Goal: Task Accomplishment & Management: Manage account settings

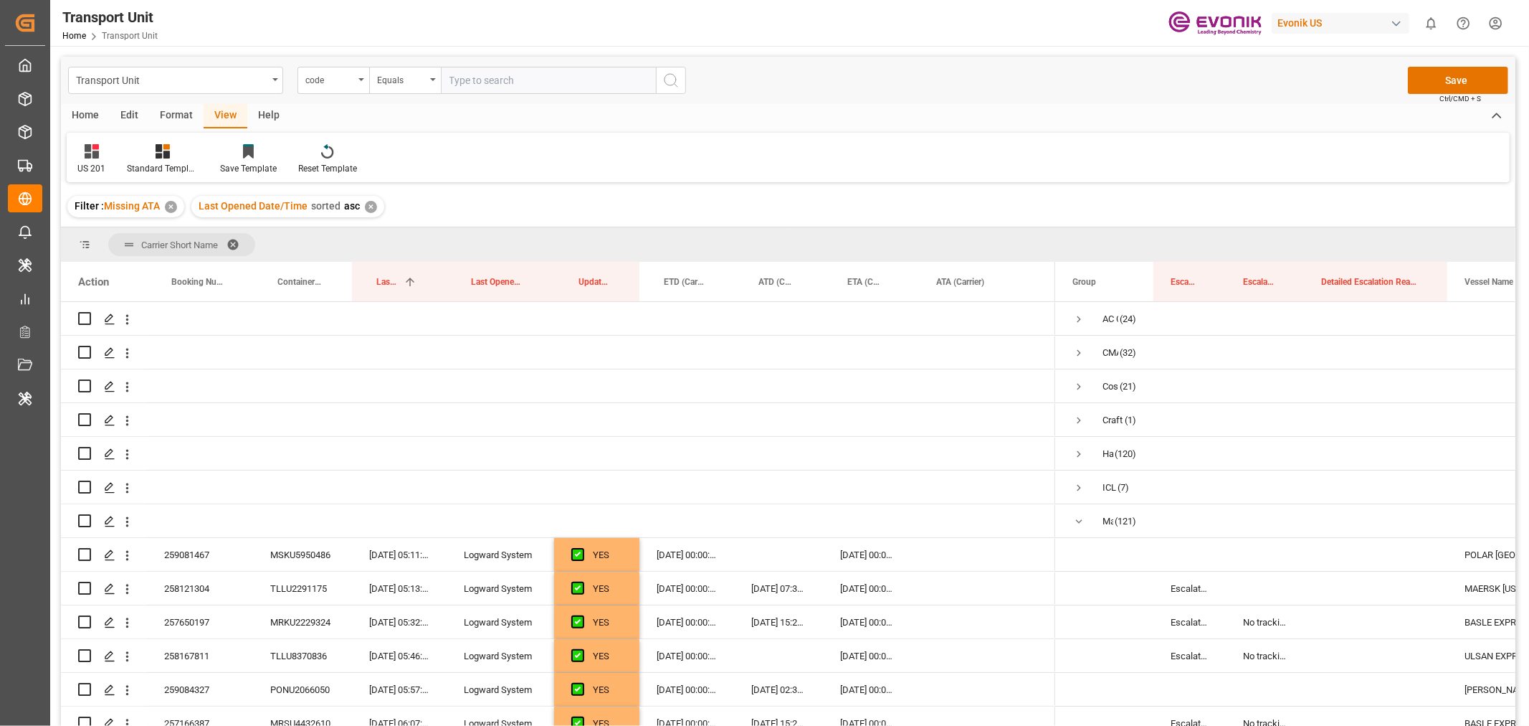
scroll to position [1593, 0]
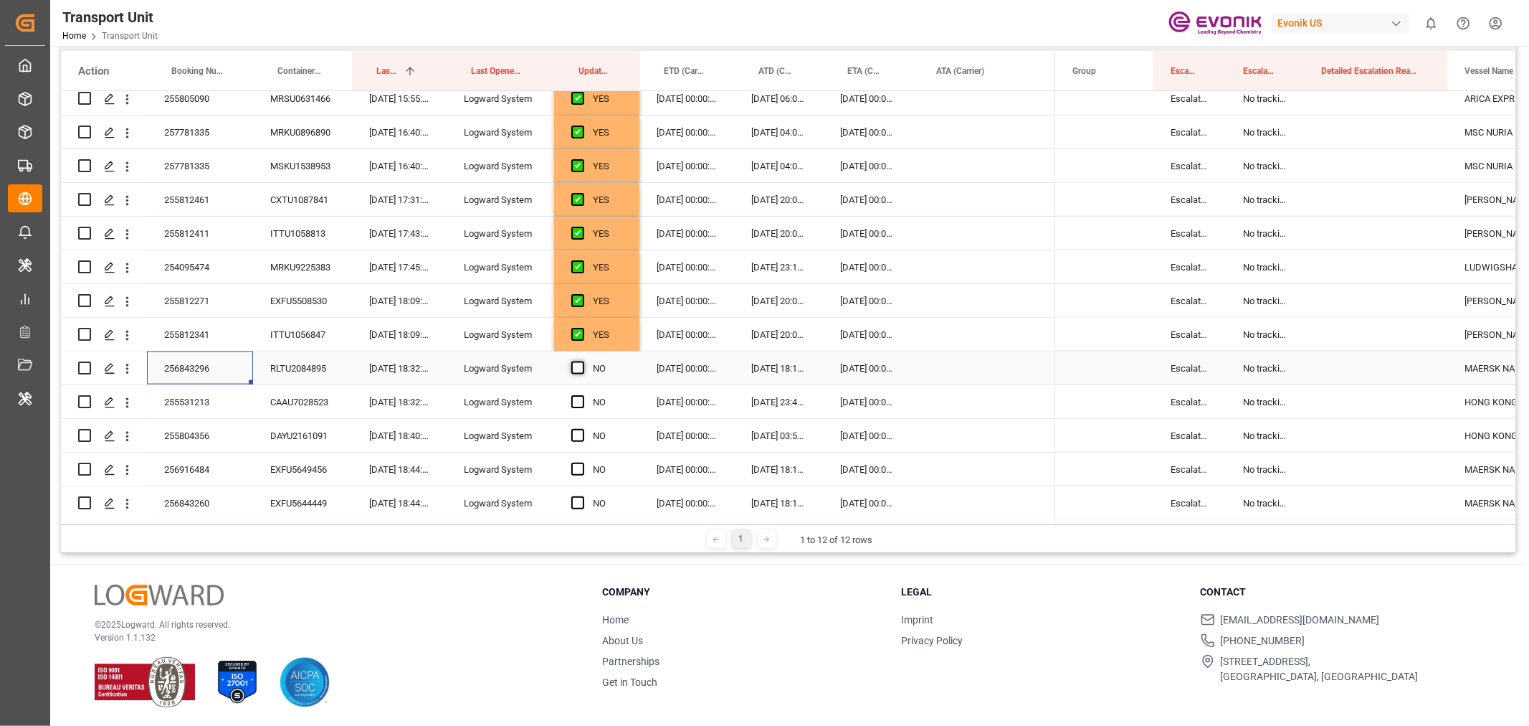
click at [581, 367] on span "Press SPACE to select this row." at bounding box center [577, 367] width 13 height 13
click at [582, 361] on input "Press SPACE to select this row." at bounding box center [582, 361] width 0 height 0
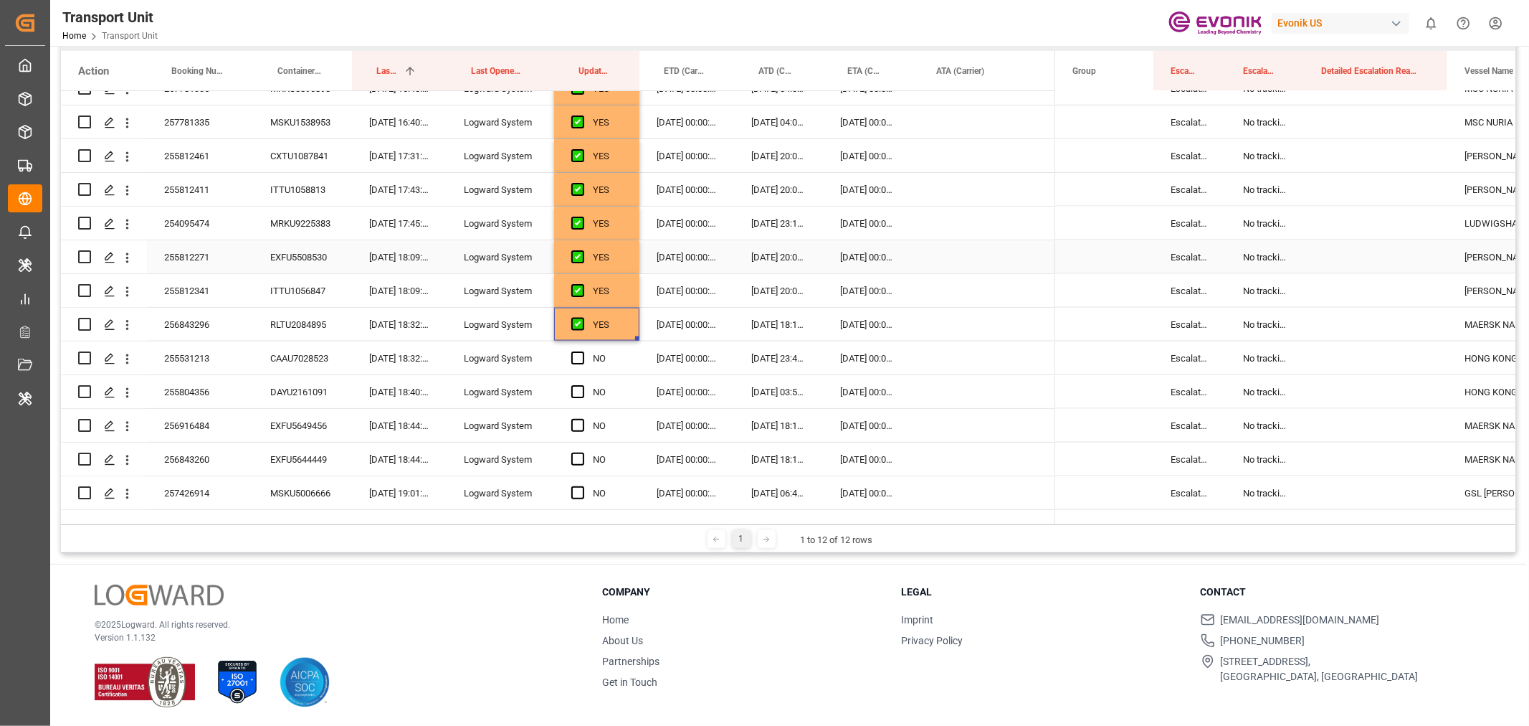
scroll to position [1673, 0]
drag, startPoint x: 638, startPoint y: 302, endPoint x: 643, endPoint y: 380, distance: 78.3
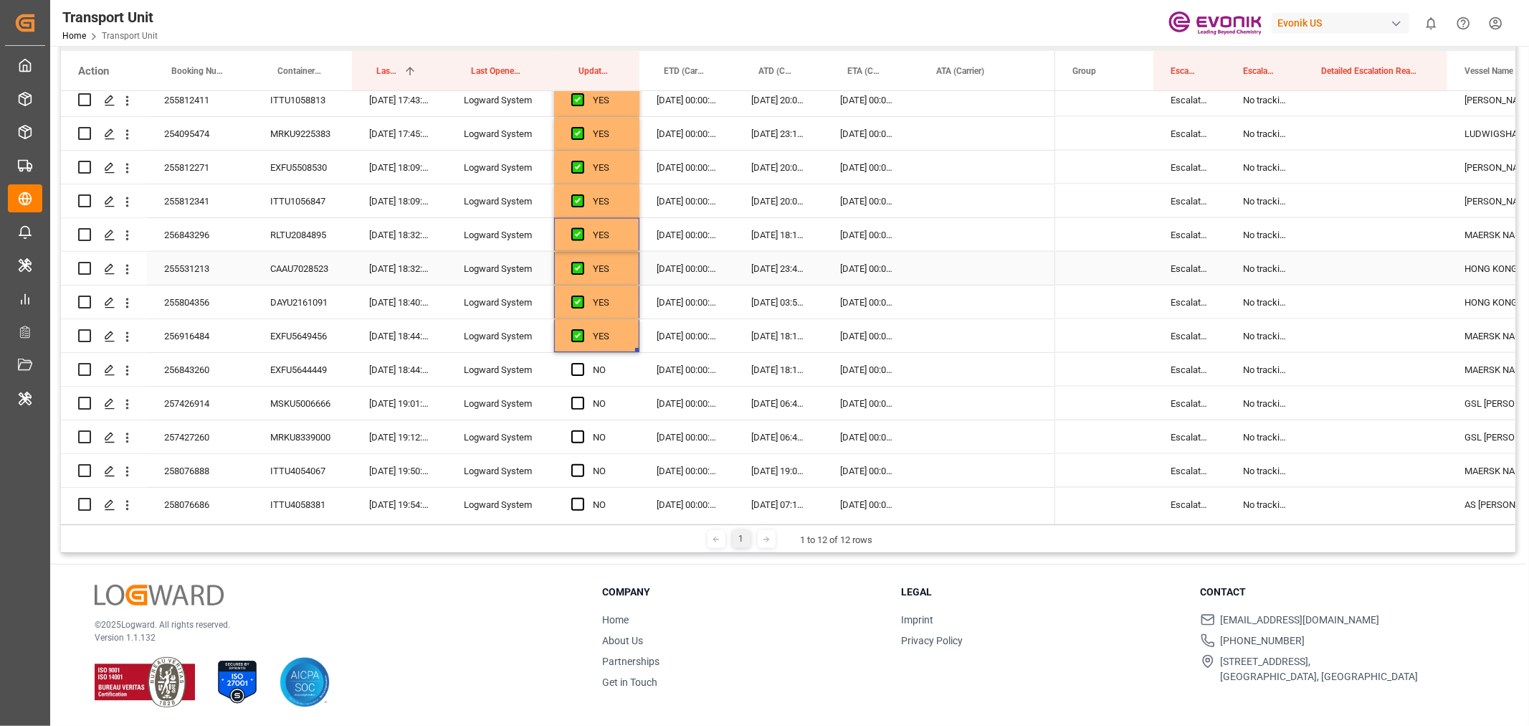
scroll to position [1752, 0]
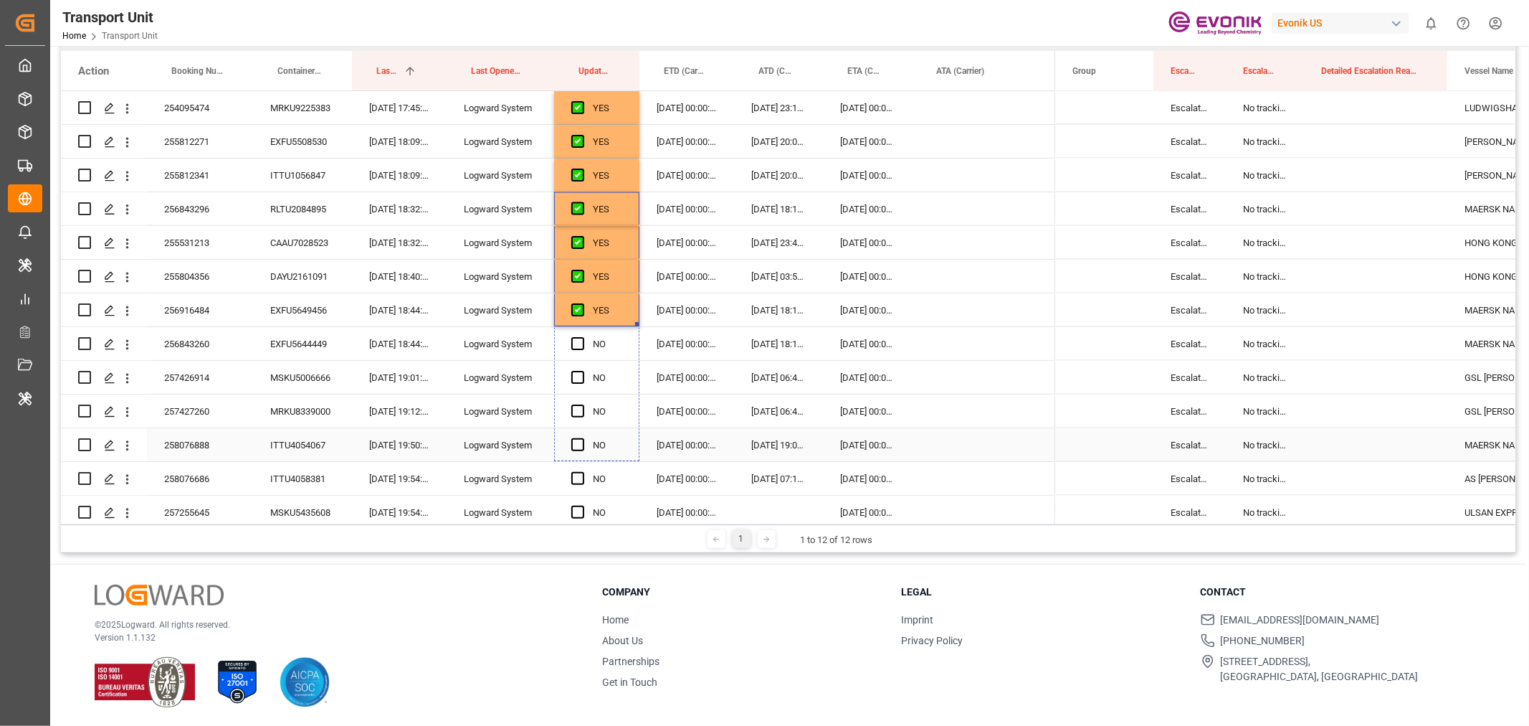
drag, startPoint x: 637, startPoint y: 323, endPoint x: 642, endPoint y: 443, distance: 120.6
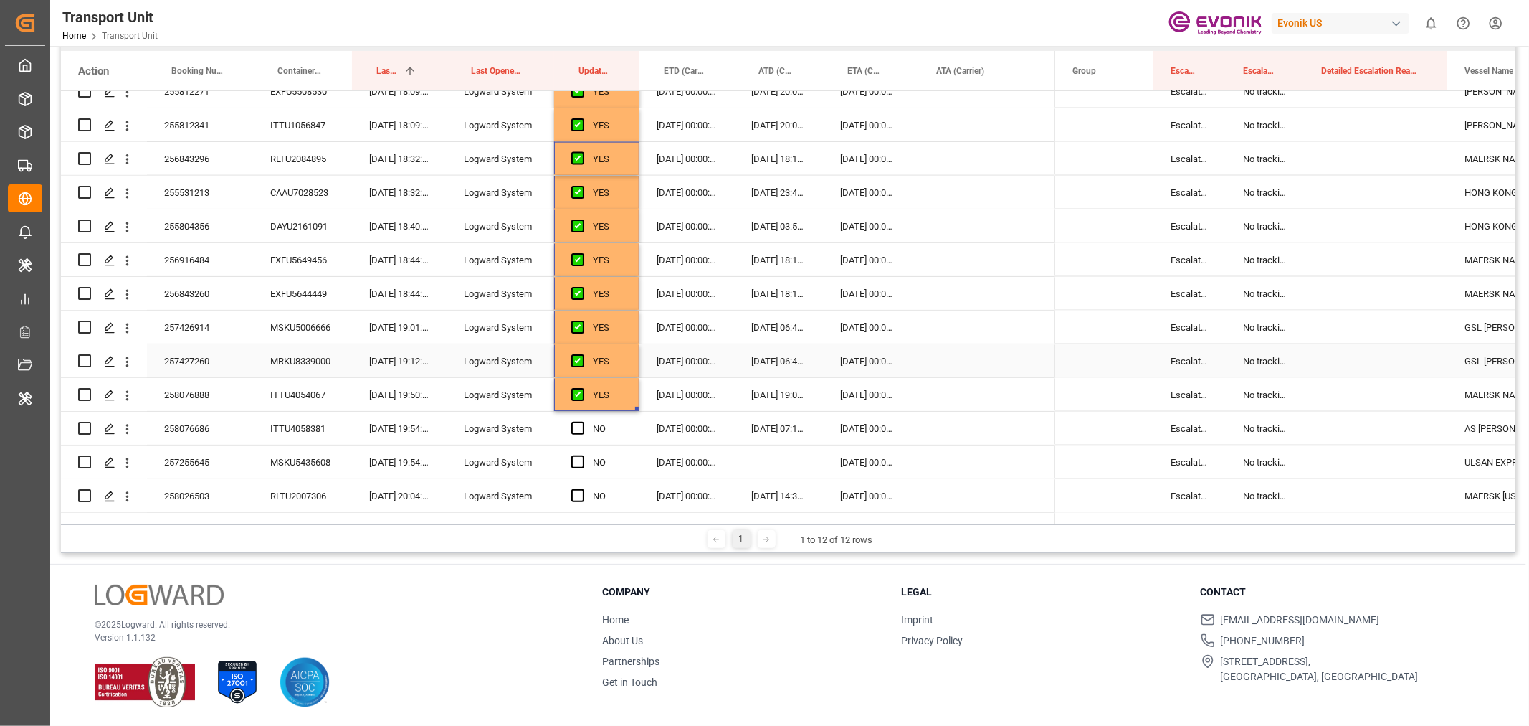
scroll to position [1912, 0]
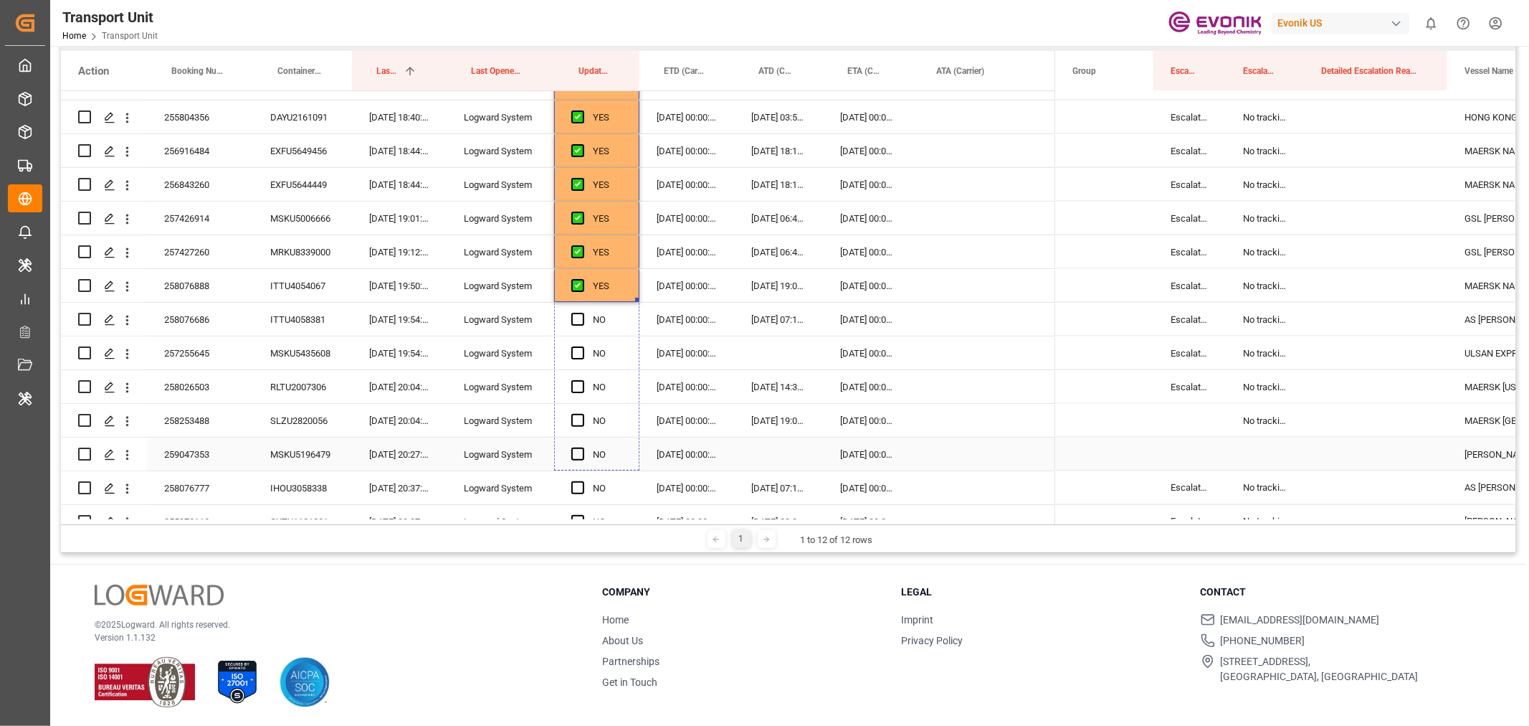
drag, startPoint x: 638, startPoint y: 298, endPoint x: 650, endPoint y: 449, distance: 151.7
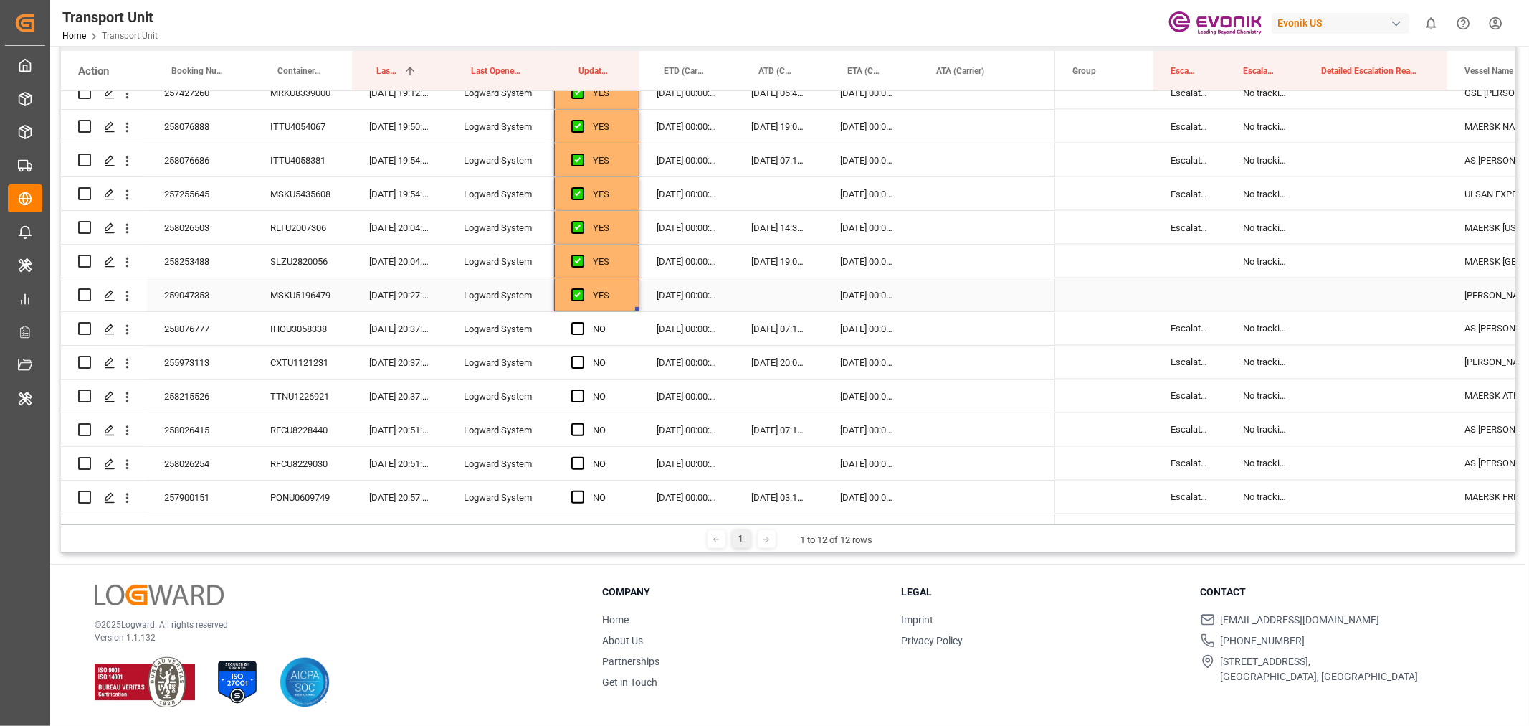
scroll to position [2151, 0]
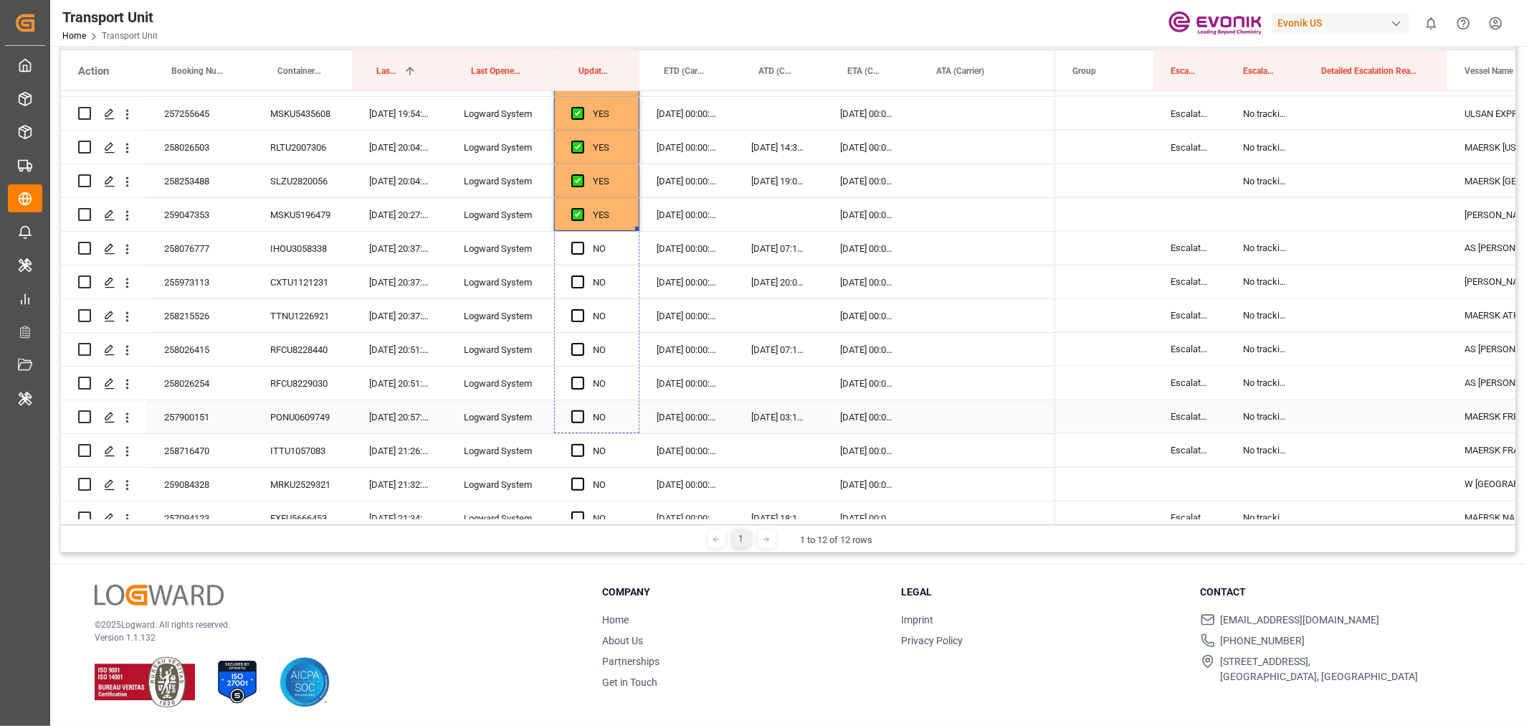
drag, startPoint x: 638, startPoint y: 295, endPoint x: 637, endPoint y: 432, distance: 137.0
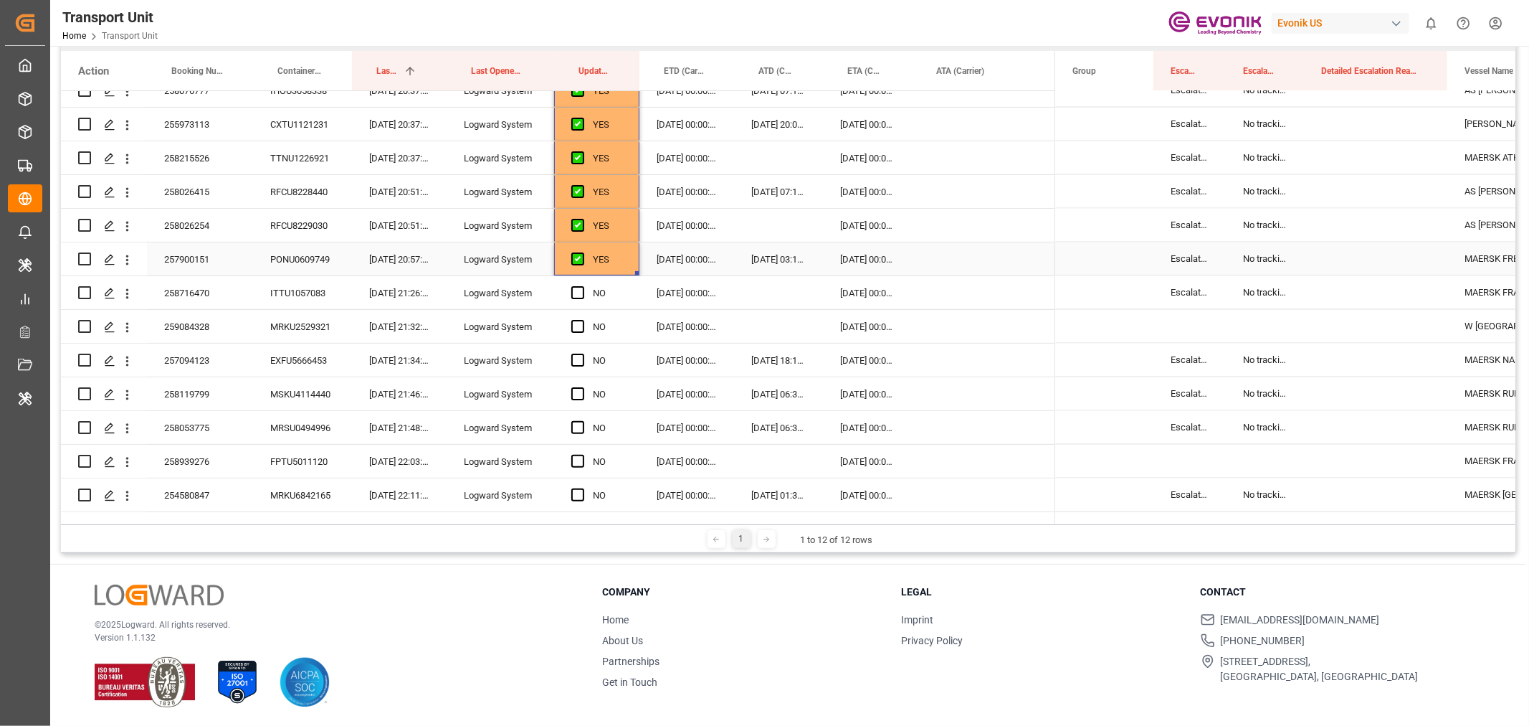
scroll to position [2310, 0]
click at [175, 288] on div "258716470" at bounding box center [200, 291] width 106 height 33
click at [175, 287] on div "258716470" at bounding box center [200, 291] width 106 height 33
click at [125, 288] on icon "open menu" at bounding box center [127, 292] width 15 height 15
click at [171, 313] on div "Open in new tab" at bounding box center [208, 323] width 177 height 30
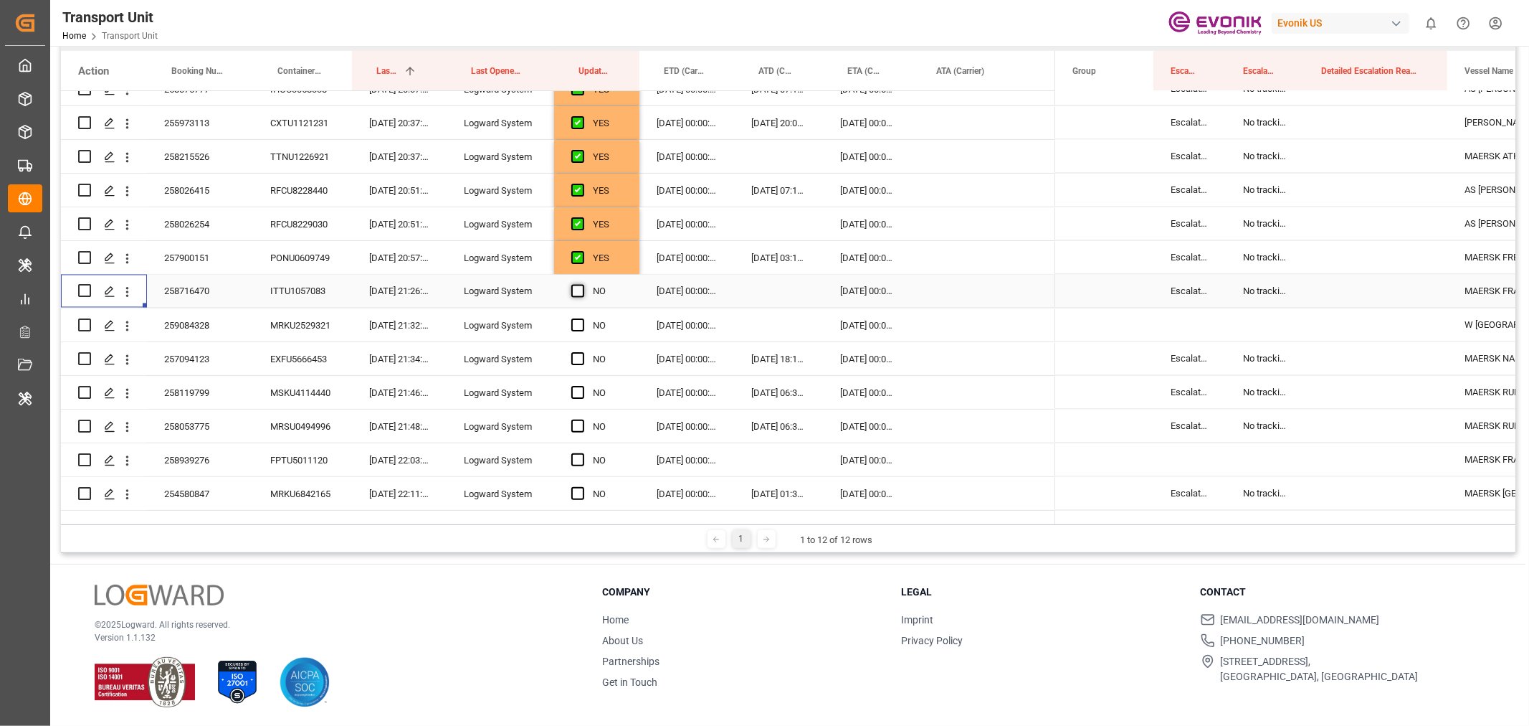
click at [579, 289] on span "Press SPACE to select this row." at bounding box center [577, 291] width 13 height 13
click at [582, 285] on input "Press SPACE to select this row." at bounding box center [582, 285] width 0 height 0
drag, startPoint x: 636, startPoint y: 305, endPoint x: 634, endPoint y: 416, distance: 110.4
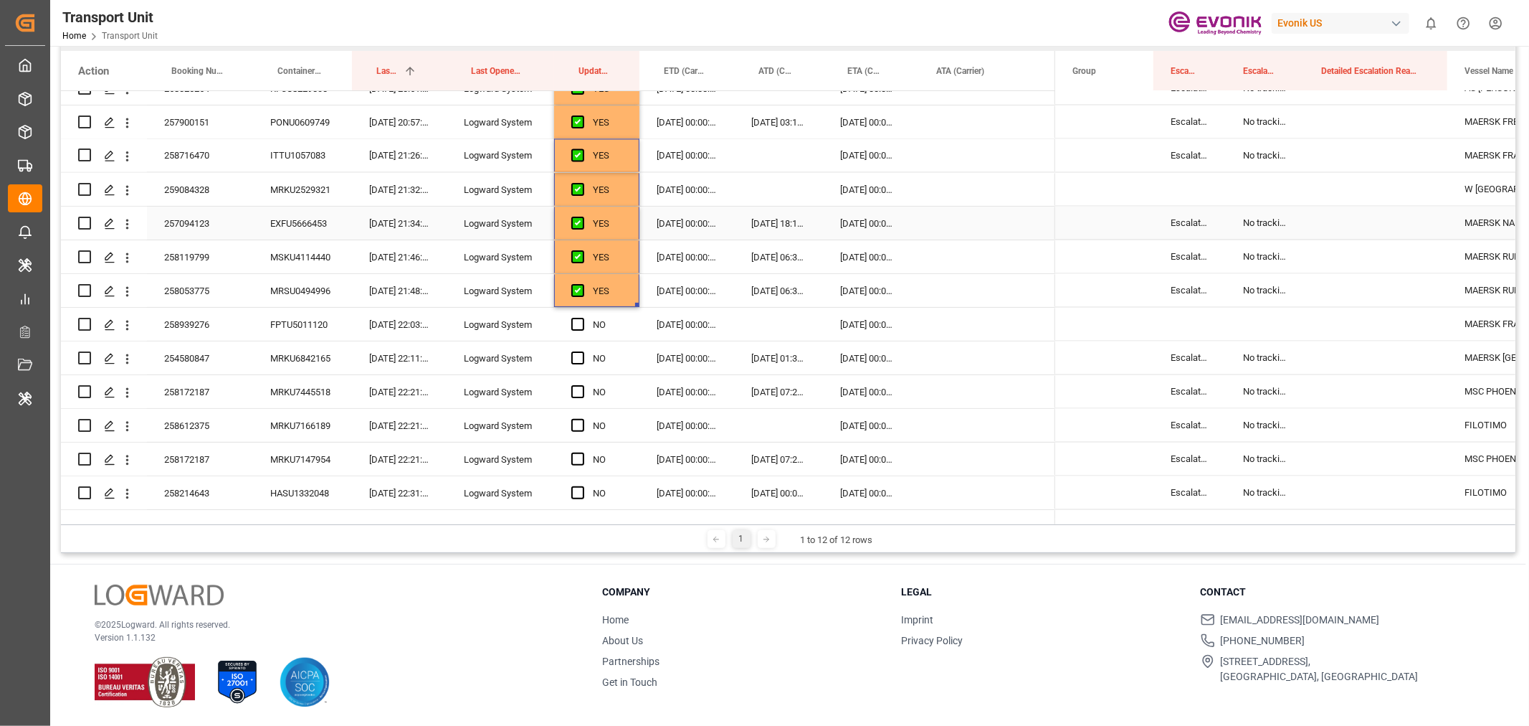
scroll to position [2469, 0]
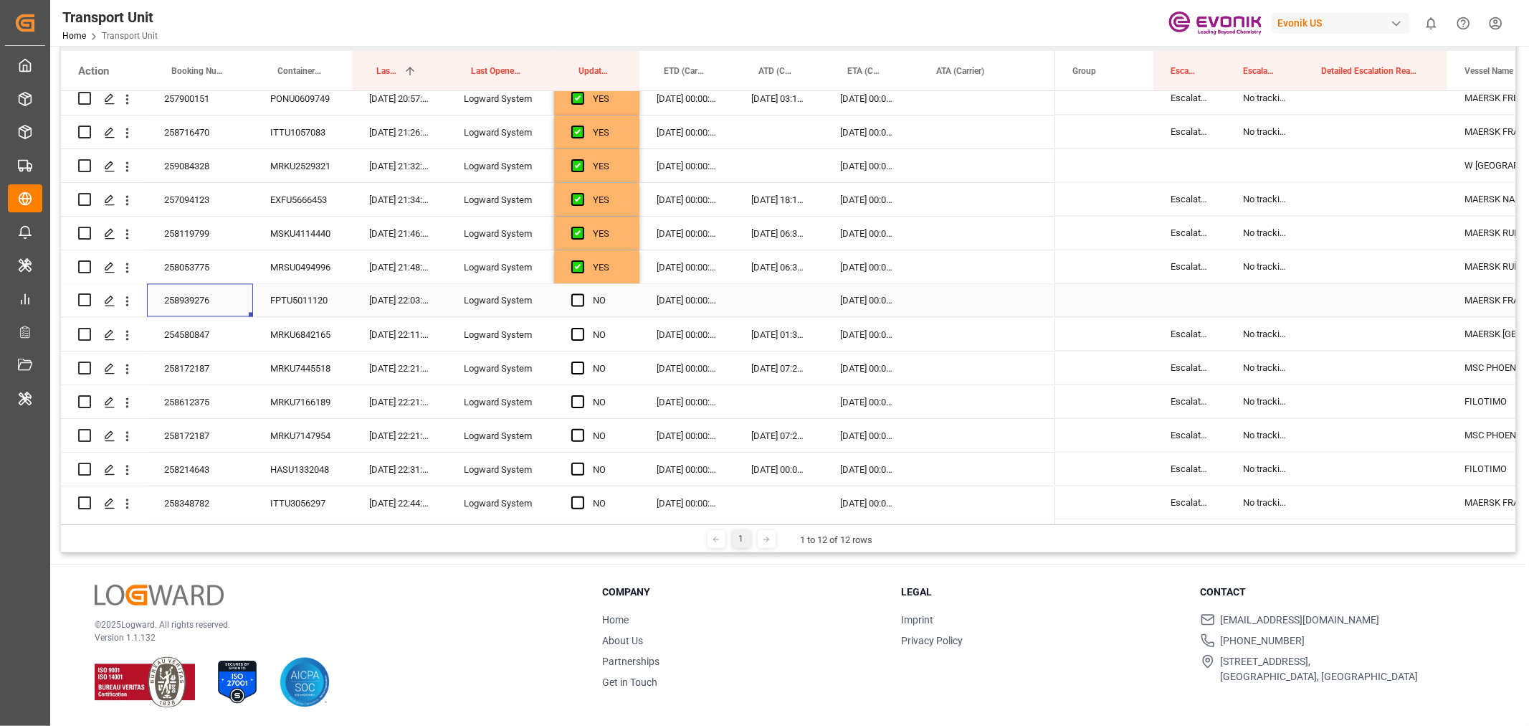
click at [214, 303] on div "258939276" at bounding box center [200, 300] width 106 height 33
click at [578, 300] on span "Press SPACE to select this row." at bounding box center [577, 300] width 13 height 13
click at [582, 294] on input "Press SPACE to select this row." at bounding box center [582, 294] width 0 height 0
drag, startPoint x: 638, startPoint y: 312, endPoint x: 637, endPoint y: 447, distance: 135.5
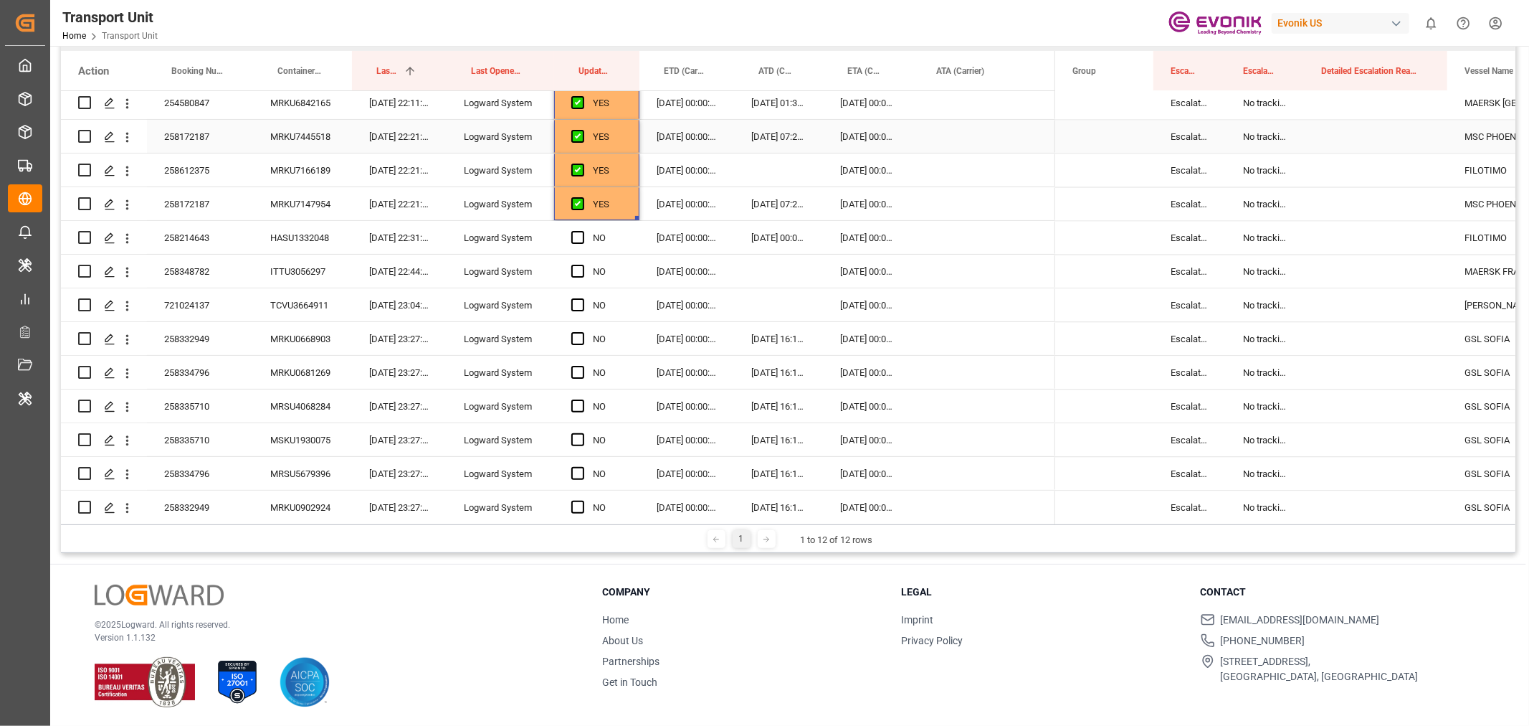
scroll to position [2708, 0]
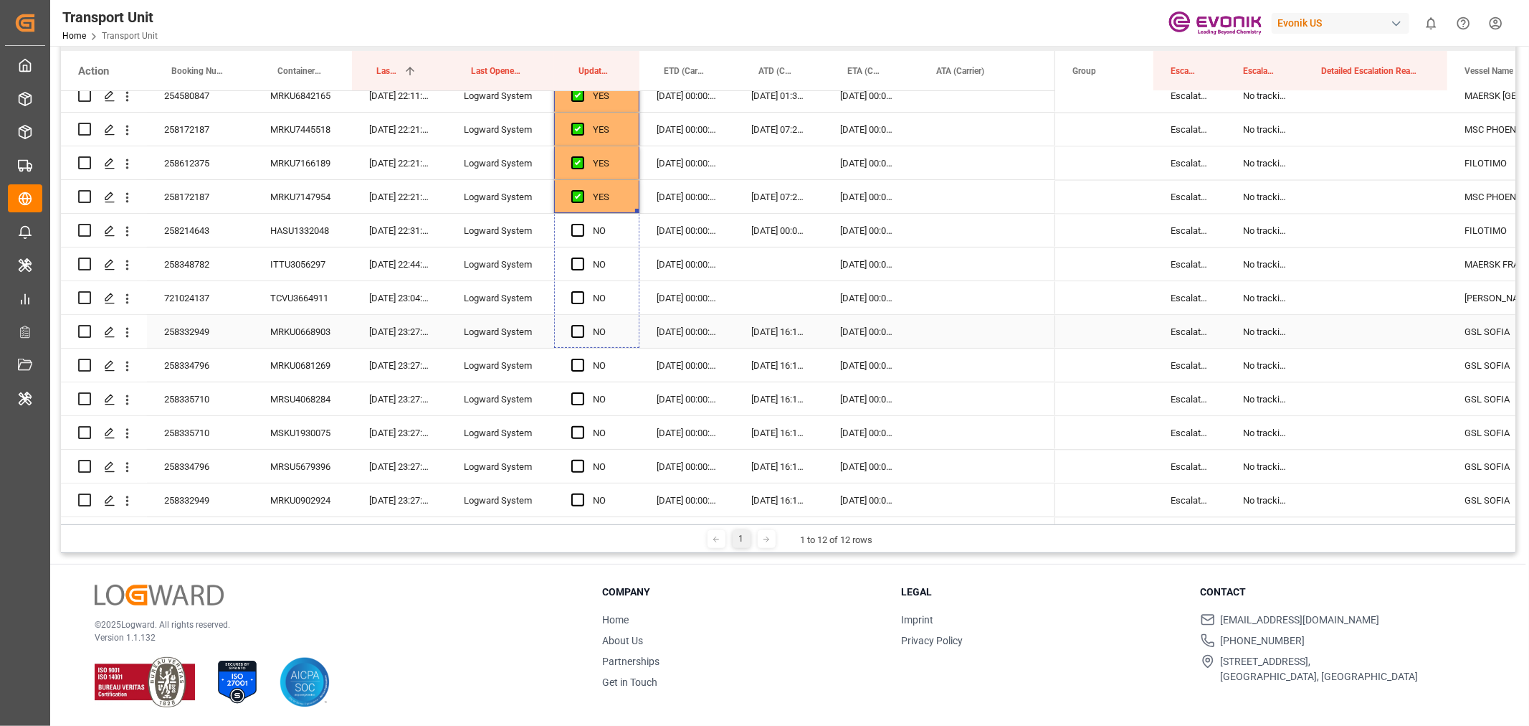
drag, startPoint x: 637, startPoint y: 208, endPoint x: 638, endPoint y: 328, distance: 119.8
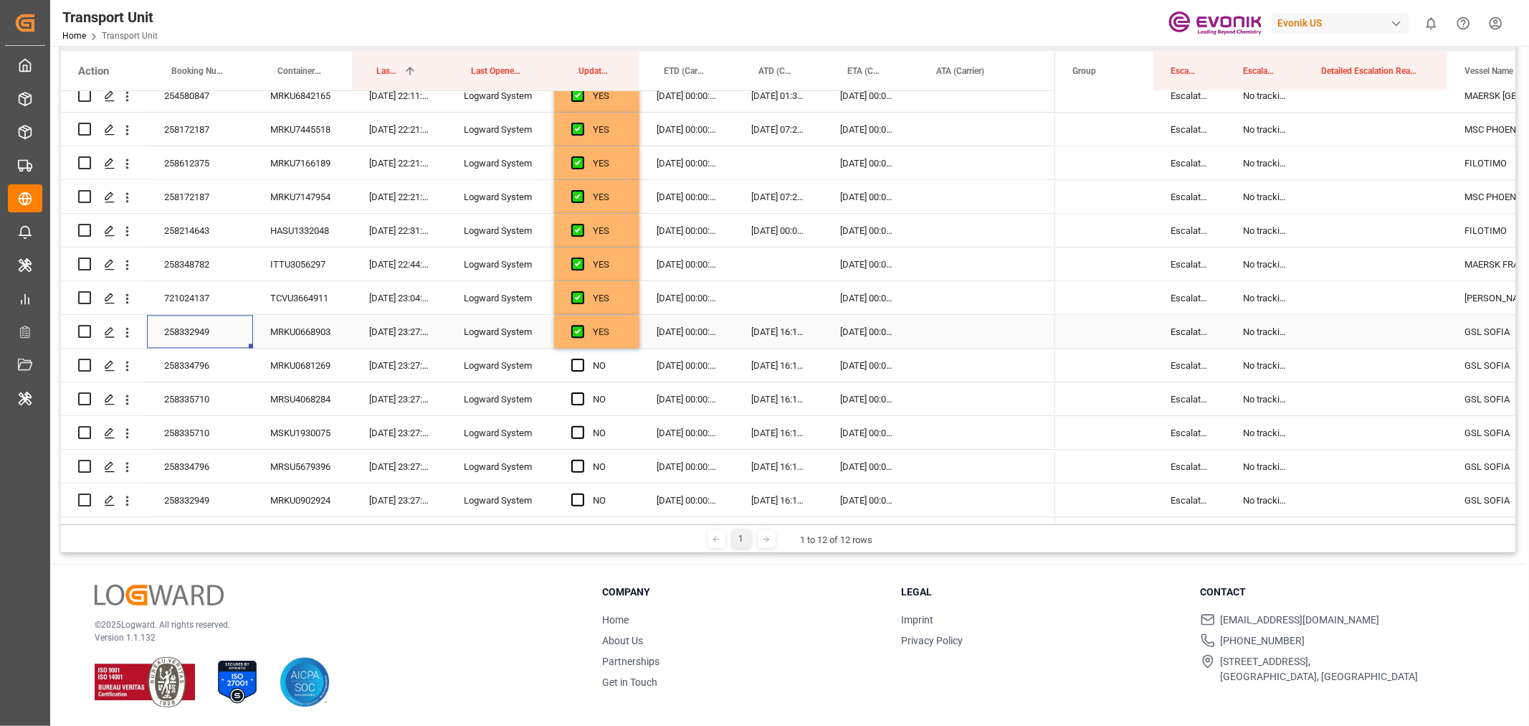
click at [216, 333] on div "258332949" at bounding box center [200, 331] width 106 height 33
click at [1012, 32] on div "Transport Unit Home Transport Unit Evonik US 0 Notifications Only show unread A…" at bounding box center [784, 23] width 1489 height 46
click at [128, 333] on icon "open menu" at bounding box center [127, 332] width 15 height 15
click at [199, 351] on div "Open in new tab" at bounding box center [208, 363] width 177 height 30
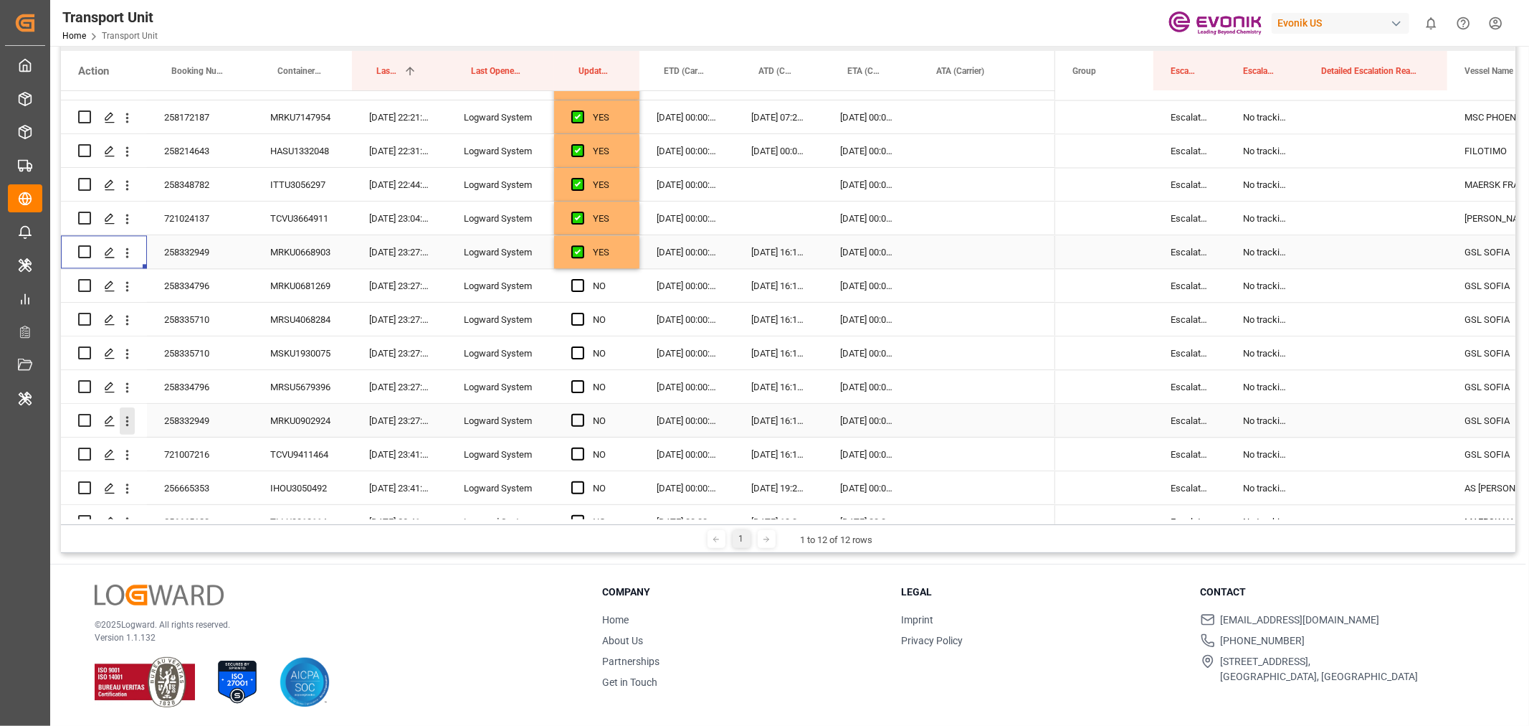
click at [125, 417] on icon "open menu" at bounding box center [127, 421] width 15 height 15
click at [189, 445] on span "Open in new tab" at bounding box center [221, 451] width 130 height 15
click at [211, 278] on div "258334796" at bounding box center [200, 285] width 106 height 33
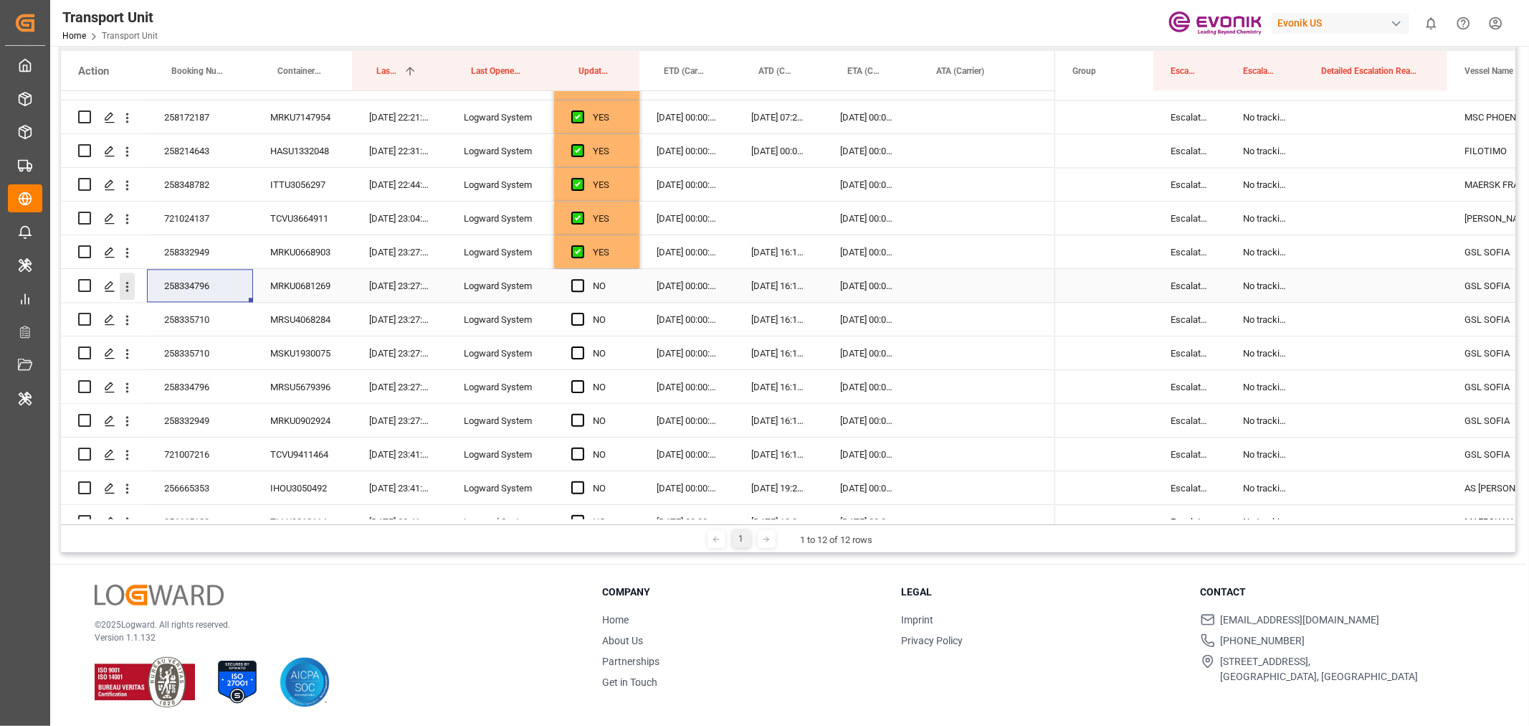
click at [130, 285] on icon "open menu" at bounding box center [127, 286] width 15 height 15
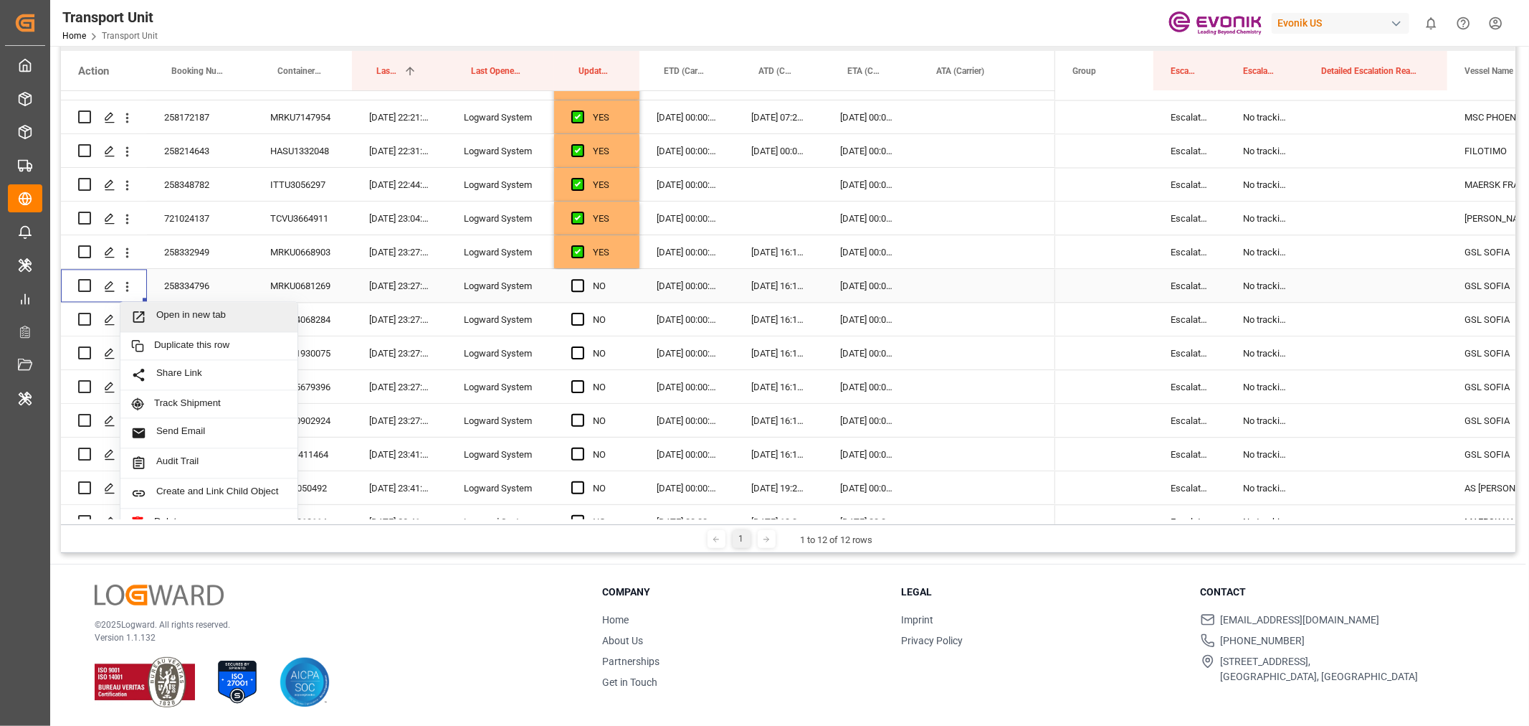
click at [186, 319] on span "Open in new tab" at bounding box center [221, 316] width 130 height 15
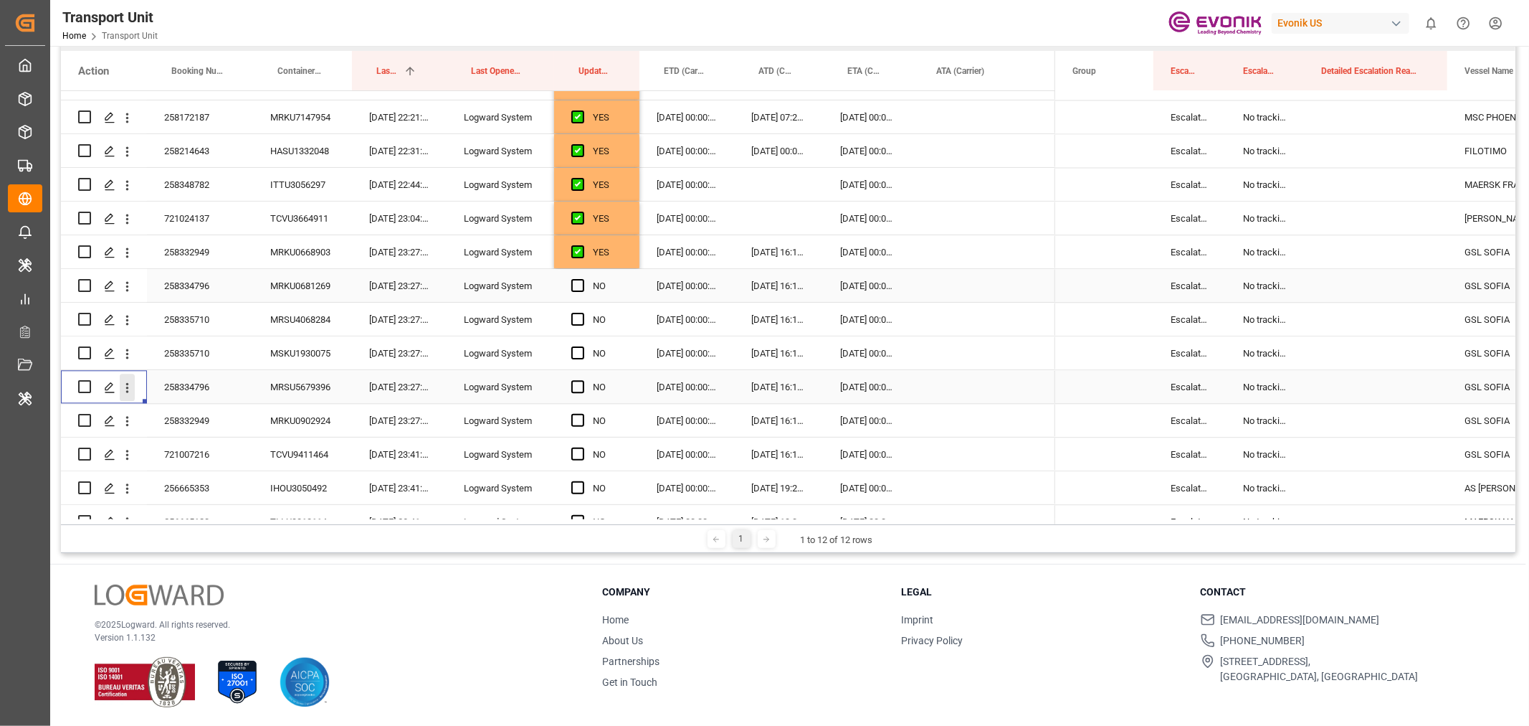
click at [123, 389] on icon "open menu" at bounding box center [127, 387] width 15 height 15
click at [161, 410] on span "Open in new tab" at bounding box center [221, 417] width 130 height 15
click at [583, 283] on span "Press SPACE to select this row." at bounding box center [577, 285] width 13 height 13
click at [582, 279] on input "Press SPACE to select this row." at bounding box center [582, 279] width 0 height 0
click at [577, 378] on div "Press SPACE to select this row." at bounding box center [582, 387] width 22 height 33
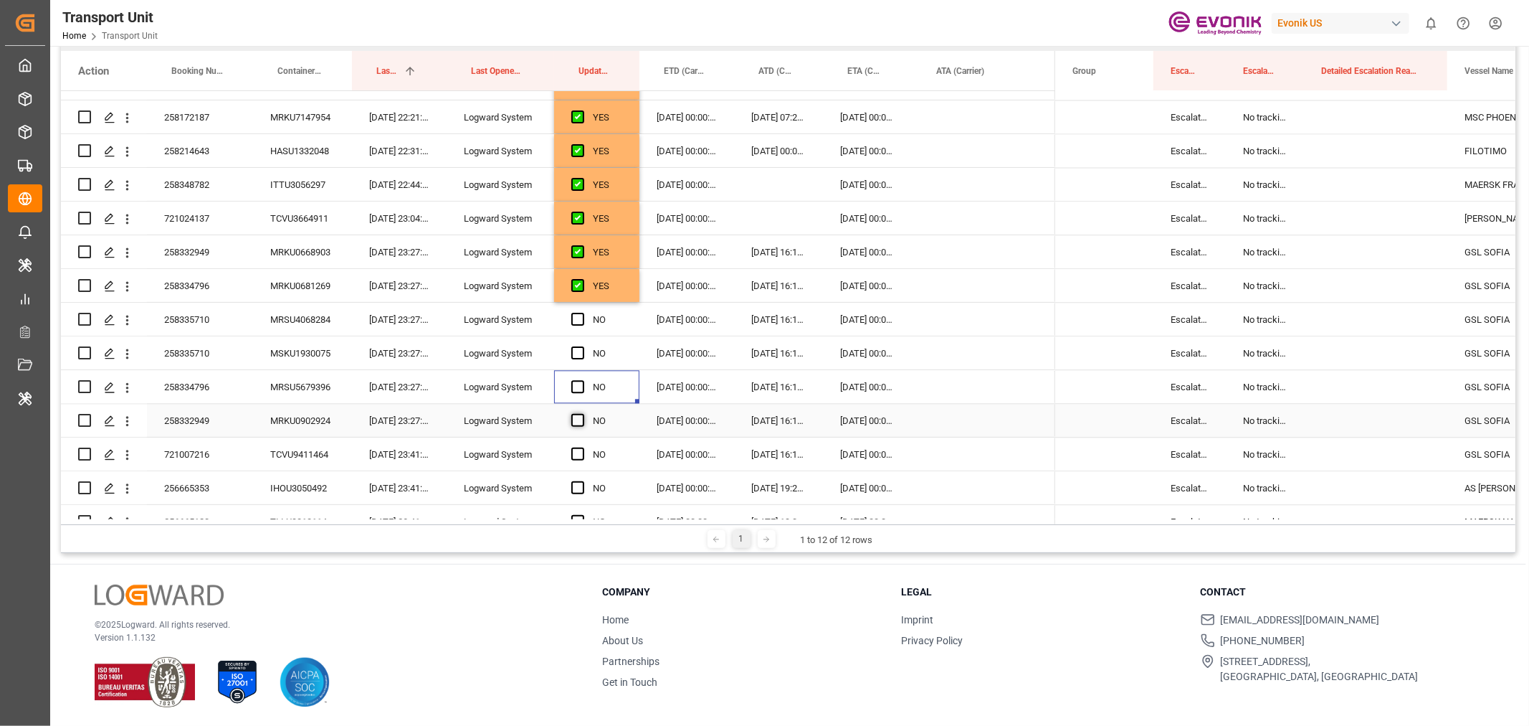
click at [574, 423] on span "Press SPACE to select this row." at bounding box center [577, 420] width 13 height 13
click at [582, 414] on input "Press SPACE to select this row." at bounding box center [582, 414] width 0 height 0
click at [189, 326] on div "258335710" at bounding box center [200, 319] width 106 height 33
click at [127, 323] on icon "open menu" at bounding box center [127, 320] width 3 height 10
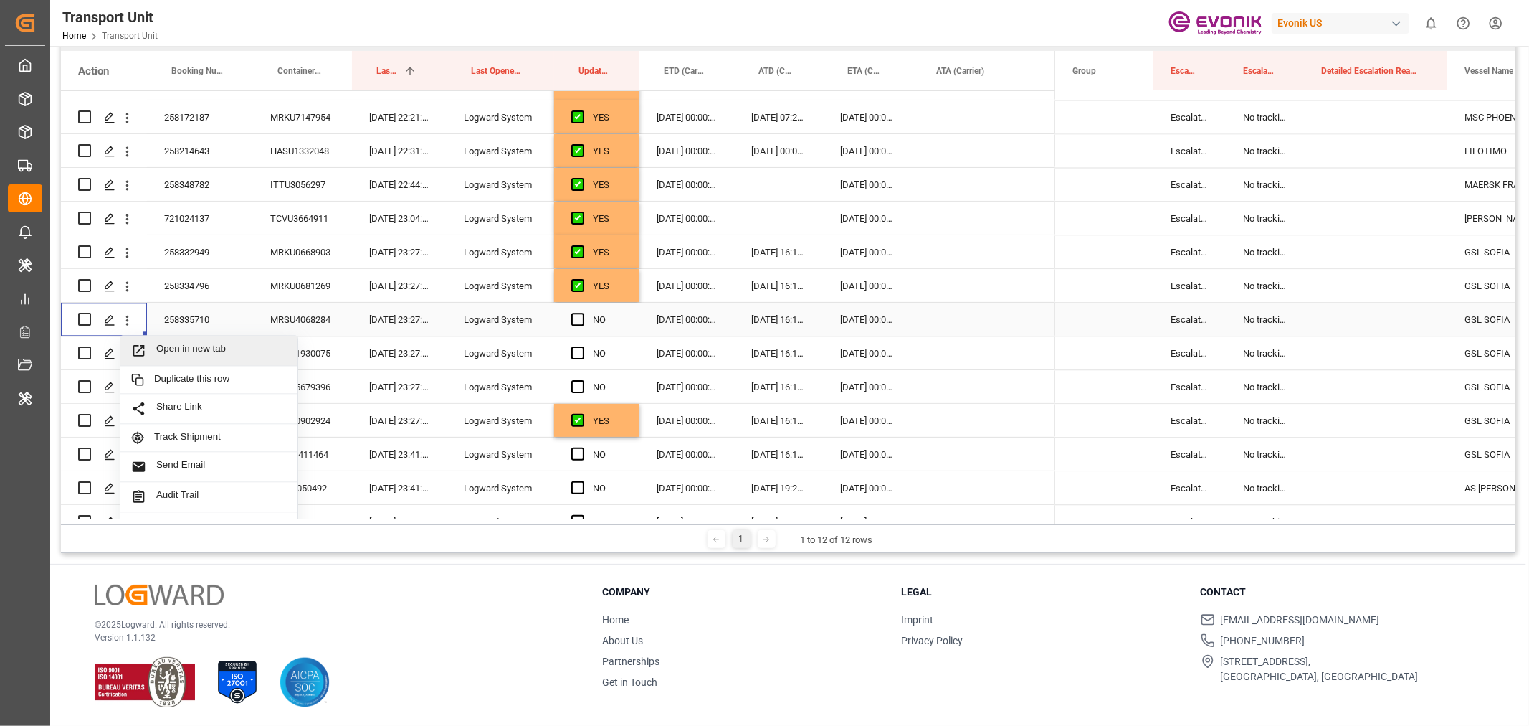
click at [185, 352] on span "Open in new tab" at bounding box center [221, 350] width 130 height 15
click at [130, 353] on icon "open menu" at bounding box center [127, 353] width 15 height 15
click at [161, 376] on span "Open in new tab" at bounding box center [221, 383] width 130 height 15
click at [128, 318] on icon "open menu" at bounding box center [127, 320] width 3 height 10
click at [176, 343] on span "Open in new tab" at bounding box center [221, 350] width 130 height 15
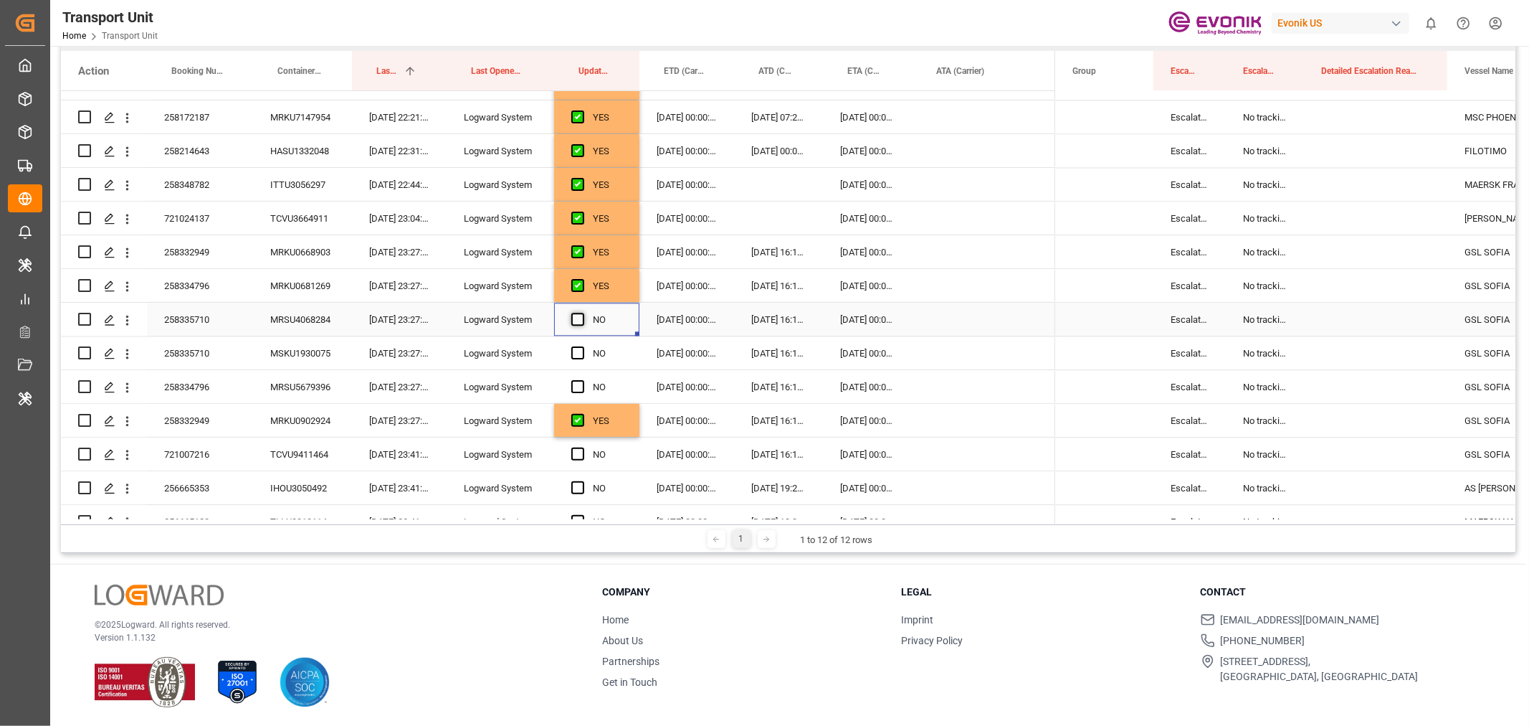
click at [575, 318] on span "Press SPACE to select this row." at bounding box center [577, 319] width 13 height 13
click at [582, 313] on input "Press SPACE to select this row." at bounding box center [582, 313] width 0 height 0
click at [578, 360] on div "Press SPACE to select this row." at bounding box center [582, 353] width 22 height 33
click at [577, 381] on span "Press SPACE to select this row." at bounding box center [577, 386] width 13 height 13
click at [582, 380] on input "Press SPACE to select this row." at bounding box center [582, 380] width 0 height 0
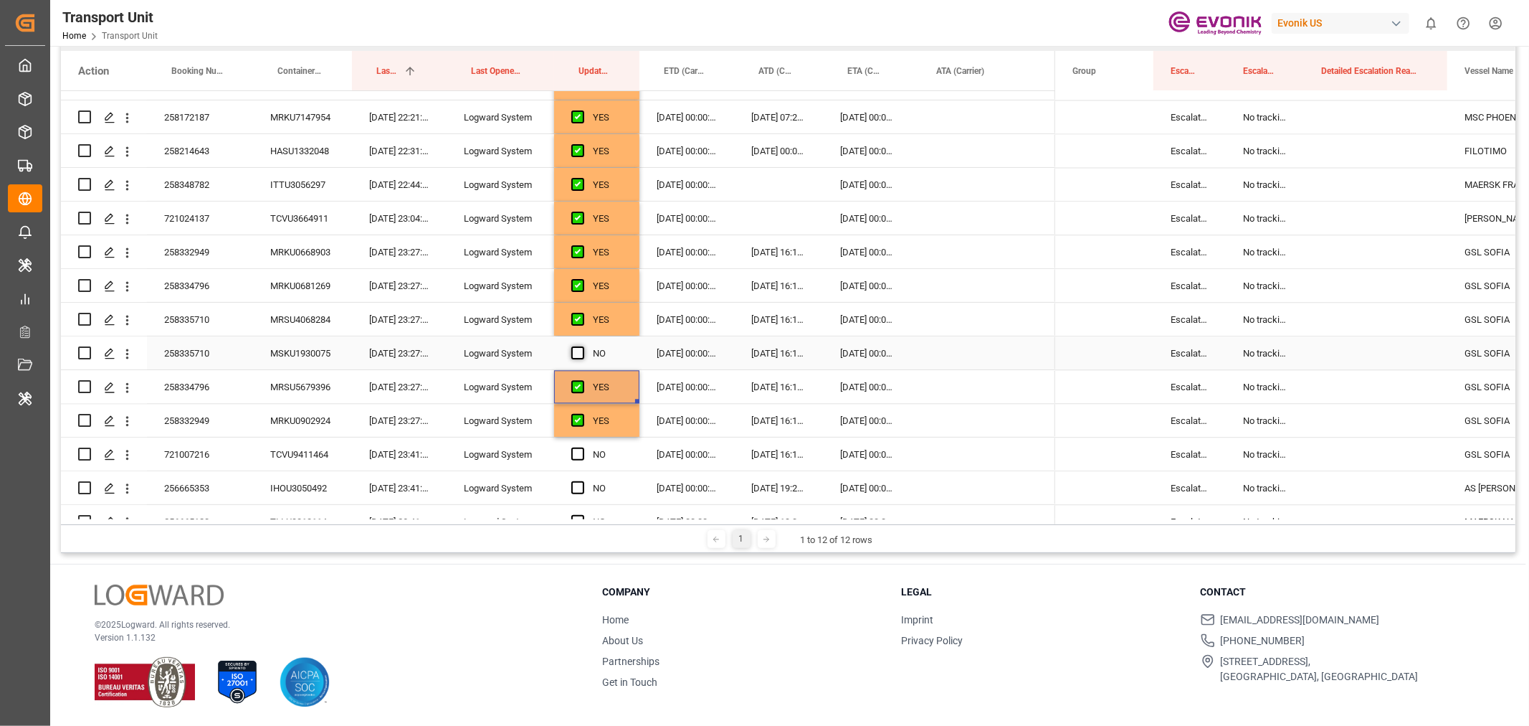
click at [581, 351] on span "Press SPACE to select this row." at bounding box center [577, 352] width 13 height 13
click at [582, 346] on input "Press SPACE to select this row." at bounding box center [582, 346] width 0 height 0
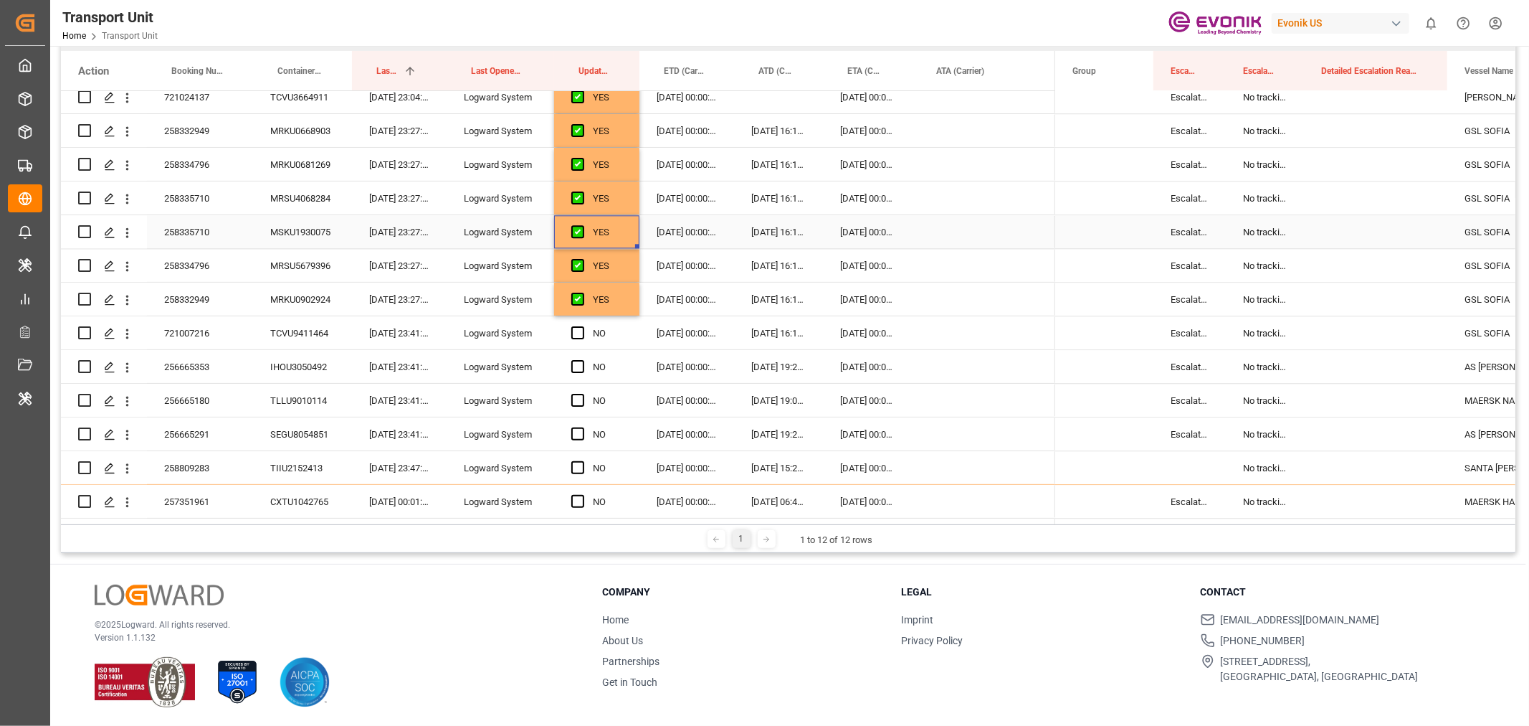
scroll to position [2948, 0]
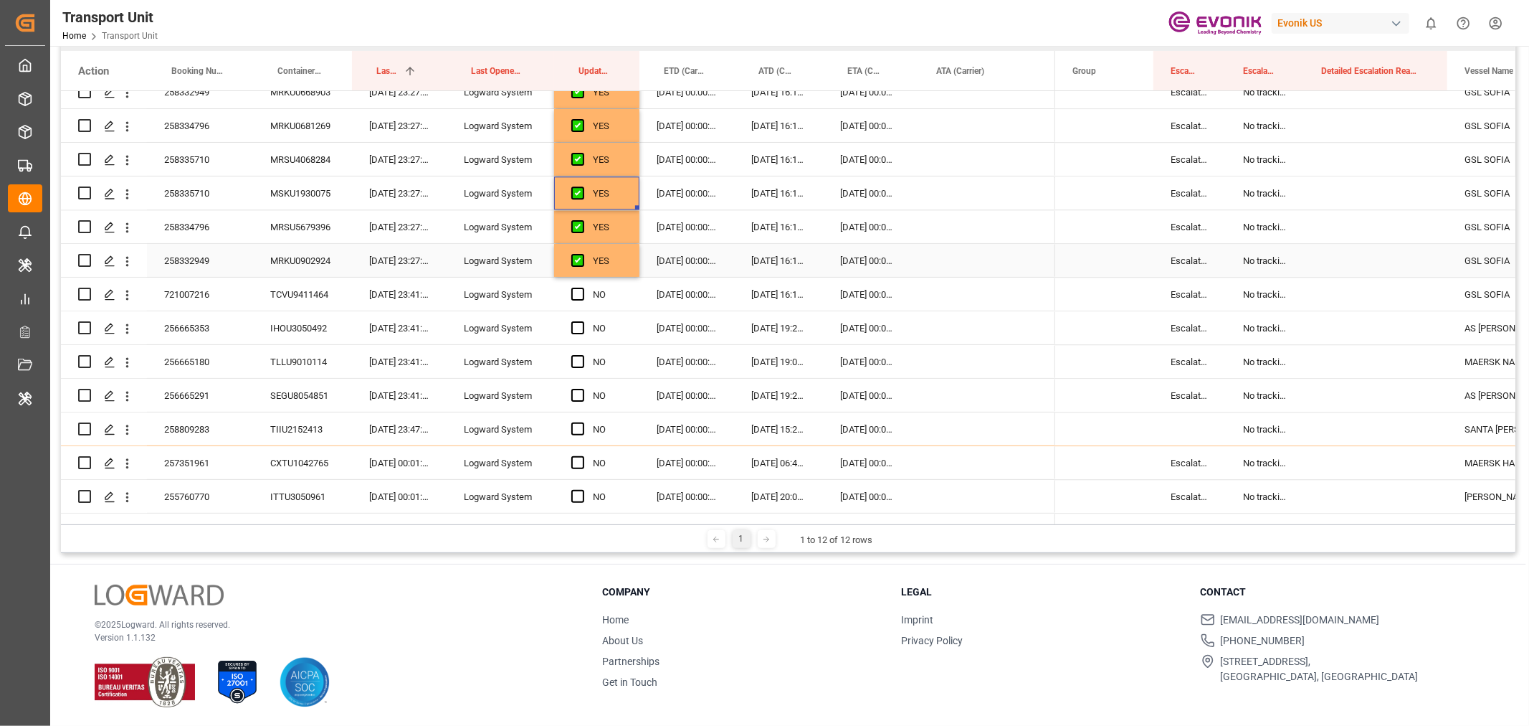
click at [627, 270] on div "YES" at bounding box center [596, 260] width 85 height 33
drag, startPoint x: 635, startPoint y: 275, endPoint x: 627, endPoint y: 439, distance: 164.4
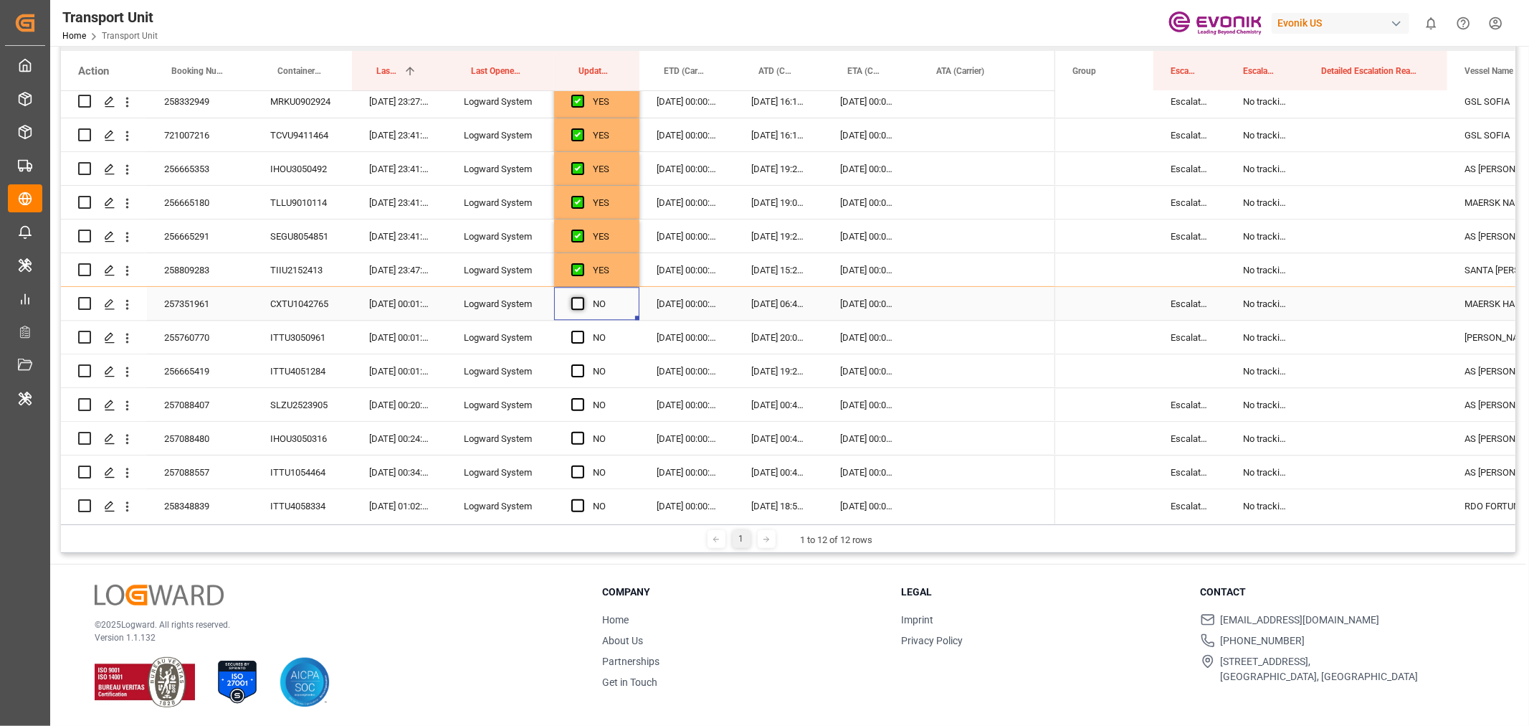
click at [576, 304] on span "Press SPACE to select this row." at bounding box center [577, 303] width 13 height 13
click at [582, 297] on input "Press SPACE to select this row." at bounding box center [582, 297] width 0 height 0
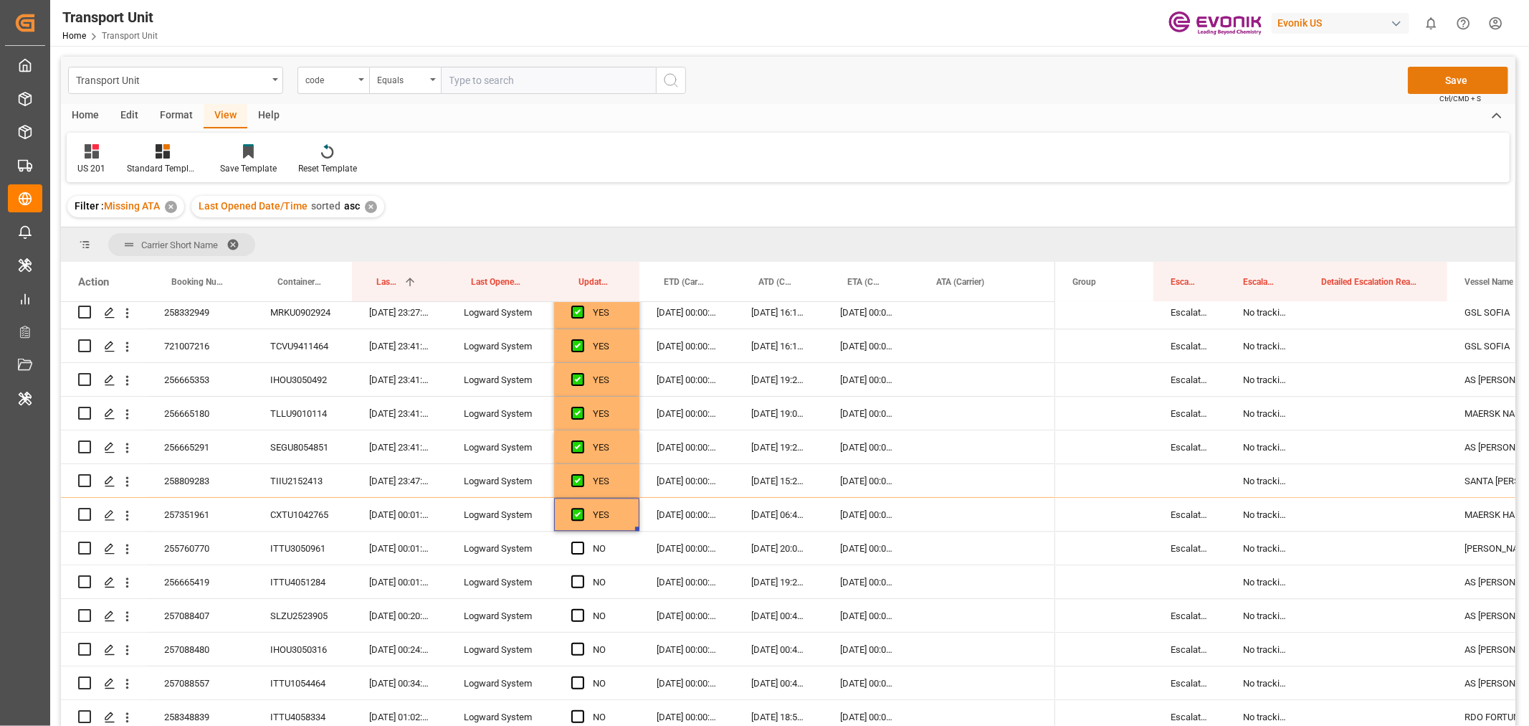
click at [1446, 88] on button "Save" at bounding box center [1458, 80] width 100 height 27
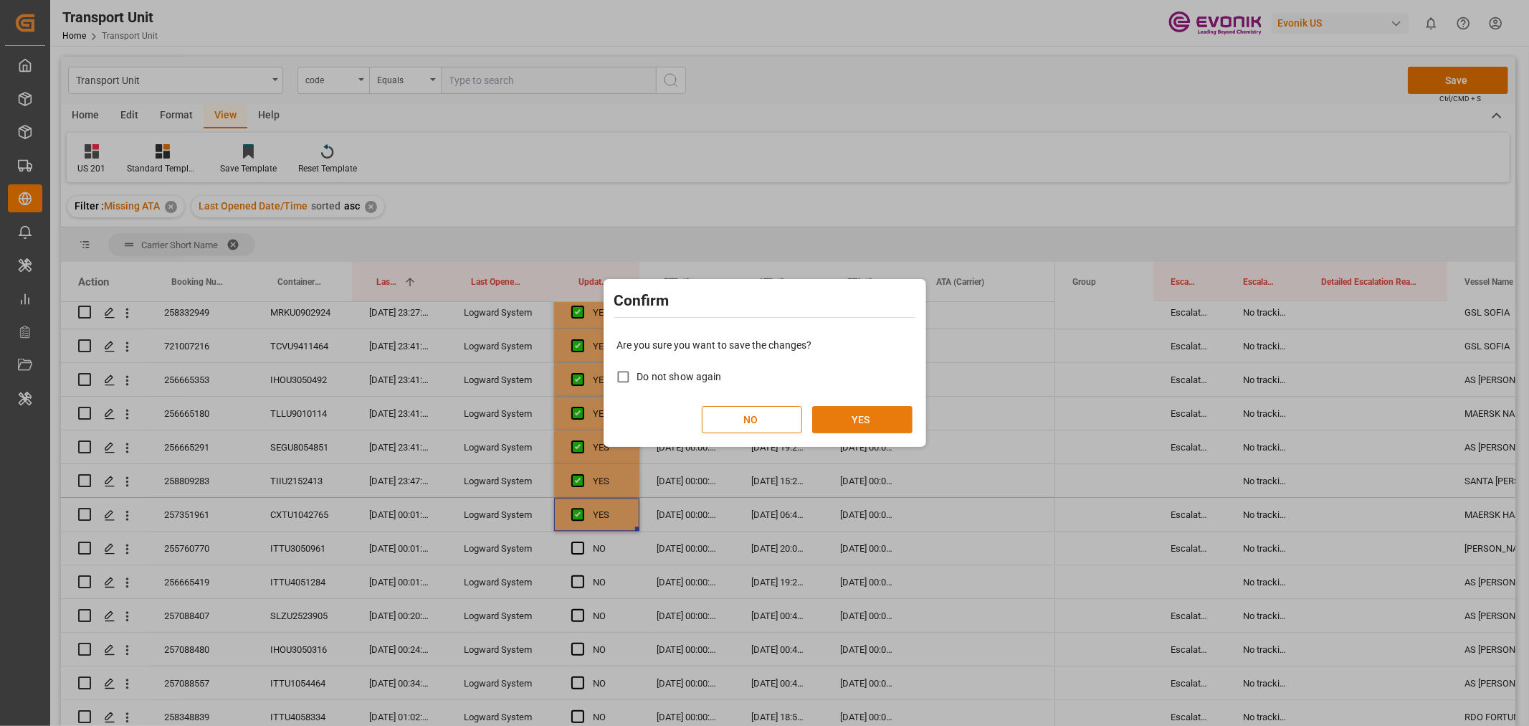
click at [855, 424] on button "YES" at bounding box center [862, 419] width 100 height 27
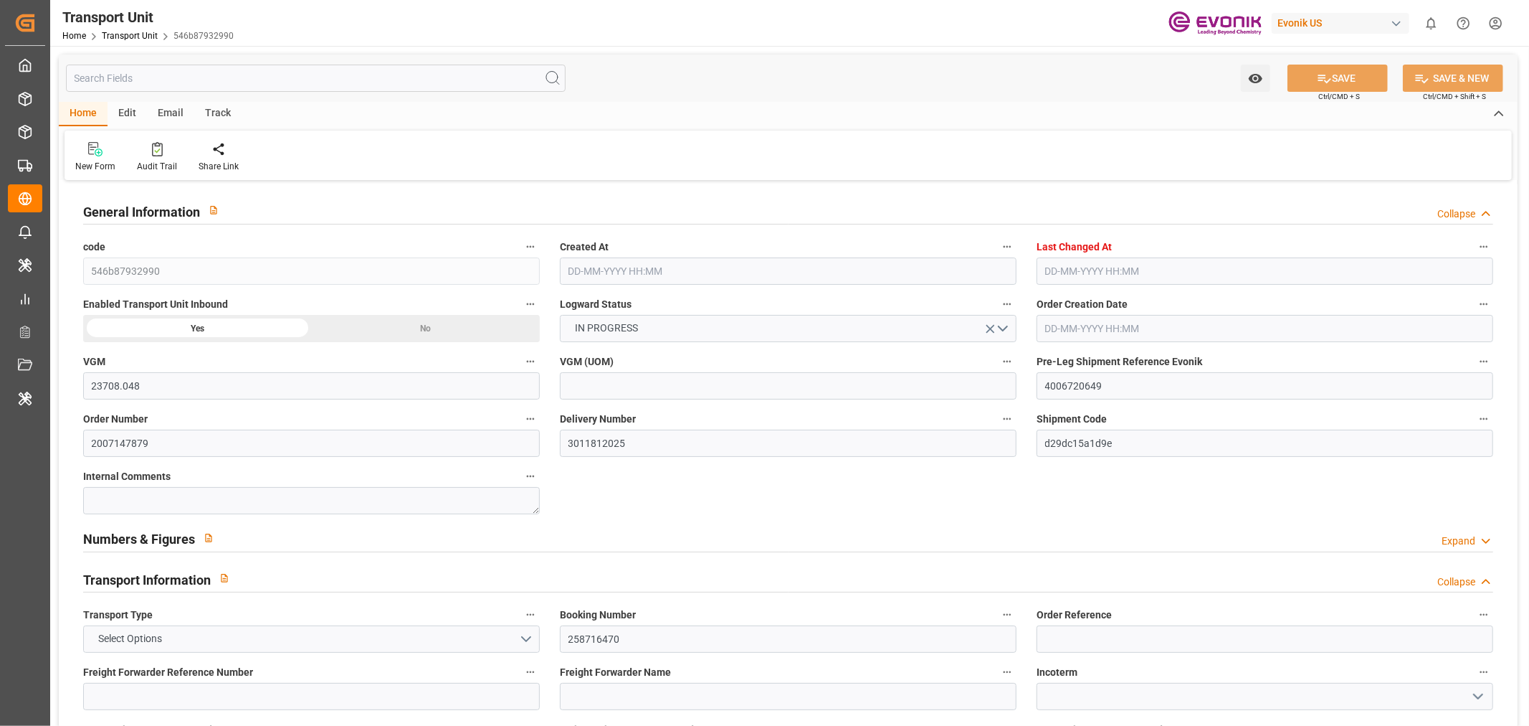
type input "23708.048"
type input "Maersk"
type input "Maersk Line AS"
type input "USJAX"
type input "BRRIO"
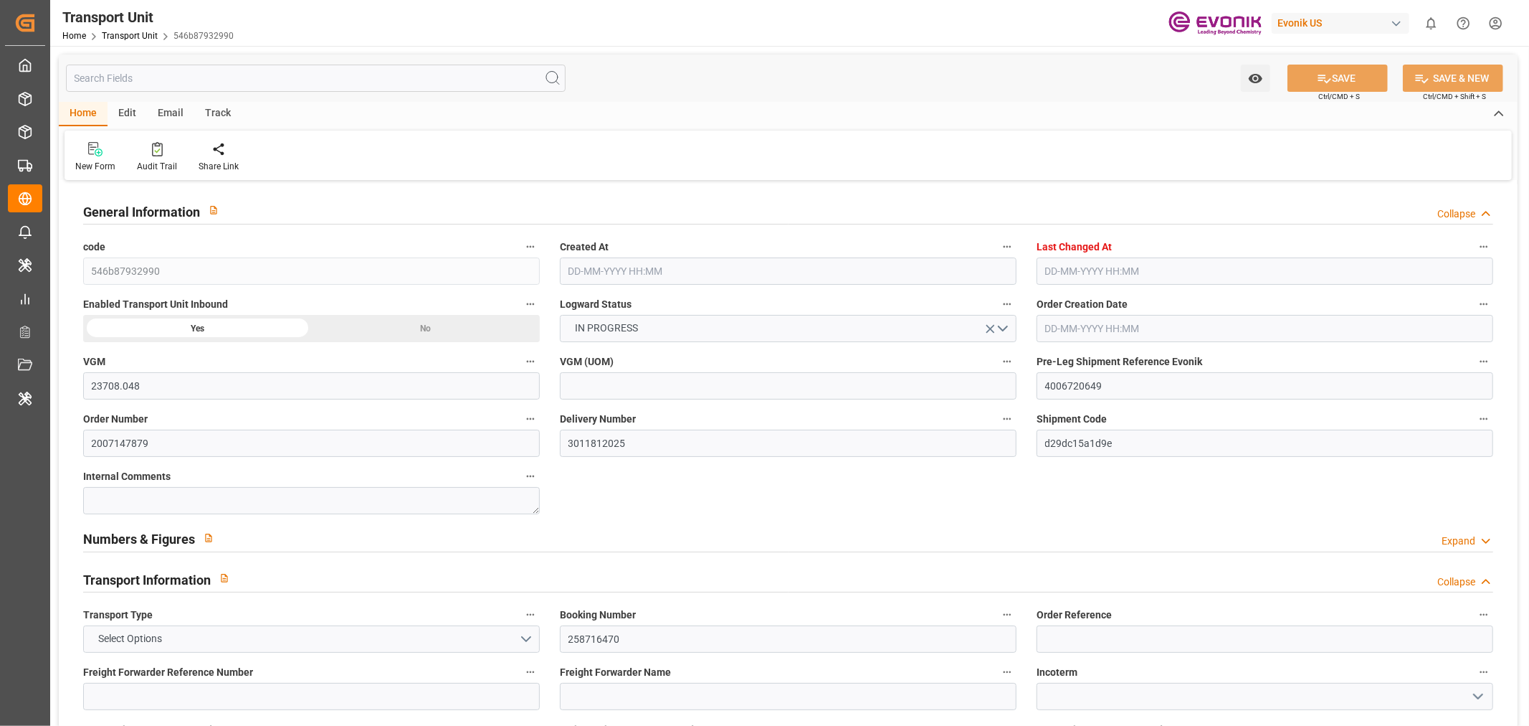
type input "9969065"
type input "USJAX"
type input "BRRIO"
type input "9969065"
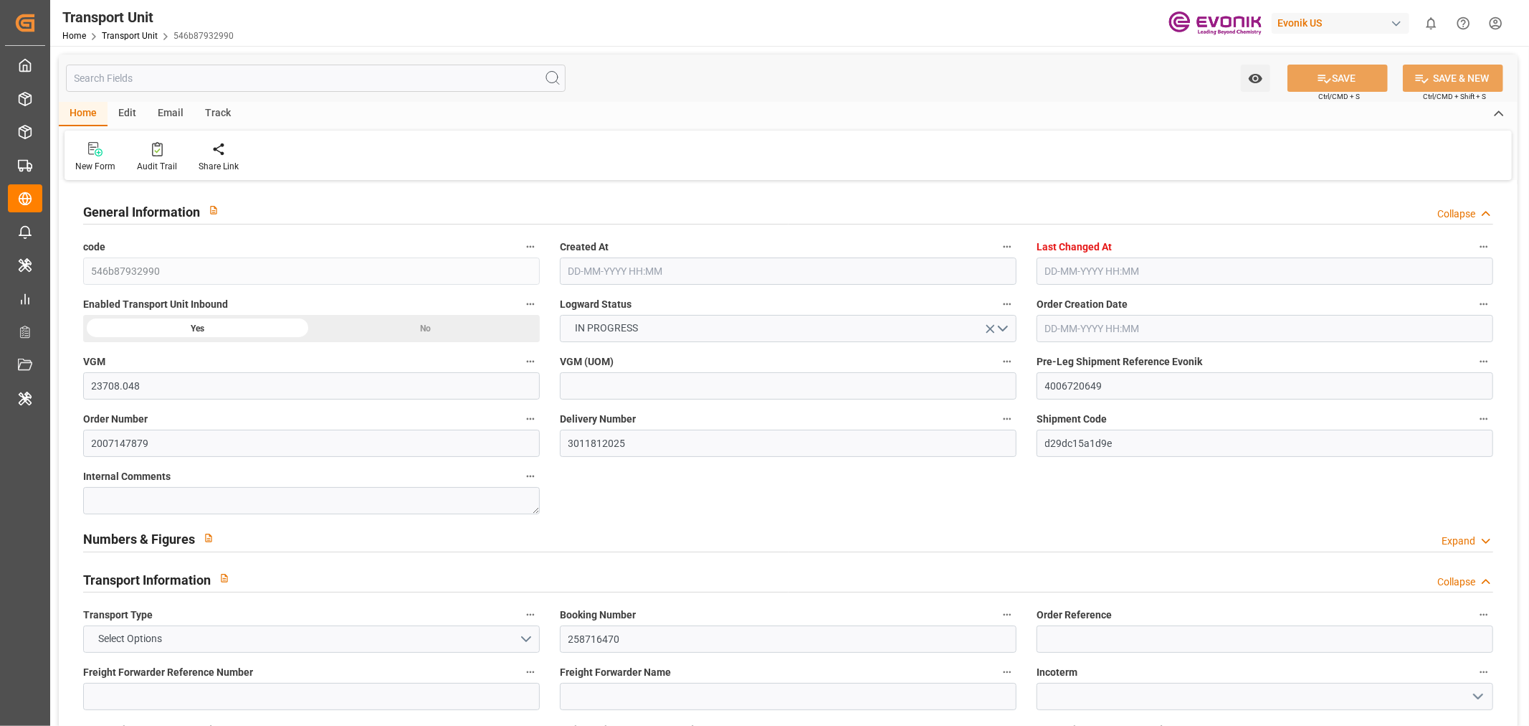
type input "35851.912"
type input "22-08-2025 19:32"
type input "23-09-2025 21:26"
type input "20-10-2025"
type input "23-09-2025 13:49"
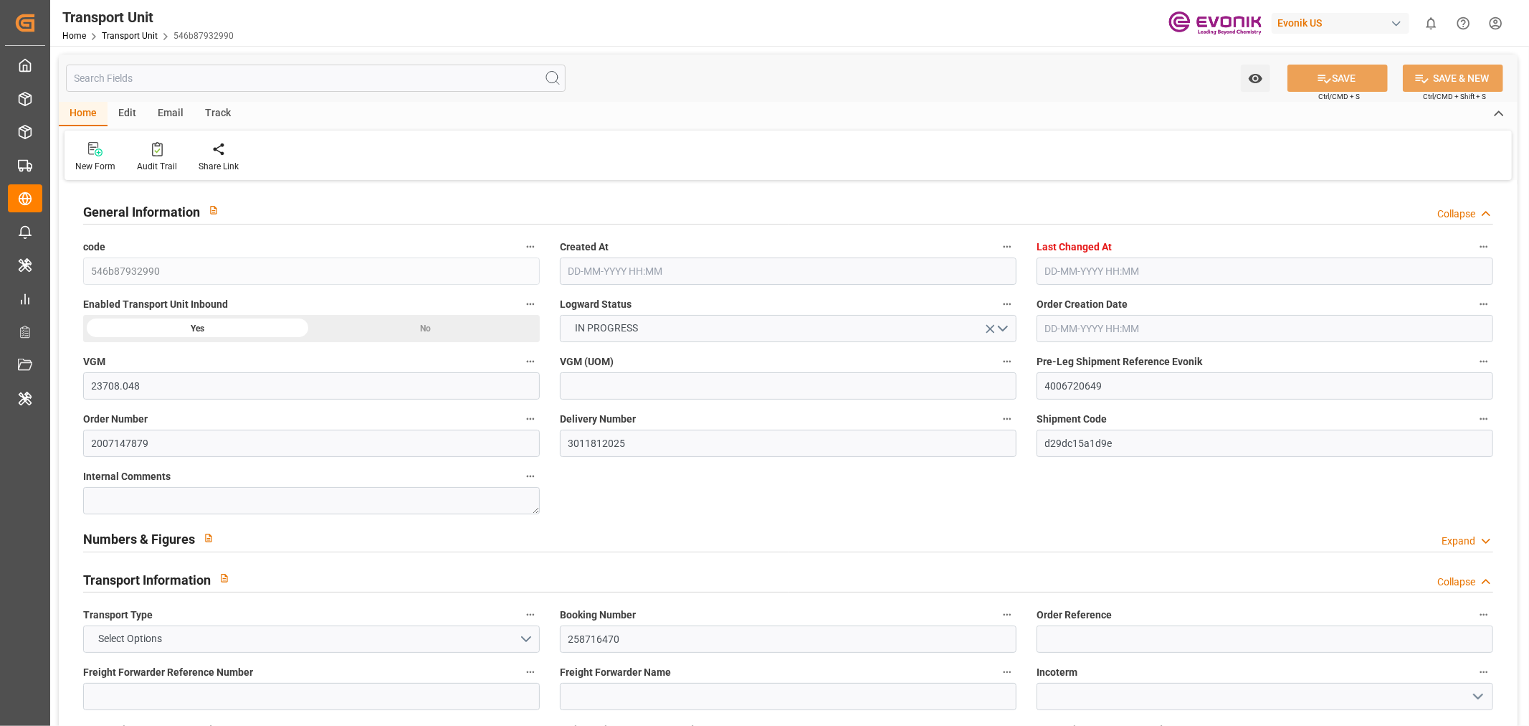
type input "27-09-2025 06:30"
type input "29-09-2025 06:30"
type input "23-09-2025 13:57"
type input "[DATE] 00:00"
type input "05-09-2025 15:30"
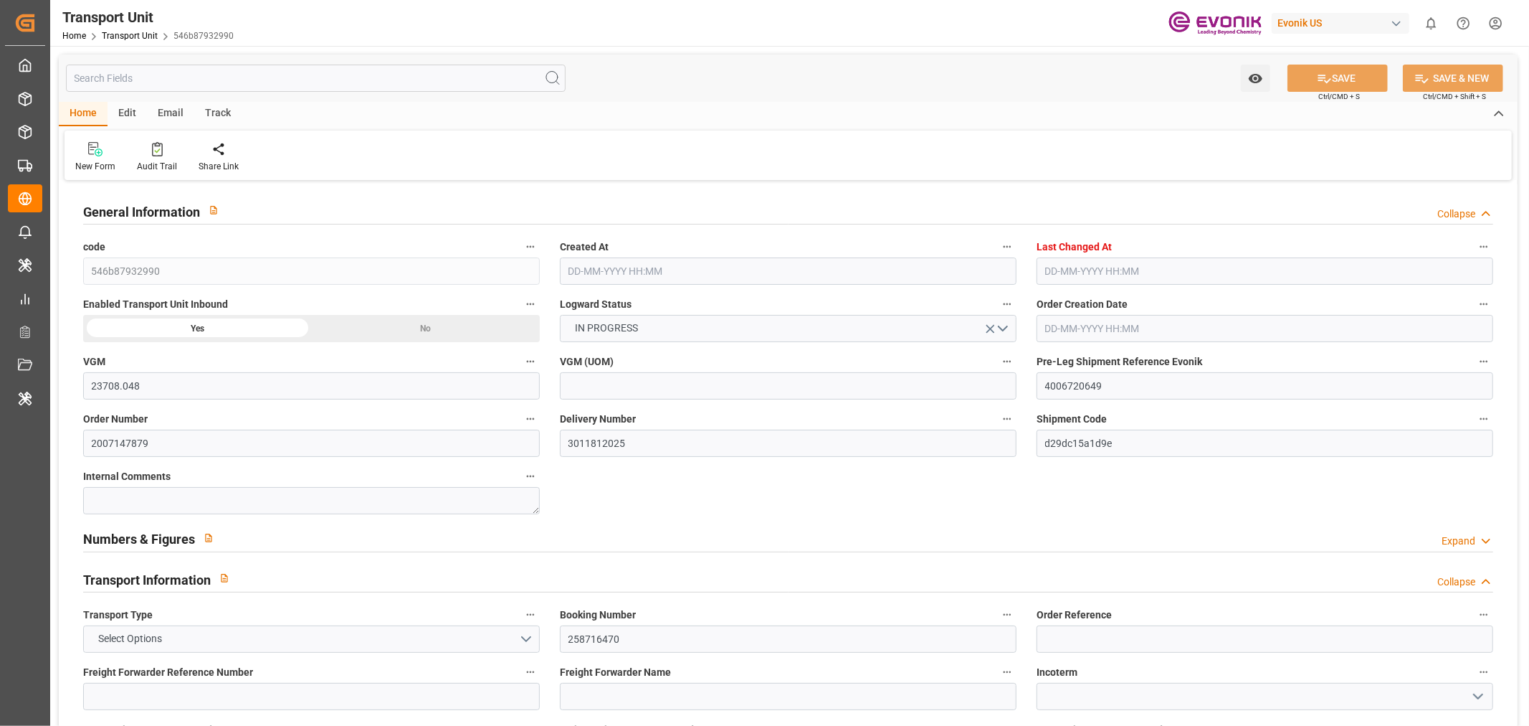
type input "[DATE] 00:00"
type input "20-10-2025 00:00"
type input "10-10-2025 15:30"
type input "24-09-2025 00:00"
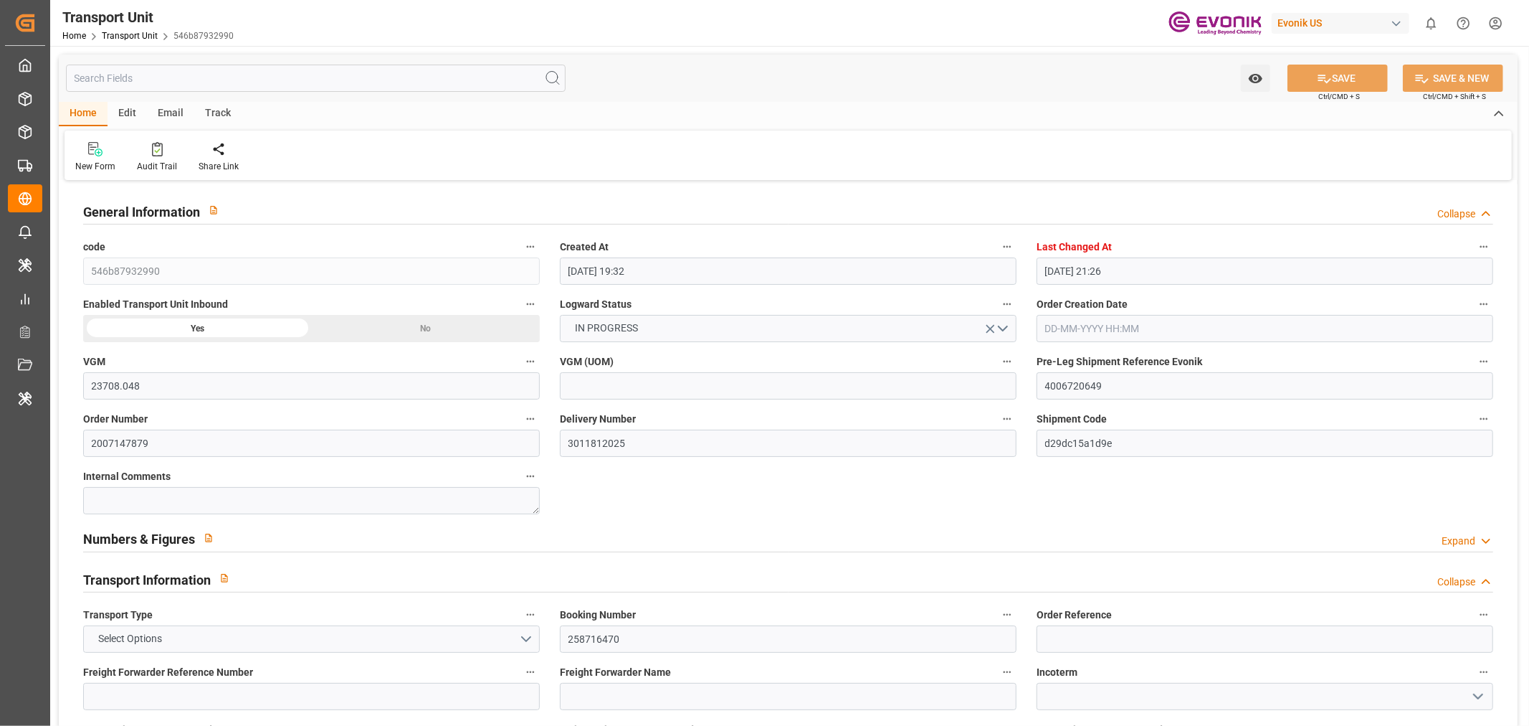
type input "27-09-2025 06:30"
type input "21-10-2025 15:00"
type input "21-10-2025 21:10"
type input "25-10-2025 21:10"
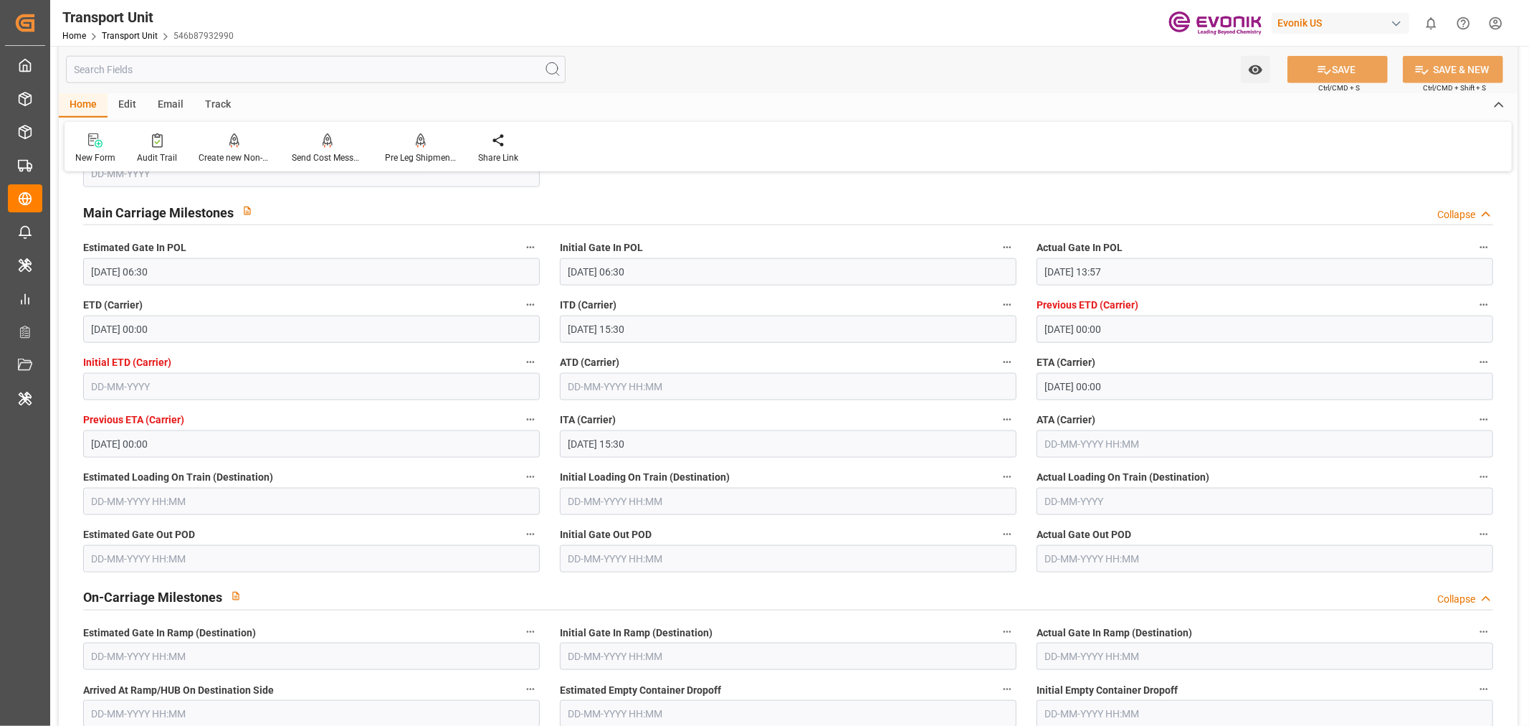
scroll to position [1115, 0]
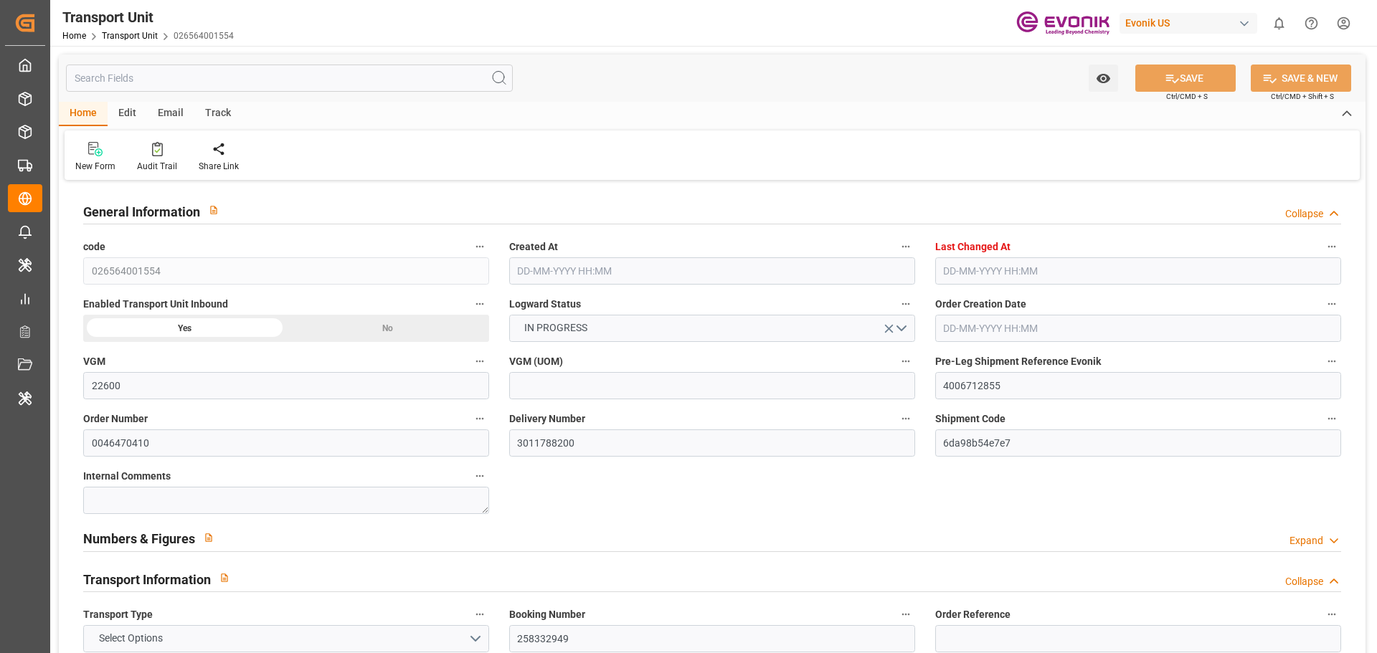
type input "22600"
type input "Maersk"
type input "Maersk Line AS"
type input "USMOB"
type input "GTPRQ"
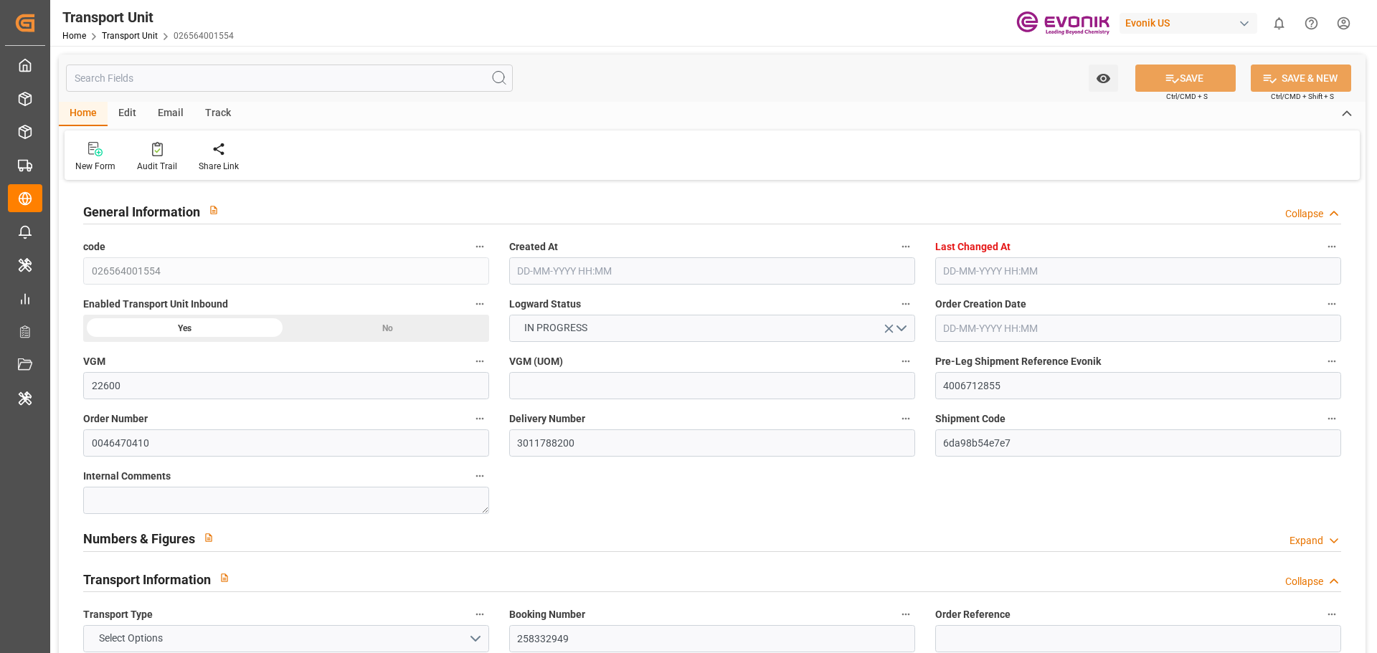
type input "9260421"
type input "USMOB"
type input "GTPRQ"
type input "9383235"
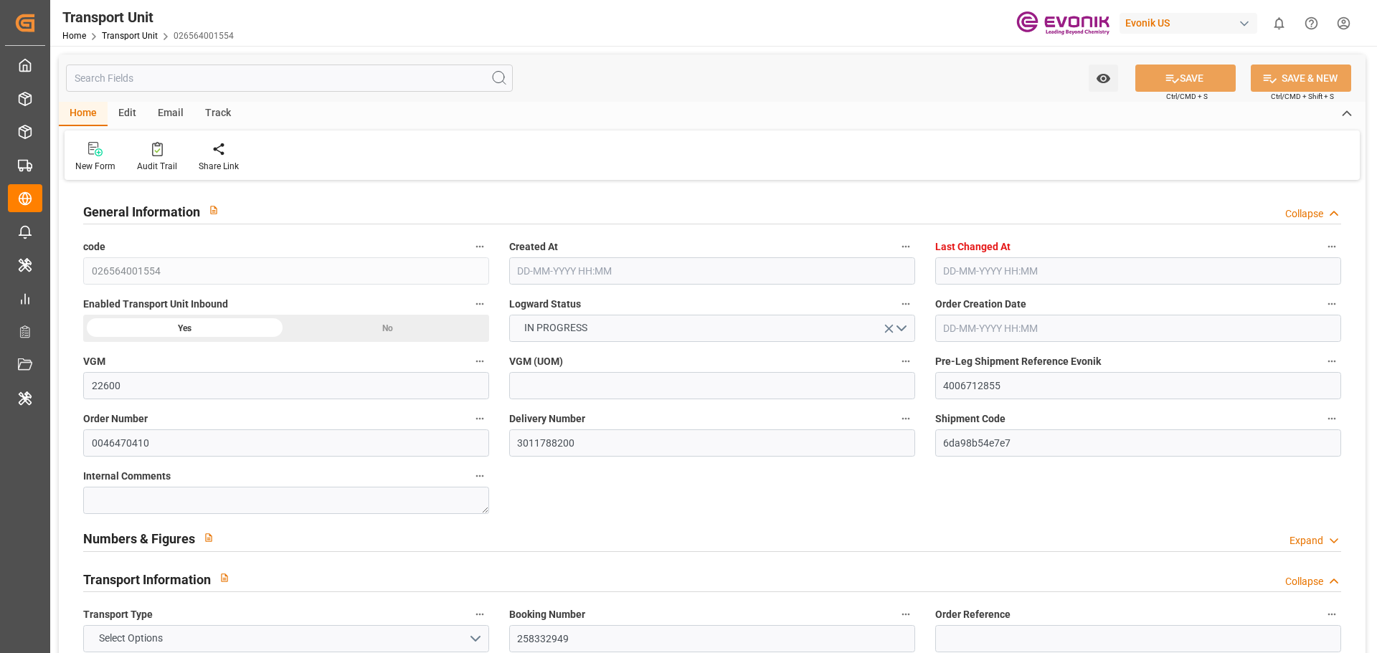
type input "19437"
type input "[DATE] 13:28"
type input "[DATE] 23:27"
type input "[DATE]"
type input "27-08-2025 16:10"
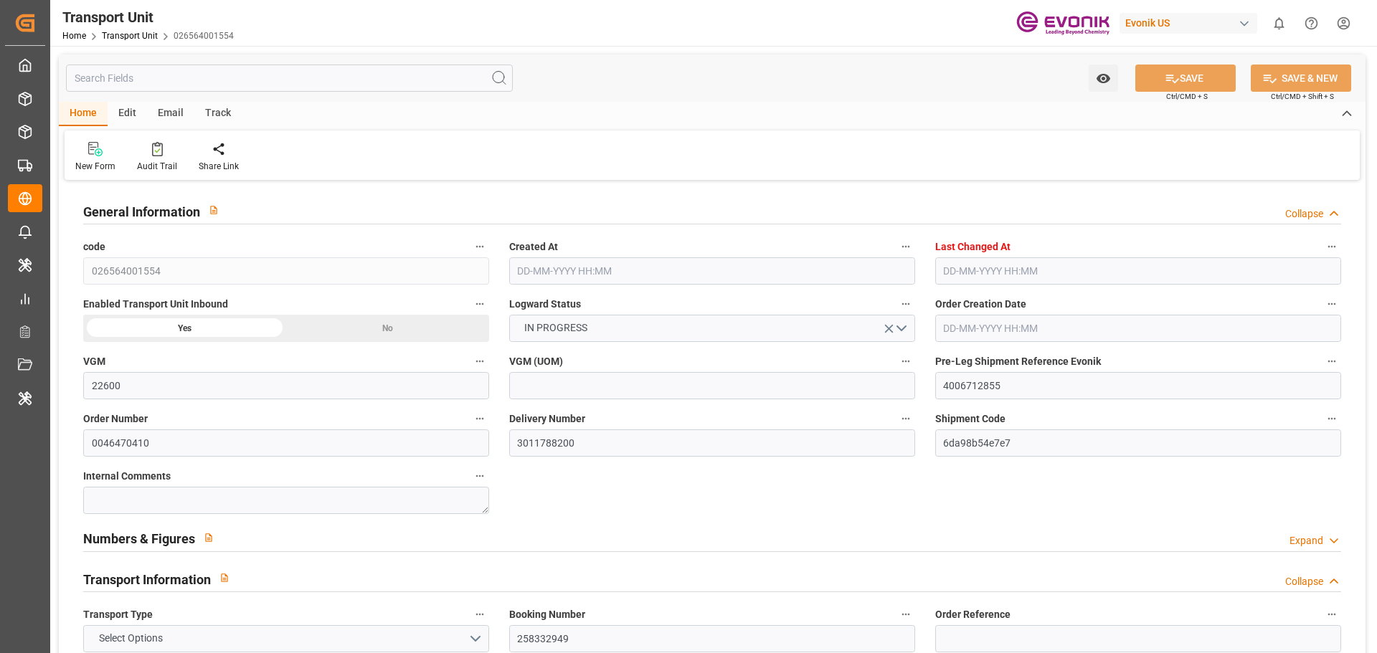
type input "28-08-2025 10:37"
type input "[DATE] 00:00"
type input "[DATE] 09:30"
type input "[DATE] 00:00"
type input "[DATE] 16:15"
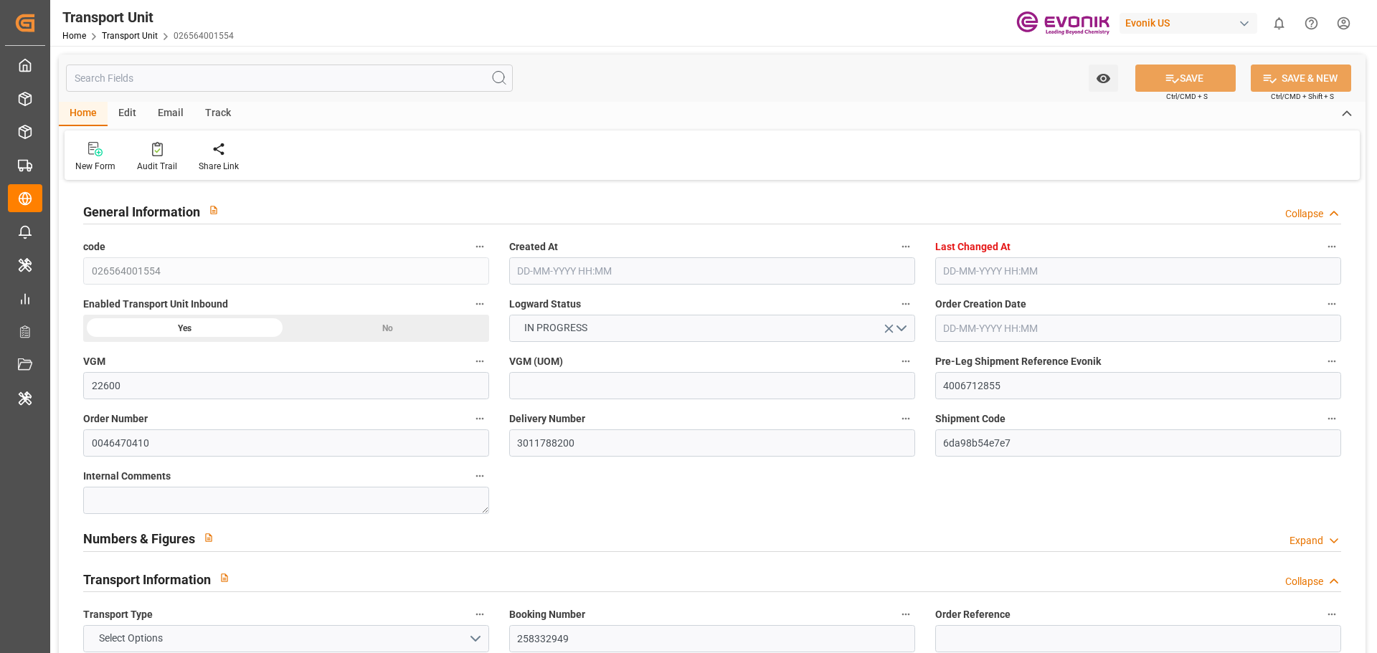
type input "[DATE] 00:00"
type input "[DATE] 17:00"
type input "[DATE]"
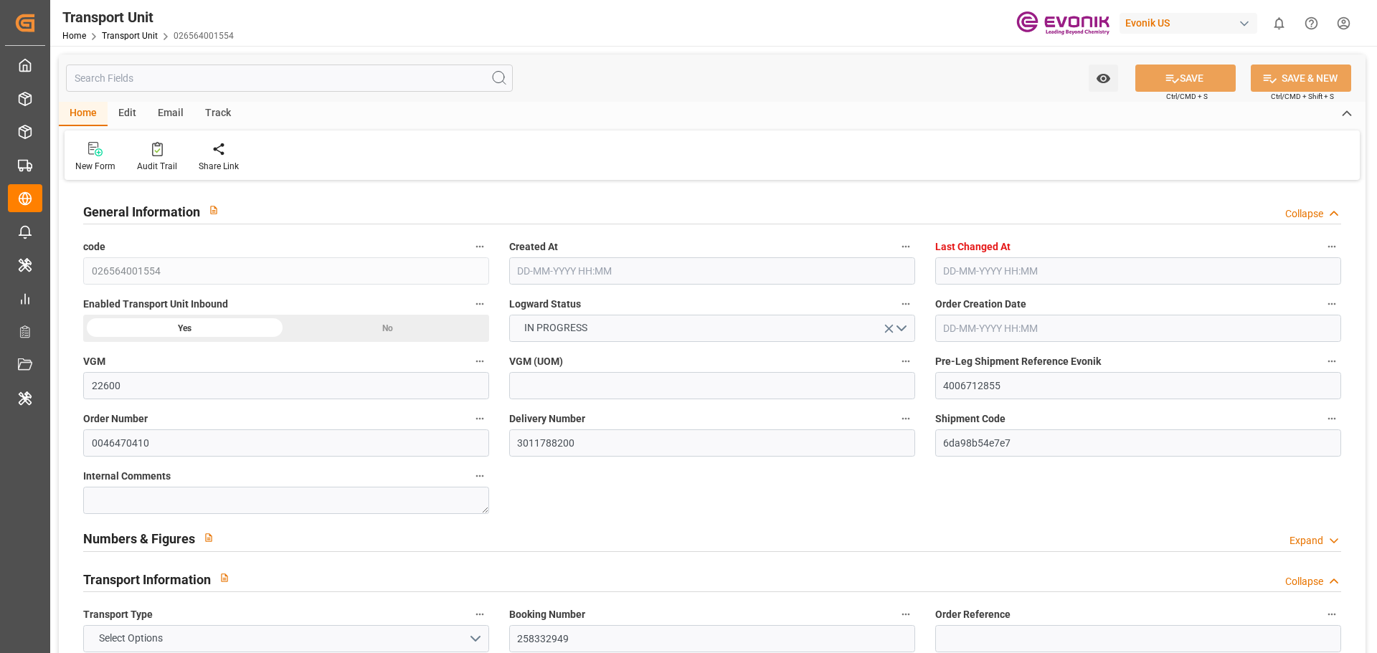
type input "03-09-2025 19:41"
type input "[DATE] 16:00"
type input "[DATE] 16:55"
type input "[DATE] 05:30"
type input "[DATE] 05:06"
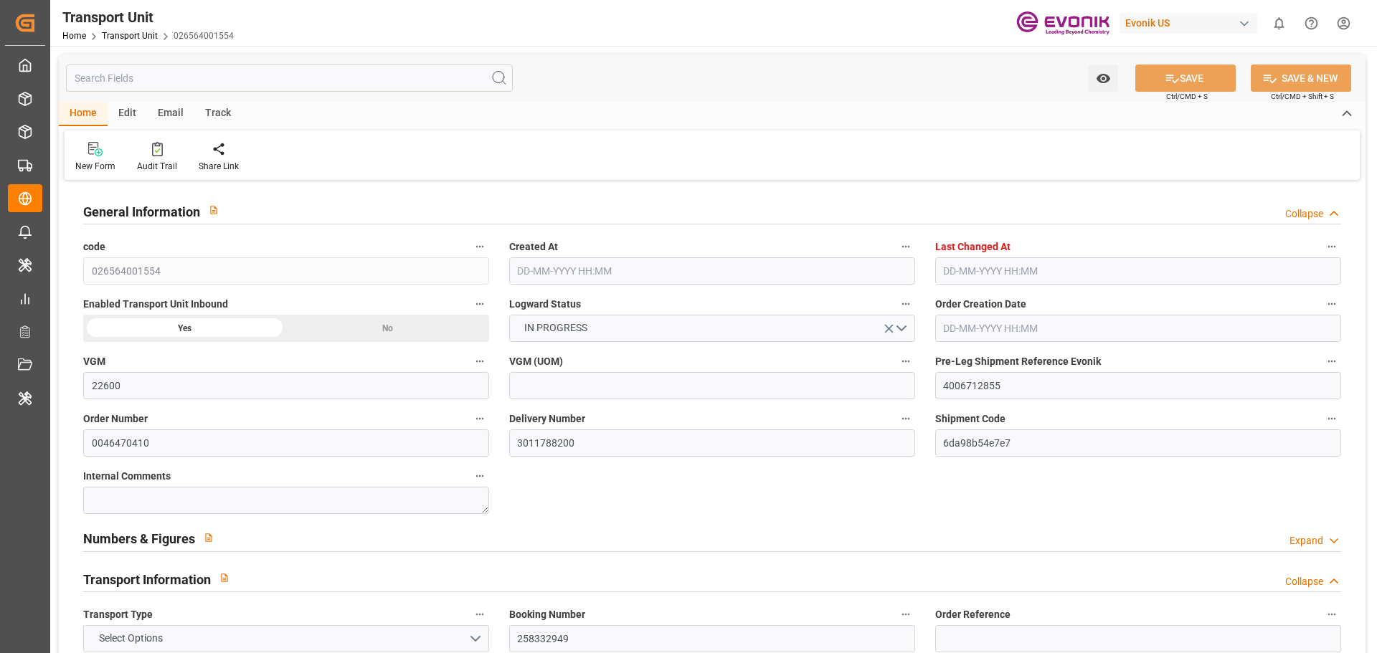
type input "[DATE] 18:11"
type input "13-09-2025 14:34"
type input "16-09-2025 09:05"
type input "[DATE] 05:00"
type input "[DATE] 05:03"
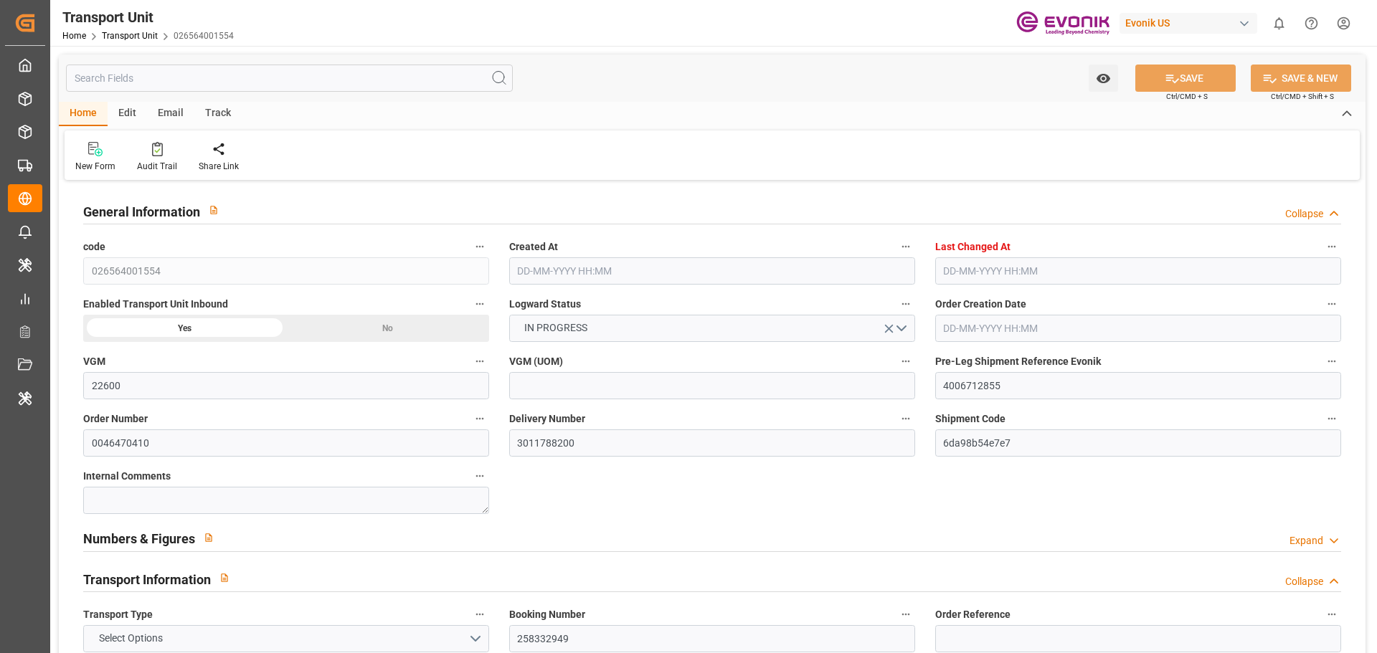
type input "[DATE] 21:30"
type input "[DATE] 04:57"
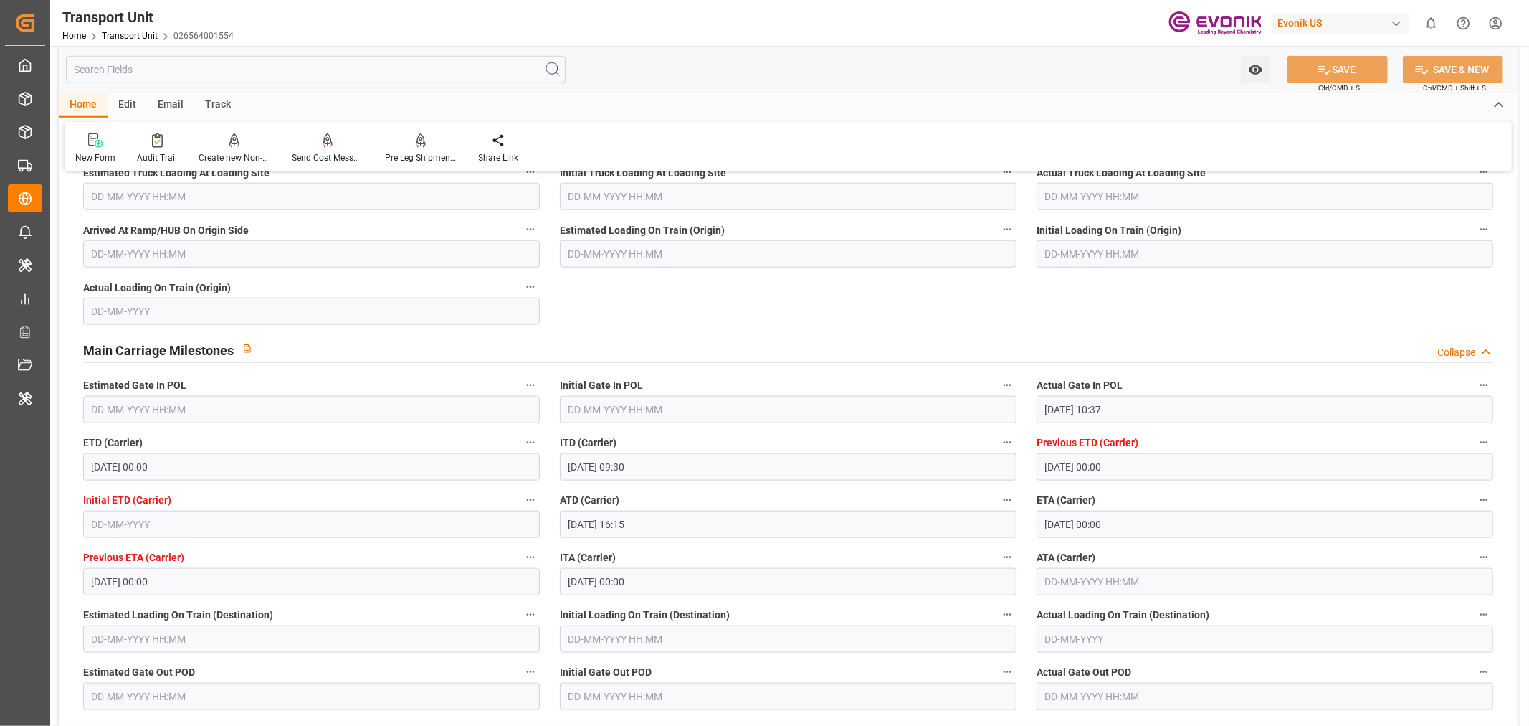
scroll to position [1434, 0]
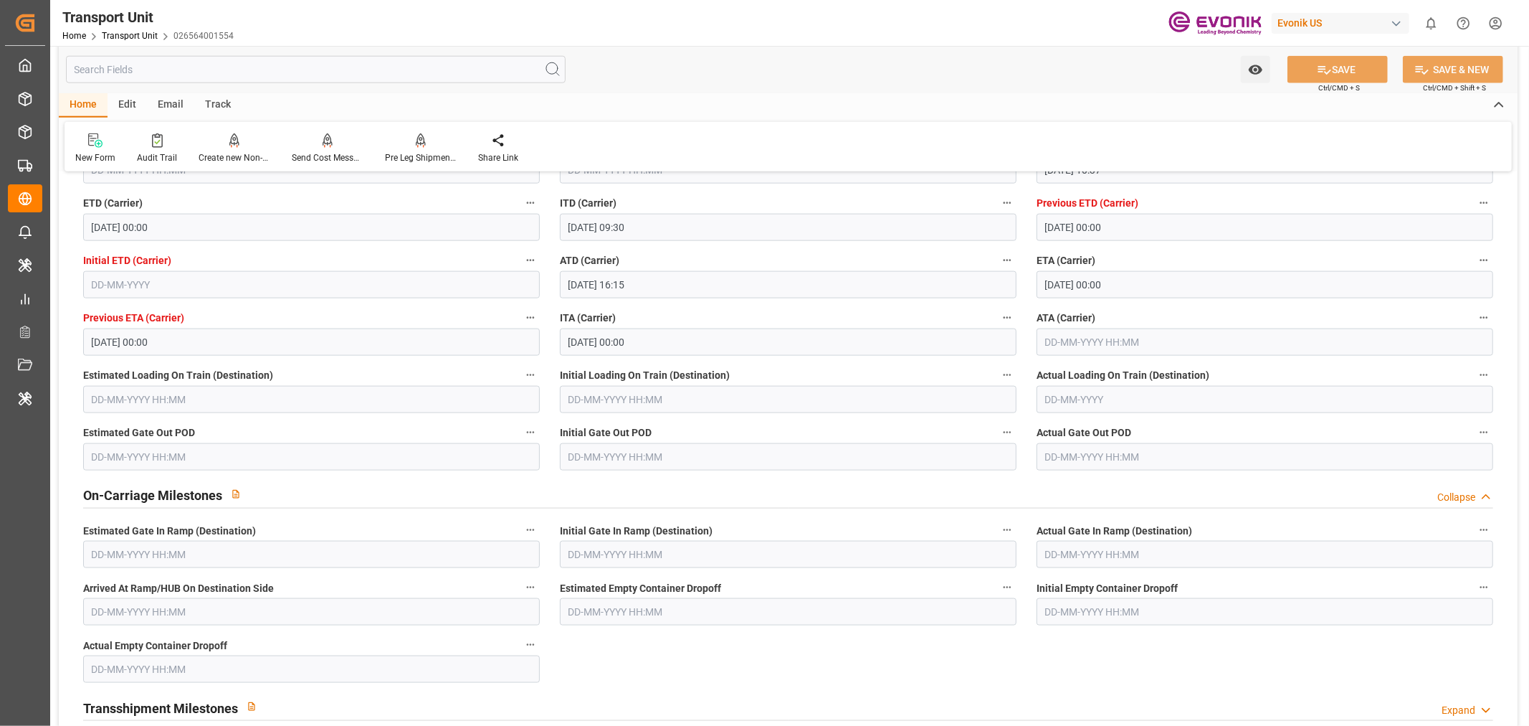
click at [1073, 333] on input "text" at bounding box center [1265, 341] width 457 height 27
click at [1079, 515] on span "23" at bounding box center [1082, 512] width 9 height 10
type input "[DATE] 00:00"
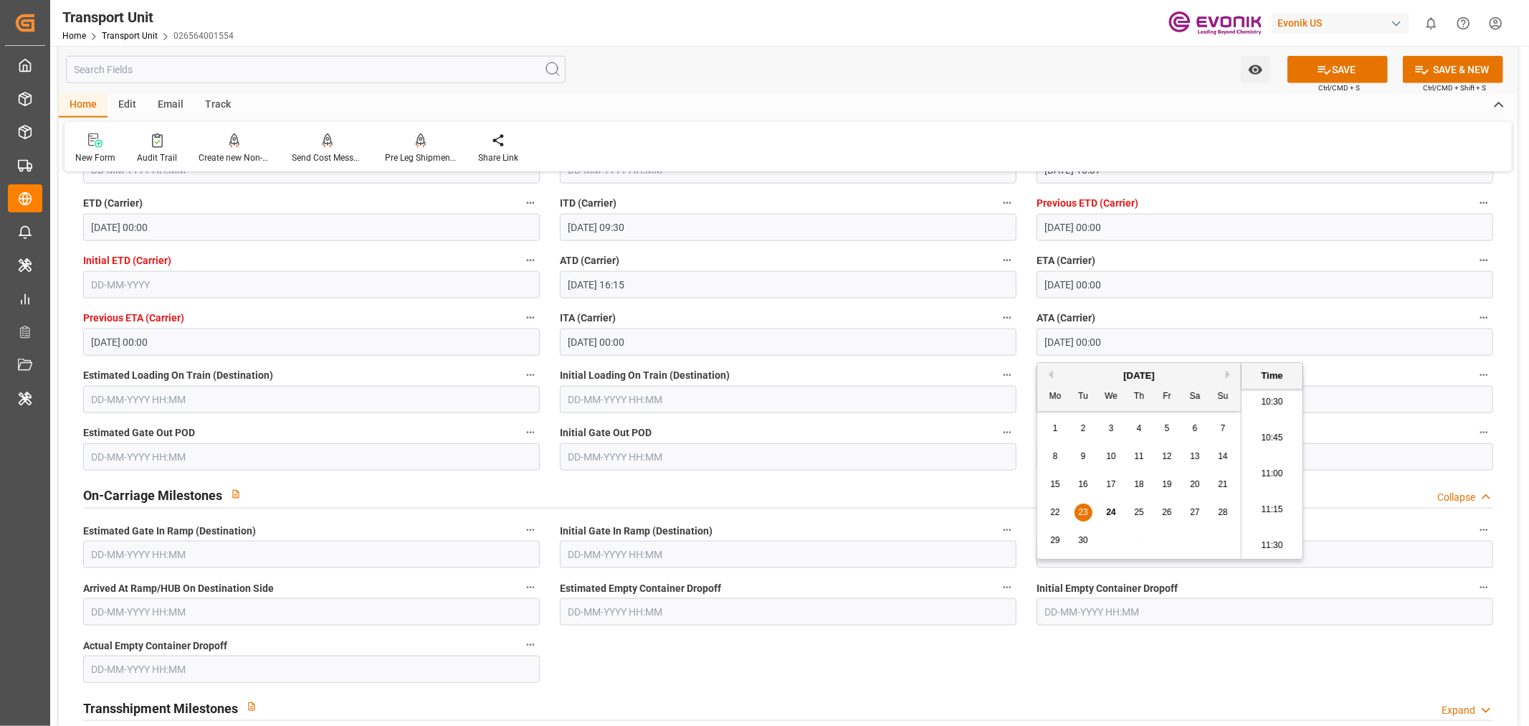
click at [886, 513] on div "On-Carriage Milestones Collapse" at bounding box center [788, 495] width 1430 height 41
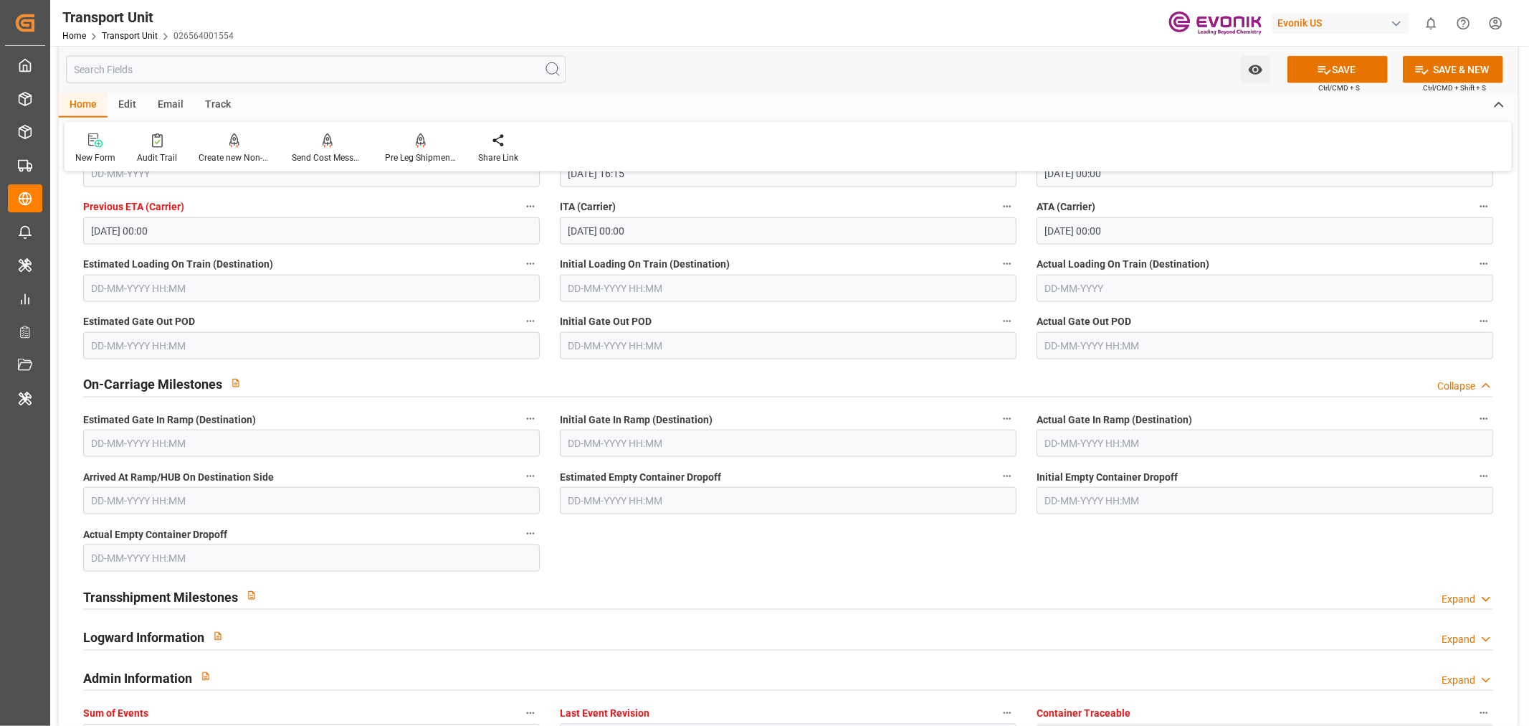
scroll to position [1752, 0]
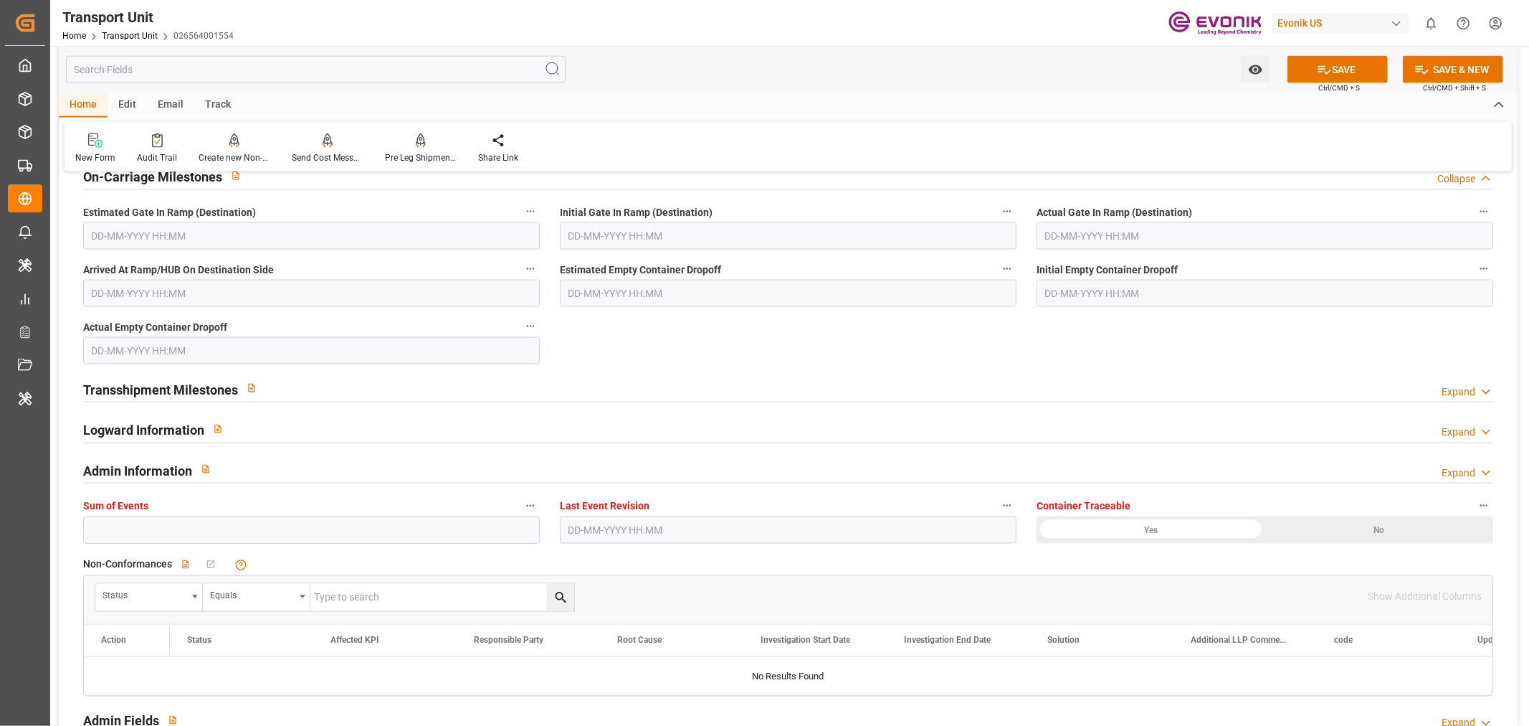
click at [404, 384] on div "Transshipment Milestones Expand" at bounding box center [788, 387] width 1410 height 27
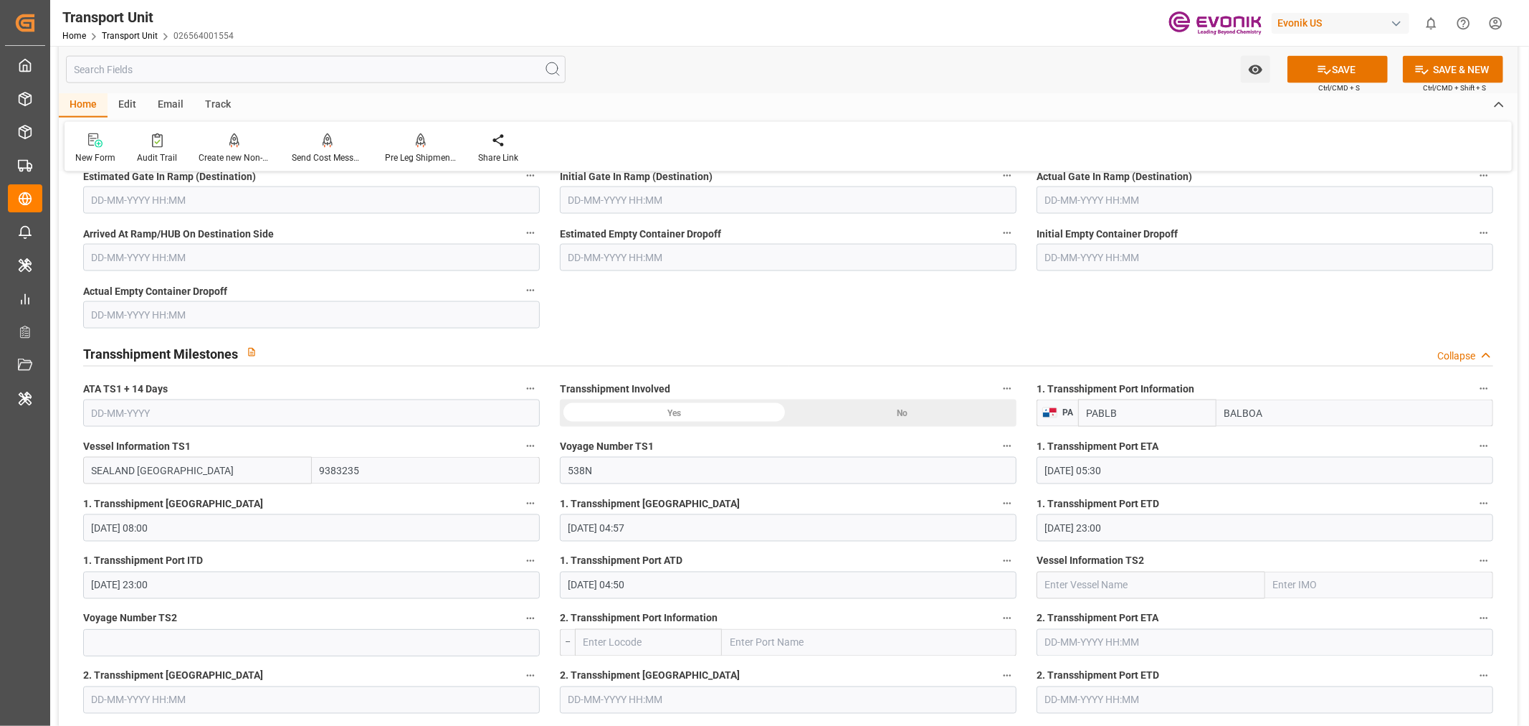
scroll to position [1991, 0]
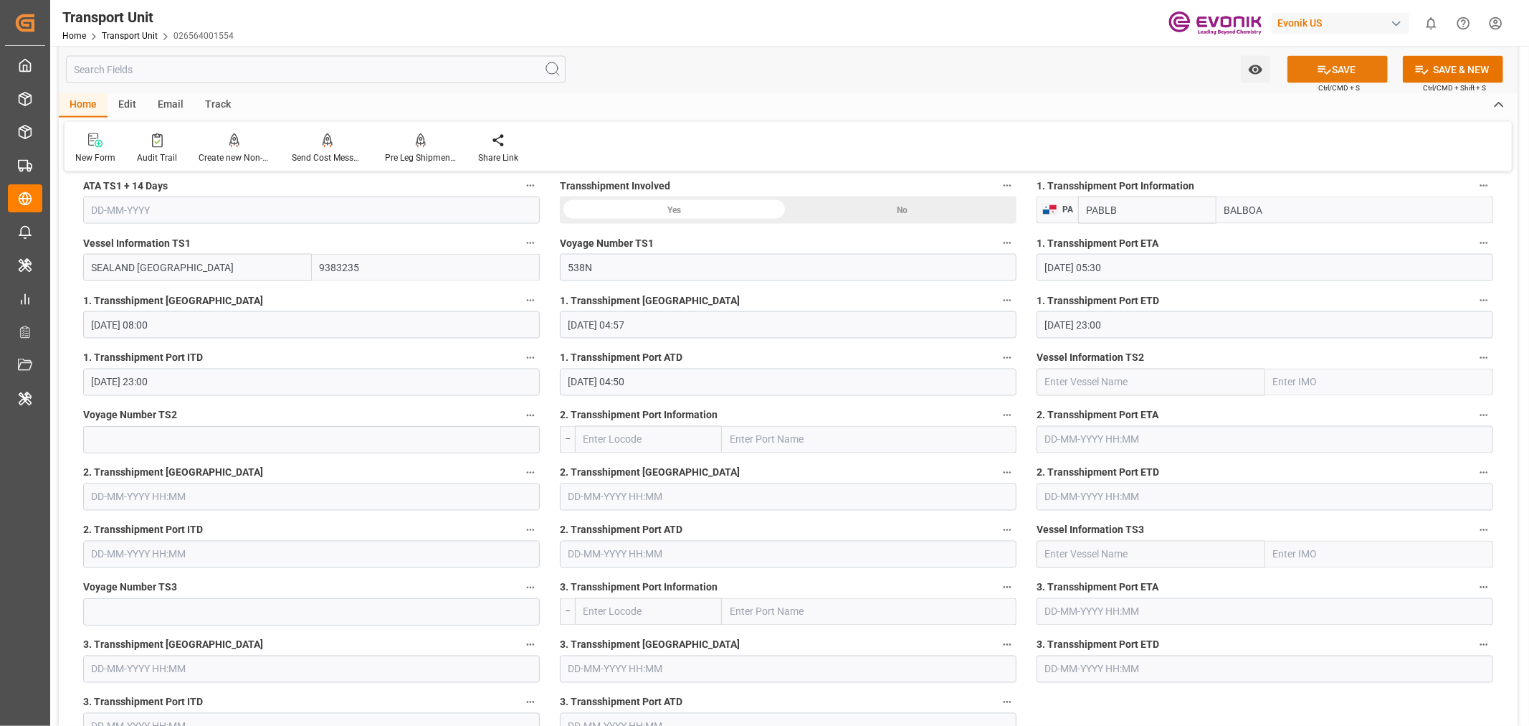
click at [1341, 63] on button "SAVE" at bounding box center [1338, 69] width 100 height 27
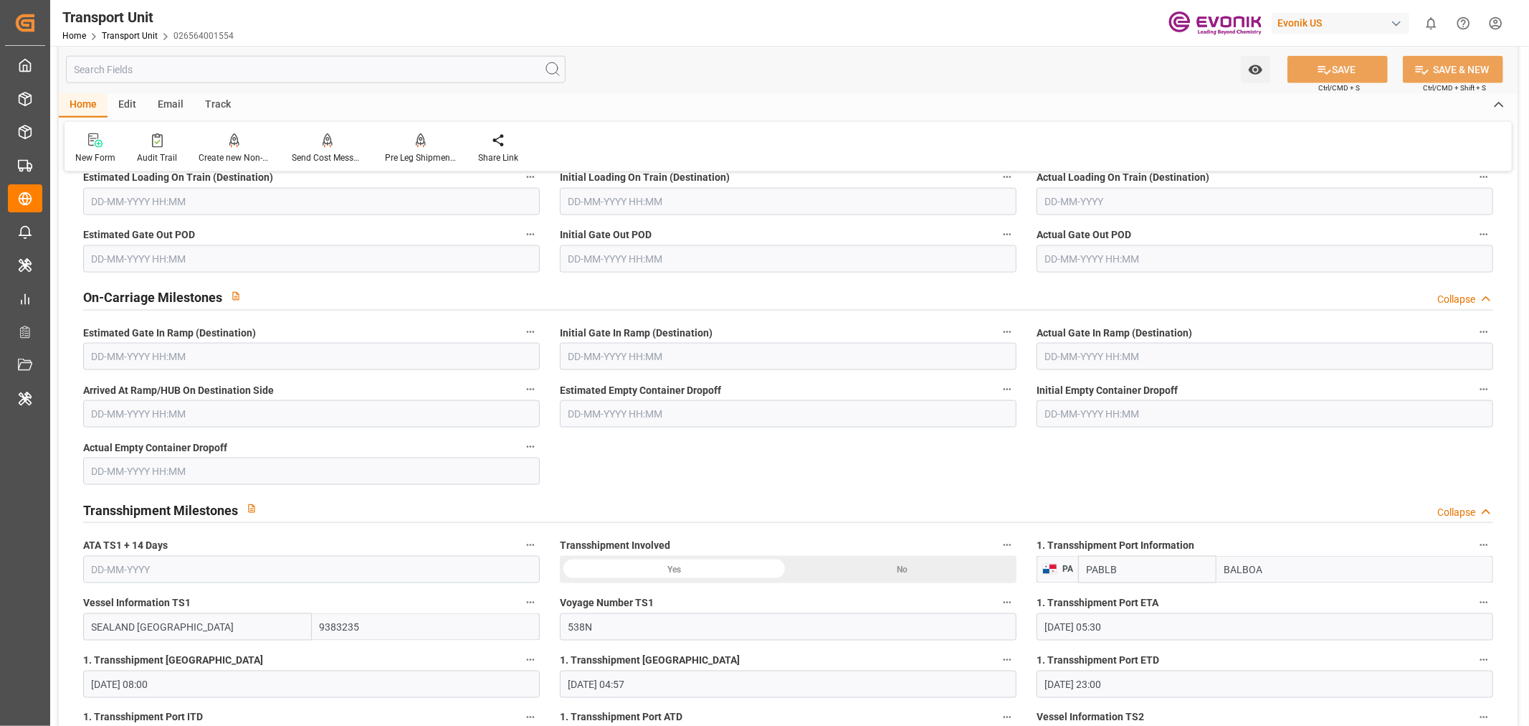
scroll to position [1434, 0]
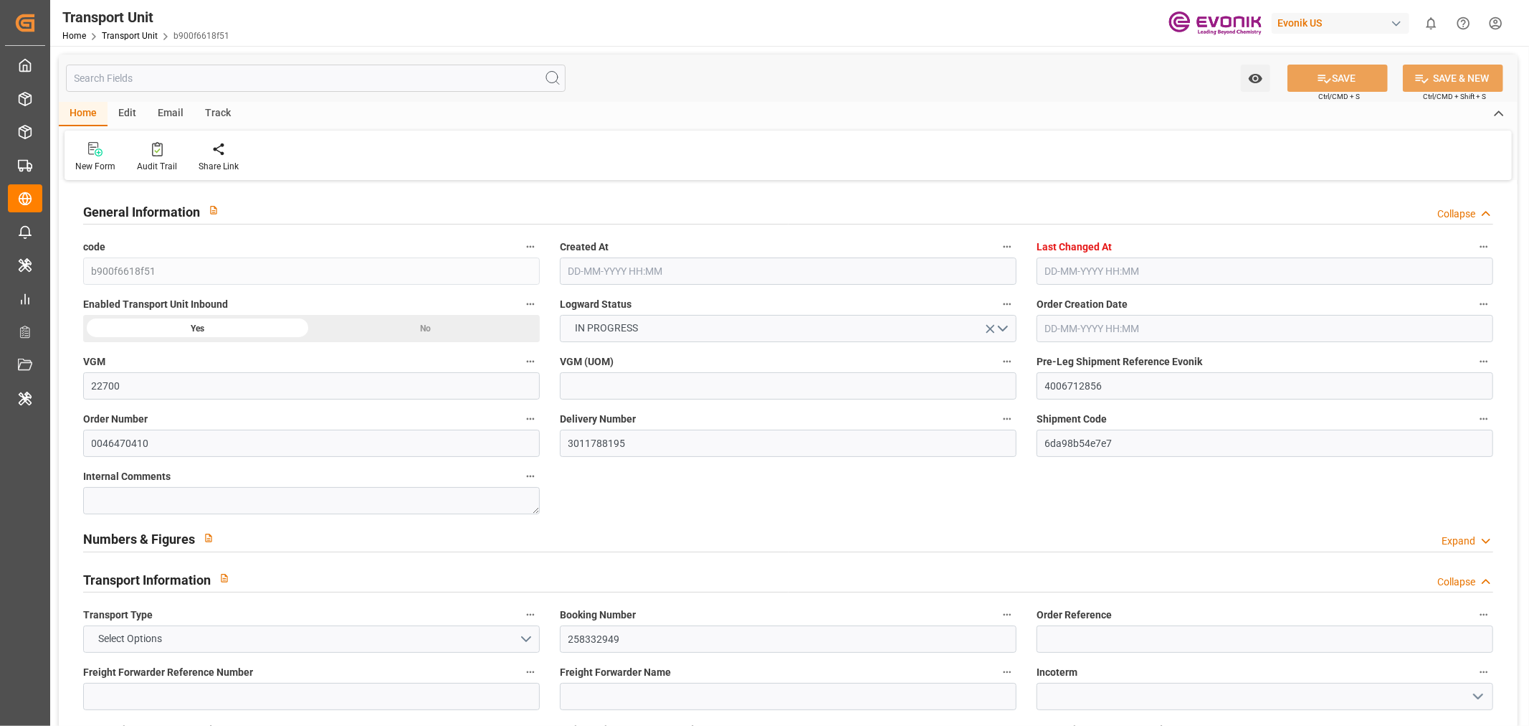
type input "22700"
type input "Maersk"
type input "Maersk Line AS"
type input "USMOB"
type input "GTPRQ"
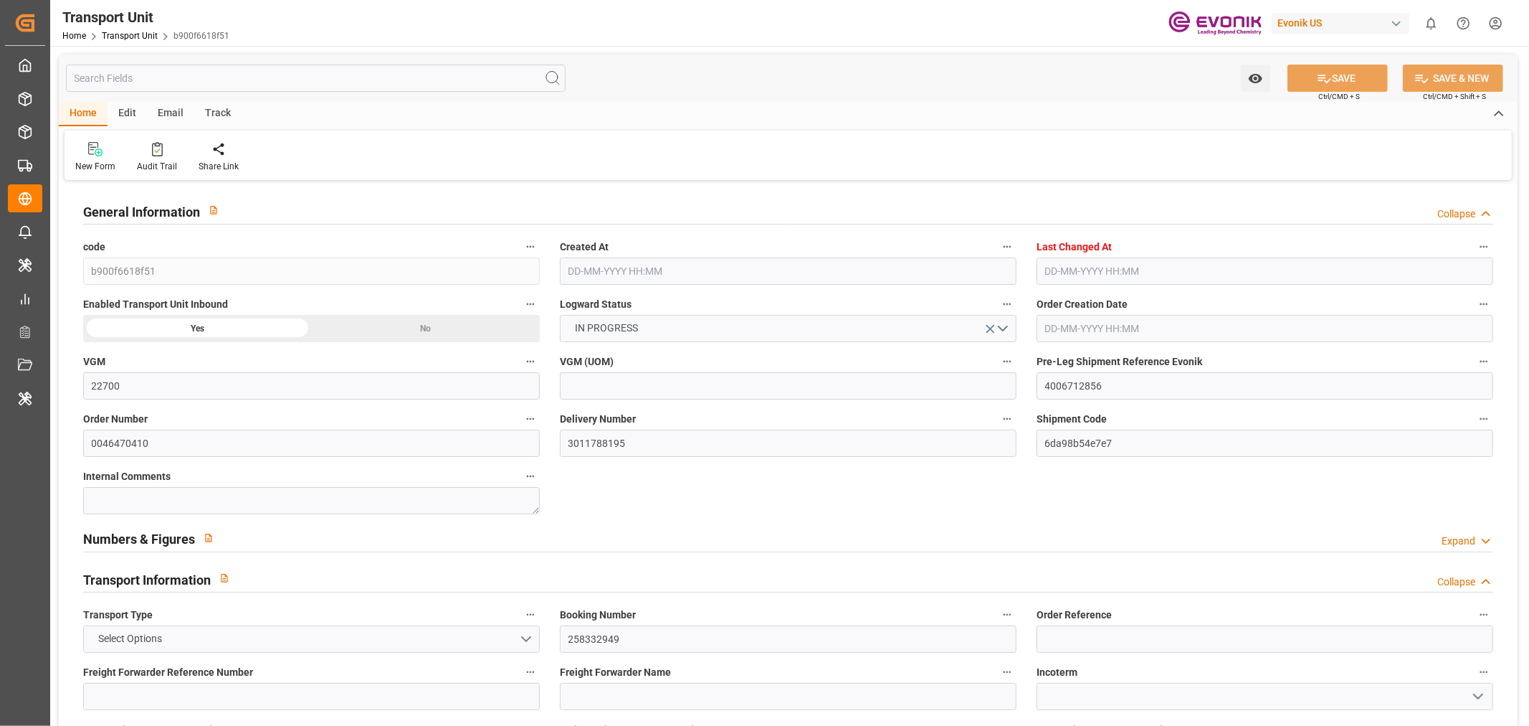
type input "9260421"
type input "USMOB"
type input "GTPRQ"
type input "9383235"
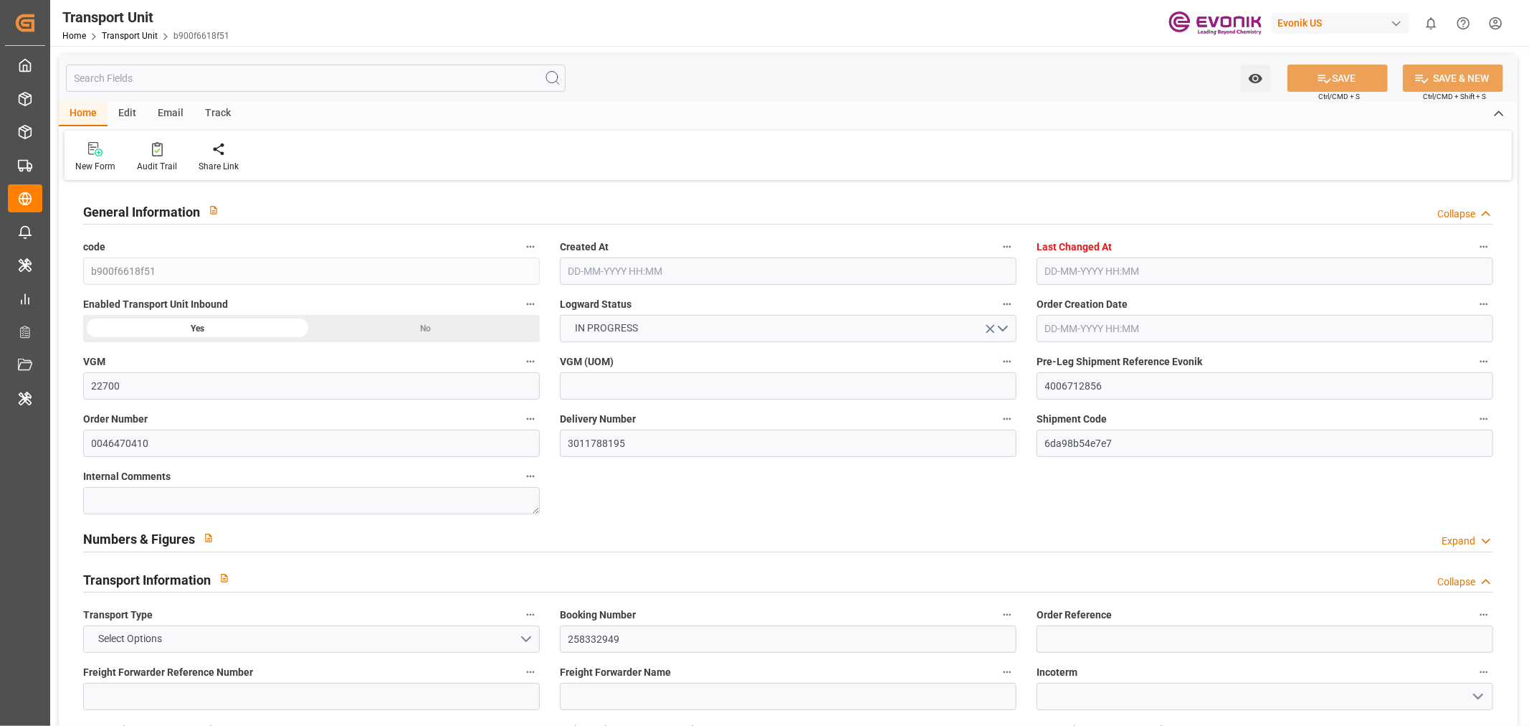
type input "19437"
type input "27-08-2025 13:28"
type input "[DATE] 23:27"
type input "[DATE]"
type input "27-08-2025 14:01"
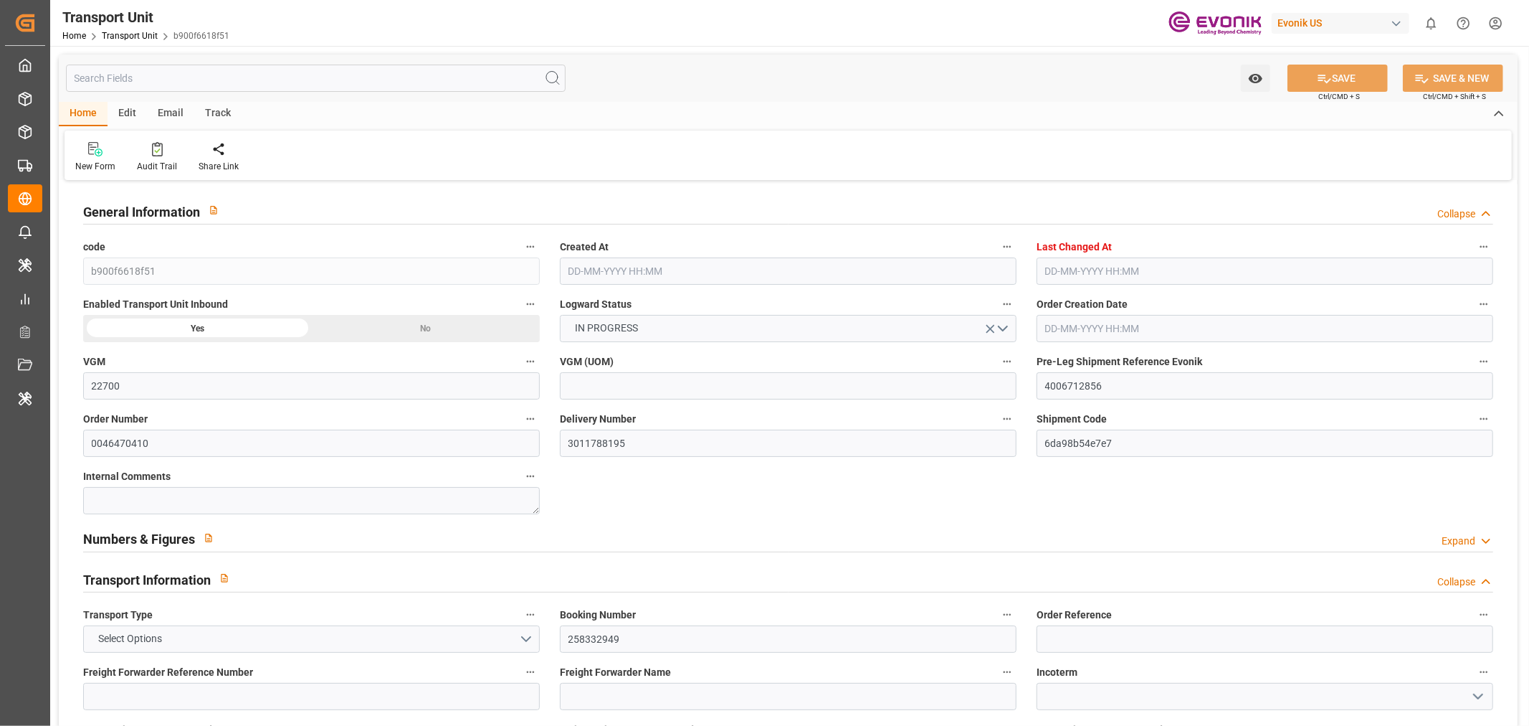
type input "03-09-2025 07:00"
type input "27-08-2025 15:41"
type input "[DATE] 00:00"
type input "04-09-2025 09:30"
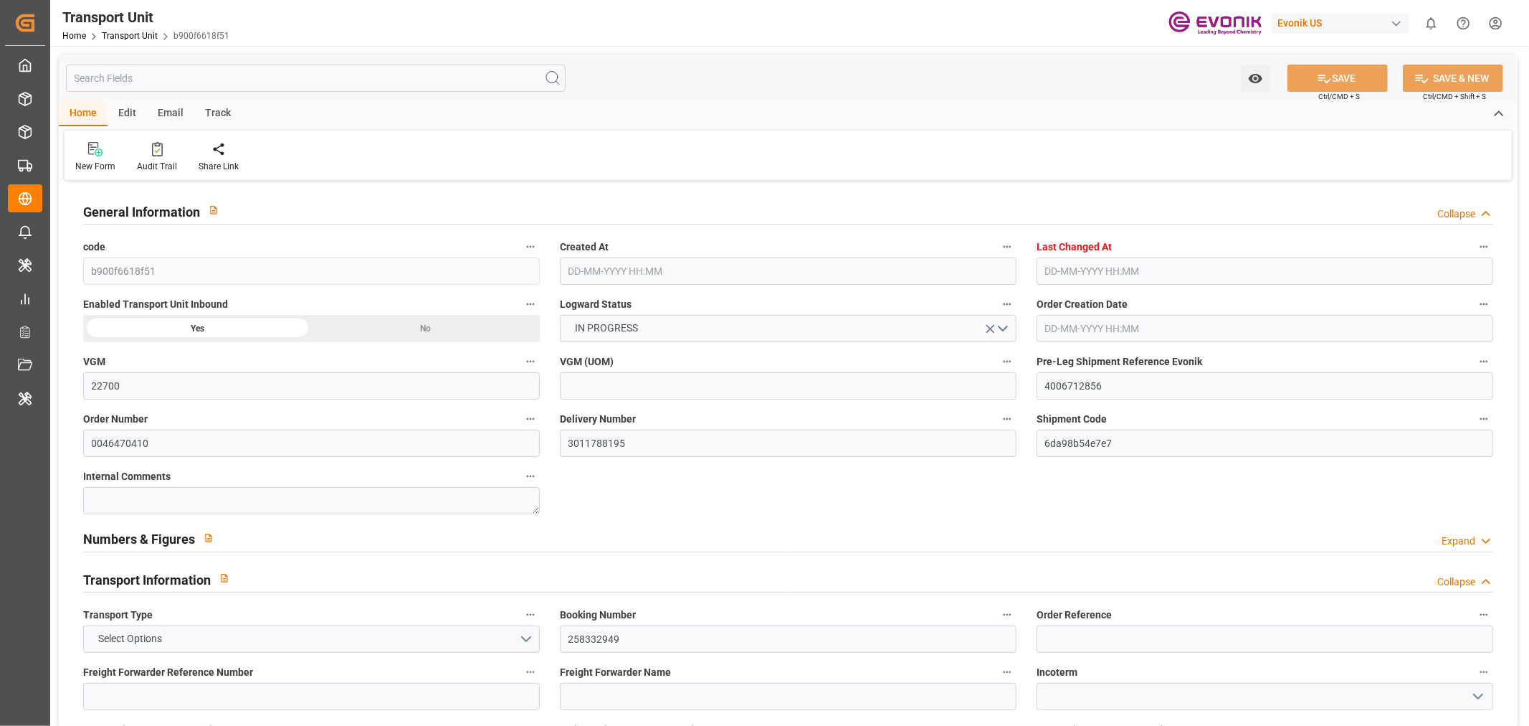
type input "[DATE] 00:00"
type input "[DATE] 16:15"
type input "[DATE] 00:00"
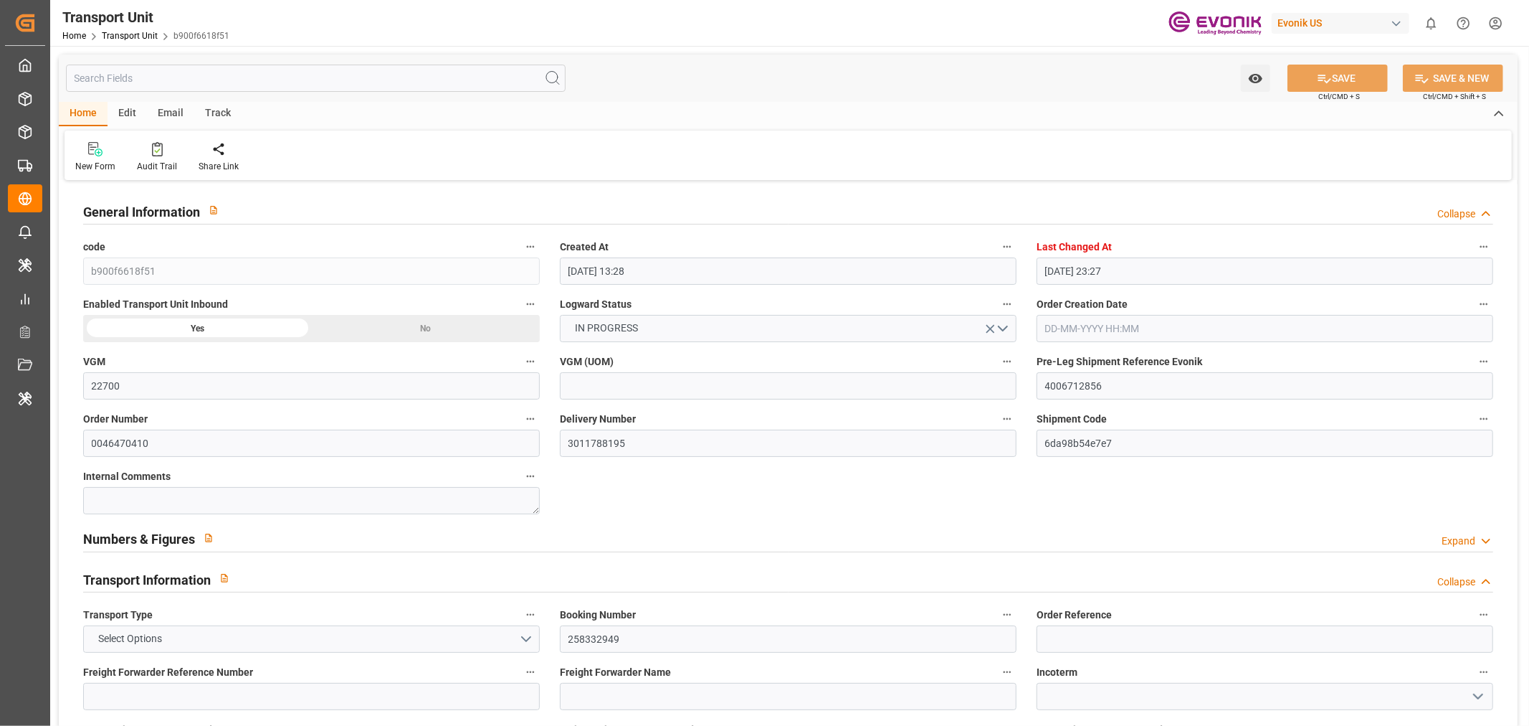
type input "[DATE] 17:00"
type input "[DATE]"
type input "03-09-2025 19:55"
type input "[DATE] 16:00"
type input "[DATE] 16:55"
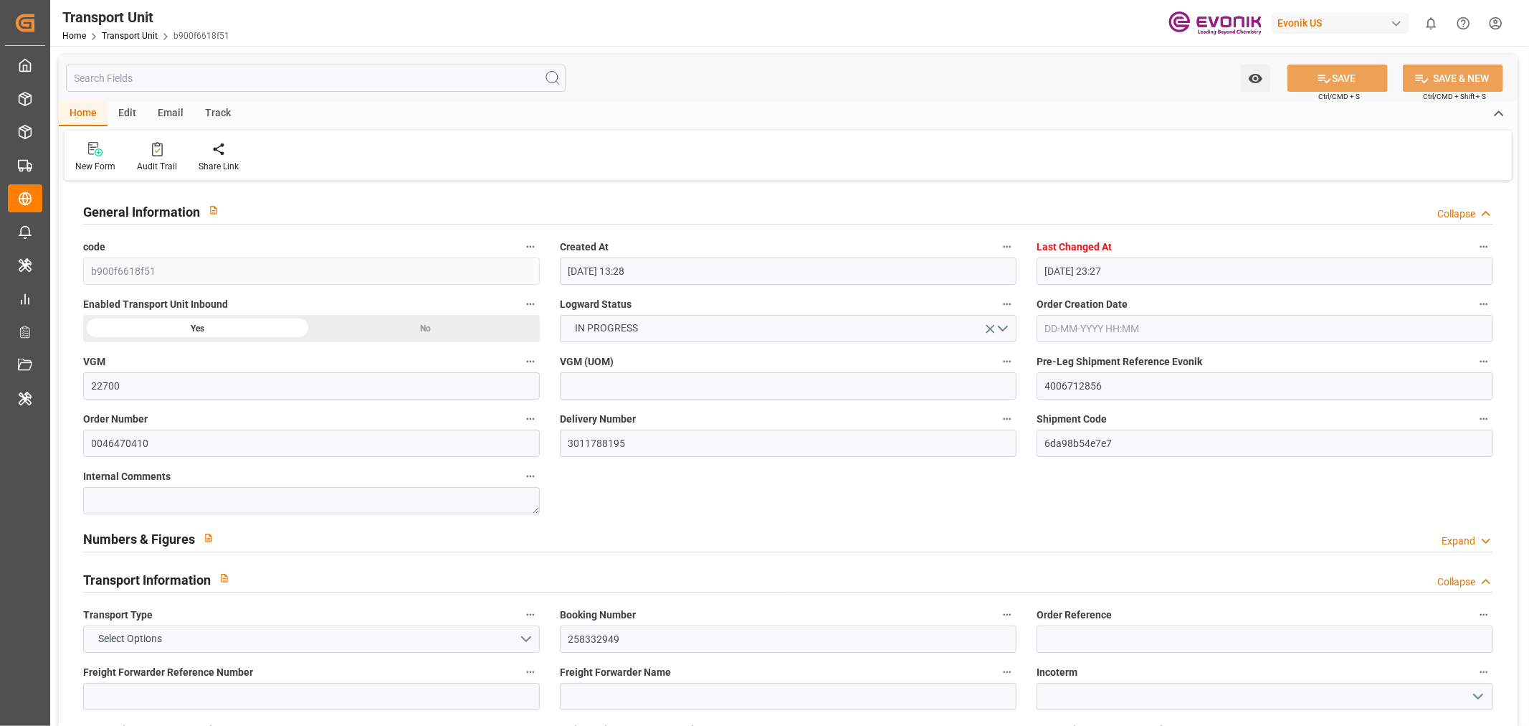
type input "13-09-2025 05:30"
type input "13-09-2025 05:06"
type input "13-09-2025 18:11"
type input "13-09-2025 15:55"
type input "16-09-2025 09:17"
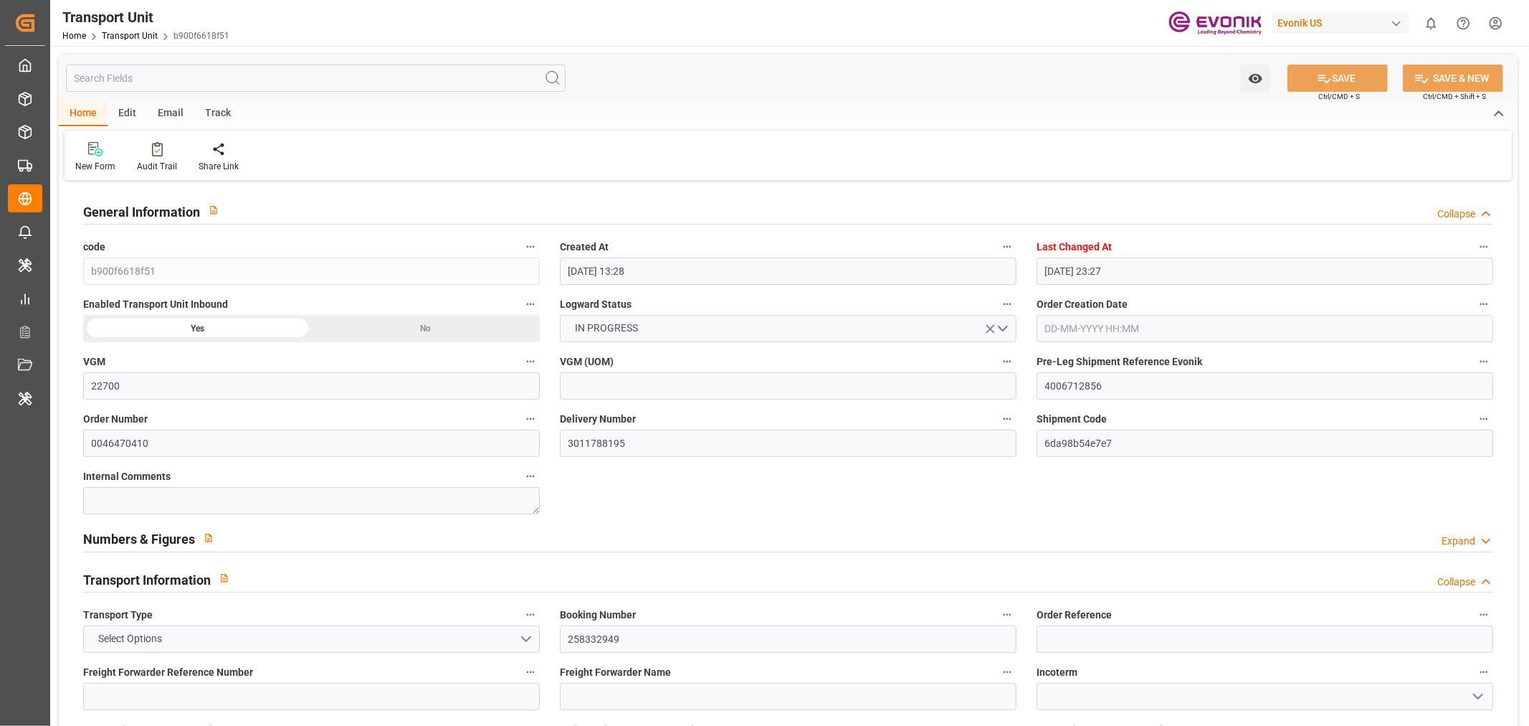
type input "17-09-2025 05:00"
type input "17-09-2025 05:03"
type input "23-09-2025 21:30"
type input "24-09-2025 04:57"
type input "28-09-2025 04:57"
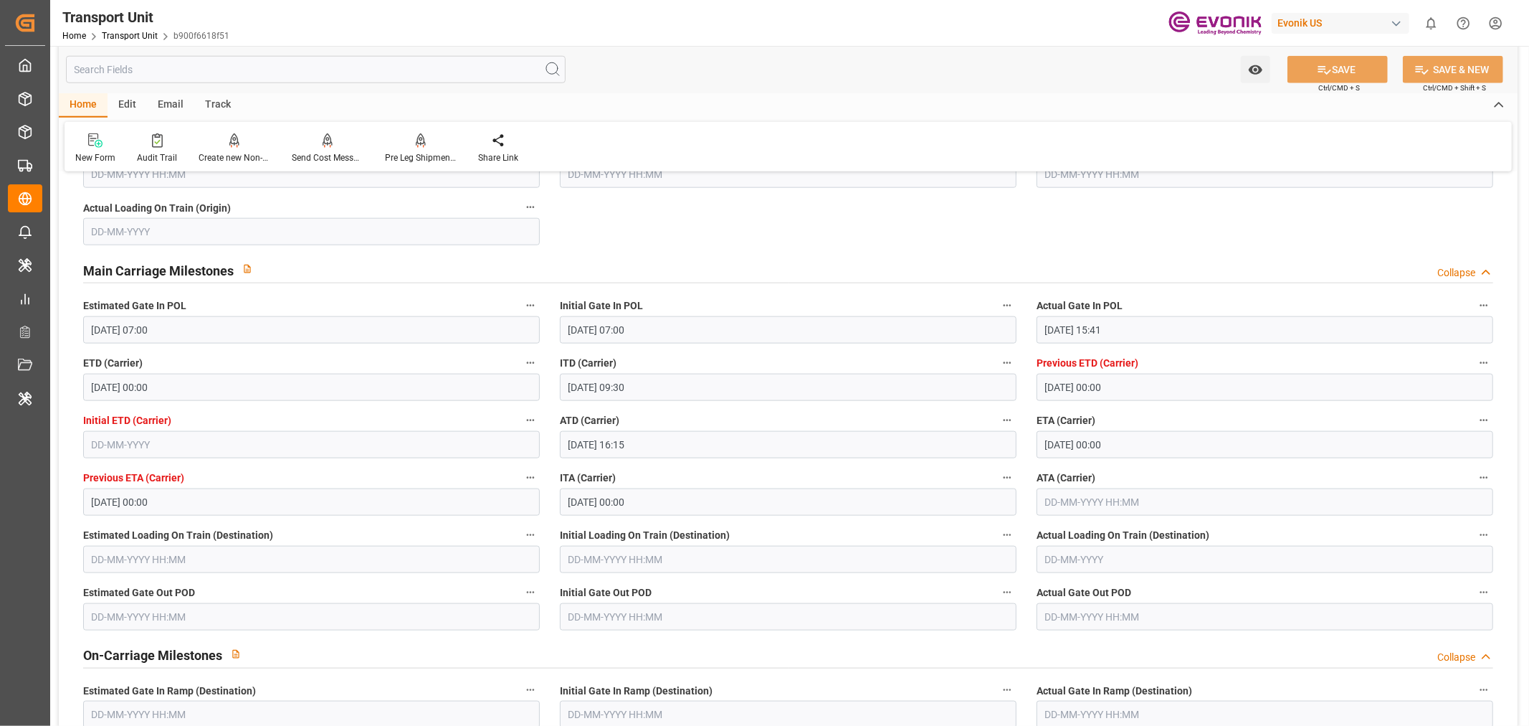
scroll to position [1434, 0]
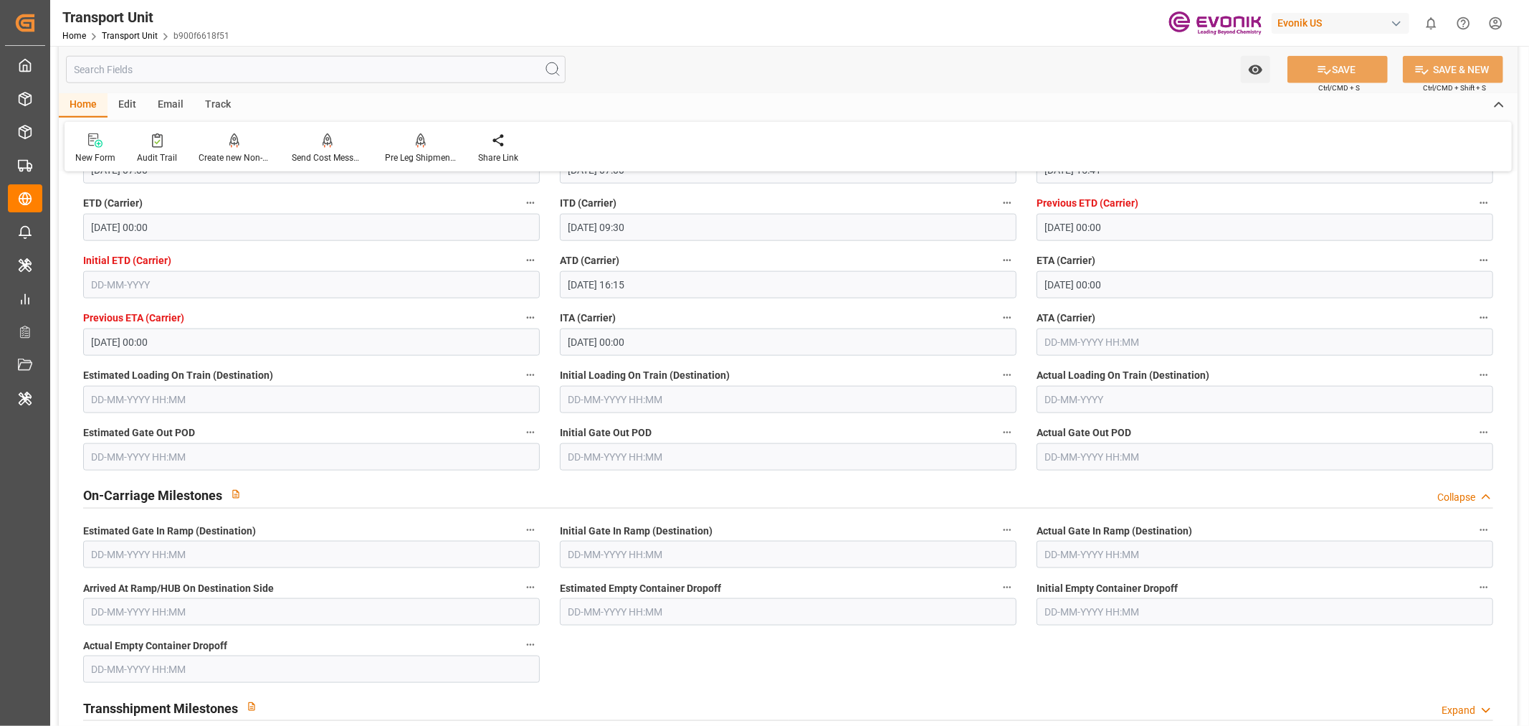
click at [1086, 343] on input "text" at bounding box center [1265, 341] width 457 height 27
click at [1083, 507] on span "23" at bounding box center [1082, 512] width 9 height 10
type input "23-09-2025 00:00"
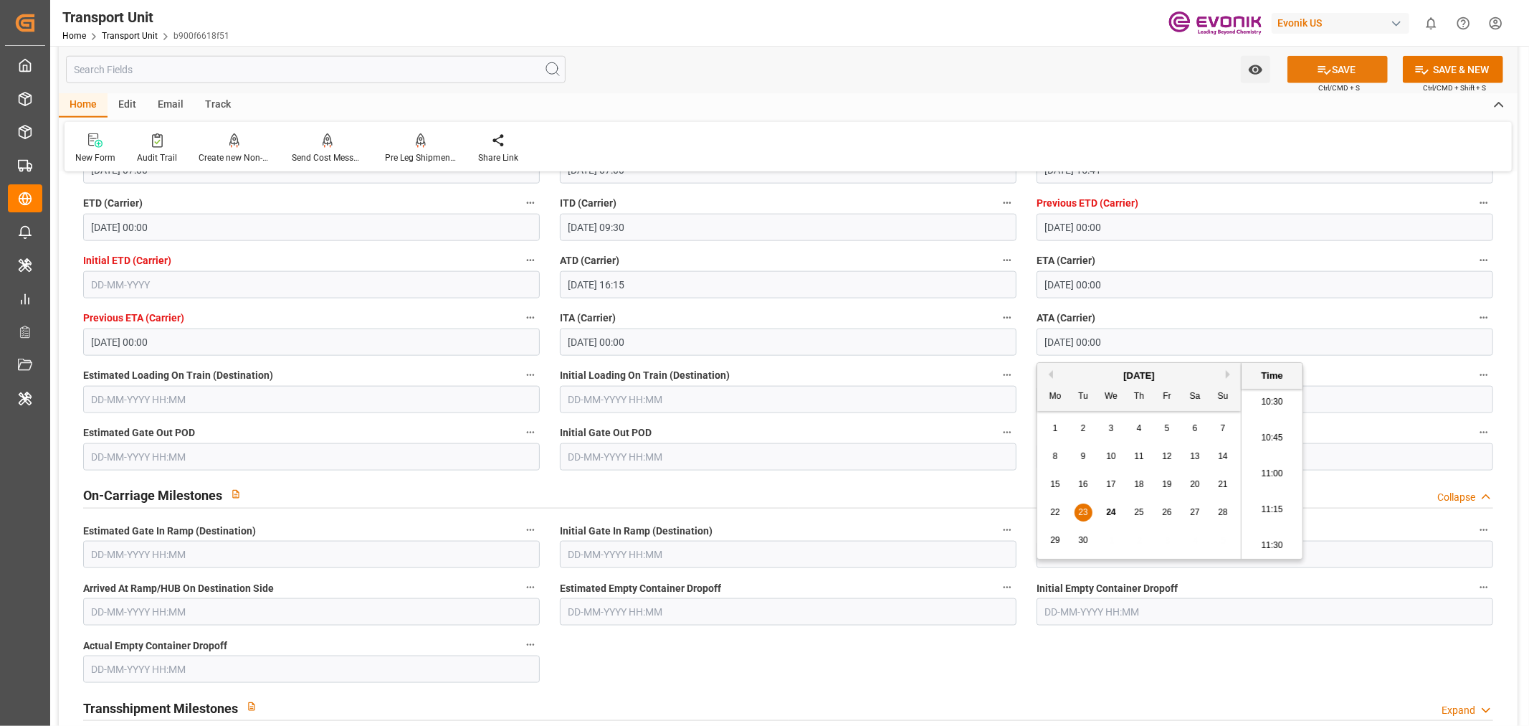
click at [1347, 65] on button "SAVE" at bounding box center [1338, 69] width 100 height 27
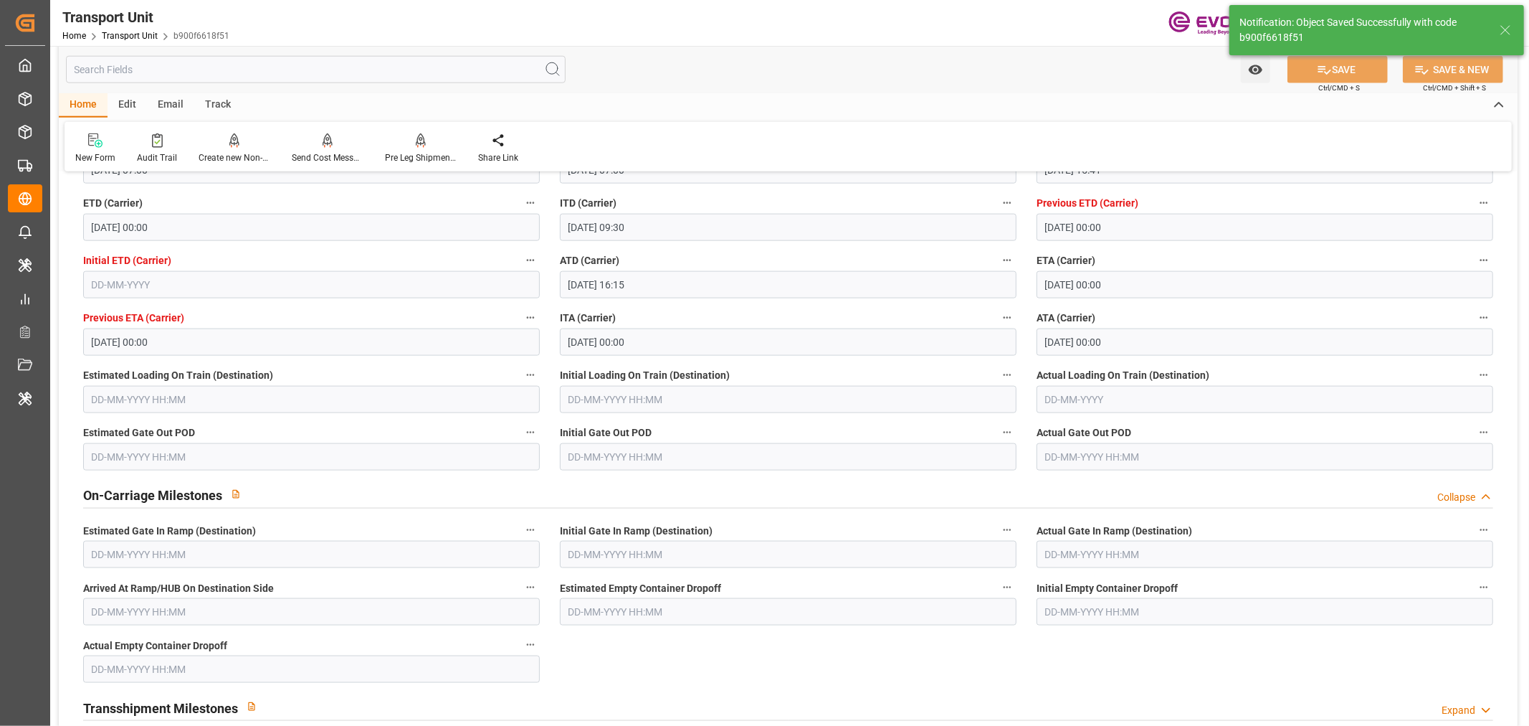
type input "24-09-2025 05:39"
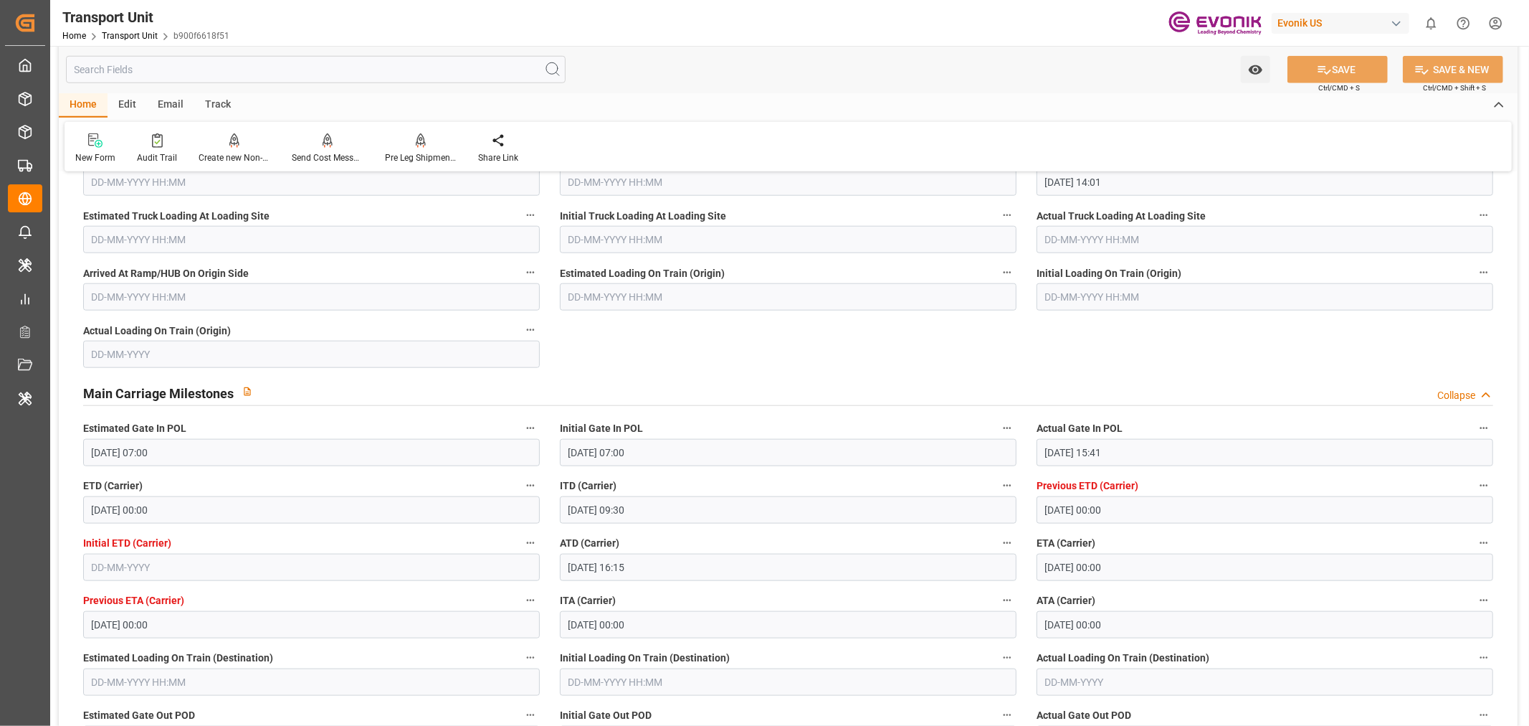
scroll to position [956, 0]
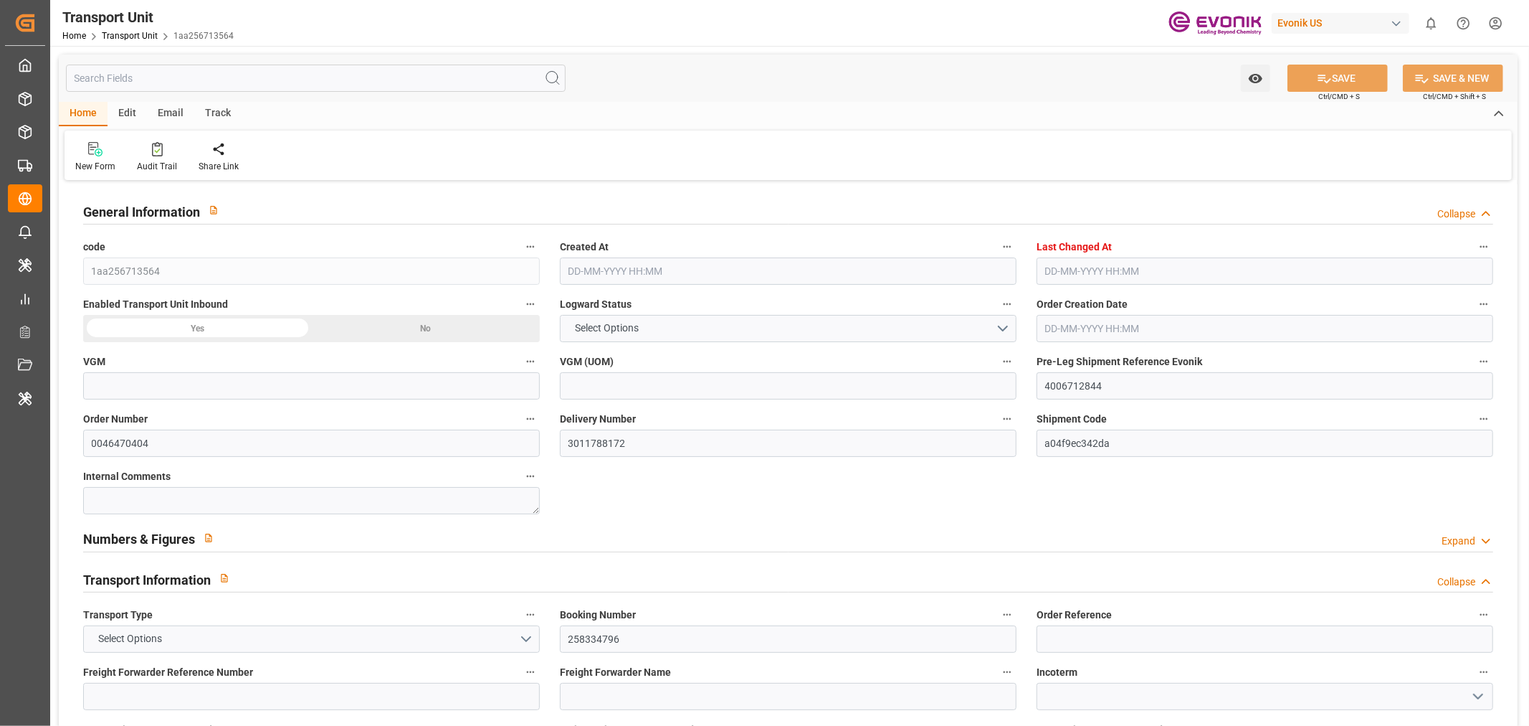
type input "22600"
type input "Maersk"
type input "Maersk Line AS"
type input "USMOB"
type input "GTPRQ"
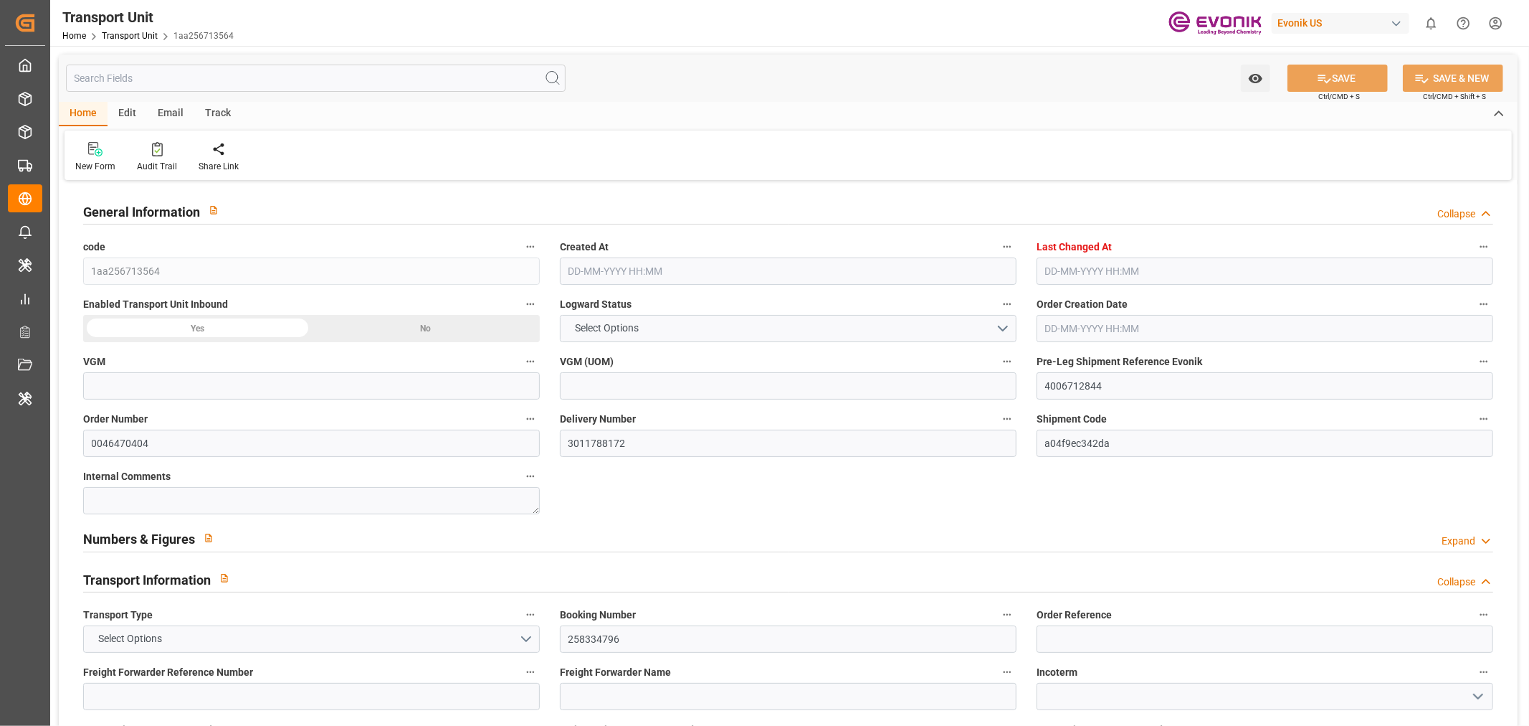
type input "9260421"
type input "USMOB"
type input "GTPRQ"
type input "9383235"
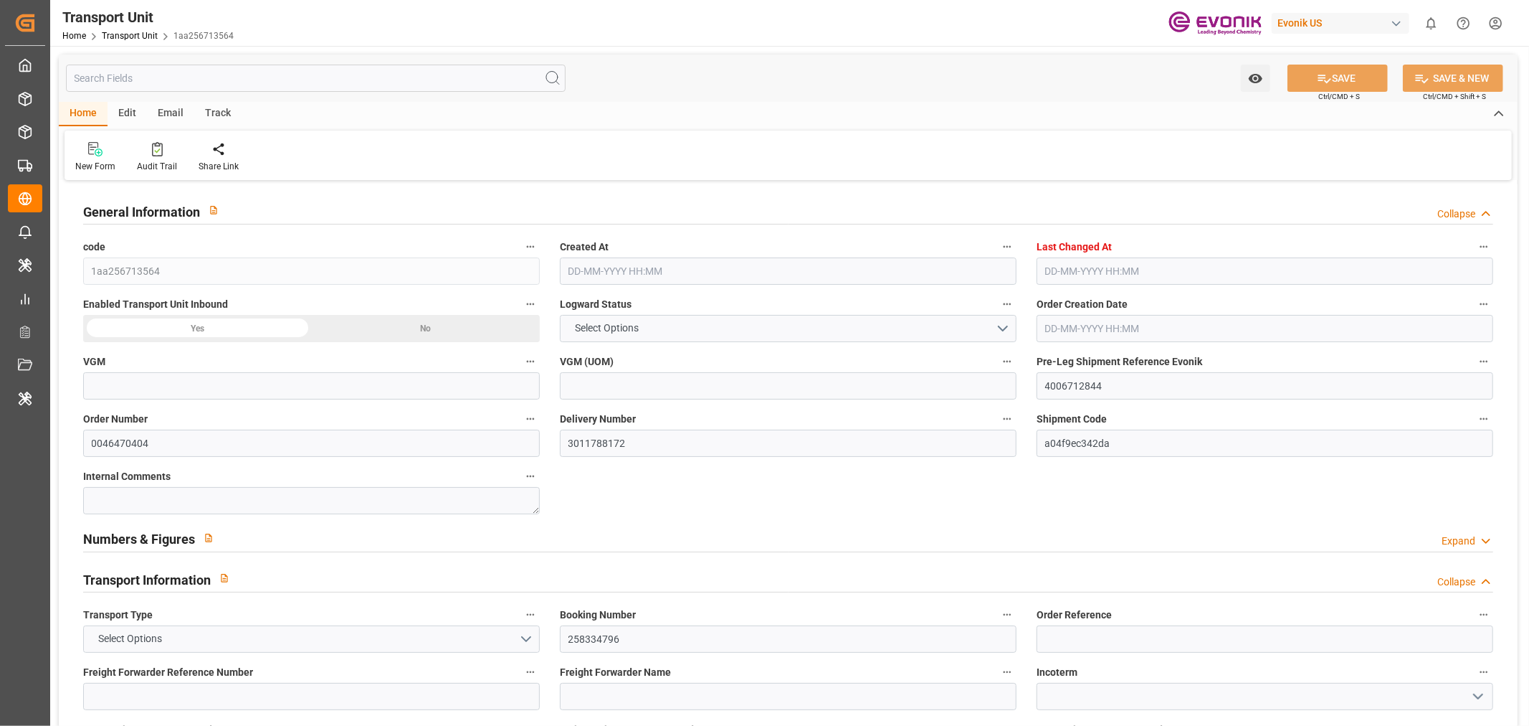
type input "19437"
type input "[DATE] 13:23"
type input "[DATE] 23:27"
type input "[DATE]"
type input "[DATE] 15:12"
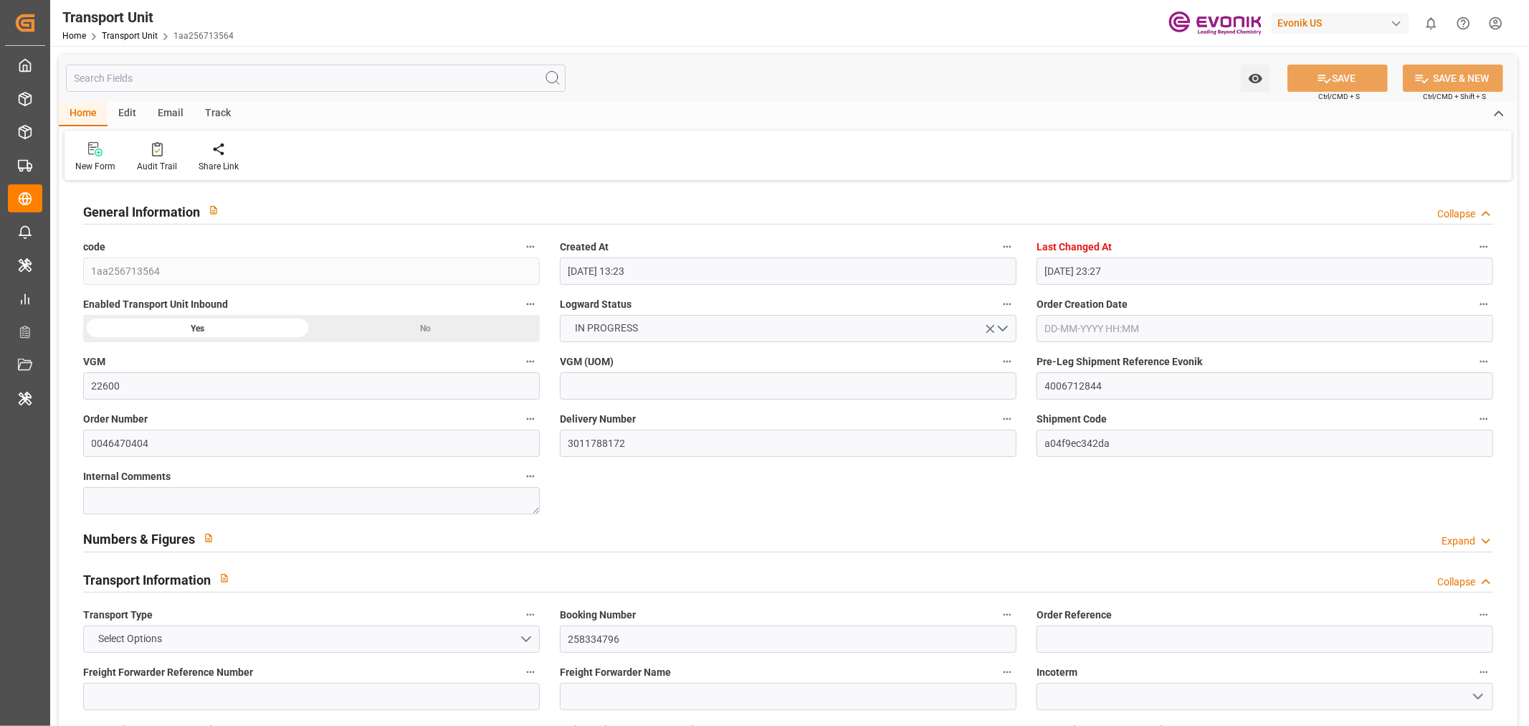
type input "[DATE] 07:00"
type input "[DATE] 10:09"
type input "[DATE] 00:00"
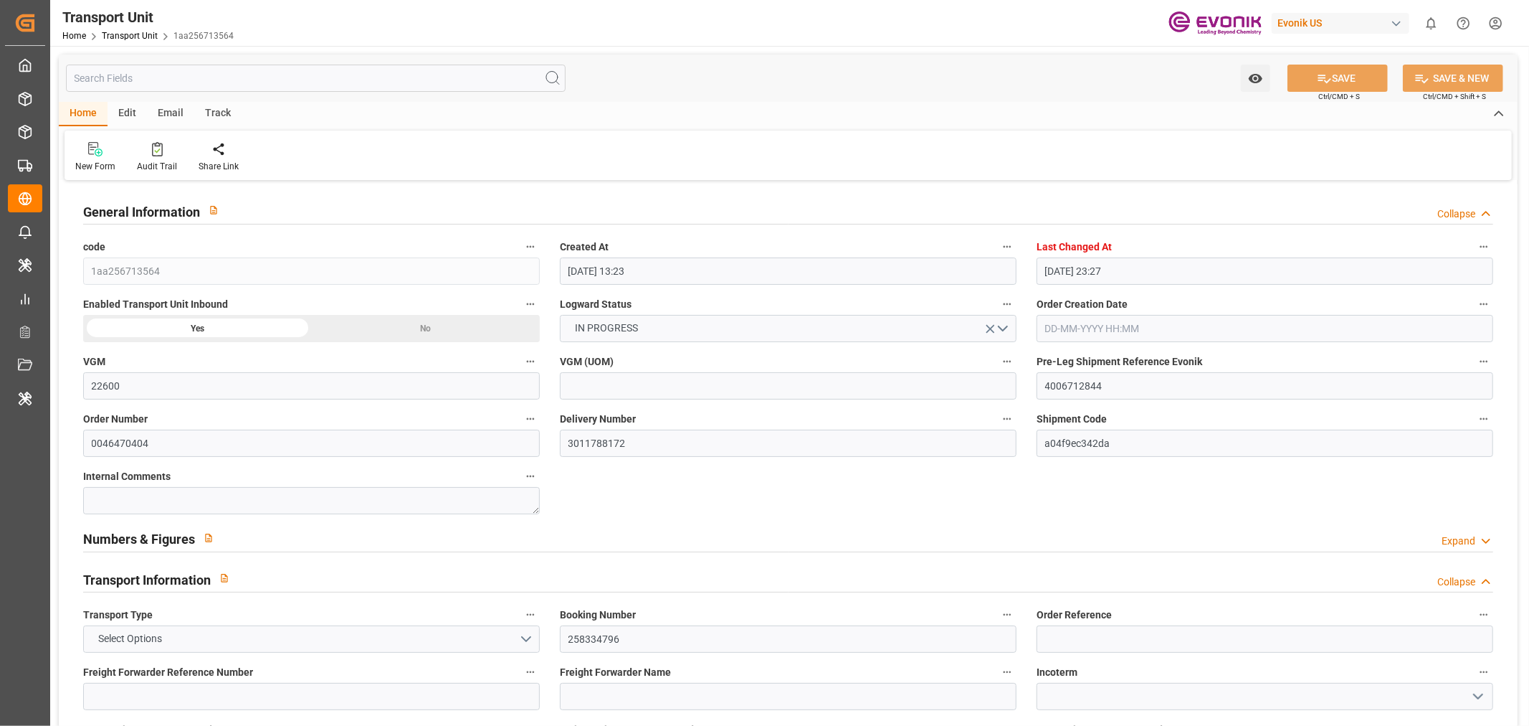
type input "[DATE] 00:00"
type input "[DATE] 16:15"
type input "[DATE] 00:00"
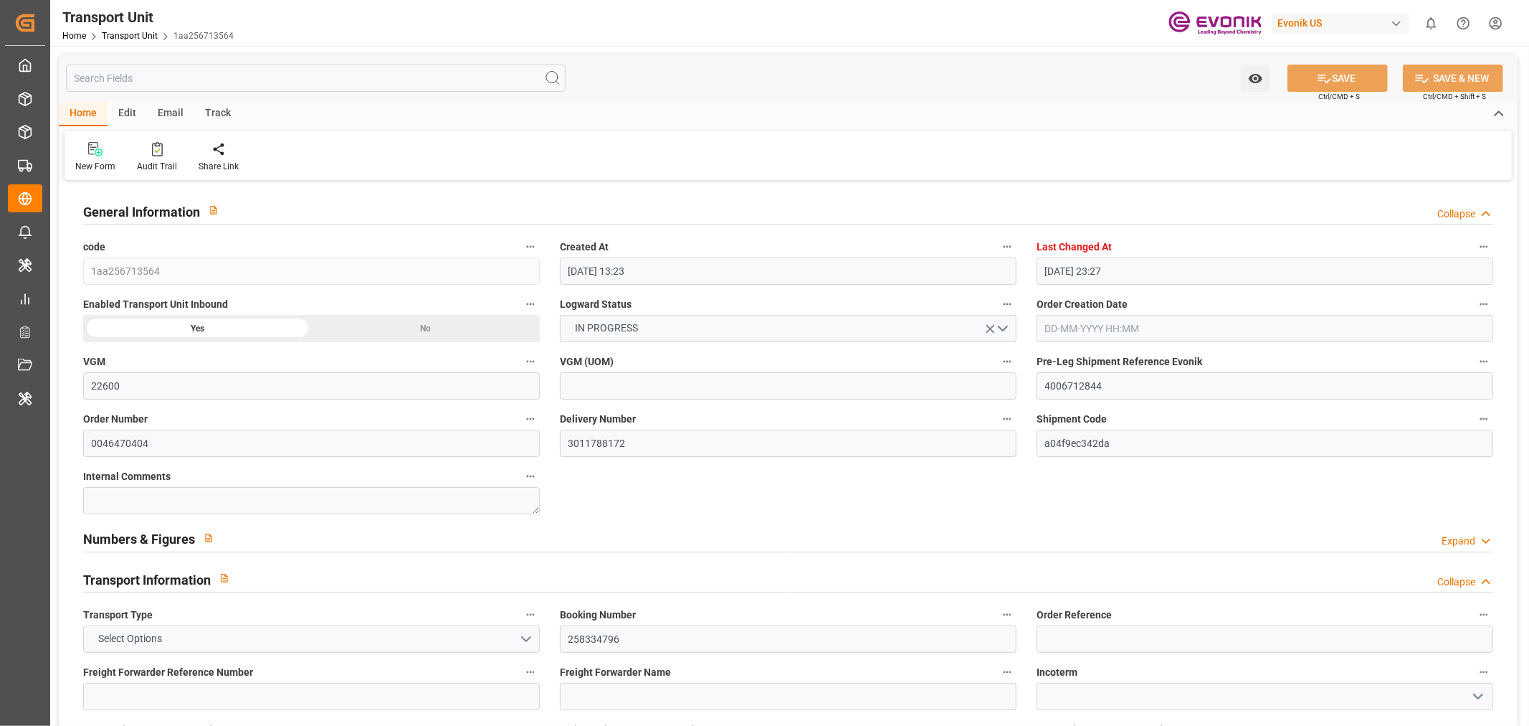
type input "[DATE] 17:00"
type input "[DATE]"
type input "[DATE] 19:51"
type input "[DATE] 16:00"
type input "[DATE] 16:55"
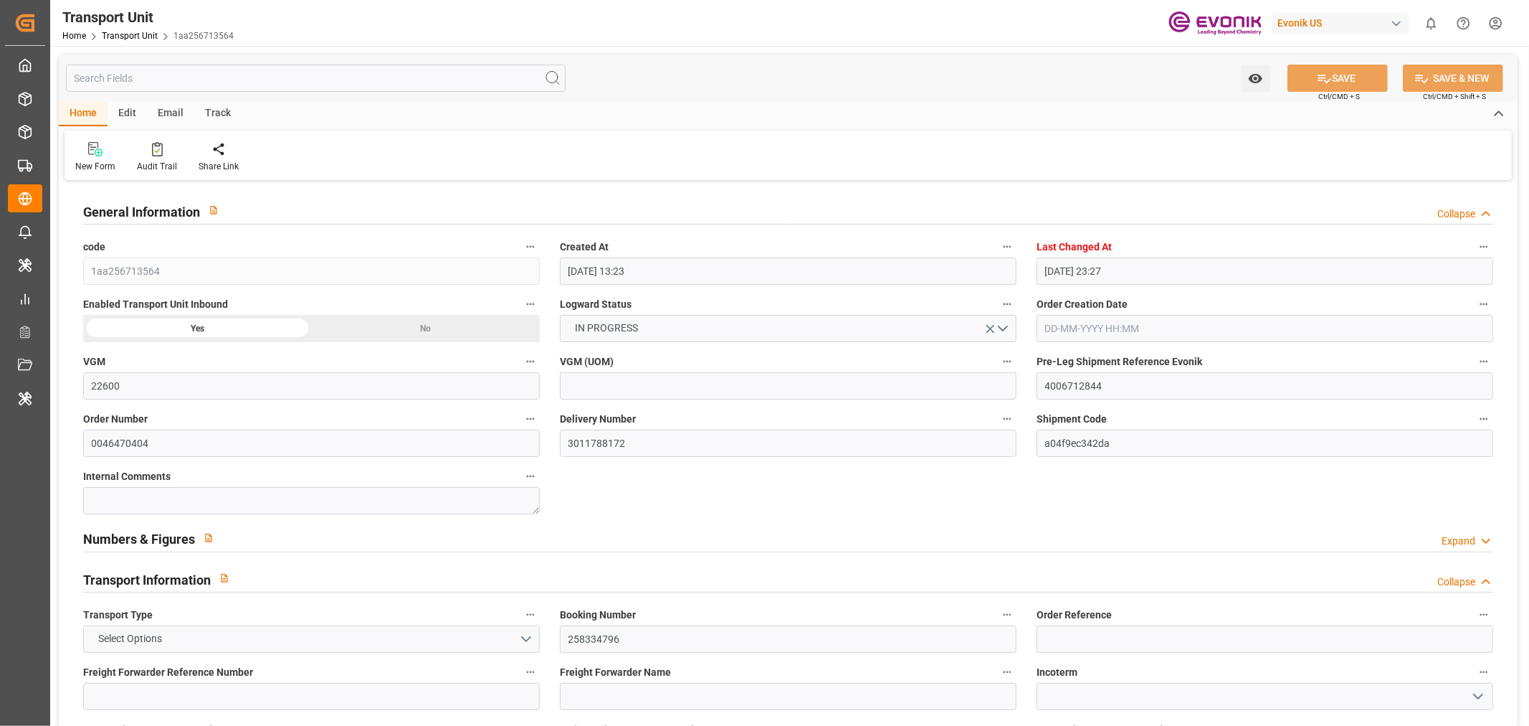
type input "[DATE] 05:30"
type input "[DATE] 05:06"
type input "[DATE] 18:11"
type input "[DATE] 15:22"
type input "[DATE] 09:21"
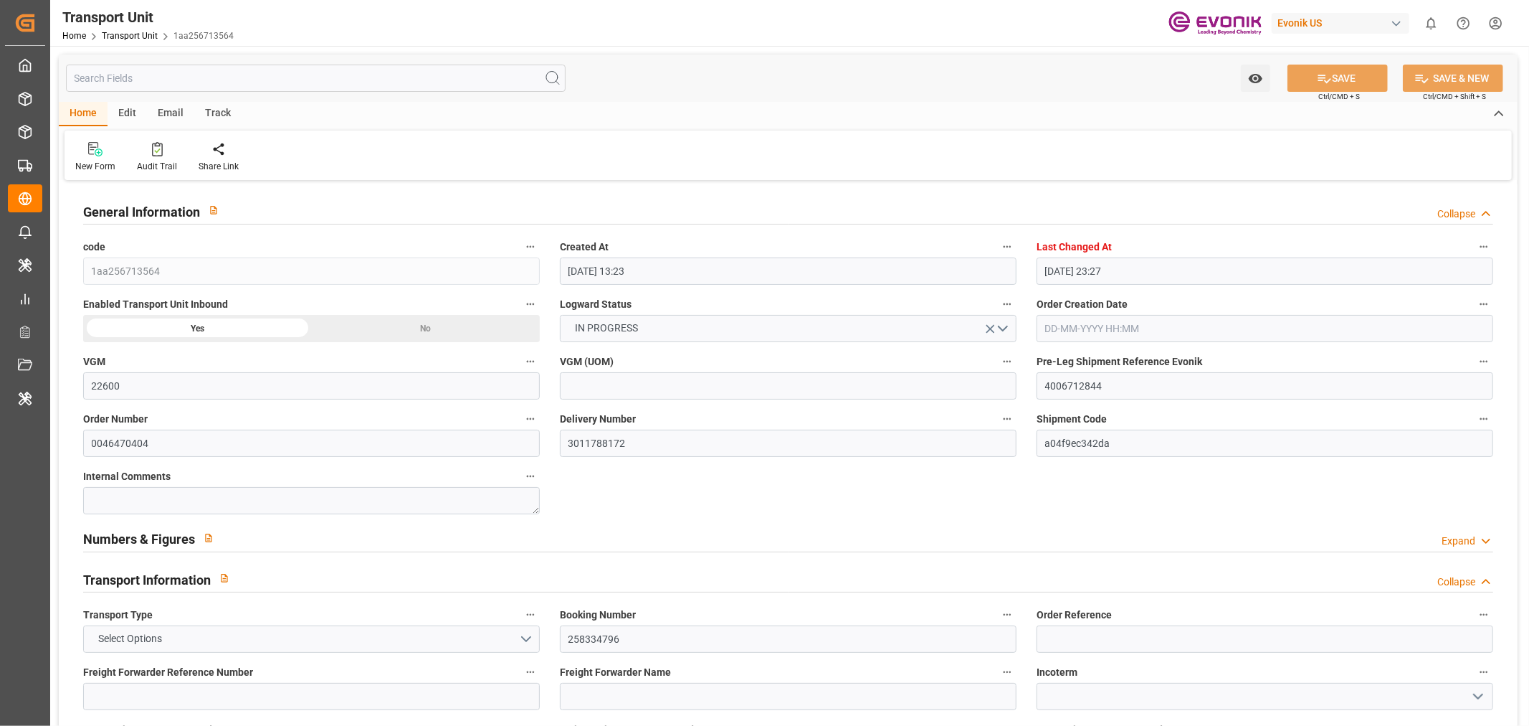
type input "[DATE] 05:00"
type input "[DATE] 05:03"
type input "[DATE] 21:30"
type input "[DATE] 04:57"
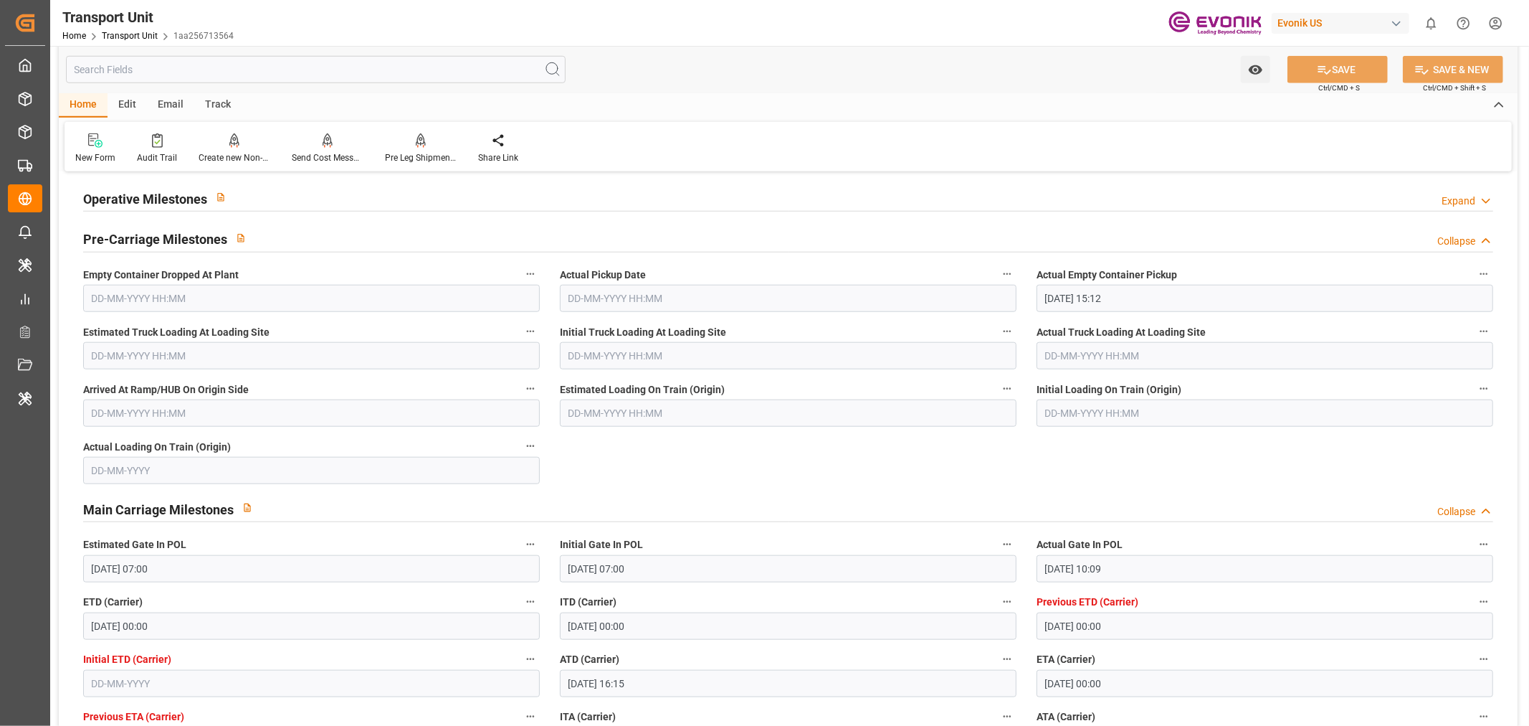
scroll to position [1354, 0]
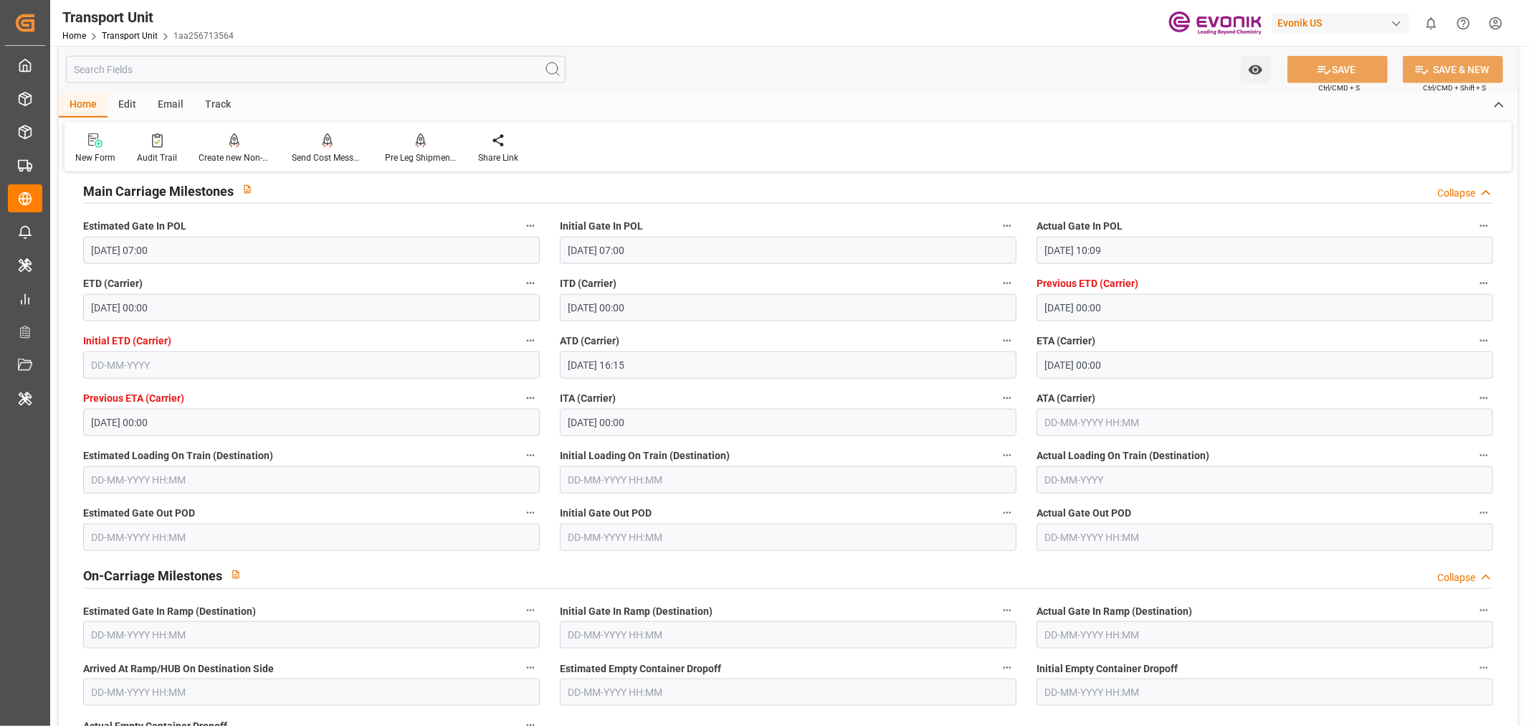
click at [1042, 429] on input "text" at bounding box center [1265, 422] width 457 height 27
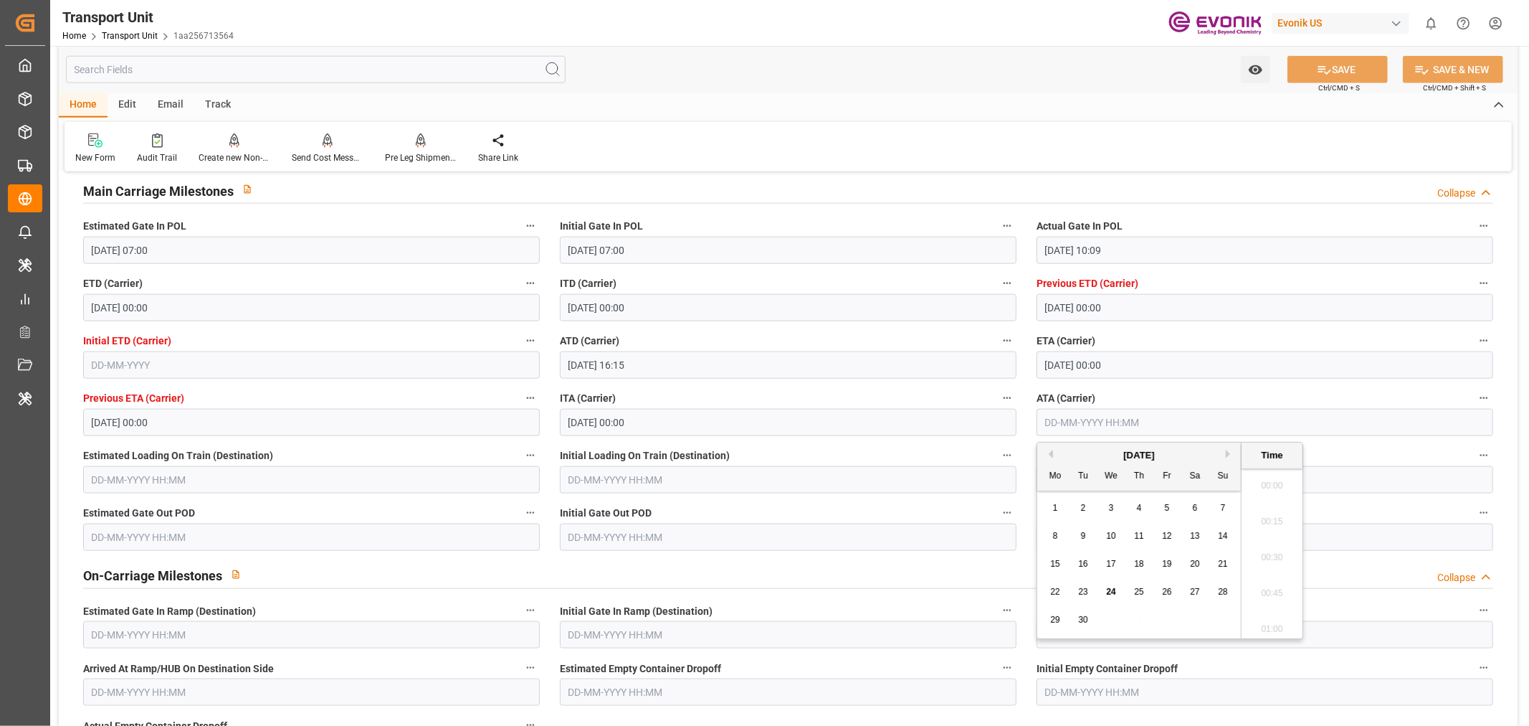
scroll to position [1510, 0]
click at [1085, 588] on span "23" at bounding box center [1082, 592] width 9 height 10
type input "[DATE] 00:00"
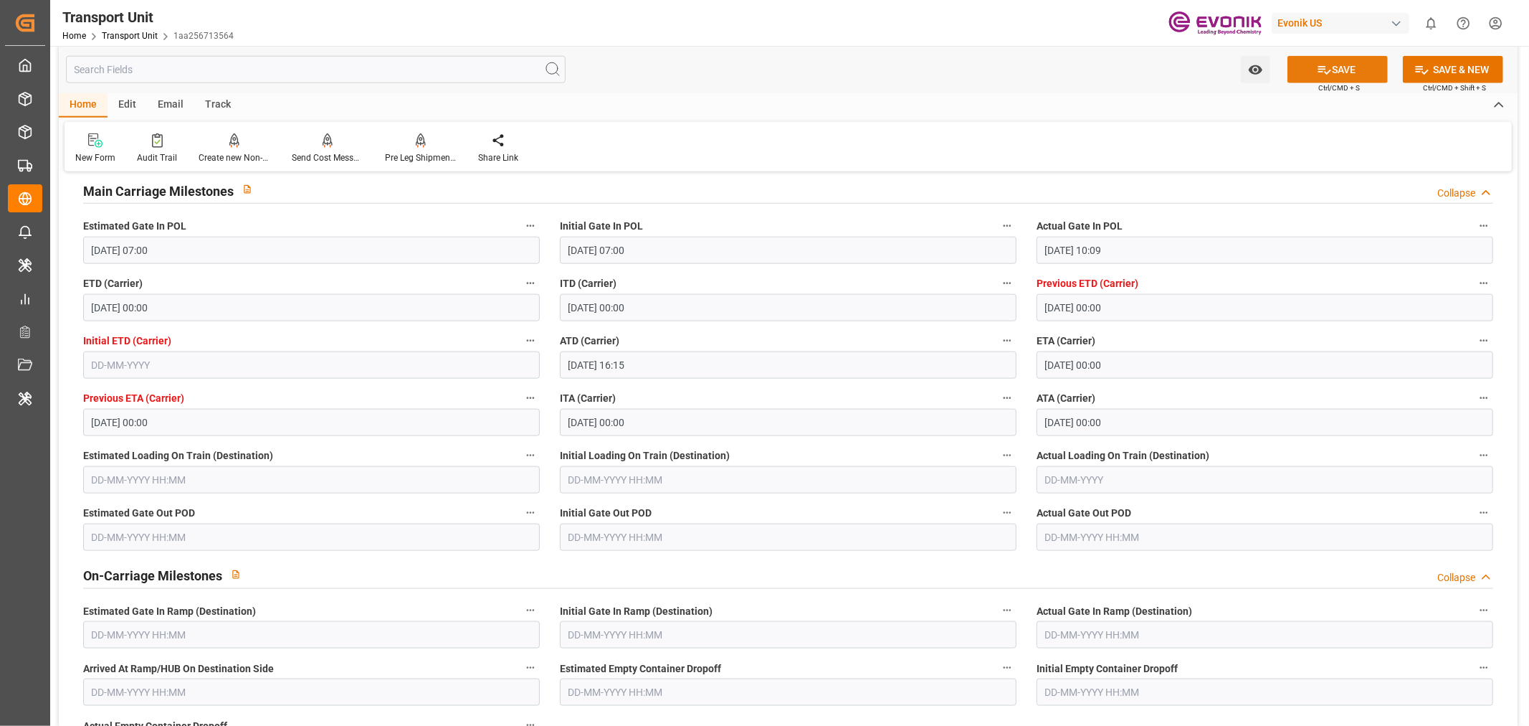
click at [1349, 65] on button "SAVE" at bounding box center [1338, 69] width 100 height 27
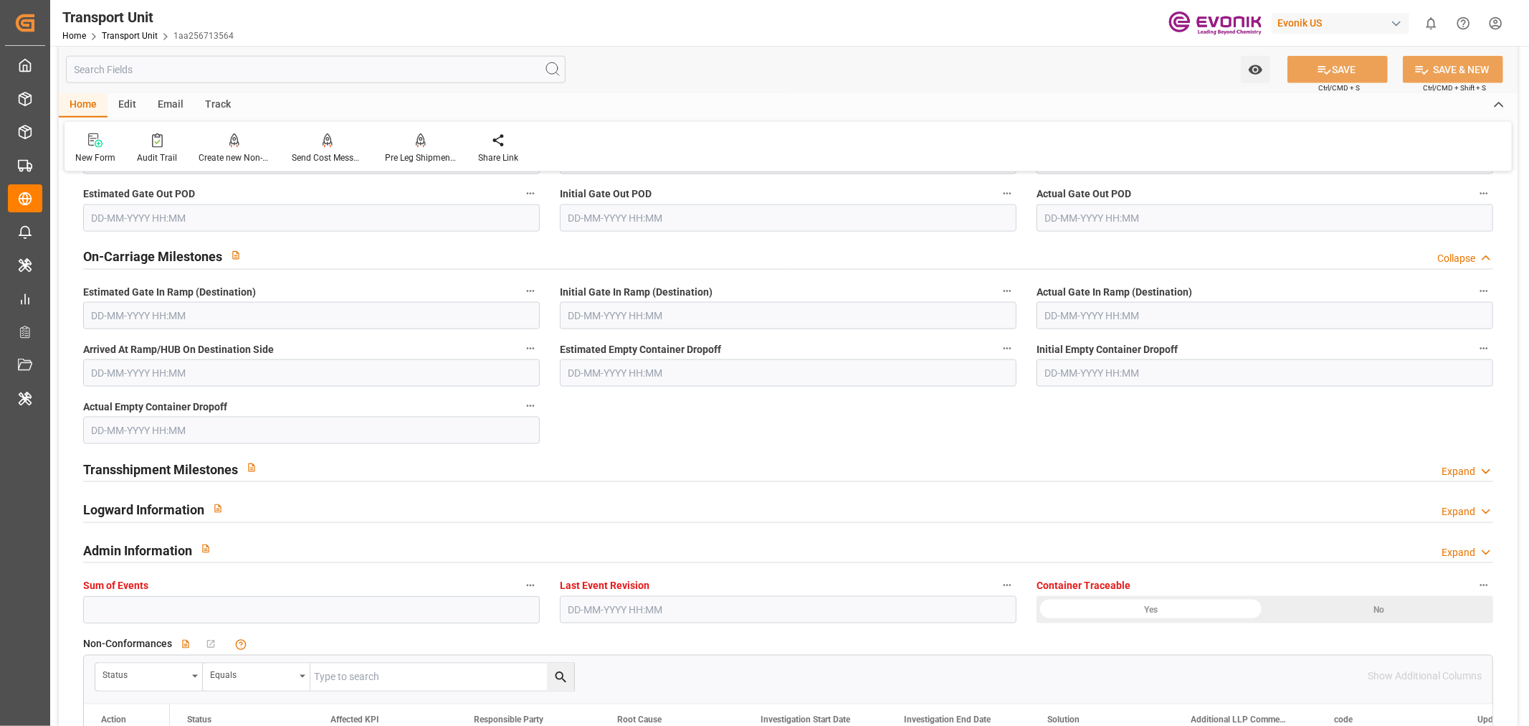
click at [339, 473] on div "Transshipment Milestones Expand" at bounding box center [788, 467] width 1410 height 27
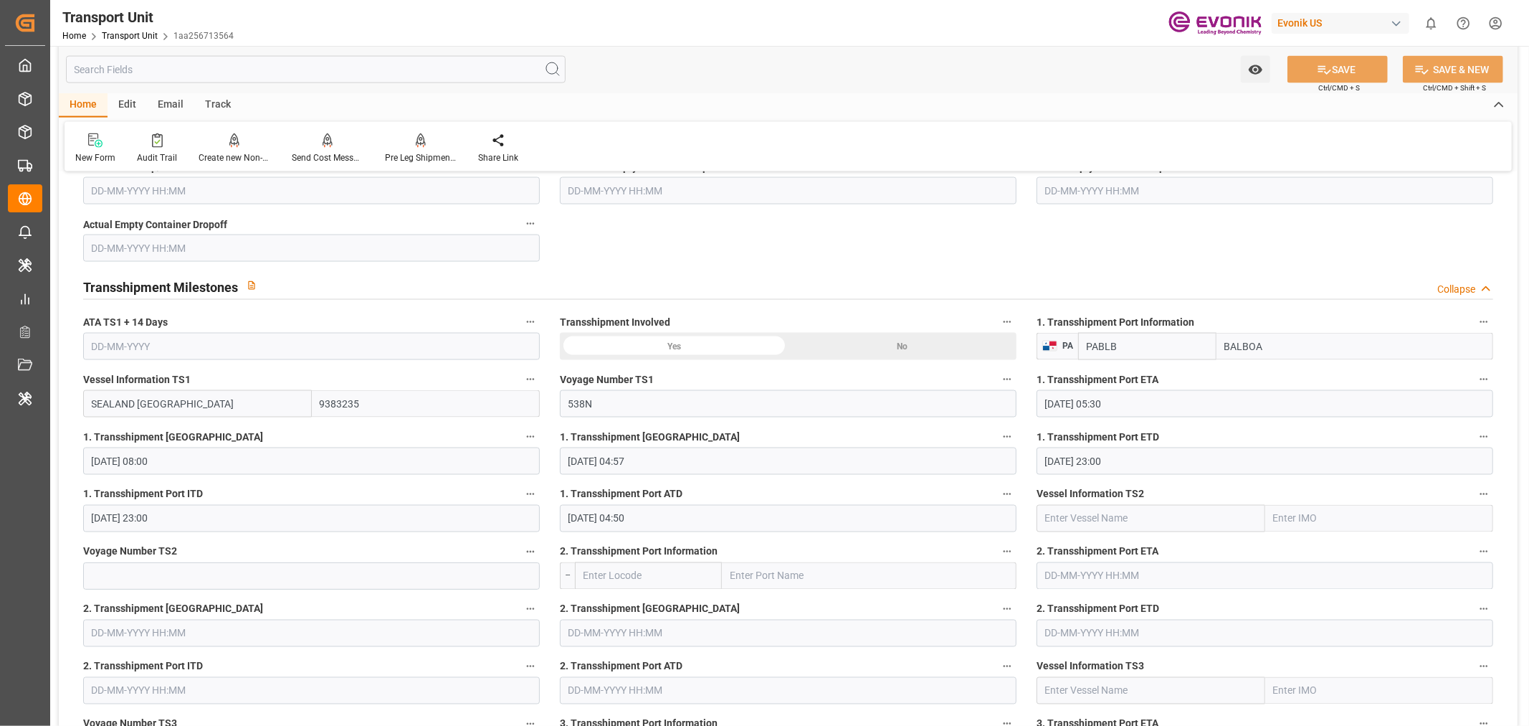
scroll to position [2071, 0]
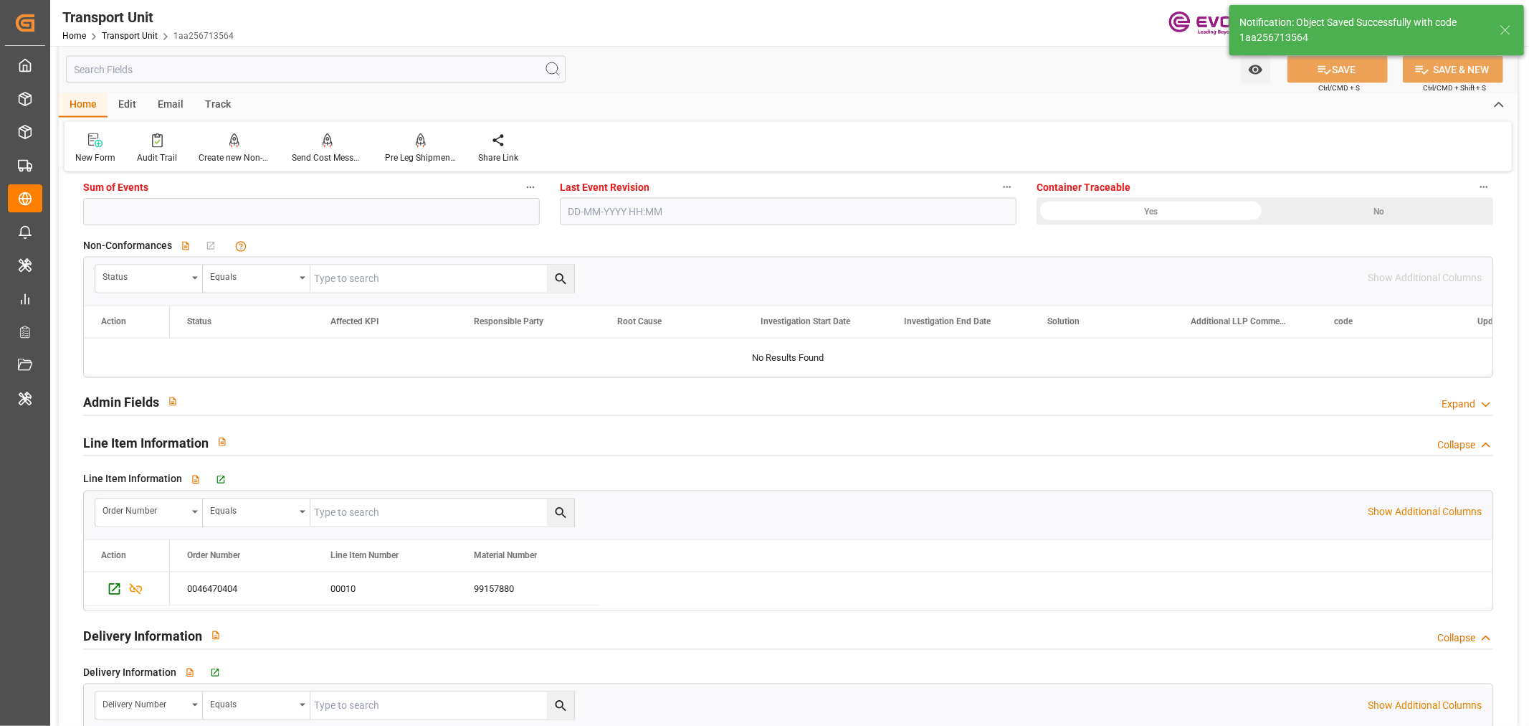
type input "[DATE] 05:43"
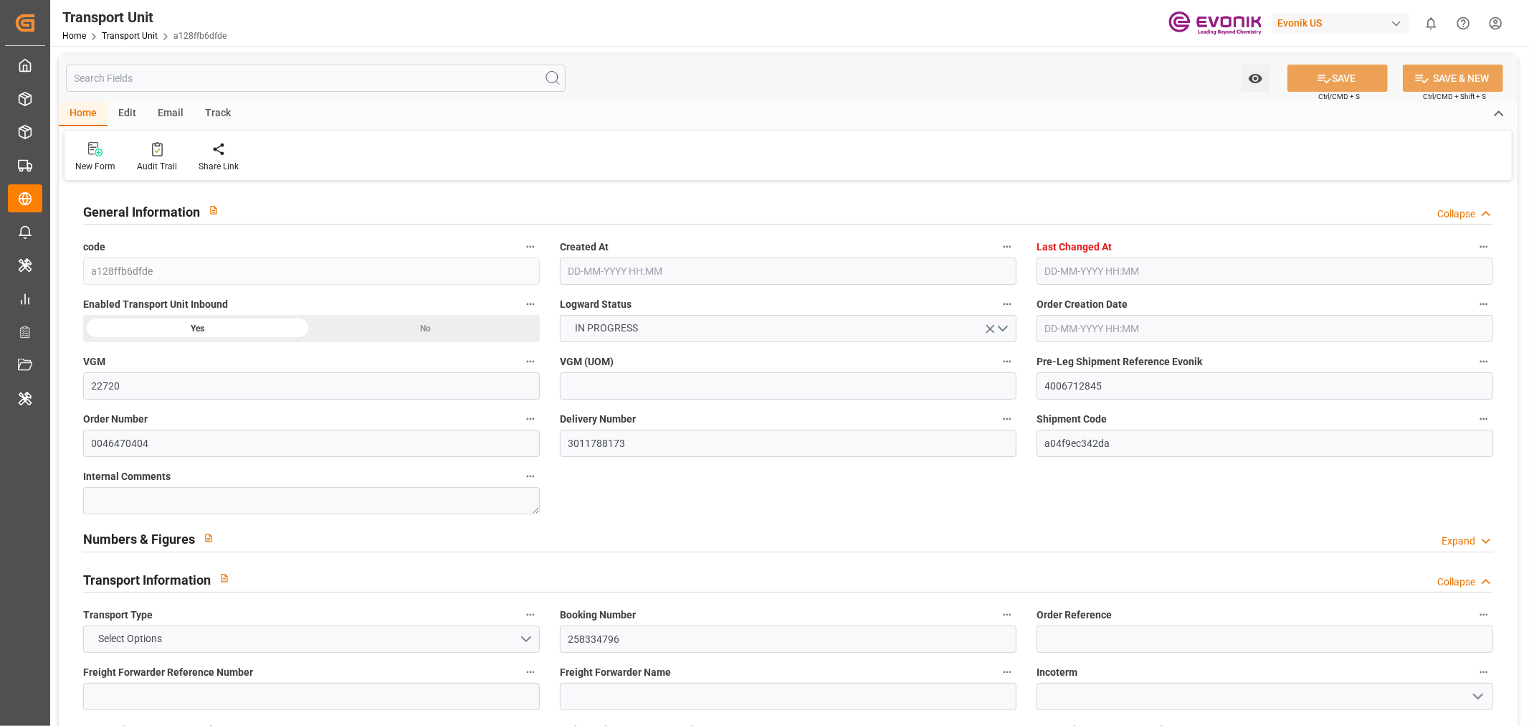
type input "22720"
type input "Maersk"
type input "Maersk Line AS"
type input "USMOB"
type input "GTPRQ"
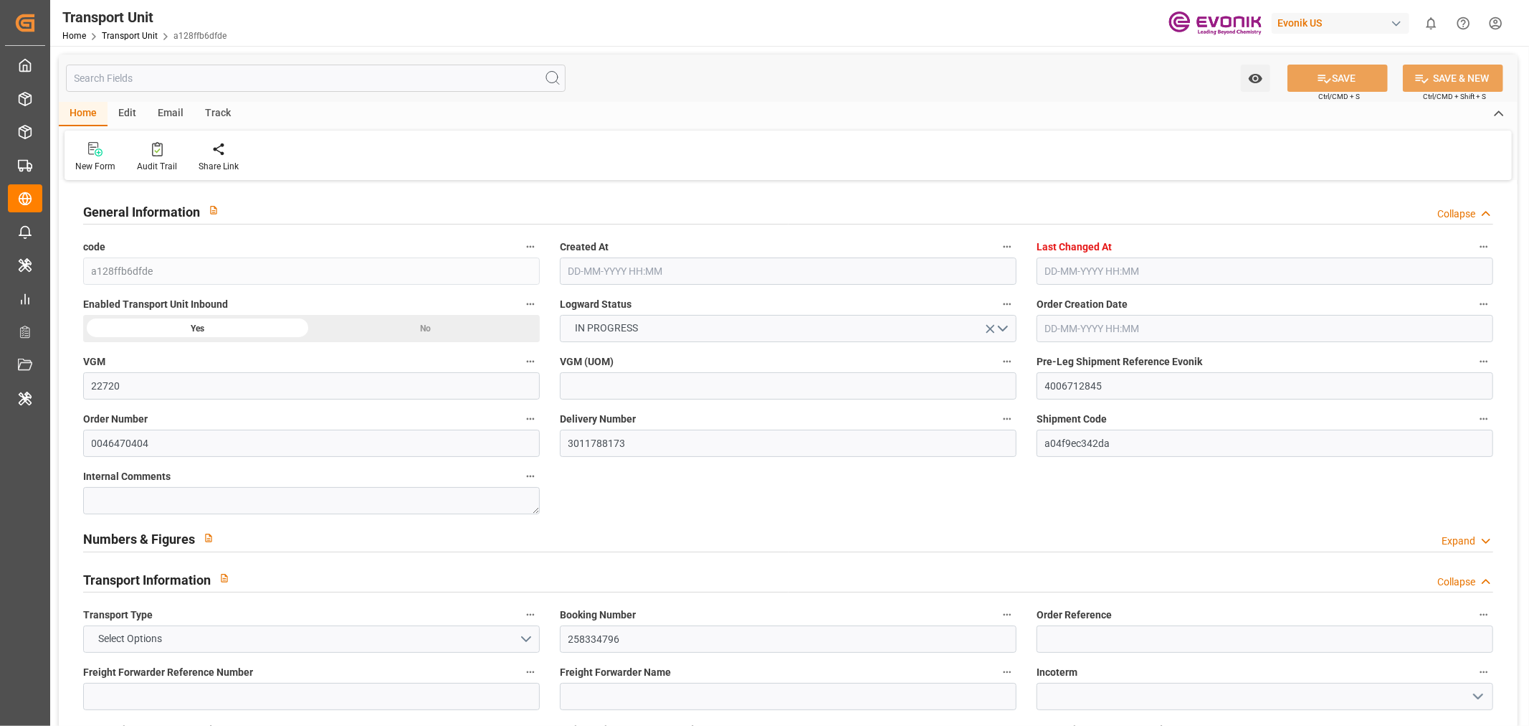
type input "9260421"
type input "USMOB"
type input "GTPRQ"
type input "9383235"
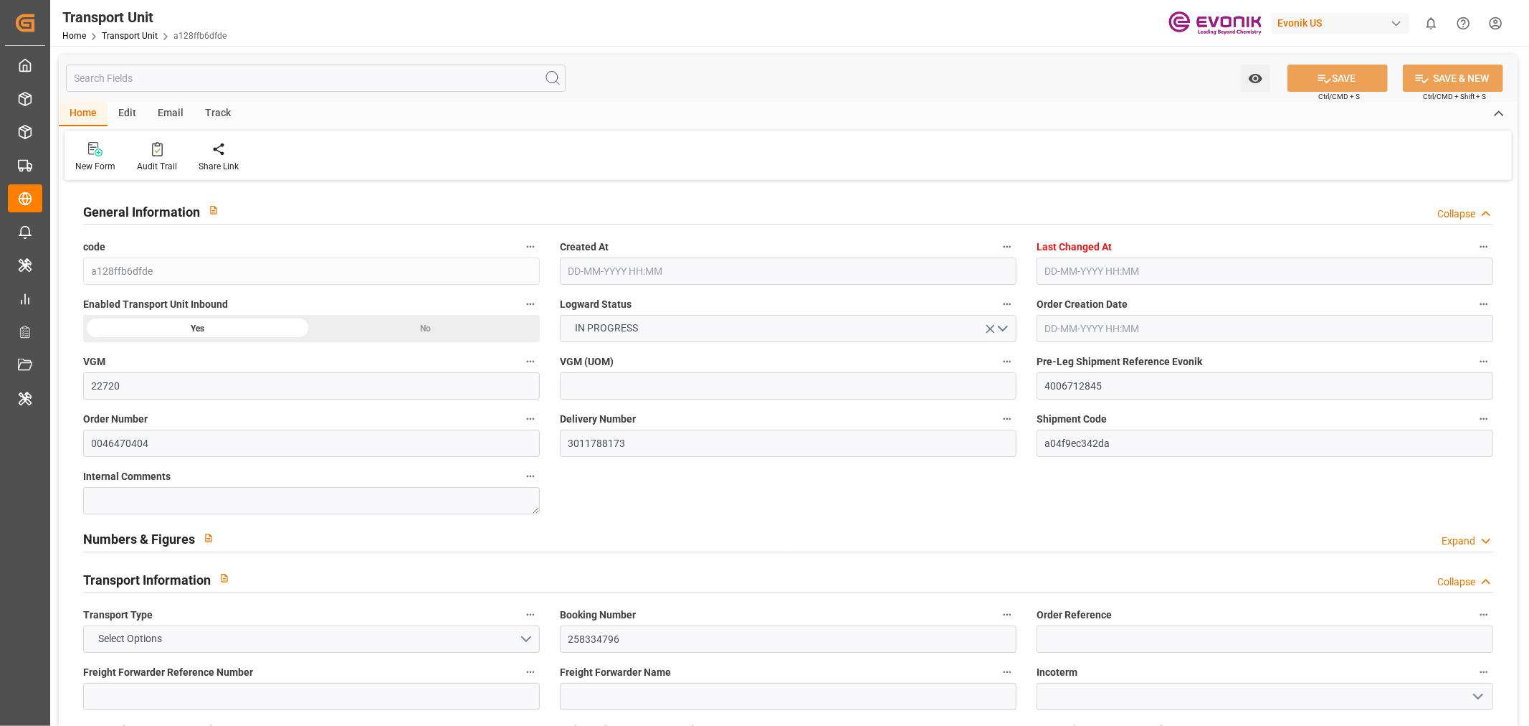
type input "19437"
type input "[DATE] 13:23"
type input "[DATE] 23:27"
type input "[DATE]"
type input "[DATE] 12:09"
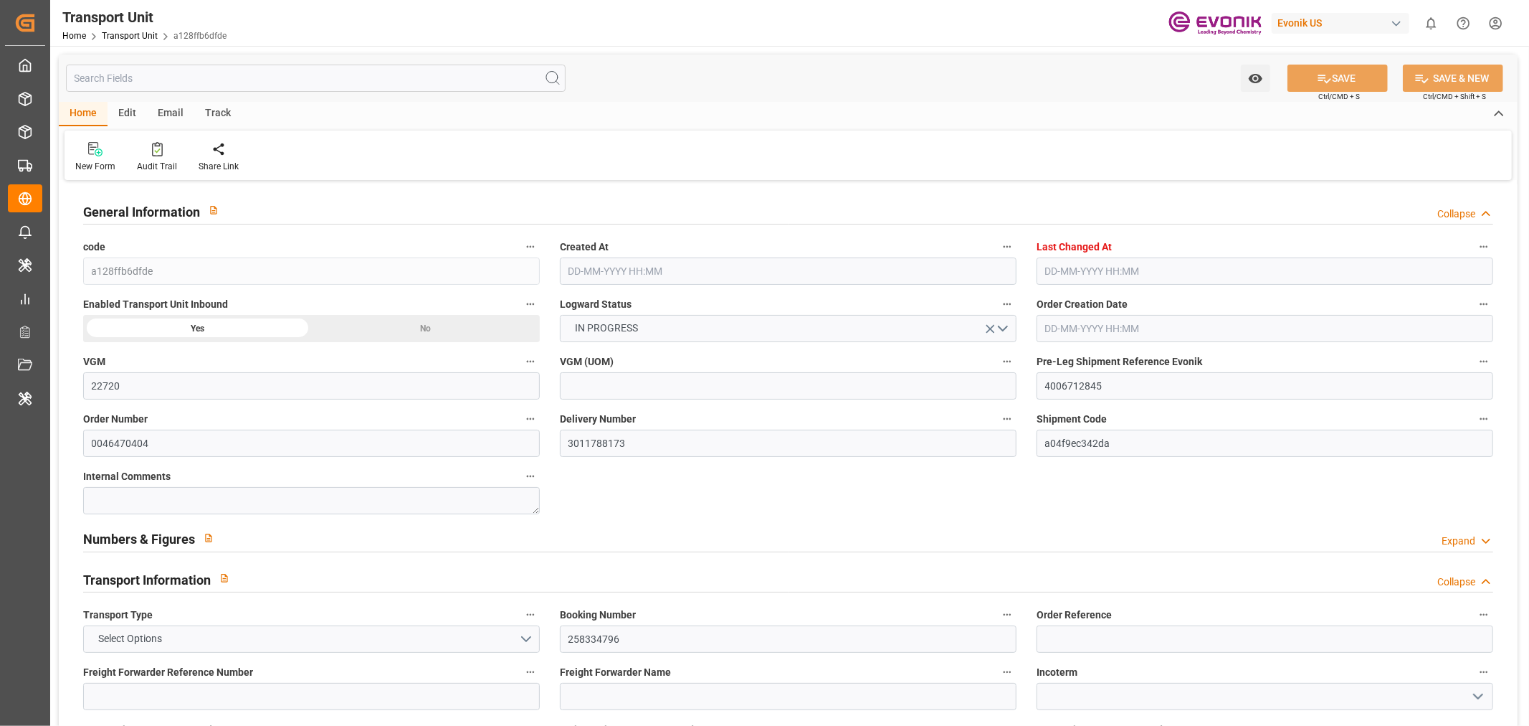
type input "[DATE] 14:27"
type input "[DATE] 00:00"
type input "[DATE] 16:15"
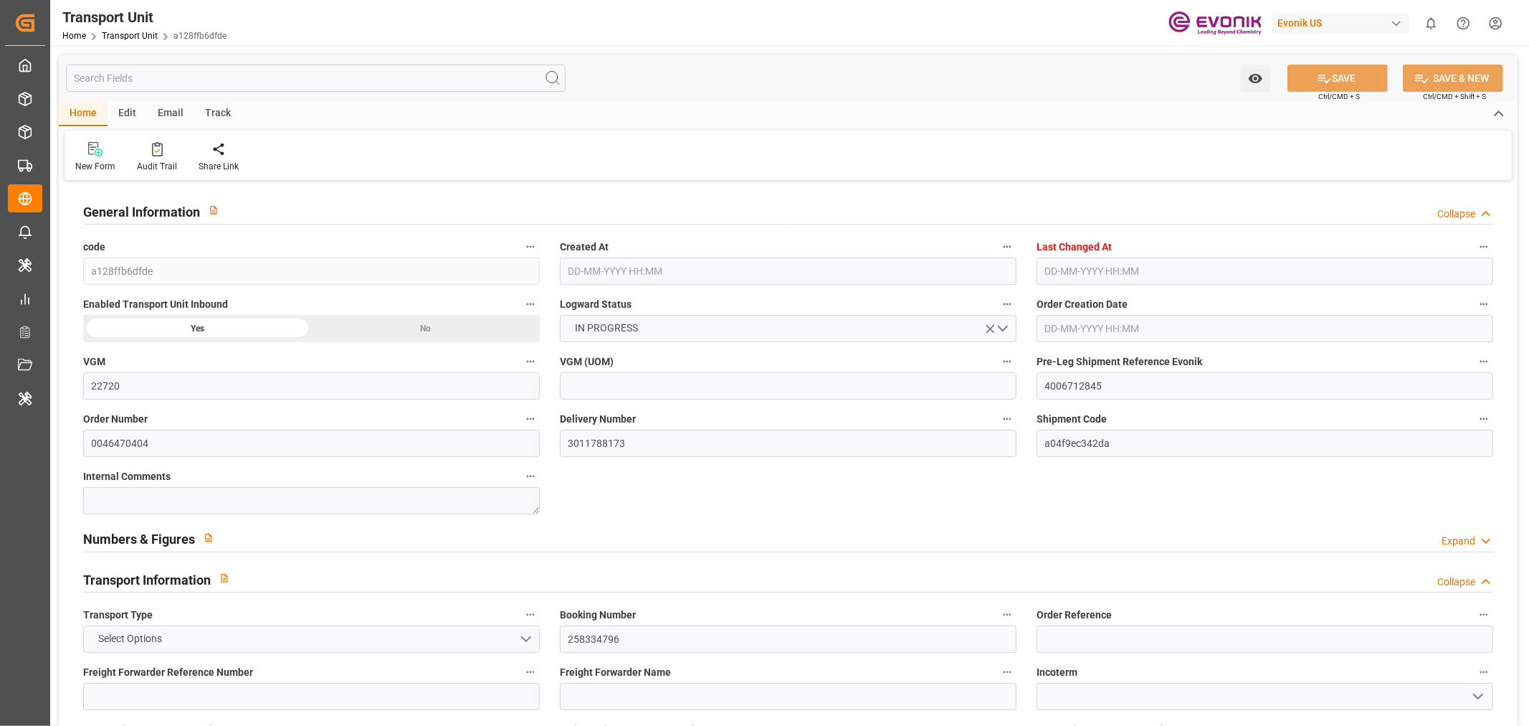
type input "[DATE] 00:00"
type input "[DATE] 17:00"
type input "[DATE]"
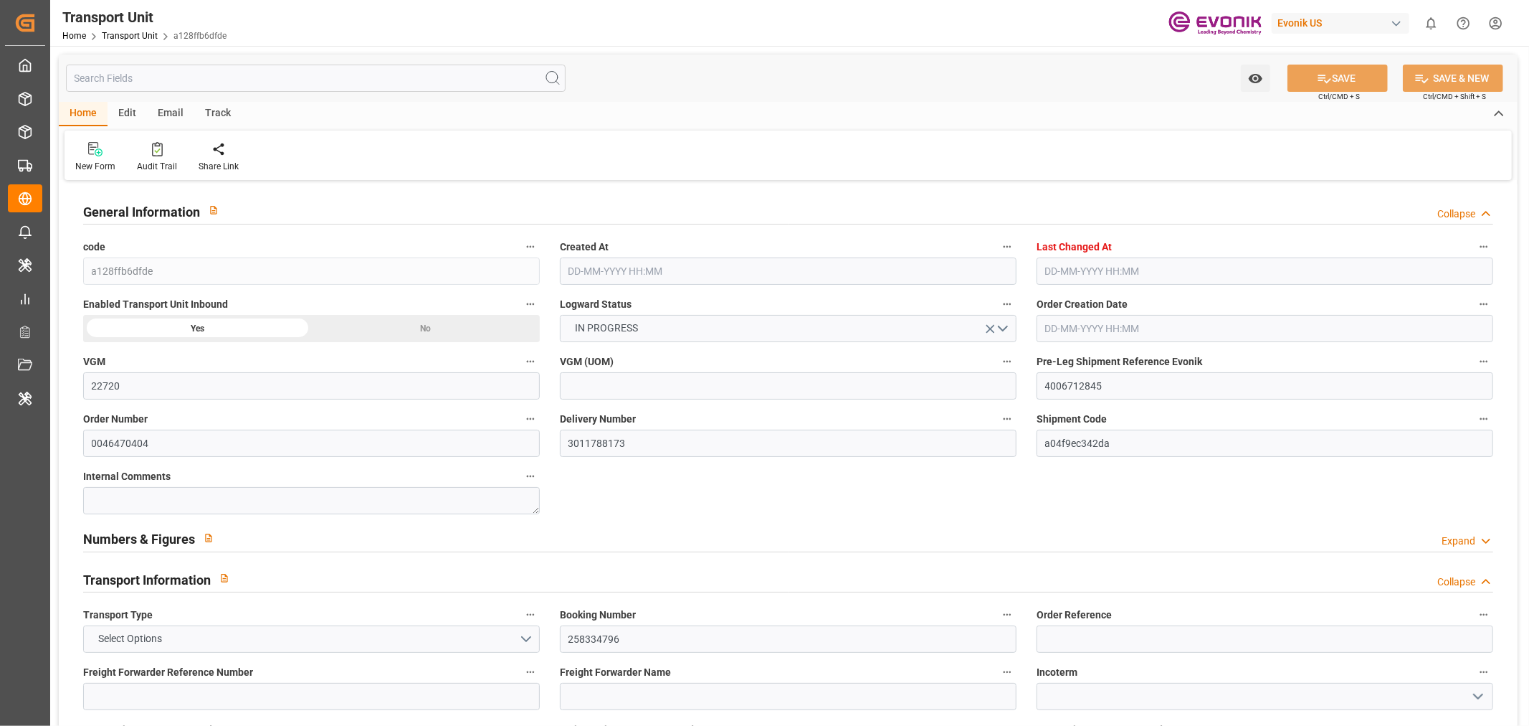
type input "[DATE] 19:30"
type input "[DATE] 16:00"
type input "[DATE] 16:55"
type input "[DATE] 05:30"
type input "[DATE] 05:06"
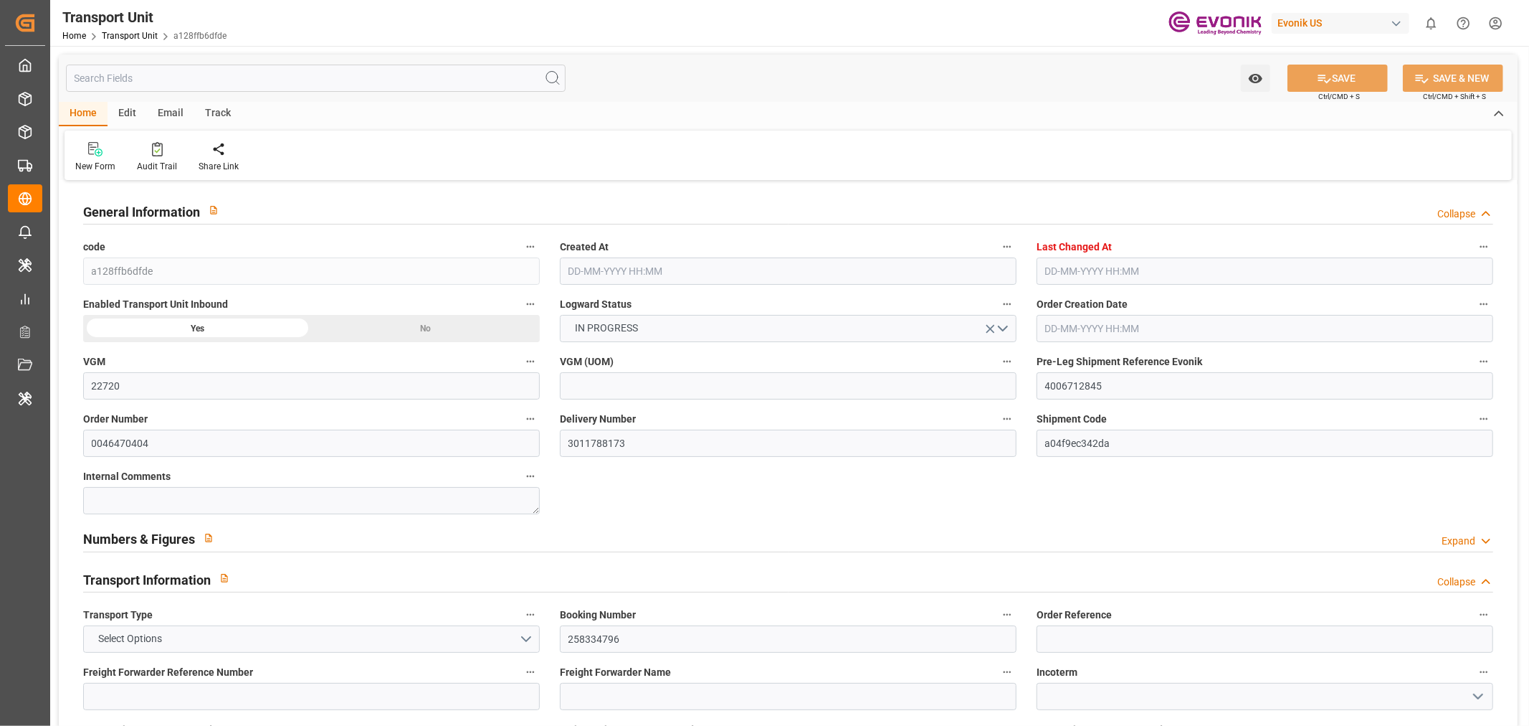
type input "[DATE] 18:11"
type input "13-09-2025 14:10"
type input "16-09-2025 09:05"
type input "[DATE] 05:00"
type input "[DATE] 05:03"
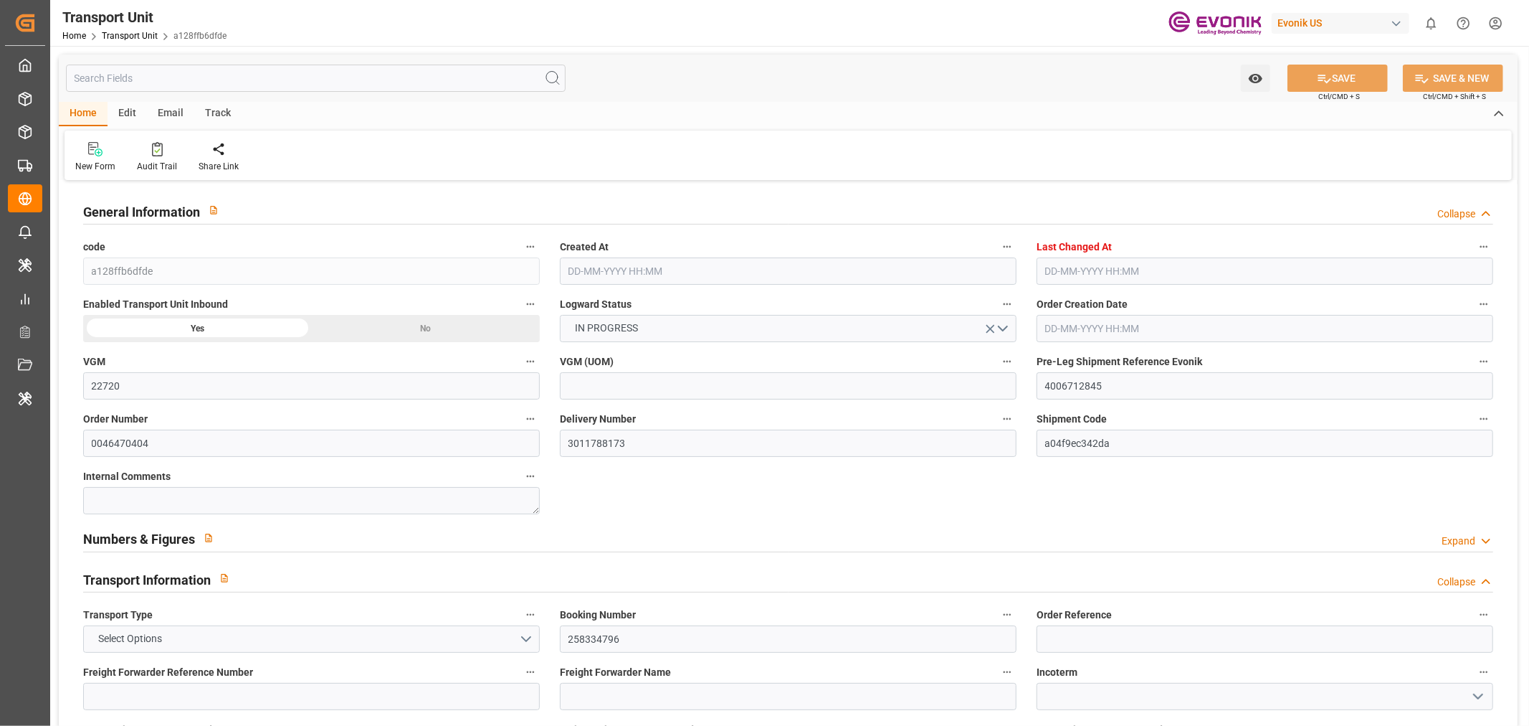
type input "[DATE] 21:30"
type input "[DATE] 04:57"
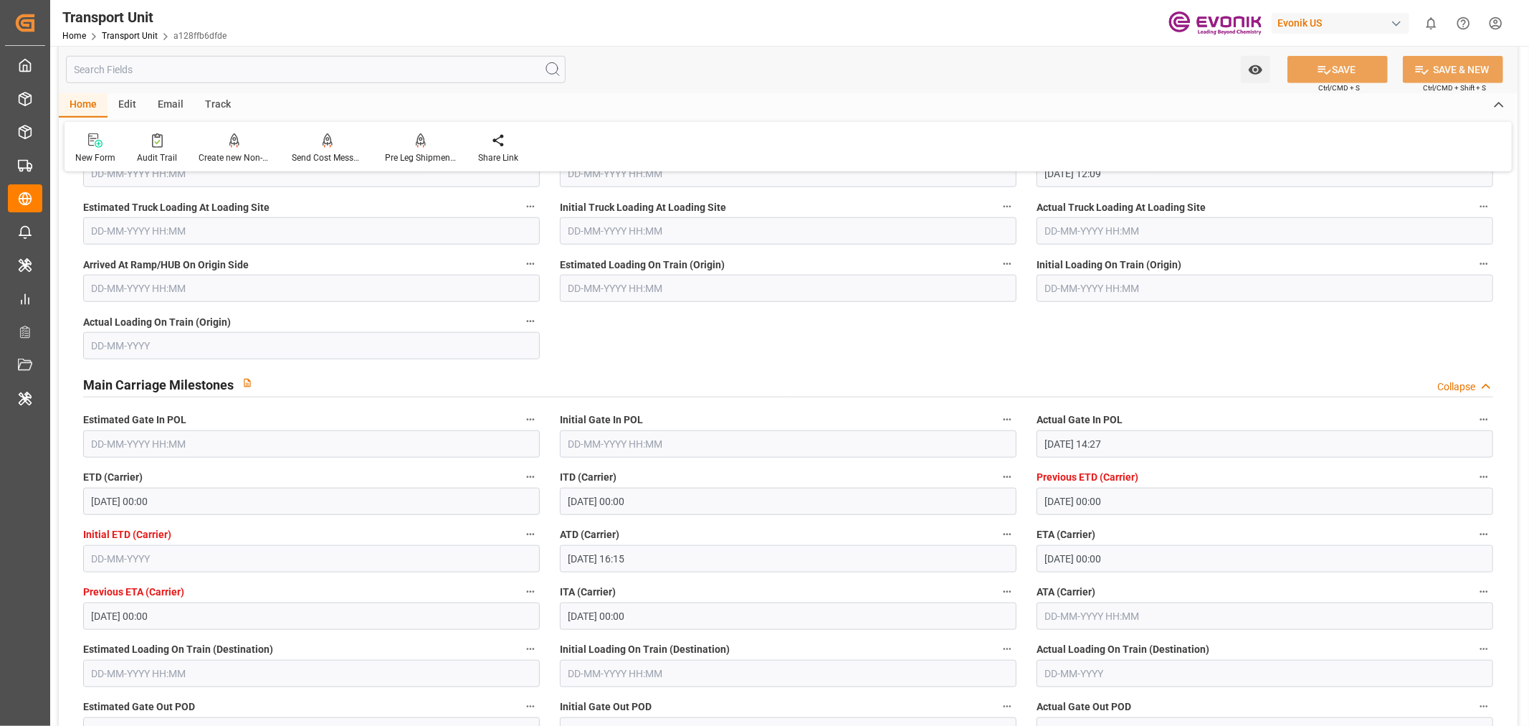
scroll to position [1354, 0]
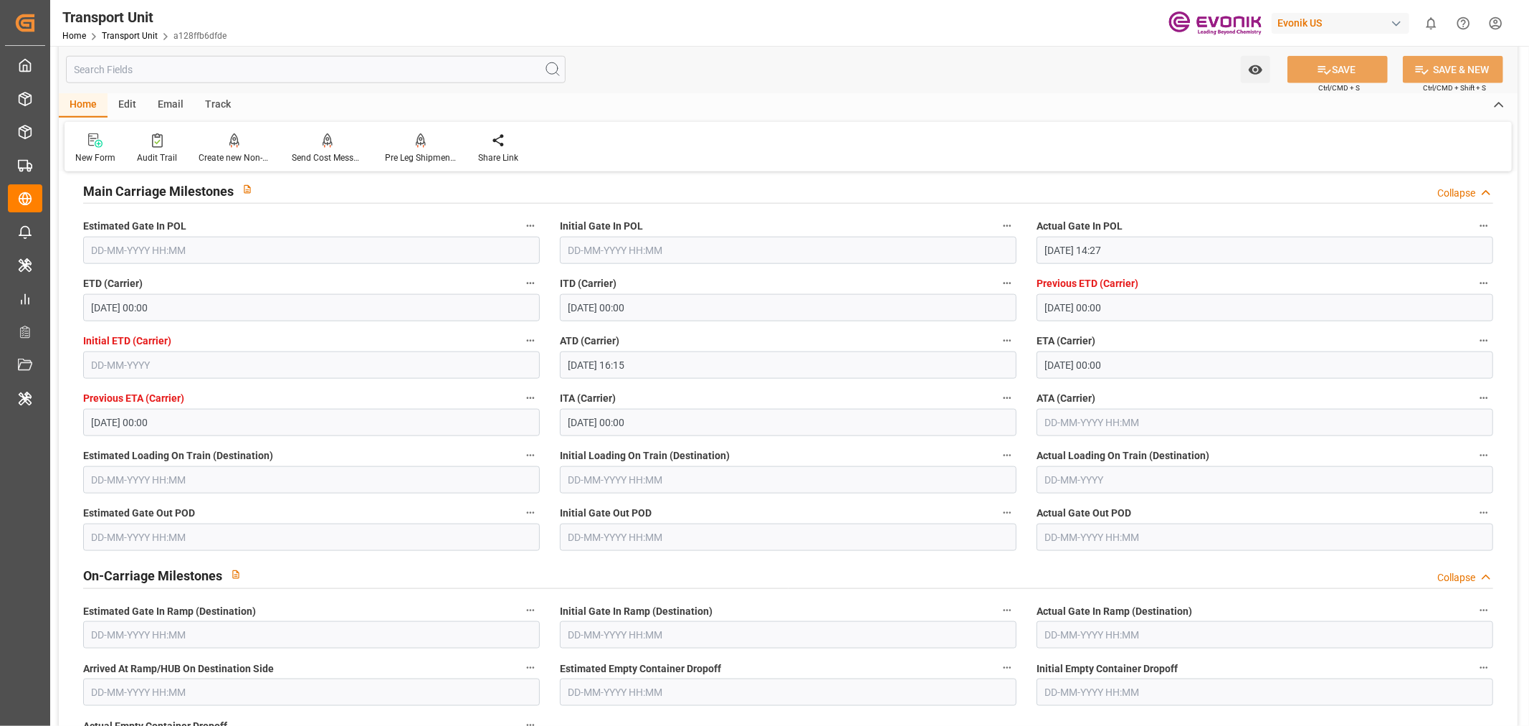
click at [1073, 432] on input "text" at bounding box center [1265, 422] width 457 height 27
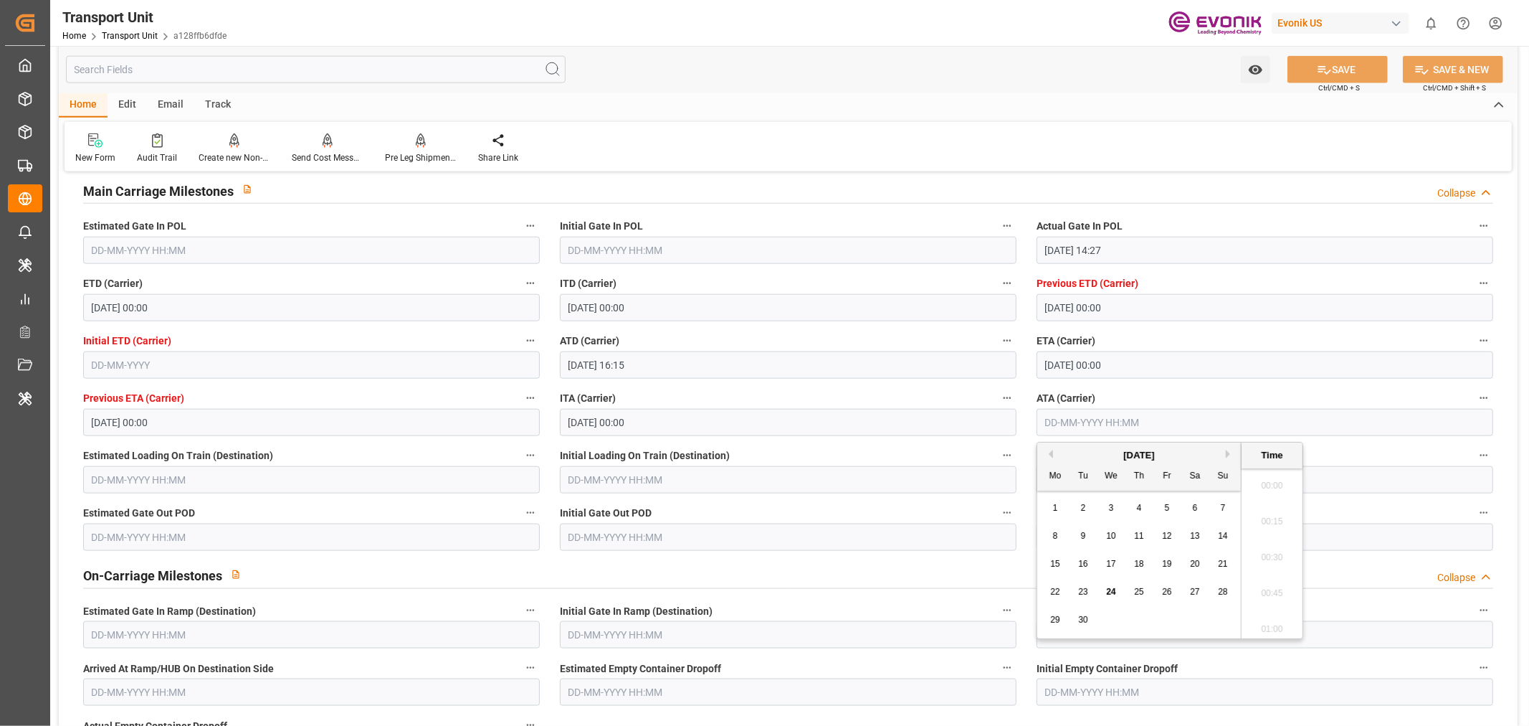
scroll to position [1510, 0]
click at [1090, 593] on div "23" at bounding box center [1084, 592] width 18 height 17
type input "[DATE] 00:00"
click at [1347, 72] on button "SAVE" at bounding box center [1338, 69] width 100 height 27
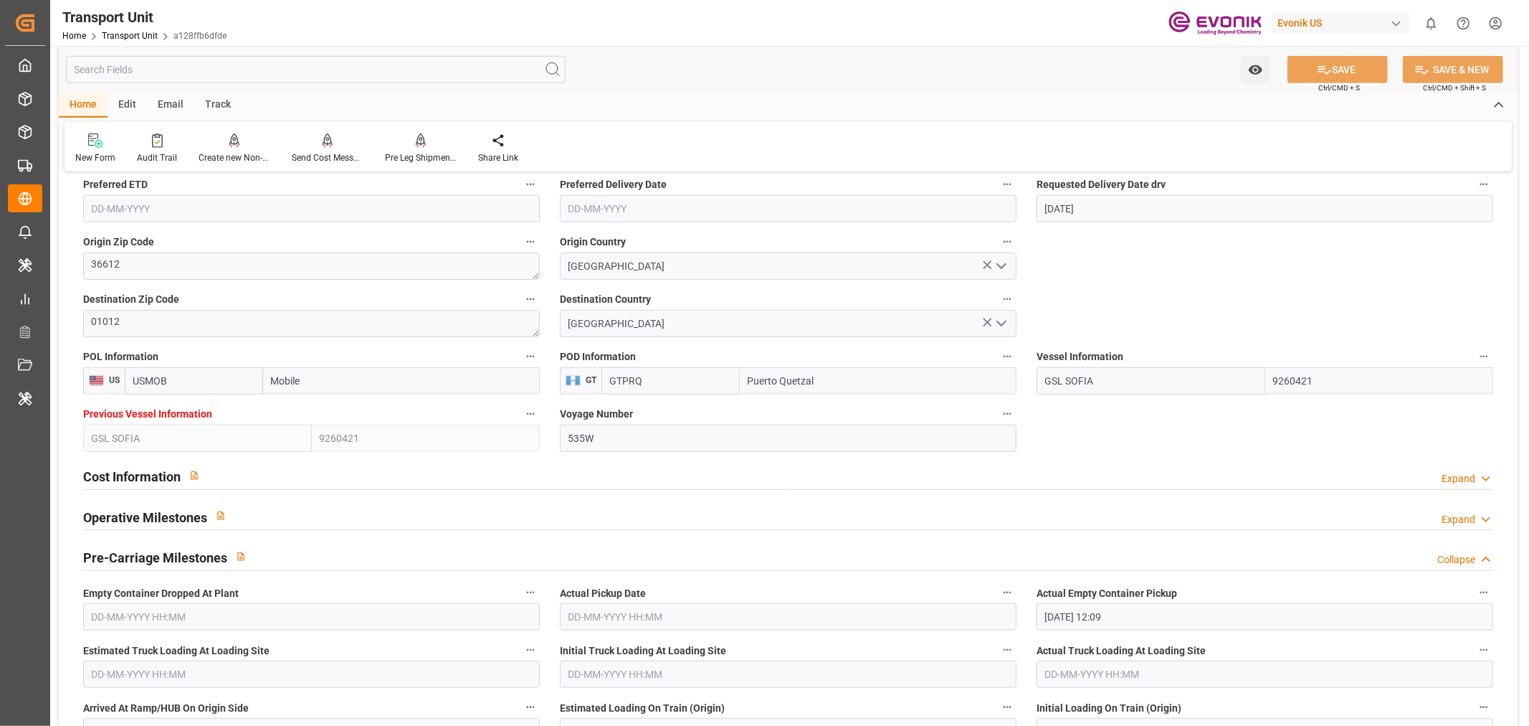
scroll to position [1035, 0]
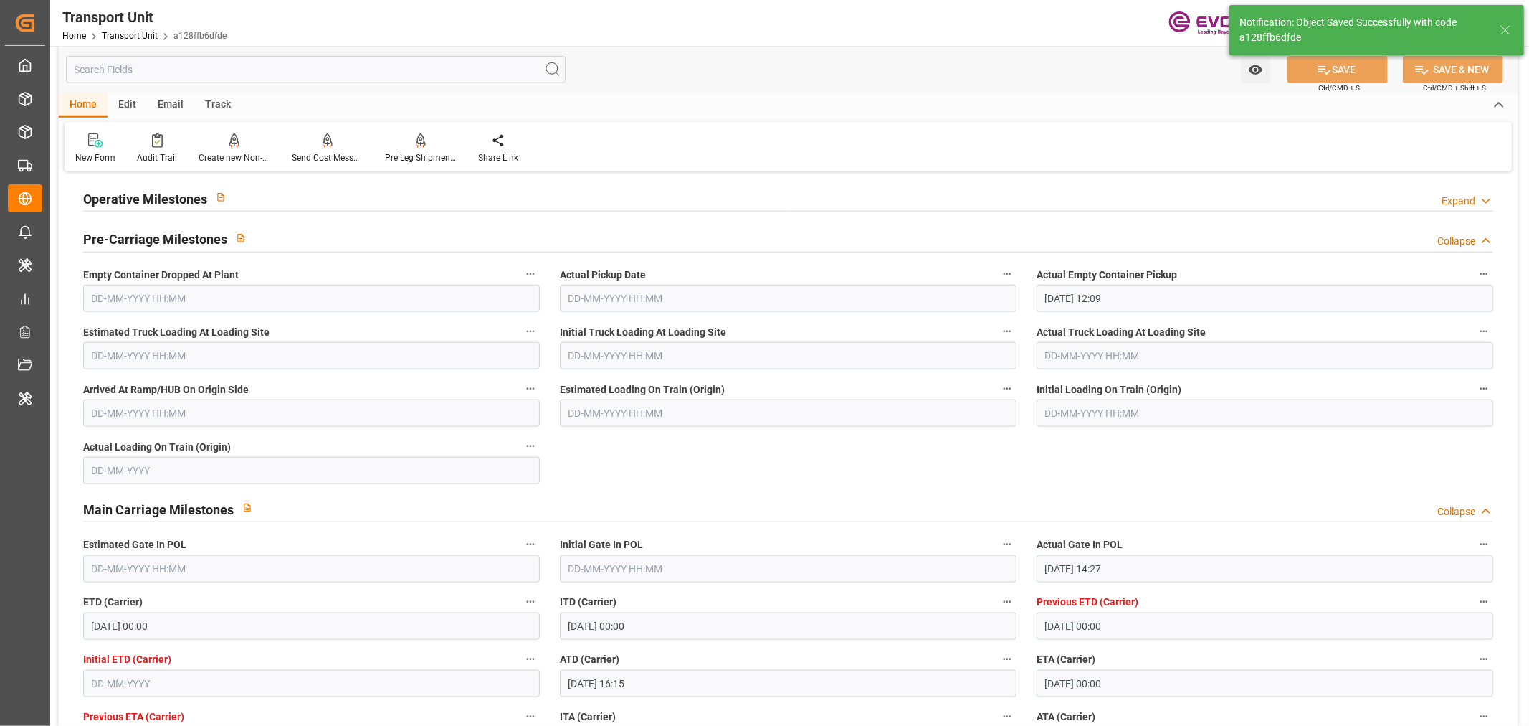
type input "24-09-2025 05:43"
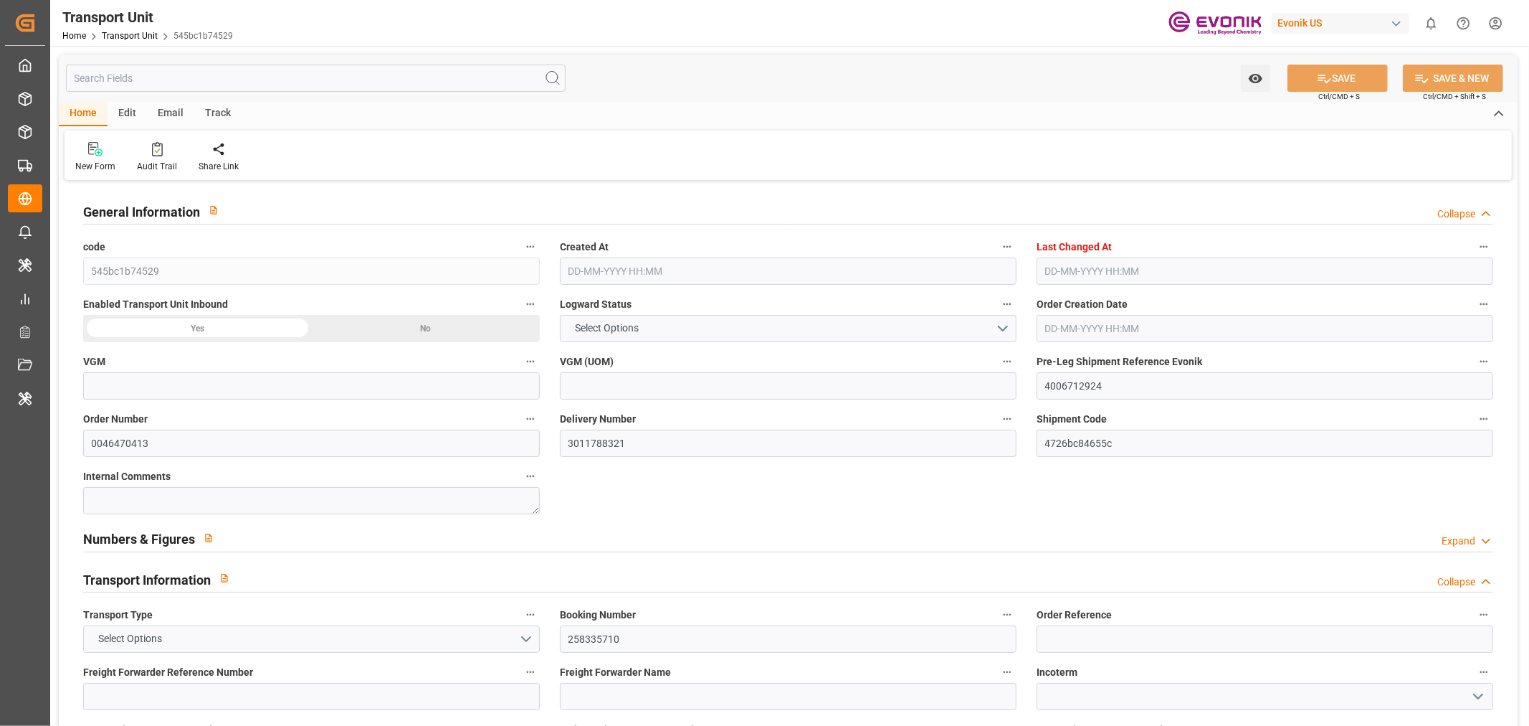
type input "22810"
type input "Maersk"
type input "Maersk Line AS"
type input "USMOB"
type input "GTPRQ"
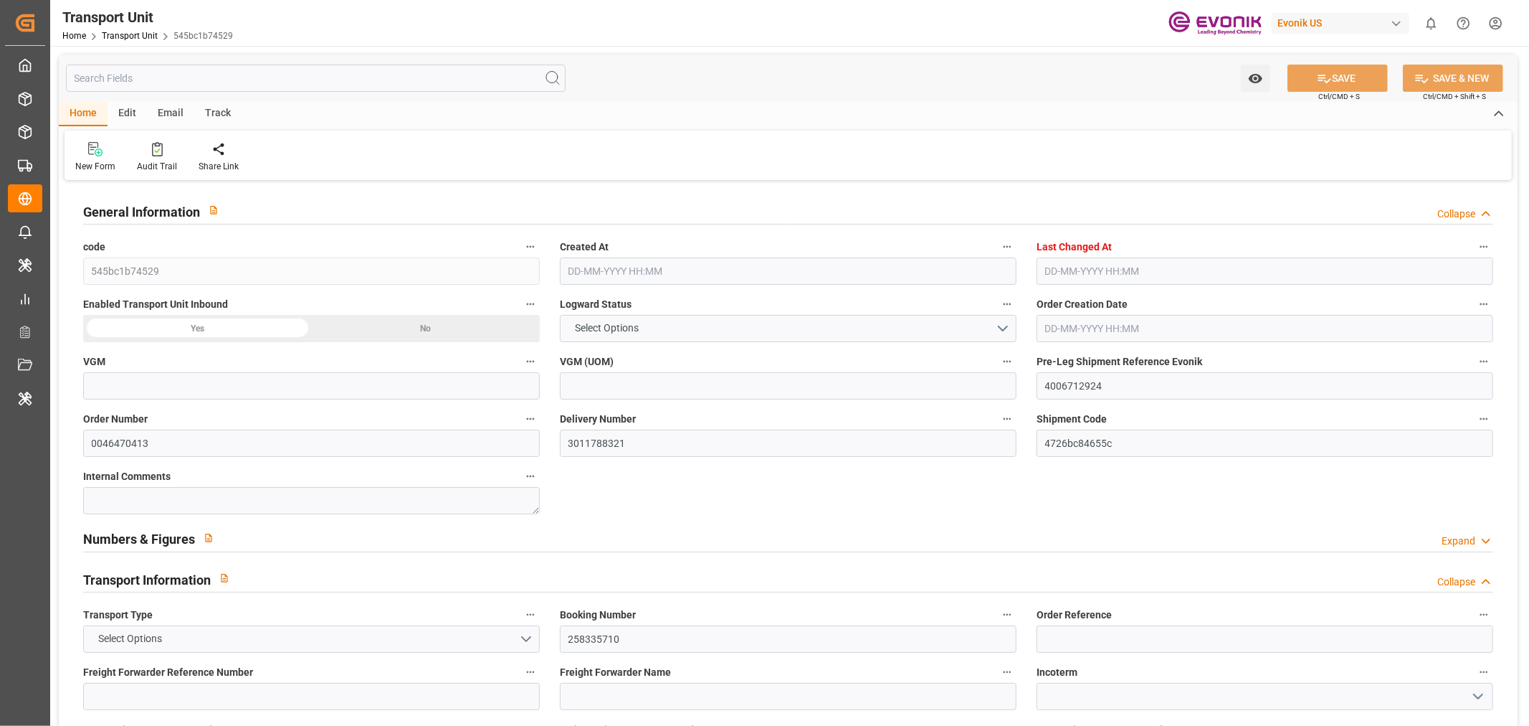
type input "9260421"
type input "USMOB"
type input "GTPRQ"
type input "9383235"
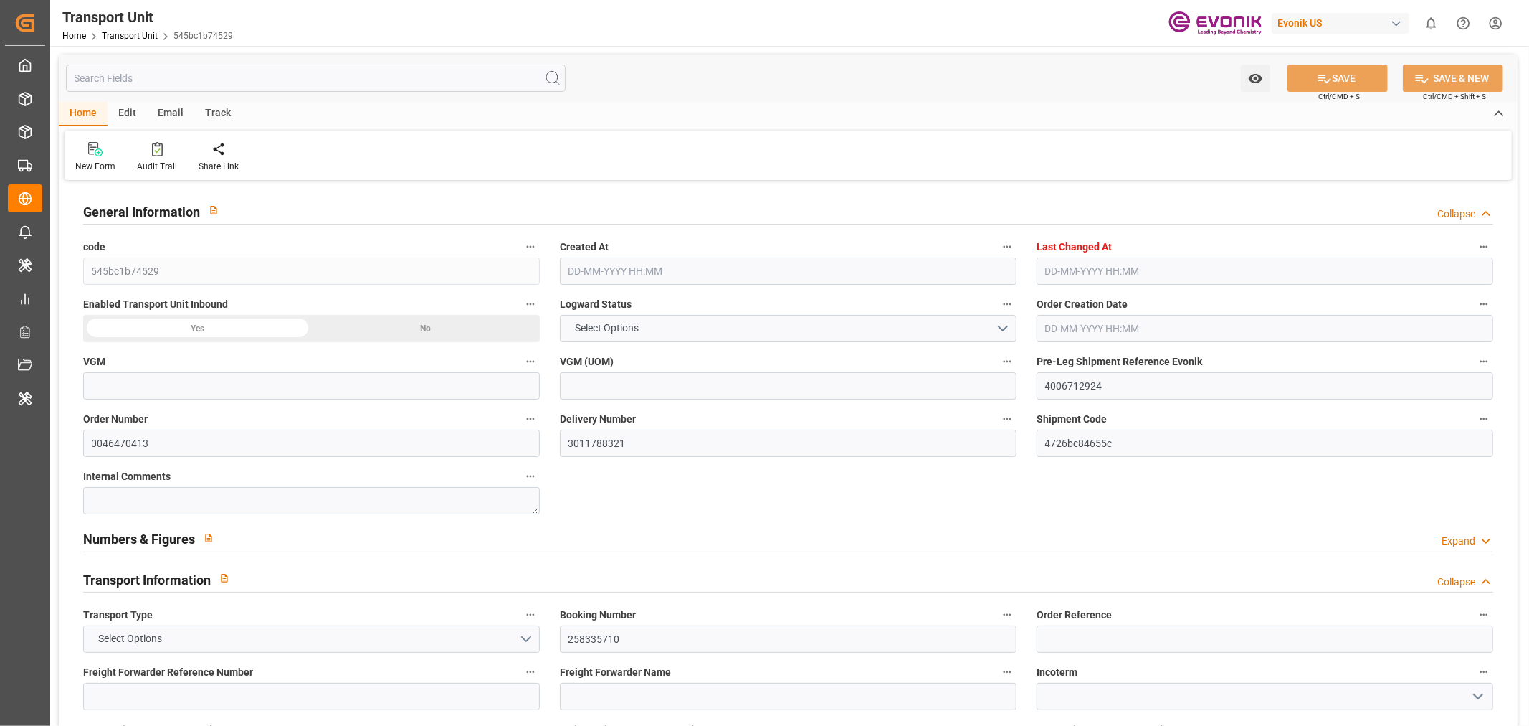
type input "7401"
type input "[DATE] 13:39"
type input "[DATE] 23:27"
type input "[DATE]"
type input "[DATE] 13:36"
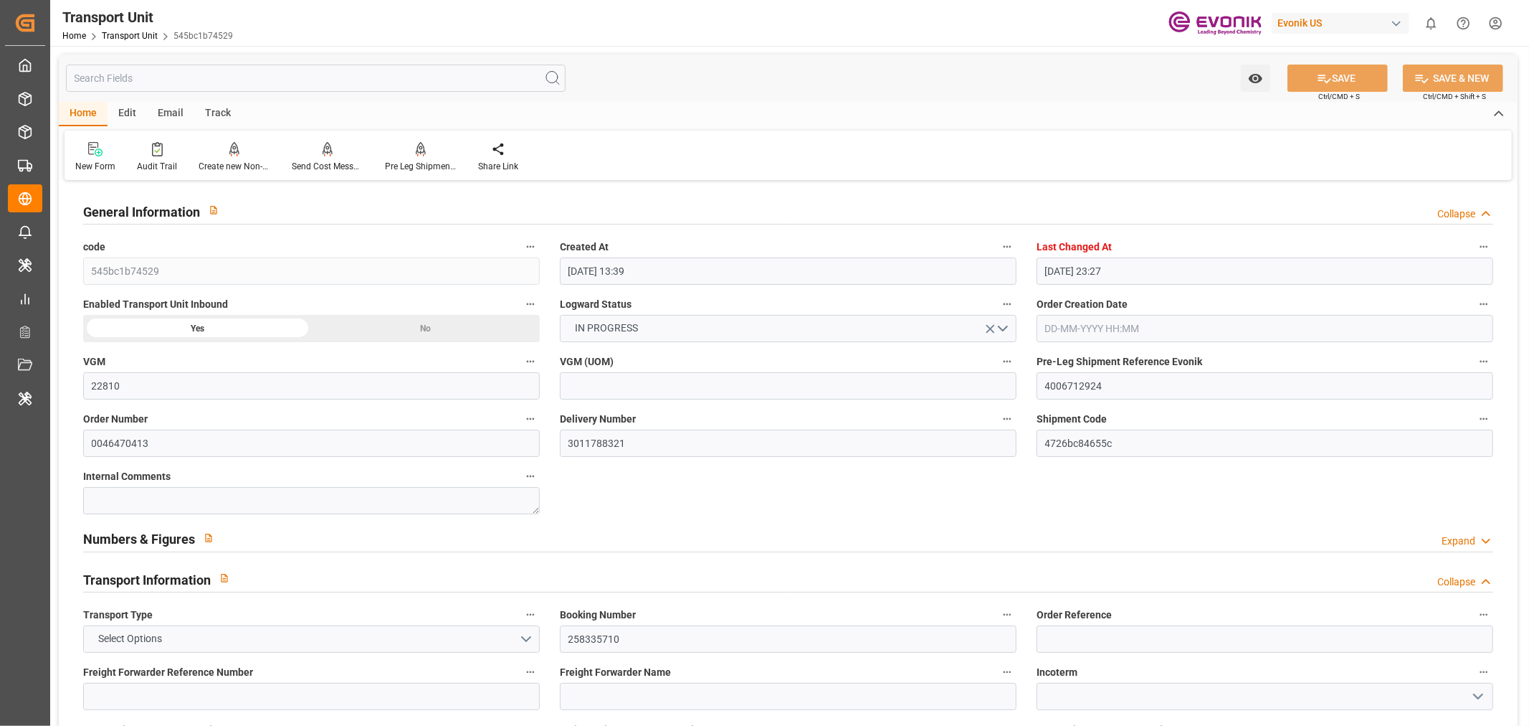
type input "[DATE] 15:41"
type input "[DATE] 00:00"
type input "[DATE] 16:15"
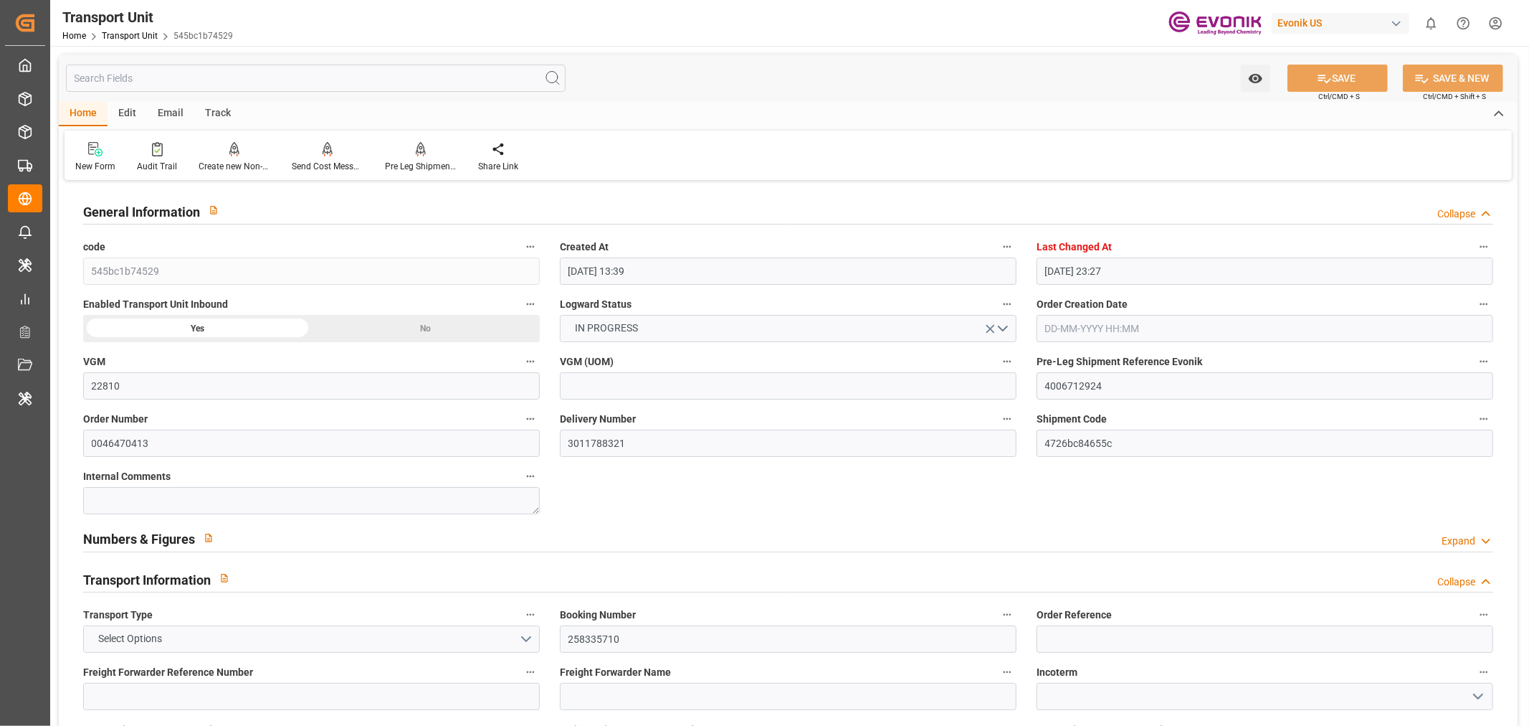
type input "[DATE] 00:00"
type input "[DATE] 09:45"
type input "[DATE] 17:00"
type input "[DATE]"
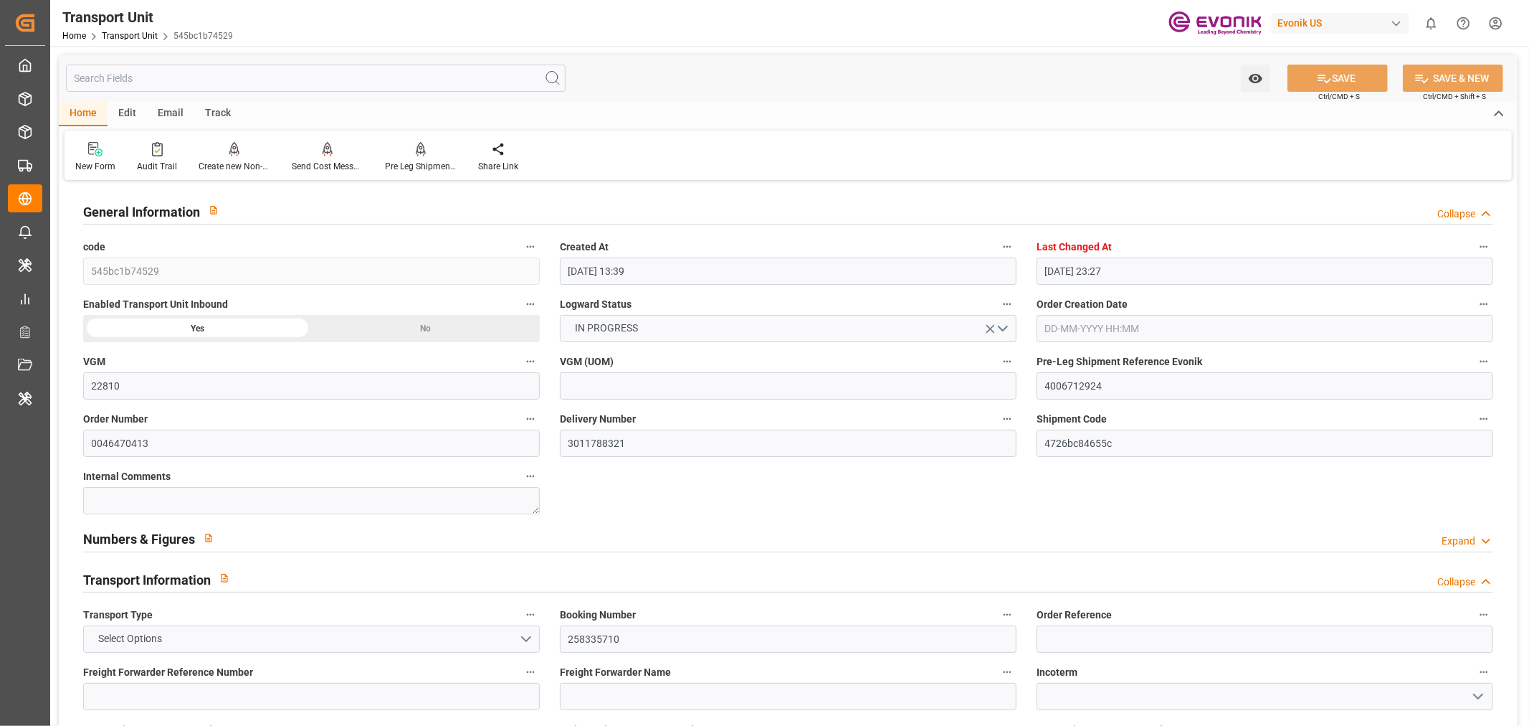
type input "[DATE] 09:30"
type input "[DATE] 16:00"
type input "[DATE] 16:55"
type input "[DATE] 05:30"
type input "[DATE] 05:06"
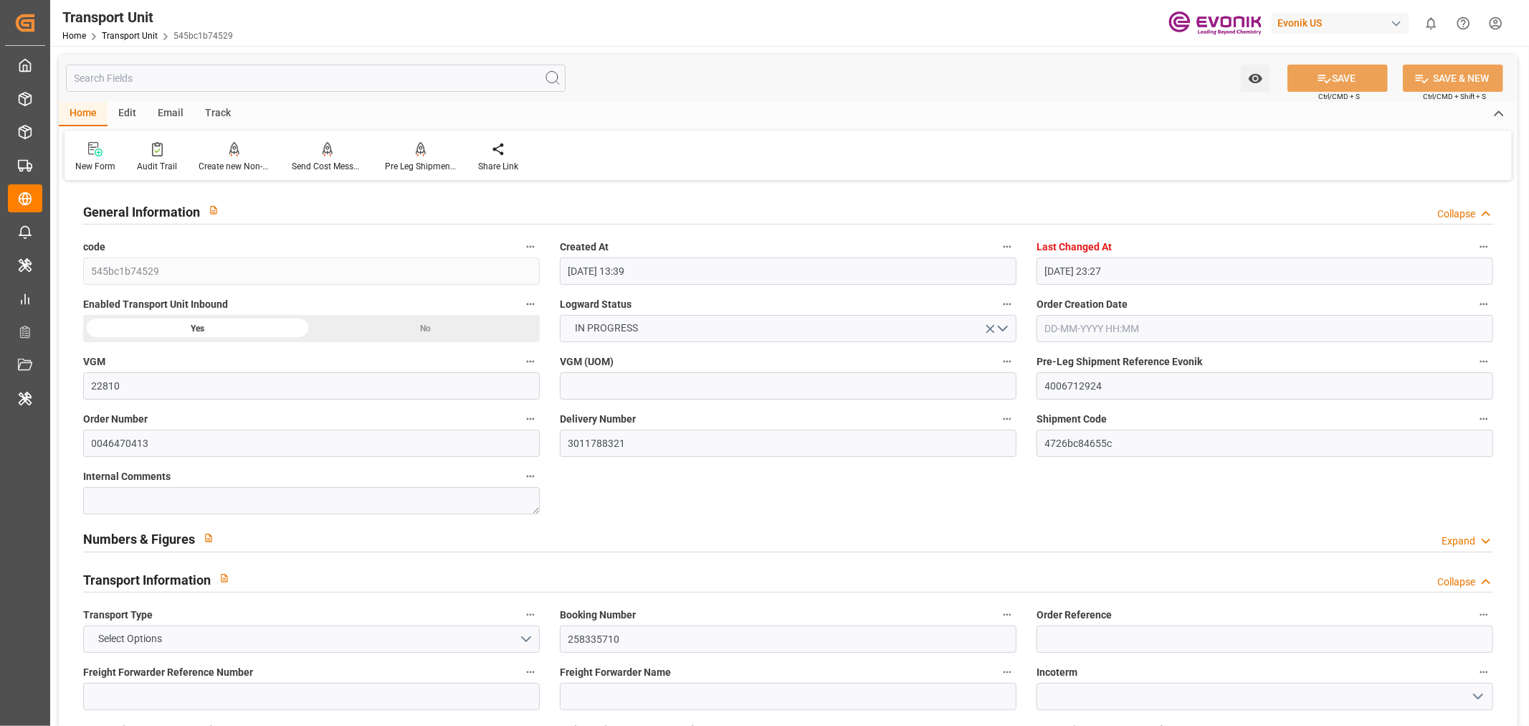
type input "[DATE] 18:11"
type input "14-09-2025 00:18"
type input "16-09-2025 09:23"
type input "[DATE] 05:00"
type input "[DATE] 05:03"
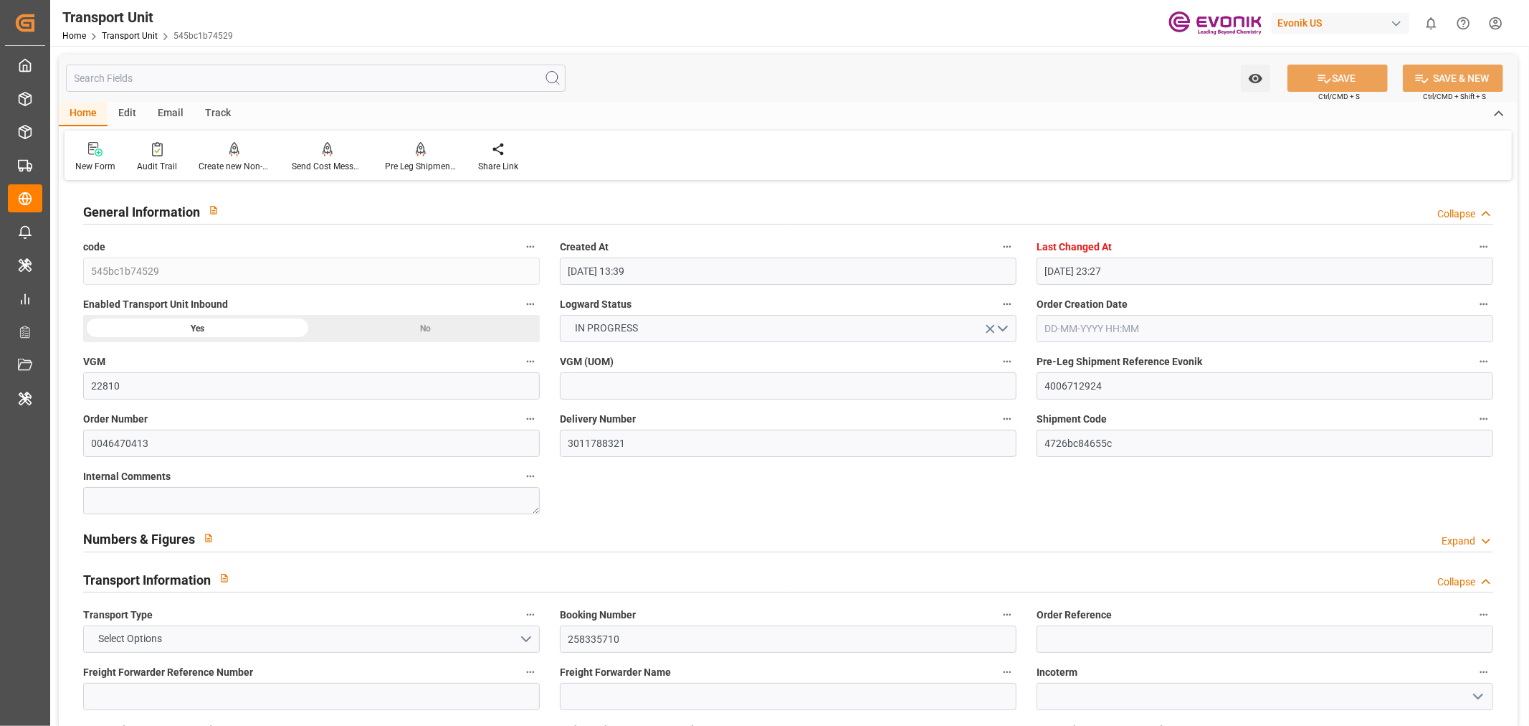
type input "[DATE] 21:30"
type input "[DATE] 04:57"
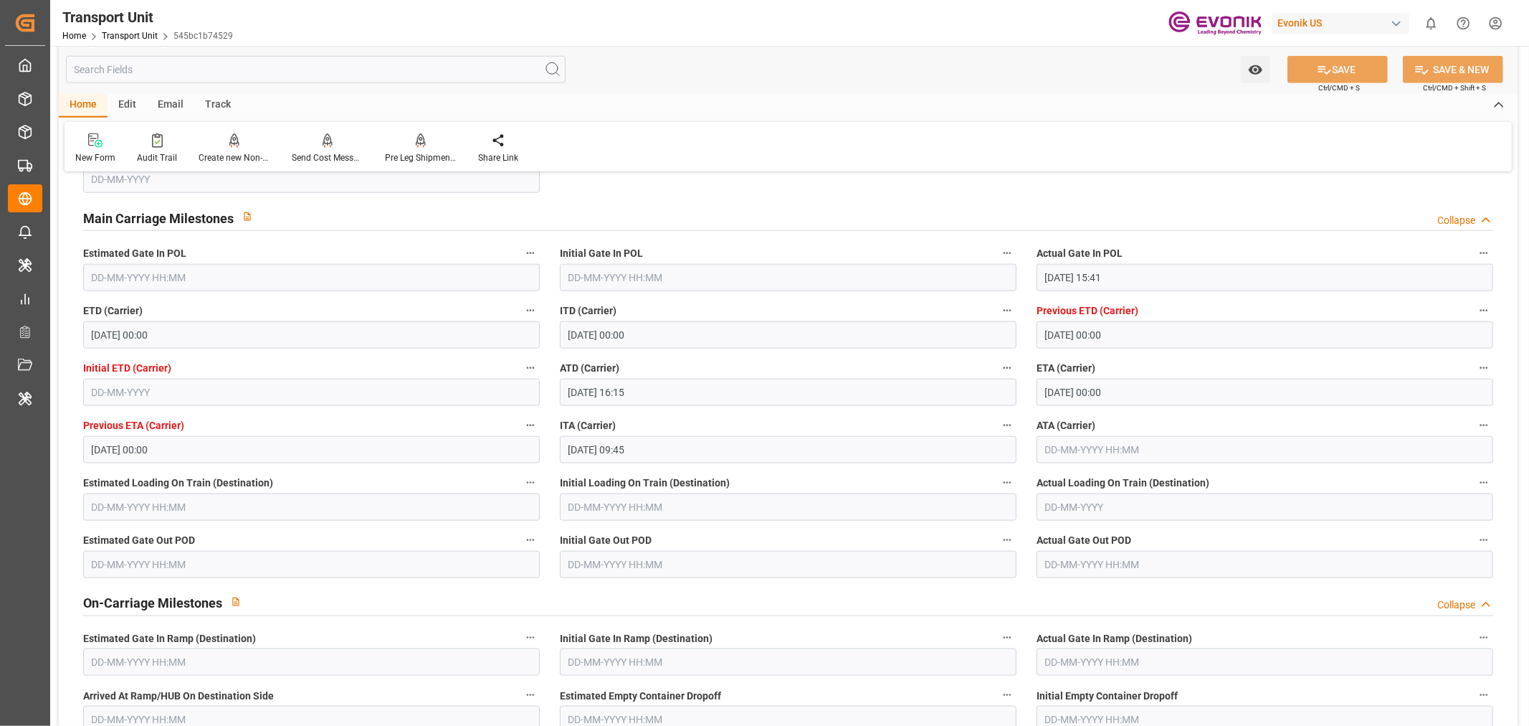
scroll to position [1354, 0]
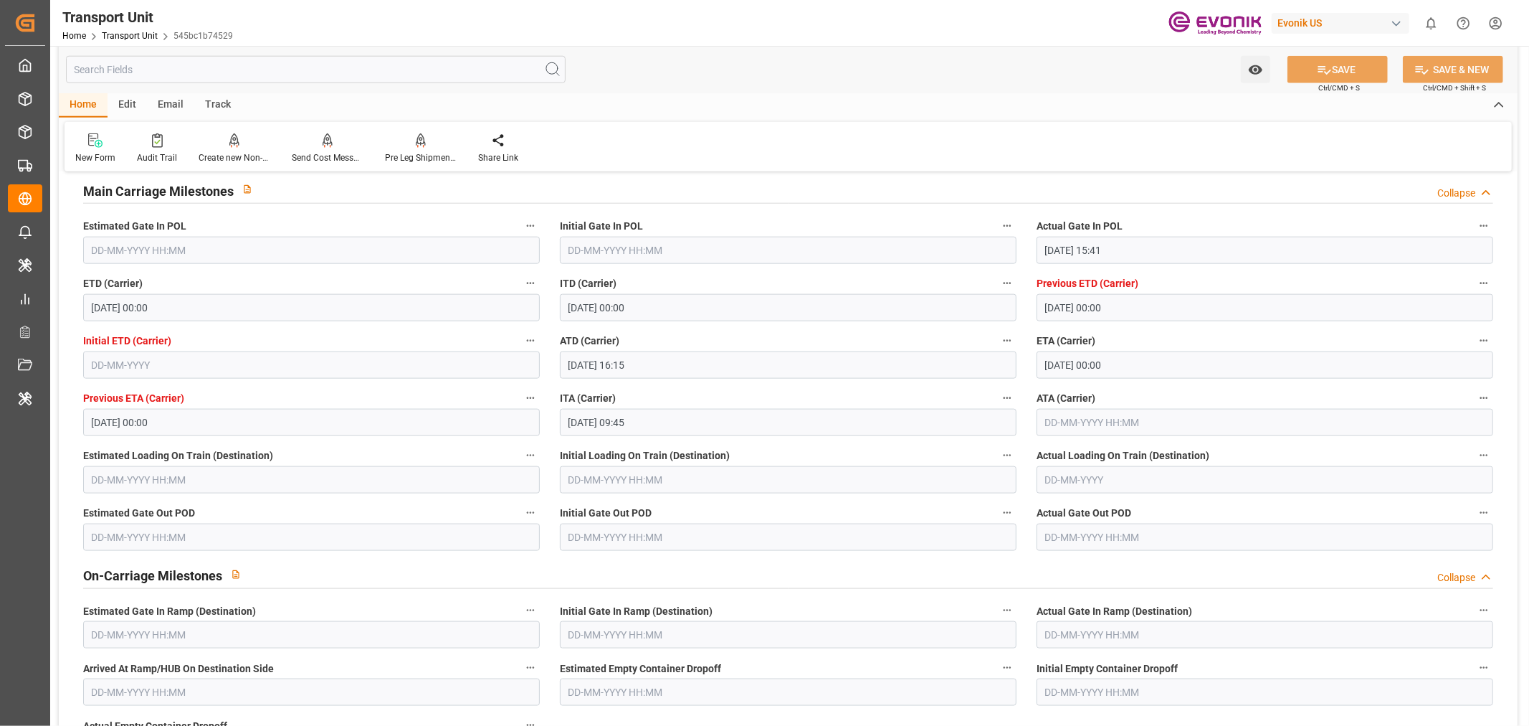
click at [1086, 416] on input "text" at bounding box center [1265, 422] width 457 height 27
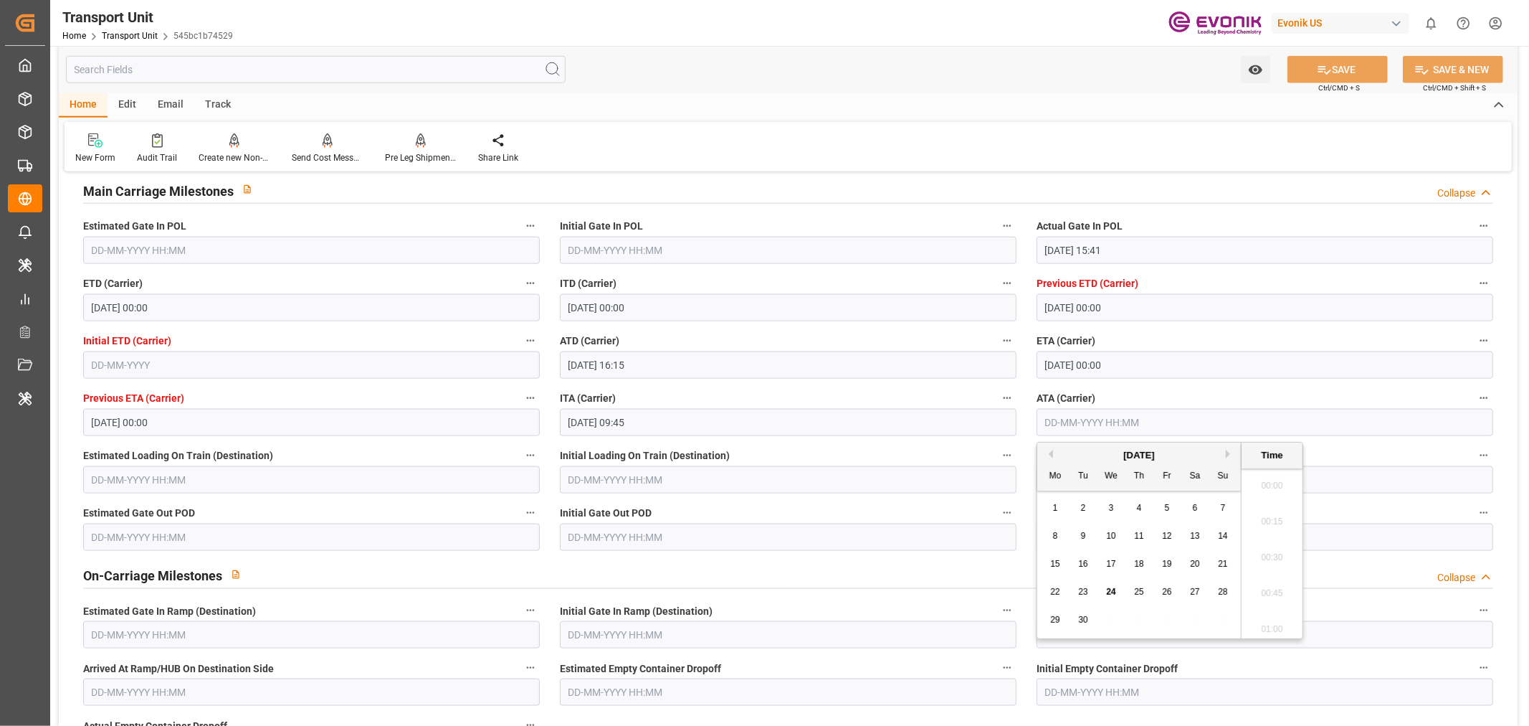
scroll to position [1510, 0]
click at [1091, 589] on div "23" at bounding box center [1084, 592] width 18 height 17
type input "[DATE] 00:00"
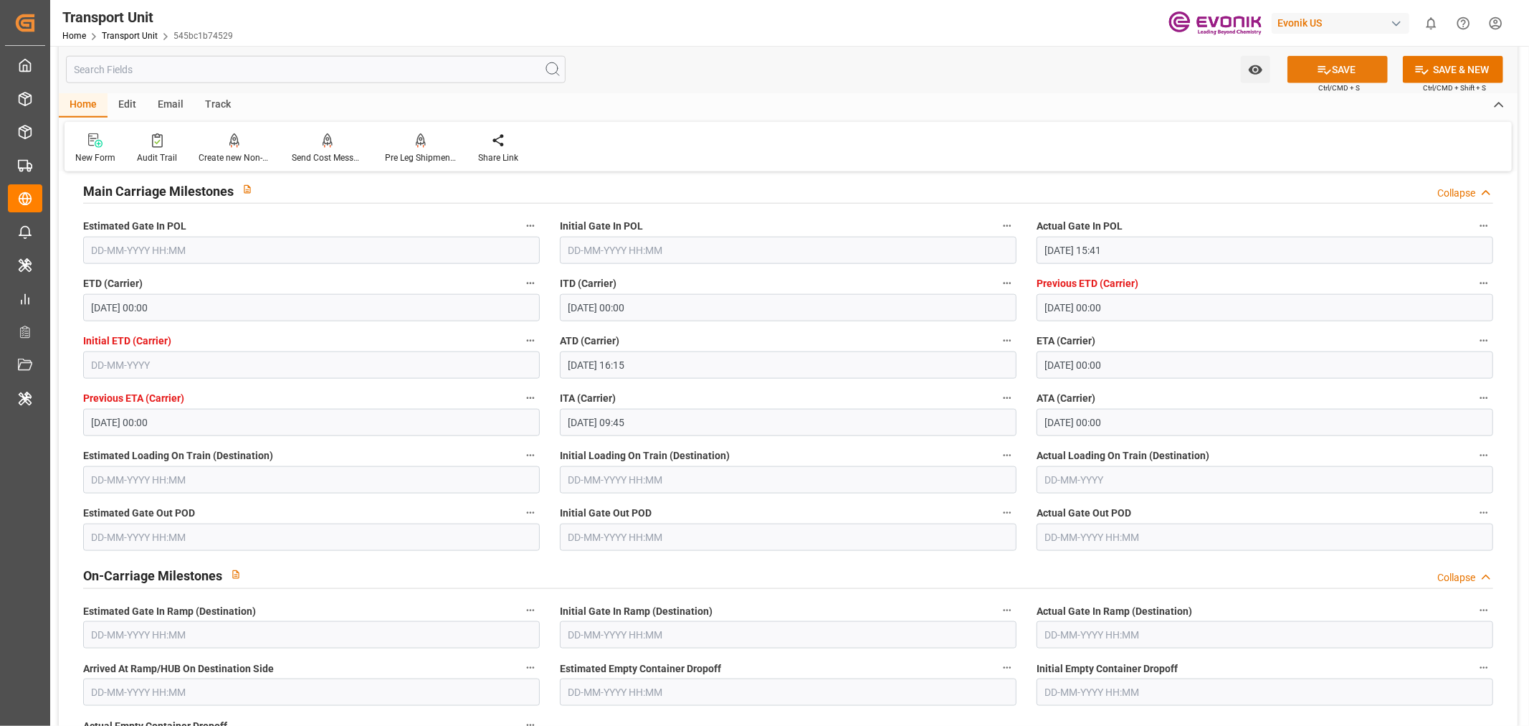
click at [1339, 80] on button "SAVE" at bounding box center [1338, 69] width 100 height 27
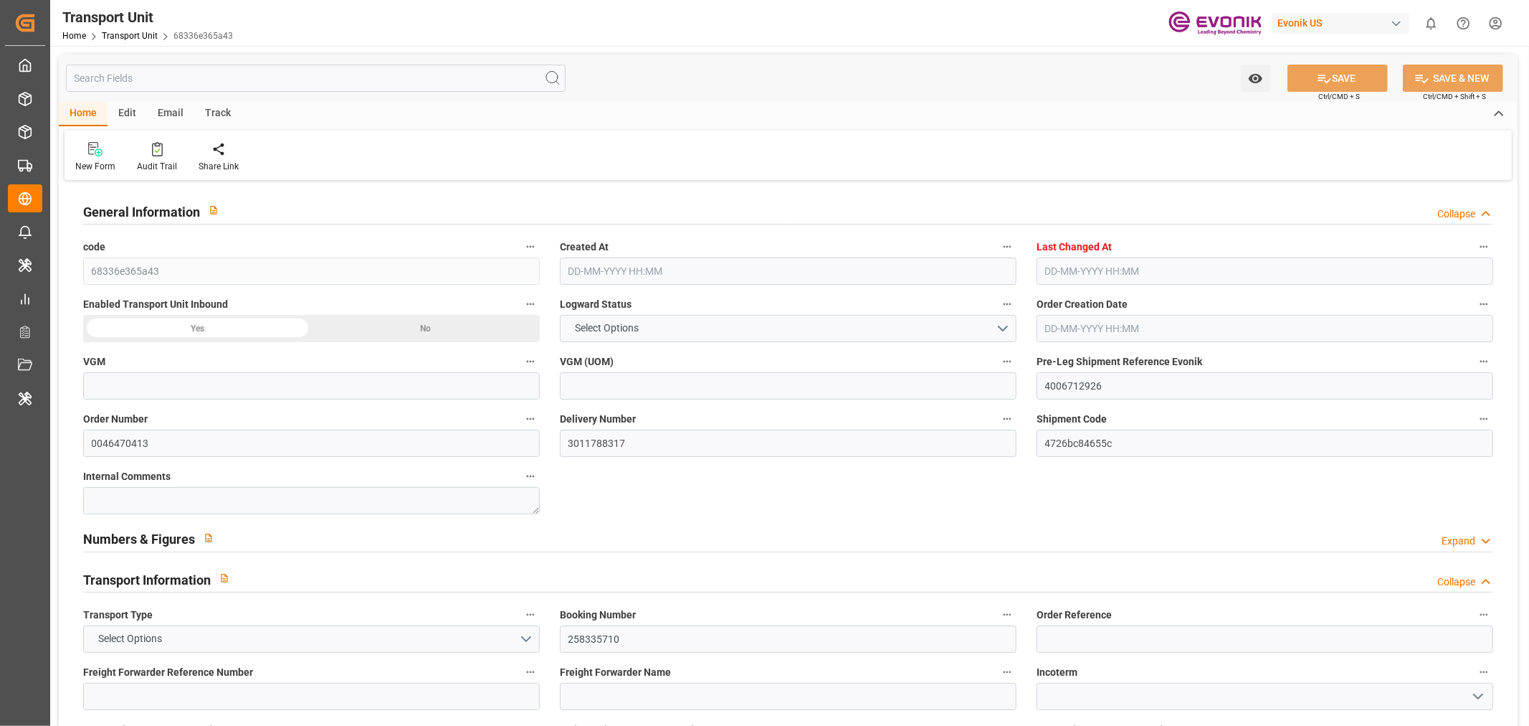
type input "68336e365a43"
type input "4006712926"
type input "0046470413"
type input "3011788317"
type input "4726bc84655c"
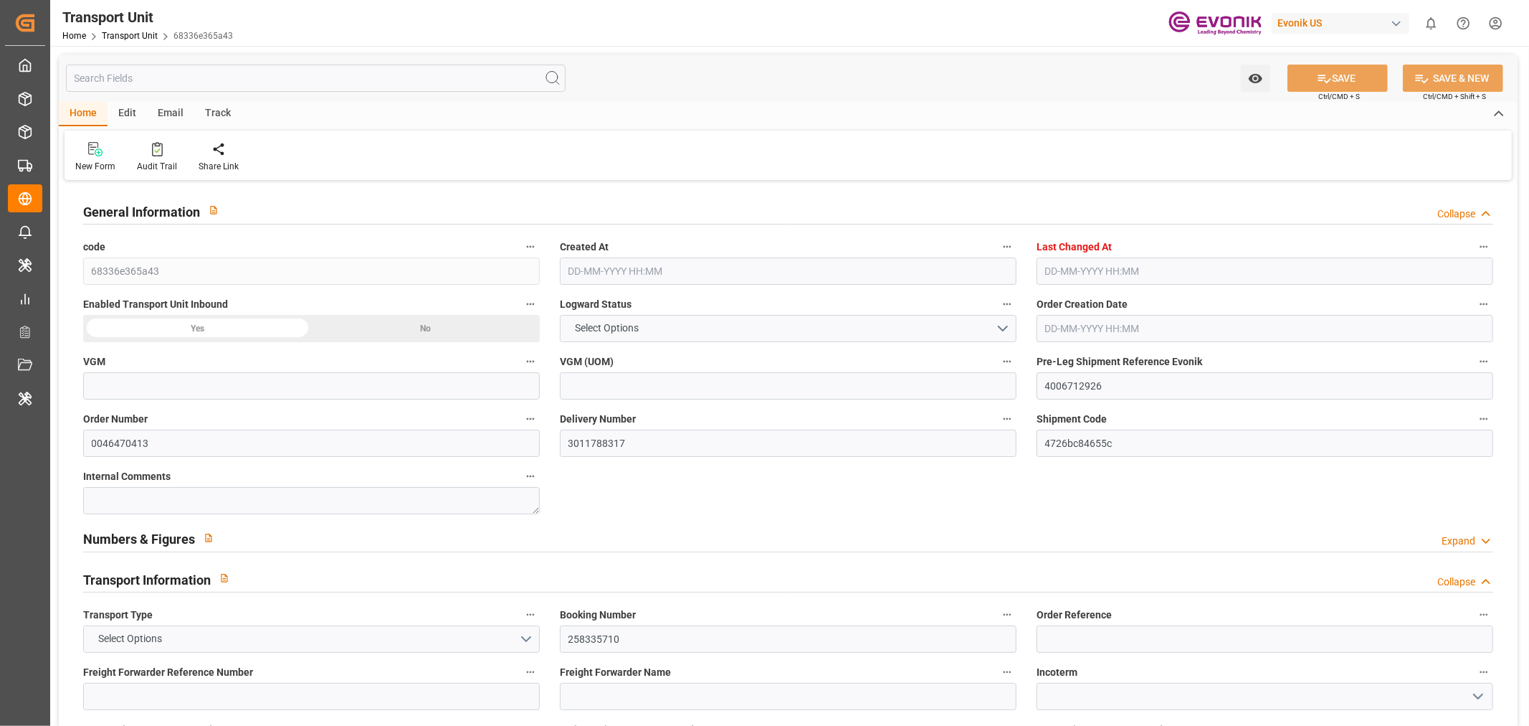
type input "258335710"
type input "MSKU1930075"
type input "24048"
type input "MAEU"
type textarea "36612"
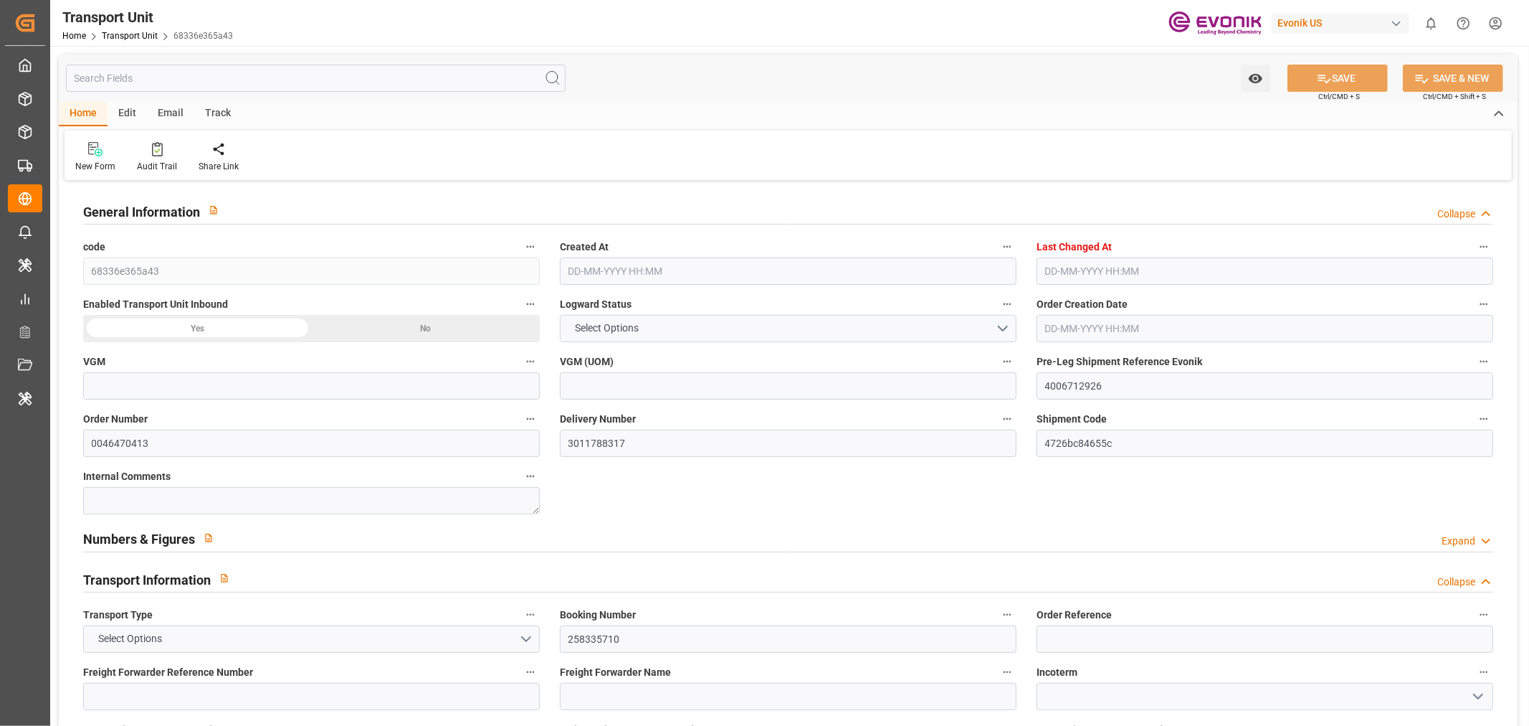
type input "[GEOGRAPHIC_DATA]"
type textarea "01012"
type input "[GEOGRAPHIC_DATA]"
type input "Mobile"
type input "Puerto Quetzal"
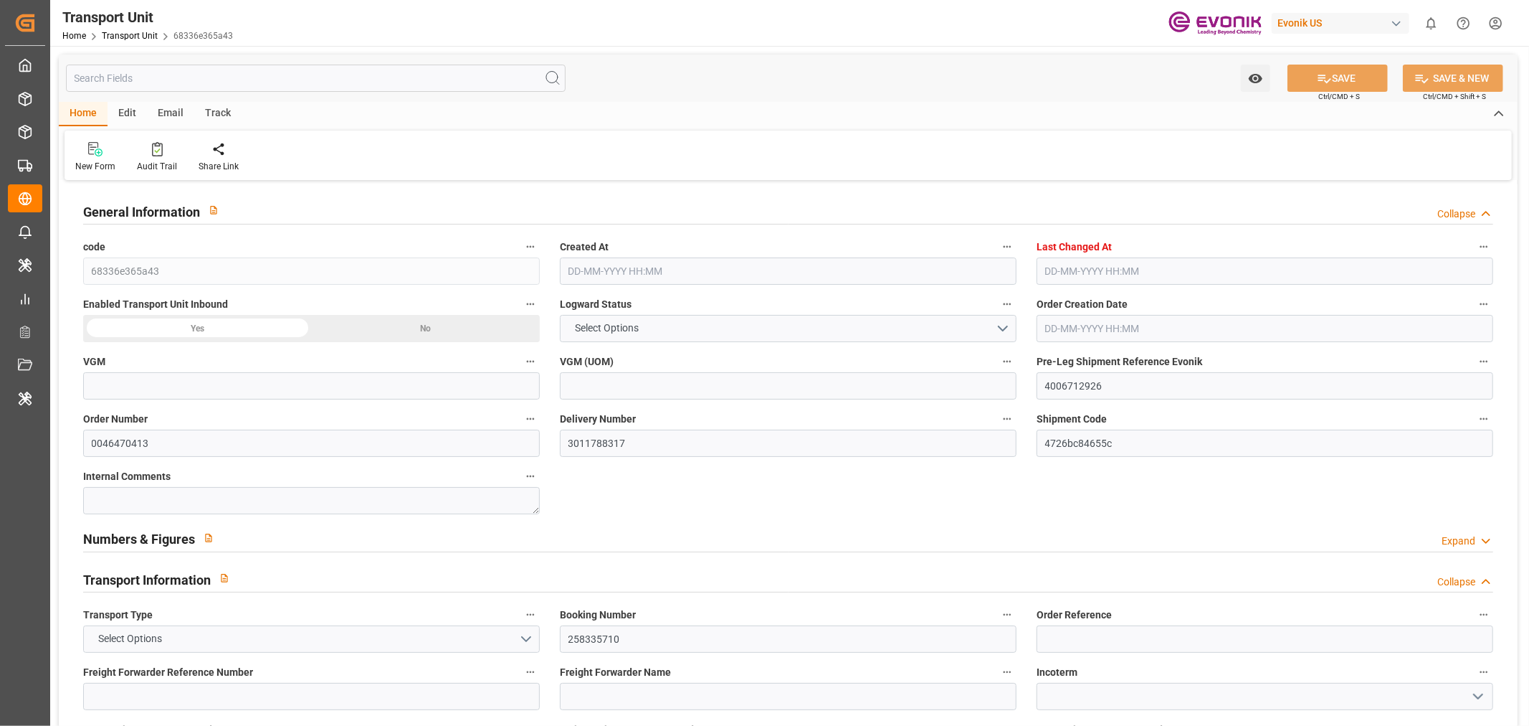
type input "GSL SOFIA"
type input "535W"
type input "4006712923"
type input "D2P"
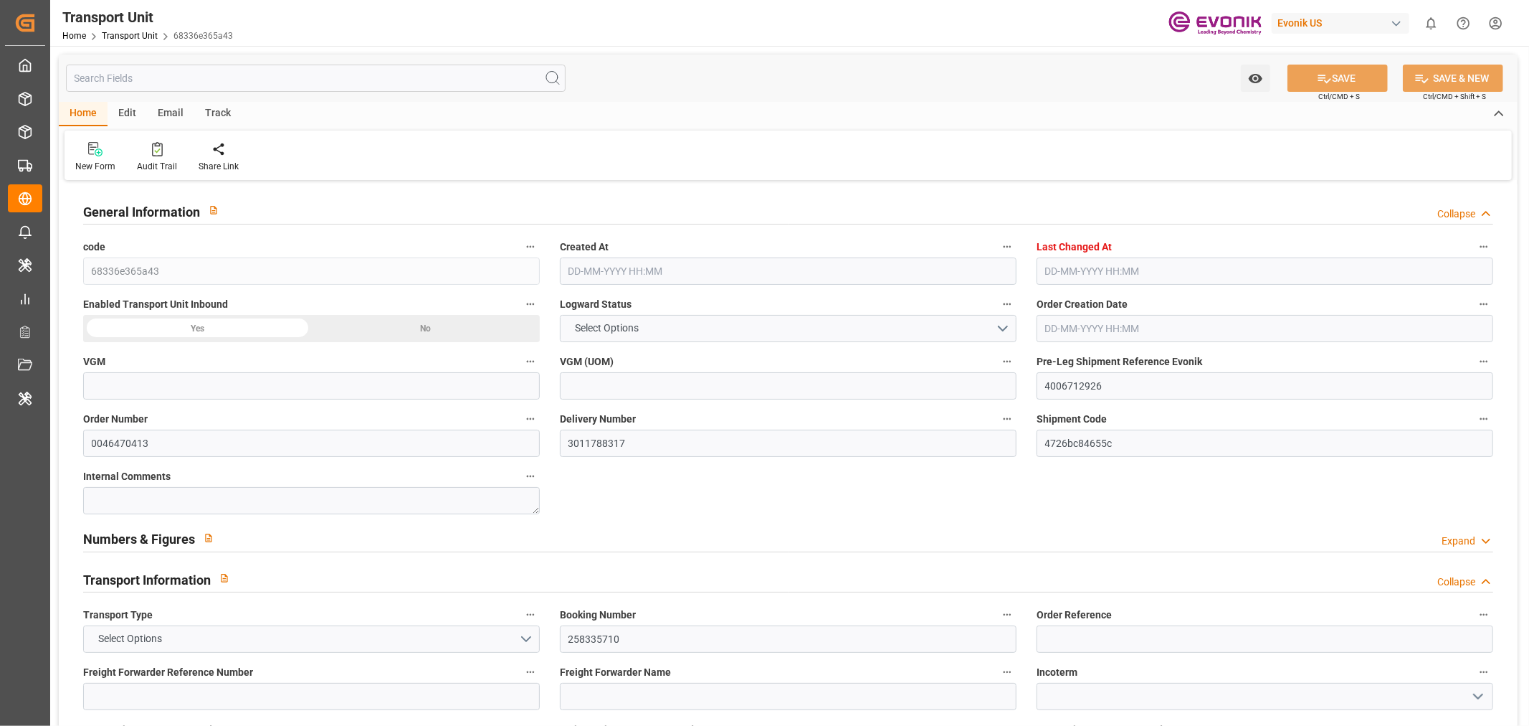
type input "45"
type input "8007"
type input "Maersk Agency U S A Inc"
type input "0090029568"
type textarea "HN Animal Nutrition"
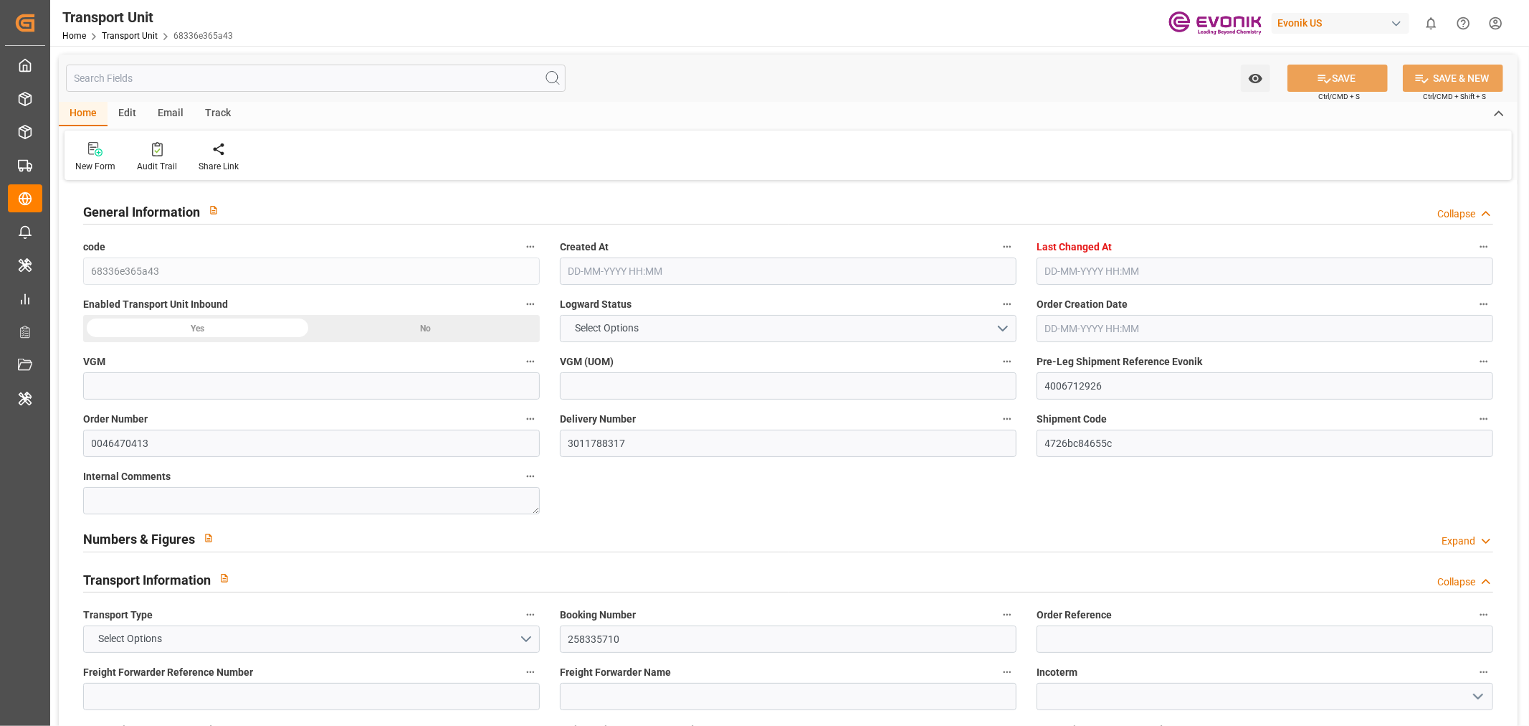
type input "MOBILE"
type input "PUERTO QUETZAL"
type input "MOBILE"
type input "US"
type input "TRUCK"
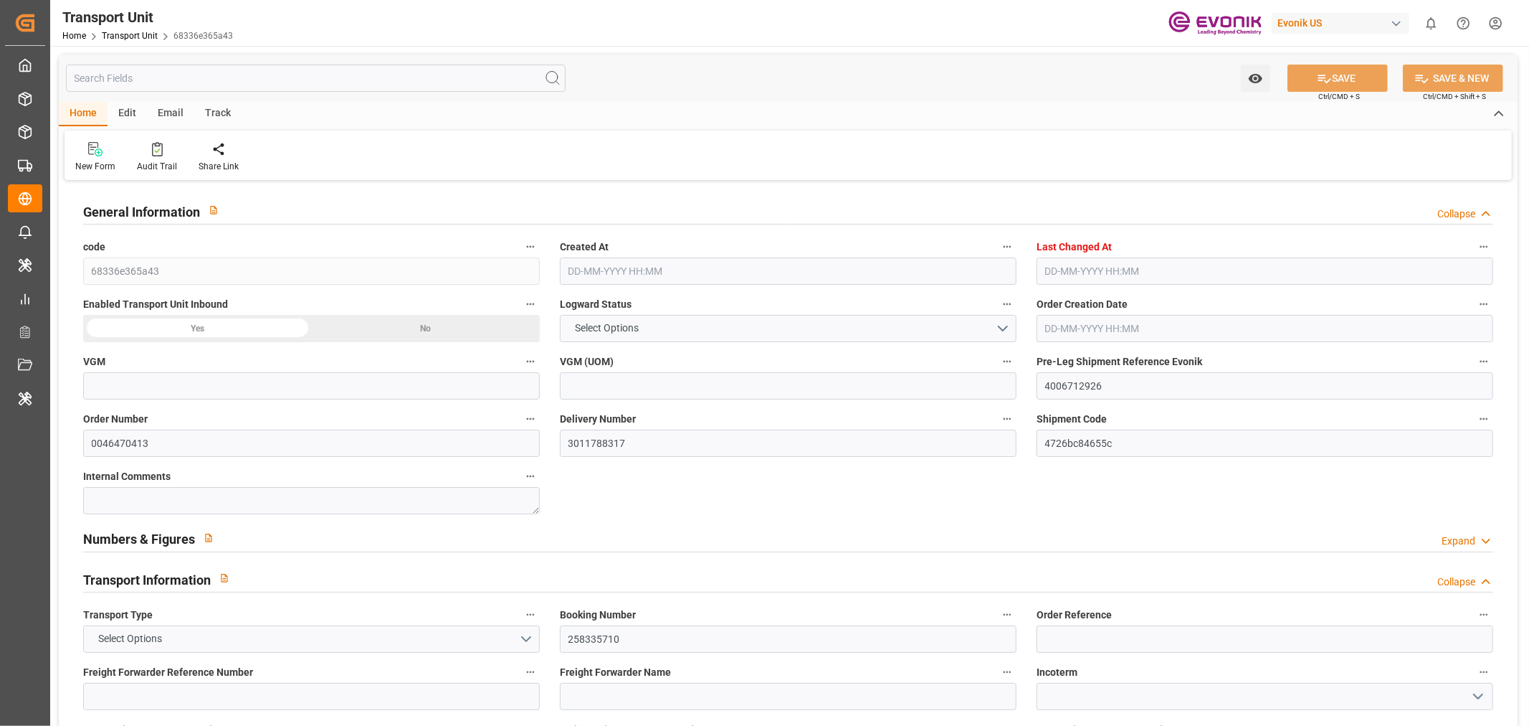
type input "VESSEL"
type input "SEALAND [GEOGRAPHIC_DATA]"
type input "TRUCK"
type input "kg"
type input "22880"
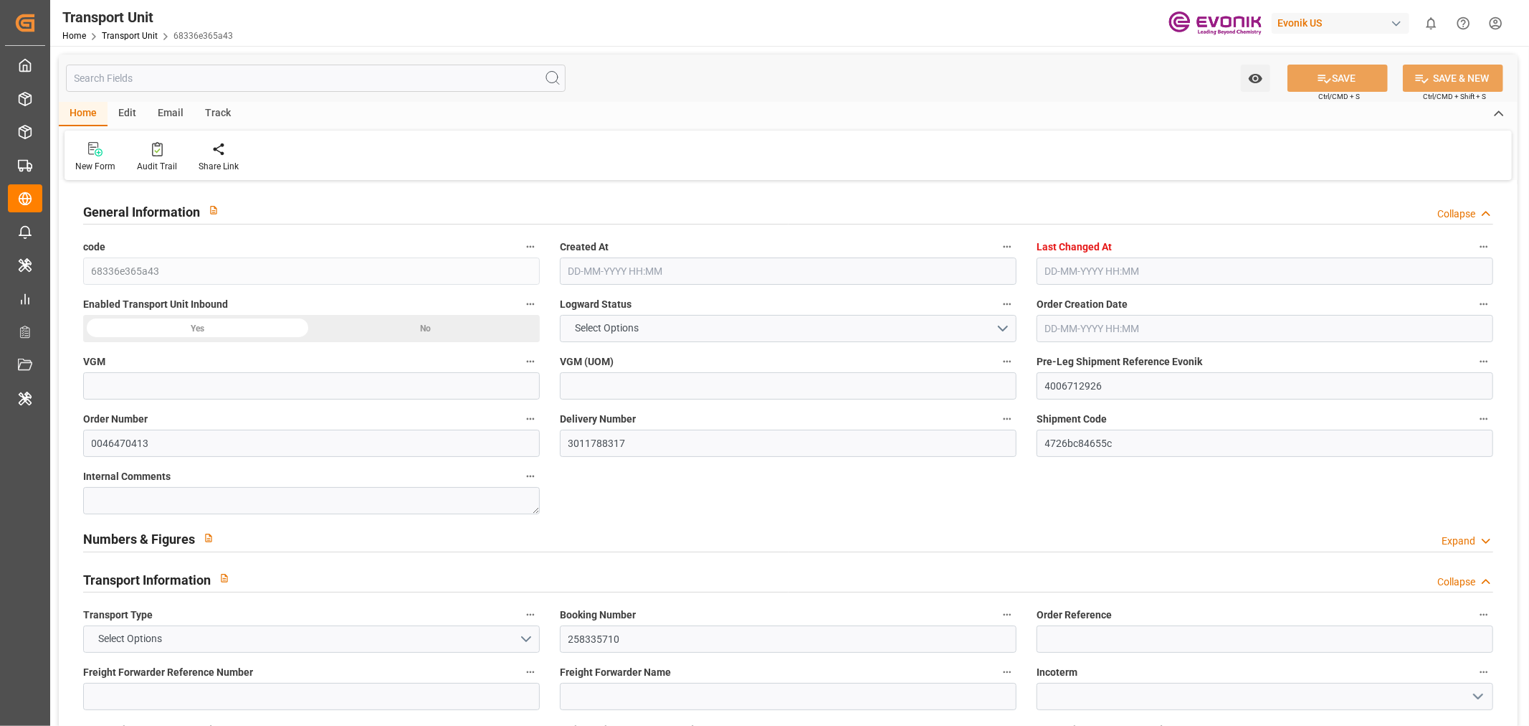
type input "Maersk"
type input "Maersk Line AS"
type input "USMOB"
type input "GTPRQ"
type input "9260421"
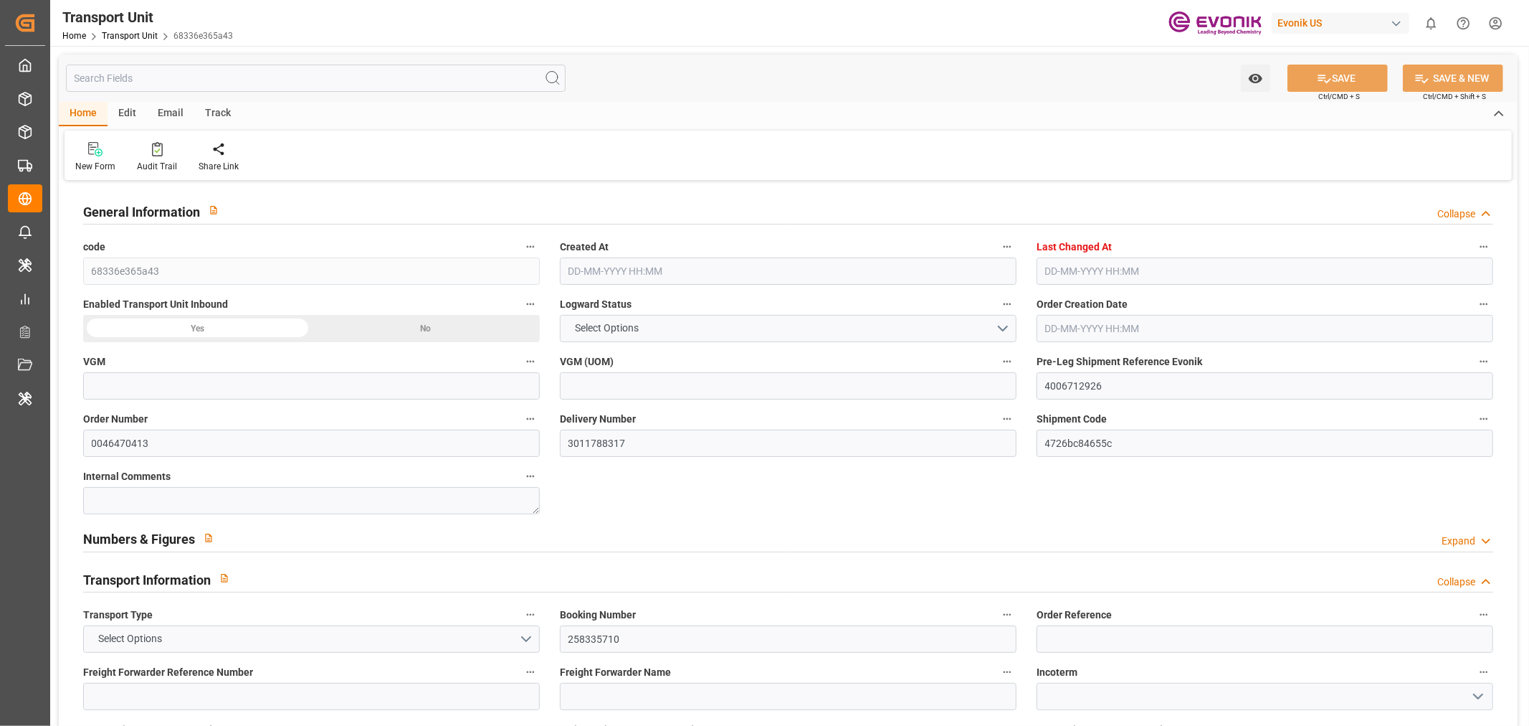
type input "9260421"
type input "USMOB"
type input "GTPRQ"
type input "9383235"
type input "19437"
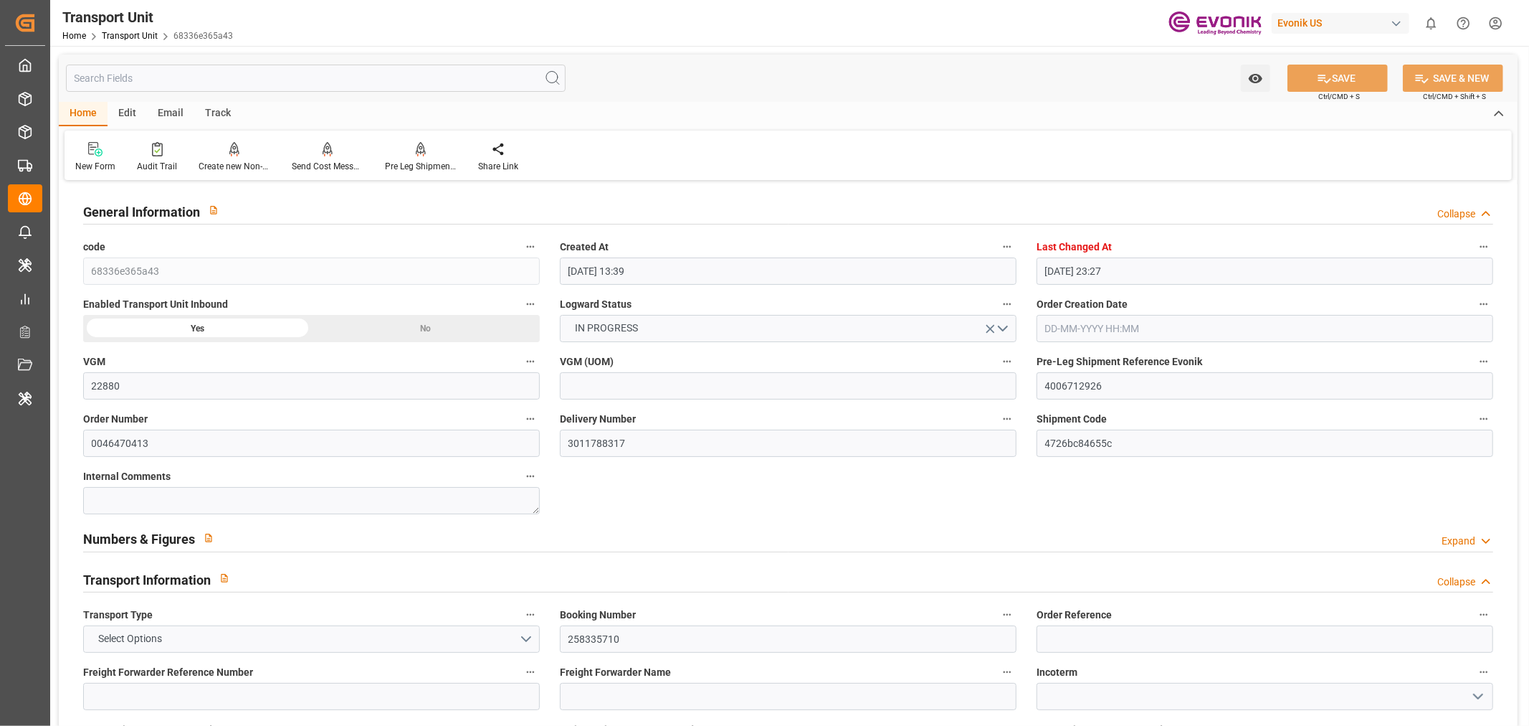
type input "[DATE] 13:39"
type input "23-09-2025 23:27"
type input "[DATE]"
type input "28-08-2025 09:02"
type input "28-08-2025 12:56"
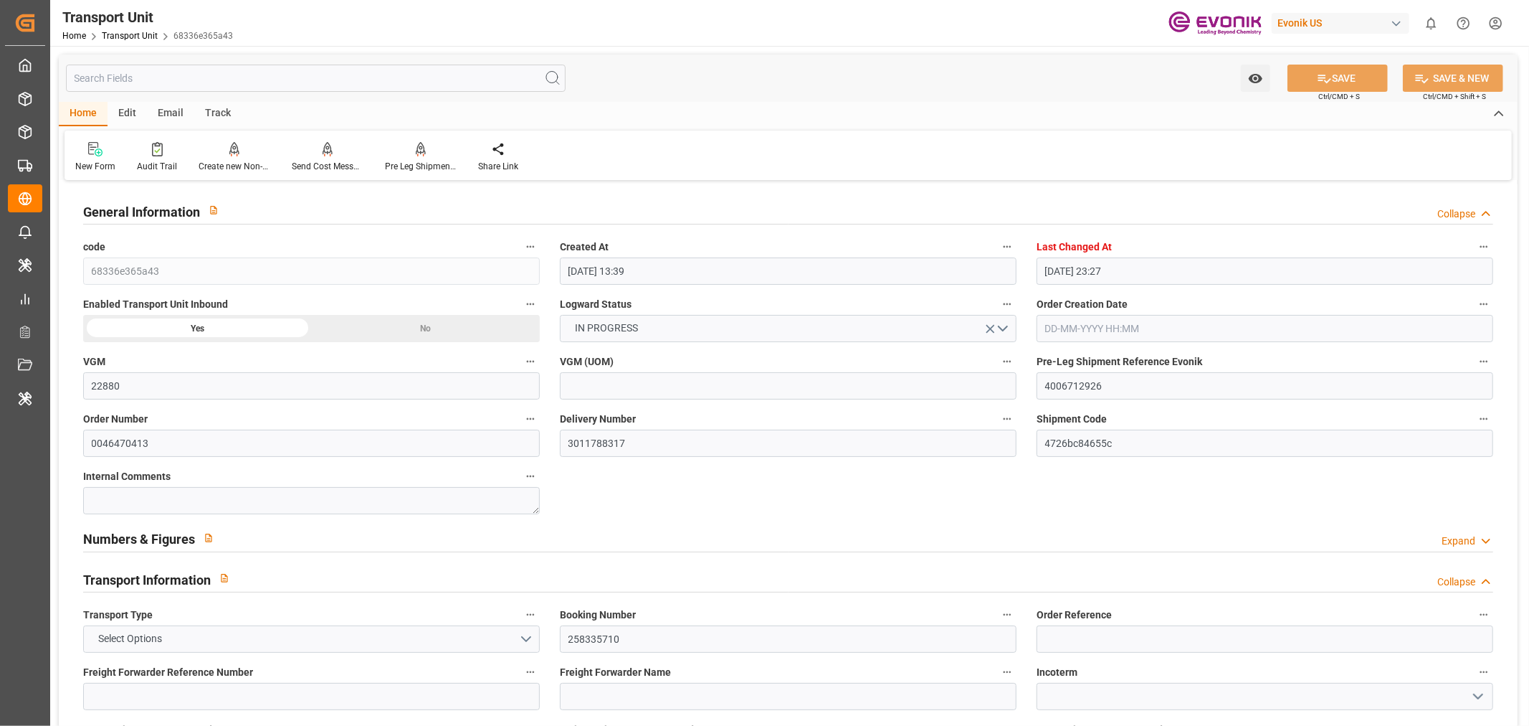
type input "[DATE] 00:00"
type input "[DATE] 16:15"
type input "[DATE] 00:00"
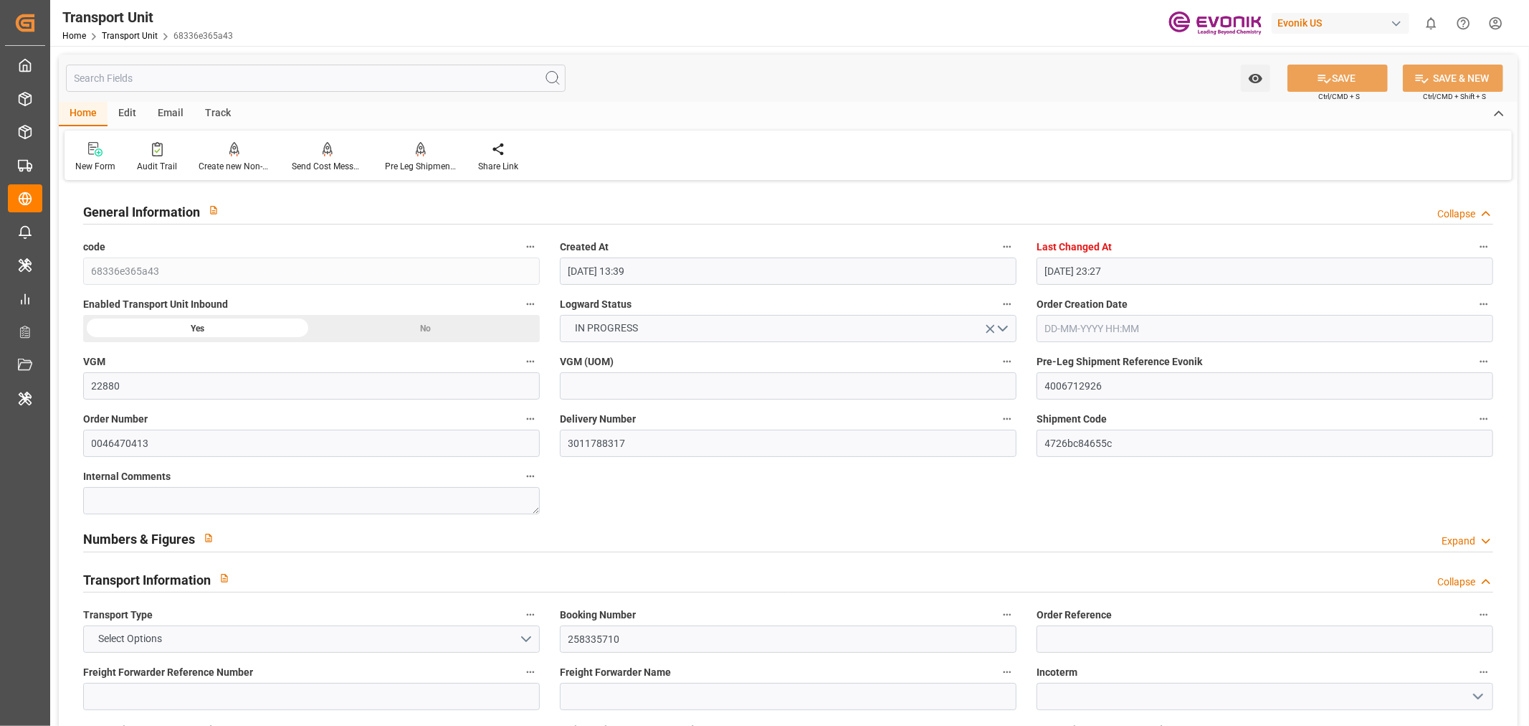
type input "[DATE] 00:00"
type input "[DATE] 09:45"
type input "[DATE] 17:00"
type input "[DATE]"
type input "03-09-2025 11:28"
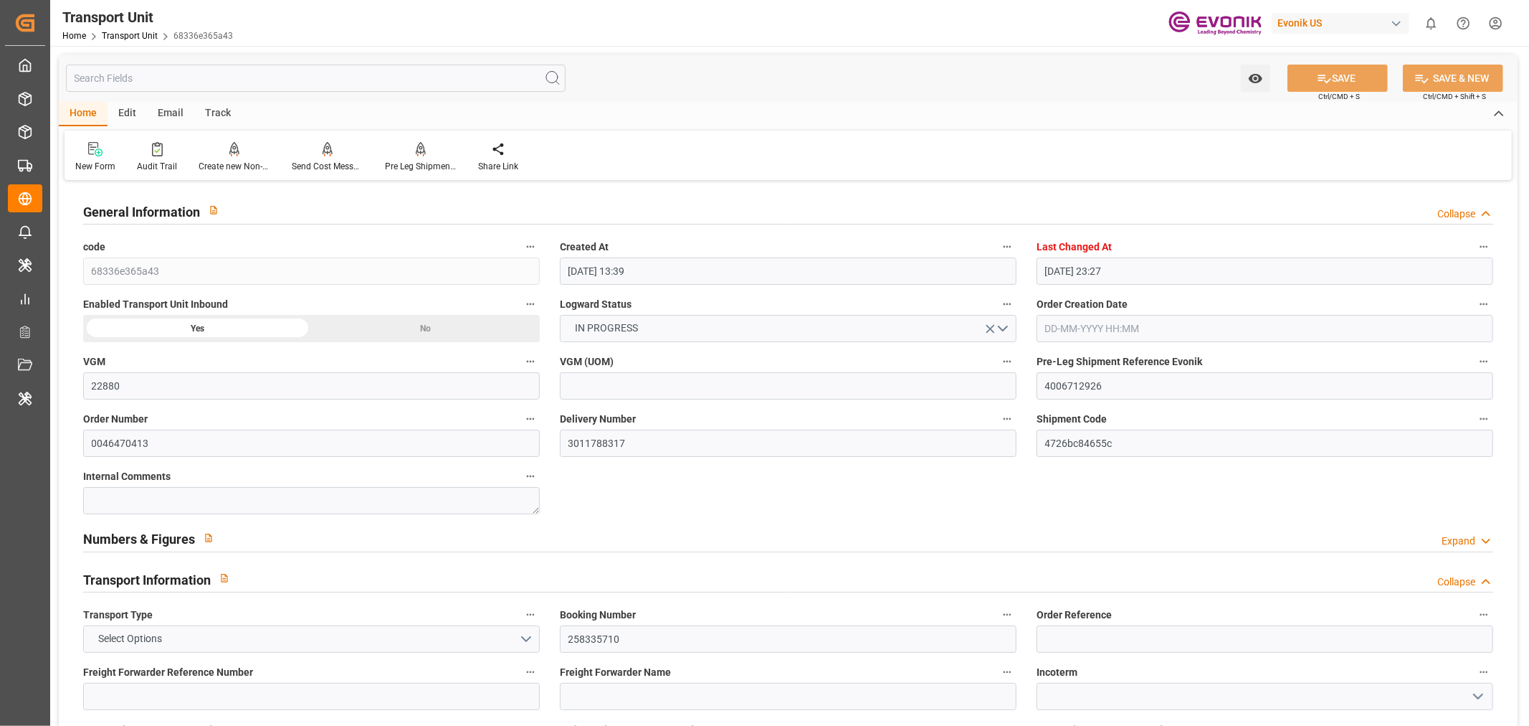
type input "[DATE] 16:00"
type input "[DATE] 16:55"
type input "[DATE] 05:30"
type input "[DATE] 05:06"
type input "[DATE] 18:11"
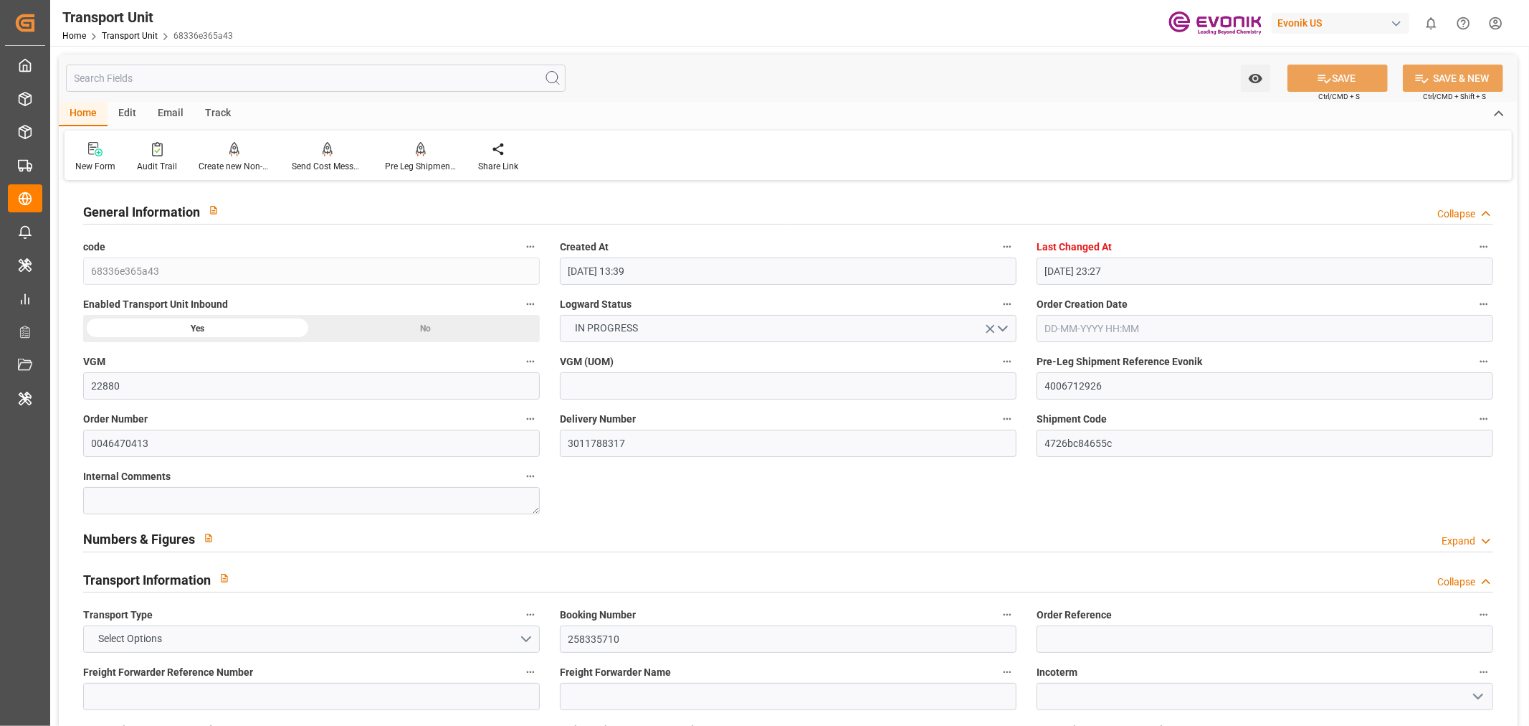
type input "13-09-2025 06:40"
type input "17-09-2025 01:47"
type input "[DATE] 05:00"
type input "[DATE] 05:03"
type input "[DATE] 21:30"
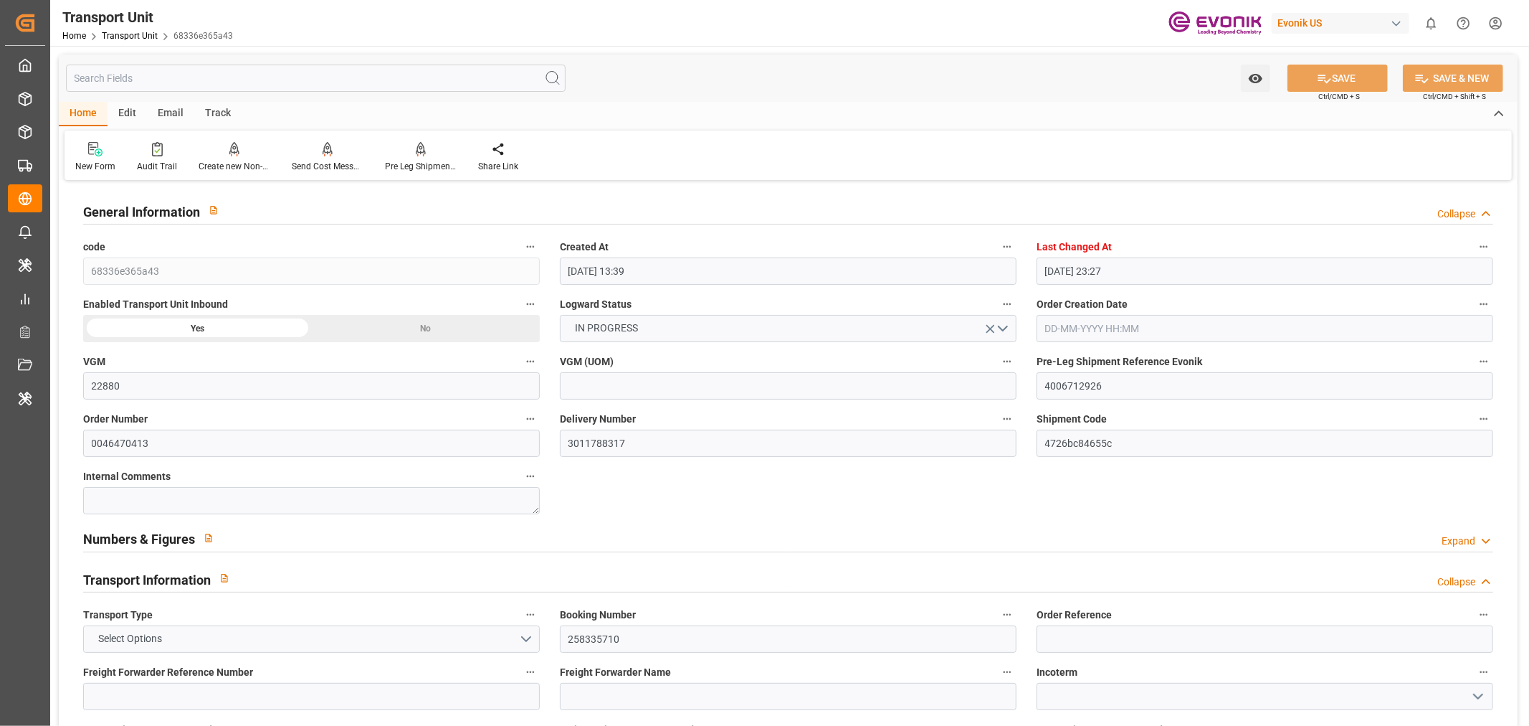
type input "[DATE] 04:57"
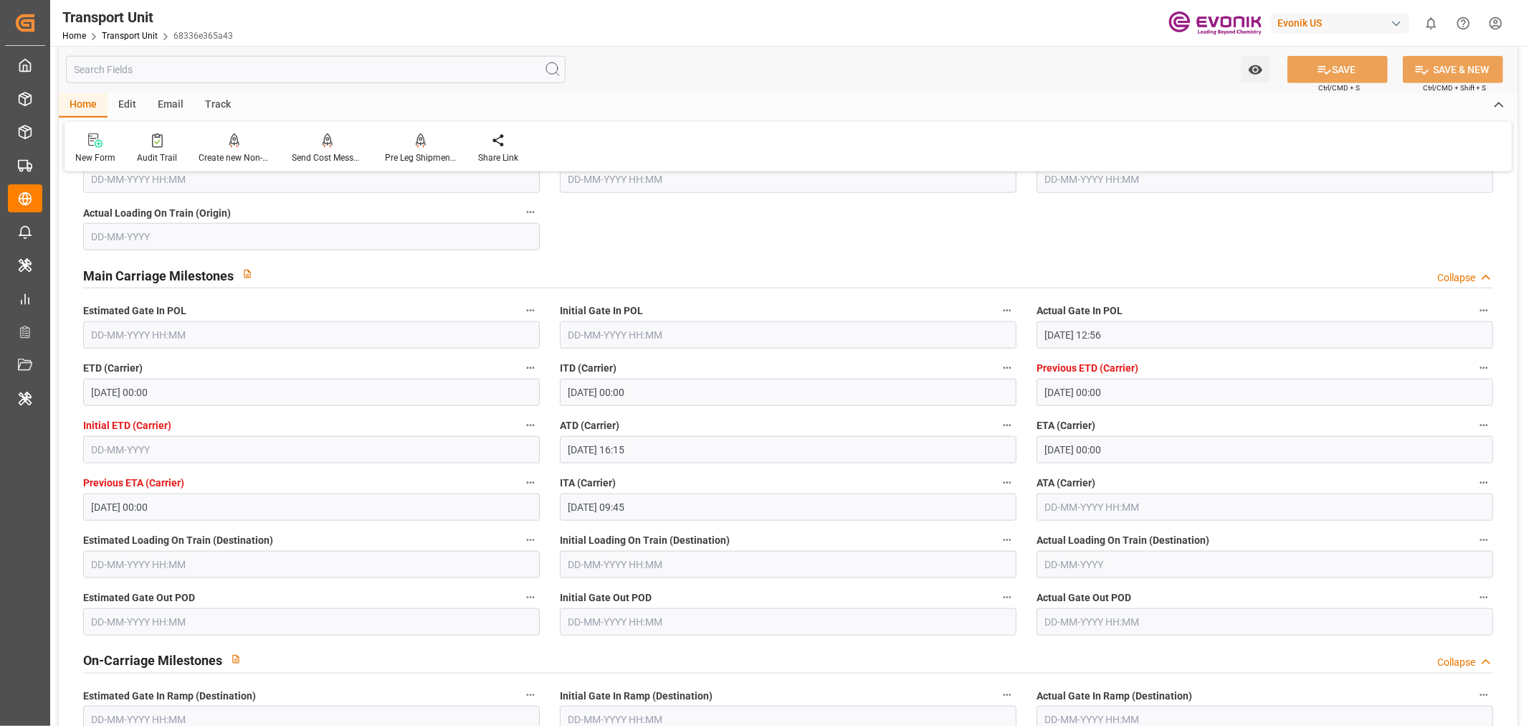
scroll to position [1274, 0]
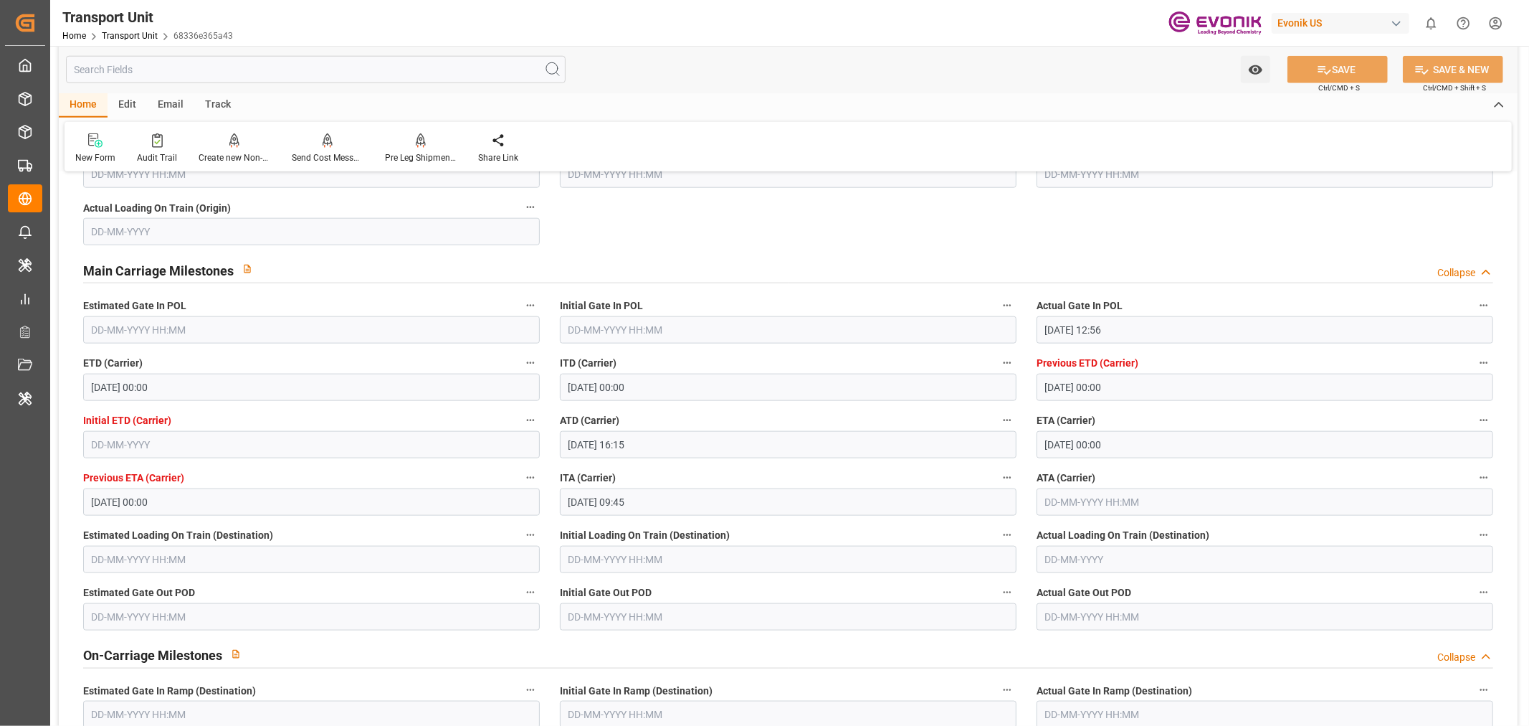
click at [1058, 509] on input "text" at bounding box center [1265, 501] width 457 height 27
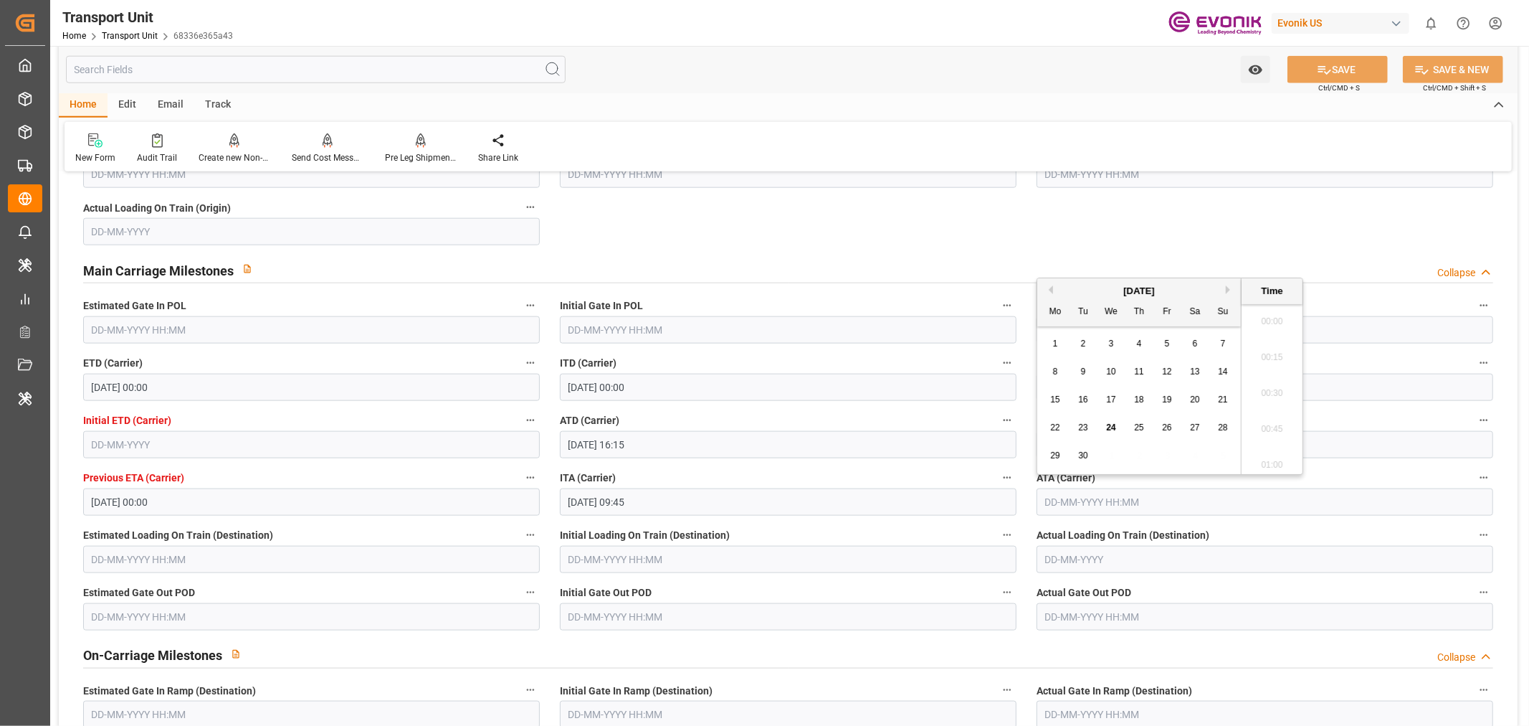
scroll to position [1546, 0]
click at [1078, 432] on div "23" at bounding box center [1084, 427] width 18 height 17
type input "[DATE] 00:00"
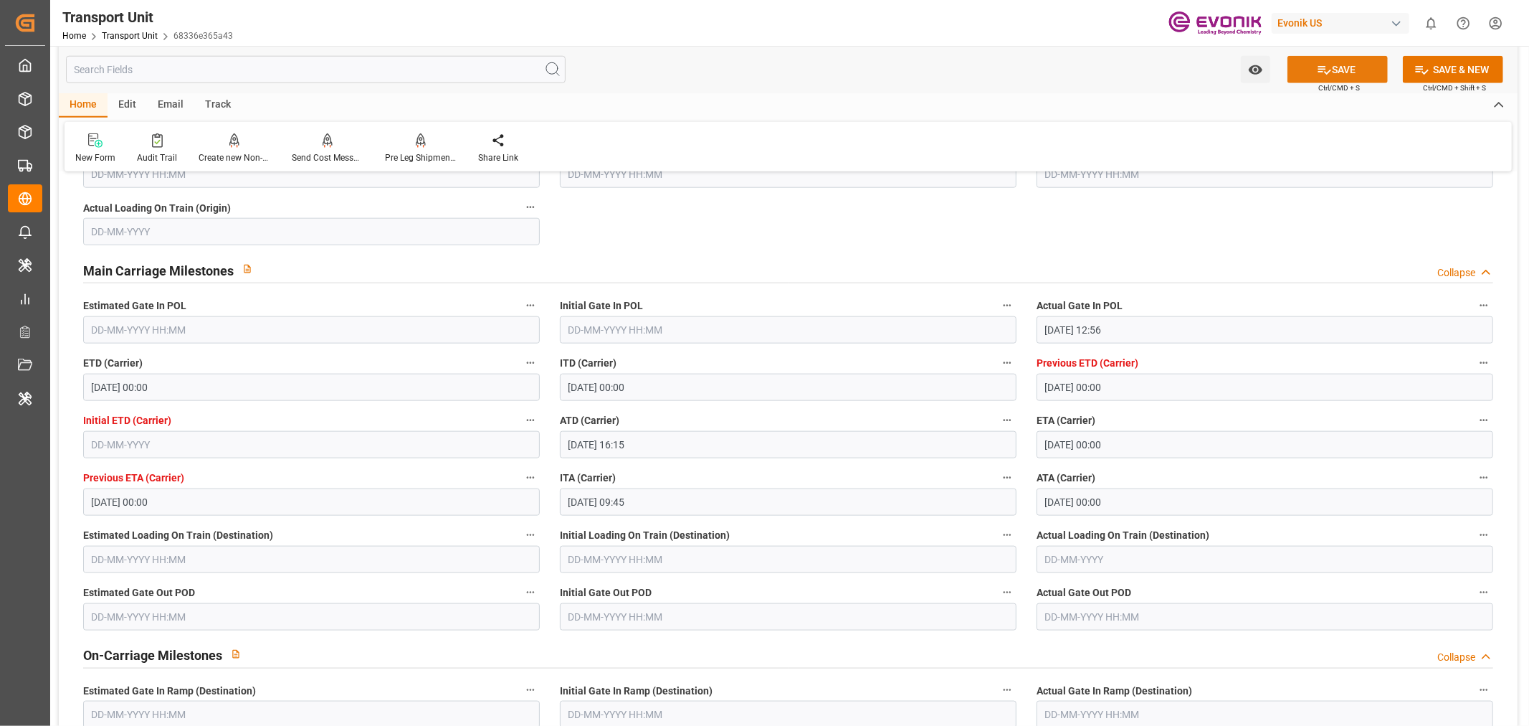
click at [1349, 62] on button "SAVE" at bounding box center [1338, 69] width 100 height 27
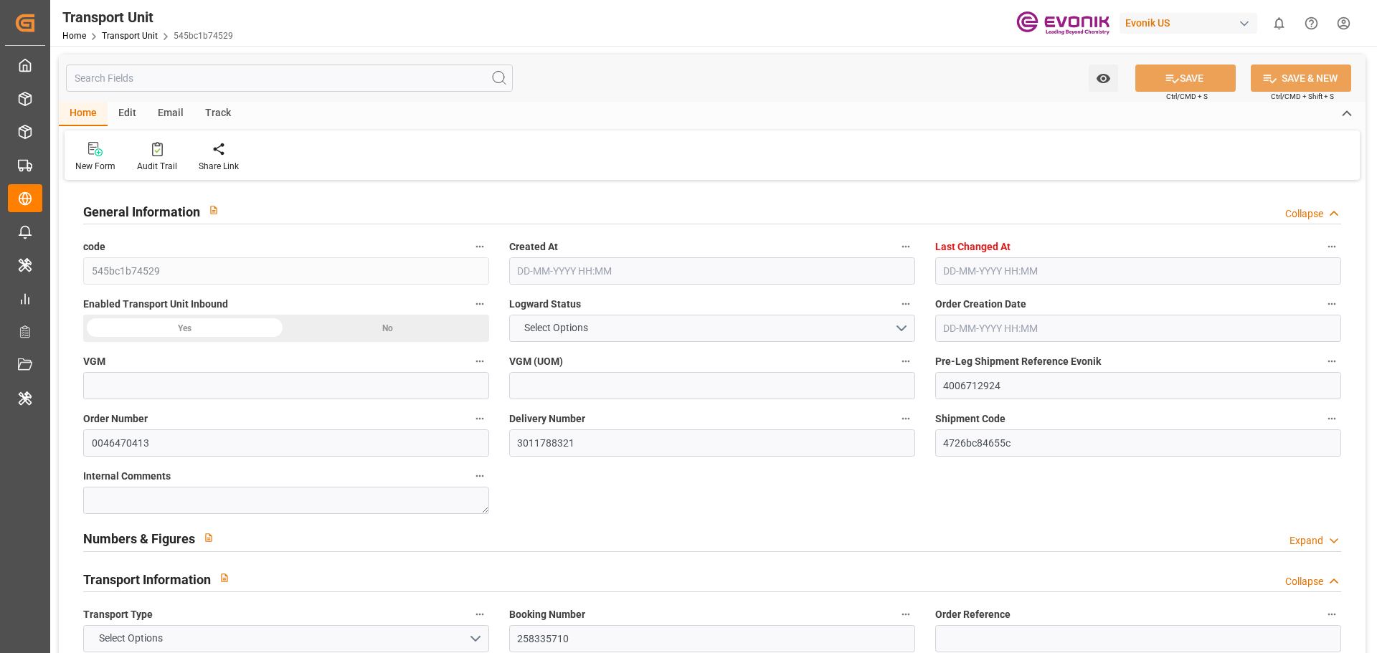
type input "22810"
type input "Maersk"
type input "Maersk Line AS"
type input "USMOB"
type input "GTPRQ"
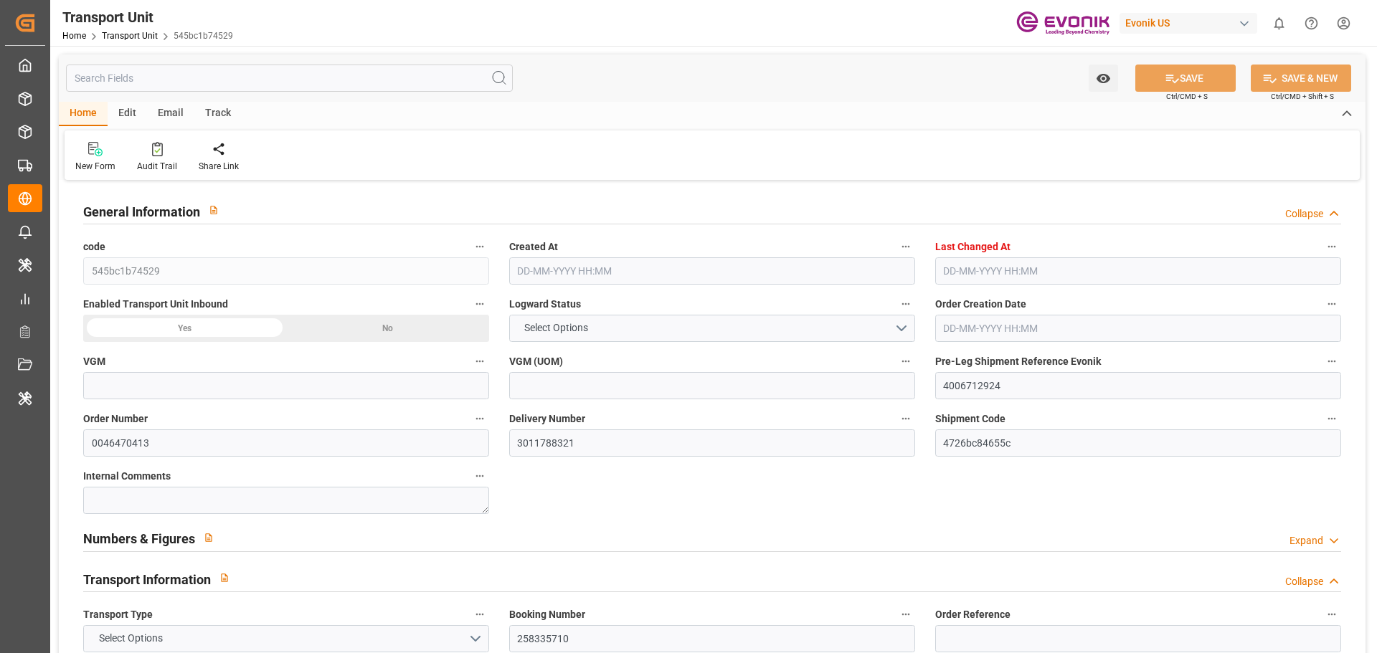
type input "9260421"
type input "USMOB"
type input "GTPRQ"
type input "9383235"
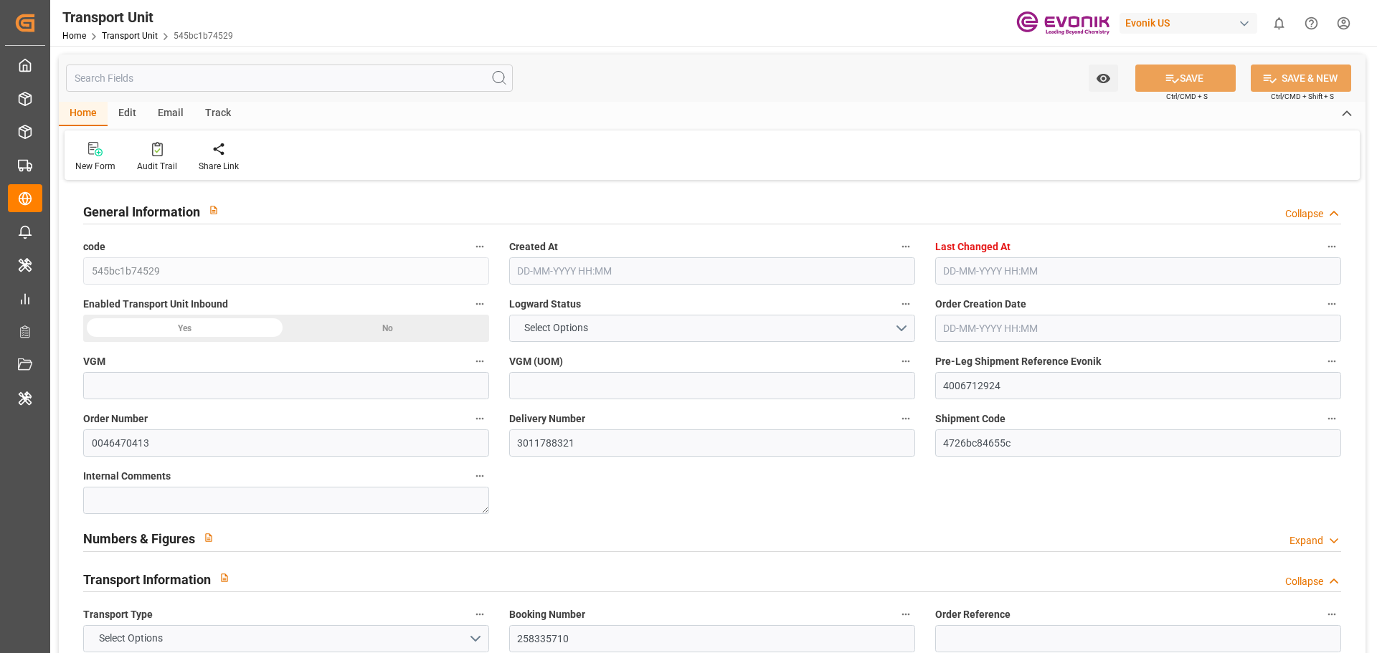
type input "7401"
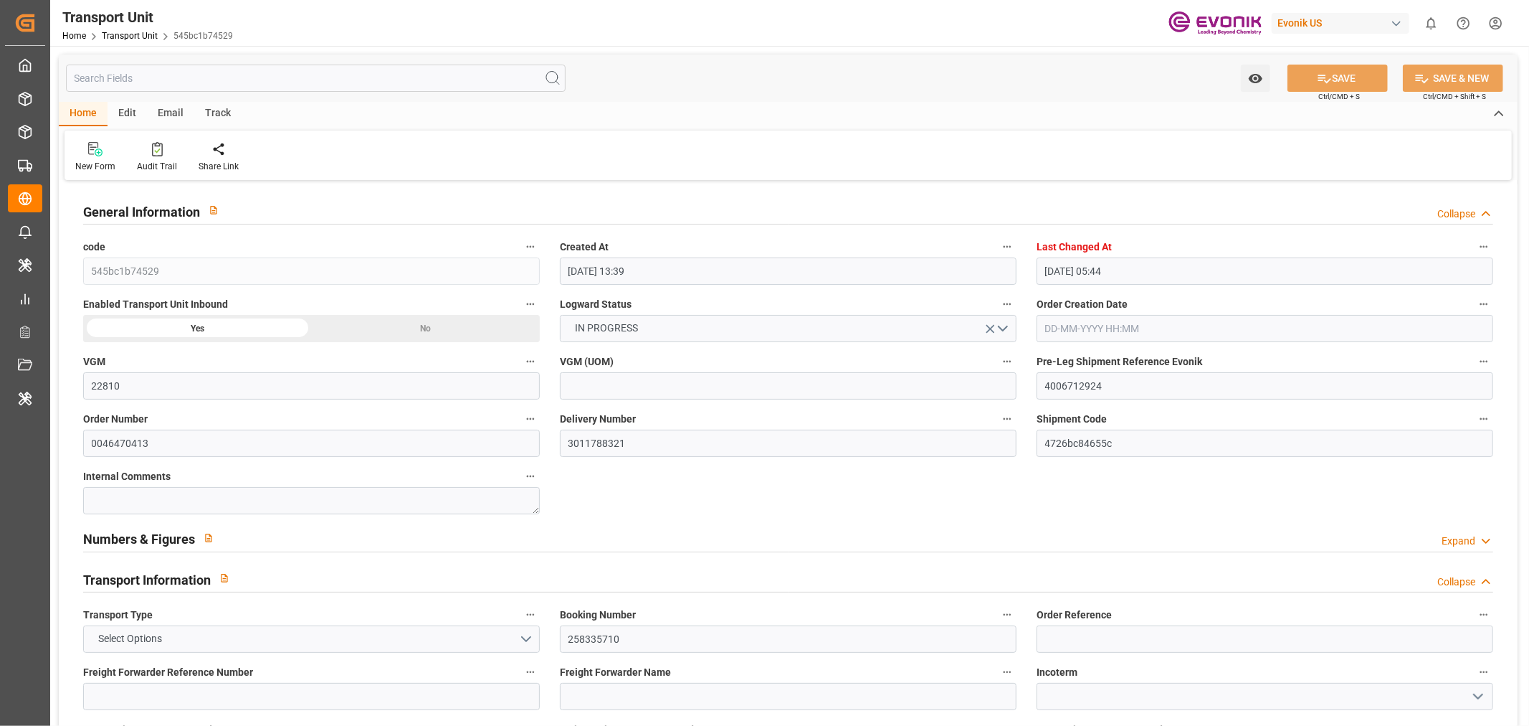
type input "27-08-2025 13:39"
type input "24-09-2025 05:44"
type input "23-09-2025"
type input "28-08-2025 13:36"
type input "28-08-2025 15:41"
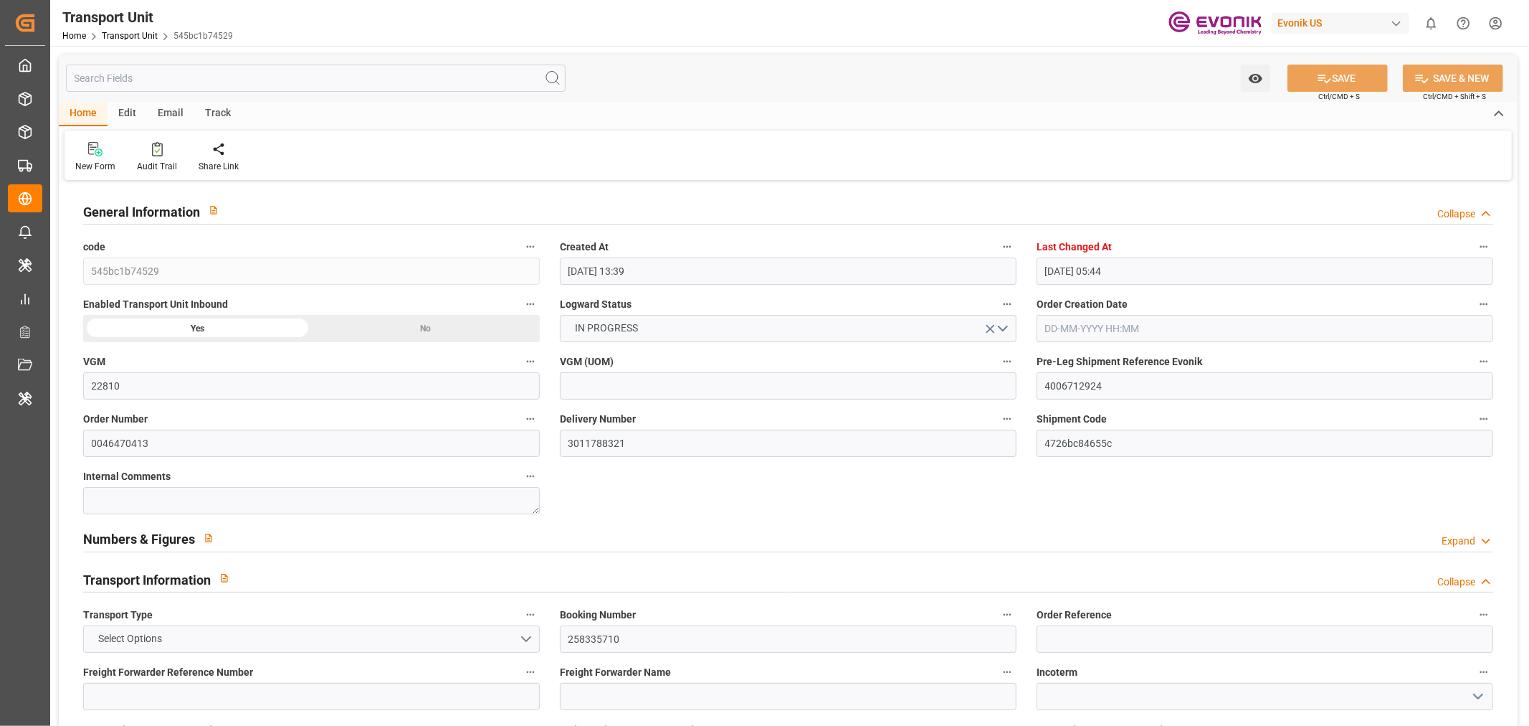
type input "04-09-2025 00:00"
type input "04-09-2025 16:15"
type input "23-09-2025 00:00"
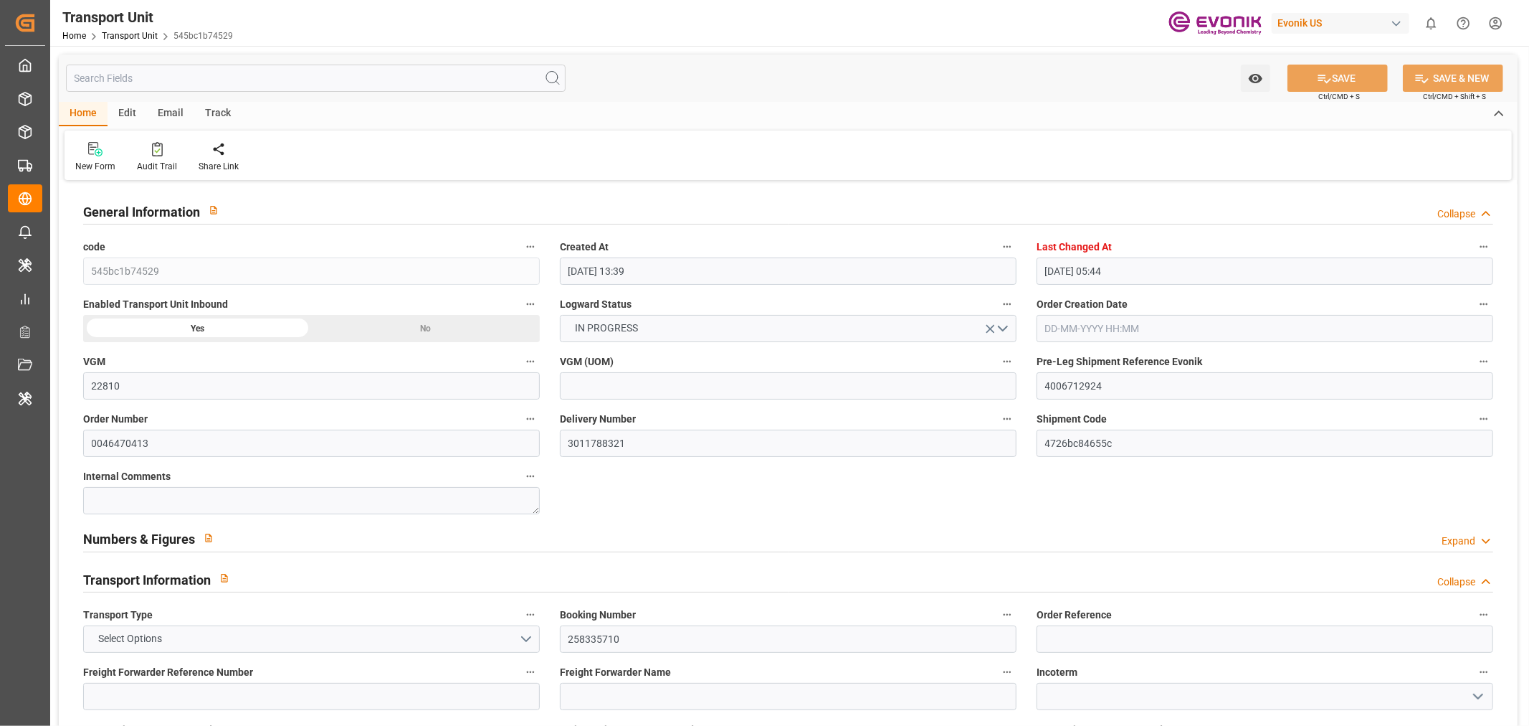
type input "23-09-2025 00:00"
type input "23-09-2025 09:45"
type input "23-09-2025 00:00"
type input "28-08-2025 17:00"
type input "04-09-2025"
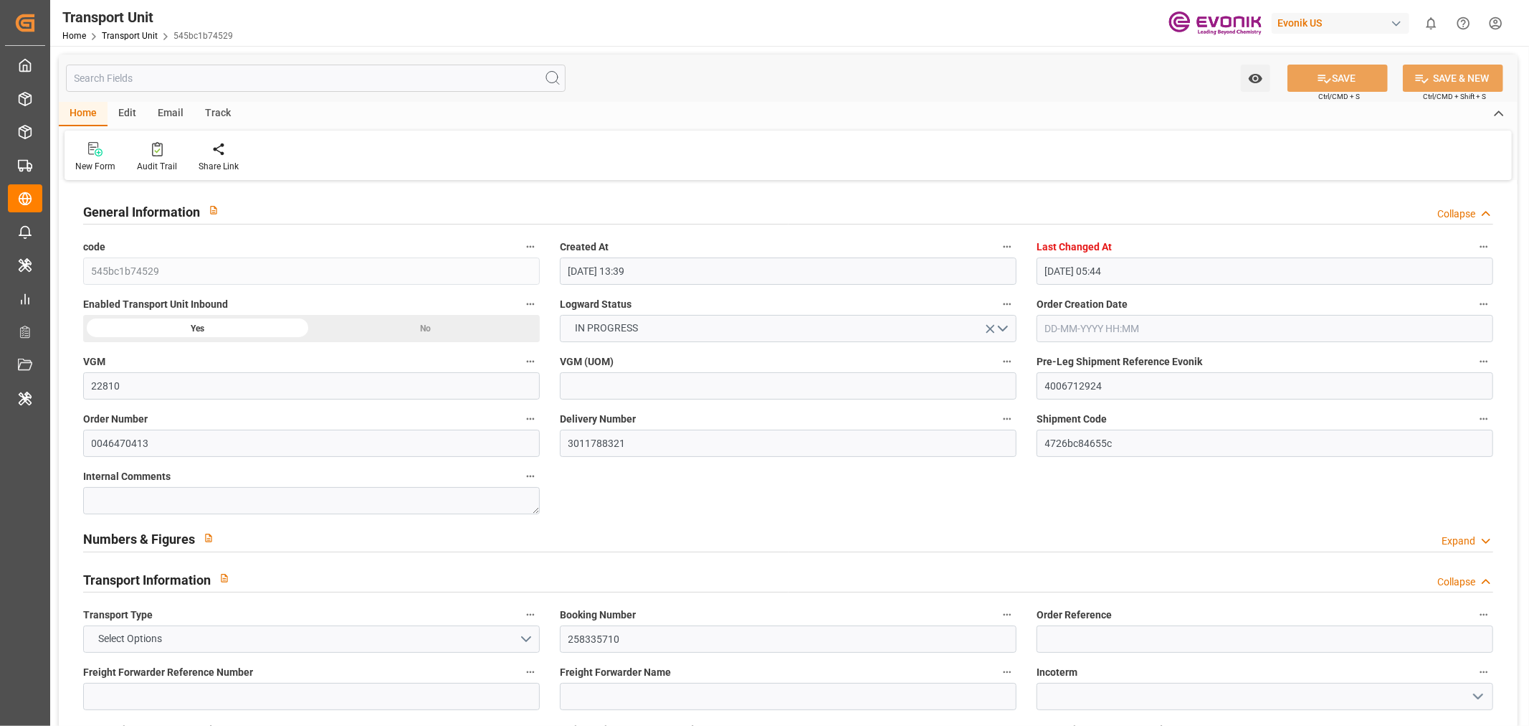
type input "03-09-2025 09:30"
type input "04-09-2025 16:00"
type input "04-09-2025 16:55"
type input "13-09-2025 05:30"
type input "13-09-2025 05:06"
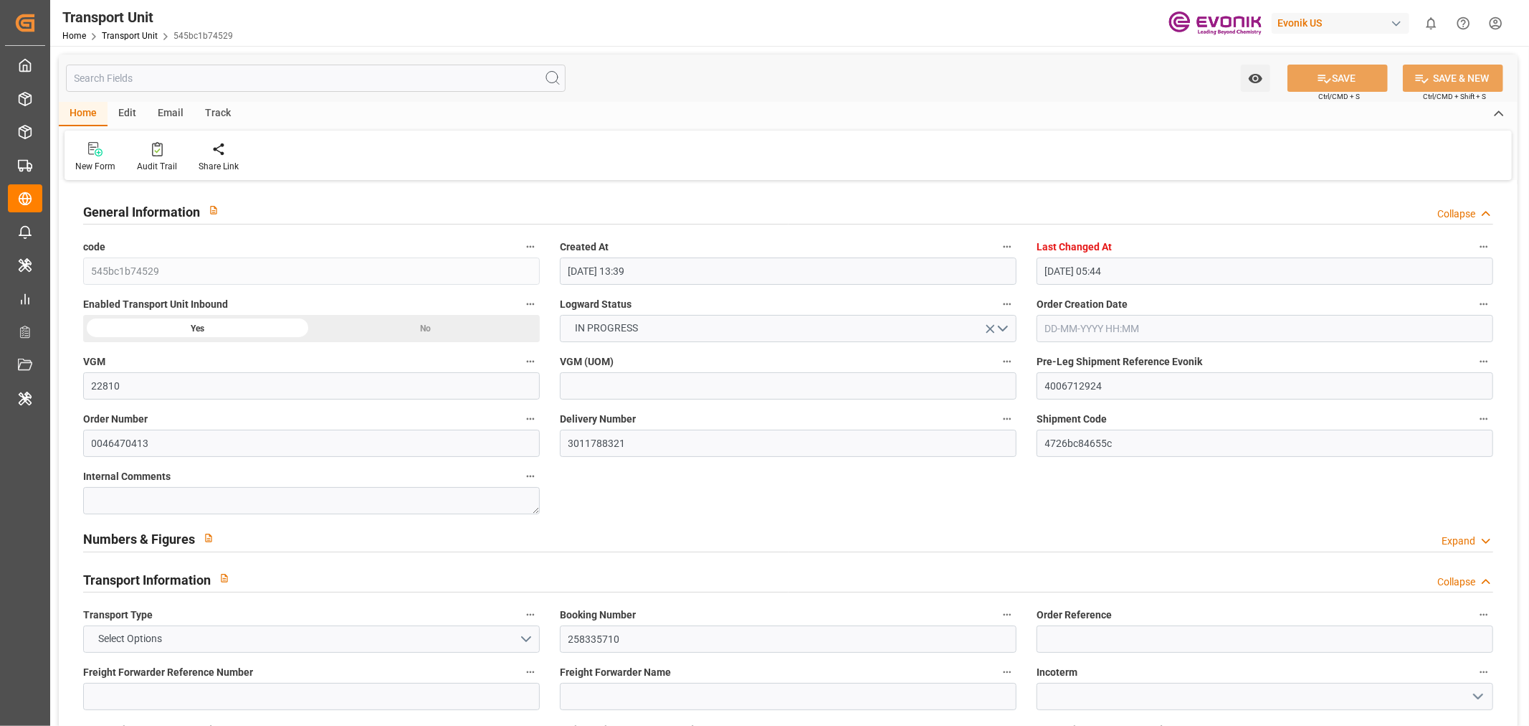
type input "13-09-2025 18:11"
type input "14-09-2025 00:18"
type input "16-09-2025 09:23"
type input "17-09-2025 05:00"
type input "17-09-2025 05:03"
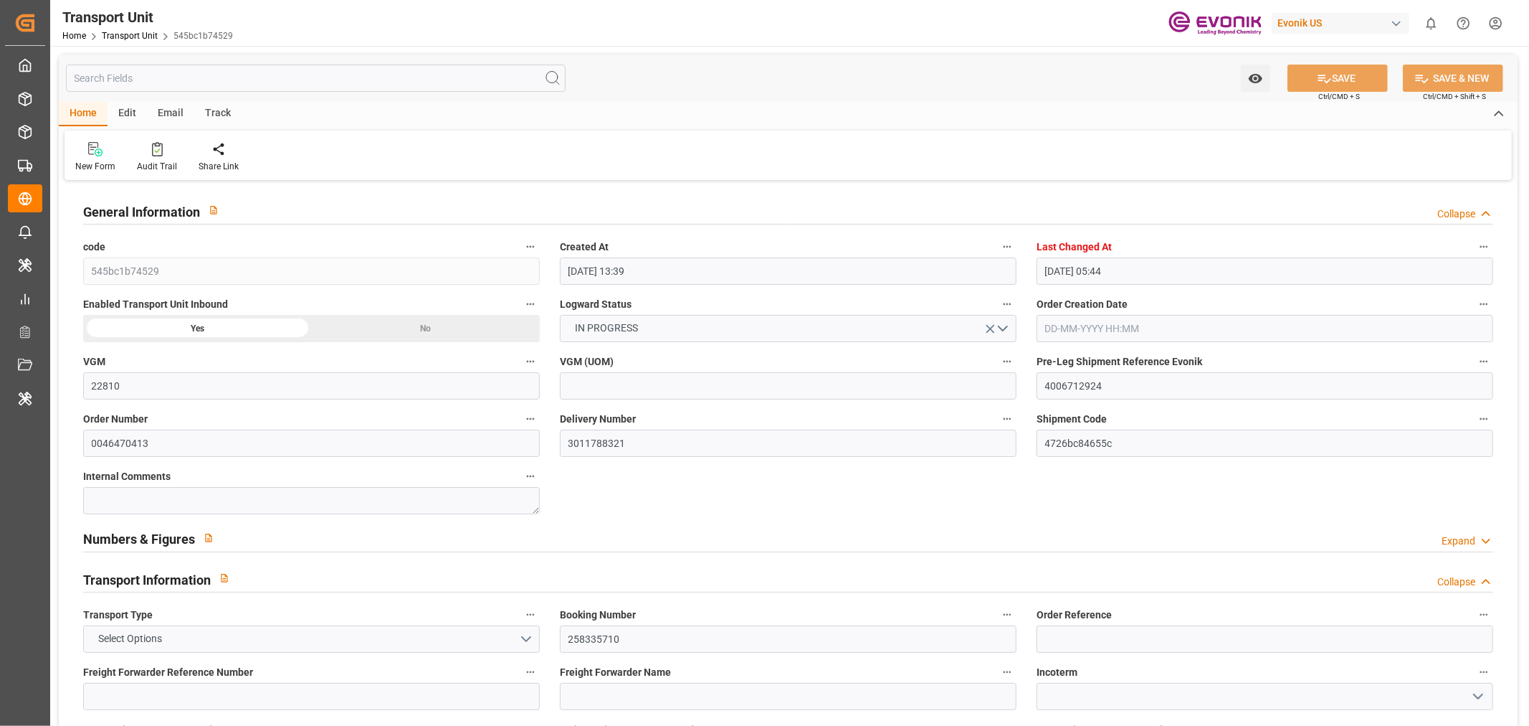
type input "23-09-2025 21:30"
type input "24-09-2025 04:57"
type input "28-09-2025 04:57"
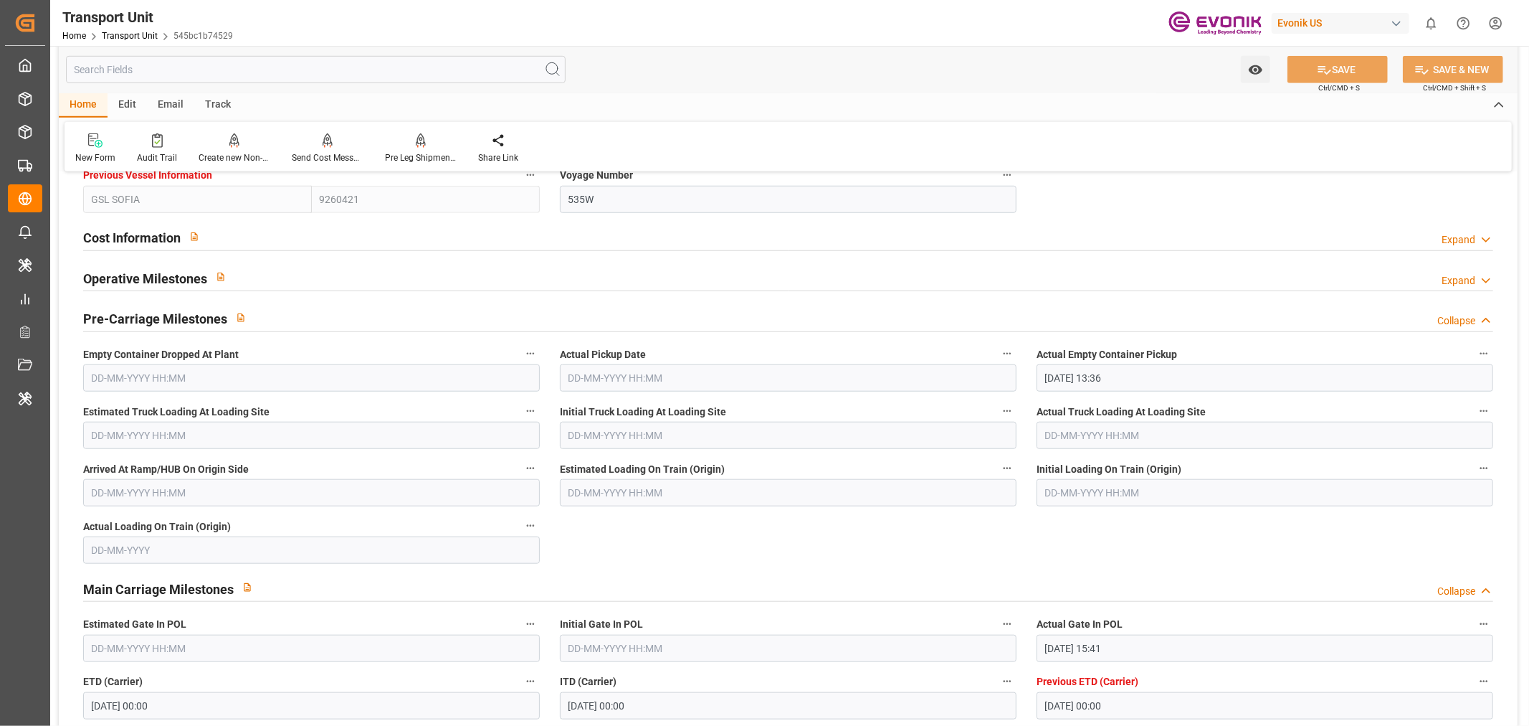
scroll to position [1514, 0]
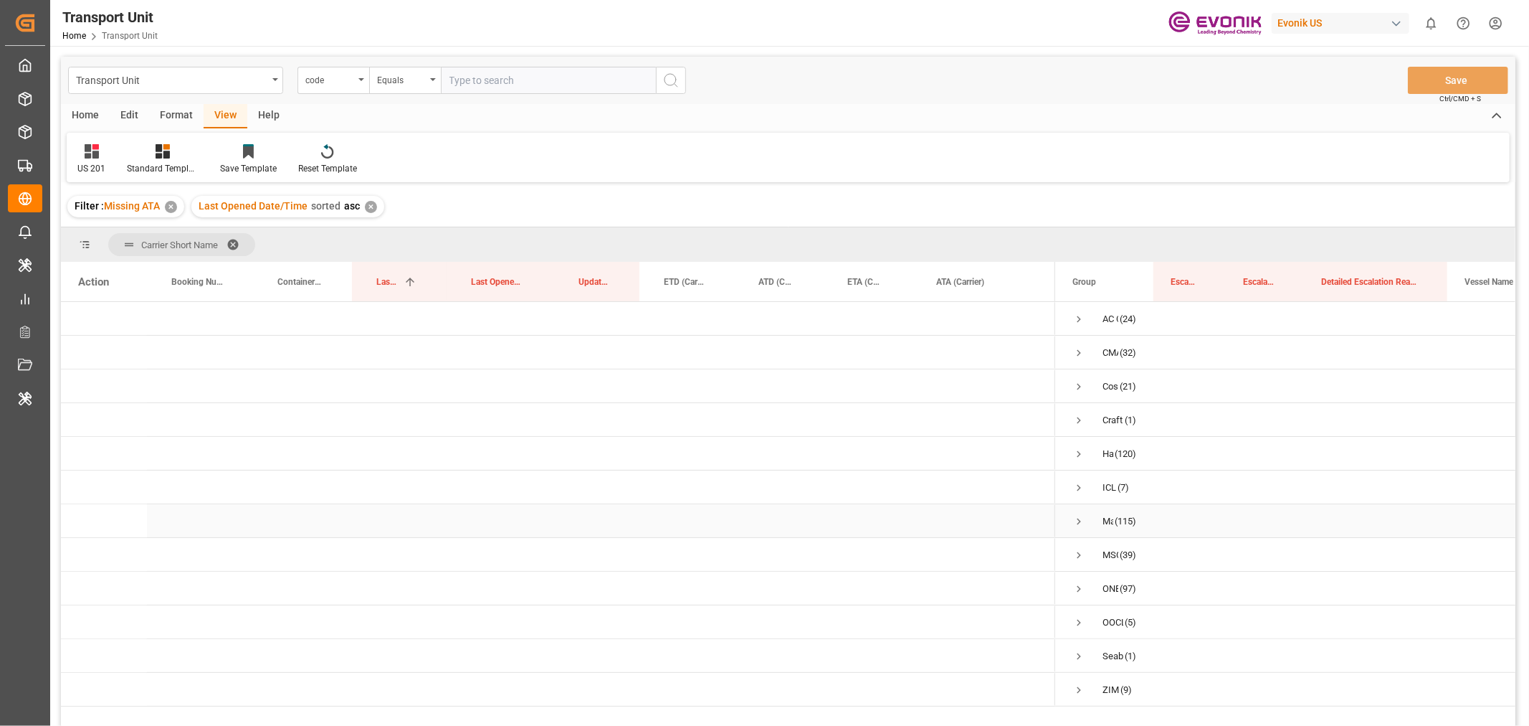
click at [1079, 520] on span "Press SPACE to select this row." at bounding box center [1079, 521] width 13 height 13
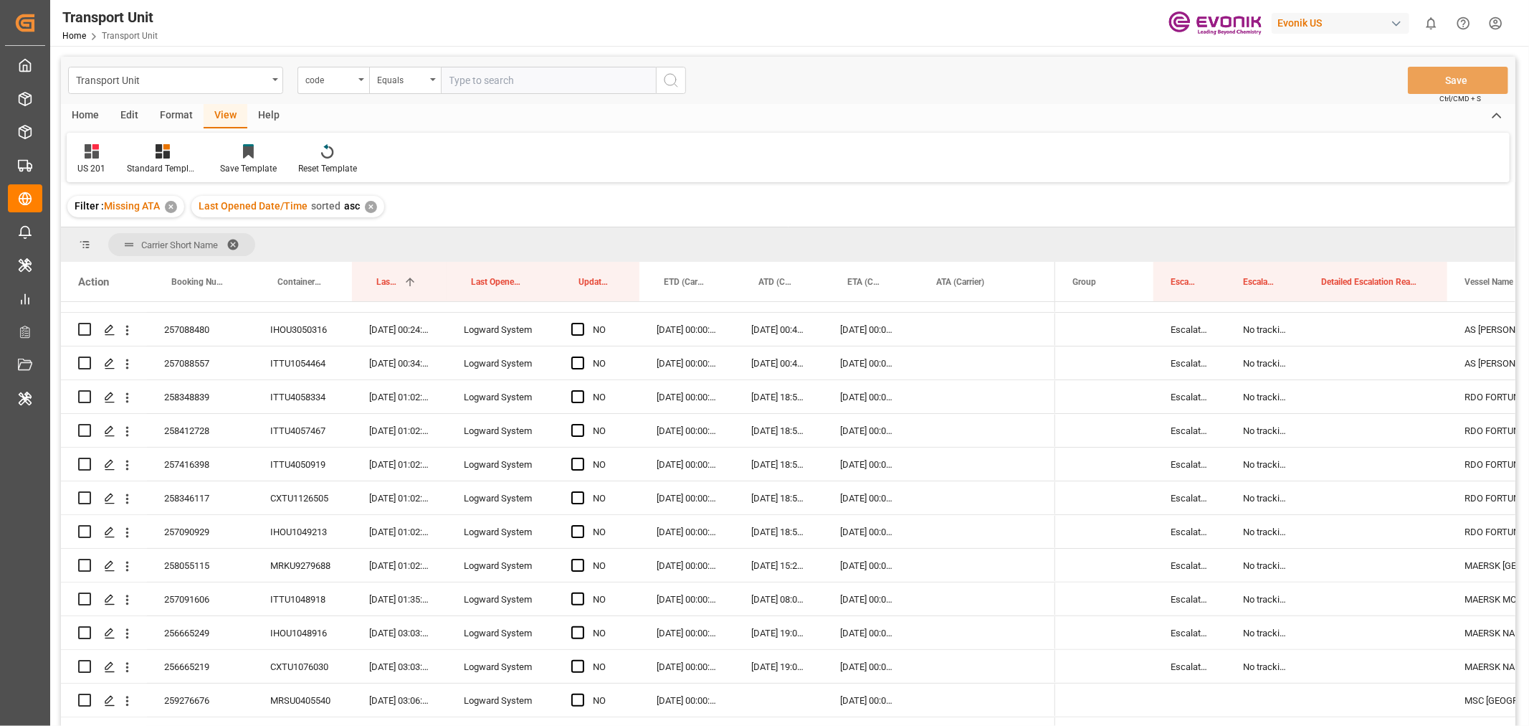
scroll to position [80, 0]
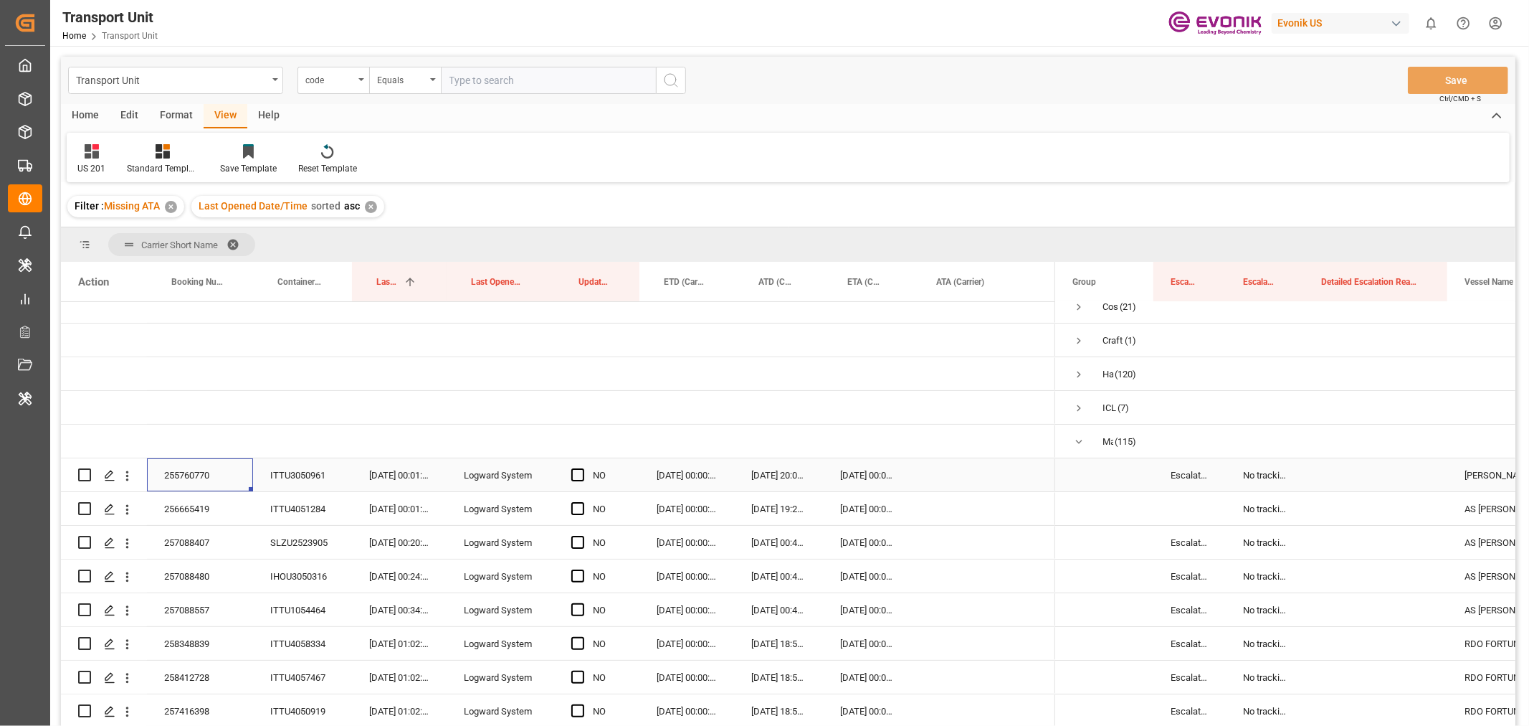
click at [199, 475] on div "255760770" at bounding box center [200, 474] width 106 height 33
click at [588, 476] on div "Press SPACE to select this row." at bounding box center [582, 475] width 22 height 33
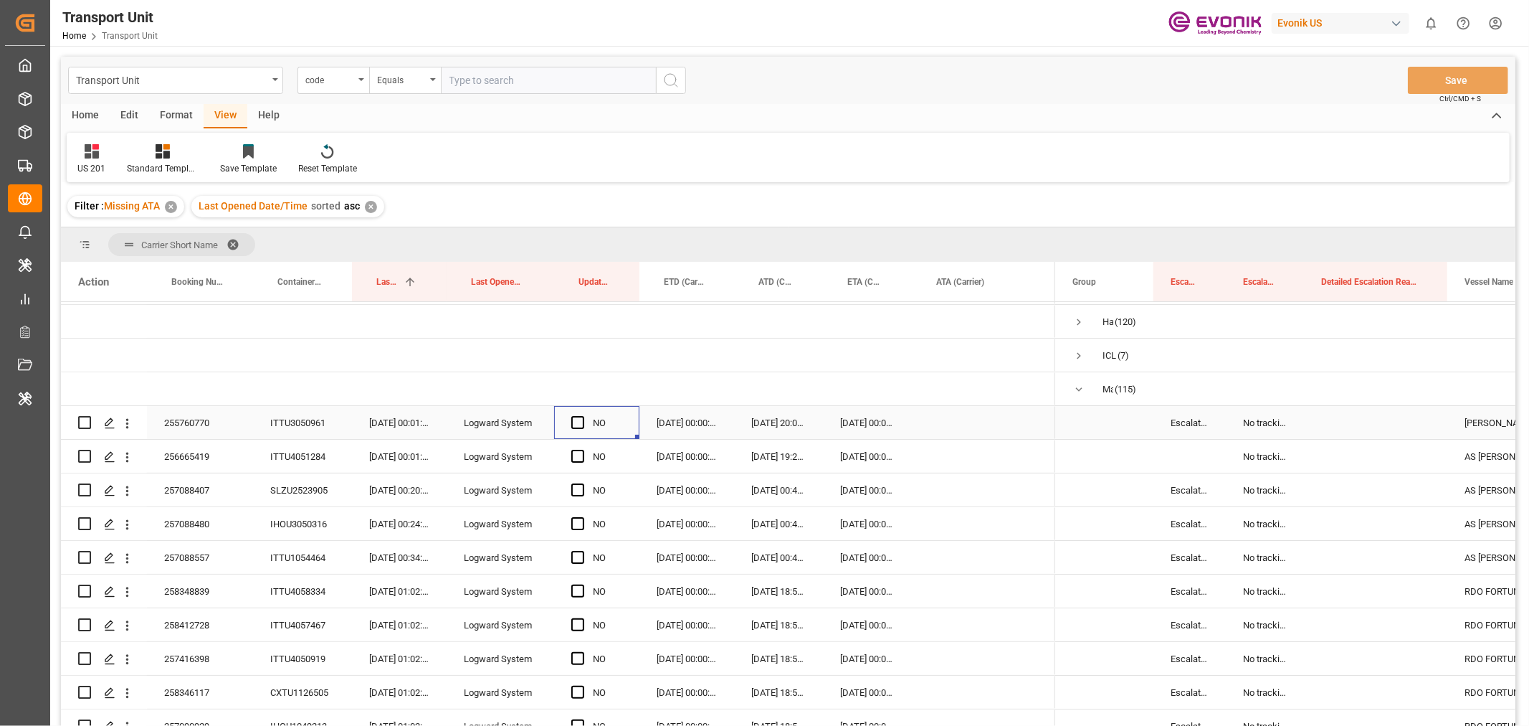
scroll to position [159, 0]
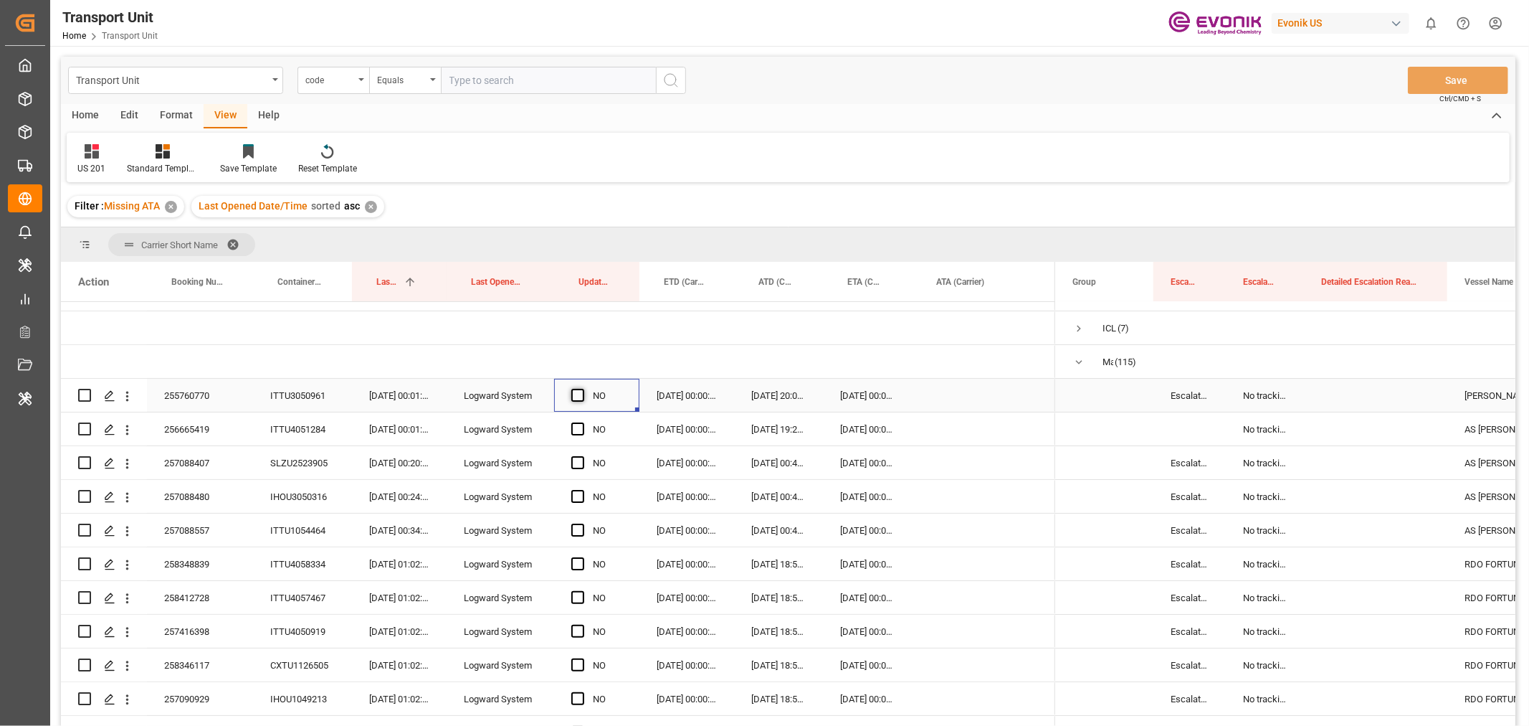
click at [572, 399] on span "Press SPACE to select this row." at bounding box center [577, 395] width 13 height 13
click at [582, 389] on input "Press SPACE to select this row." at bounding box center [582, 389] width 0 height 0
drag, startPoint x: 635, startPoint y: 410, endPoint x: 642, endPoint y: 647, distance: 236.7
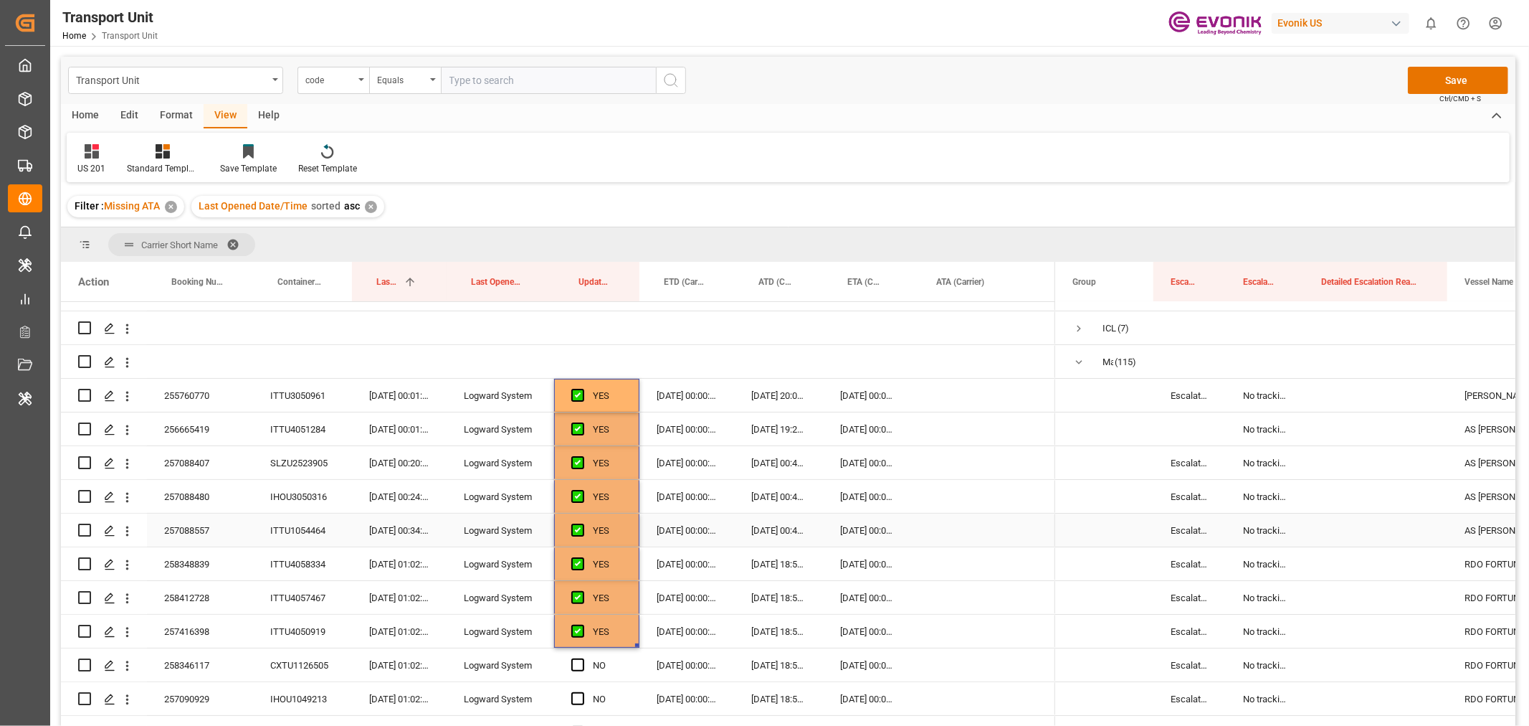
scroll to position [318, 0]
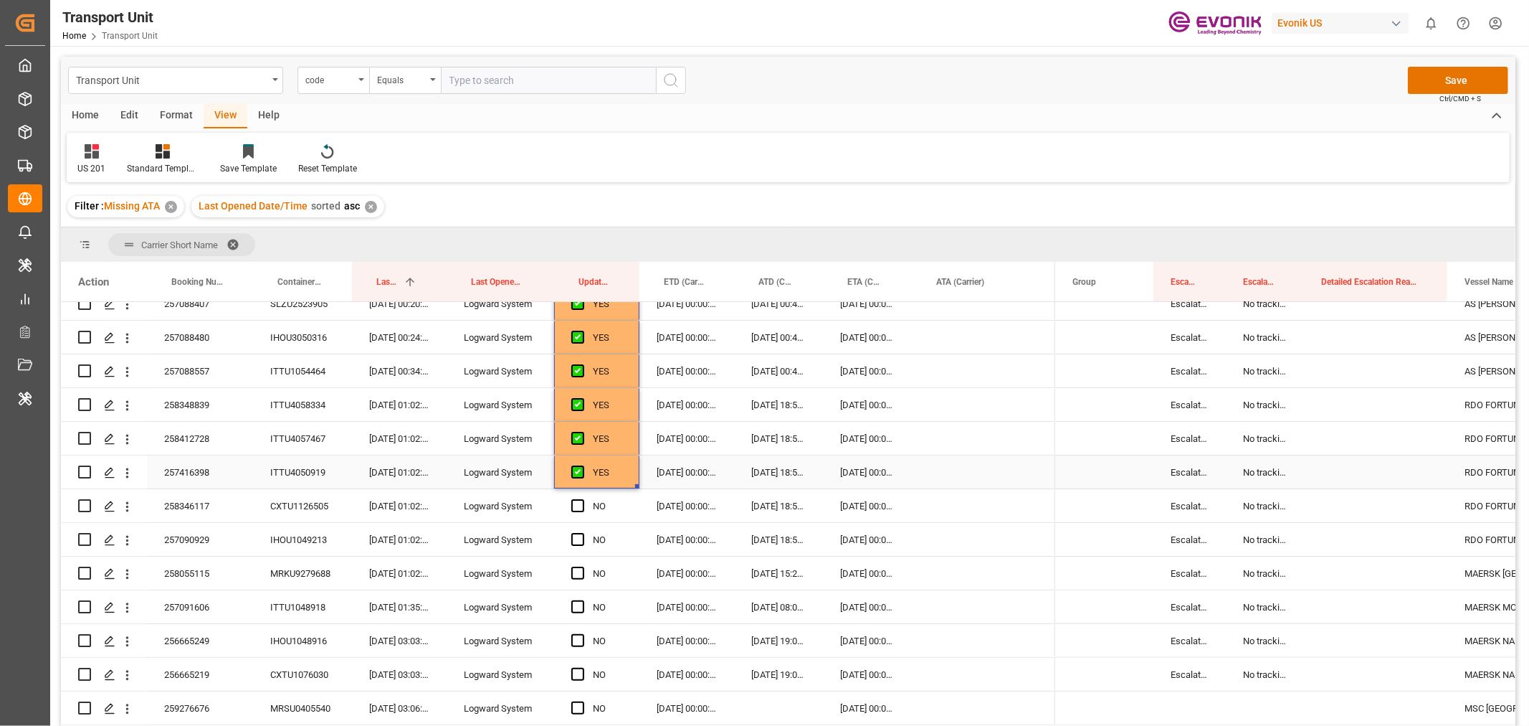
click at [635, 484] on div "Press SPACE to select this row." at bounding box center [637, 486] width 4 height 4
drag, startPoint x: 635, startPoint y: 484, endPoint x: 651, endPoint y: 687, distance: 203.5
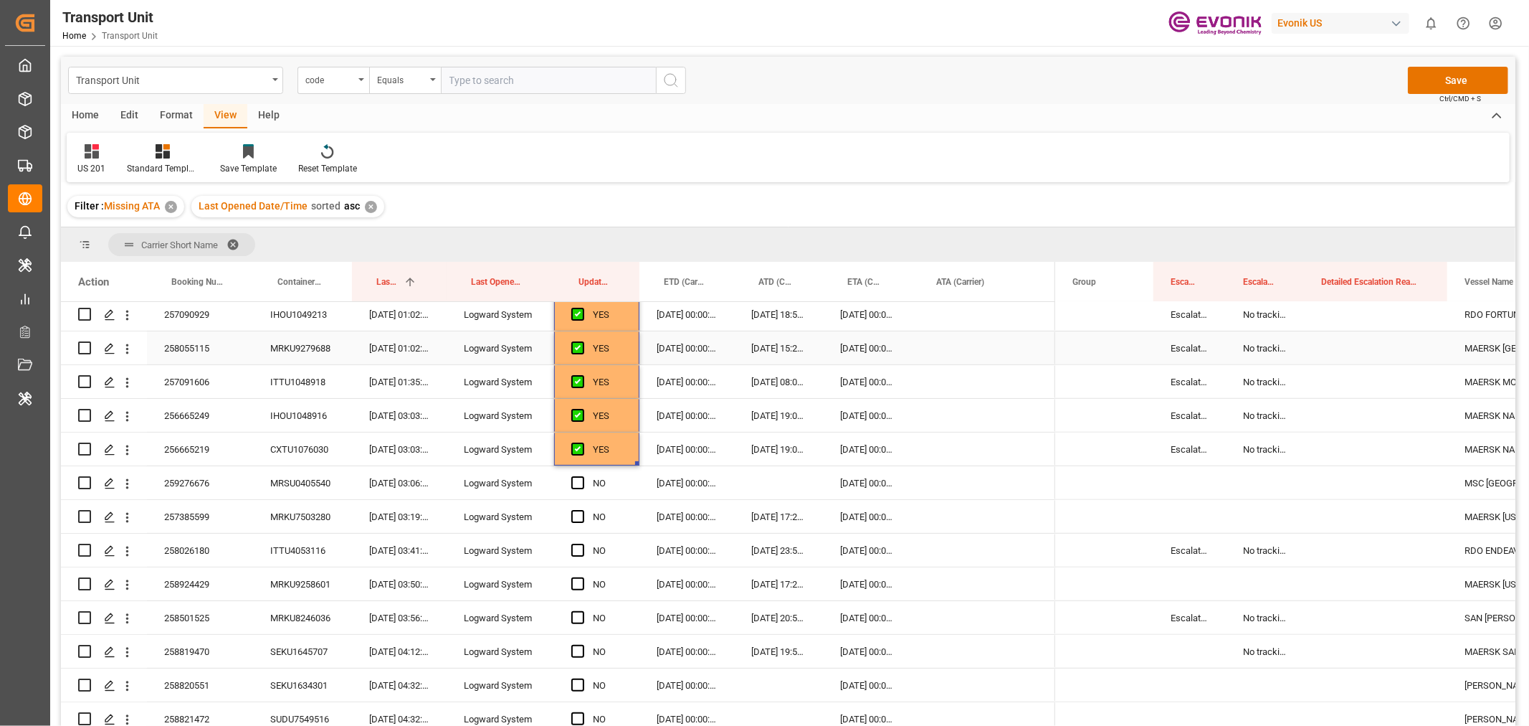
scroll to position [637, 0]
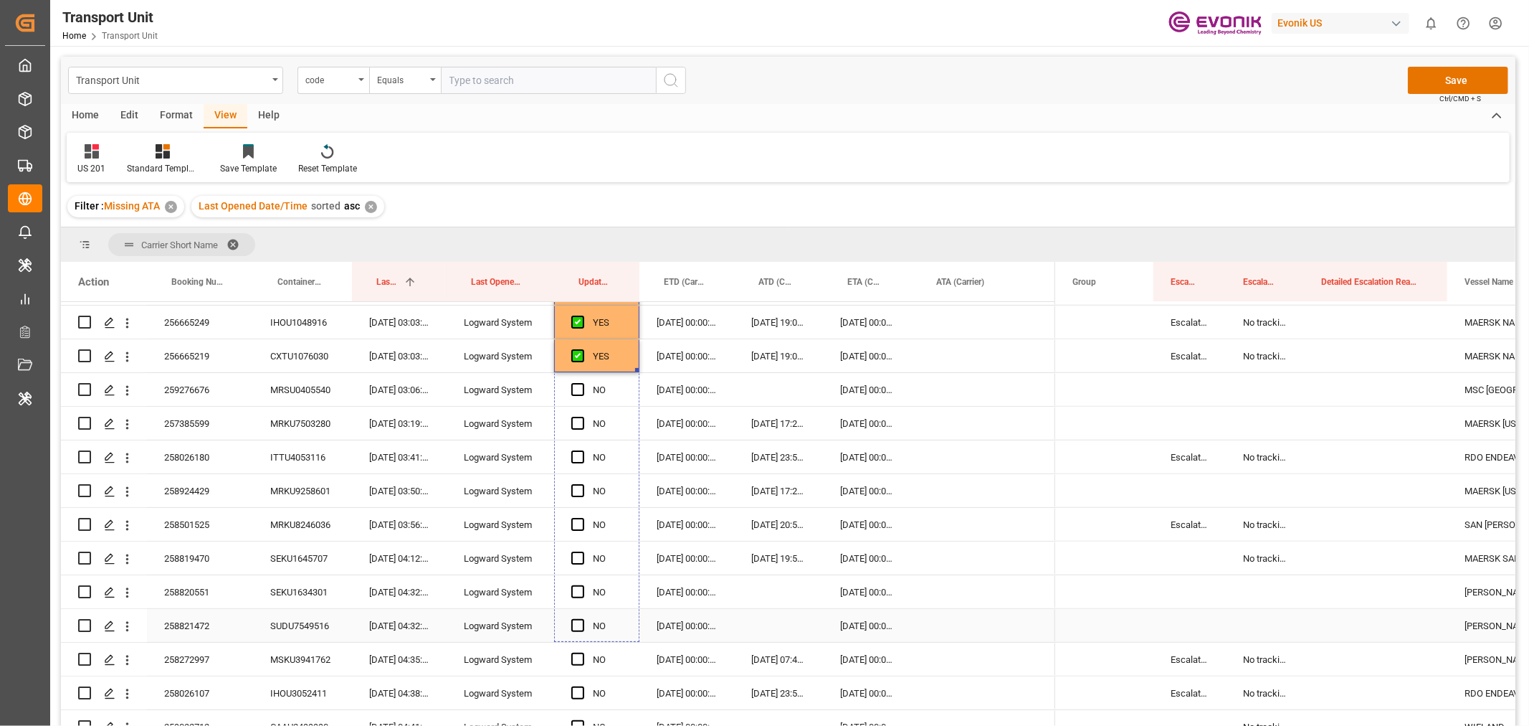
drag, startPoint x: 636, startPoint y: 369, endPoint x: 627, endPoint y: 607, distance: 238.2
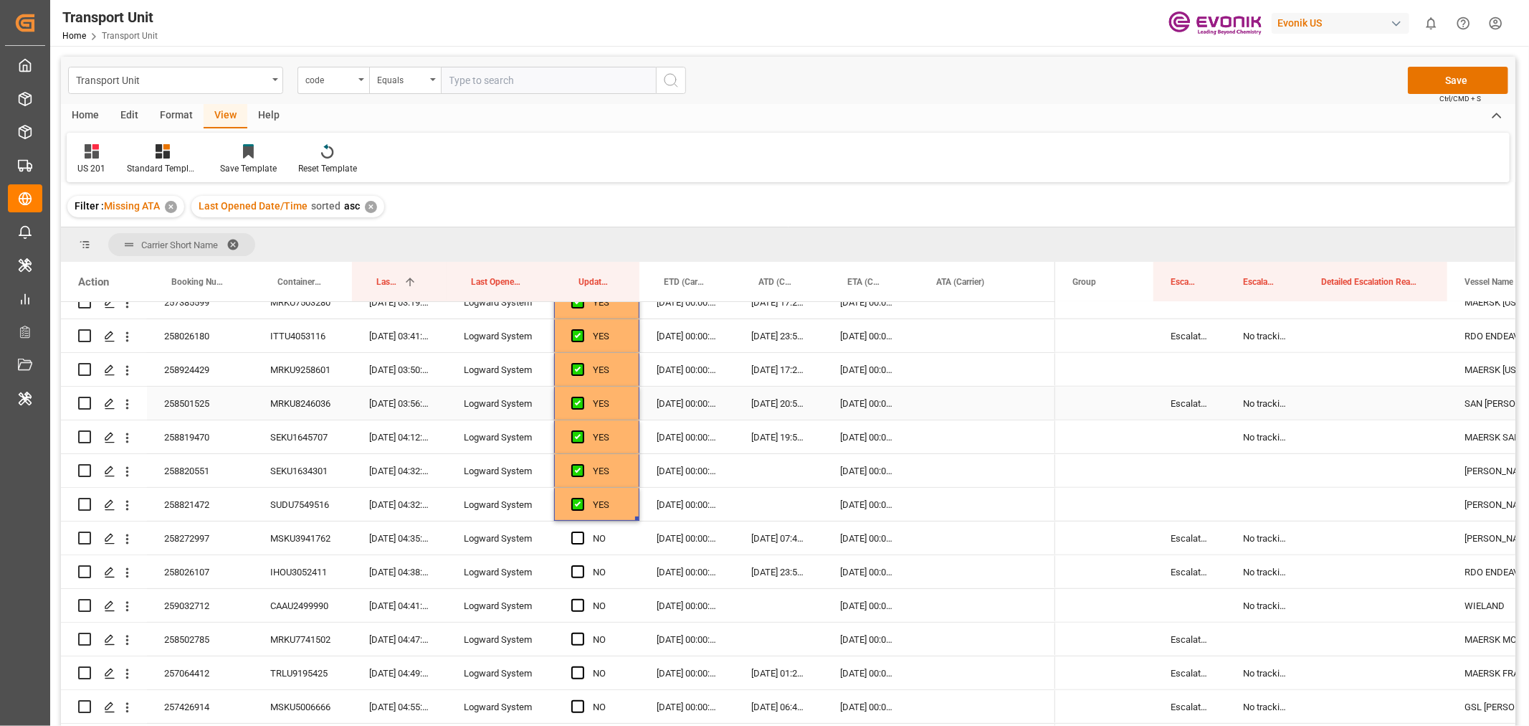
scroll to position [797, 0]
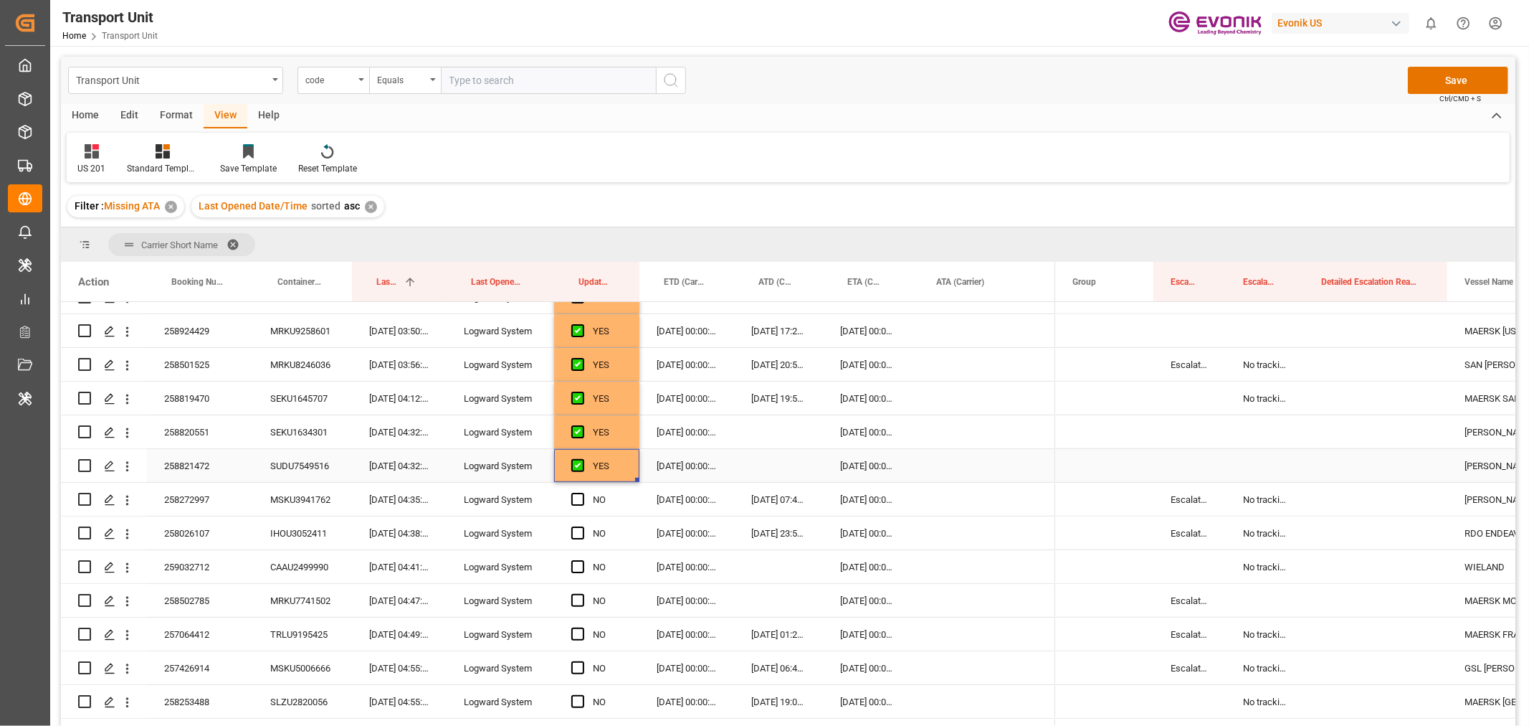
click at [635, 476] on div "YES" at bounding box center [596, 465] width 85 height 33
drag, startPoint x: 637, startPoint y: 481, endPoint x: 622, endPoint y: 583, distance: 102.8
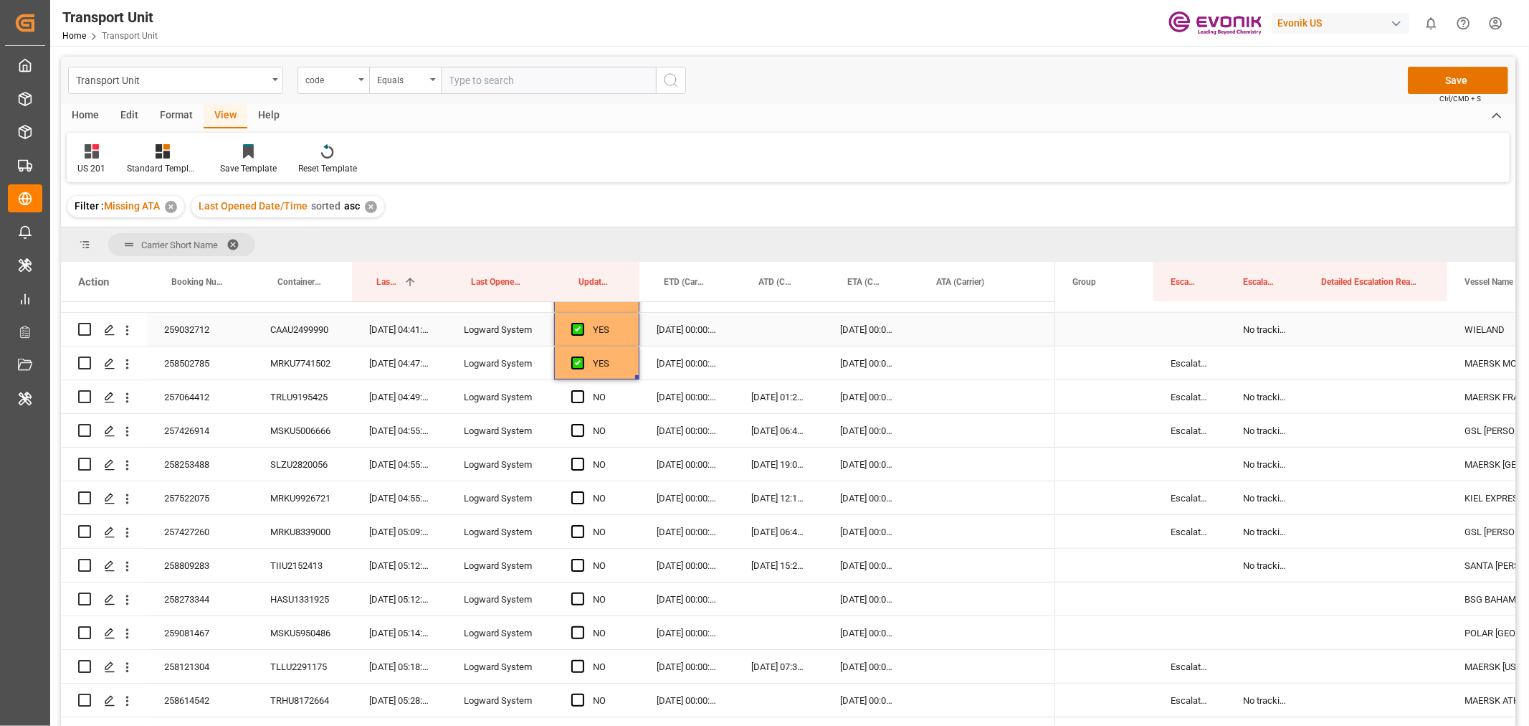
scroll to position [1035, 0]
drag, startPoint x: 636, startPoint y: 376, endPoint x: 643, endPoint y: 618, distance: 242.5
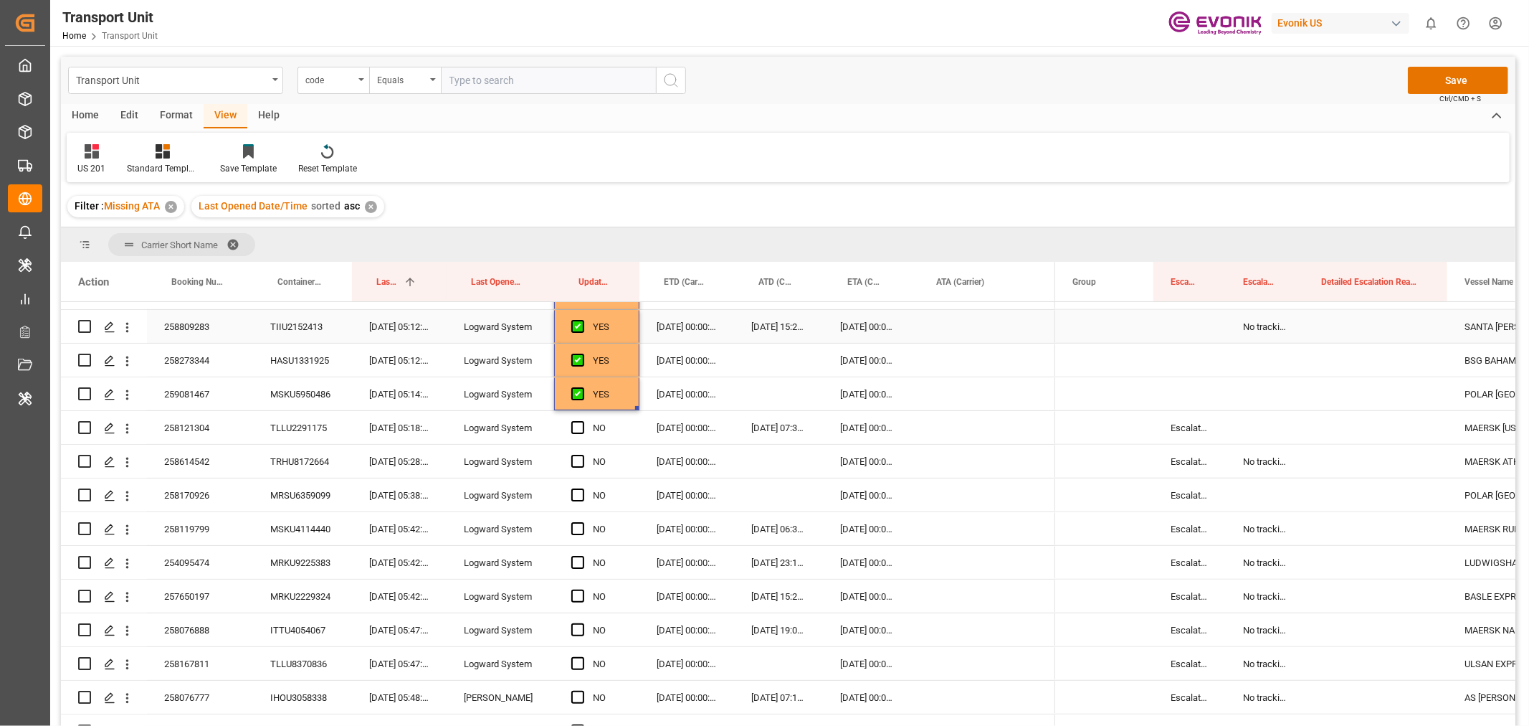
scroll to position [1274, 0]
drag, startPoint x: 638, startPoint y: 405, endPoint x: 638, endPoint y: 495, distance: 89.6
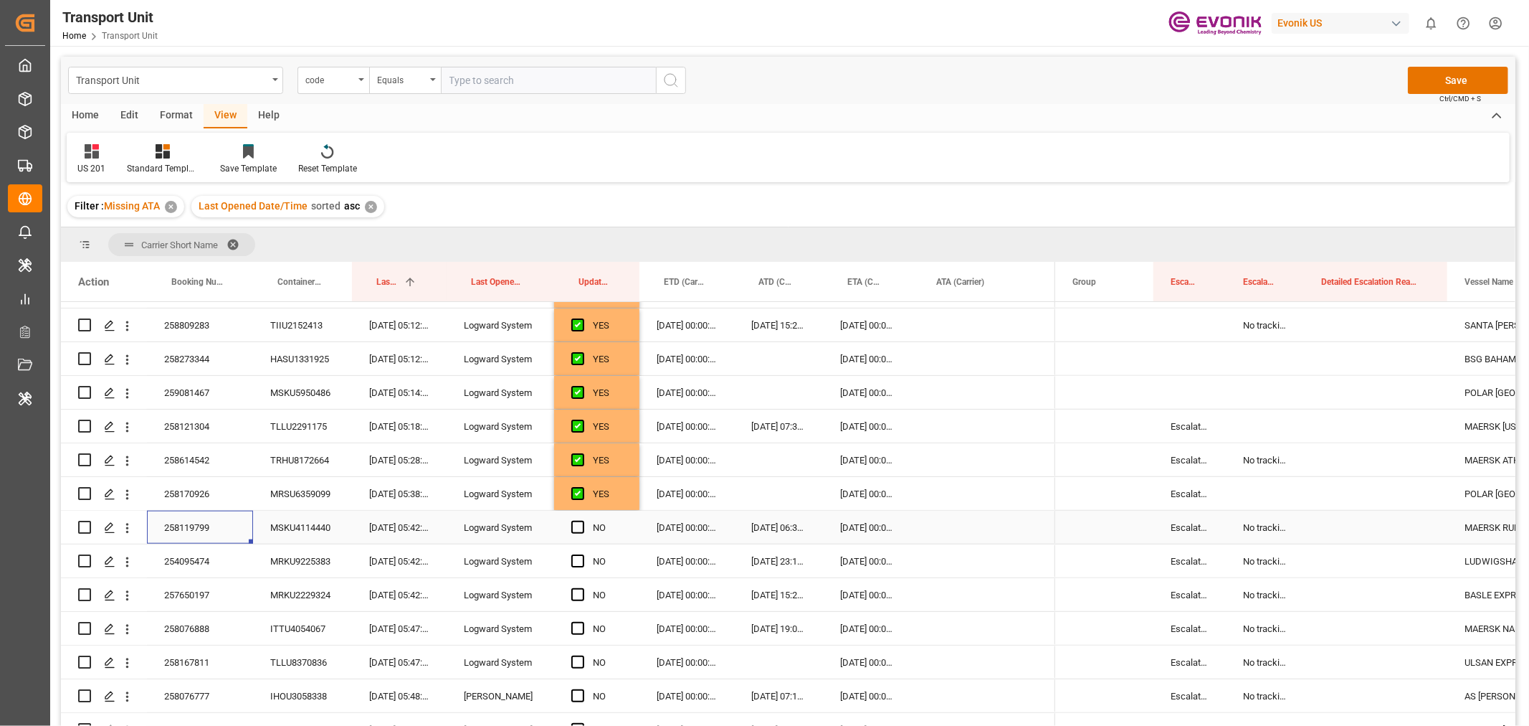
click at [192, 531] on div "258119799" at bounding box center [200, 527] width 106 height 33
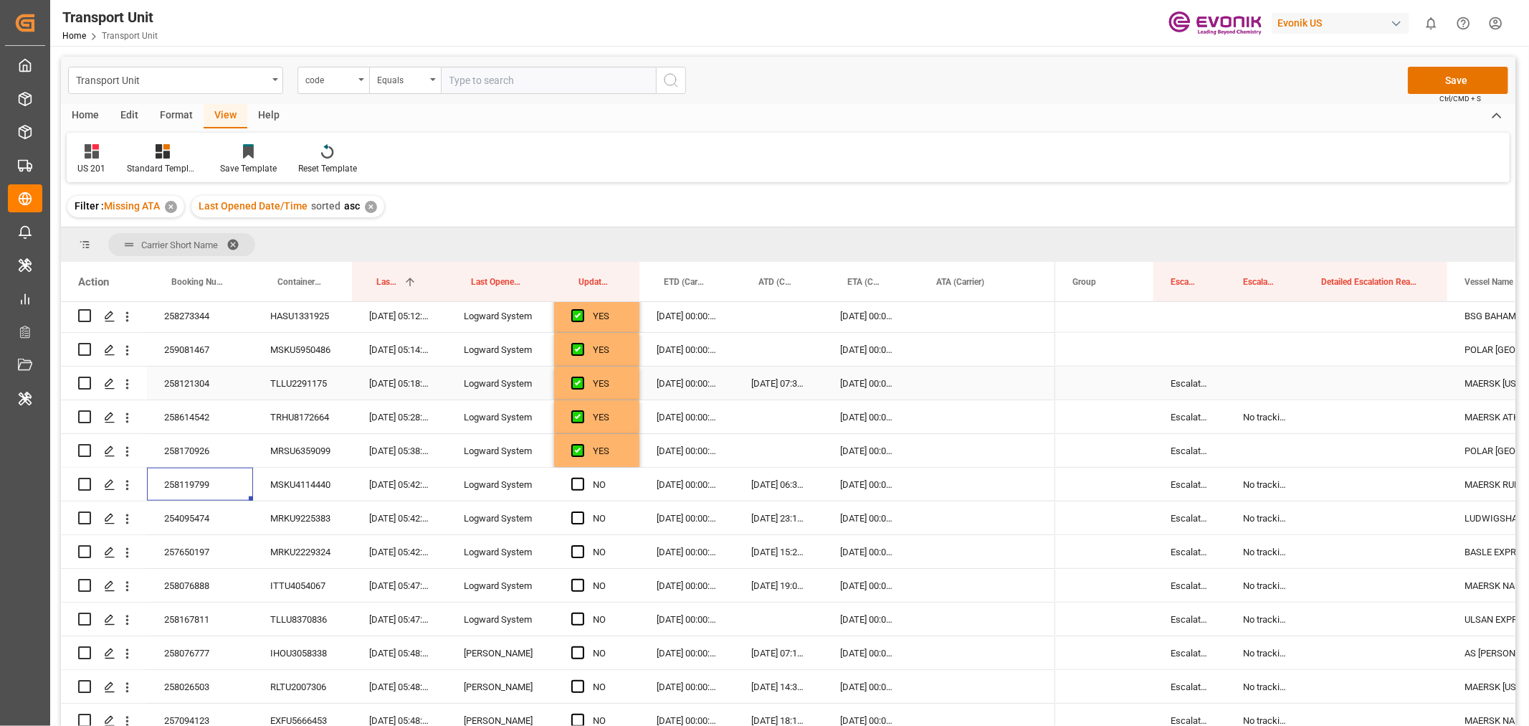
scroll to position [1354, 0]
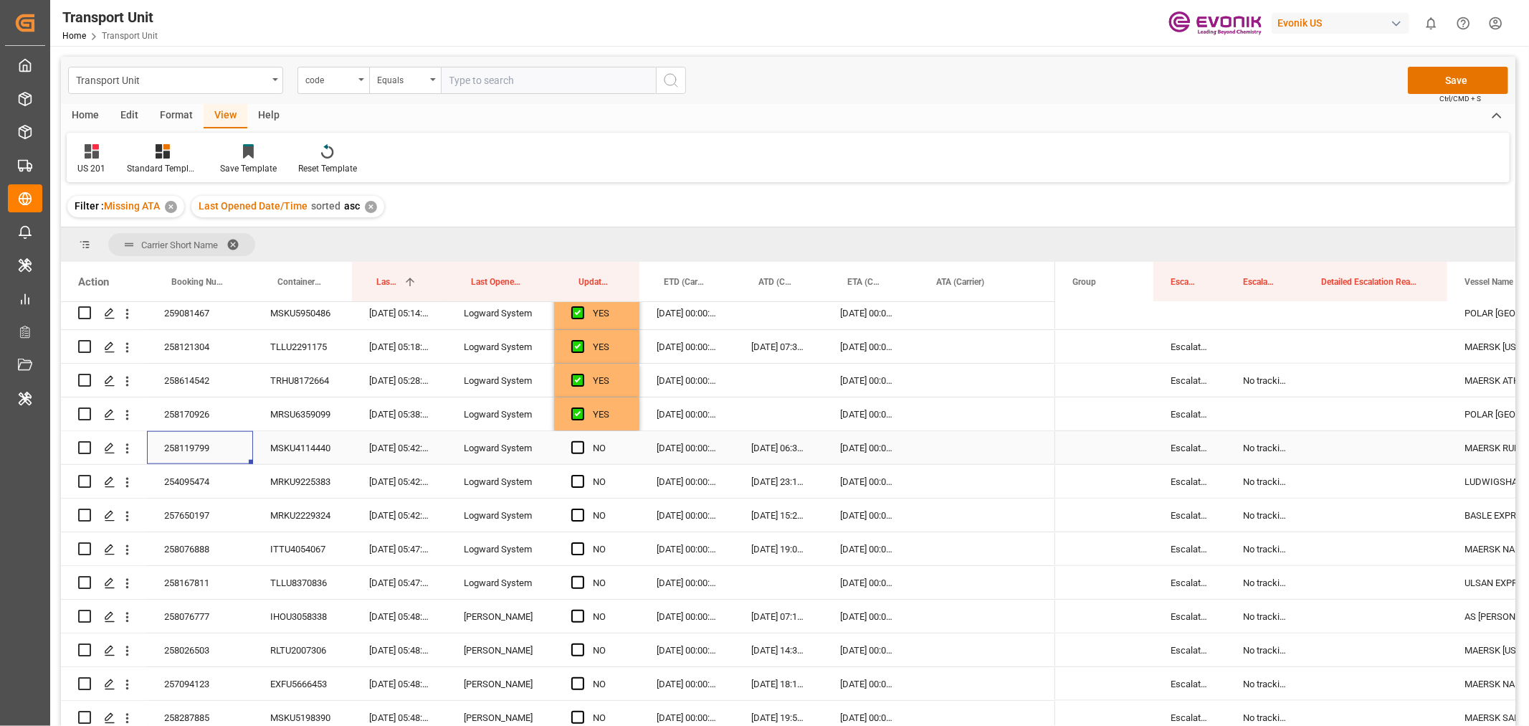
click at [584, 445] on div "Press SPACE to select this row." at bounding box center [582, 448] width 22 height 33
click at [586, 447] on div "Press SPACE to select this row." at bounding box center [582, 448] width 22 height 33
click at [579, 449] on span "Press SPACE to select this row." at bounding box center [577, 447] width 13 height 13
click at [582, 441] on input "Press SPACE to select this row." at bounding box center [582, 441] width 0 height 0
drag, startPoint x: 636, startPoint y: 461, endPoint x: 639, endPoint y: 534, distance: 73.2
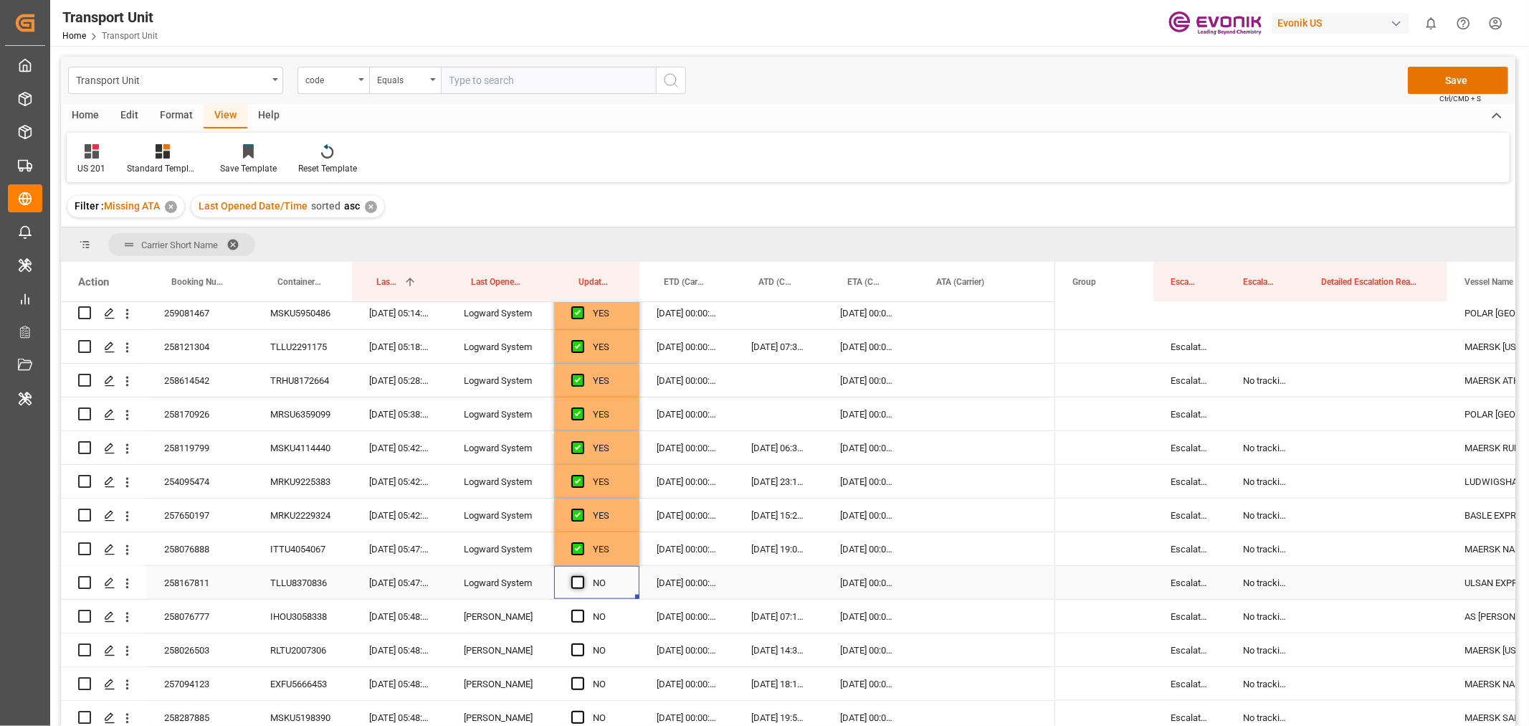
click at [578, 584] on span "Press SPACE to select this row." at bounding box center [577, 582] width 13 height 13
click at [582, 576] on input "Press SPACE to select this row." at bounding box center [582, 576] width 0 height 0
click at [1451, 75] on button "Save" at bounding box center [1458, 80] width 100 height 27
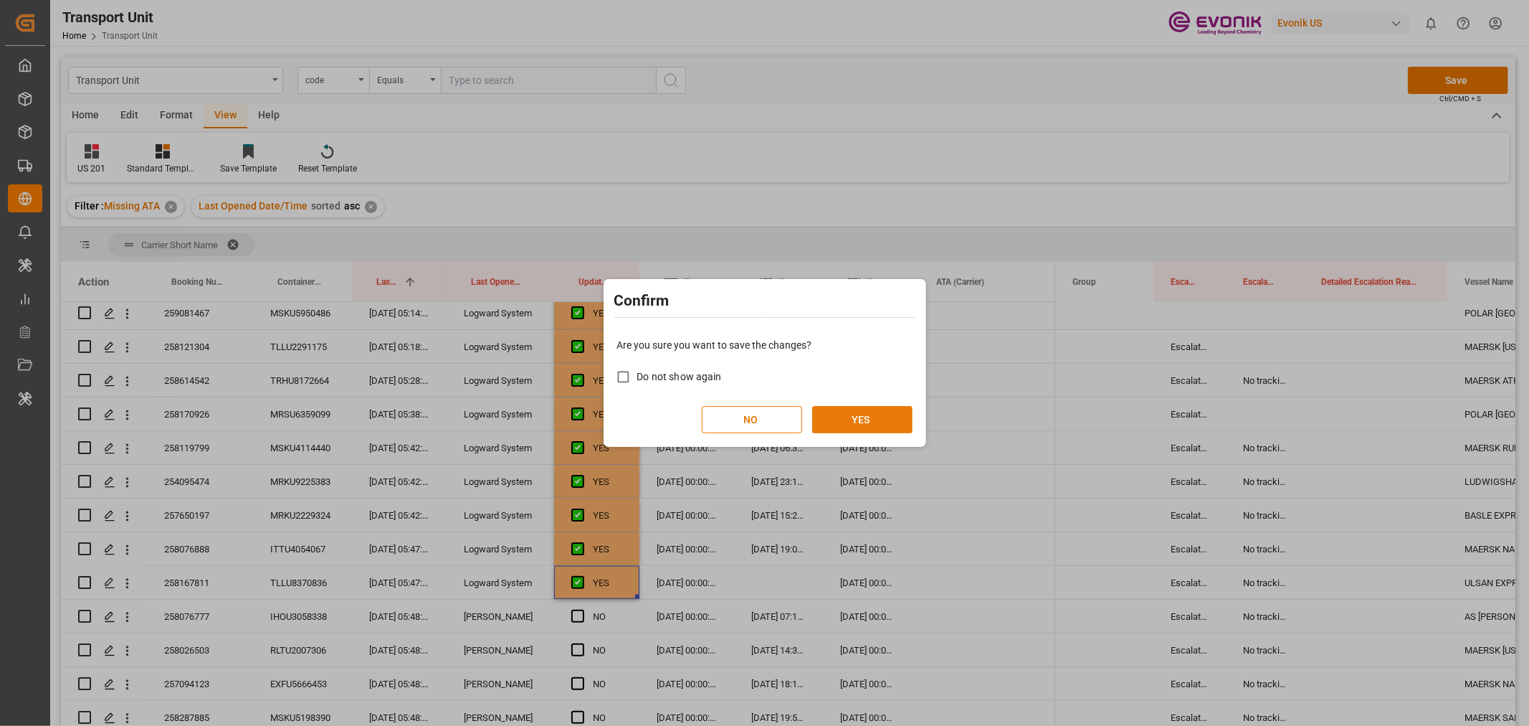
click at [850, 414] on button "YES" at bounding box center [862, 419] width 100 height 27
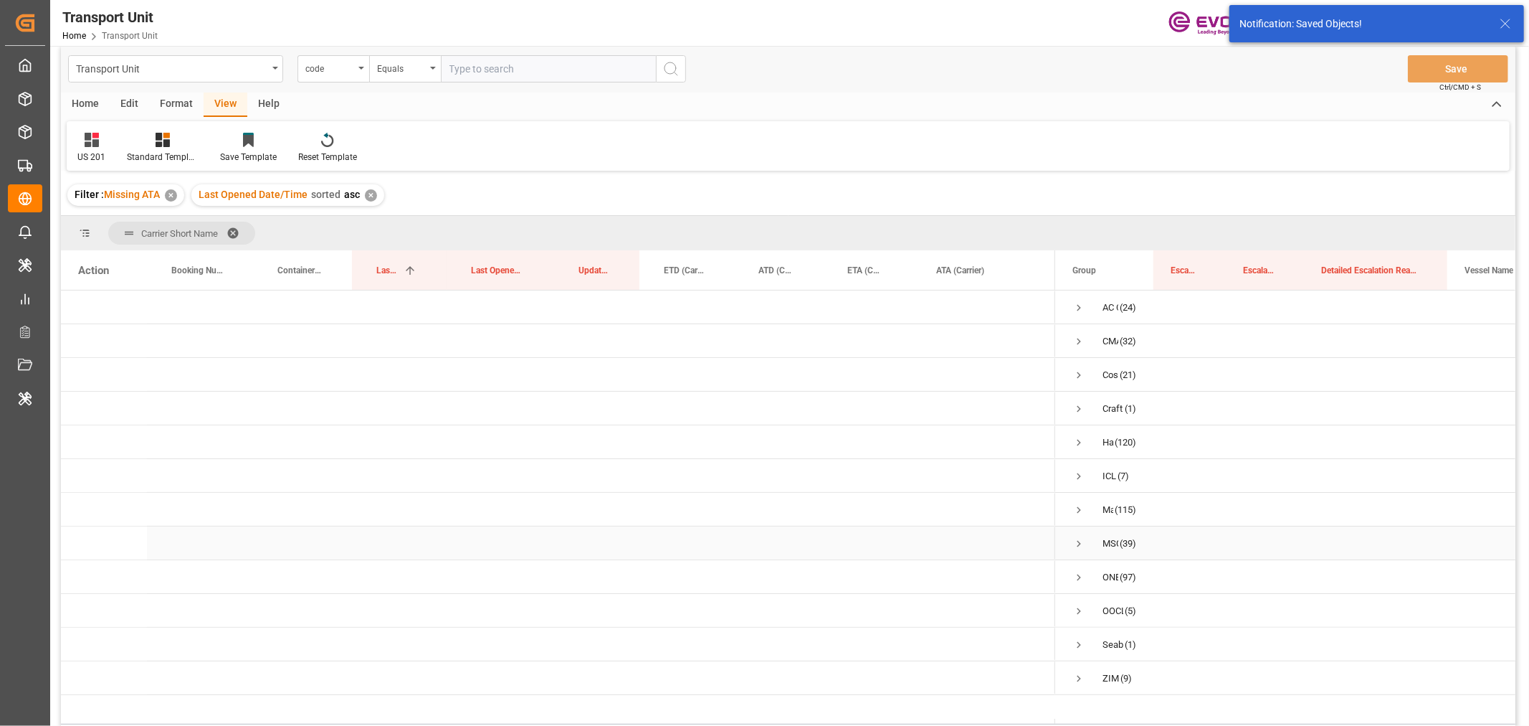
scroll to position [0, 0]
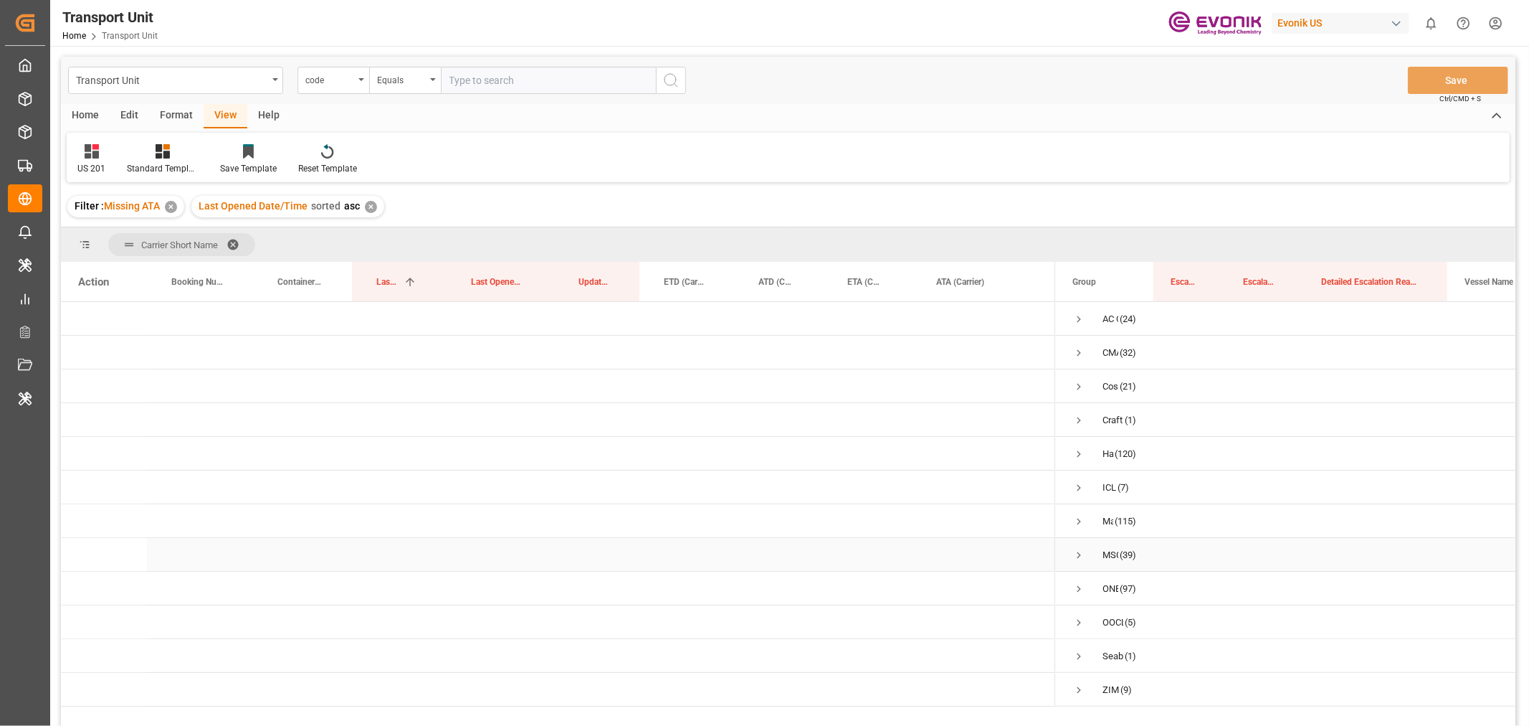
click at [1080, 555] on span "Press SPACE to select this row." at bounding box center [1079, 555] width 13 height 13
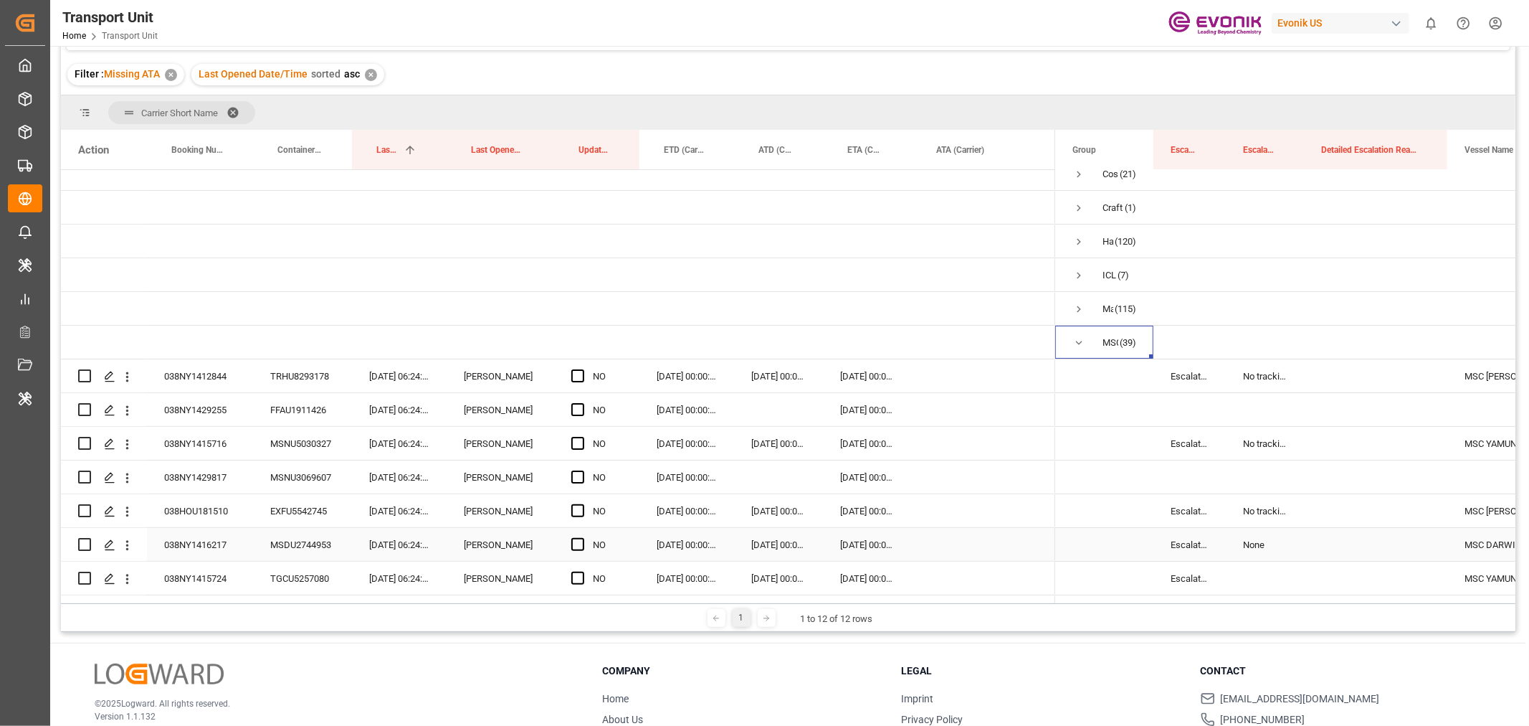
scroll to position [80, 0]
click at [574, 378] on span "Press SPACE to select this row." at bounding box center [577, 376] width 13 height 13
click at [582, 370] on input "Press SPACE to select this row." at bounding box center [582, 370] width 0 height 0
drag, startPoint x: 637, startPoint y: 391, endPoint x: 635, endPoint y: 546, distance: 155.6
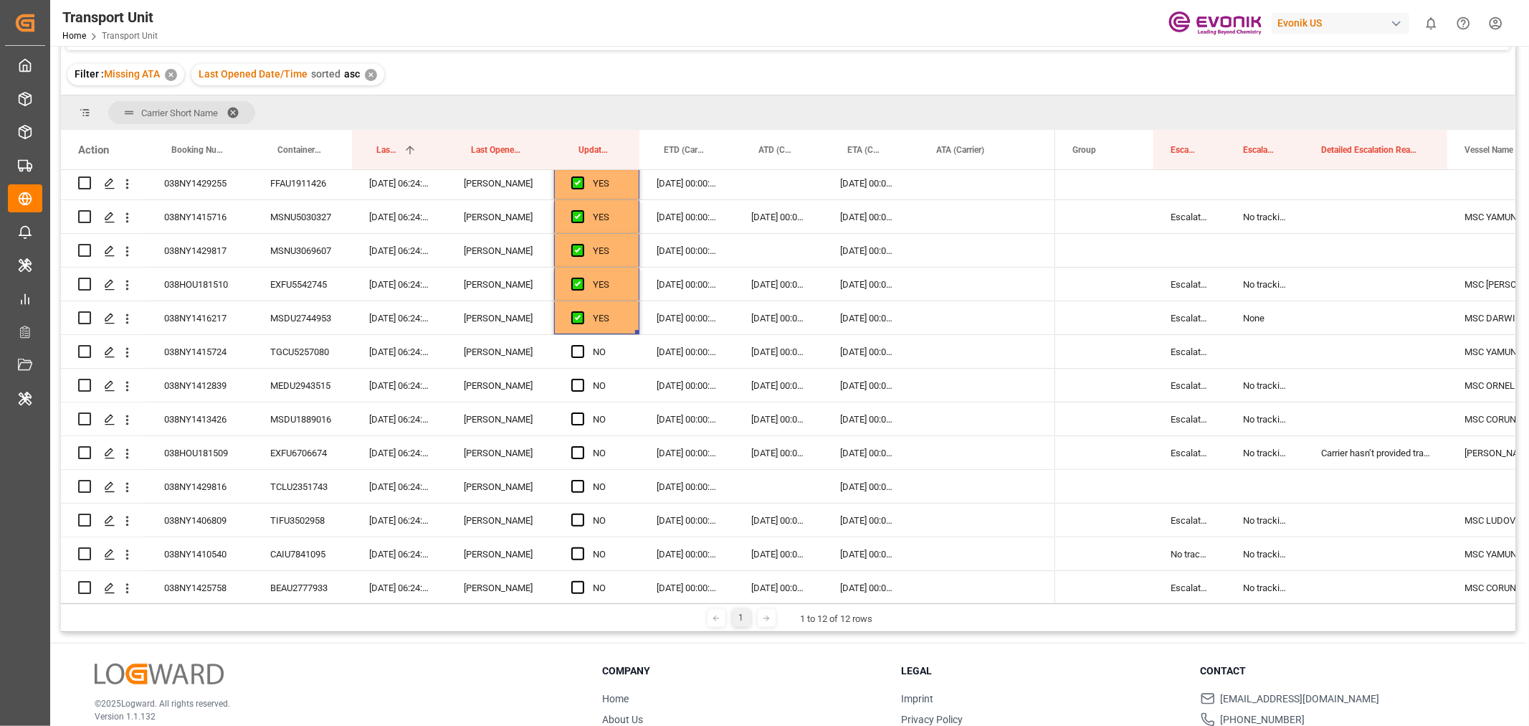
scroll to position [318, 0]
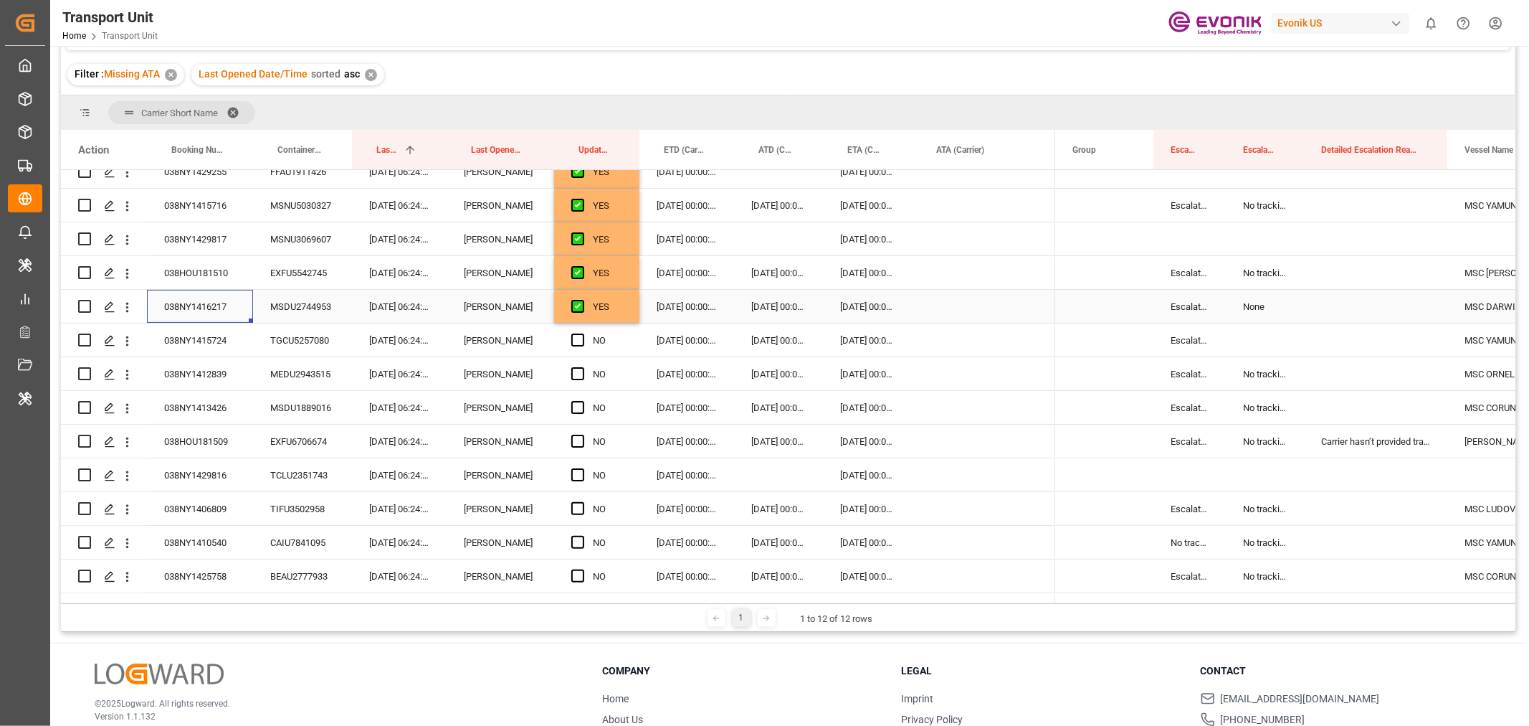
click at [213, 310] on div "038NY1416217" at bounding box center [200, 306] width 106 height 33
click at [582, 341] on span "Press SPACE to select this row." at bounding box center [577, 339] width 13 height 13
click at [582, 333] on input "Press SPACE to select this row." at bounding box center [582, 333] width 0 height 0
drag, startPoint x: 635, startPoint y: 352, endPoint x: 634, endPoint y: 479, distance: 126.9
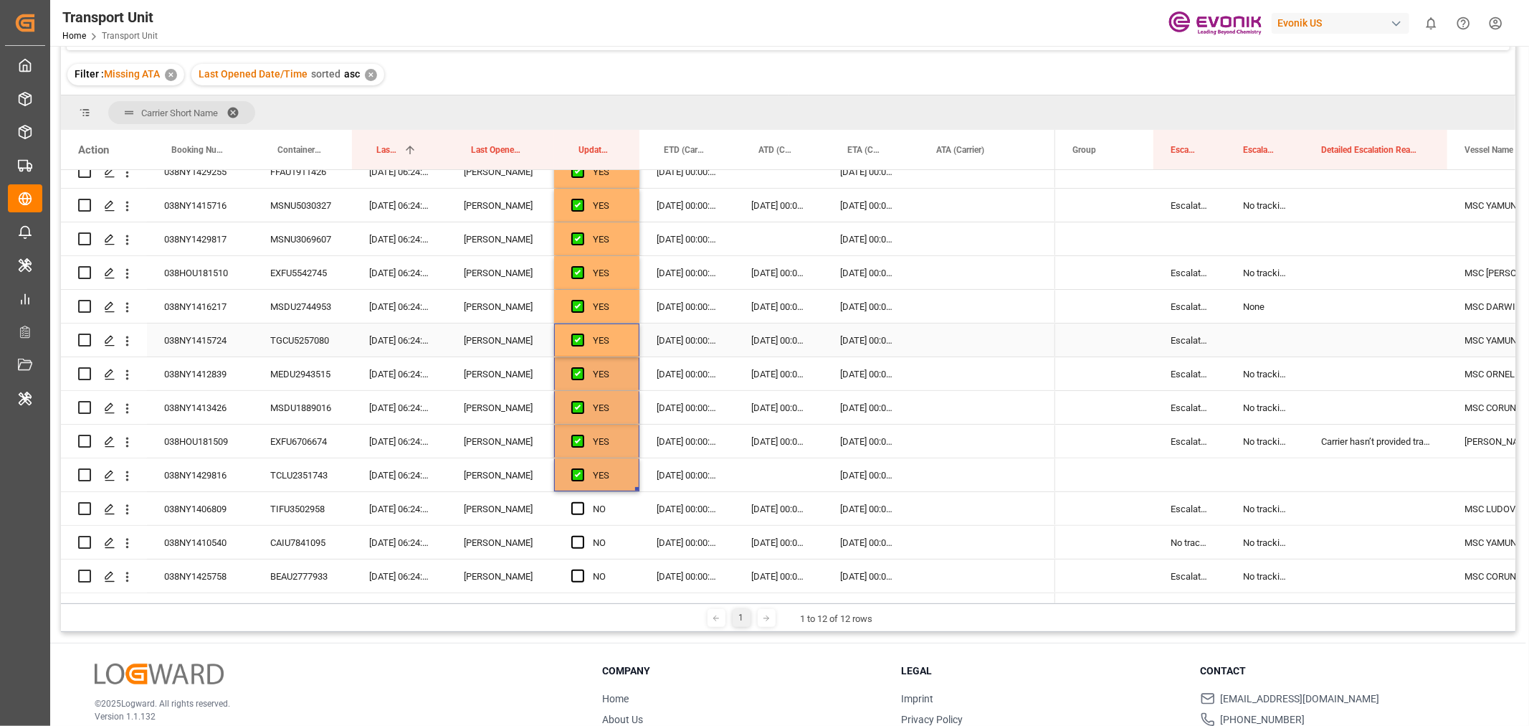
scroll to position [478, 0]
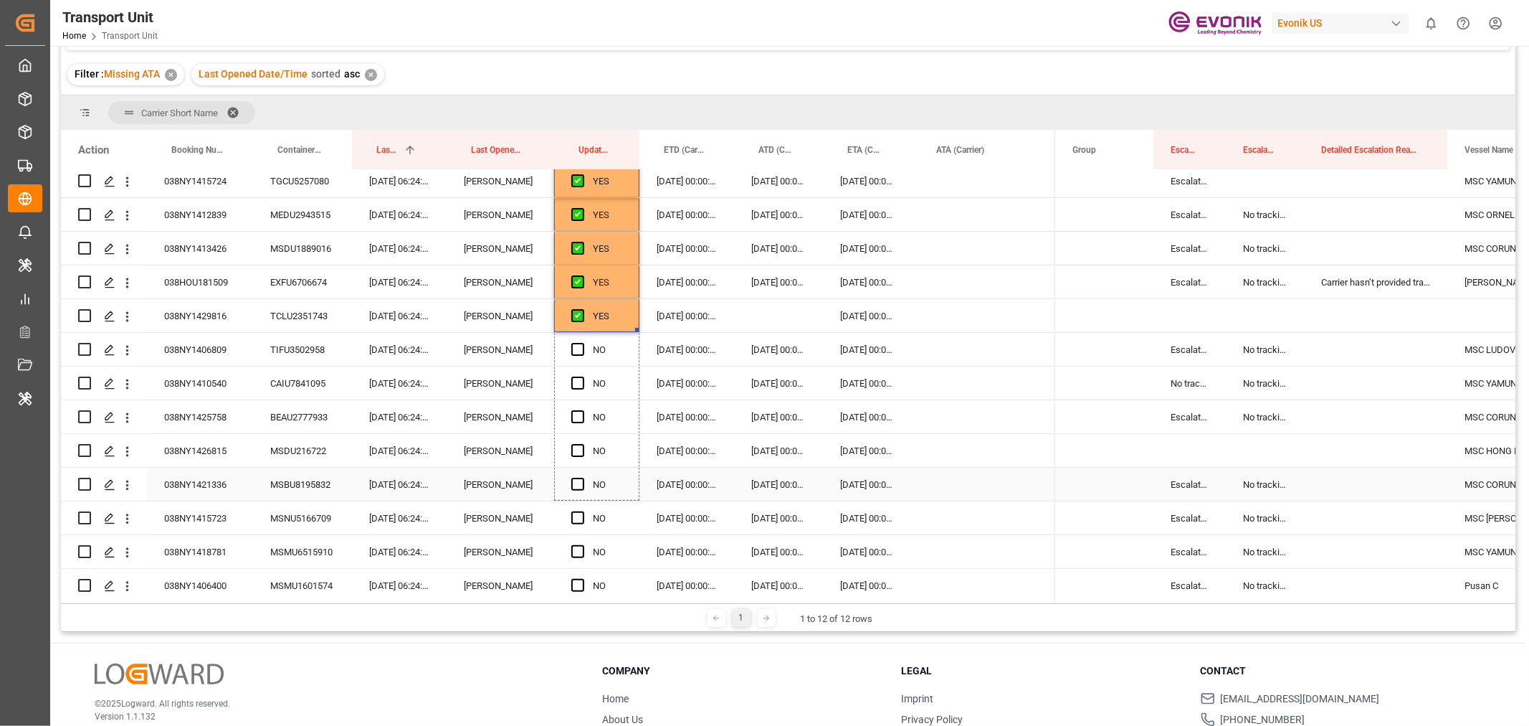
drag, startPoint x: 638, startPoint y: 328, endPoint x: 648, endPoint y: 498, distance: 170.2
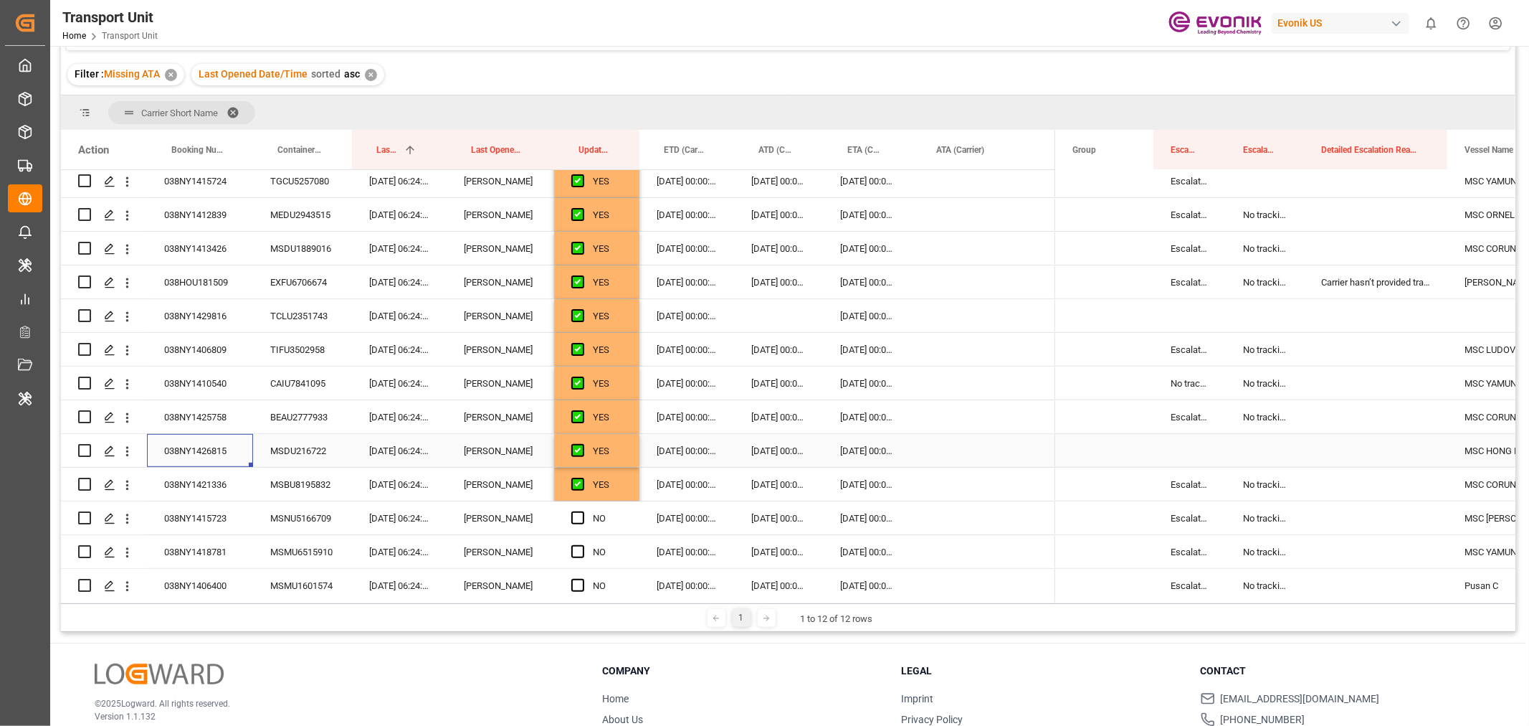
click at [225, 448] on div "038NY1426815" at bounding box center [200, 450] width 106 height 33
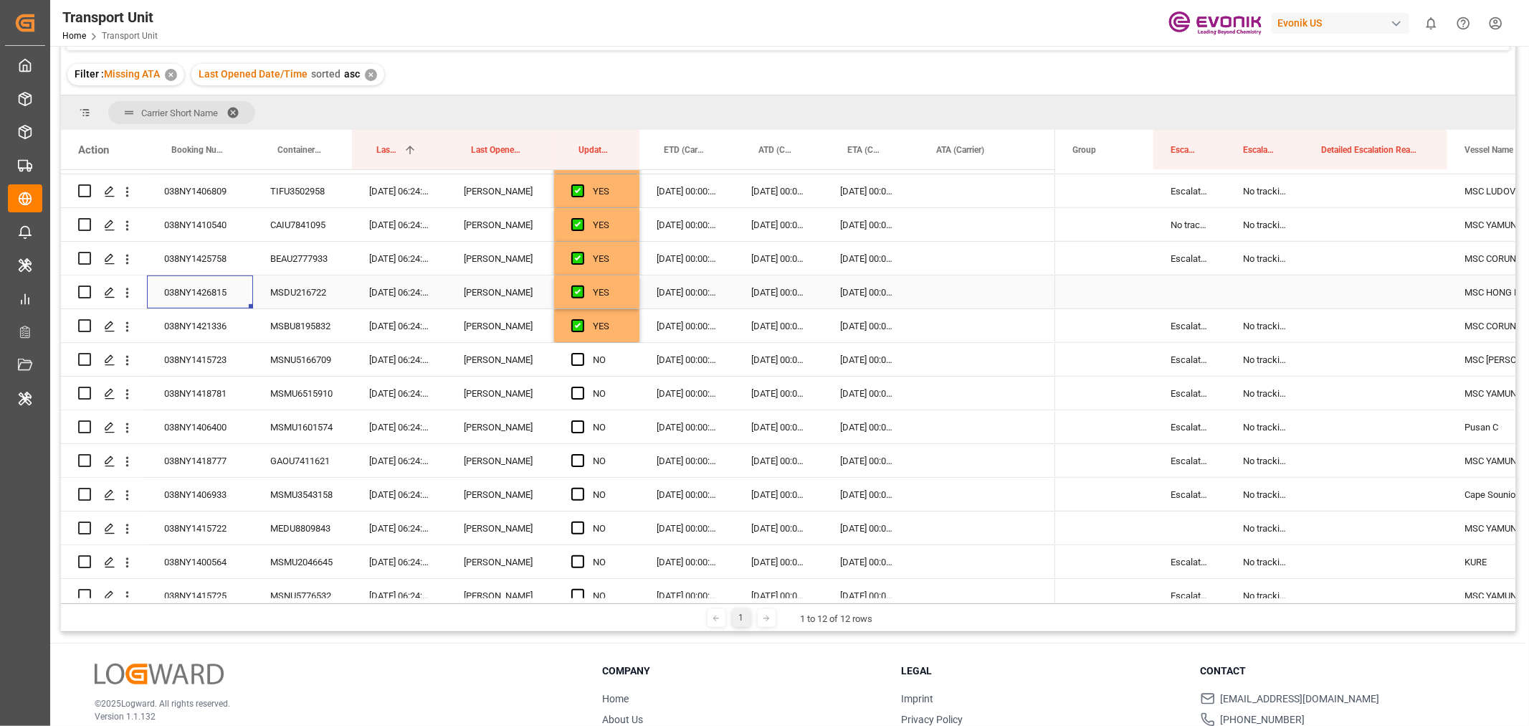
scroll to position [637, 0]
click at [631, 328] on div "YES" at bounding box center [596, 324] width 85 height 33
drag, startPoint x: 637, startPoint y: 338, endPoint x: 642, endPoint y: 545, distance: 207.3
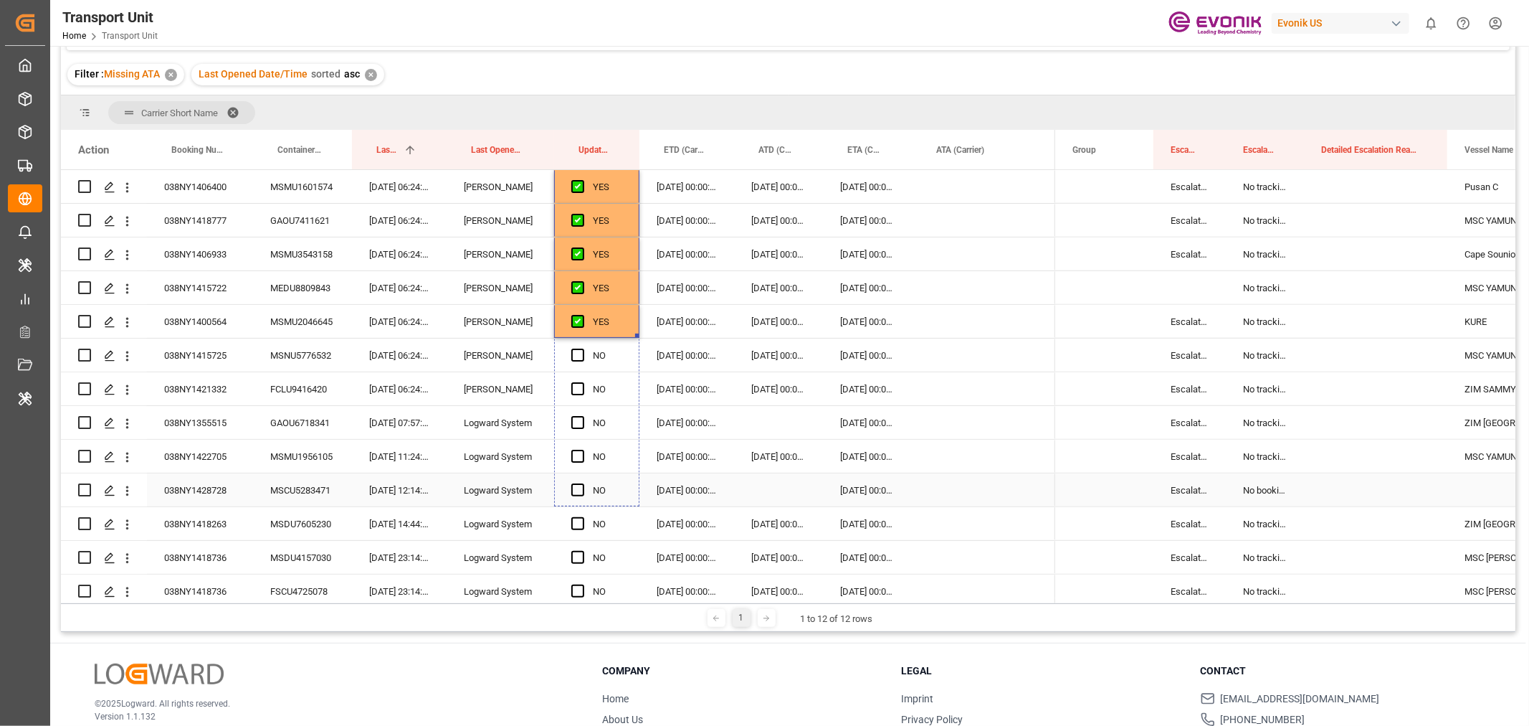
drag, startPoint x: 636, startPoint y: 333, endPoint x: 645, endPoint y: 482, distance: 148.7
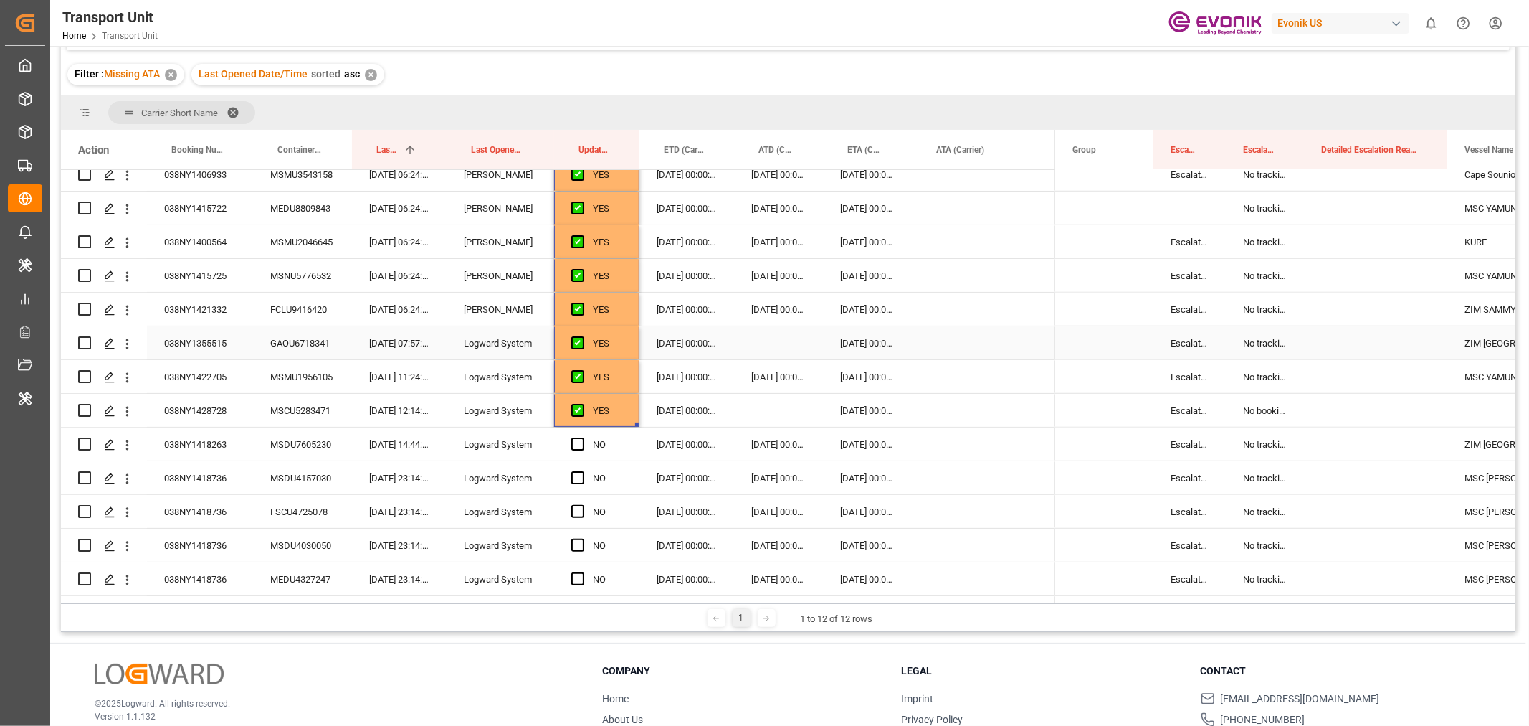
scroll to position [1115, 0]
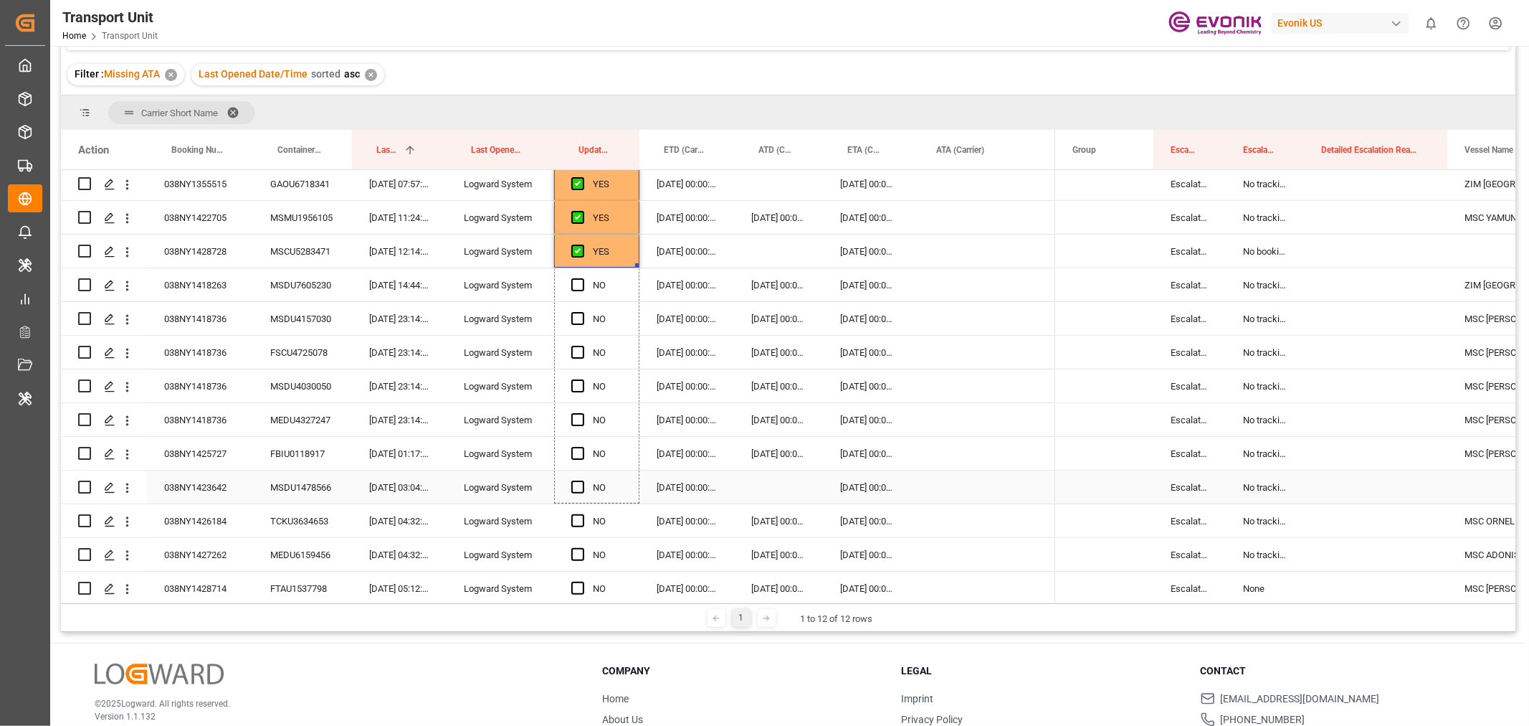
drag, startPoint x: 637, startPoint y: 265, endPoint x: 642, endPoint y: 470, distance: 205.1
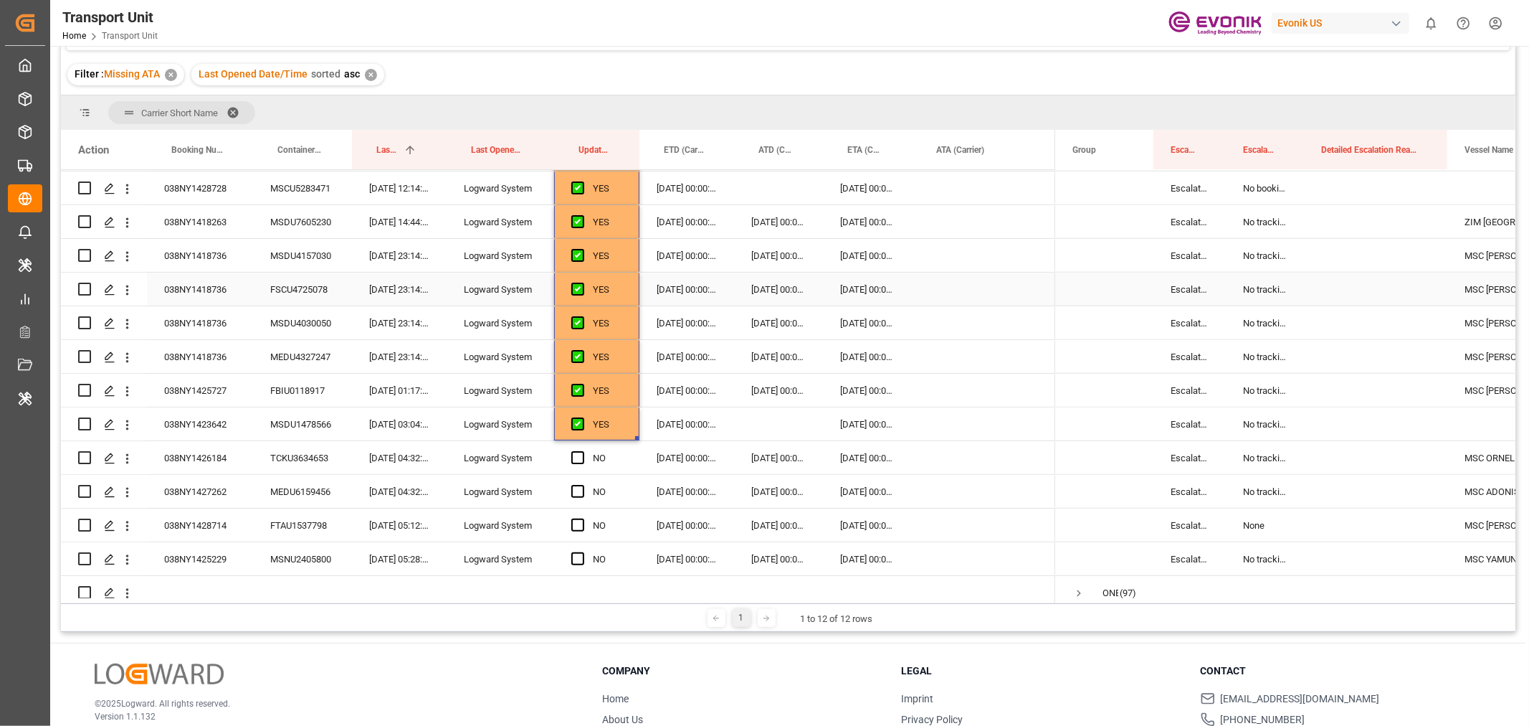
scroll to position [1274, 0]
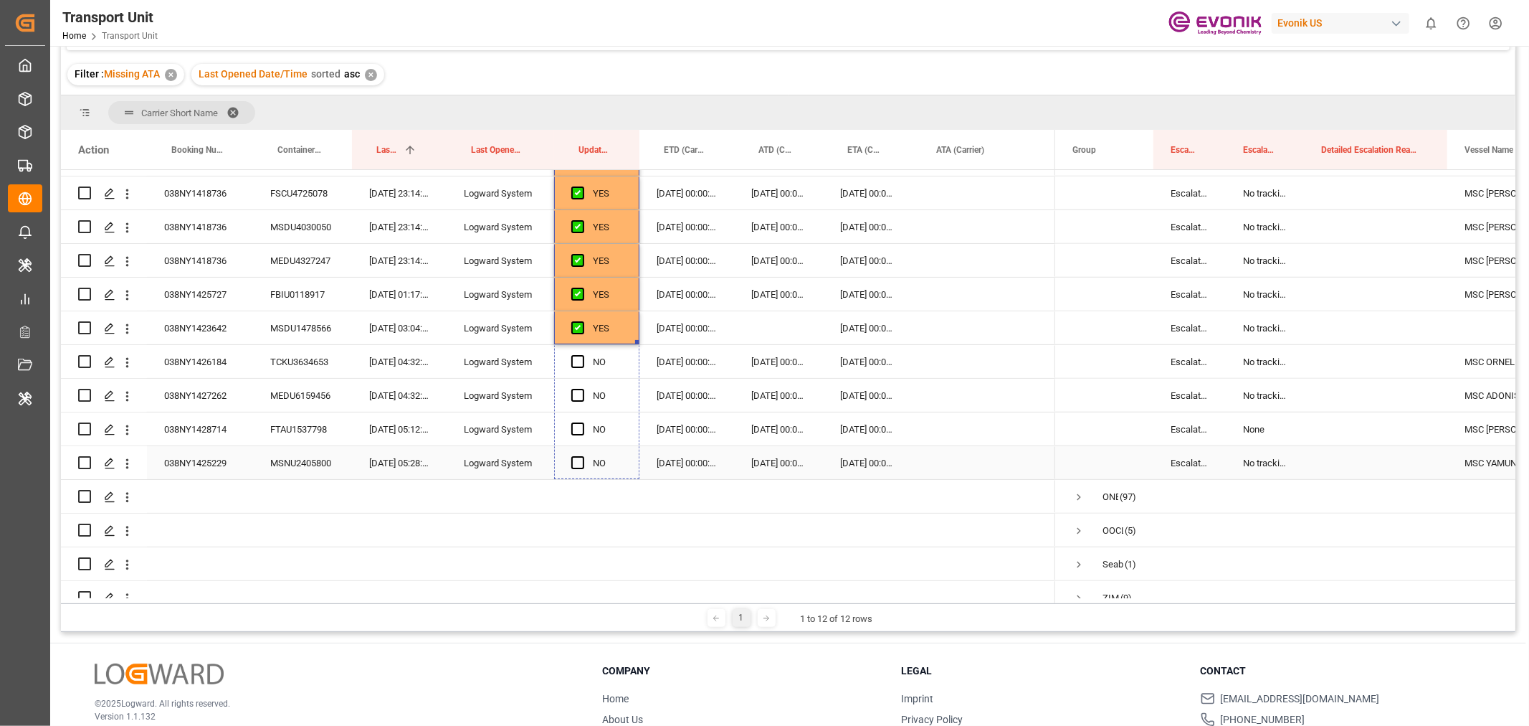
drag, startPoint x: 637, startPoint y: 341, endPoint x: 647, endPoint y: 478, distance: 136.7
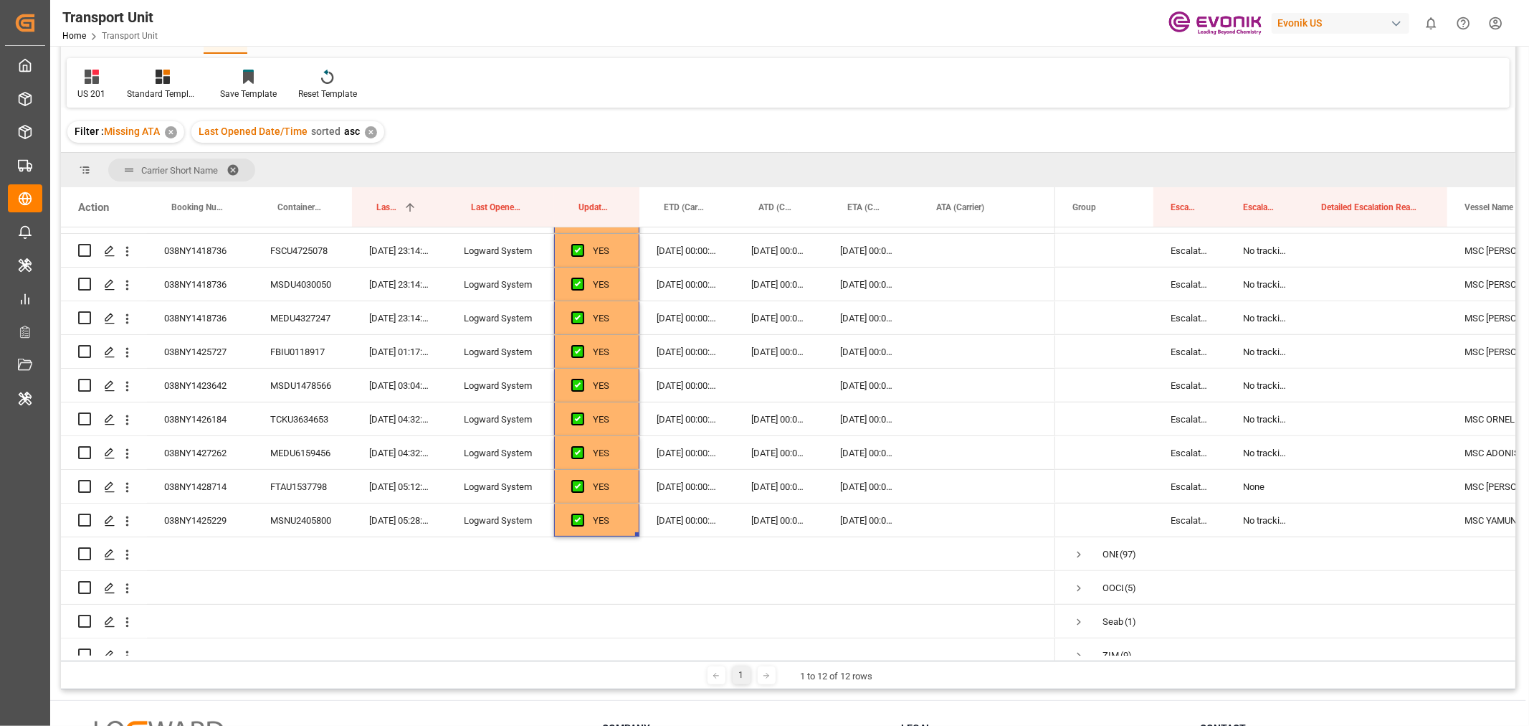
scroll to position [0, 0]
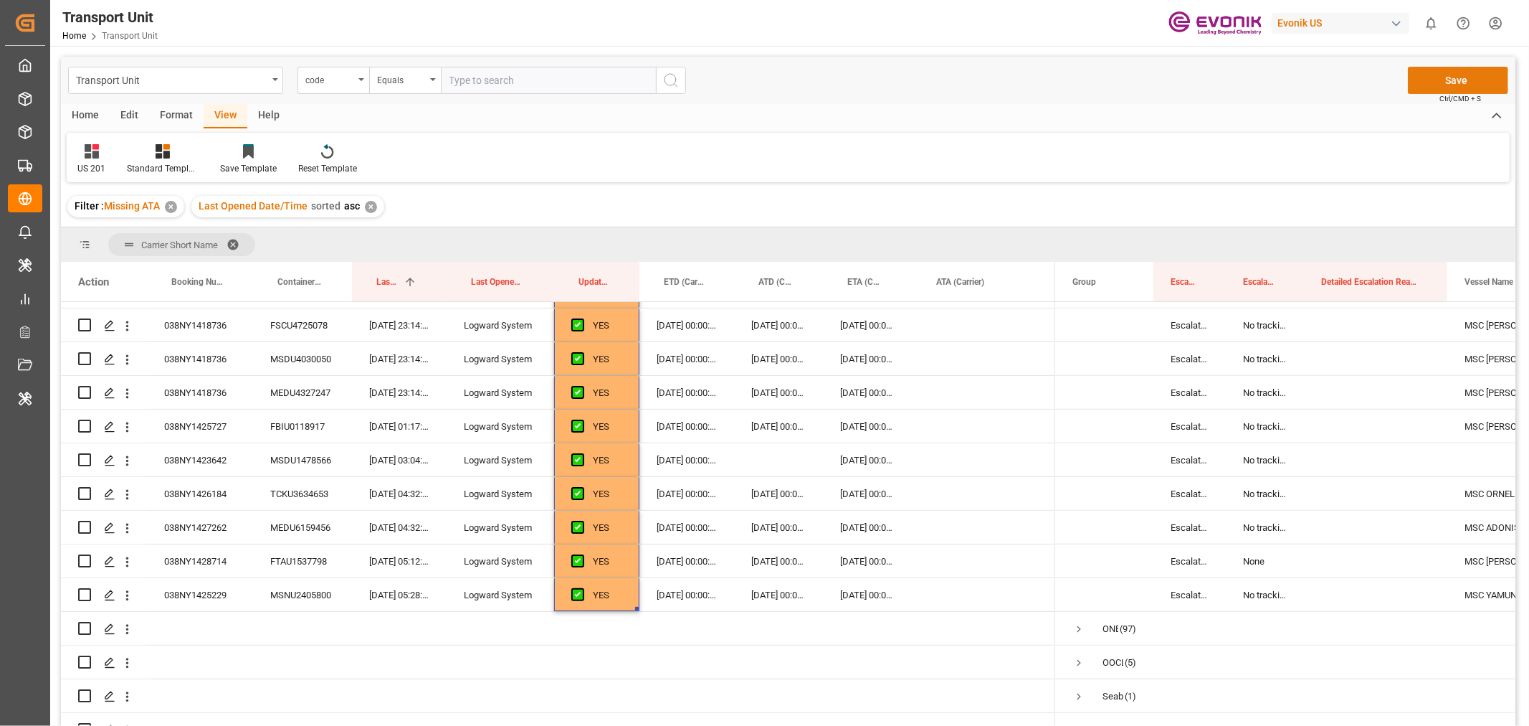
click at [1460, 80] on button "Save" at bounding box center [1458, 80] width 100 height 27
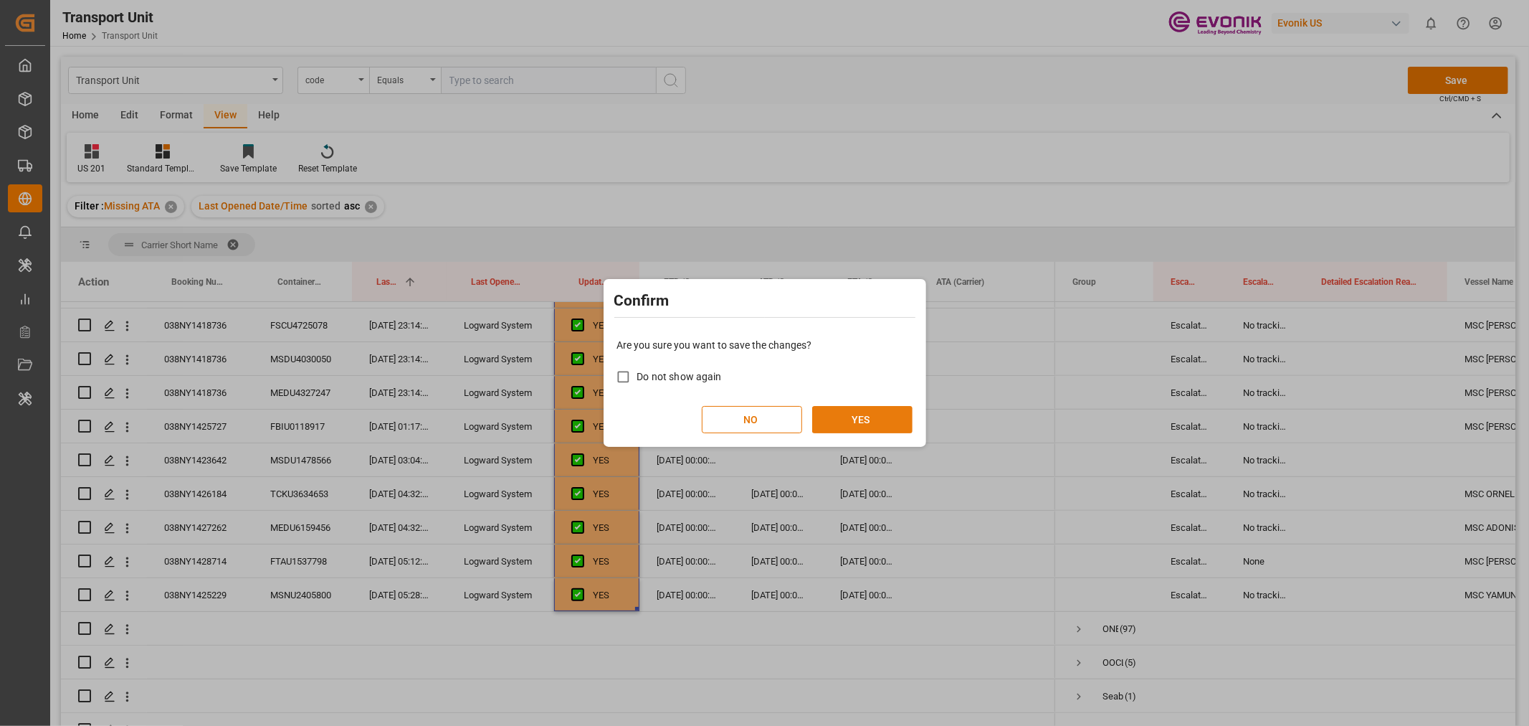
click at [869, 420] on button "YES" at bounding box center [862, 419] width 100 height 27
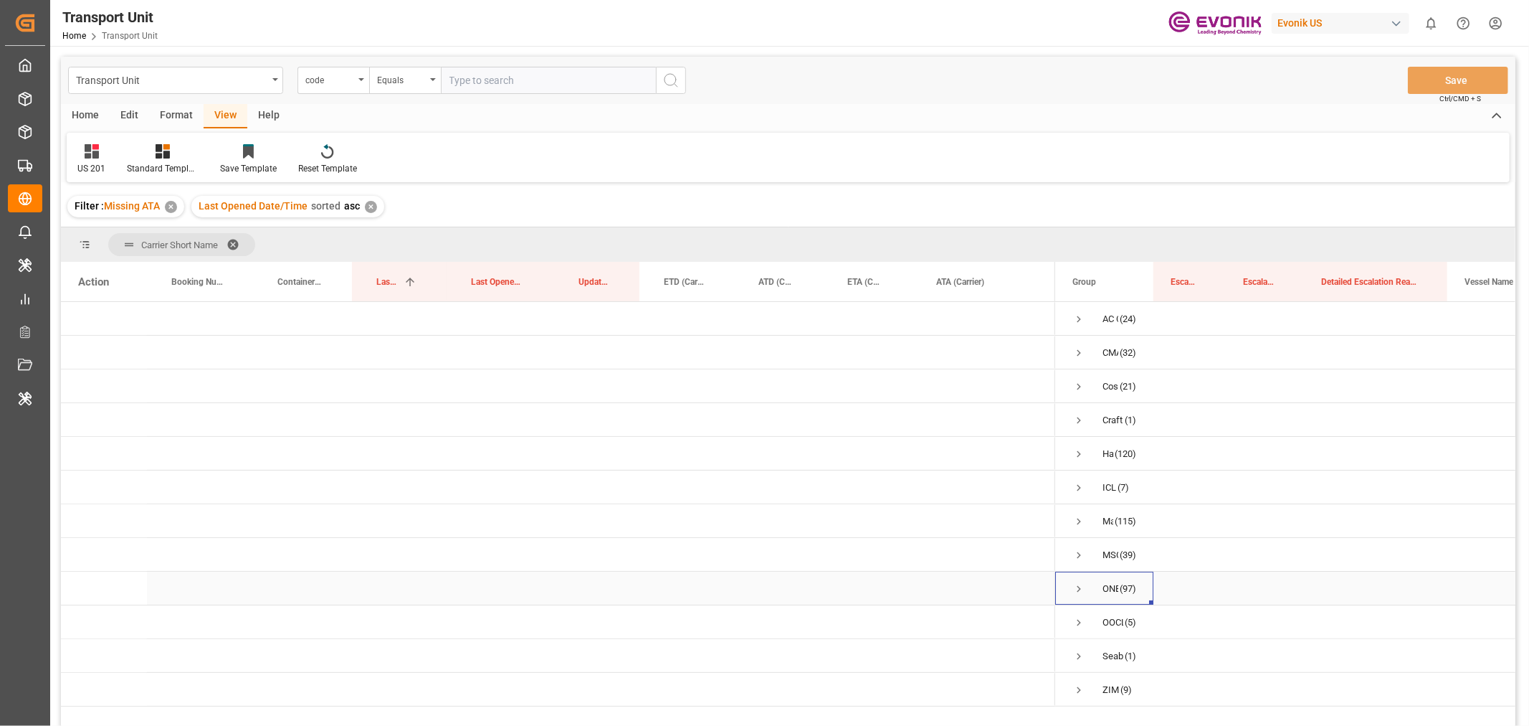
click at [1079, 587] on span "Press SPACE to select this row." at bounding box center [1079, 588] width 13 height 13
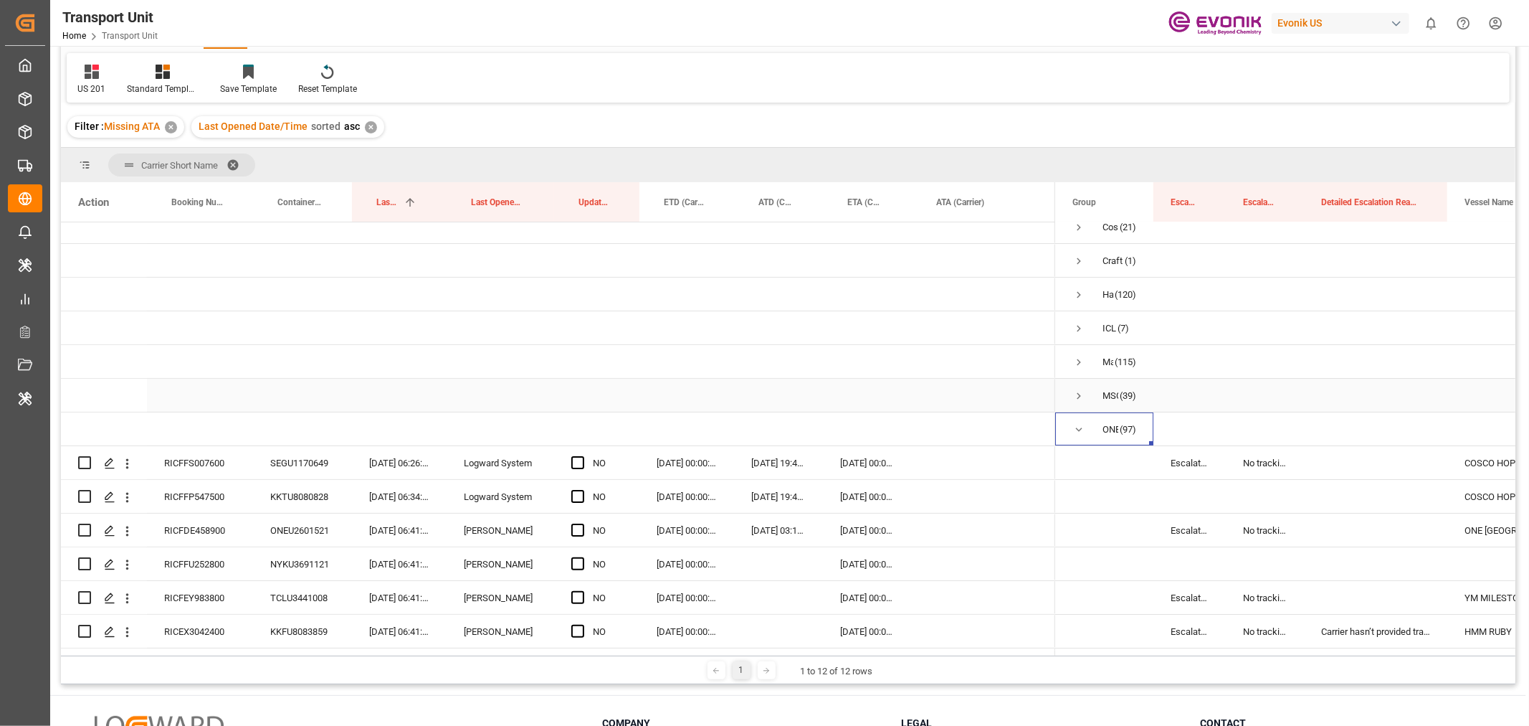
scroll to position [239, 0]
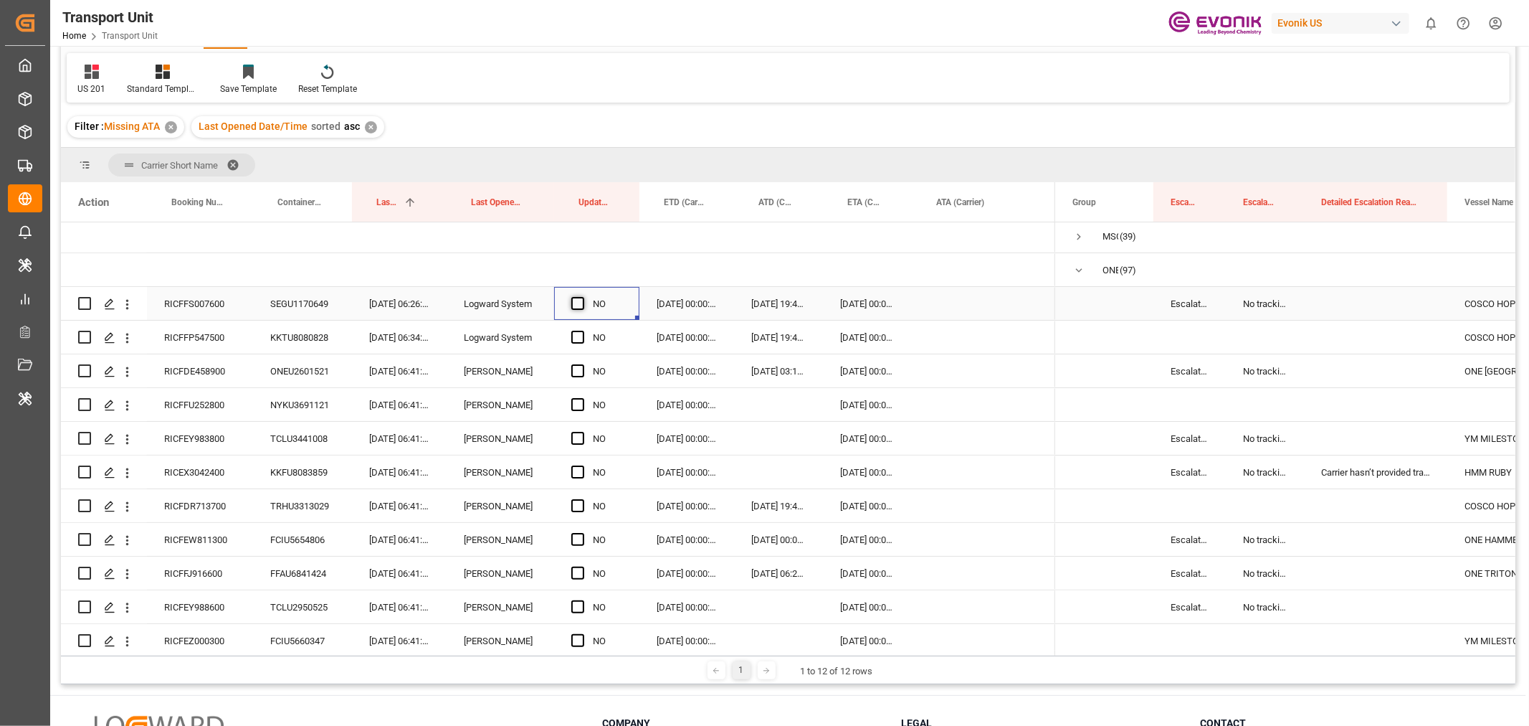
click at [576, 303] on span "Press SPACE to select this row." at bounding box center [577, 303] width 13 height 13
click at [582, 297] on input "Press SPACE to select this row." at bounding box center [582, 297] width 0 height 0
drag, startPoint x: 635, startPoint y: 316, endPoint x: 642, endPoint y: 556, distance: 240.3
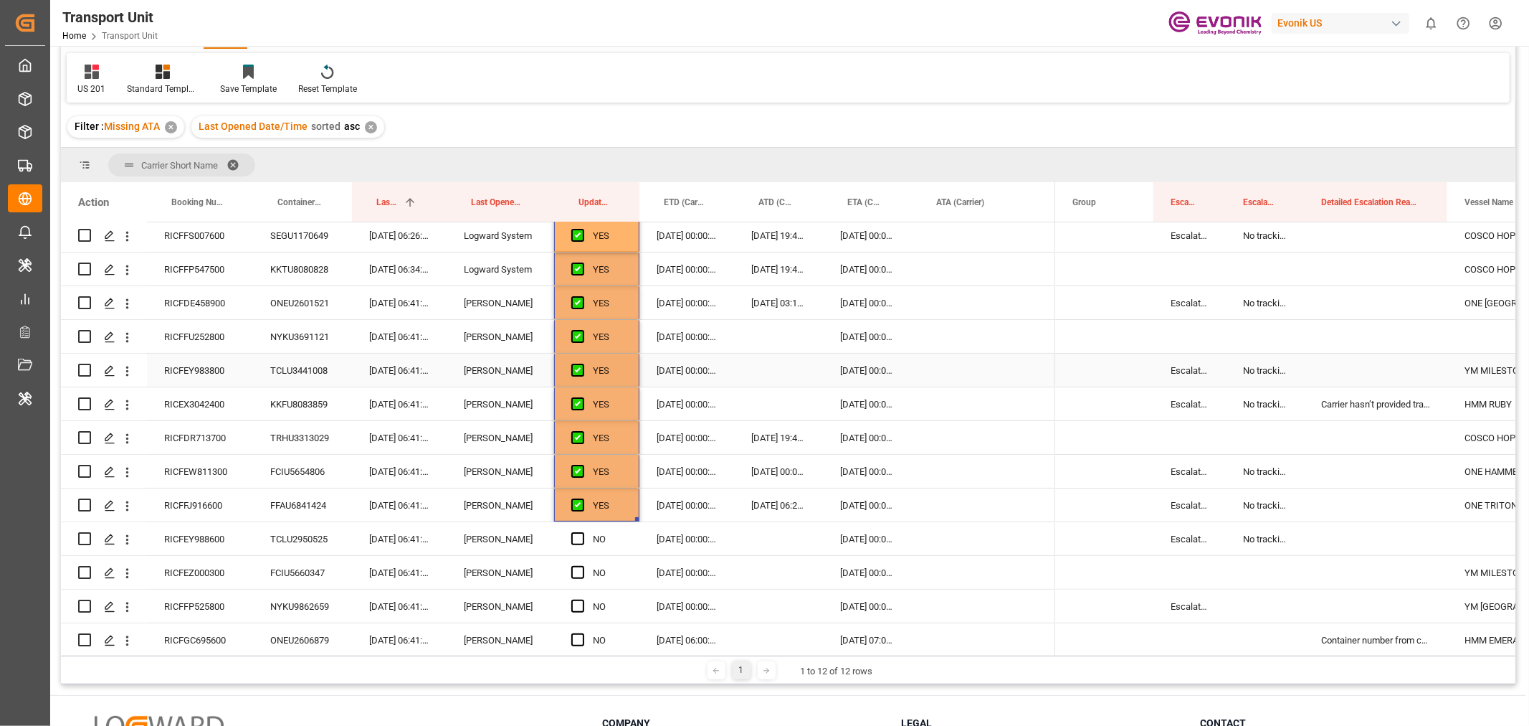
scroll to position [398, 0]
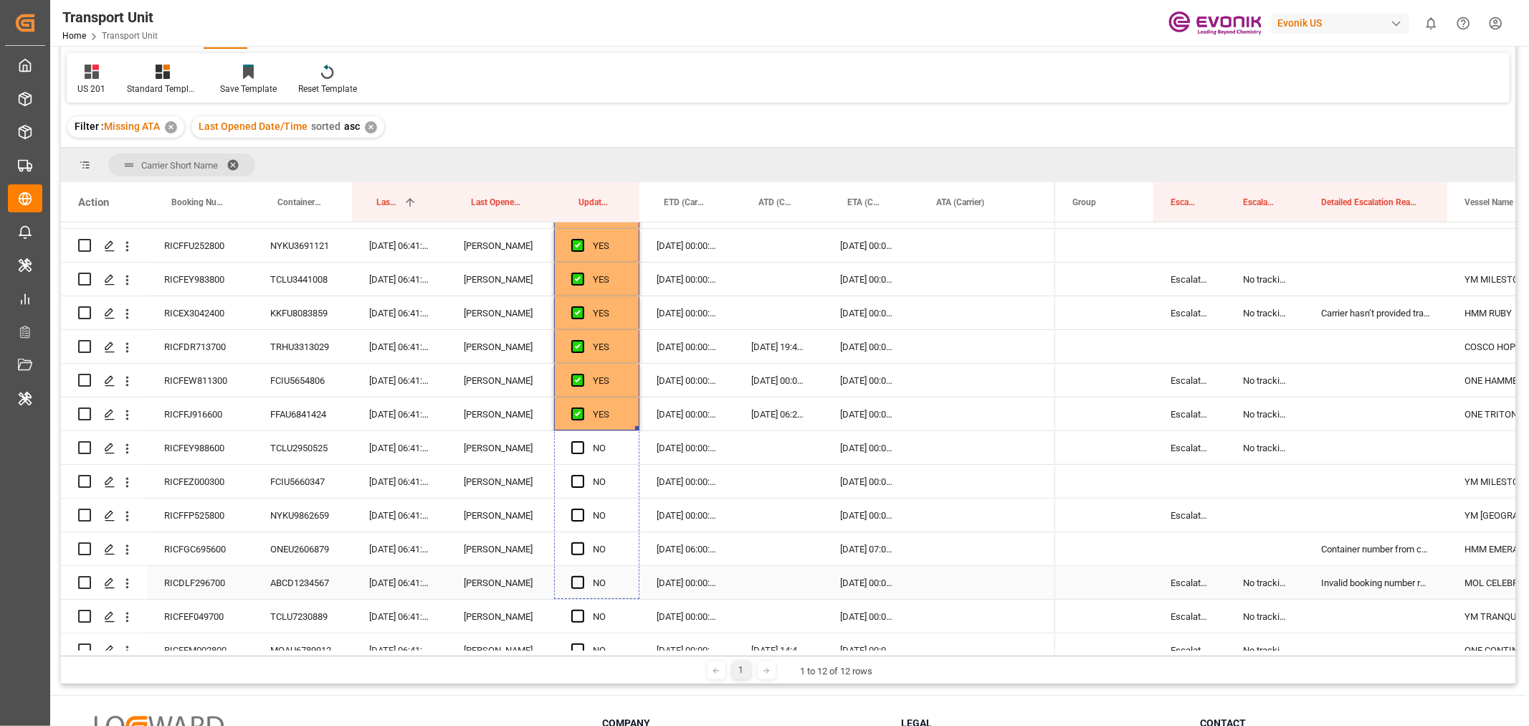
drag, startPoint x: 636, startPoint y: 426, endPoint x: 640, endPoint y: 595, distance: 169.3
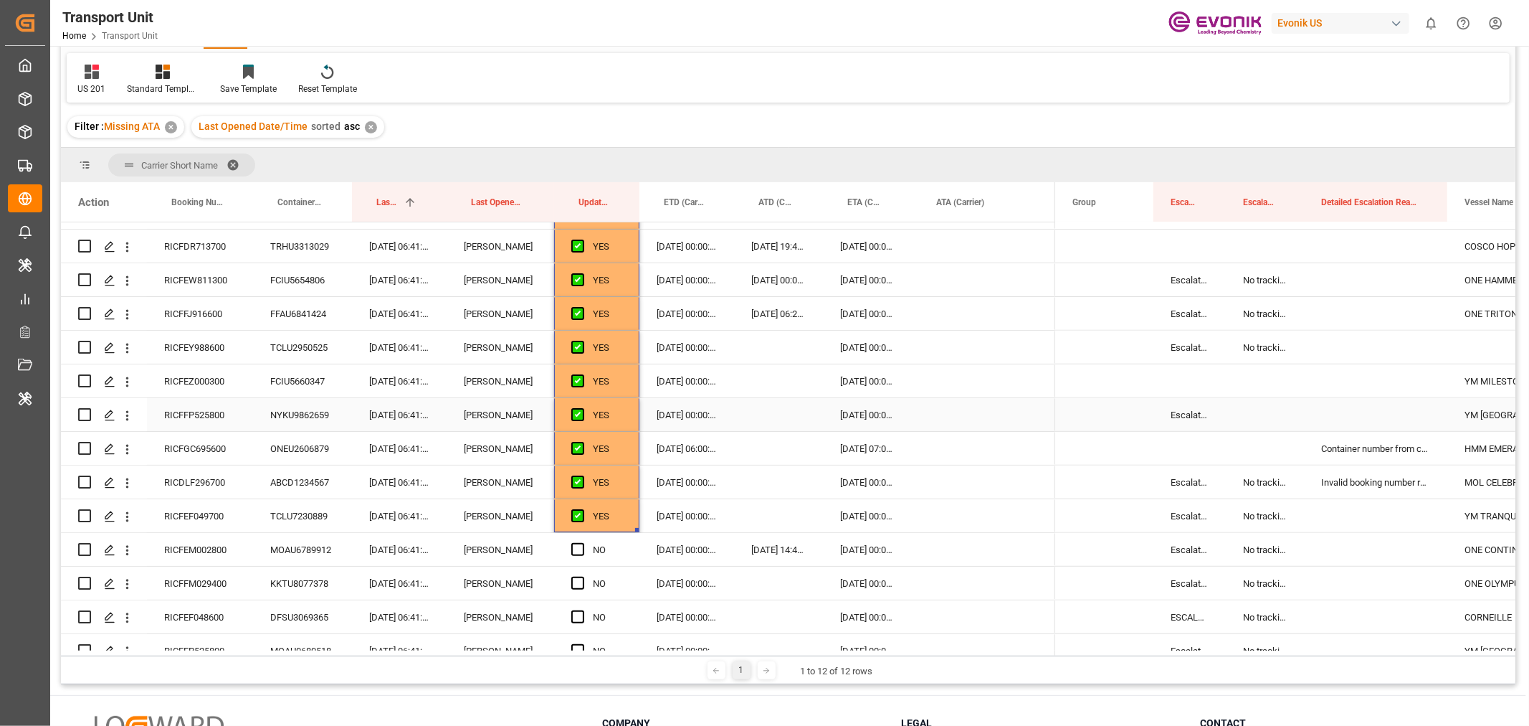
scroll to position [637, 0]
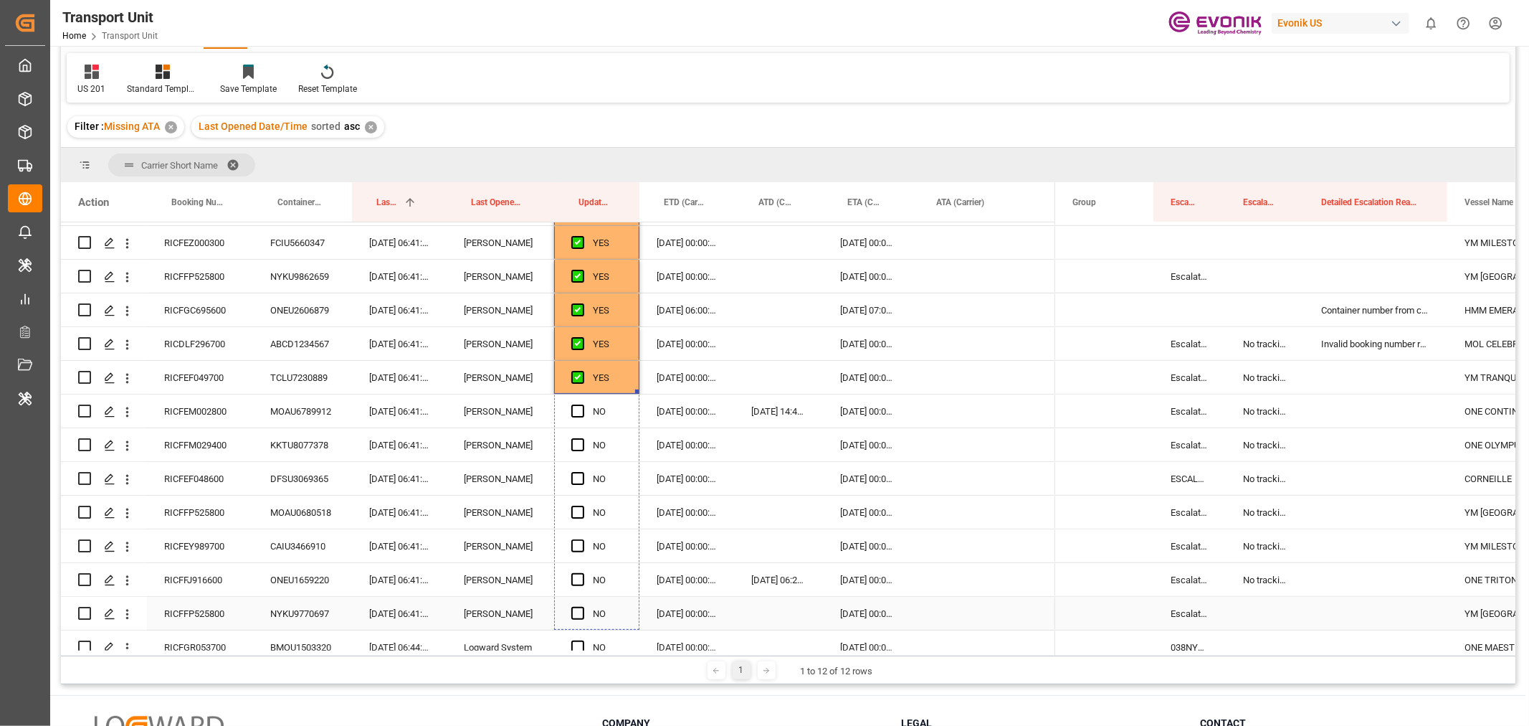
drag, startPoint x: 637, startPoint y: 391, endPoint x: 646, endPoint y: 598, distance: 207.4
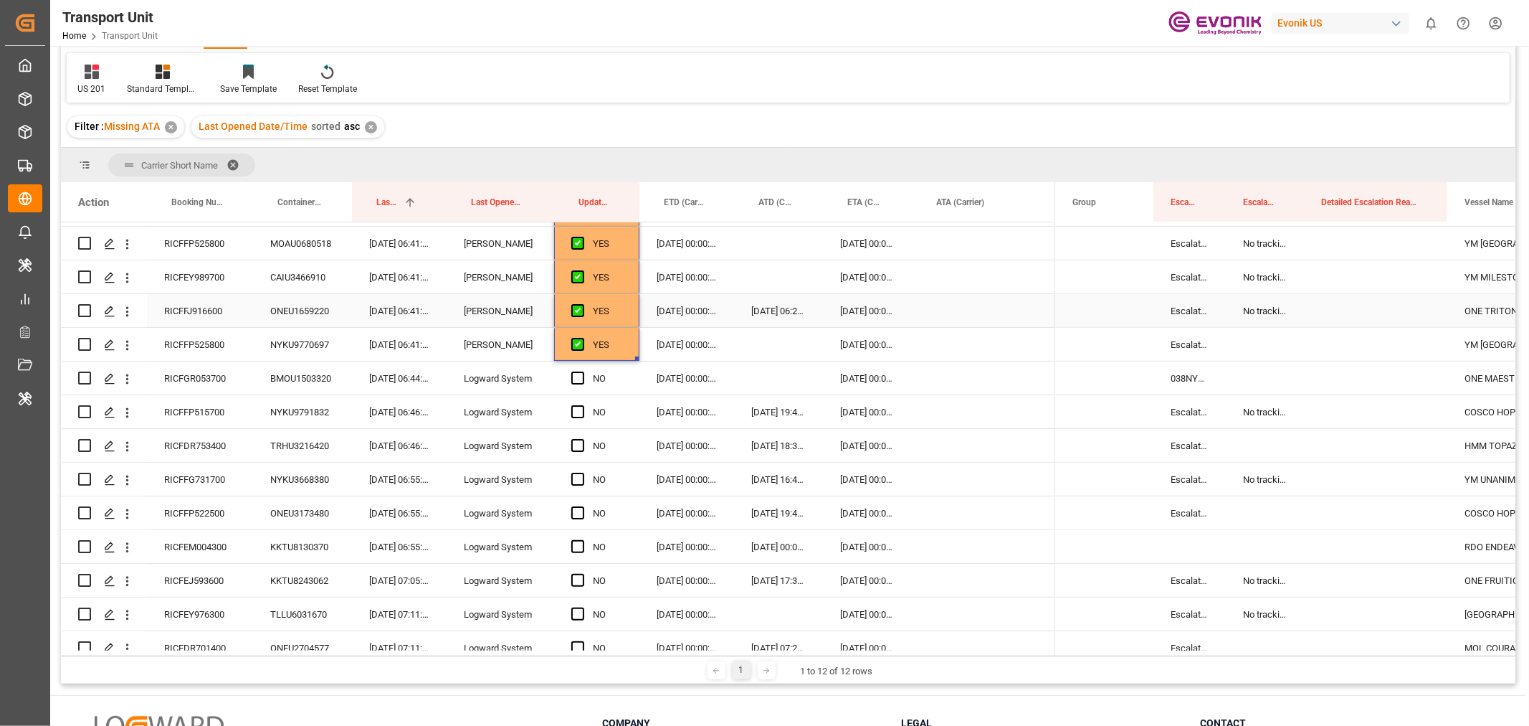
scroll to position [956, 0]
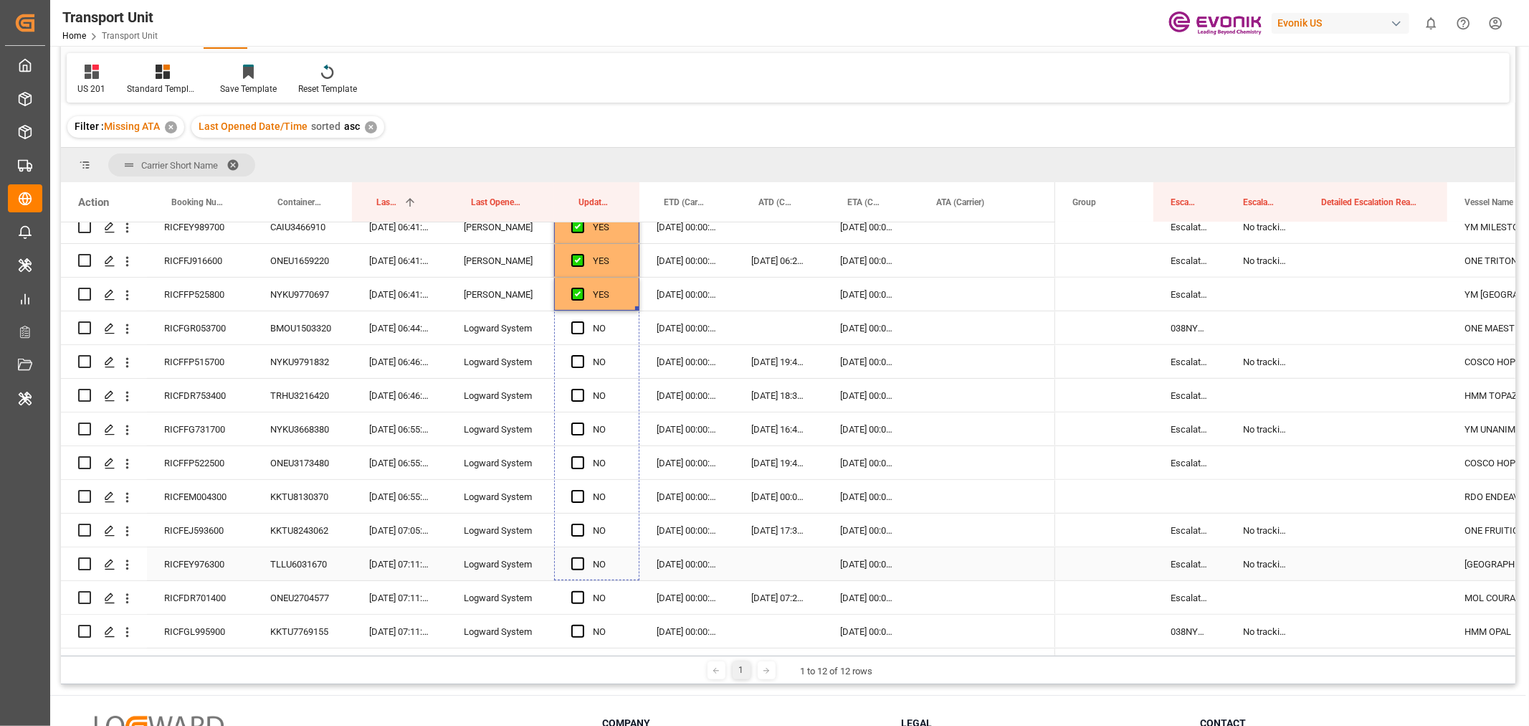
drag, startPoint x: 636, startPoint y: 309, endPoint x: 645, endPoint y: 503, distance: 193.8
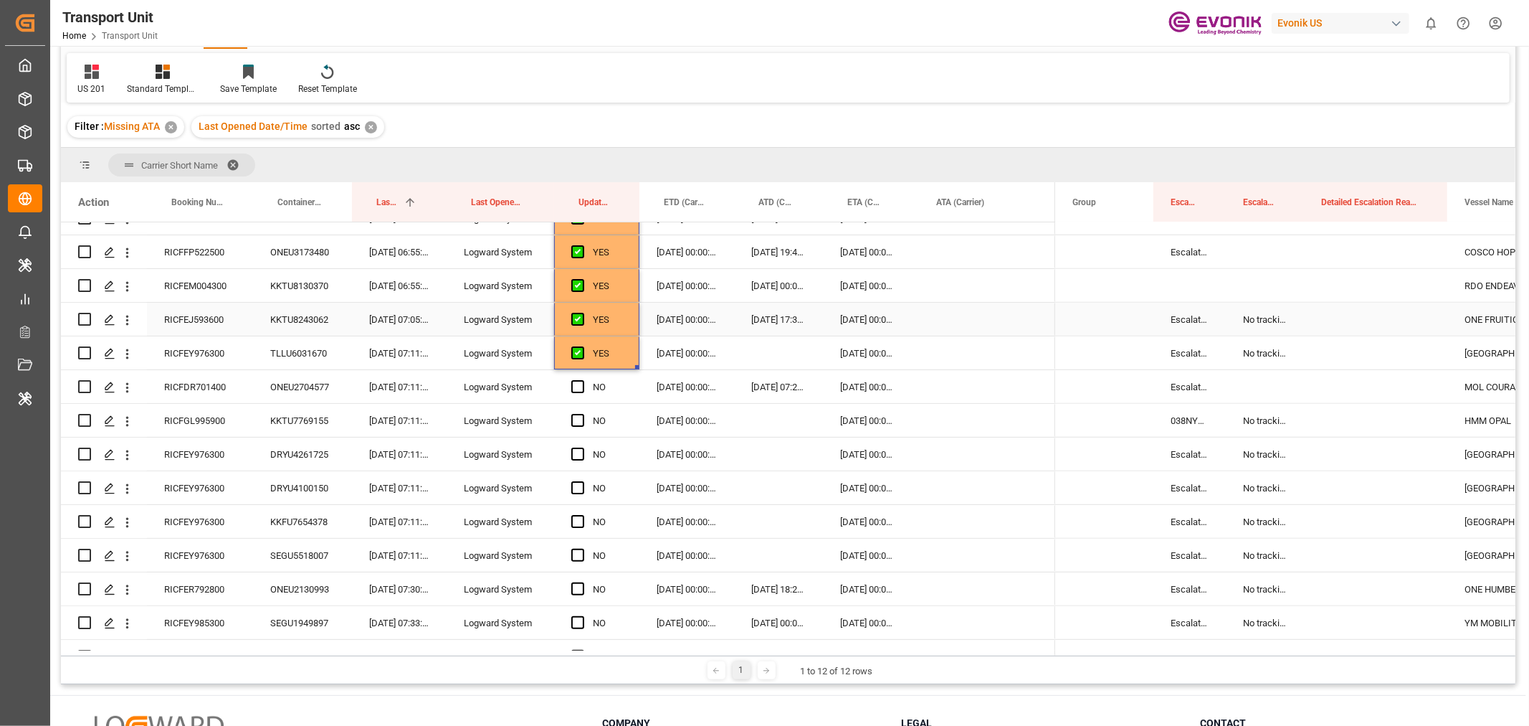
scroll to position [1195, 0]
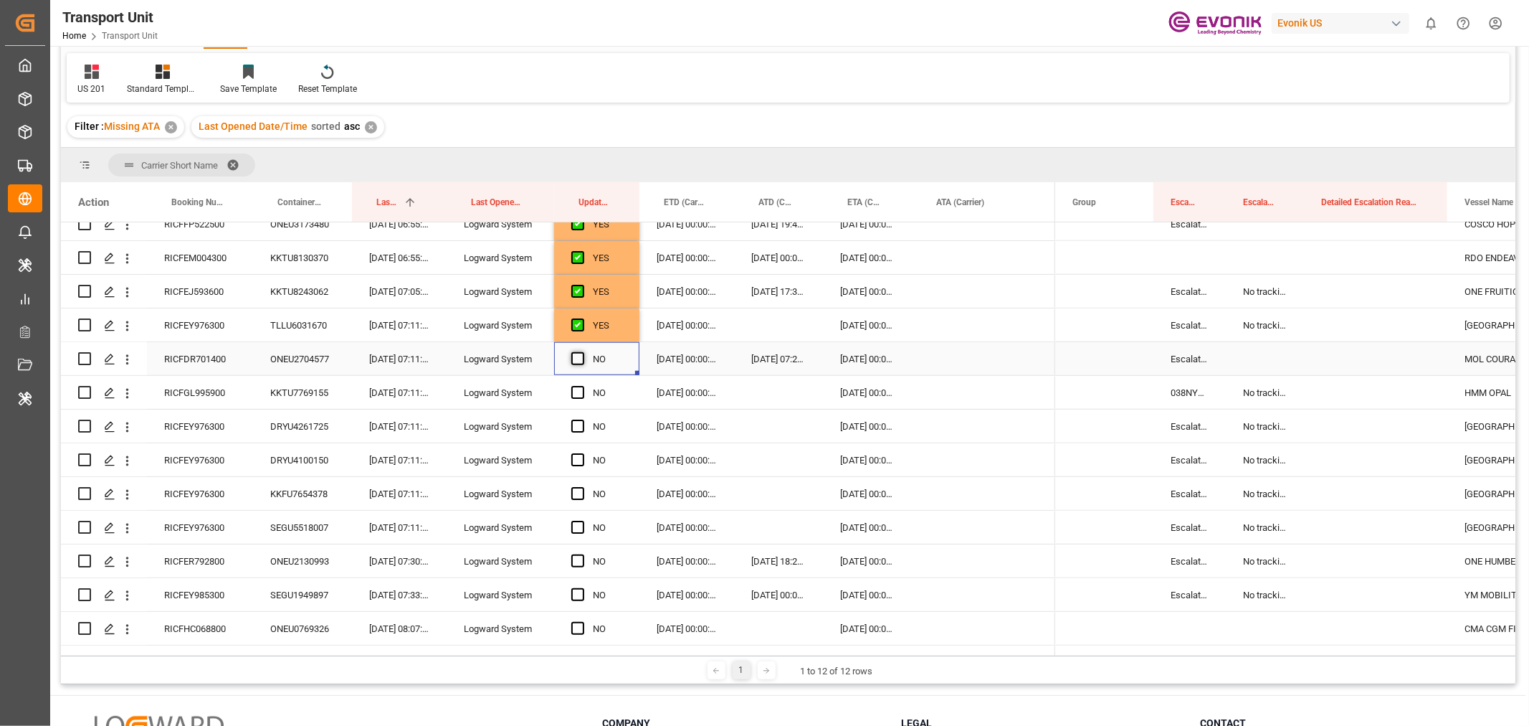
click at [579, 355] on span "Press SPACE to select this row." at bounding box center [577, 358] width 13 height 13
click at [582, 352] on input "Press SPACE to select this row." at bounding box center [582, 352] width 0 height 0
click at [211, 356] on div "RICFDR701400" at bounding box center [200, 358] width 106 height 33
click at [120, 359] on icon "open menu" at bounding box center [127, 359] width 15 height 15
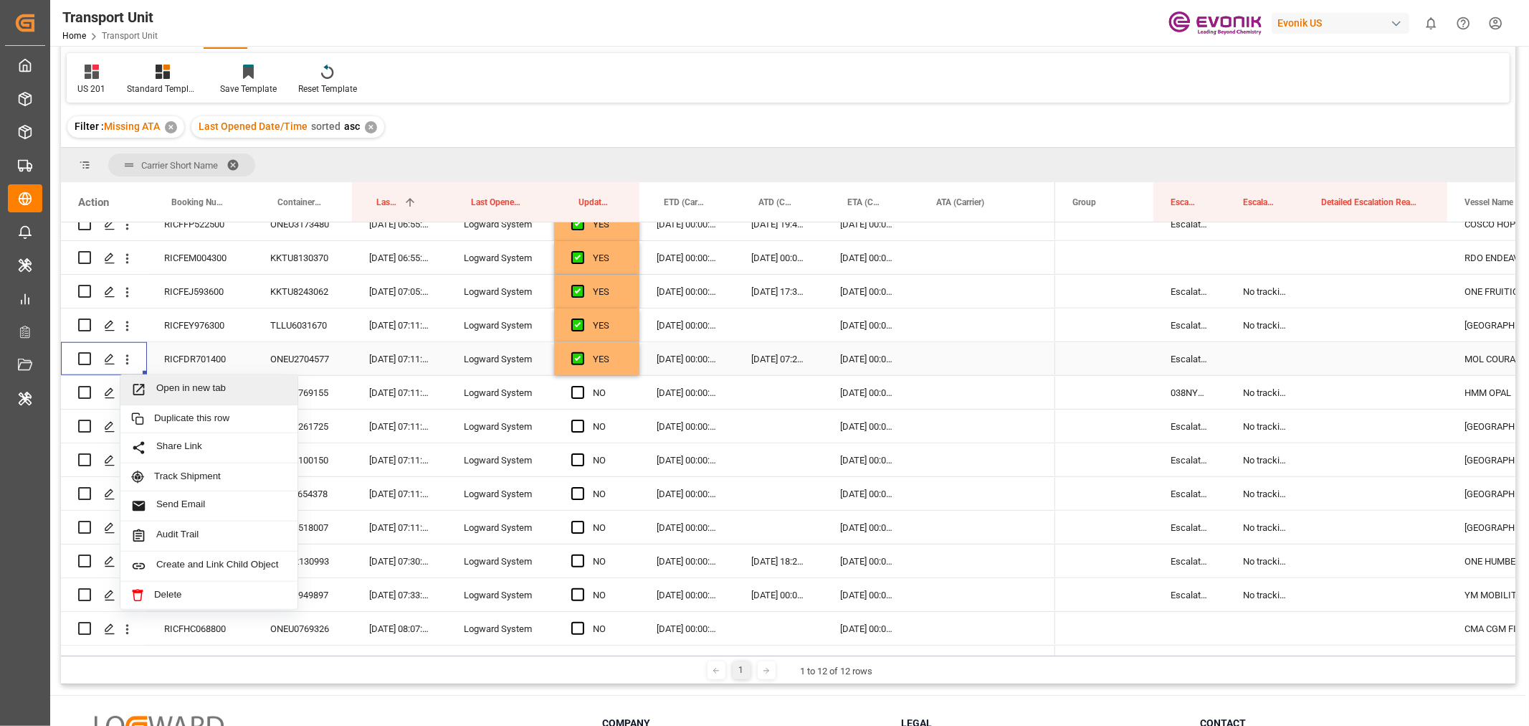
click at [203, 391] on span "Open in new tab" at bounding box center [221, 389] width 130 height 15
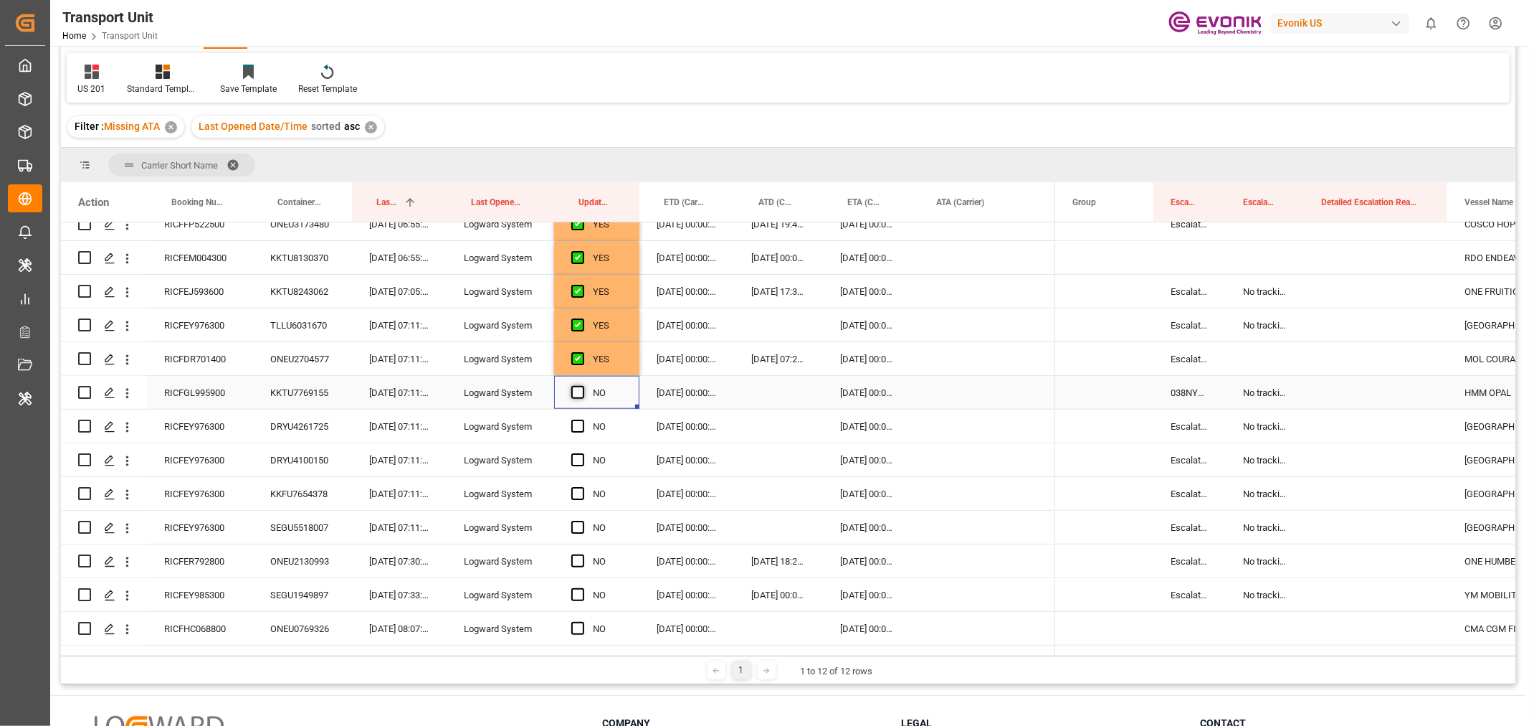
click at [577, 394] on span "Press SPACE to select this row." at bounding box center [577, 392] width 13 height 13
click at [582, 386] on input "Press SPACE to select this row." at bounding box center [582, 386] width 0 height 0
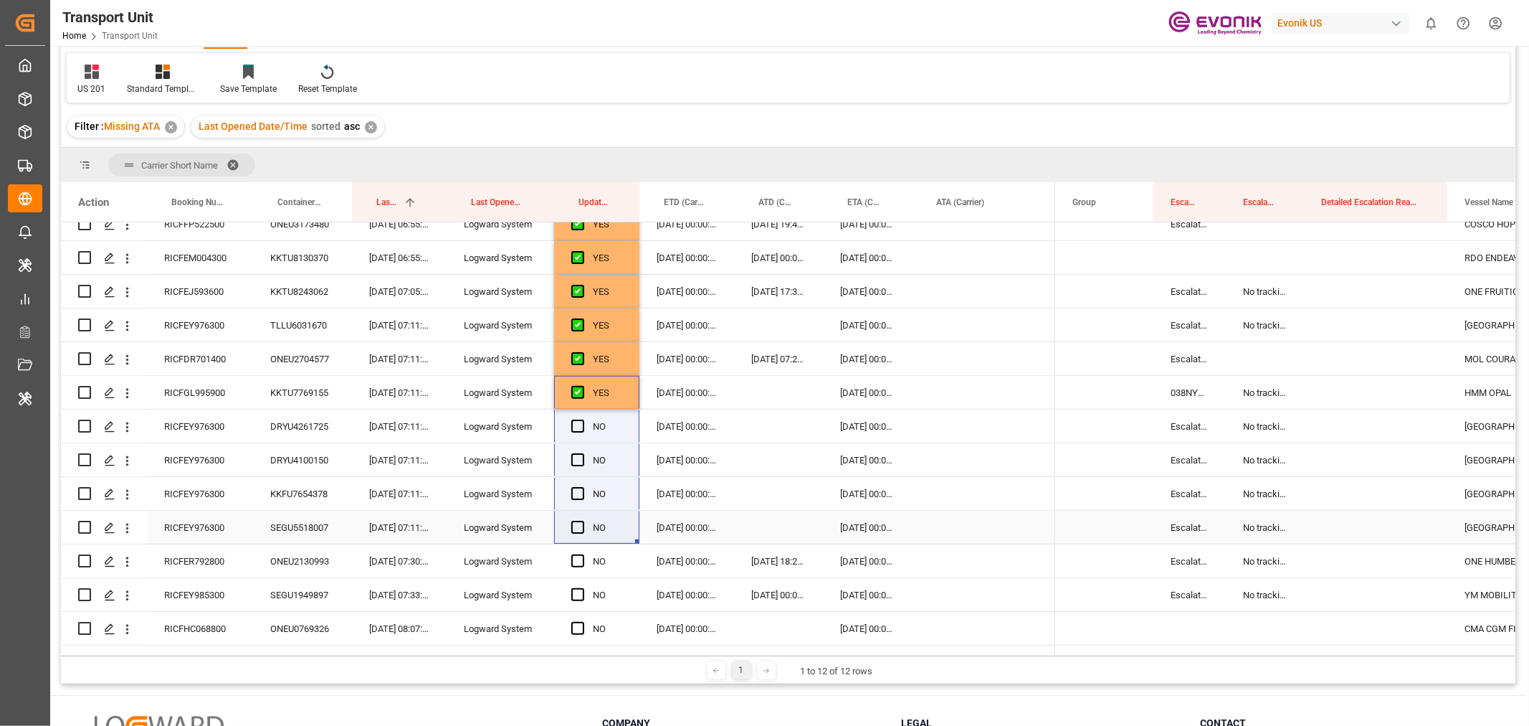
drag, startPoint x: 635, startPoint y: 402, endPoint x: 634, endPoint y: 531, distance: 128.4
click at [625, 391] on div "YES" at bounding box center [596, 392] width 85 height 33
drag, startPoint x: 636, startPoint y: 405, endPoint x: 641, endPoint y: 606, distance: 200.8
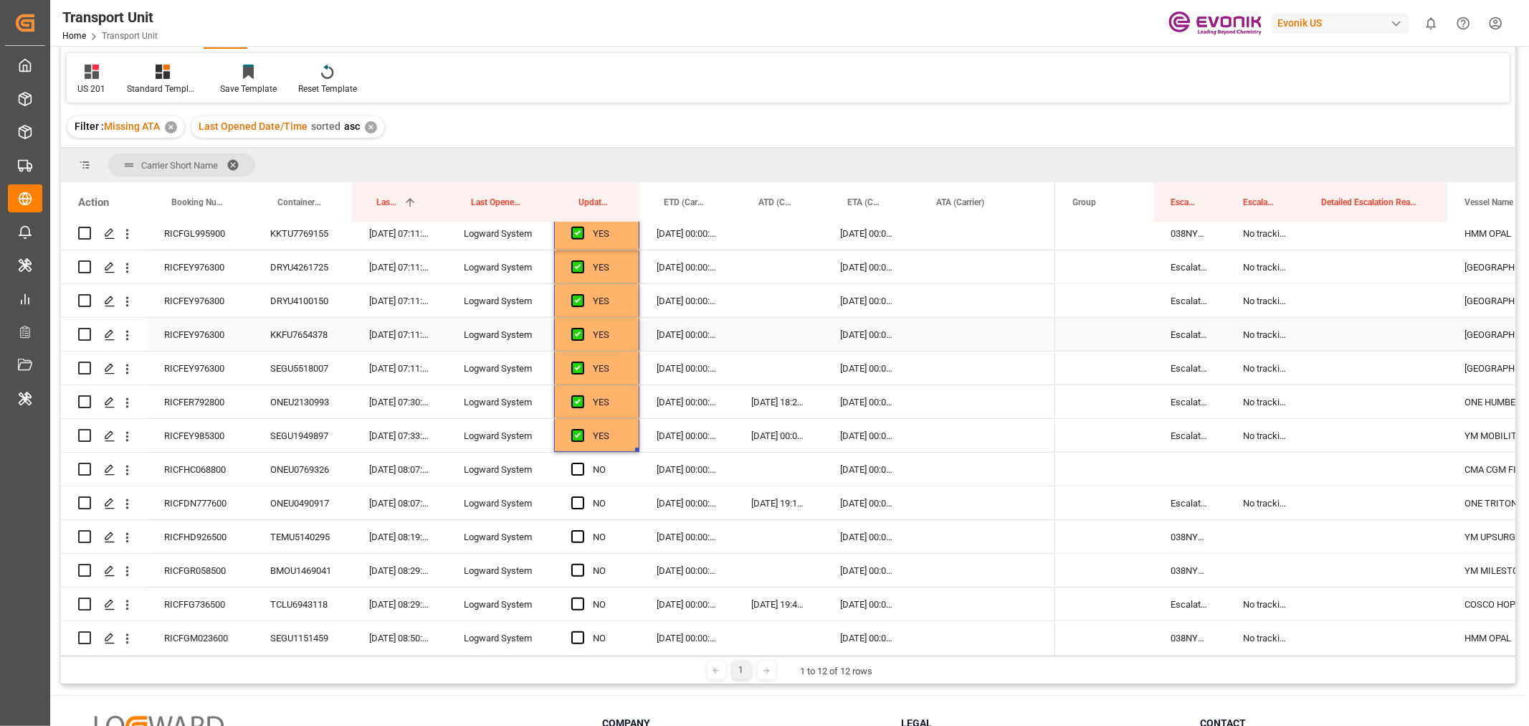
scroll to position [1434, 0]
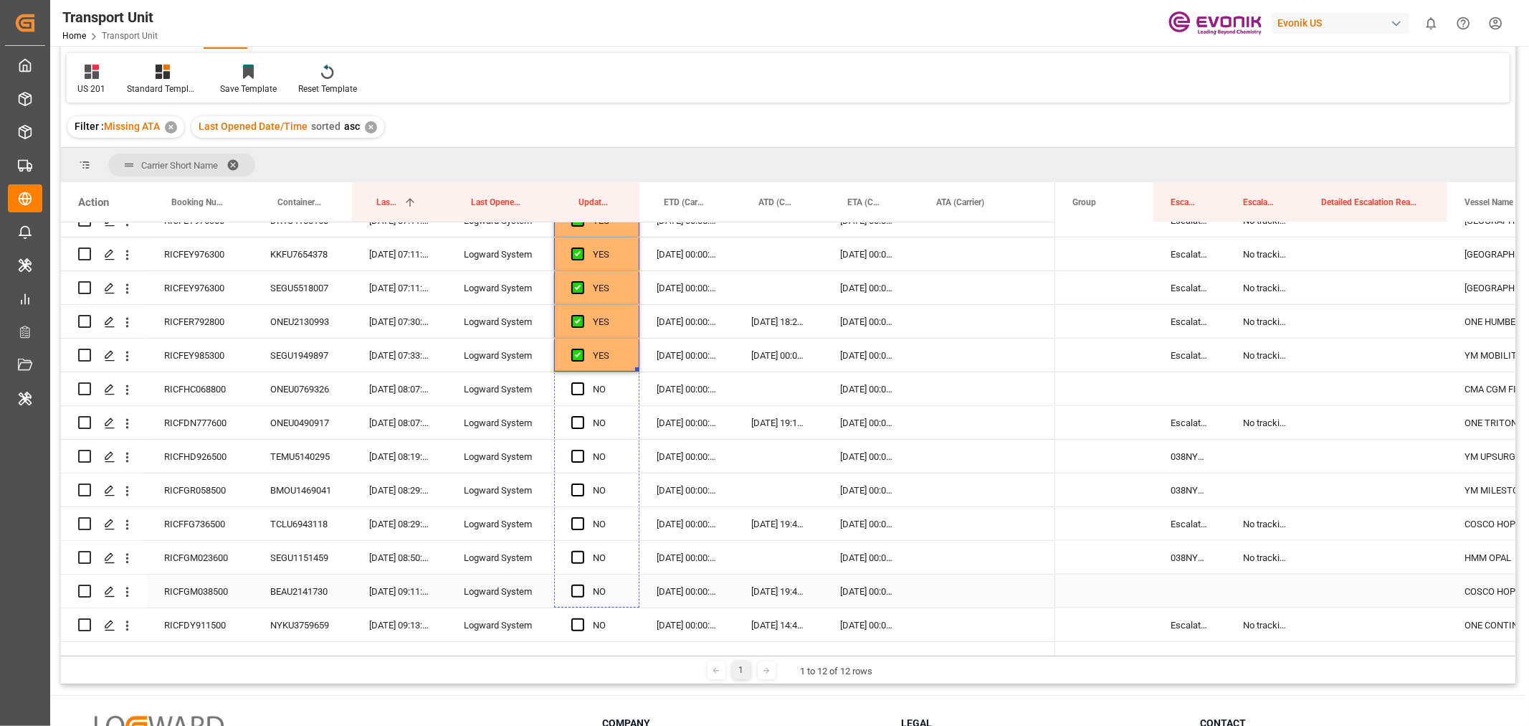
drag, startPoint x: 636, startPoint y: 368, endPoint x: 640, endPoint y: 601, distance: 233.1
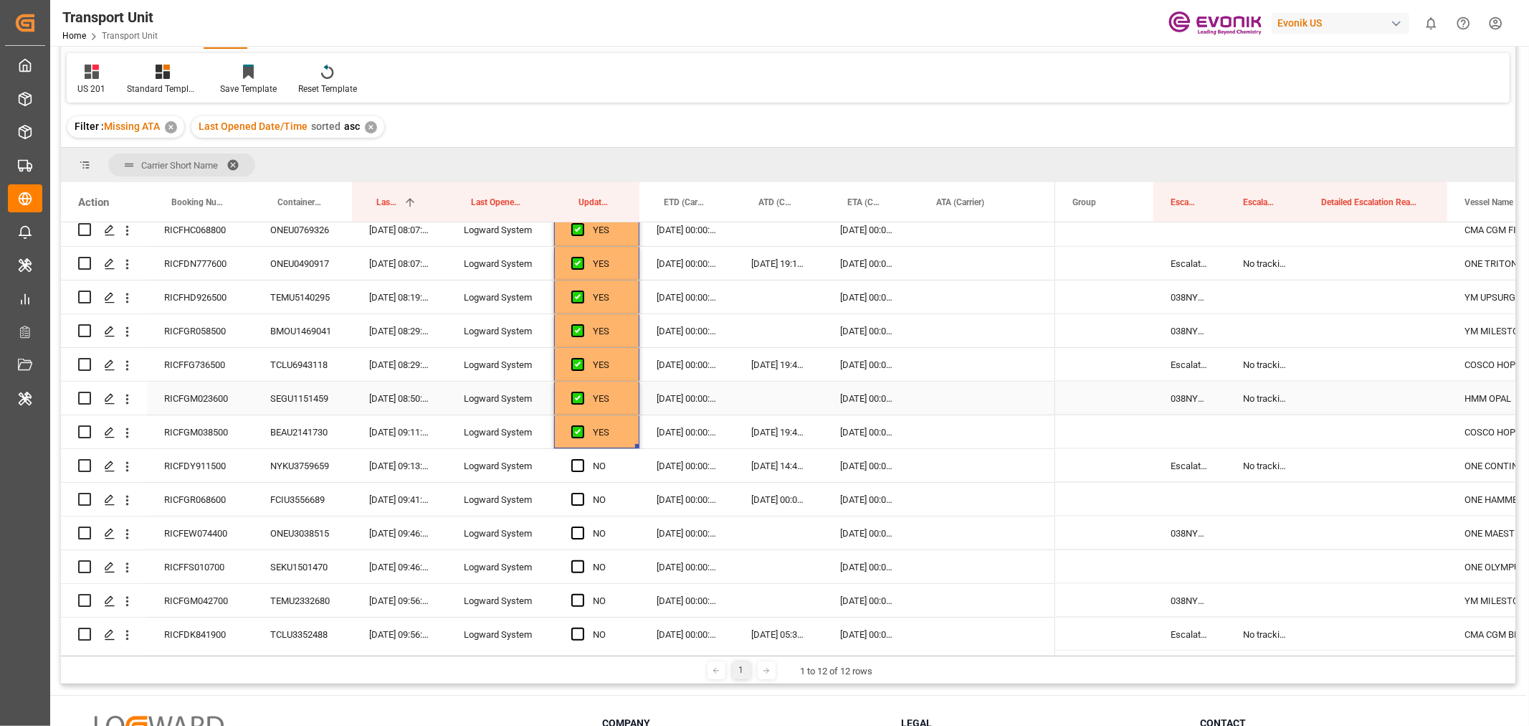
scroll to position [1673, 0]
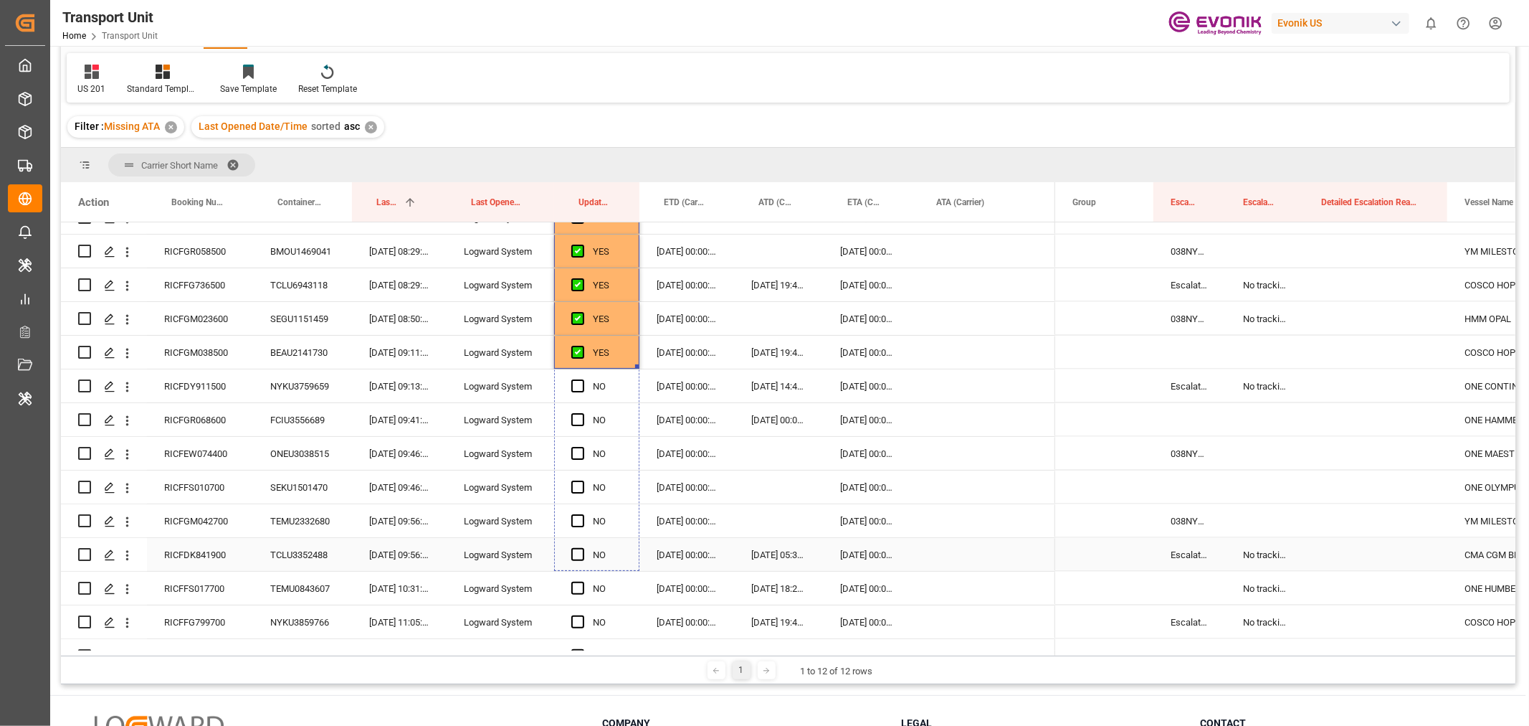
drag, startPoint x: 635, startPoint y: 366, endPoint x: 634, endPoint y: 542, distance: 176.4
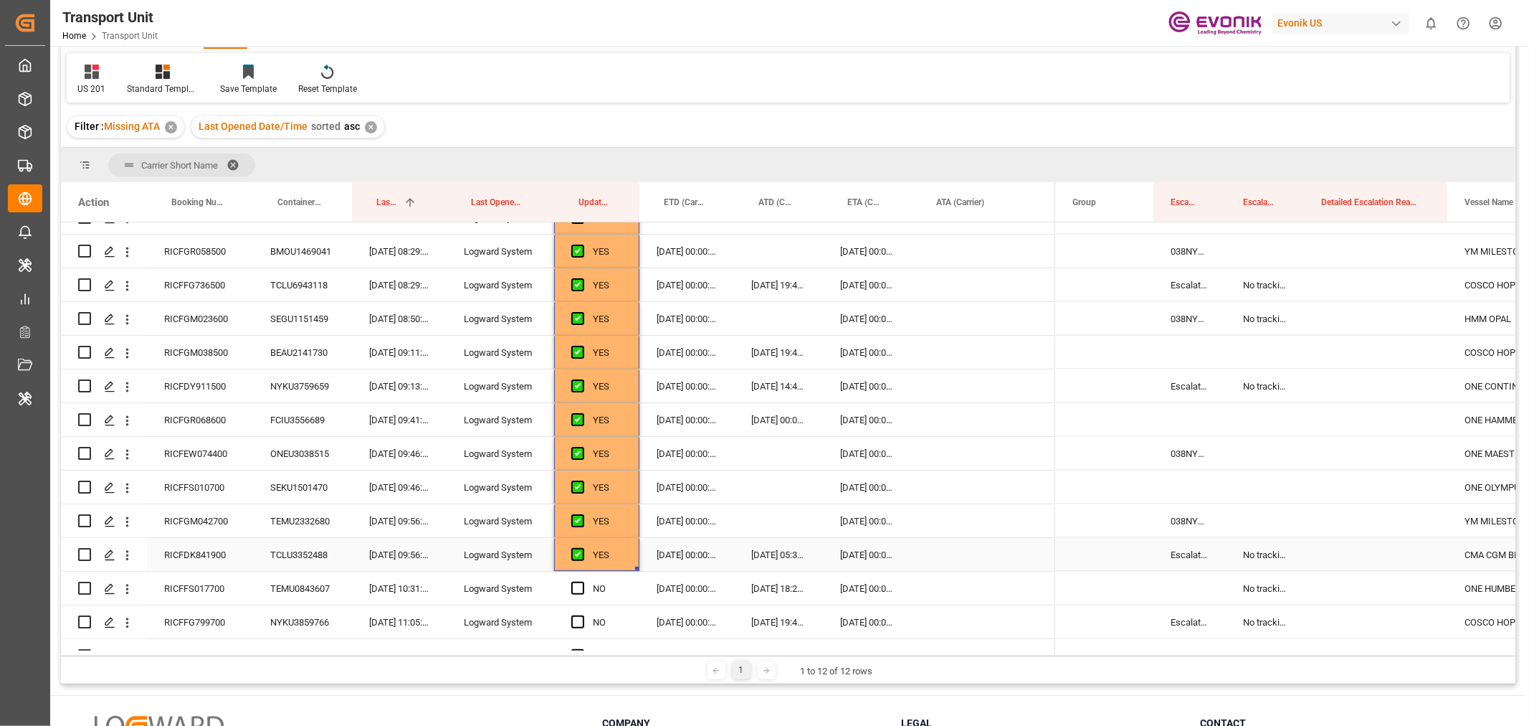
click at [195, 552] on div "RICFDK841900" at bounding box center [200, 554] width 106 height 33
click at [128, 553] on icon "open menu" at bounding box center [127, 555] width 15 height 15
click at [180, 586] on span "Open in new tab" at bounding box center [221, 585] width 130 height 15
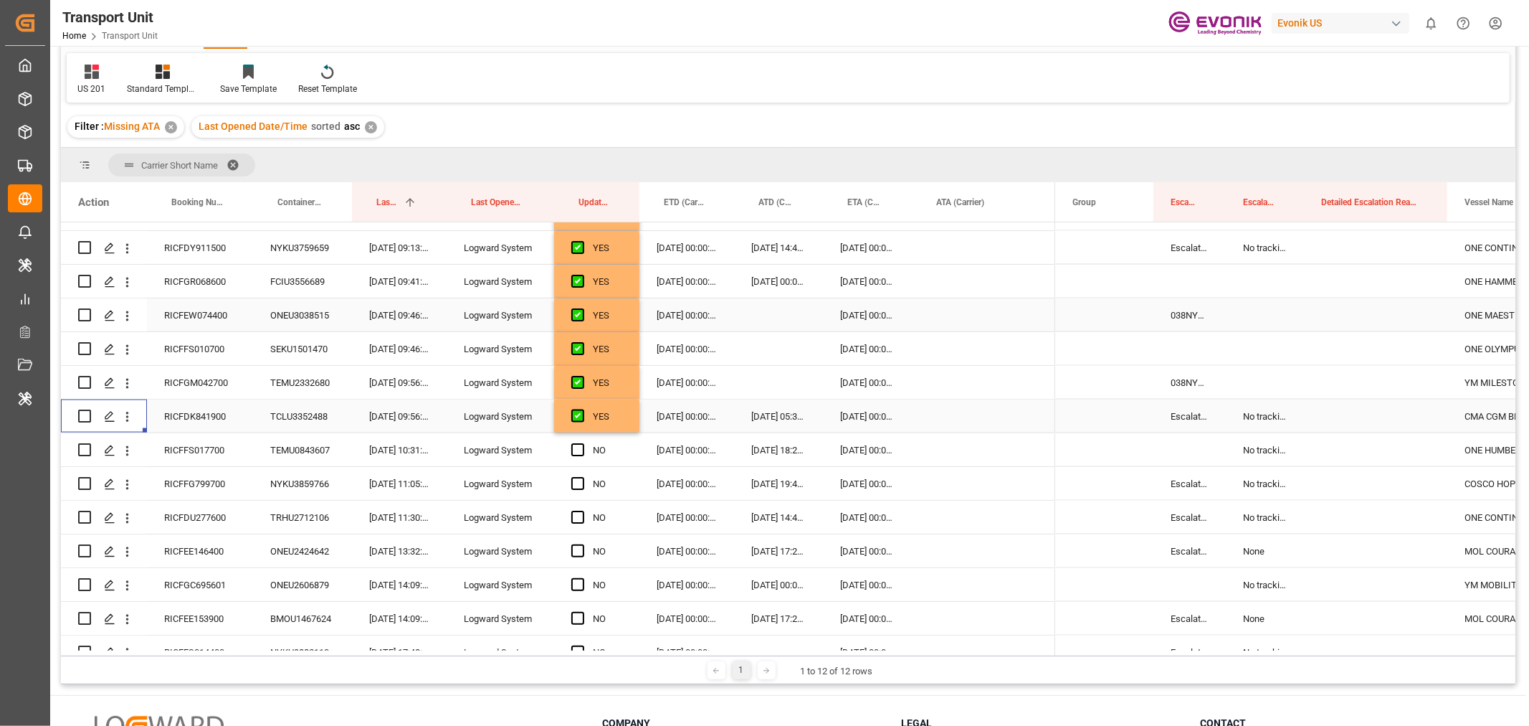
scroll to position [1912, 0]
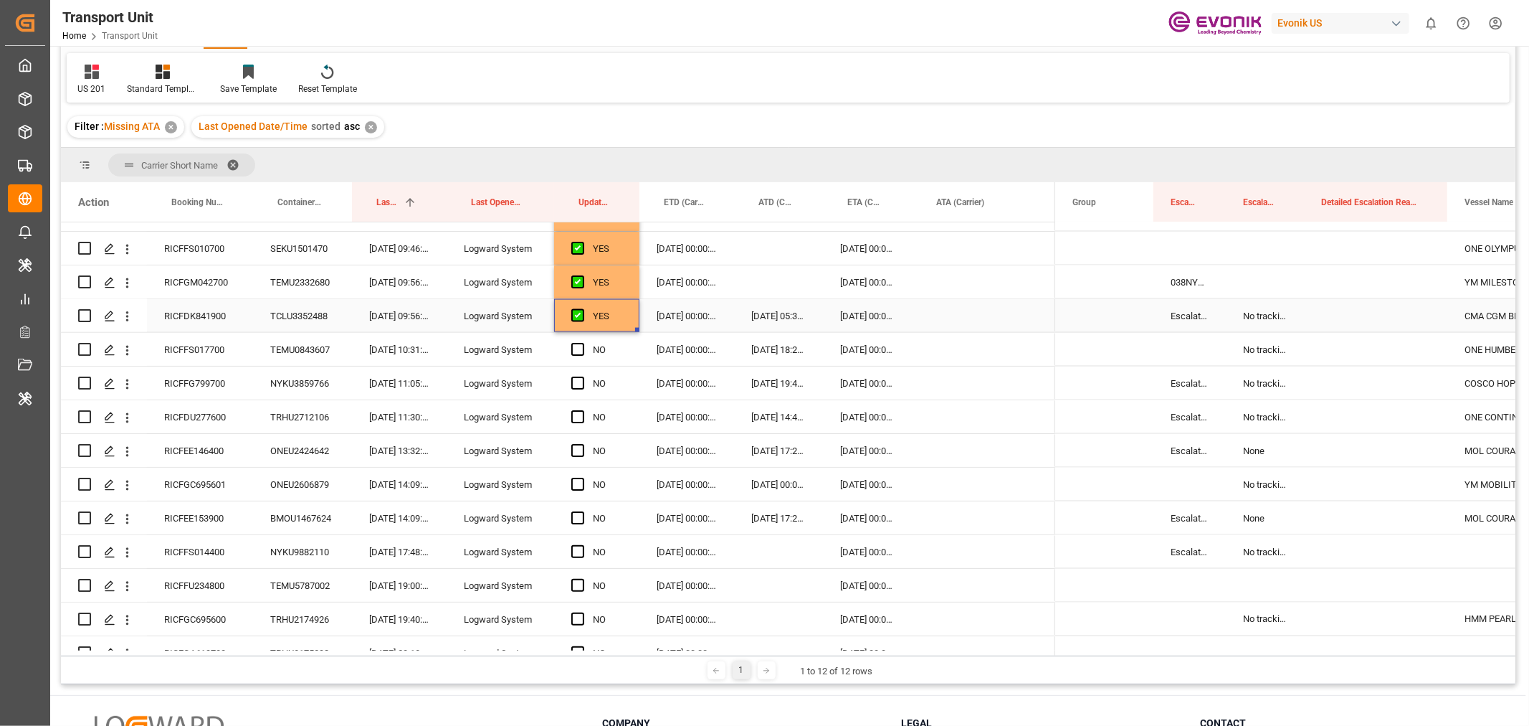
click at [627, 315] on div "YES" at bounding box center [596, 315] width 85 height 33
drag, startPoint x: 635, startPoint y: 330, endPoint x: 642, endPoint y: 502, distance: 172.2
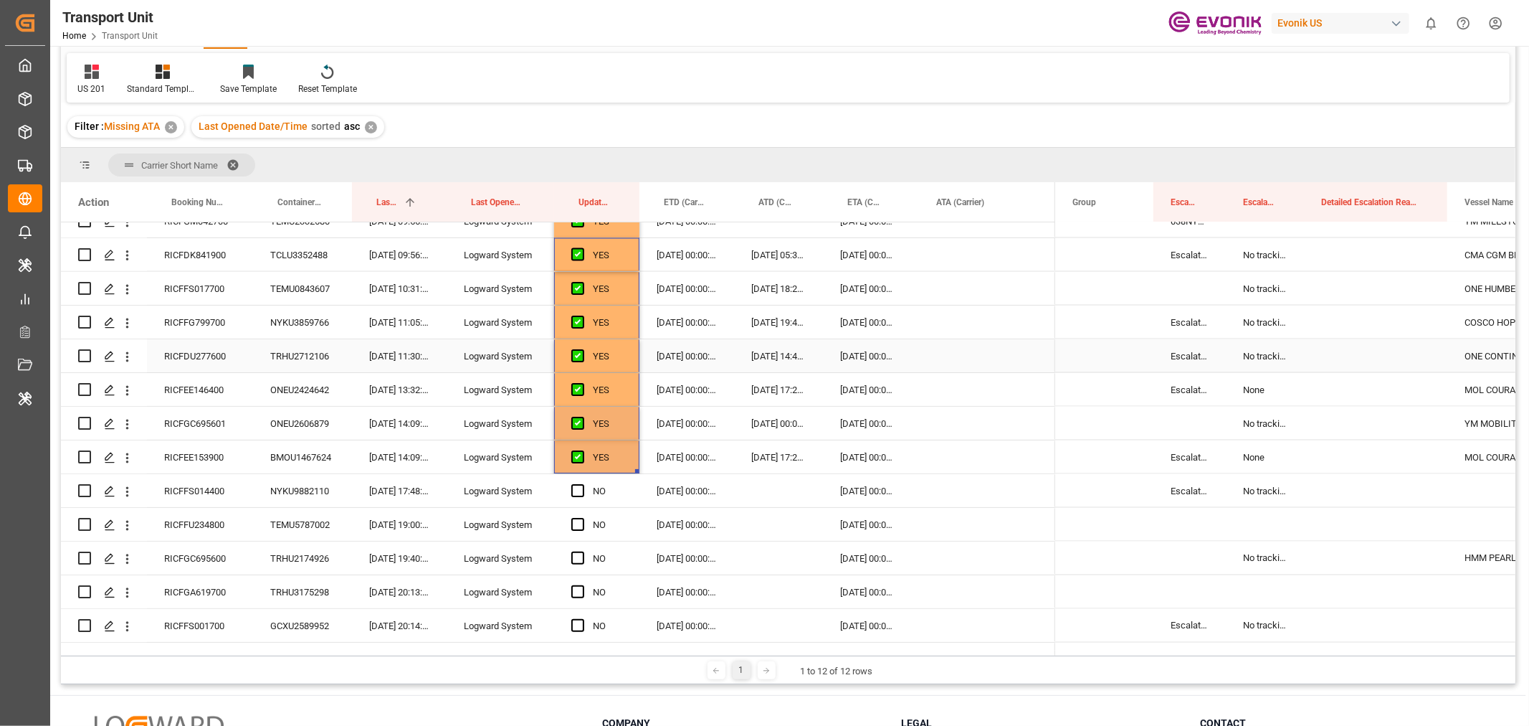
scroll to position [2071, 0]
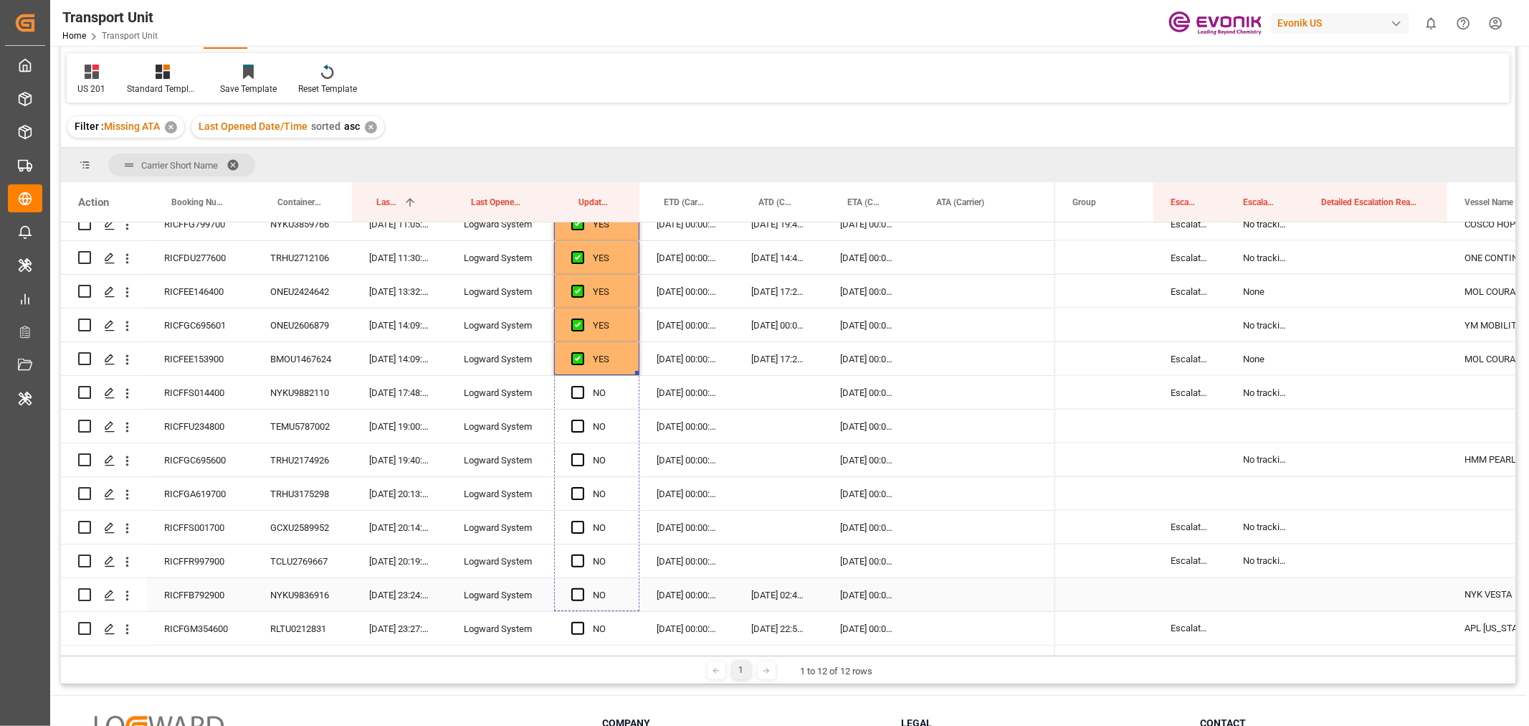
drag, startPoint x: 637, startPoint y: 371, endPoint x: 643, endPoint y: 592, distance: 221.7
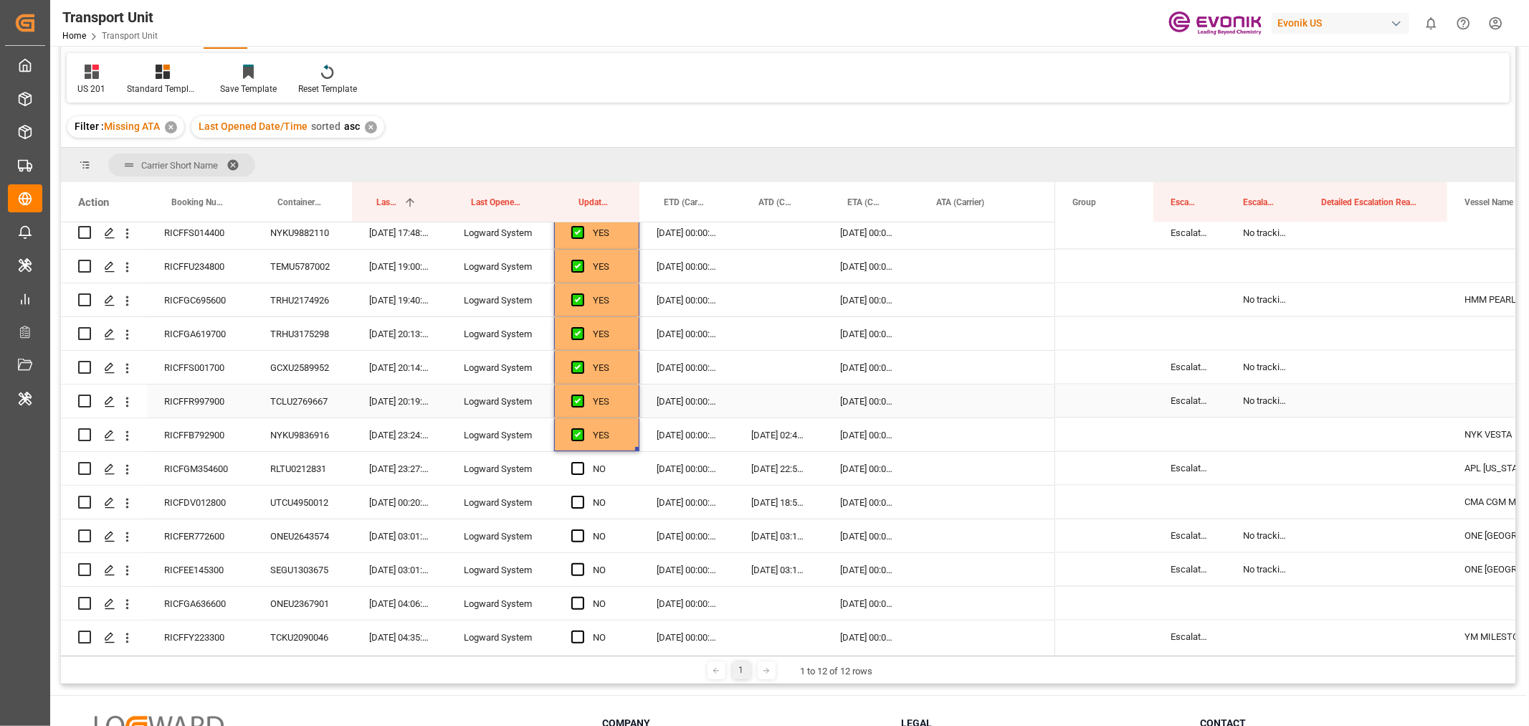
scroll to position [2310, 0]
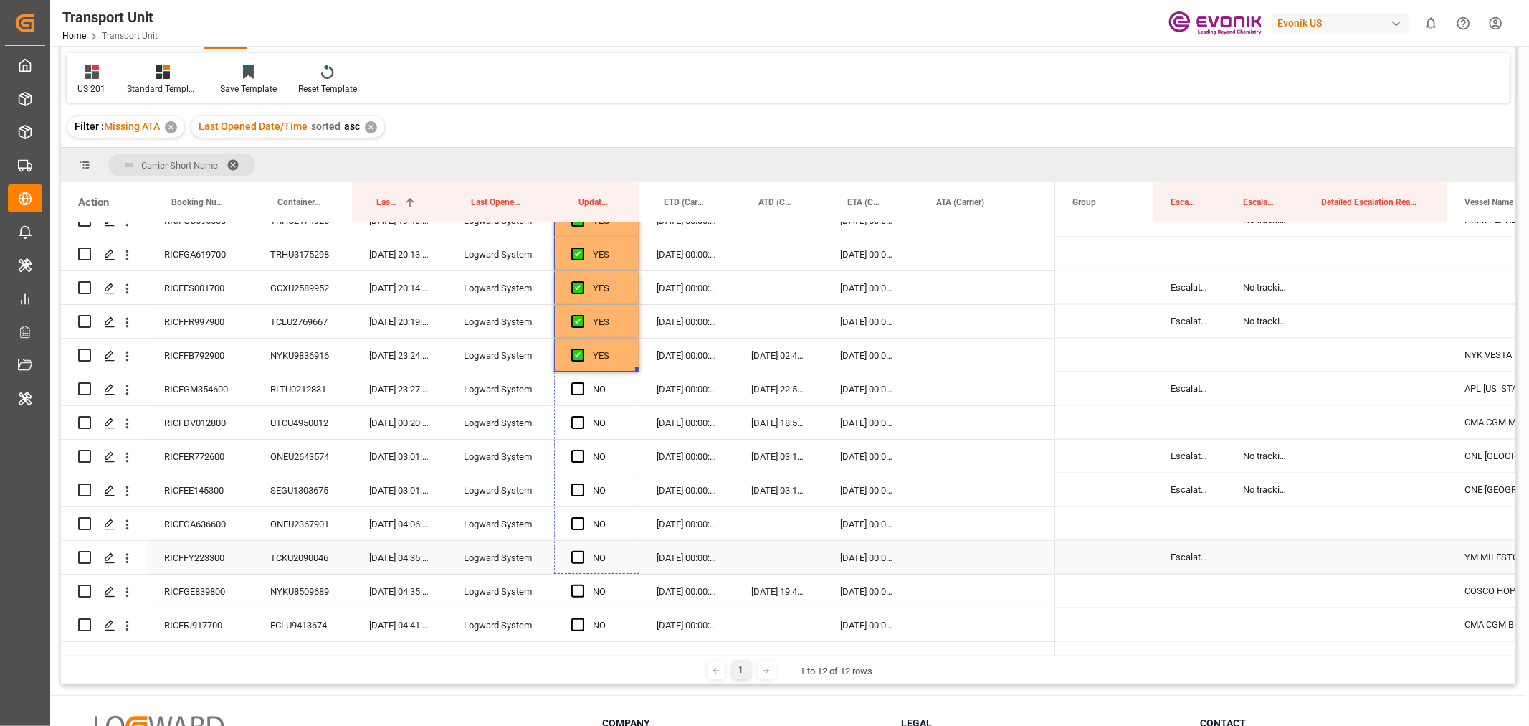
drag, startPoint x: 635, startPoint y: 367, endPoint x: 639, endPoint y: 576, distance: 209.4
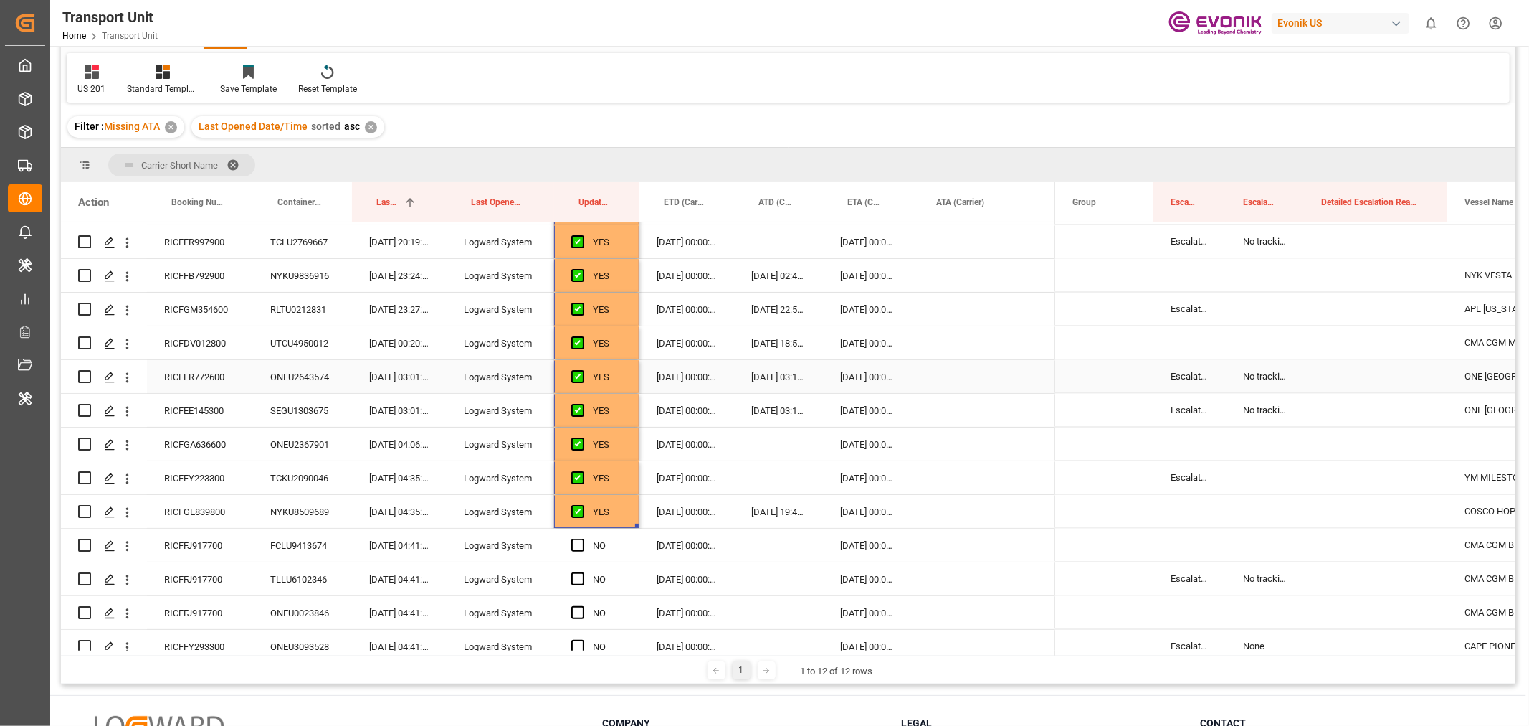
scroll to position [2549, 0]
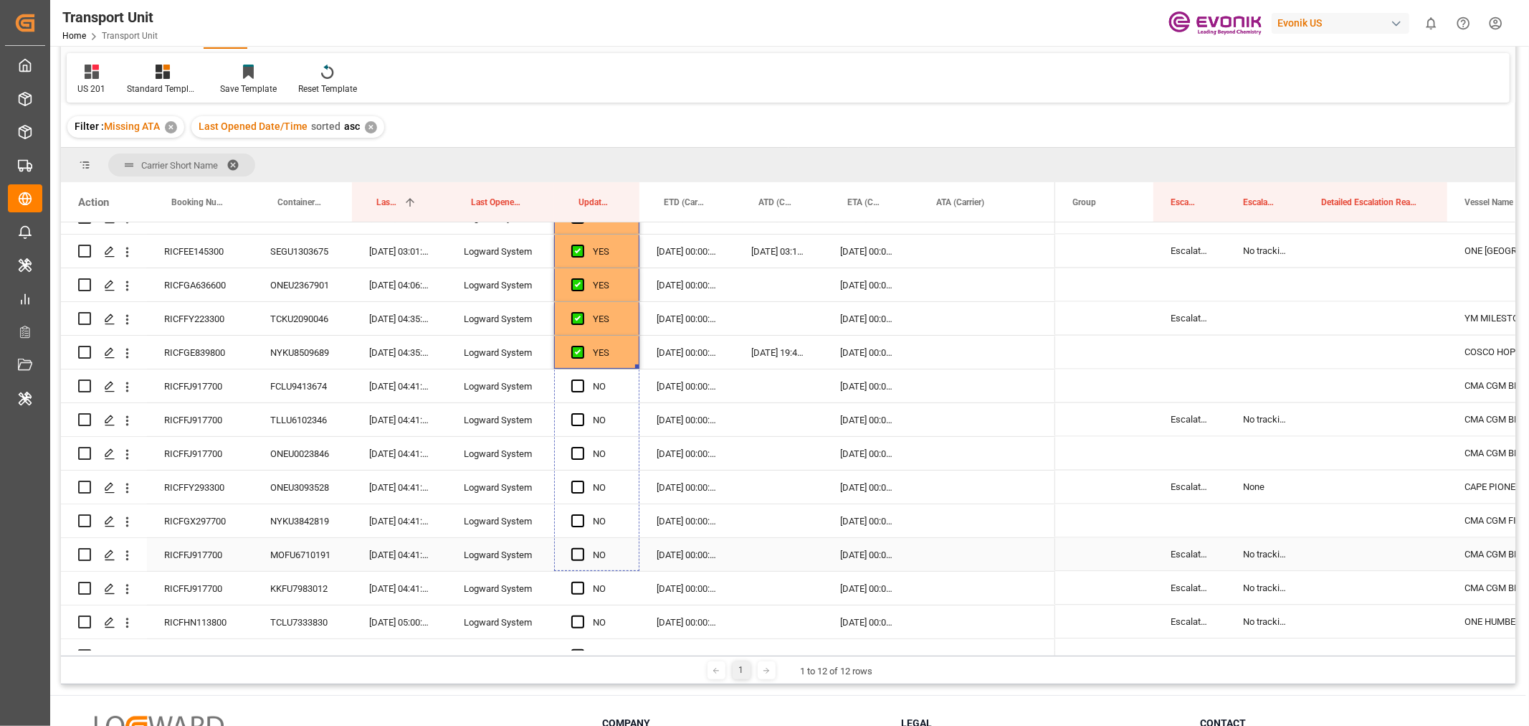
drag, startPoint x: 636, startPoint y: 364, endPoint x: 656, endPoint y: 597, distance: 234.6
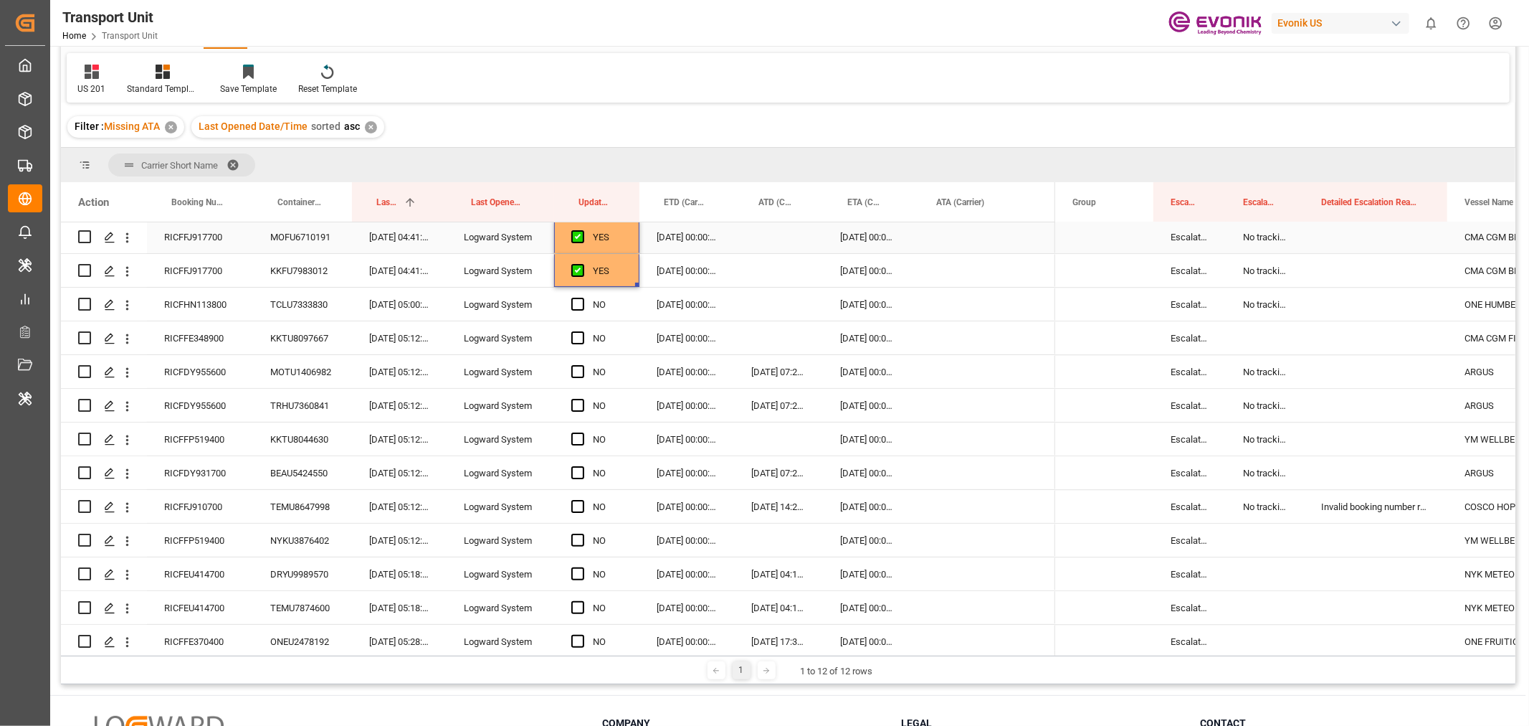
scroll to position [2868, 0]
drag, startPoint x: 637, startPoint y: 283, endPoint x: 644, endPoint y: 387, distance: 104.9
click at [178, 303] on div "RICFHN113800" at bounding box center [200, 302] width 106 height 33
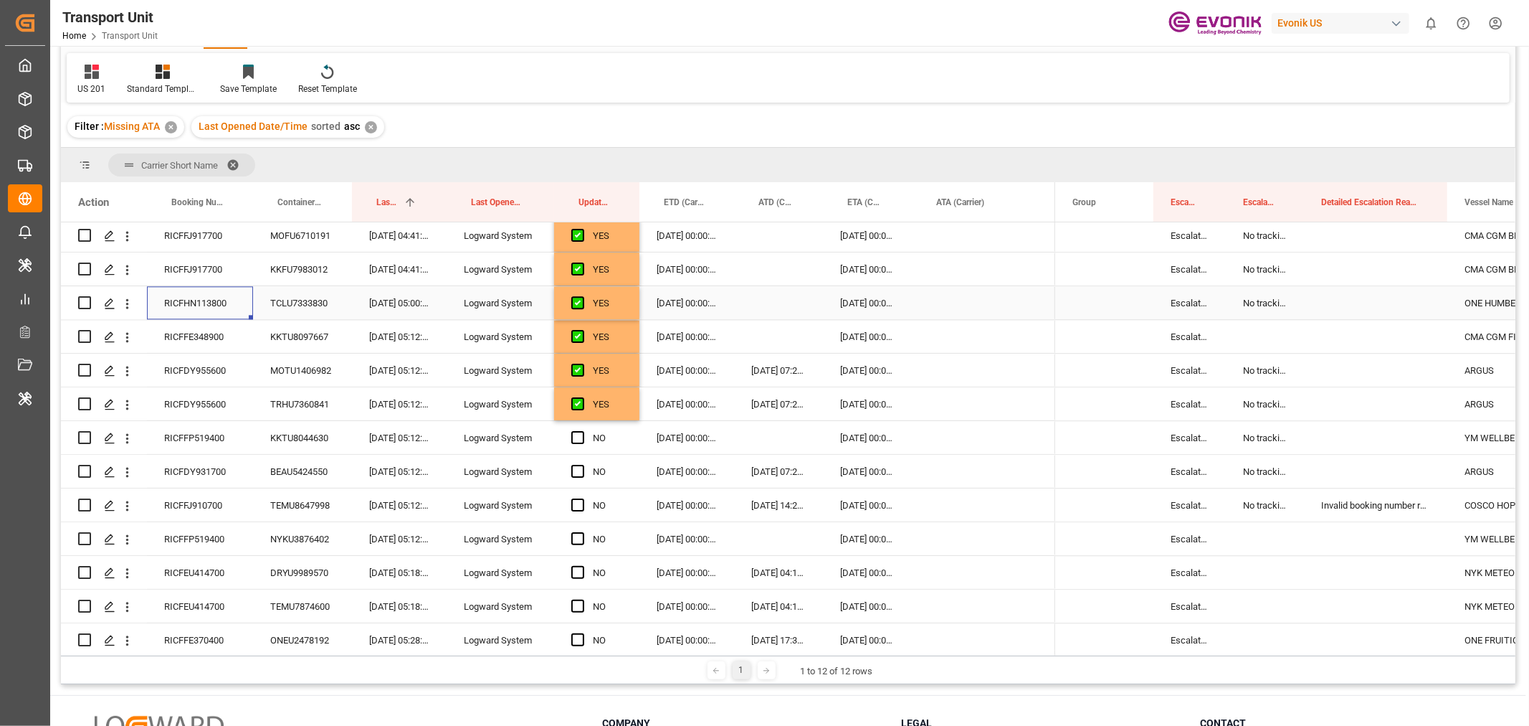
click at [178, 303] on div "RICFHN113800" at bounding box center [200, 302] width 106 height 33
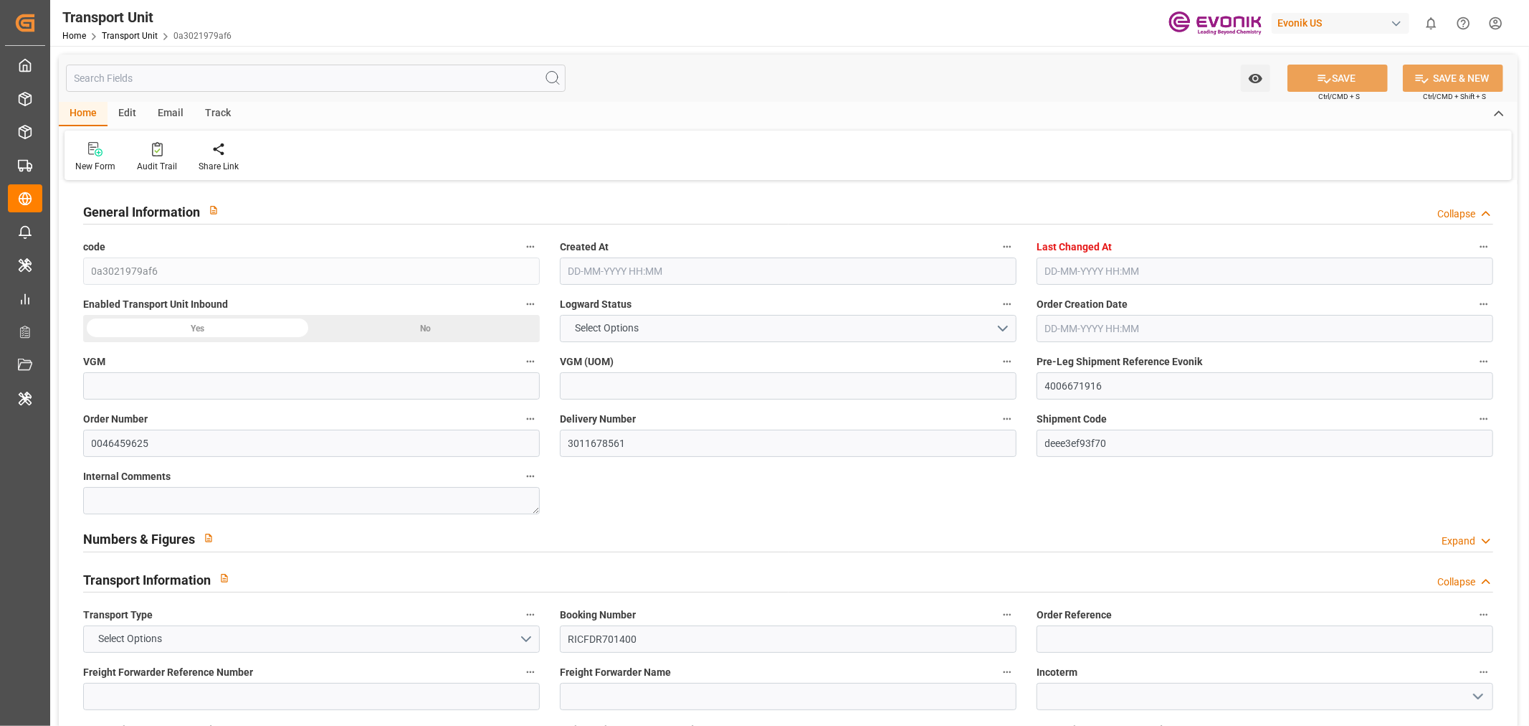
type input "11302.96"
type input "ONE"
type input "Ocean Network Express"
type input "USMOB"
type input "KRPUS"
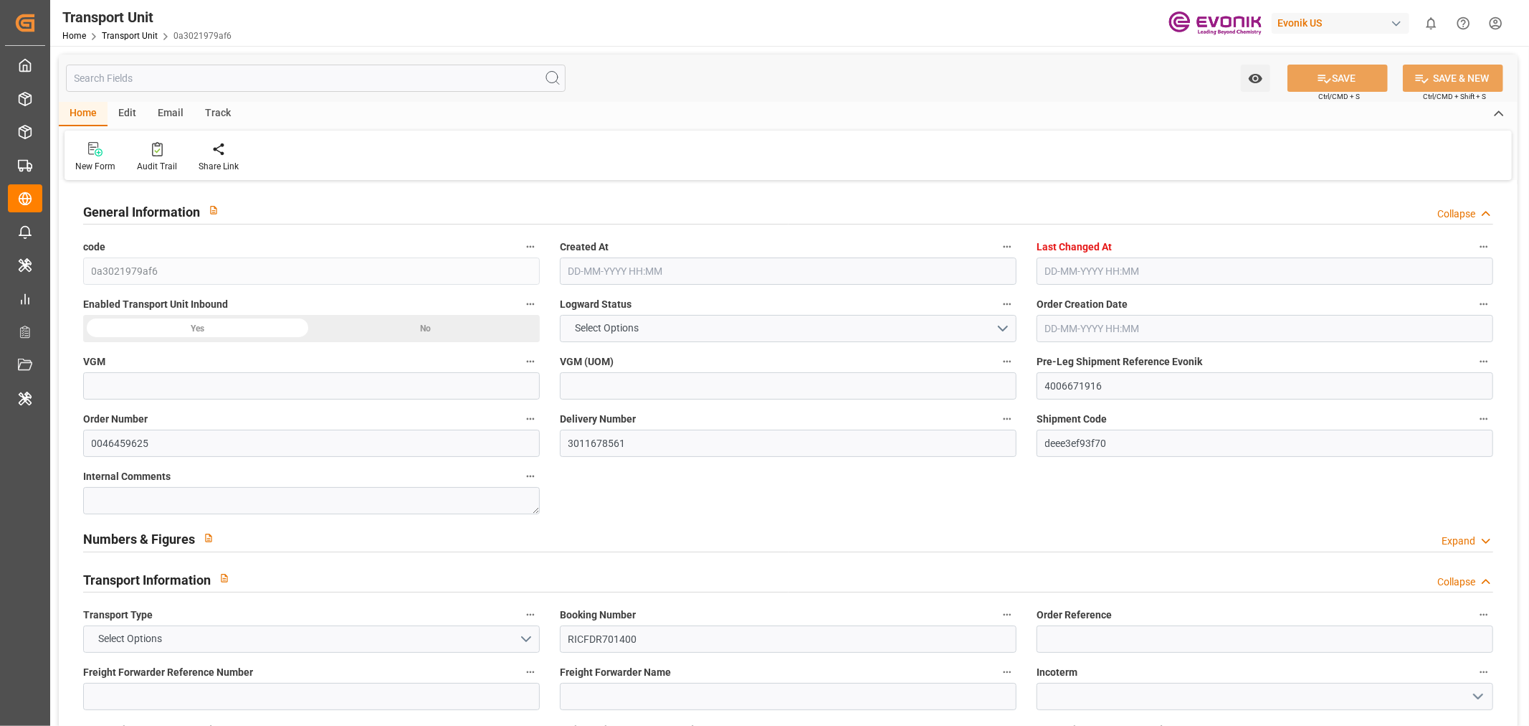
type input "9321263"
type input "USMOB"
type input "KRPUS"
type input "9321263"
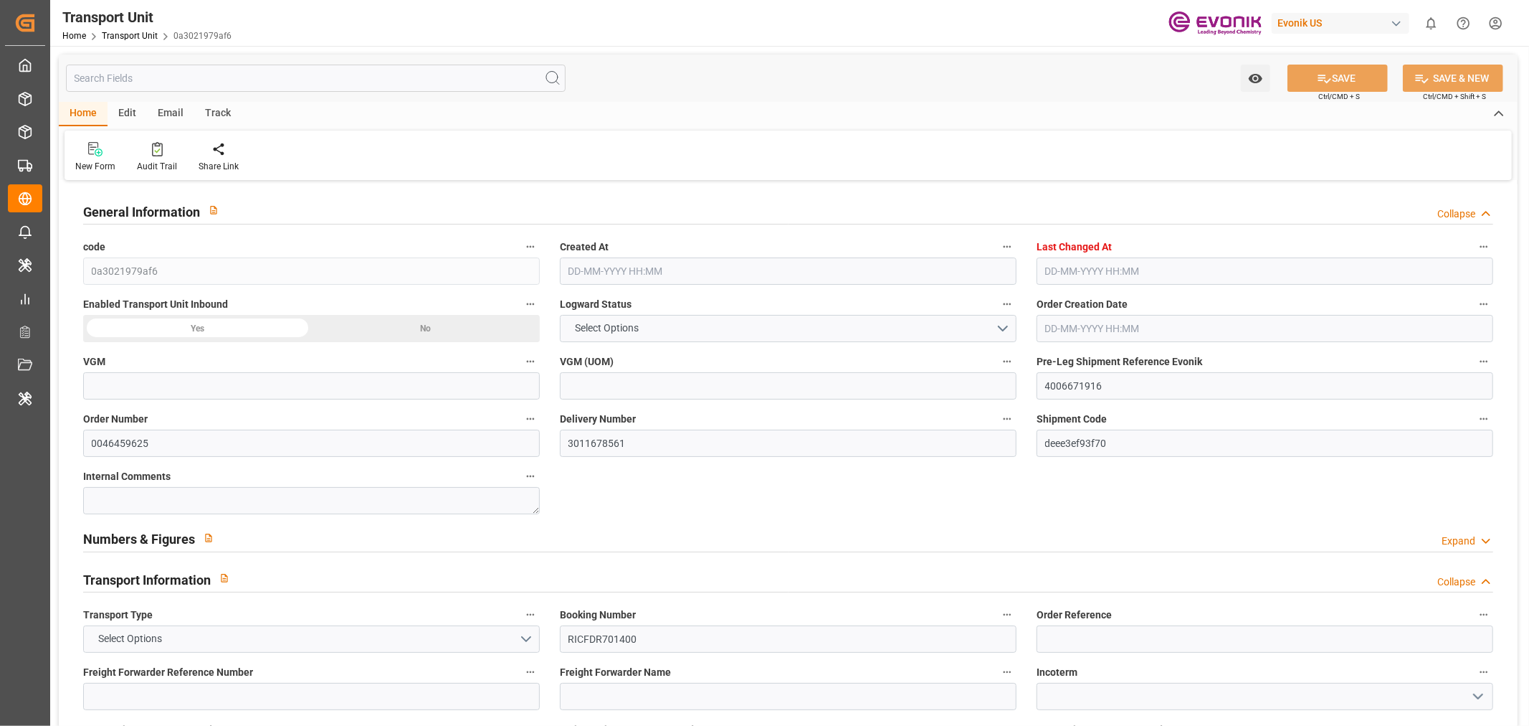
type input "8952.96"
type input "17-07-2025 03:41"
type input "23-09-2025 07:11"
type input "04-09-2025"
type input "23-07-2025 14:36"
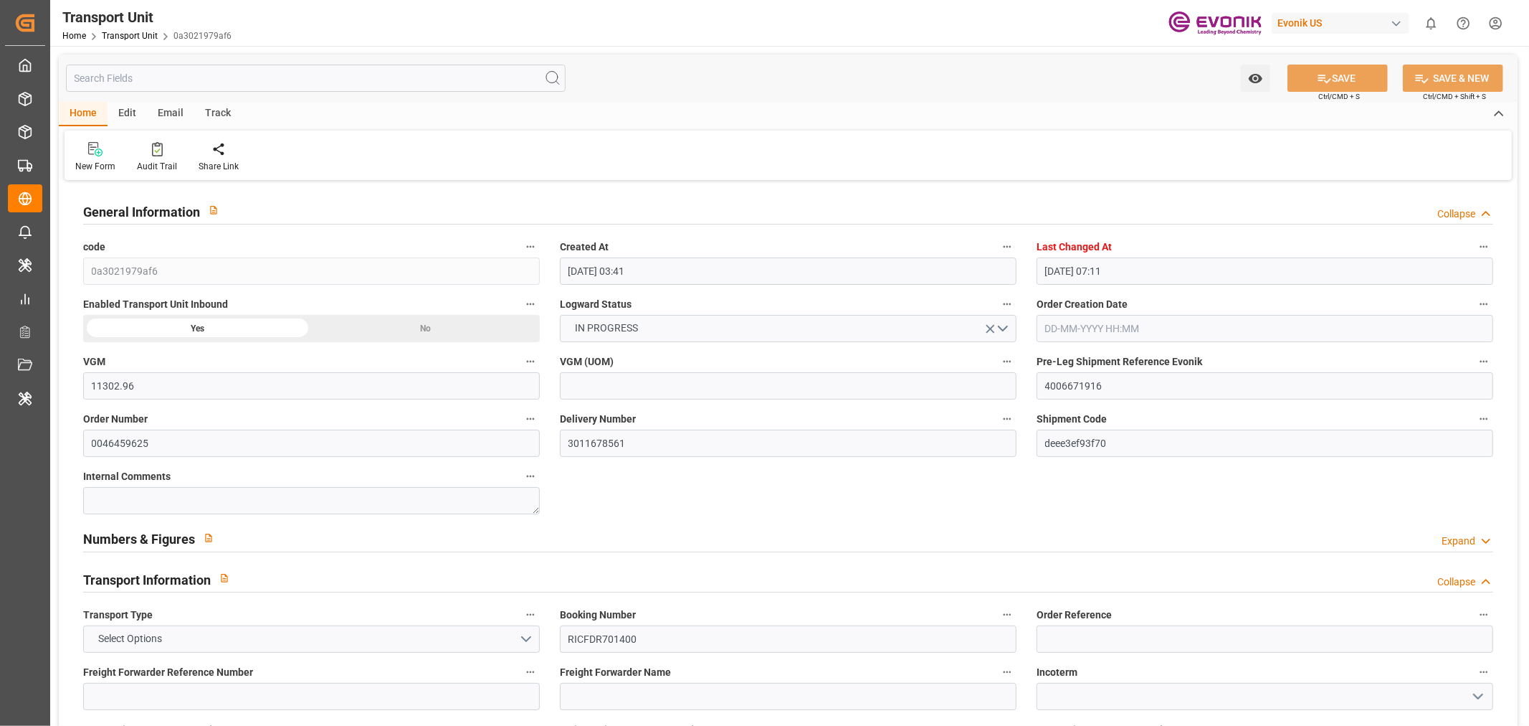
type input "24-07-2025 14:36"
type input "04-08-2025 09:17"
type input "11-08-2025 00:00"
type input "31-07-2025 00:00"
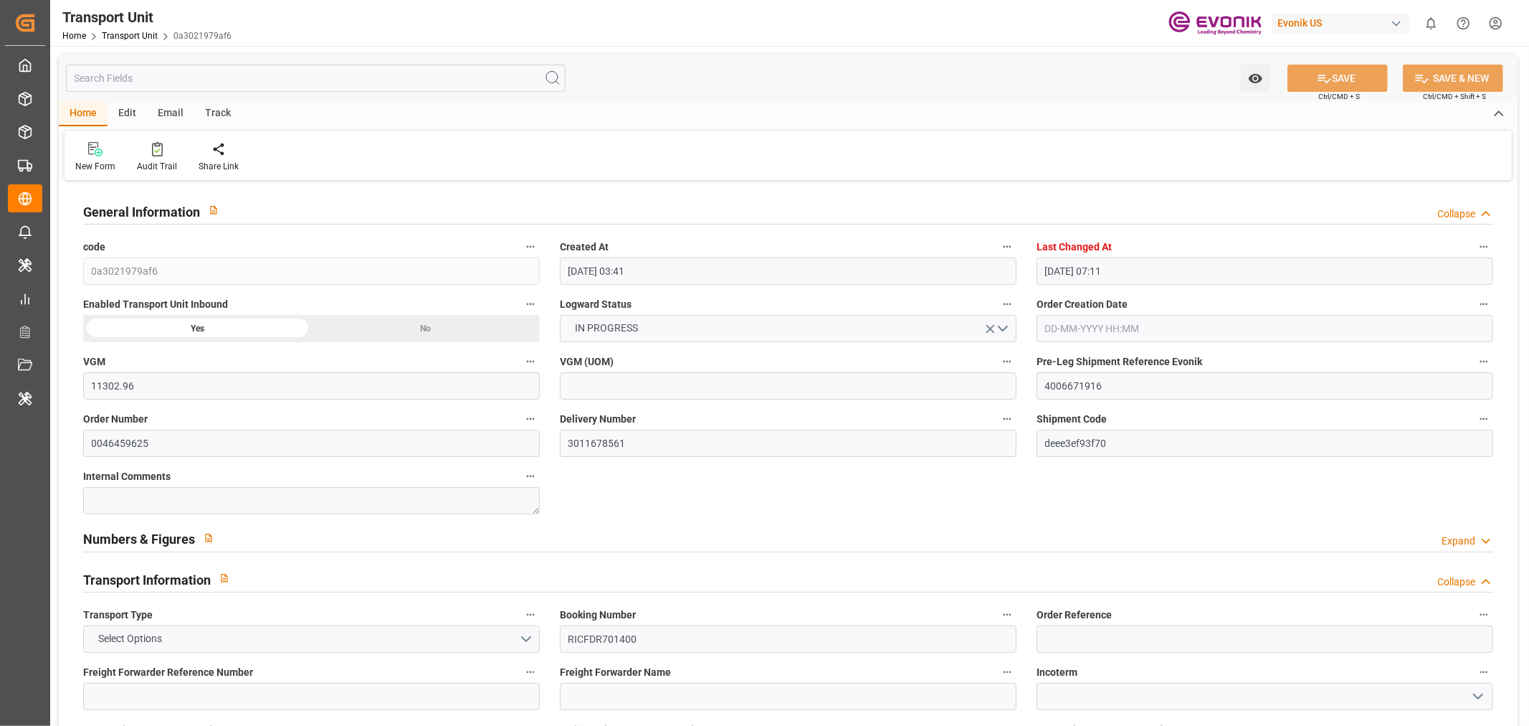
type input "11-08-2025 00:00"
type input "11-08-2025 07:28"
type input "23-09-2025 00:00"
type input "14-09-2025 00:00"
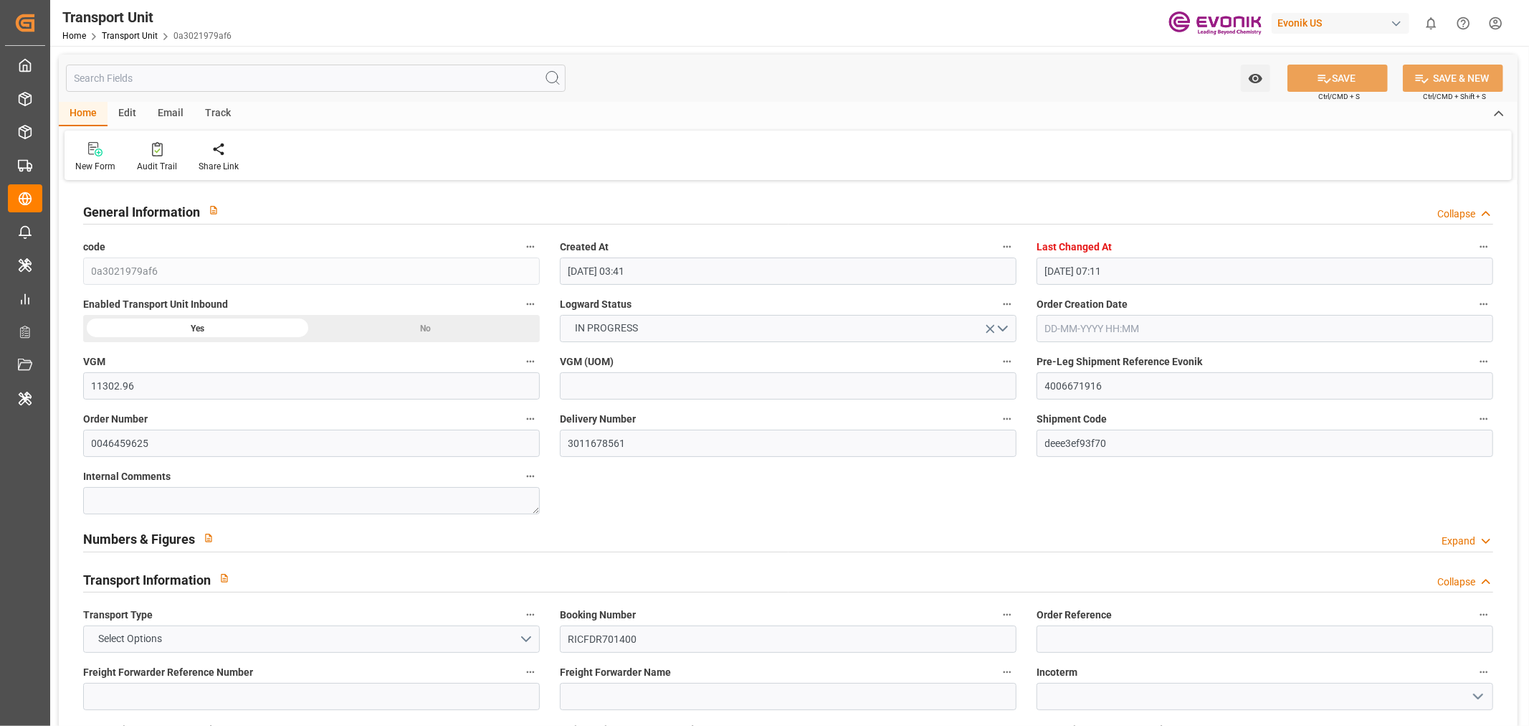
type input "23-09-2025 19:00"
type input "14-09-2025 09:00"
type input "23-09-2025 14:00"
type input "14-09-2025 04:00"
type input "05-08-2025 12:00"
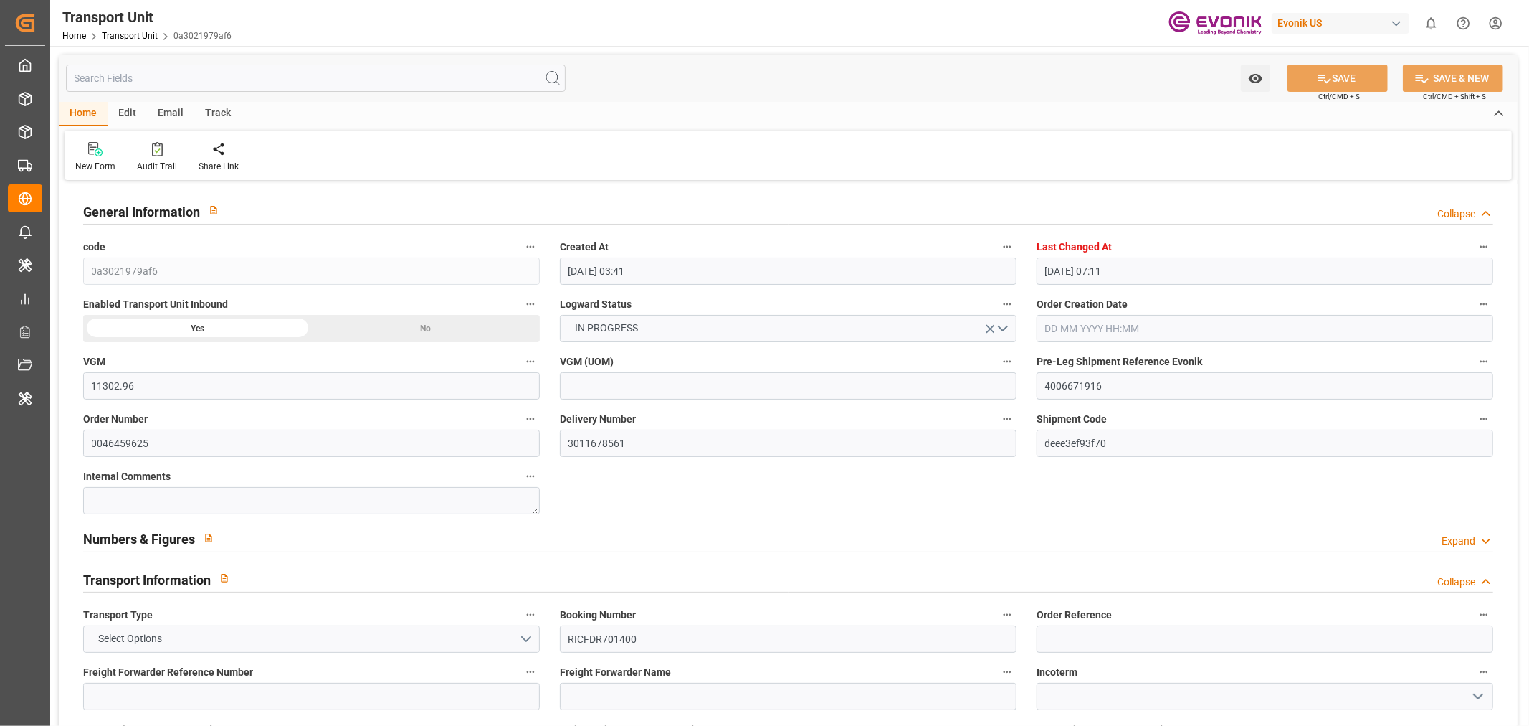
type input "11-08-2025"
type input "11-08-2025 07:00"
type input "31-07-2025 07:58"
type input "11-08-2025 03:03"
type input "11-08-2025 07:00"
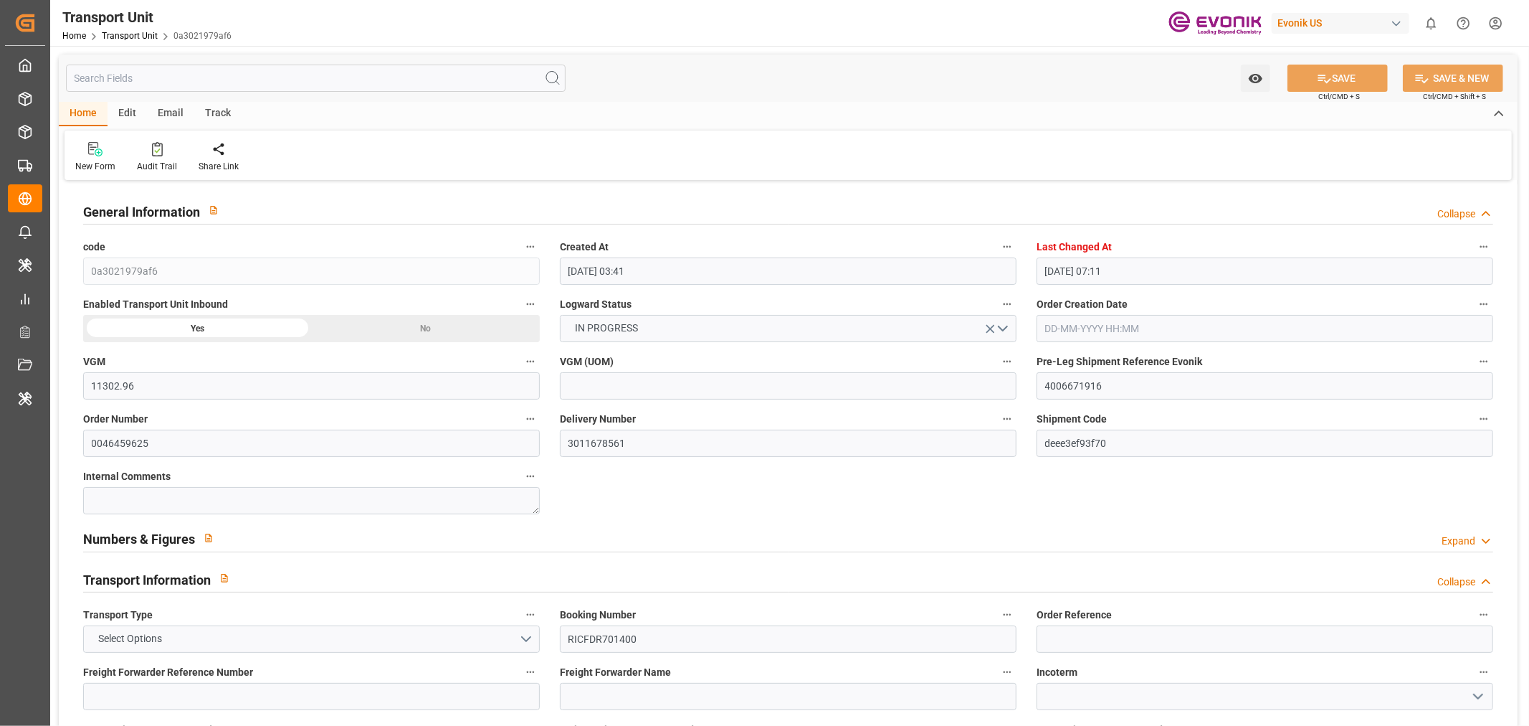
type input "11-08-2025 07:49"
type input "23-09-2025 13:00"
type input "23-09-2025 04:47"
type input "23-09-2025 18:20"
type input "23-09-2025 14:30"
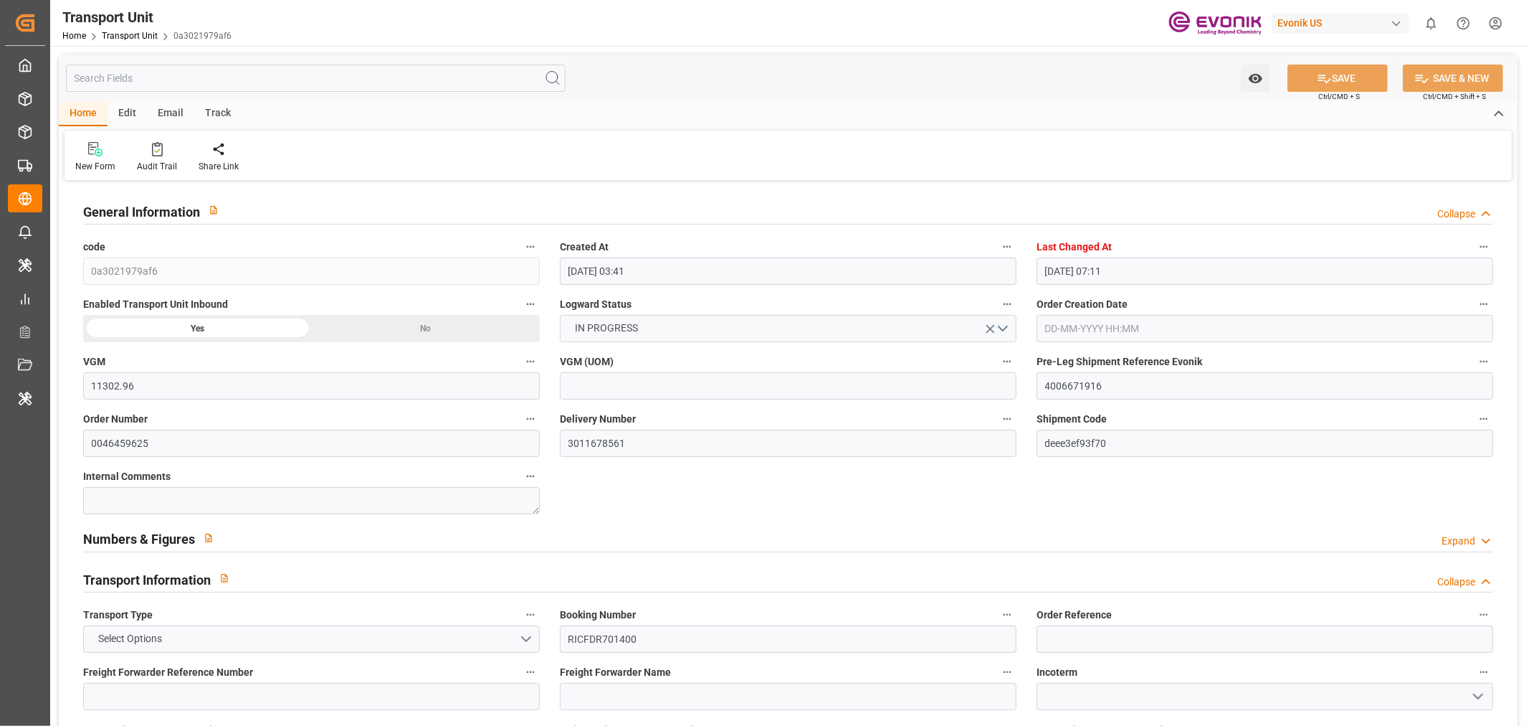
type input "14-09-2025 04:30"
type input "27-09-2025 18:20"
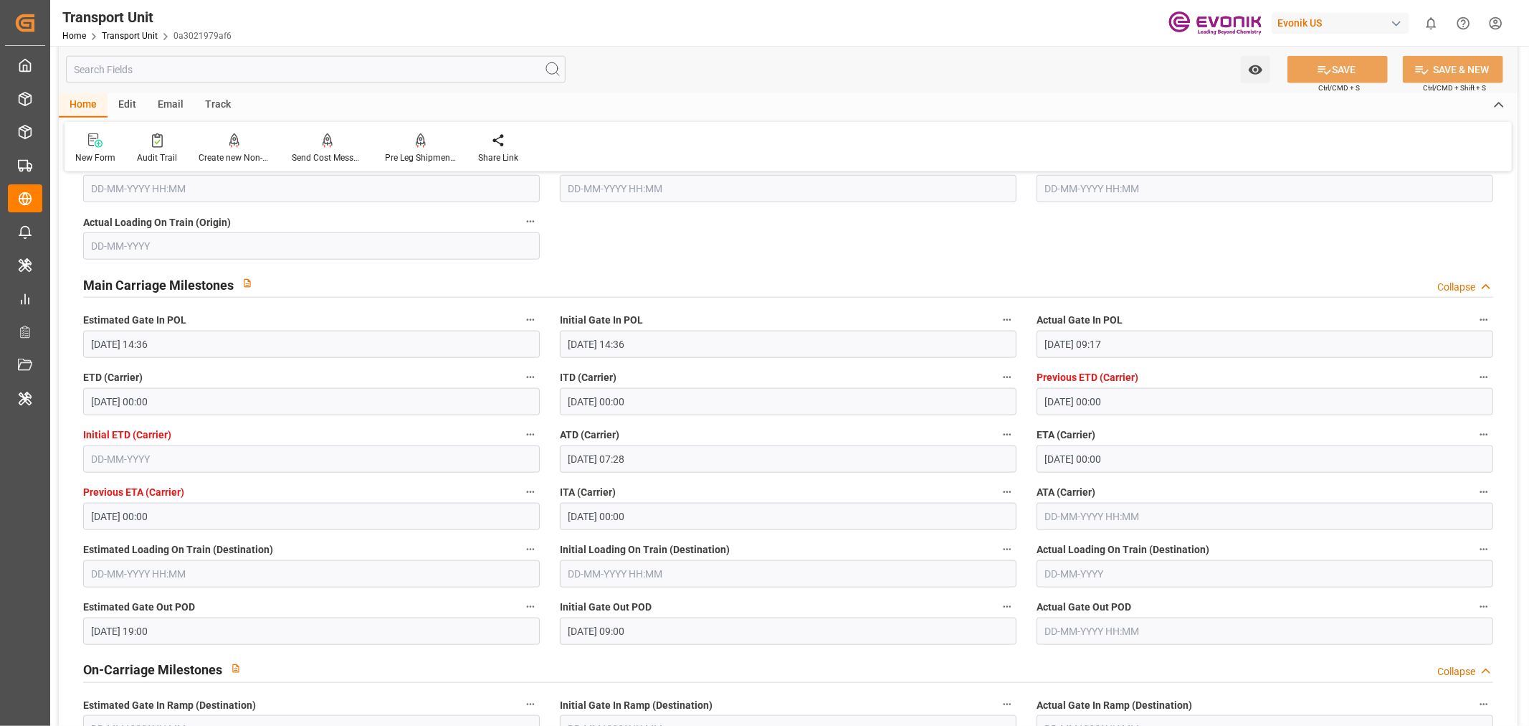
scroll to position [1274, 0]
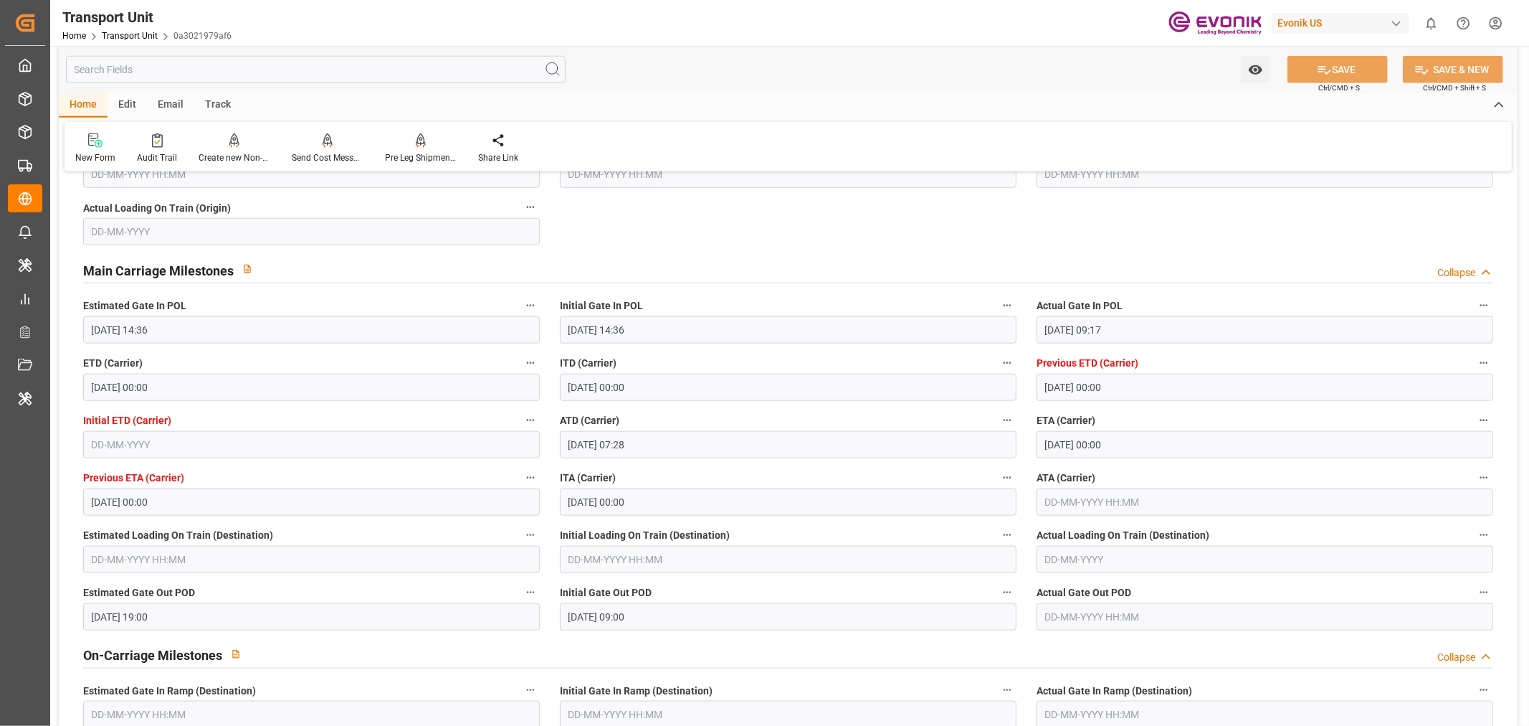
click at [1100, 506] on input "text" at bounding box center [1265, 501] width 457 height 27
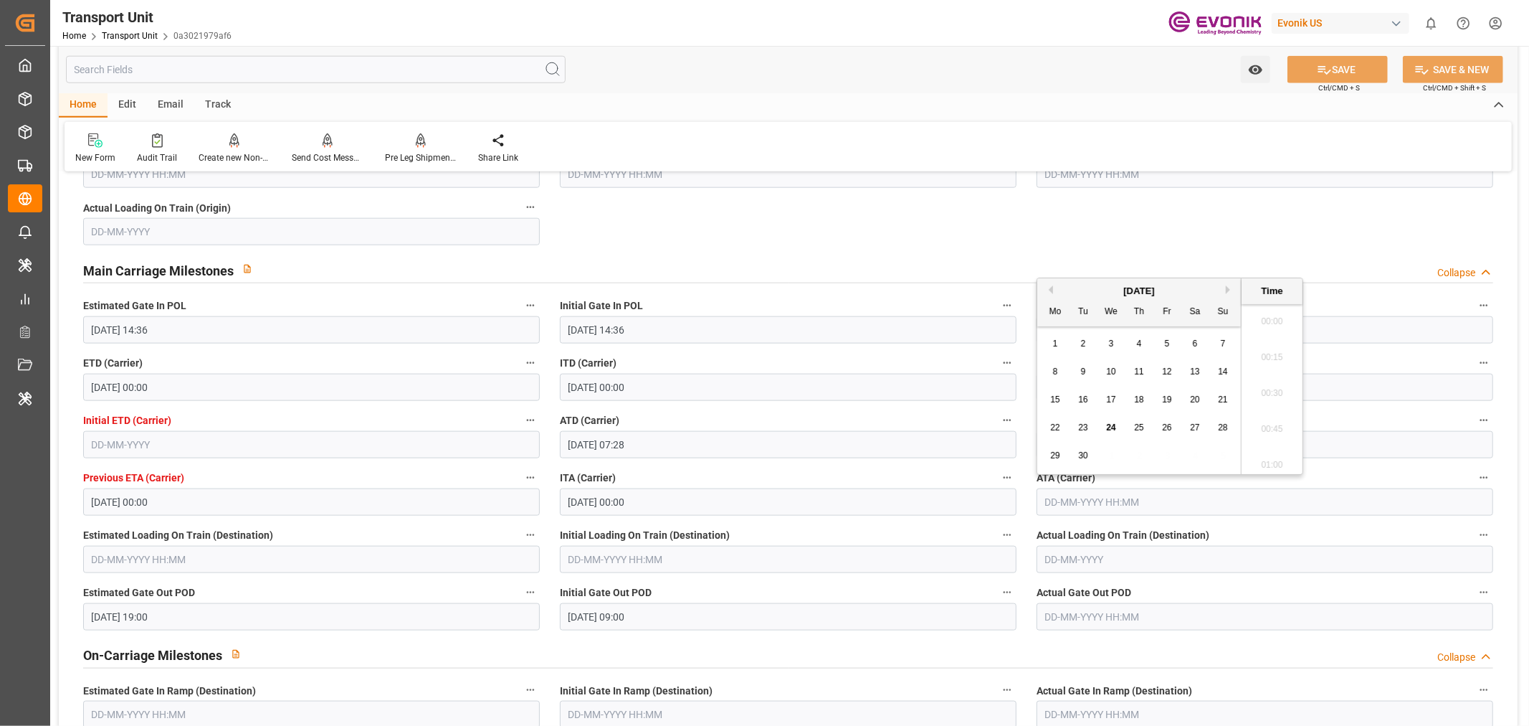
scroll to position [1546, 0]
click at [1079, 424] on span "23" at bounding box center [1082, 427] width 9 height 10
type input "23-09-2025 00:00"
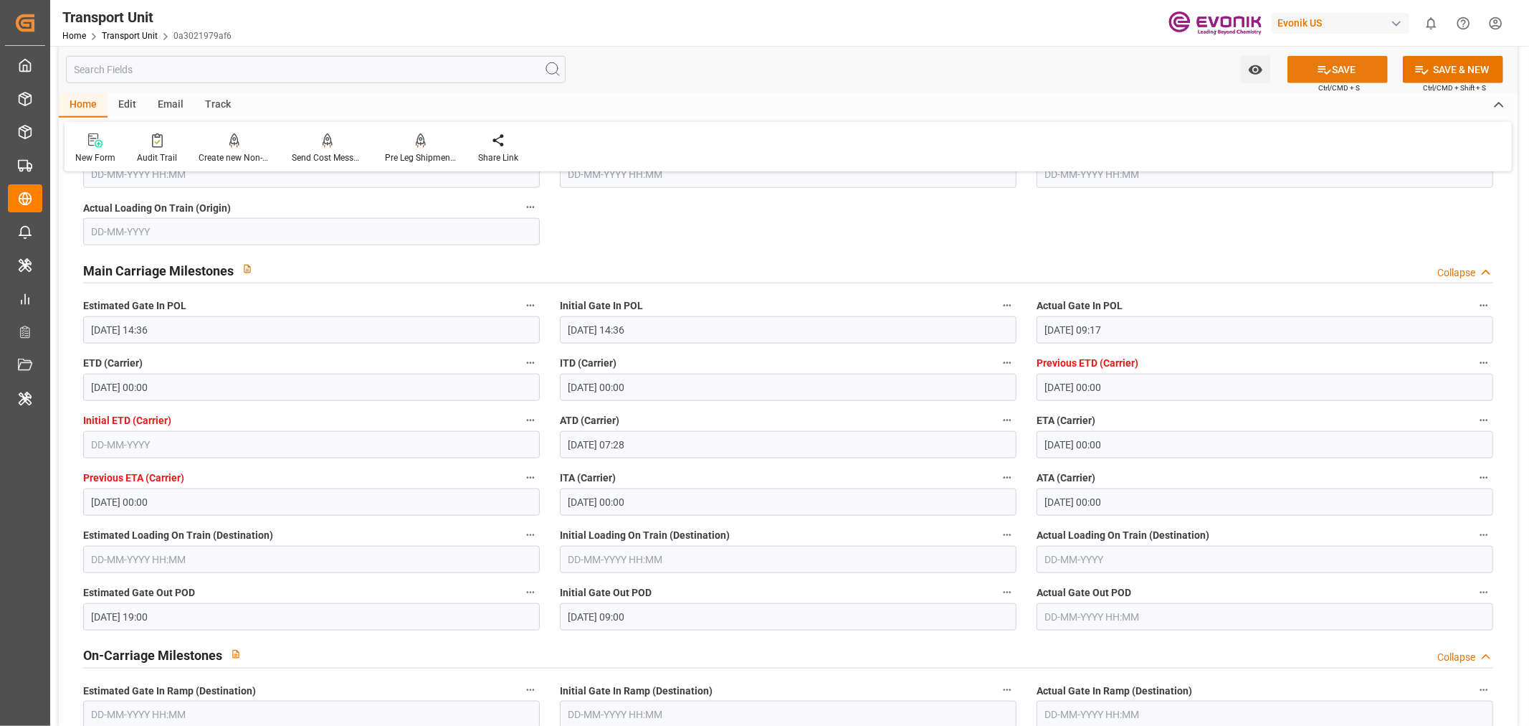
click at [1338, 70] on button "SAVE" at bounding box center [1338, 69] width 100 height 27
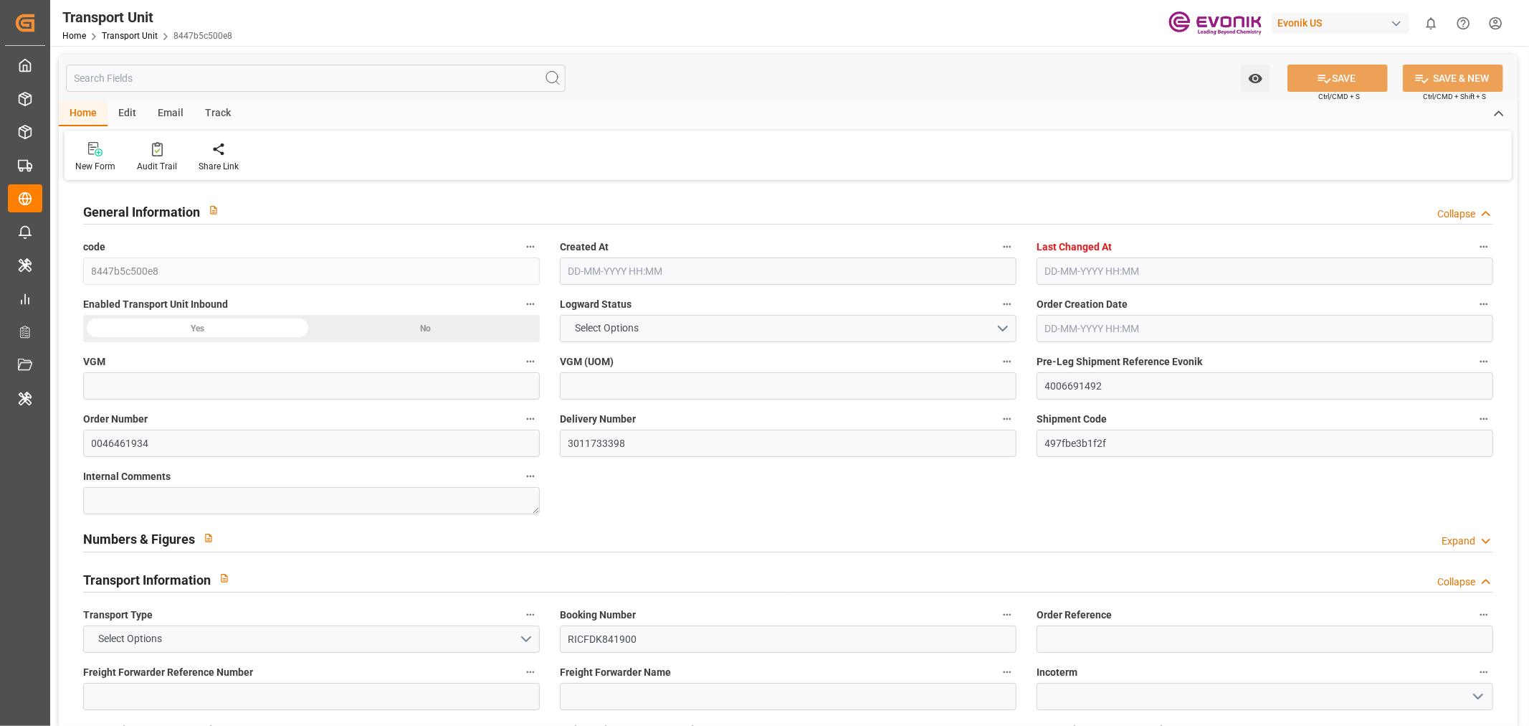
type input "11523.2"
type input "ONE"
type input "Ocean Network Express"
type input "USLAX"
type input "GBSOU"
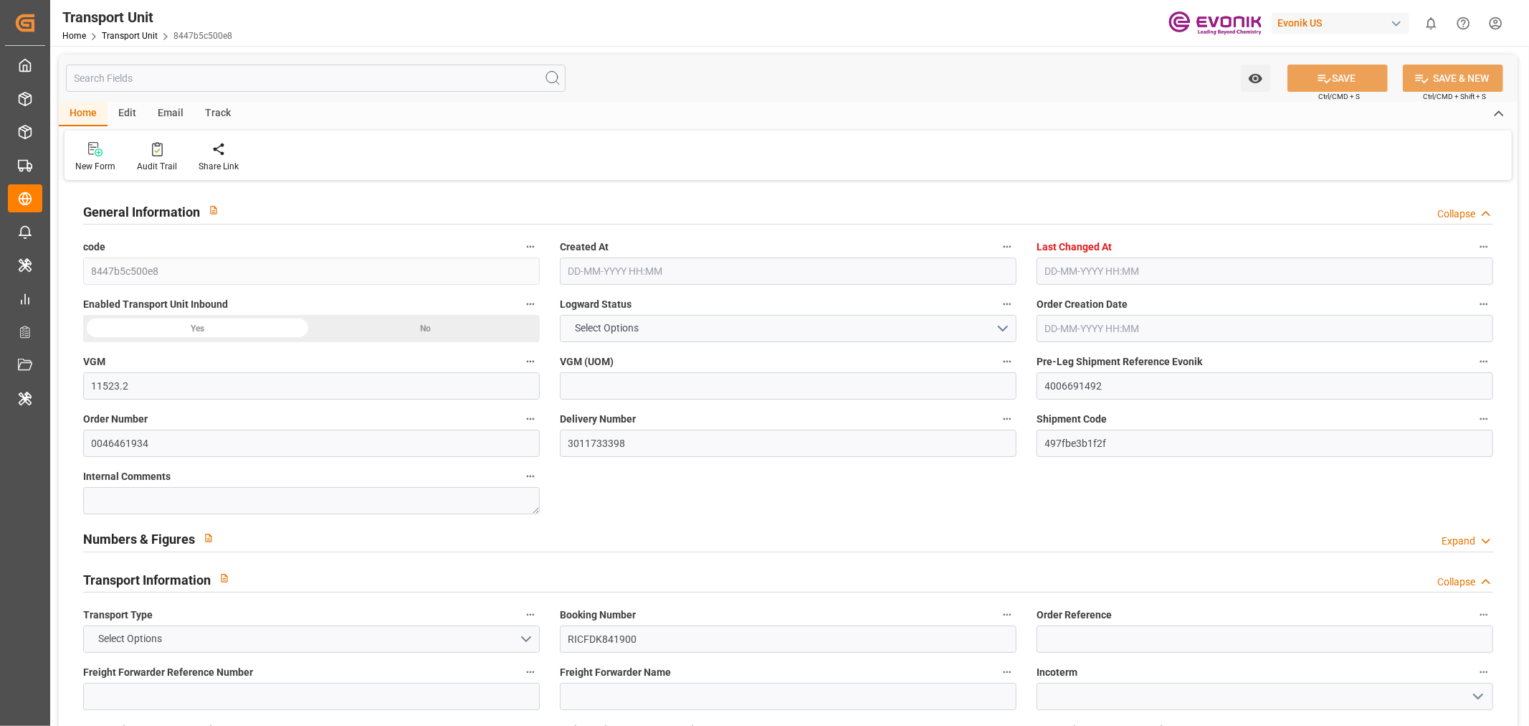
type input "9317963"
type input "USLAX"
type input "GBSOU"
type input "9317963"
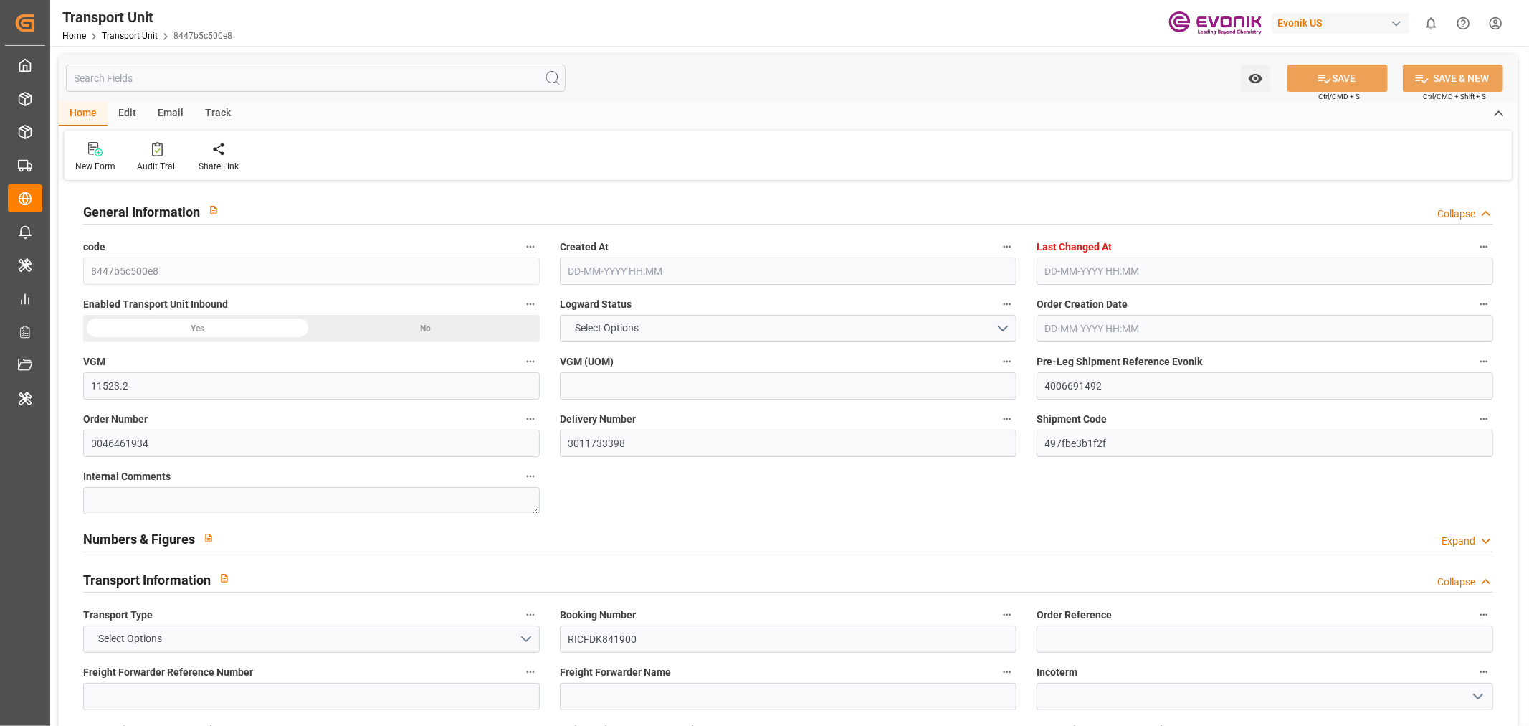
type input "9337.24"
type input "[DATE] 06:28"
type input "[DATE] 09:56"
type input "[DATE]"
type input "[DATE] 11:07"
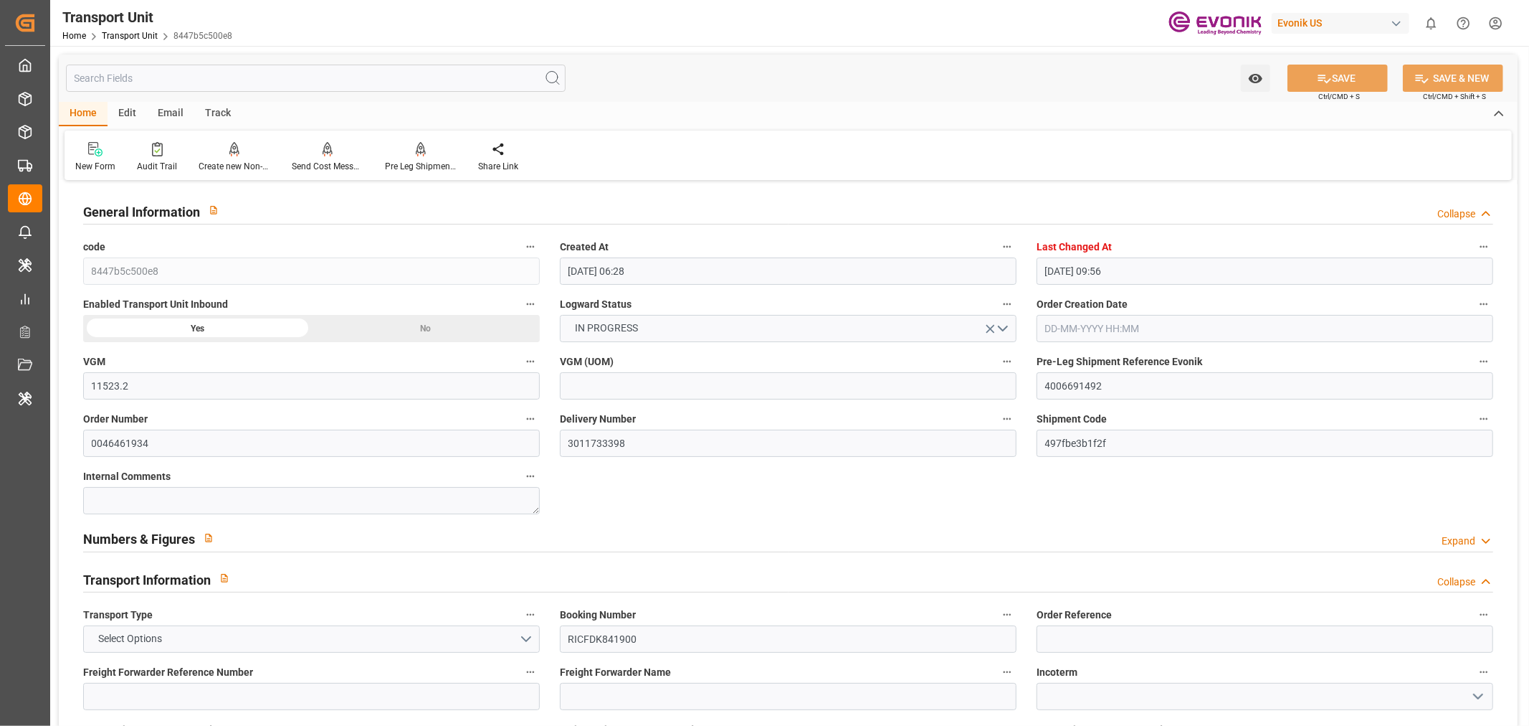
type input "[DATE] 11:07"
type input "[DATE] 07:18"
type input "[DATE] 00:00"
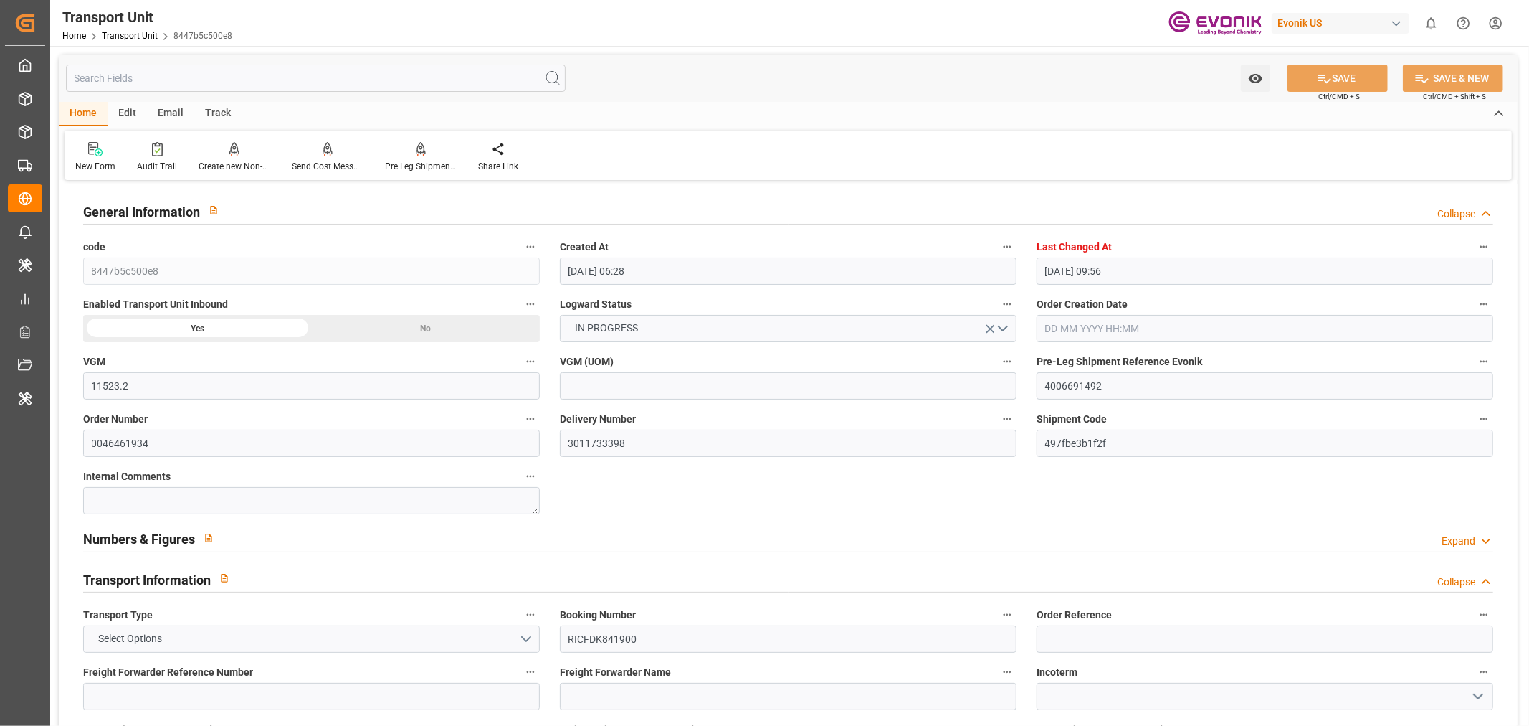
type input "[DATE] 00:00"
type input "[DATE] 05:33"
type input "[DATE] 00:00"
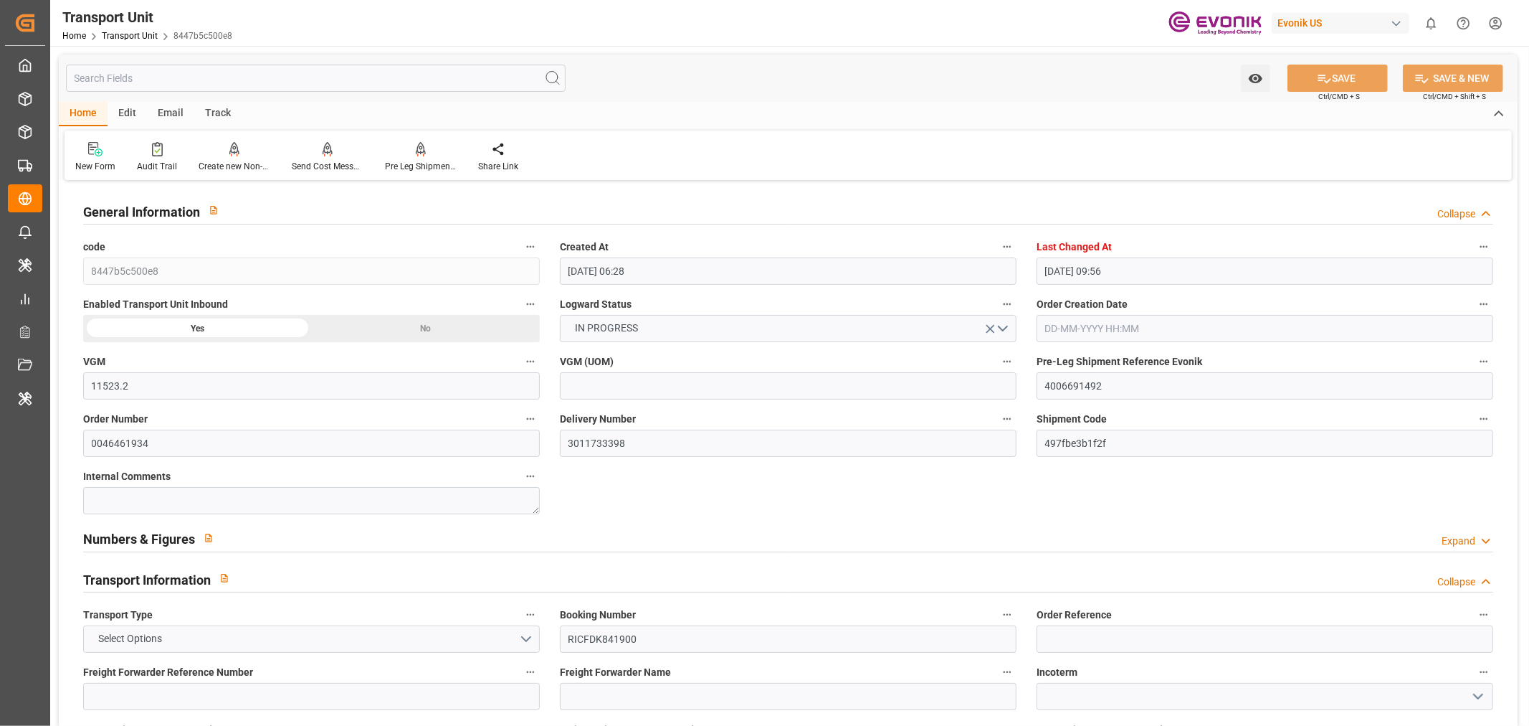
type input "[DATE] 12:00"
type input "[DATE] 16:00"
type input "[DATE] 17:00"
type input "[DATE] 21:00"
type input "[DATE] 16:00"
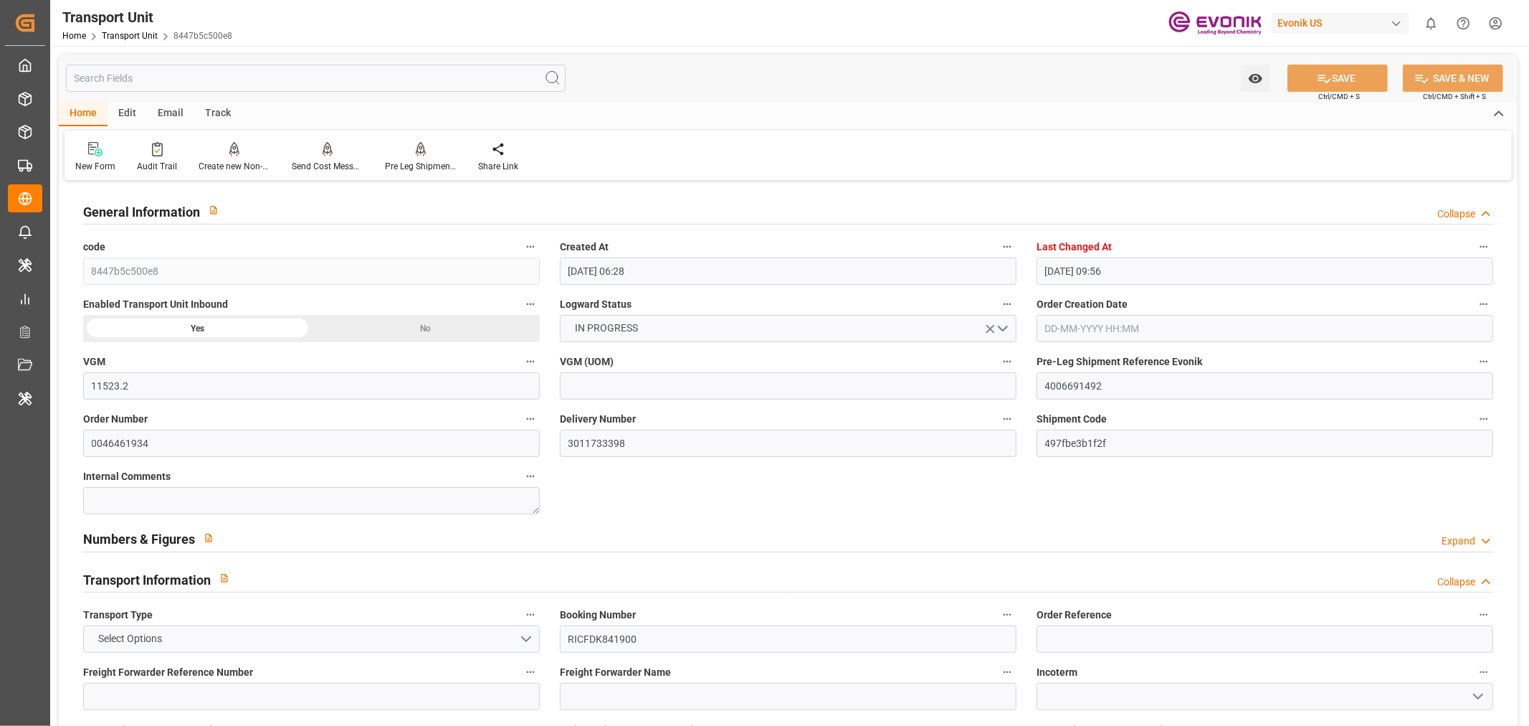
type input "[DATE]"
type input "[DATE] 04:00"
type input "[DATE] 00:39"
type input "[DATE] 04:00"
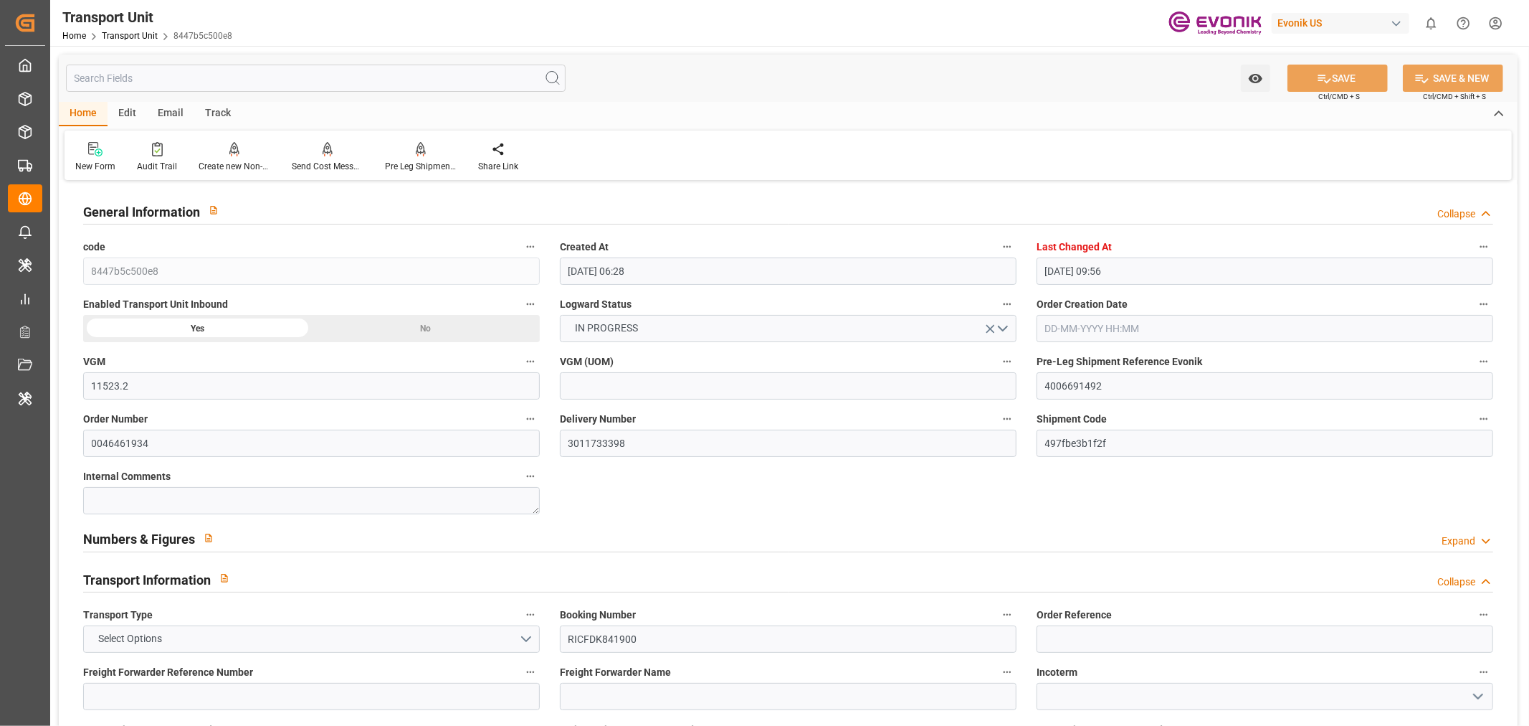
type input "[DATE] 13:34"
type input "[DATE] 06:00"
type input "[DATE] 06:43"
type input "[DATE] 17:54"
type input "[DATE] 07:30"
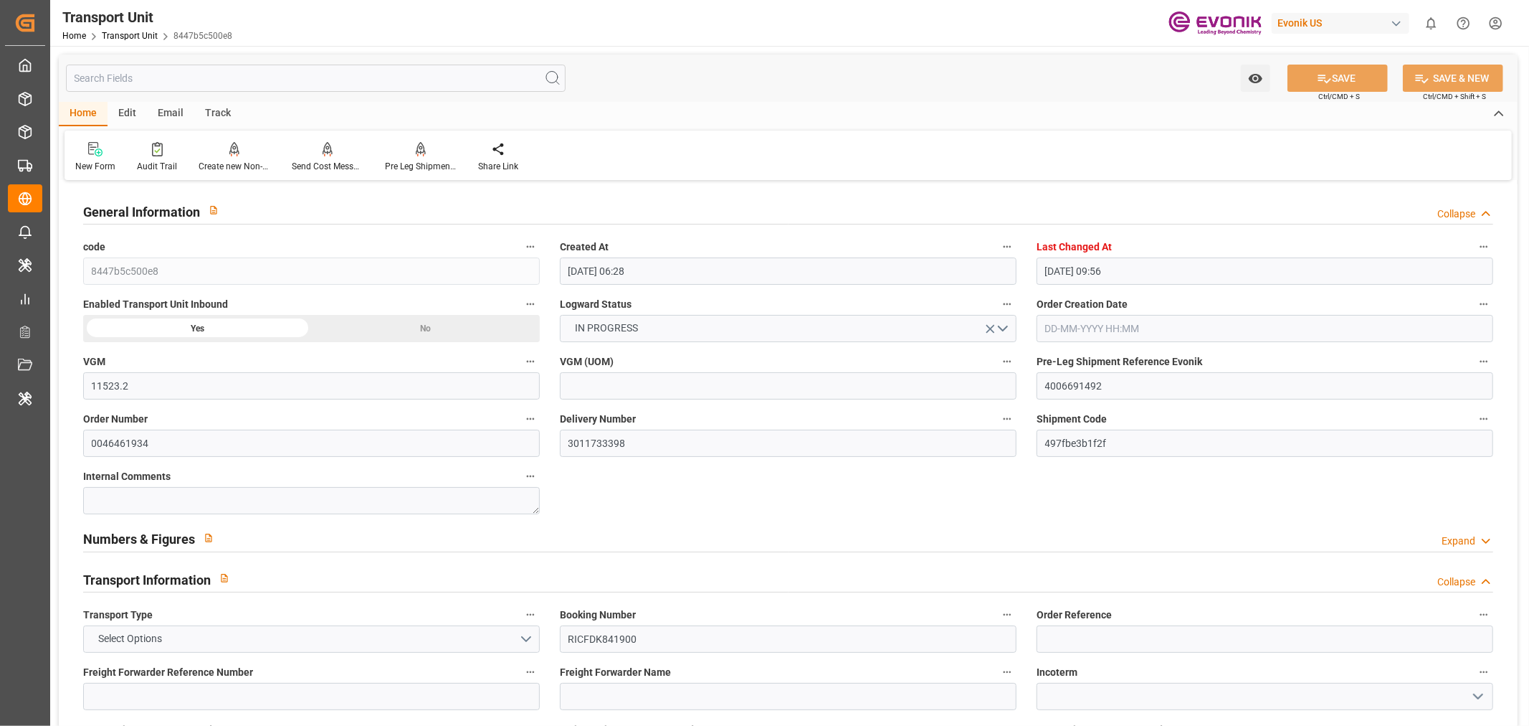
type input "[DATE] 11:30"
type input "[DATE] 17:54"
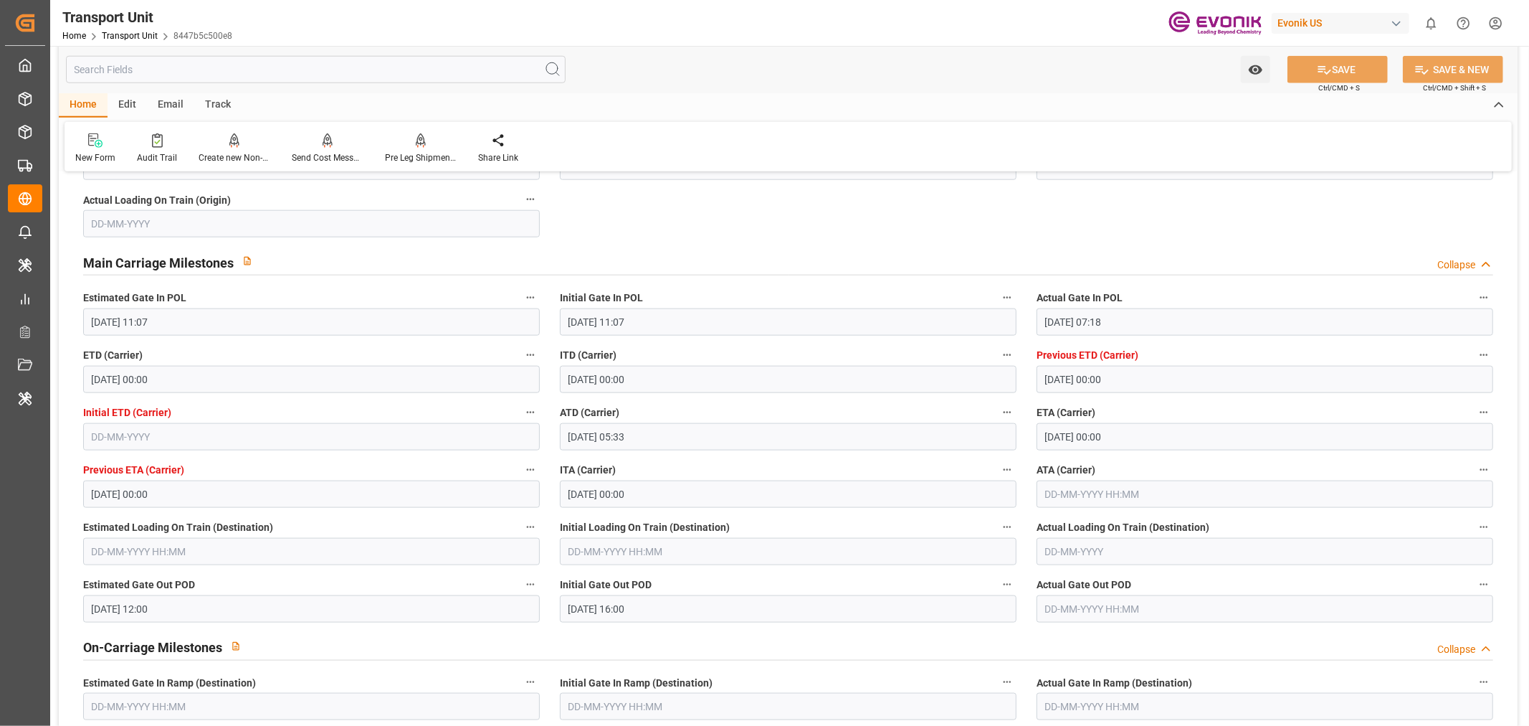
scroll to position [1354, 0]
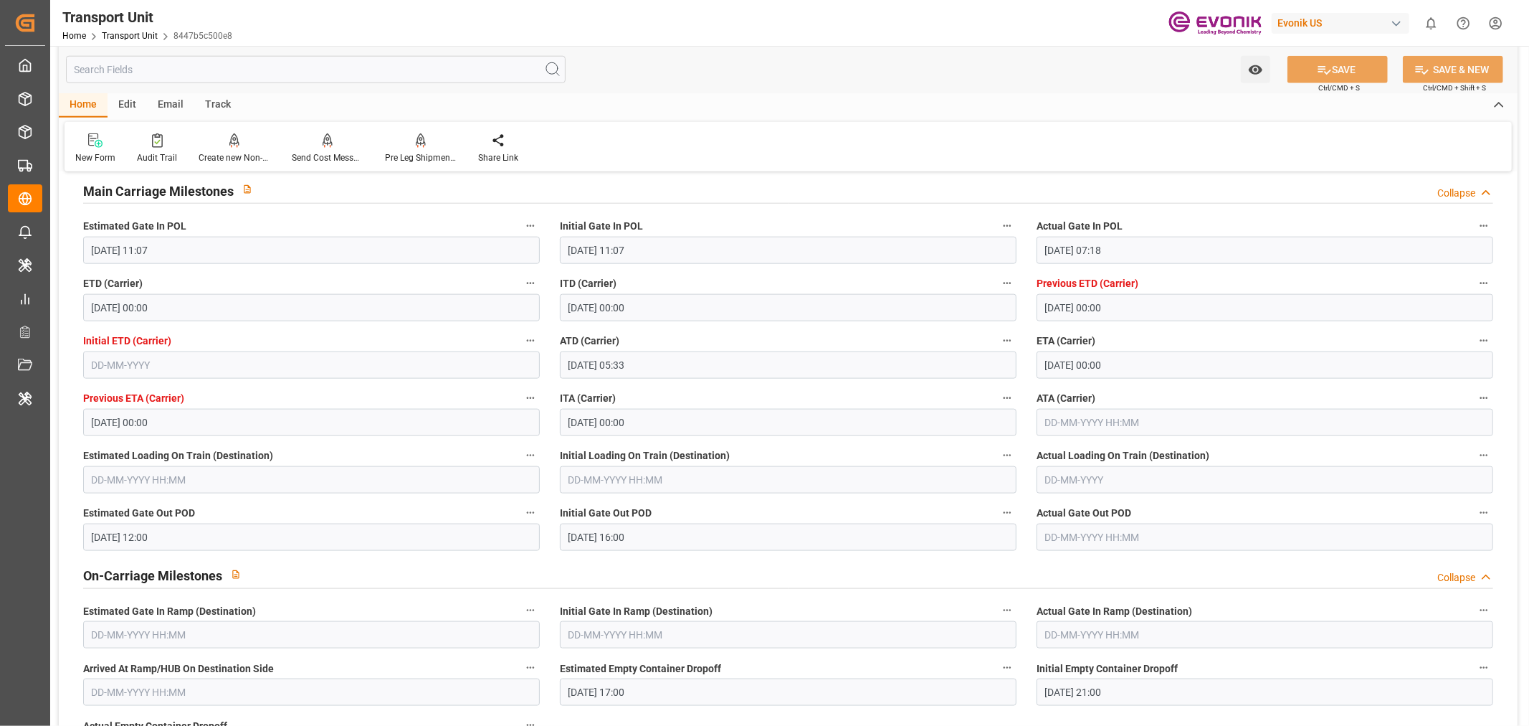
click at [1076, 429] on input "text" at bounding box center [1265, 422] width 457 height 27
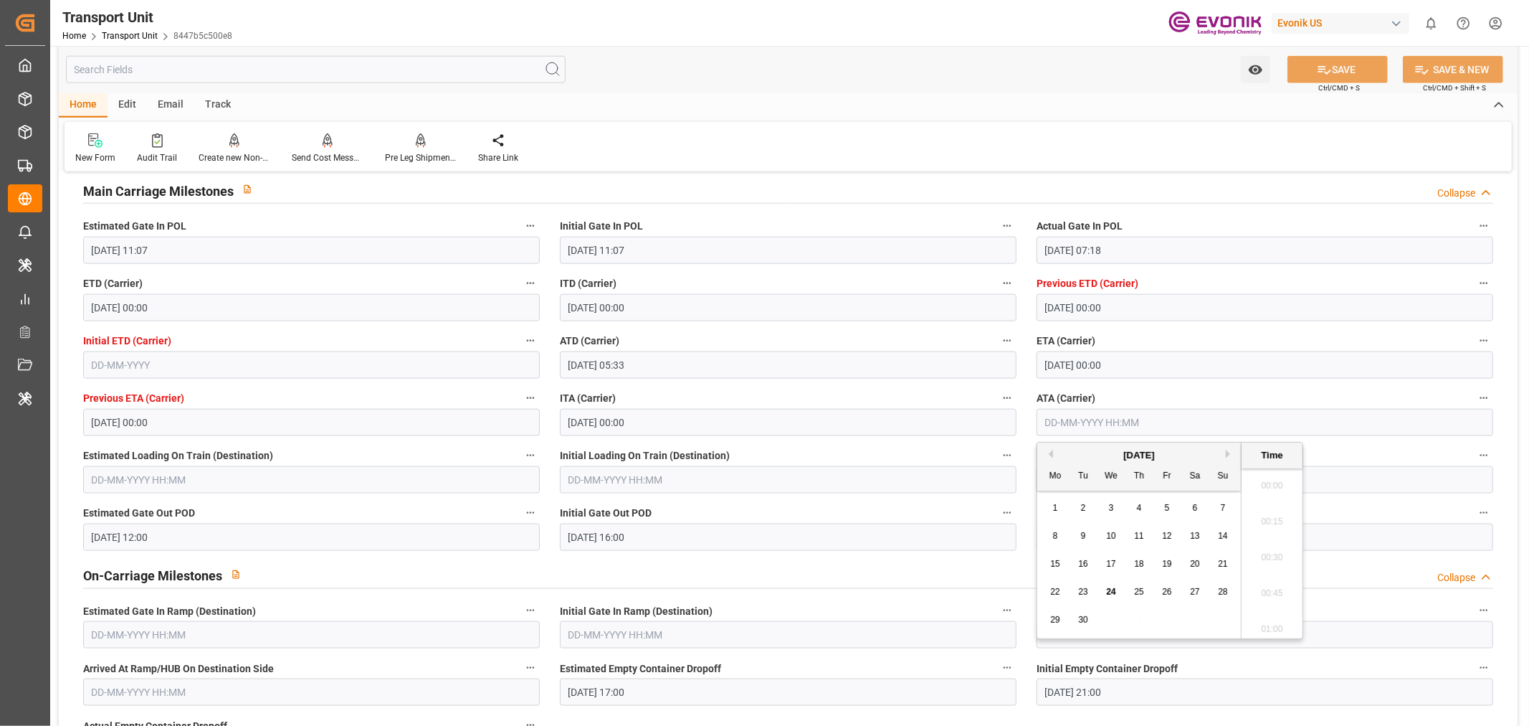
scroll to position [1546, 0]
click at [1073, 597] on div "22 23 24 25 26 27 28" at bounding box center [1140, 592] width 196 height 28
click at [1083, 596] on span "23" at bounding box center [1082, 592] width 9 height 10
type input "[DATE] 00:00"
click at [1345, 68] on button "SAVE" at bounding box center [1338, 69] width 100 height 27
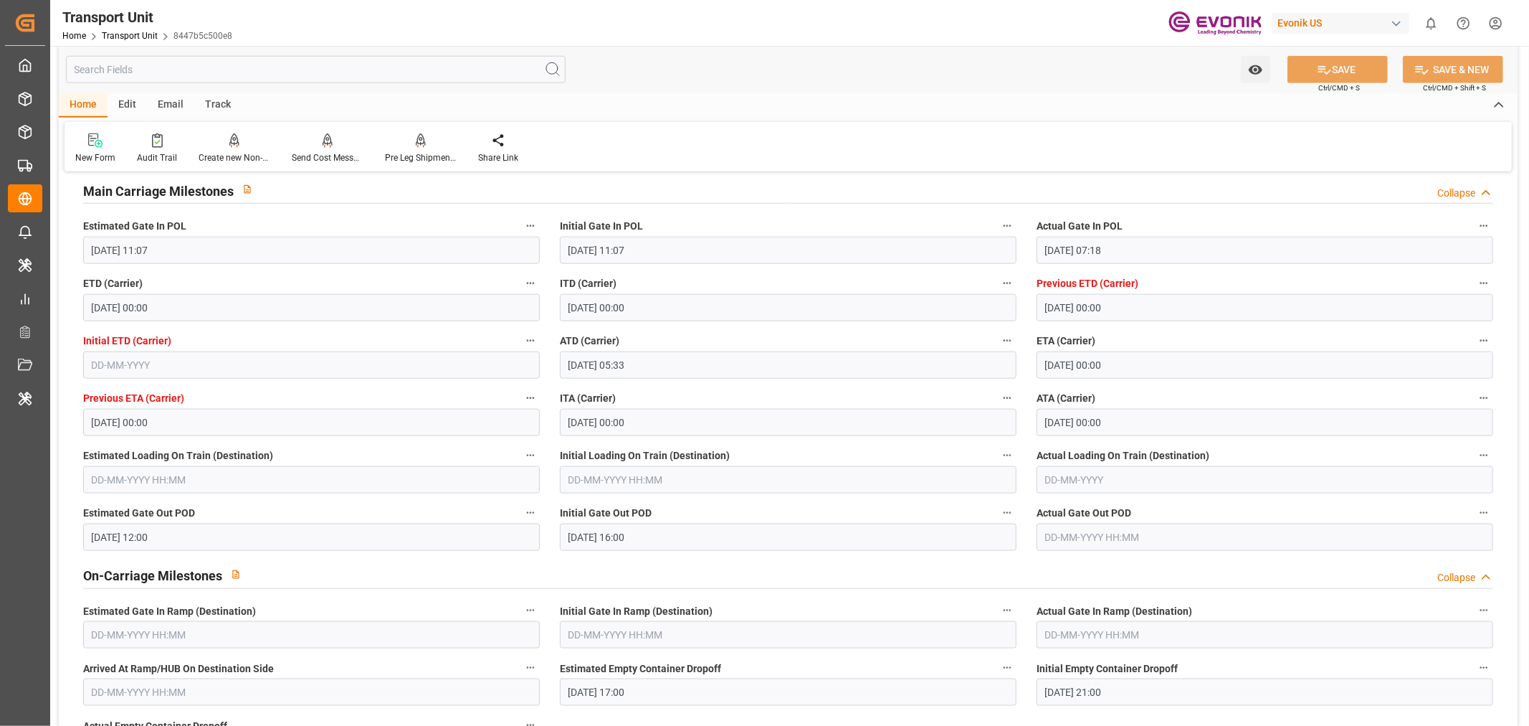
scroll to position [1593, 0]
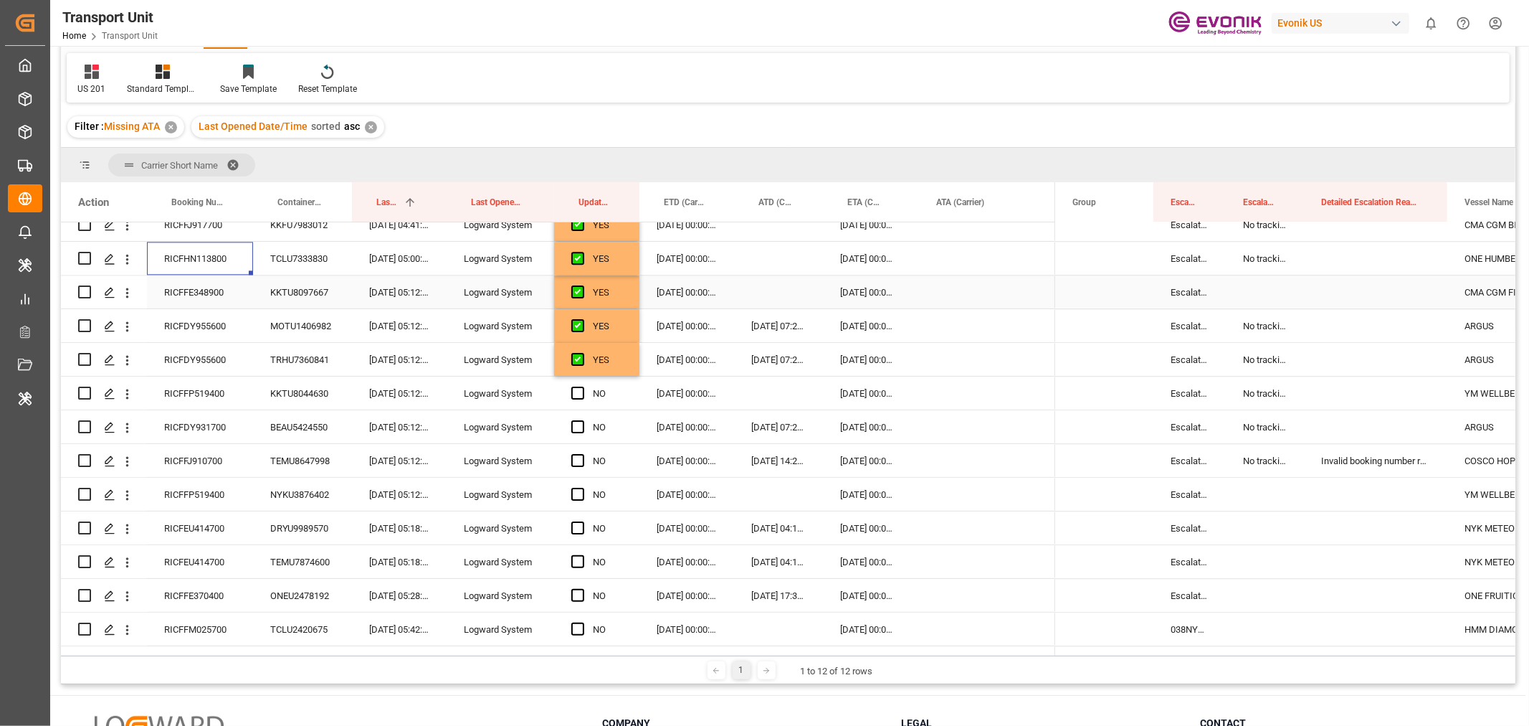
scroll to position [2948, 0]
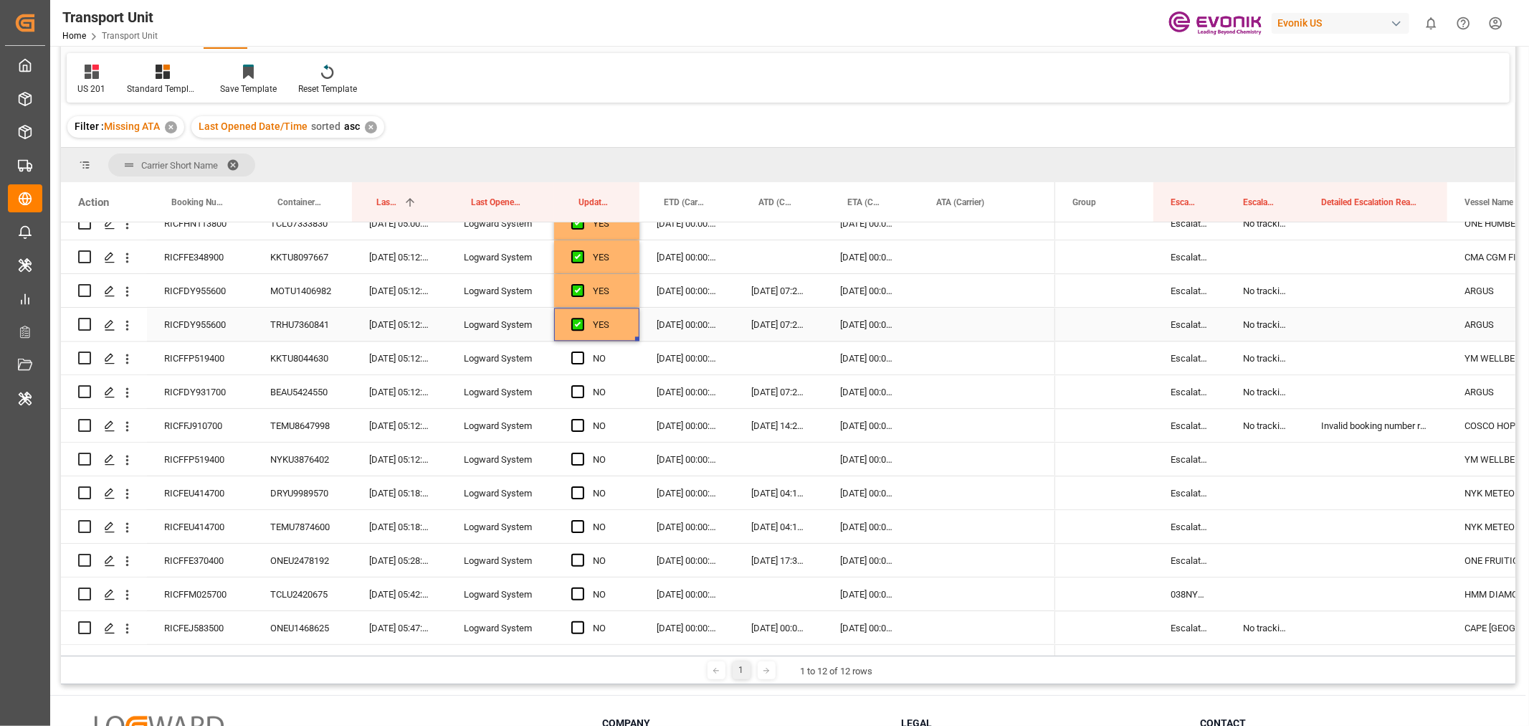
click at [632, 328] on div "YES" at bounding box center [596, 324] width 85 height 33
drag, startPoint x: 636, startPoint y: 338, endPoint x: 649, endPoint y: 483, distance: 145.4
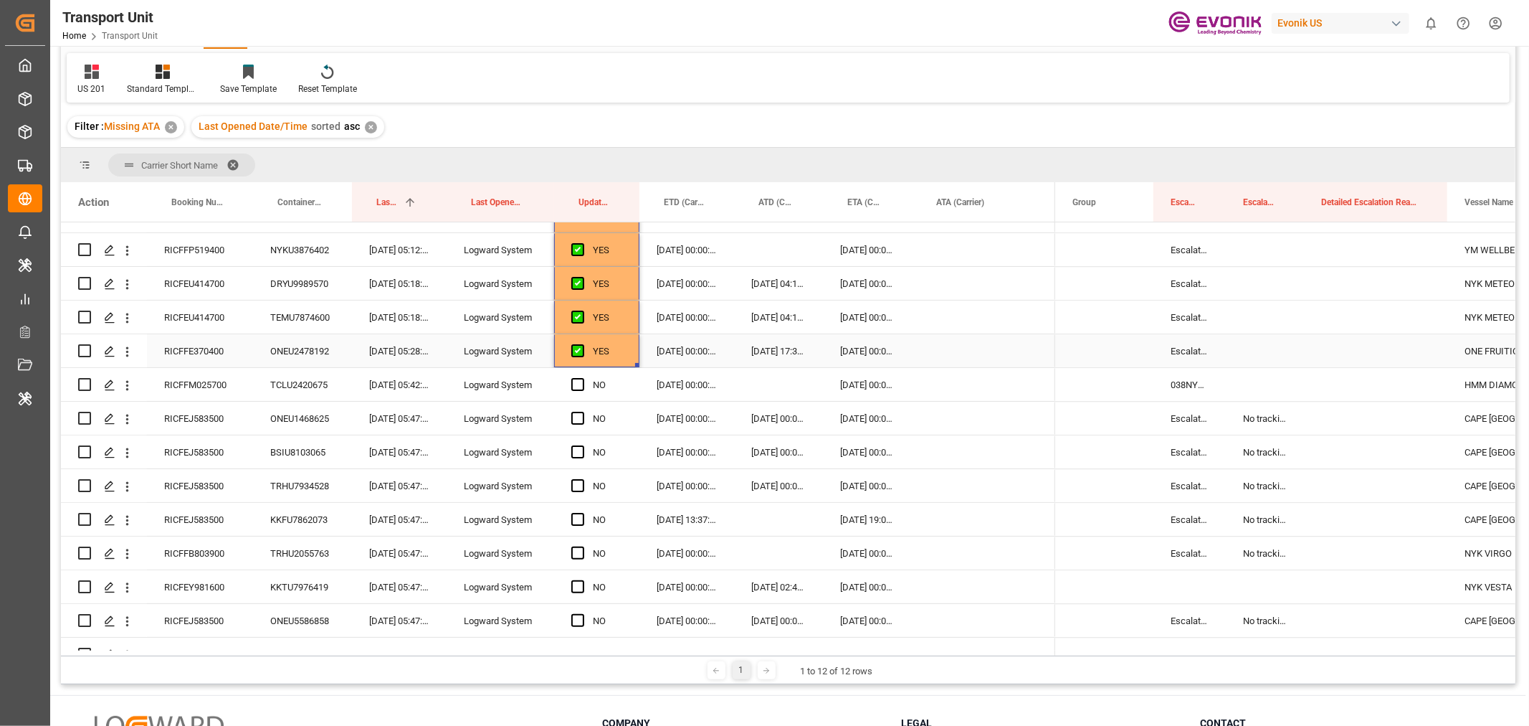
scroll to position [3186, 0]
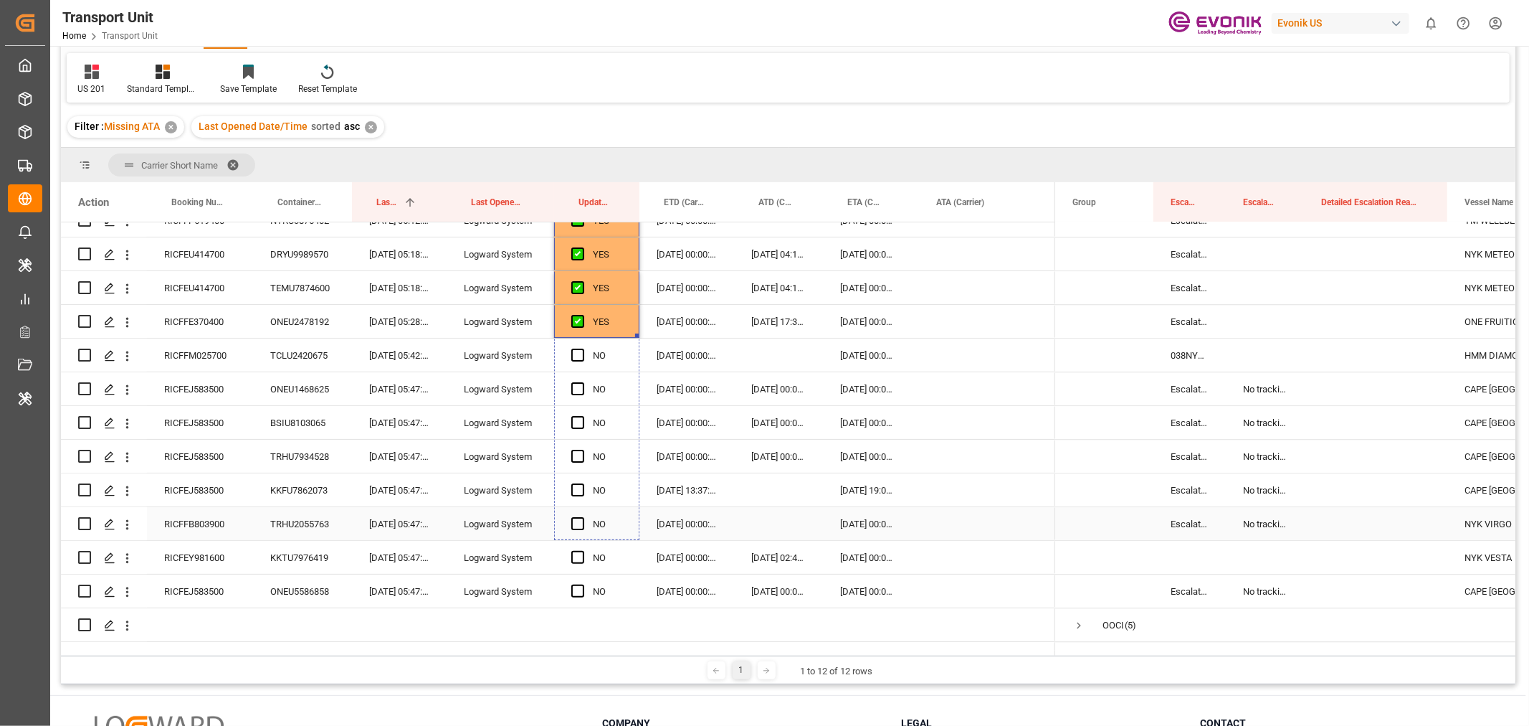
drag, startPoint x: 635, startPoint y: 336, endPoint x: 642, endPoint y: 538, distance: 203.0
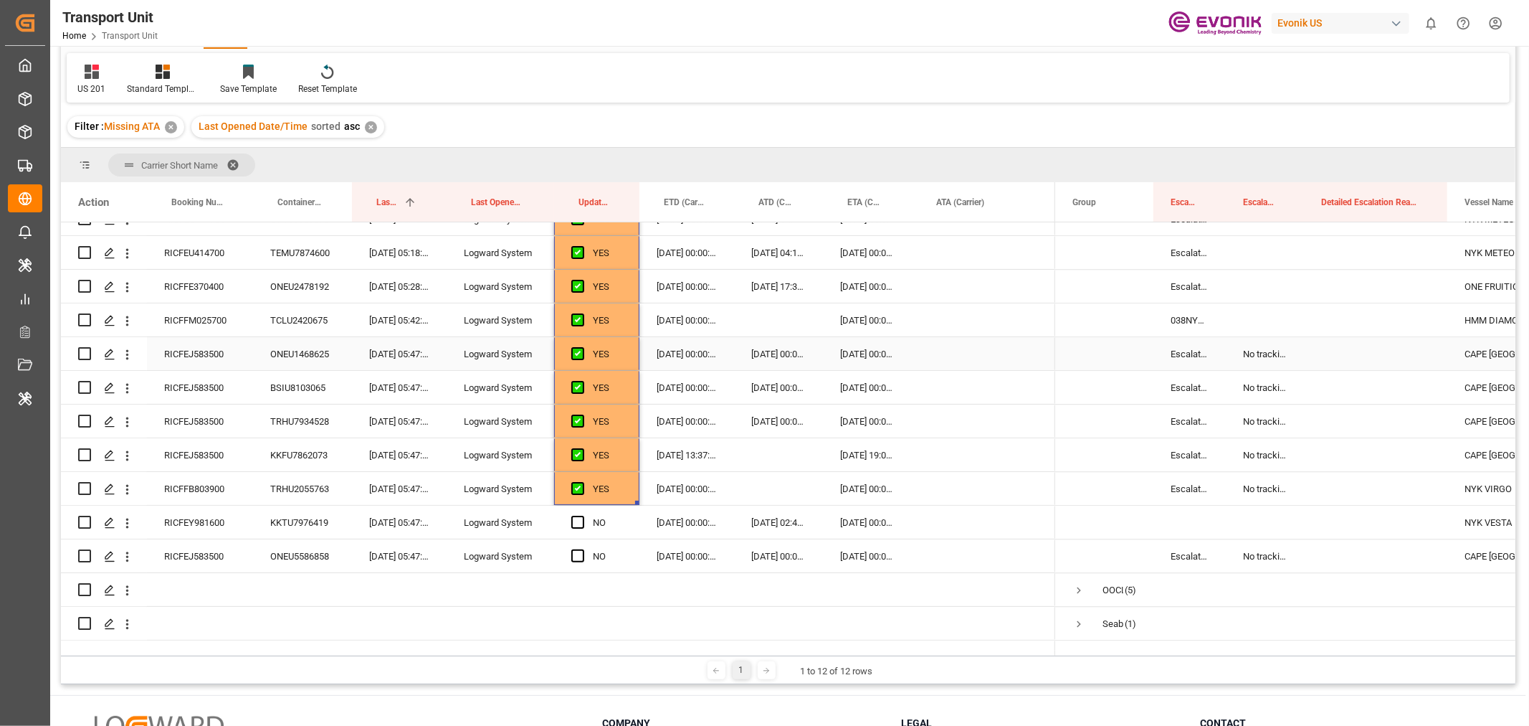
scroll to position [3250, 0]
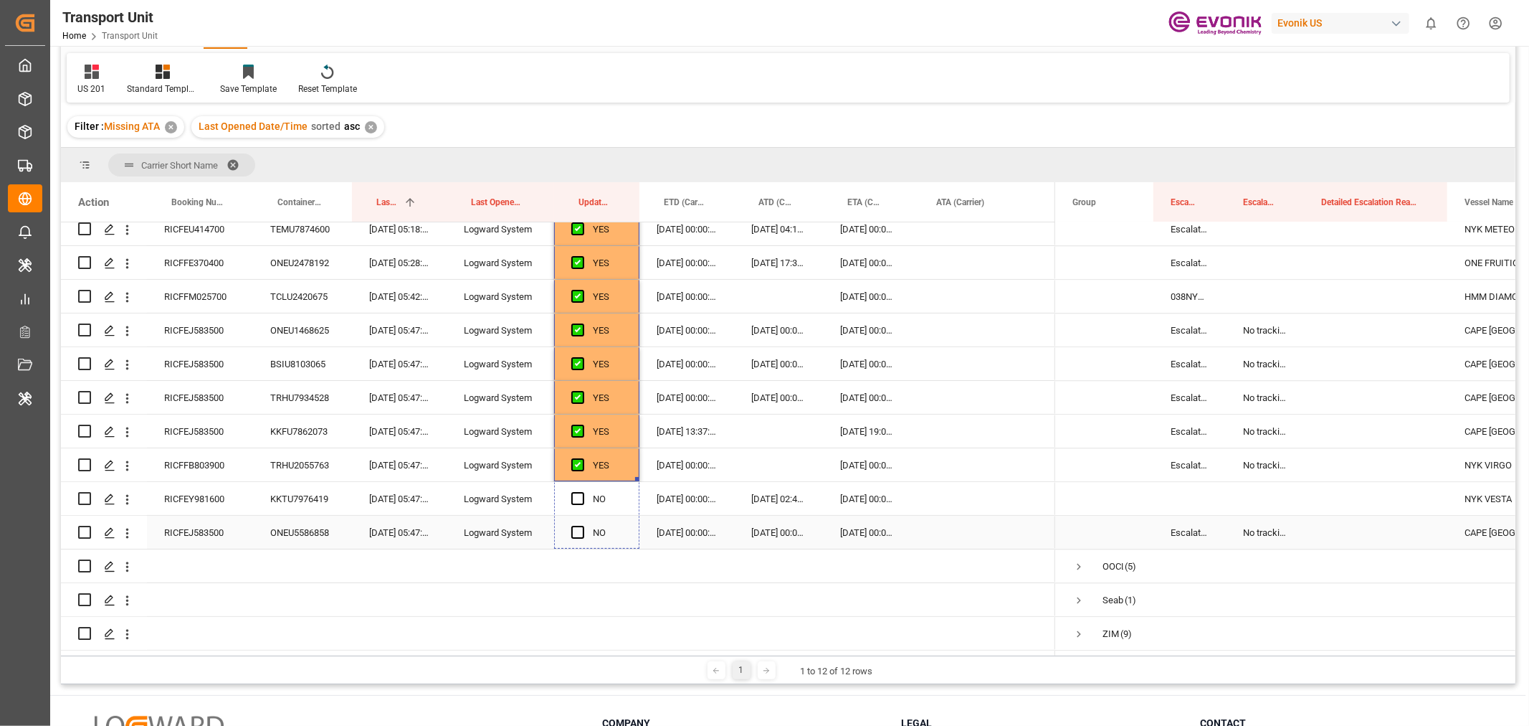
drag, startPoint x: 635, startPoint y: 474, endPoint x: 636, endPoint y: 524, distance: 50.2
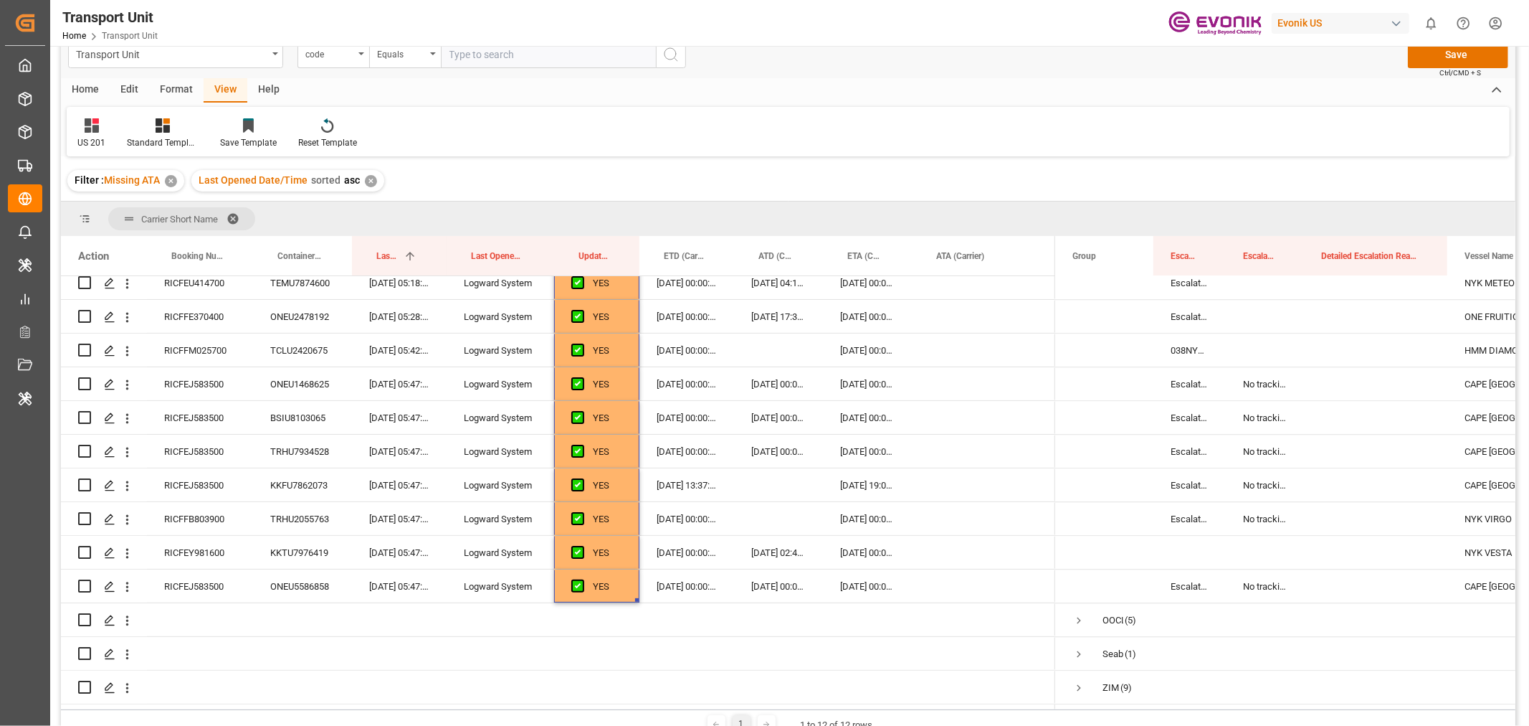
scroll to position [0, 0]
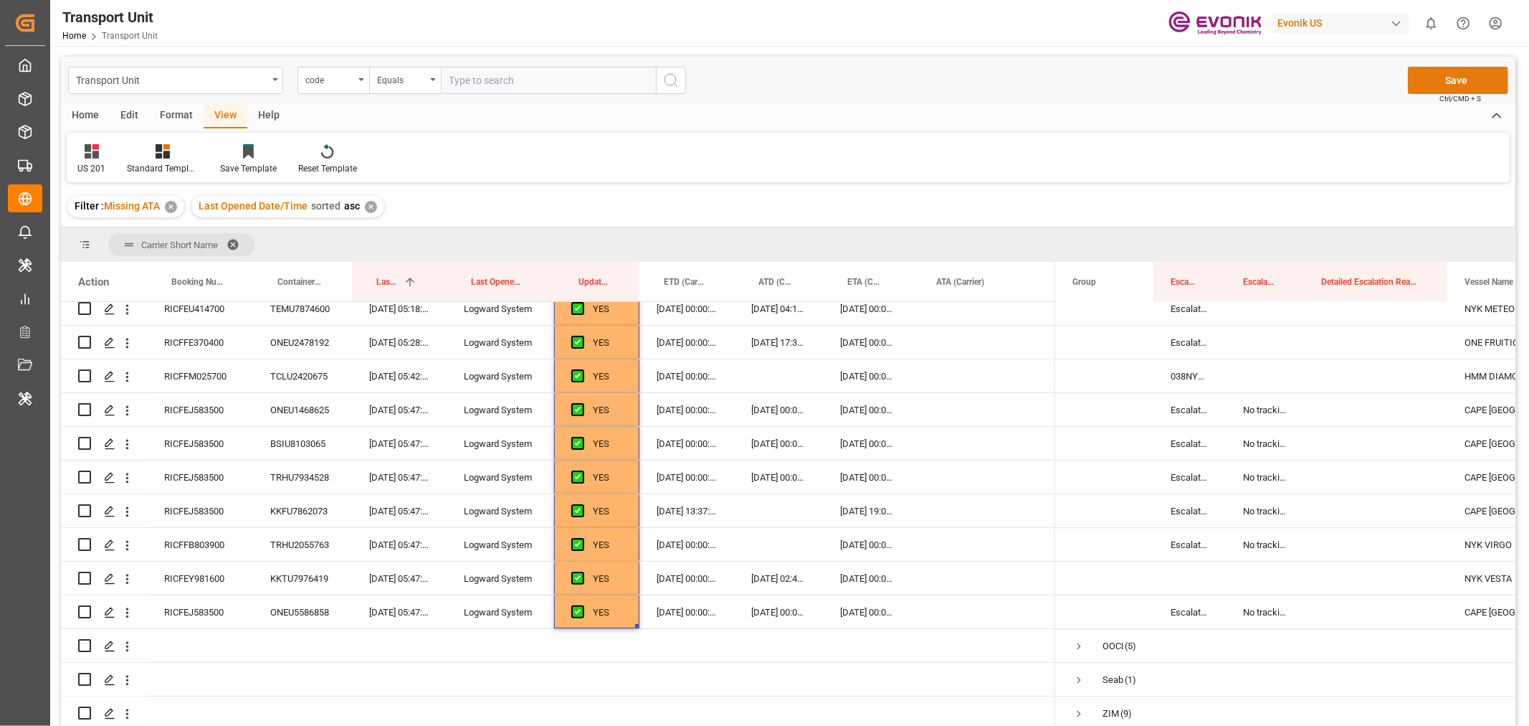
click at [1453, 80] on button "Save" at bounding box center [1458, 80] width 100 height 27
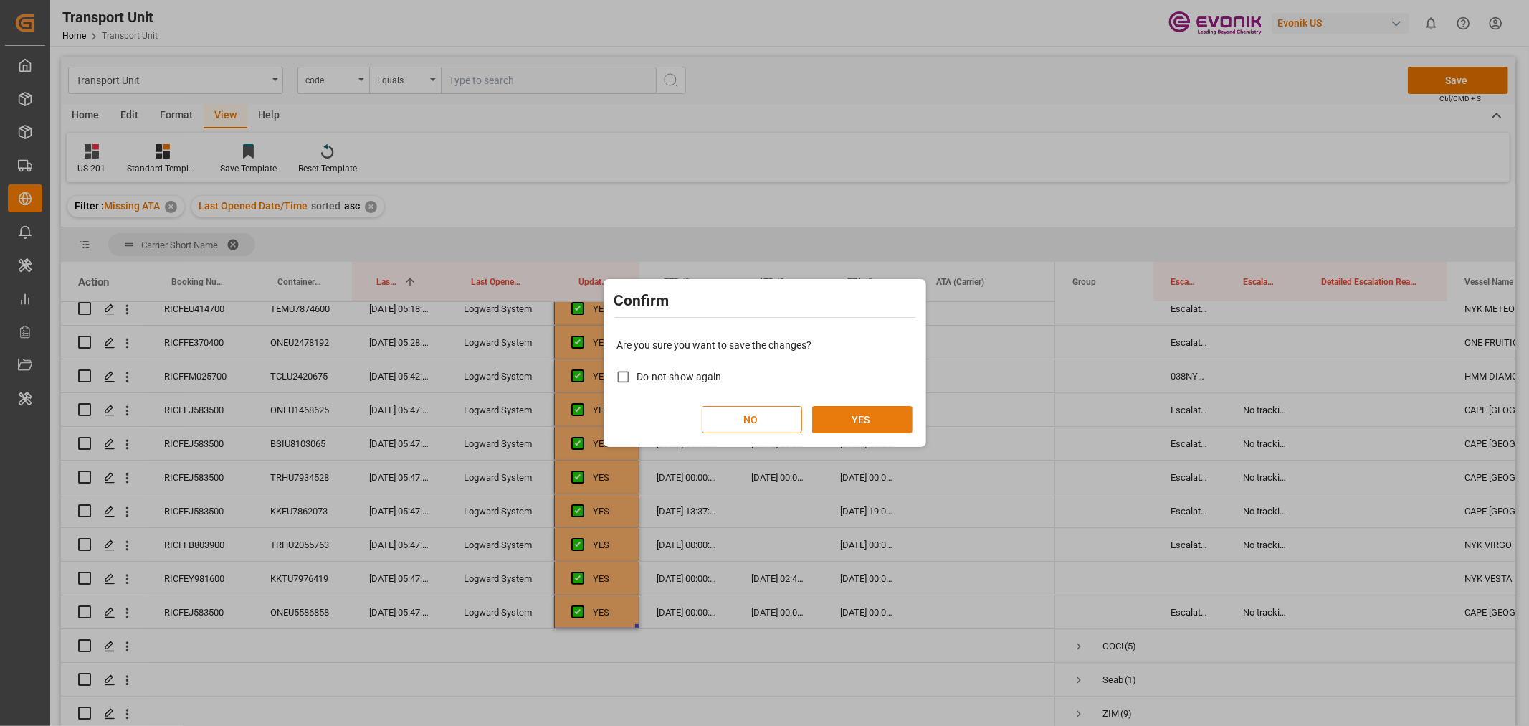
click at [846, 418] on button "YES" at bounding box center [862, 419] width 100 height 27
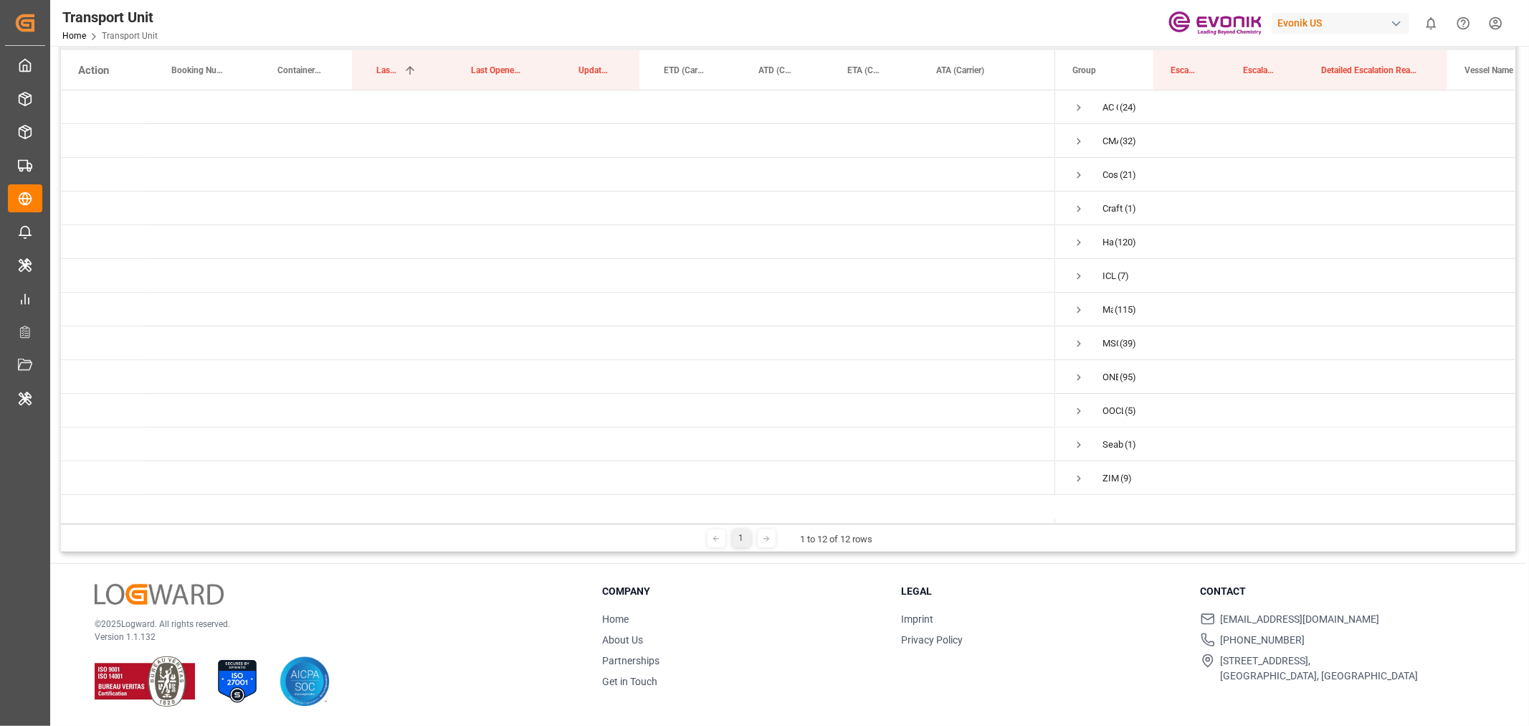
scroll to position [132, 0]
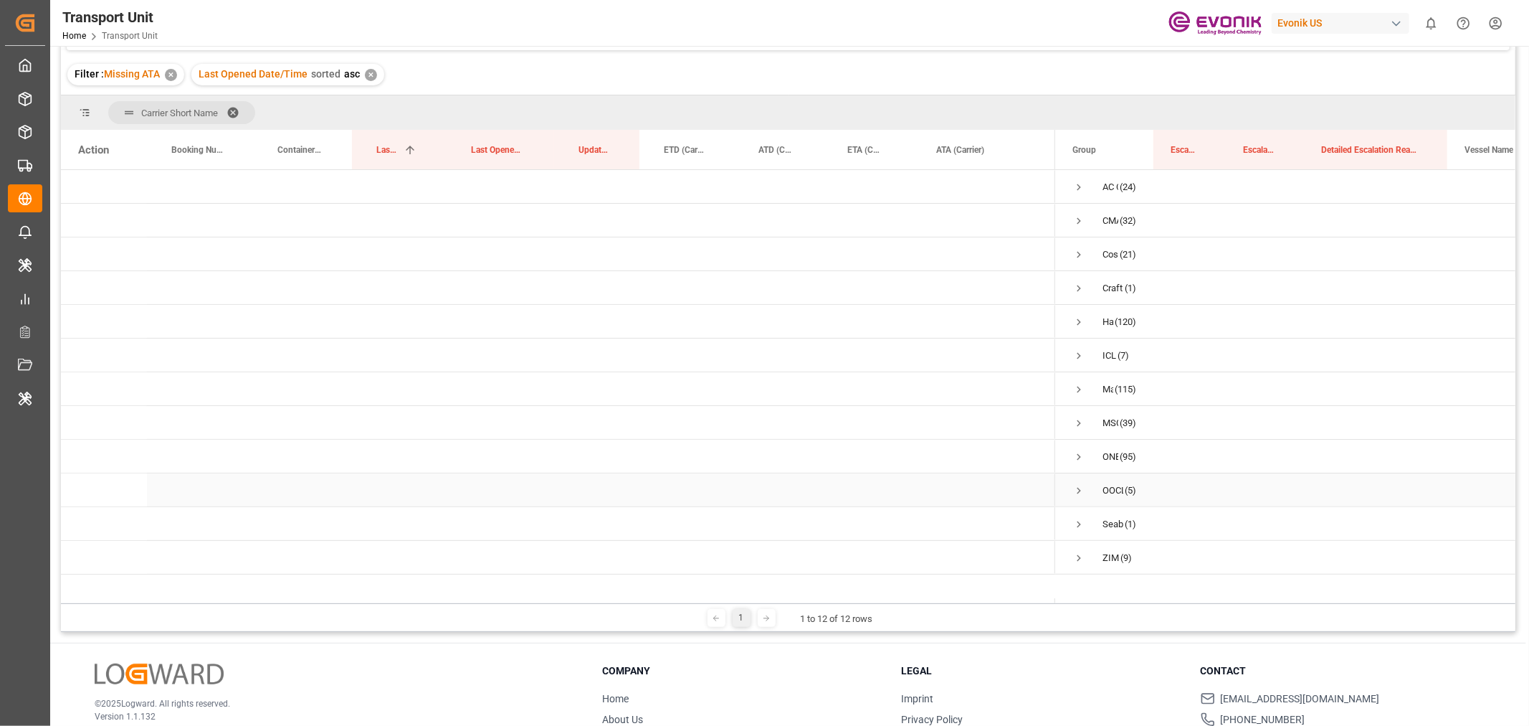
click at [1076, 490] on span "Press SPACE to select this row." at bounding box center [1079, 490] width 13 height 13
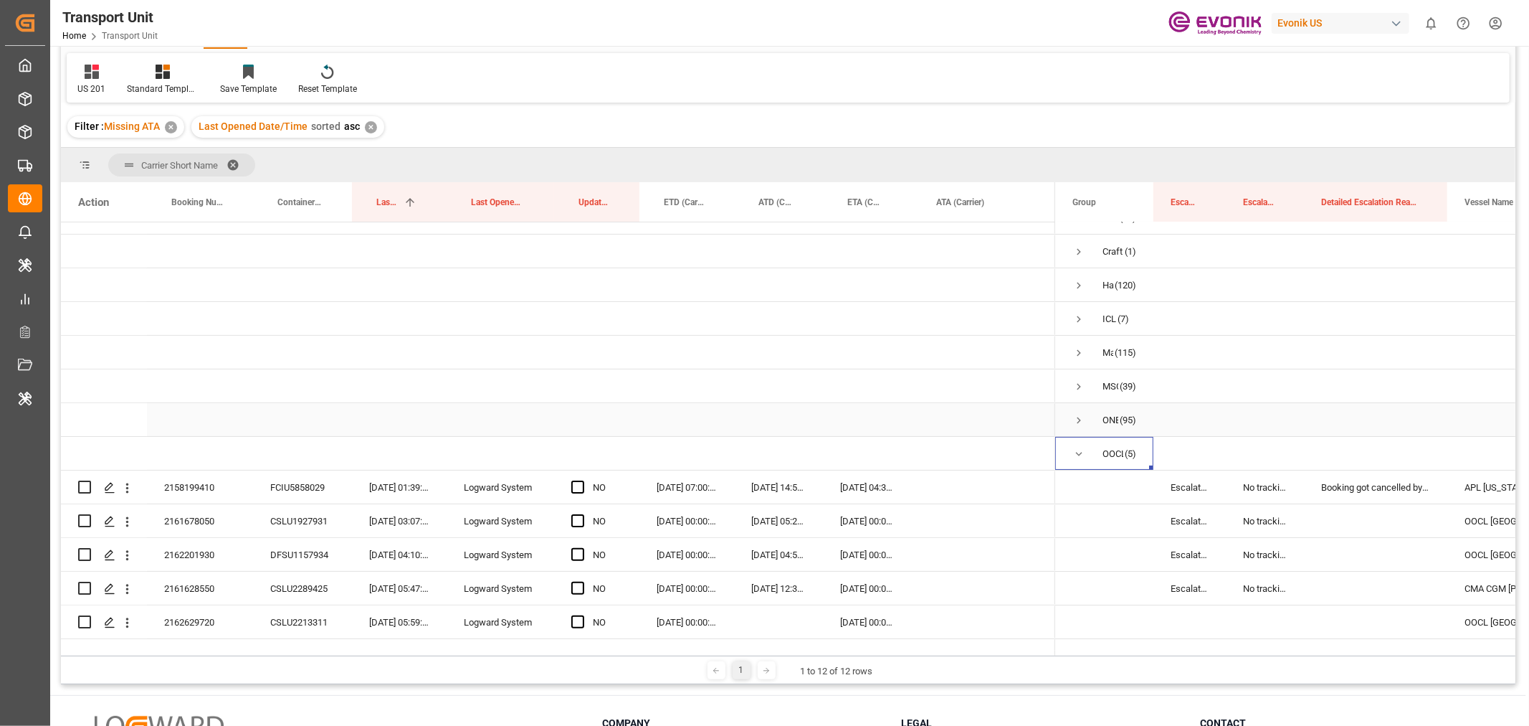
scroll to position [148, 0]
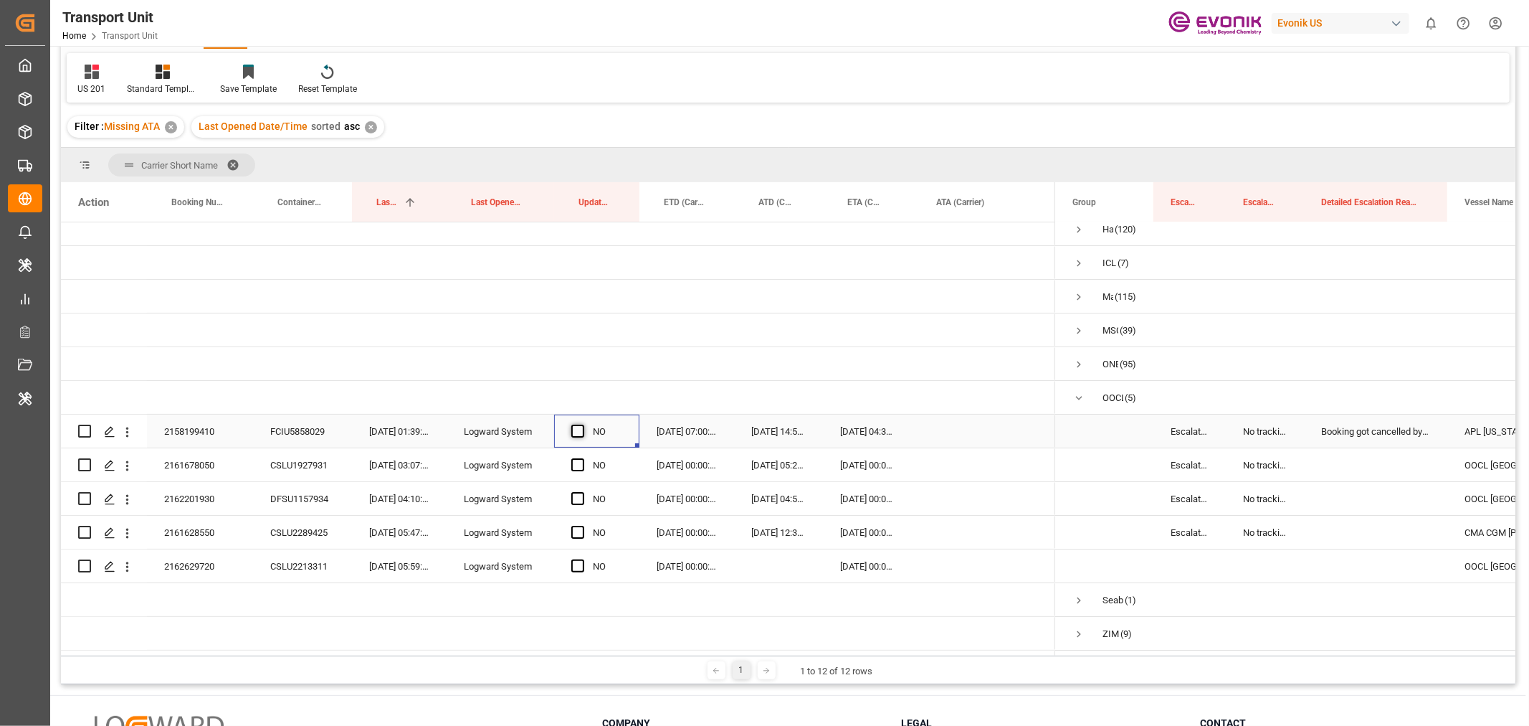
click at [582, 424] on span "Press SPACE to select this row." at bounding box center [577, 430] width 13 height 13
click at [582, 424] on input "Press SPACE to select this row." at bounding box center [582, 424] width 0 height 0
drag, startPoint x: 638, startPoint y: 441, endPoint x: 641, endPoint y: 562, distance: 121.2
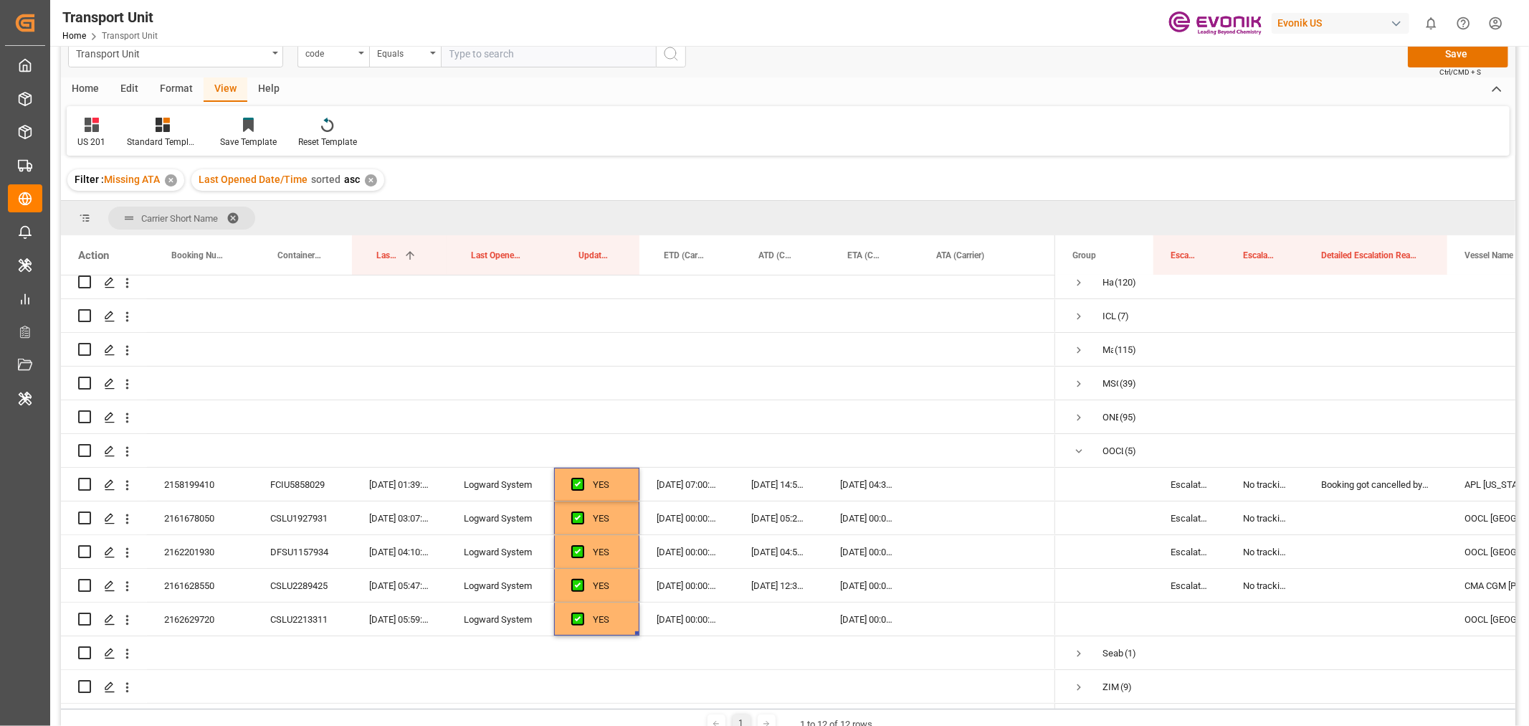
scroll to position [0, 0]
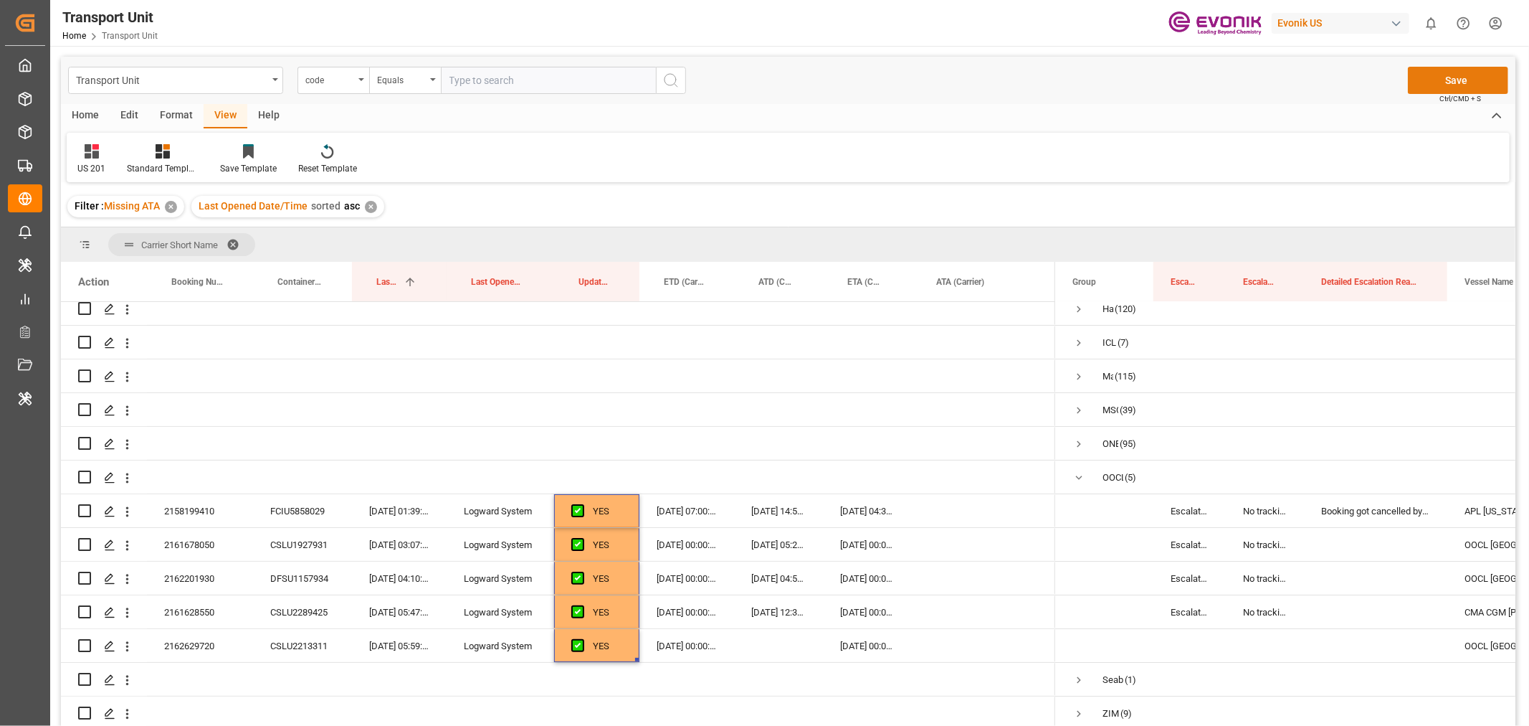
click at [1451, 81] on button "Save" at bounding box center [1458, 80] width 100 height 27
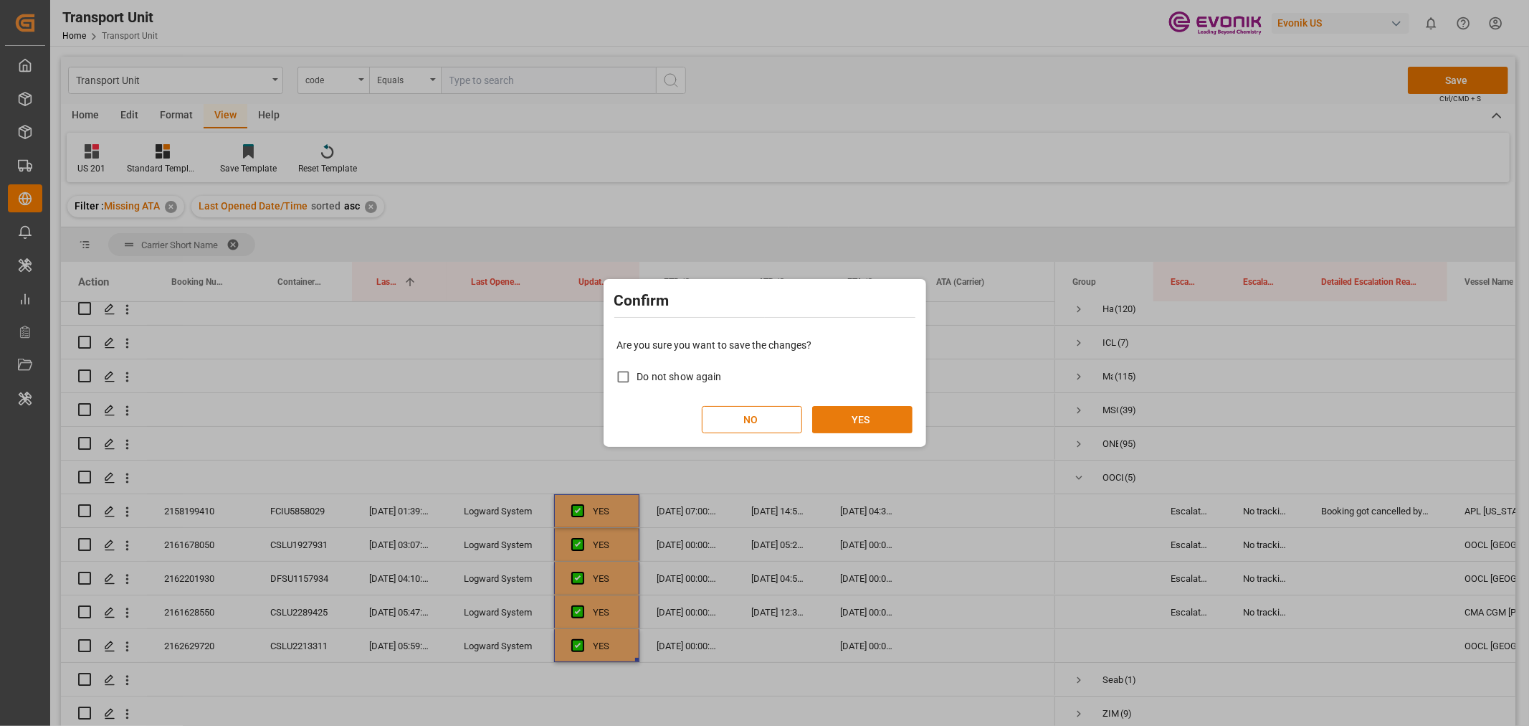
click at [870, 411] on button "YES" at bounding box center [862, 419] width 100 height 27
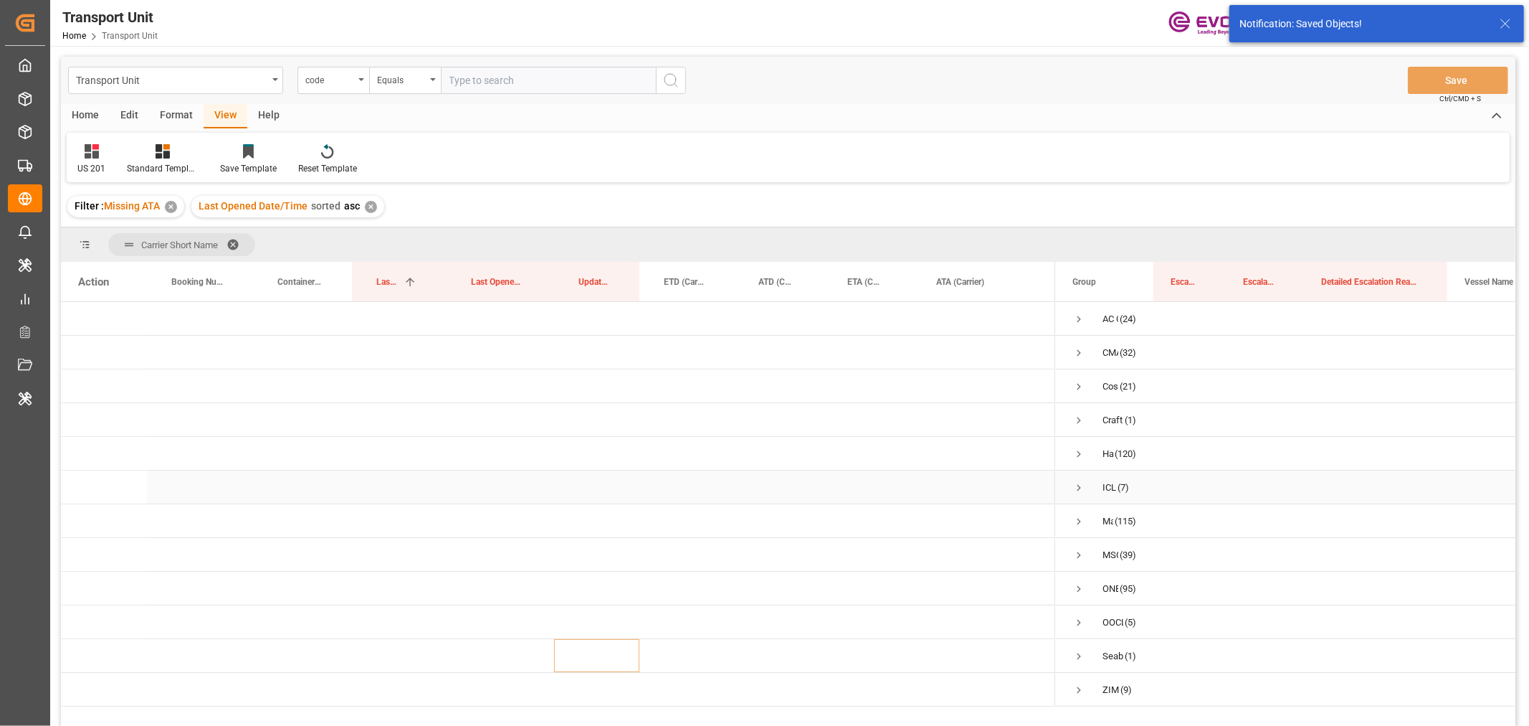
scroll to position [212, 0]
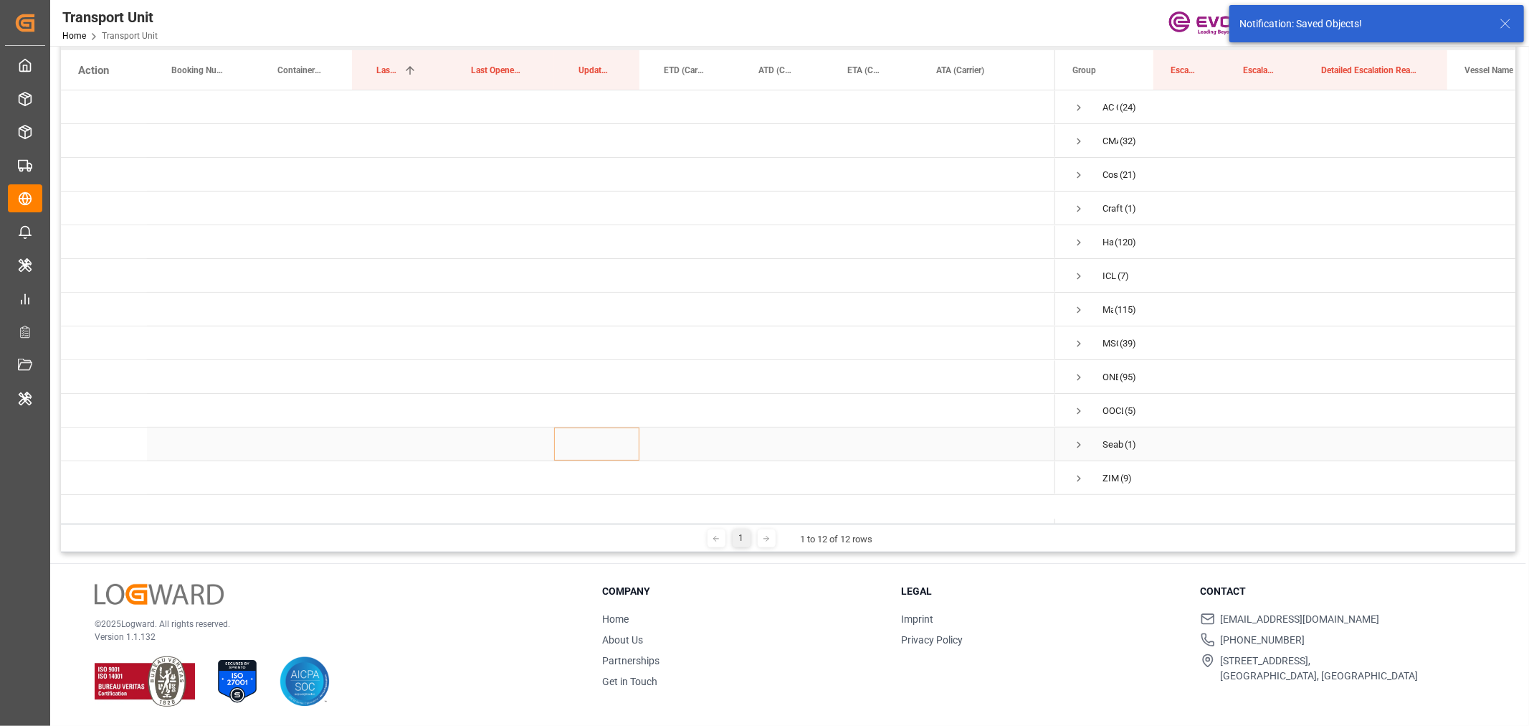
click at [1079, 446] on span "Press SPACE to select this row." at bounding box center [1079, 444] width 13 height 13
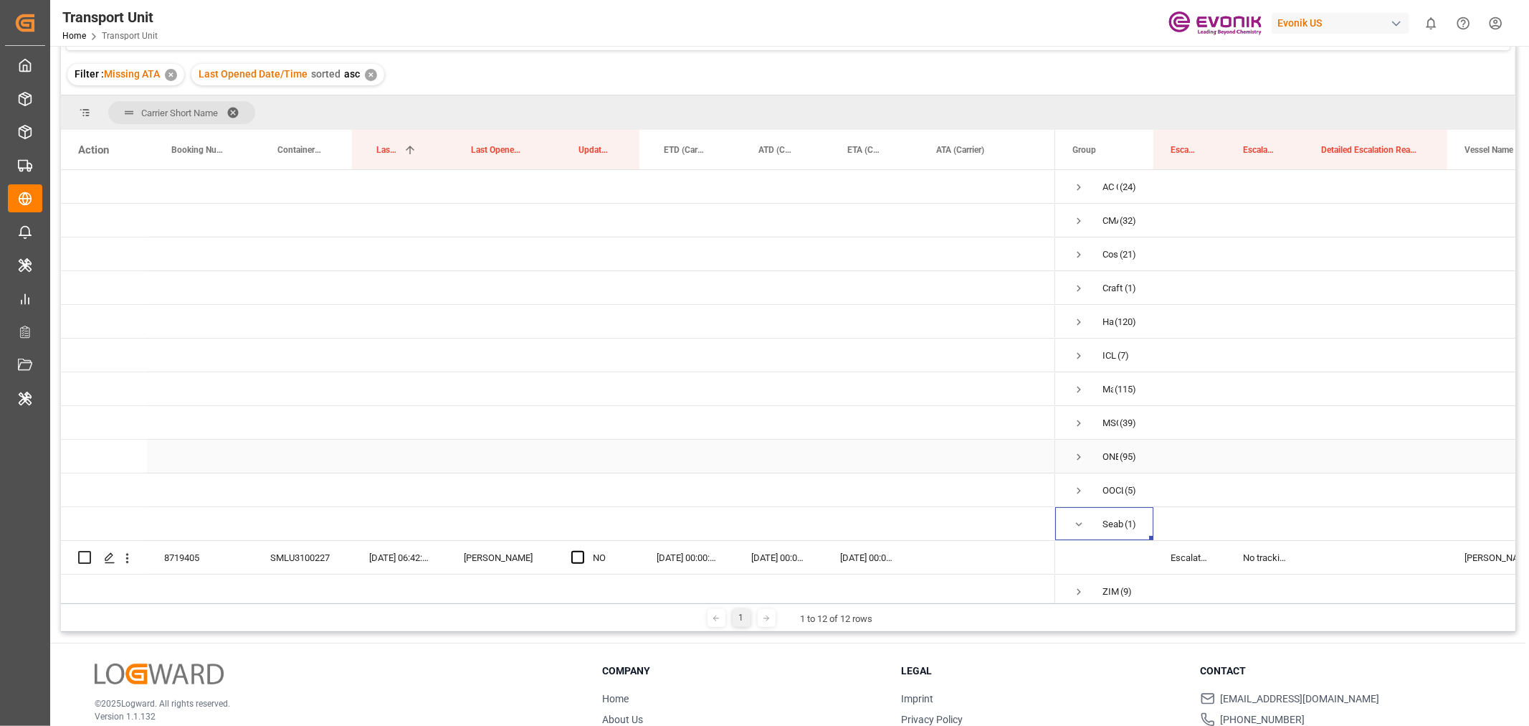
scroll to position [14, 0]
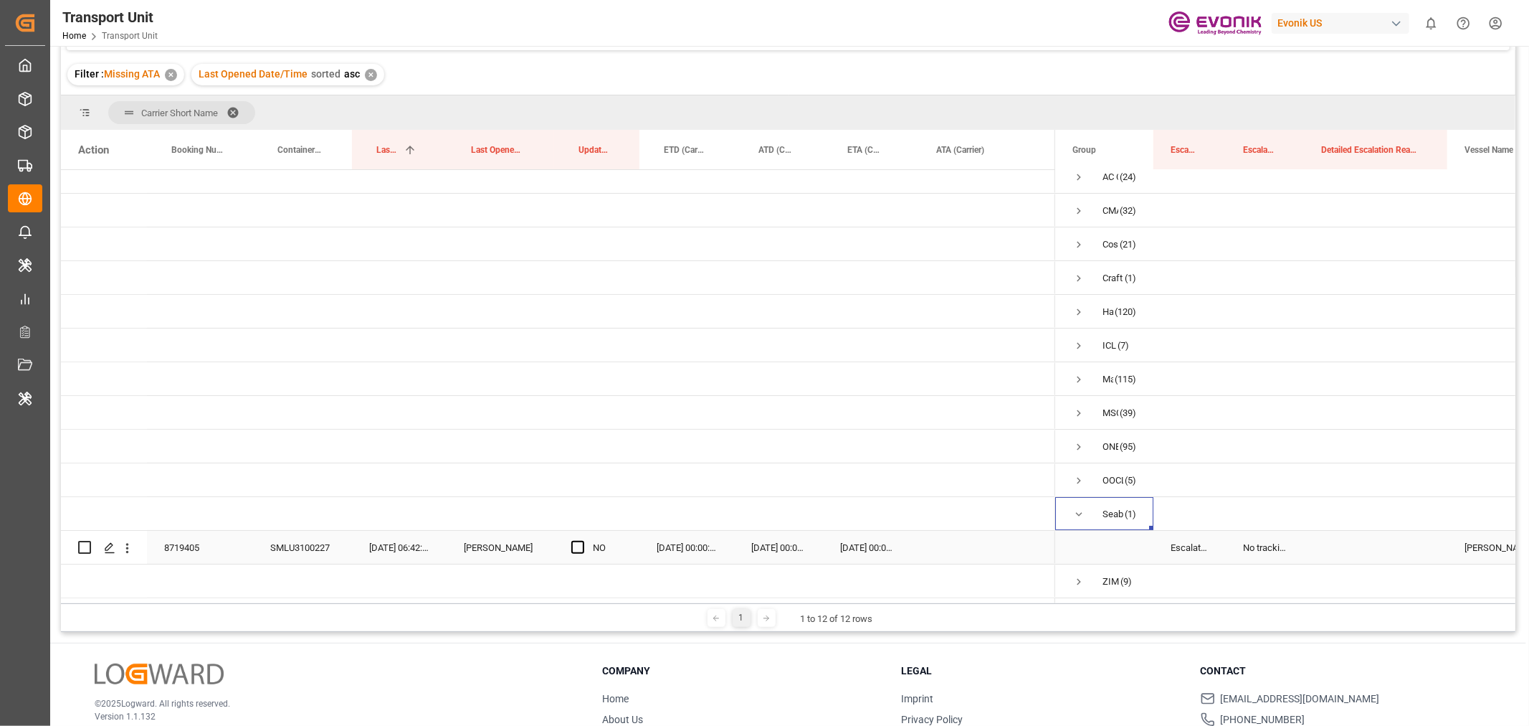
click at [191, 548] on div "8719405" at bounding box center [200, 547] width 106 height 33
click at [127, 543] on icon "open menu" at bounding box center [127, 548] width 3 height 10
click at [215, 570] on span "Open in new tab" at bounding box center [221, 573] width 130 height 15
click at [574, 546] on span "Press SPACE to select this row." at bounding box center [577, 547] width 13 height 13
click at [582, 541] on input "Press SPACE to select this row." at bounding box center [582, 541] width 0 height 0
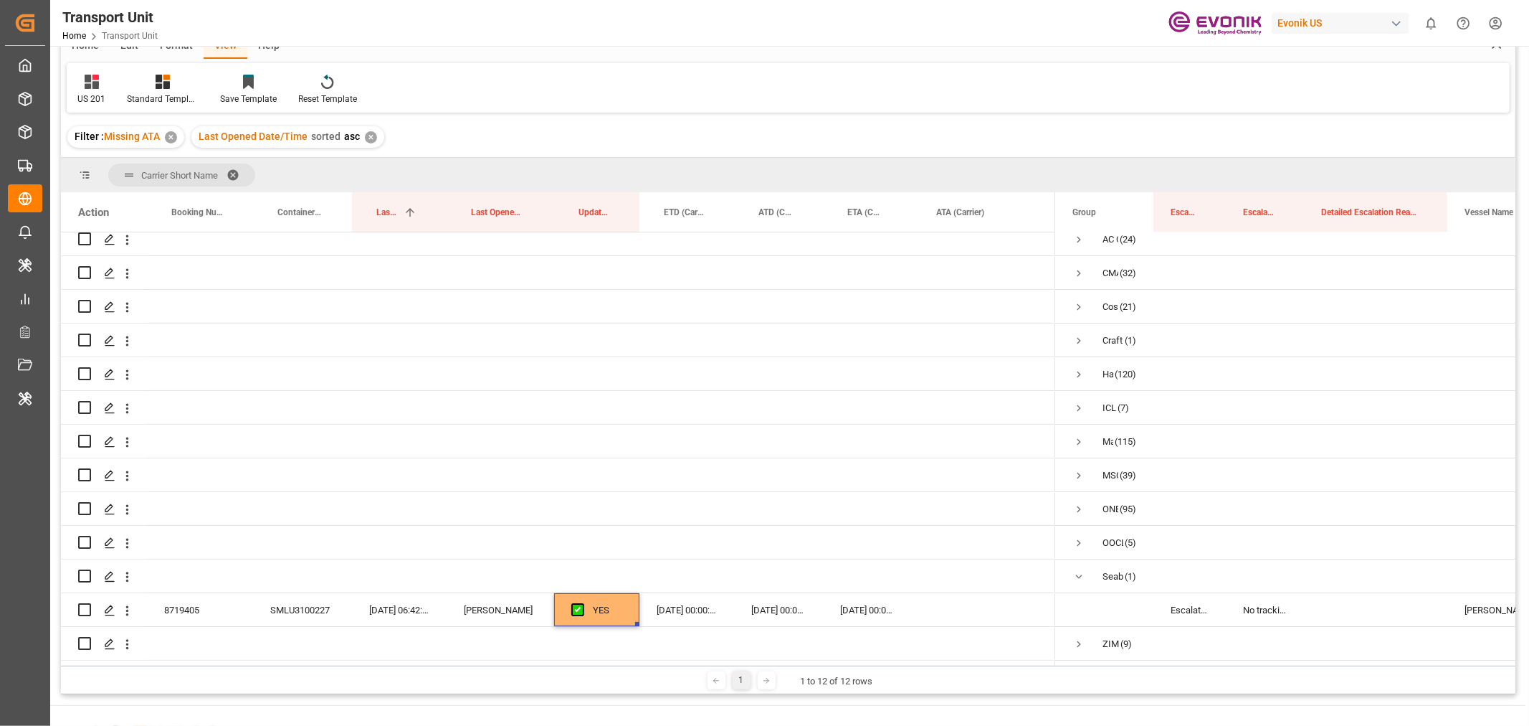
scroll to position [0, 0]
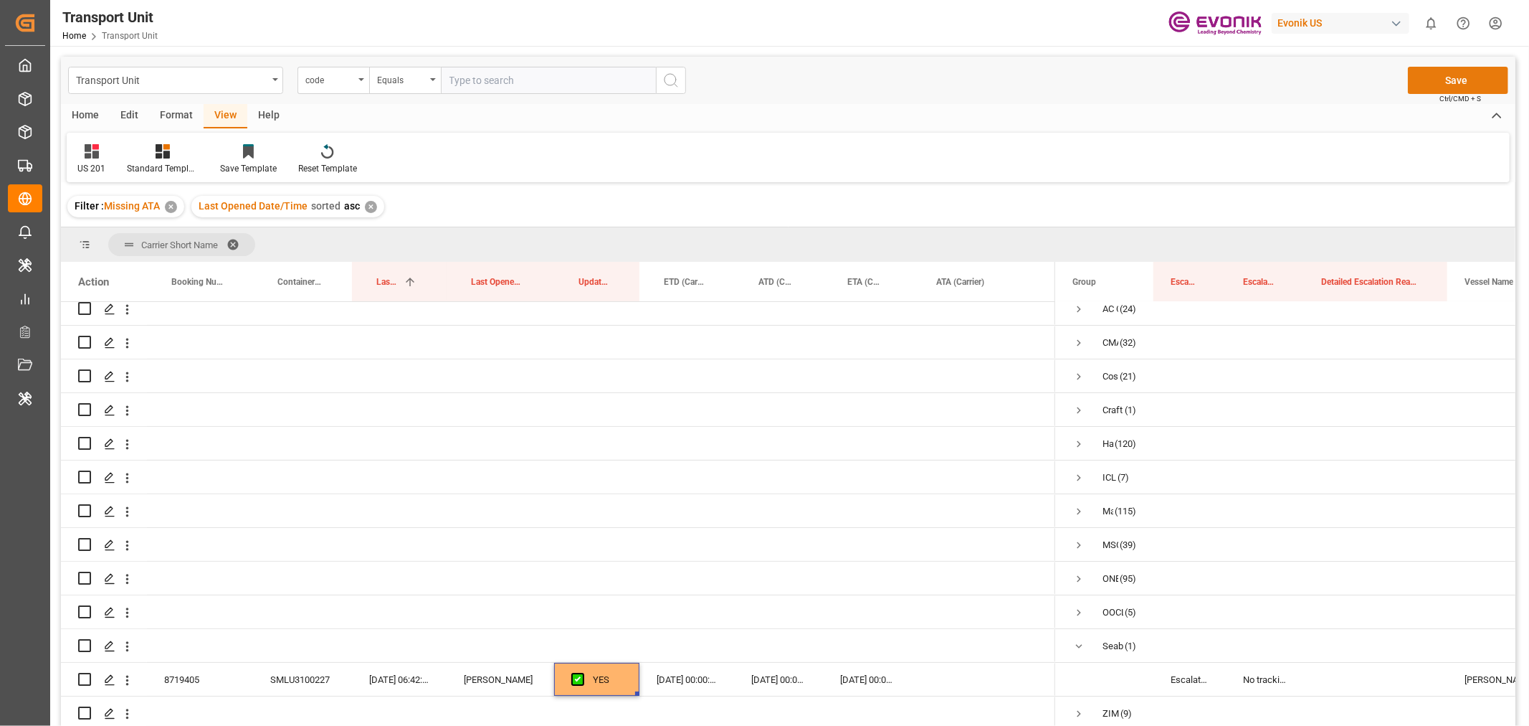
click at [1456, 80] on button "Save" at bounding box center [1458, 80] width 100 height 27
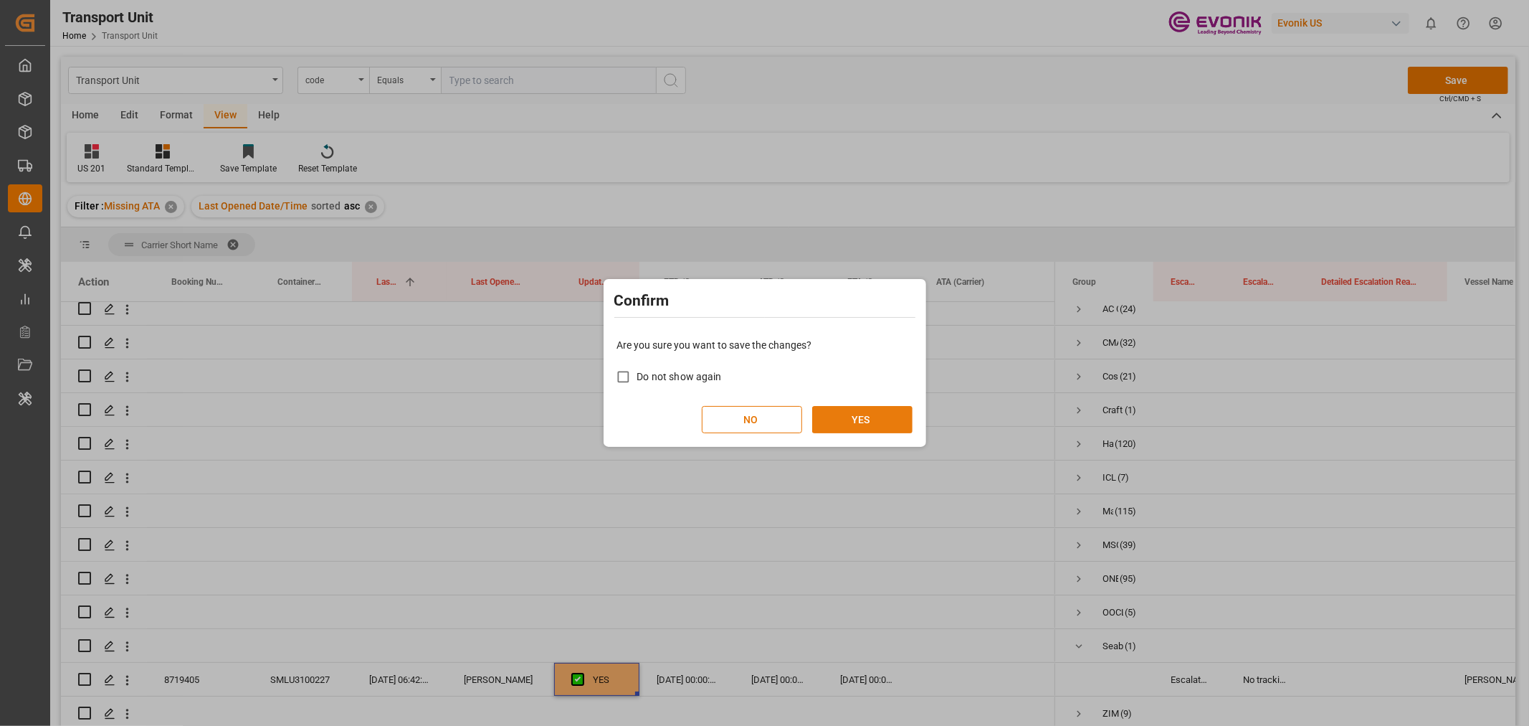
click at [875, 420] on button "YES" at bounding box center [862, 419] width 100 height 27
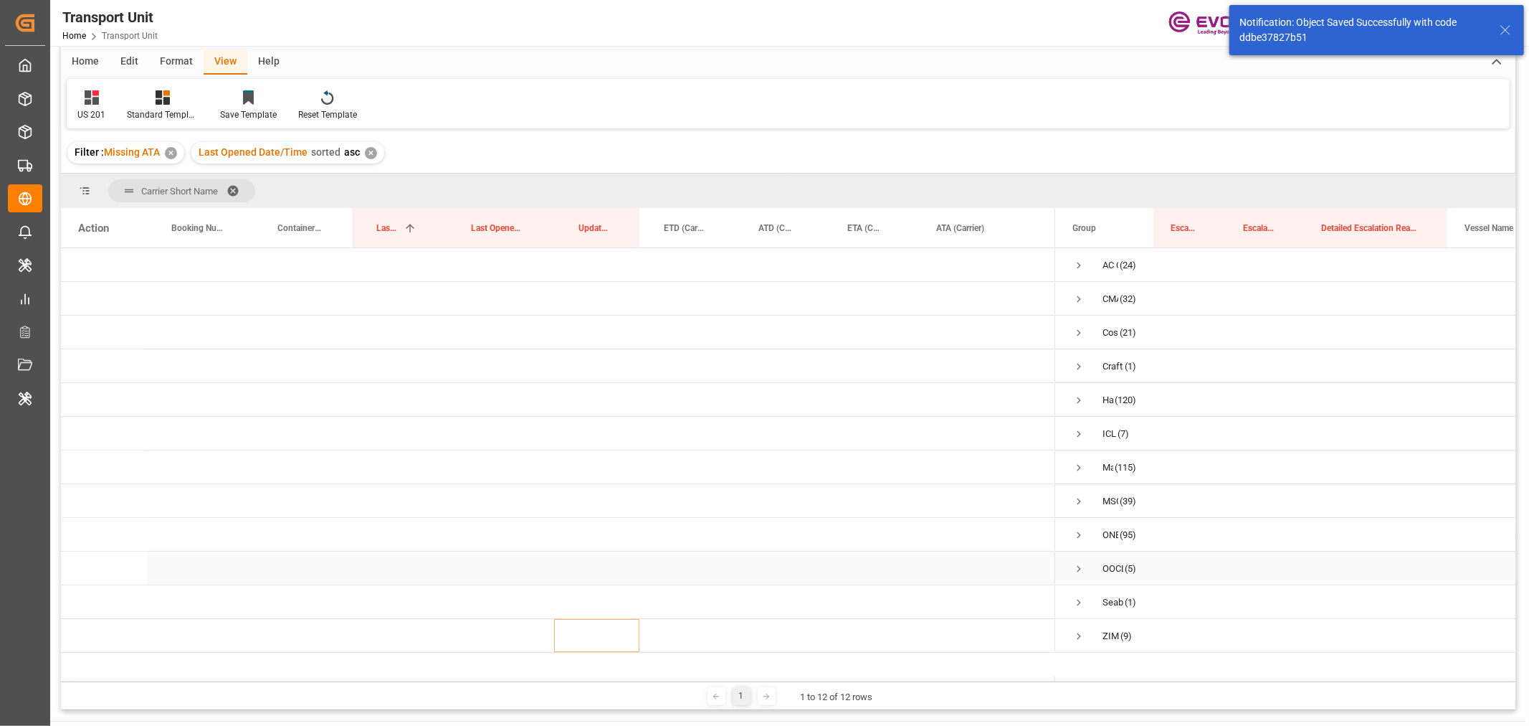
scroll to position [52, 0]
click at [1077, 636] on span "Press SPACE to select this row." at bounding box center [1079, 637] width 13 height 13
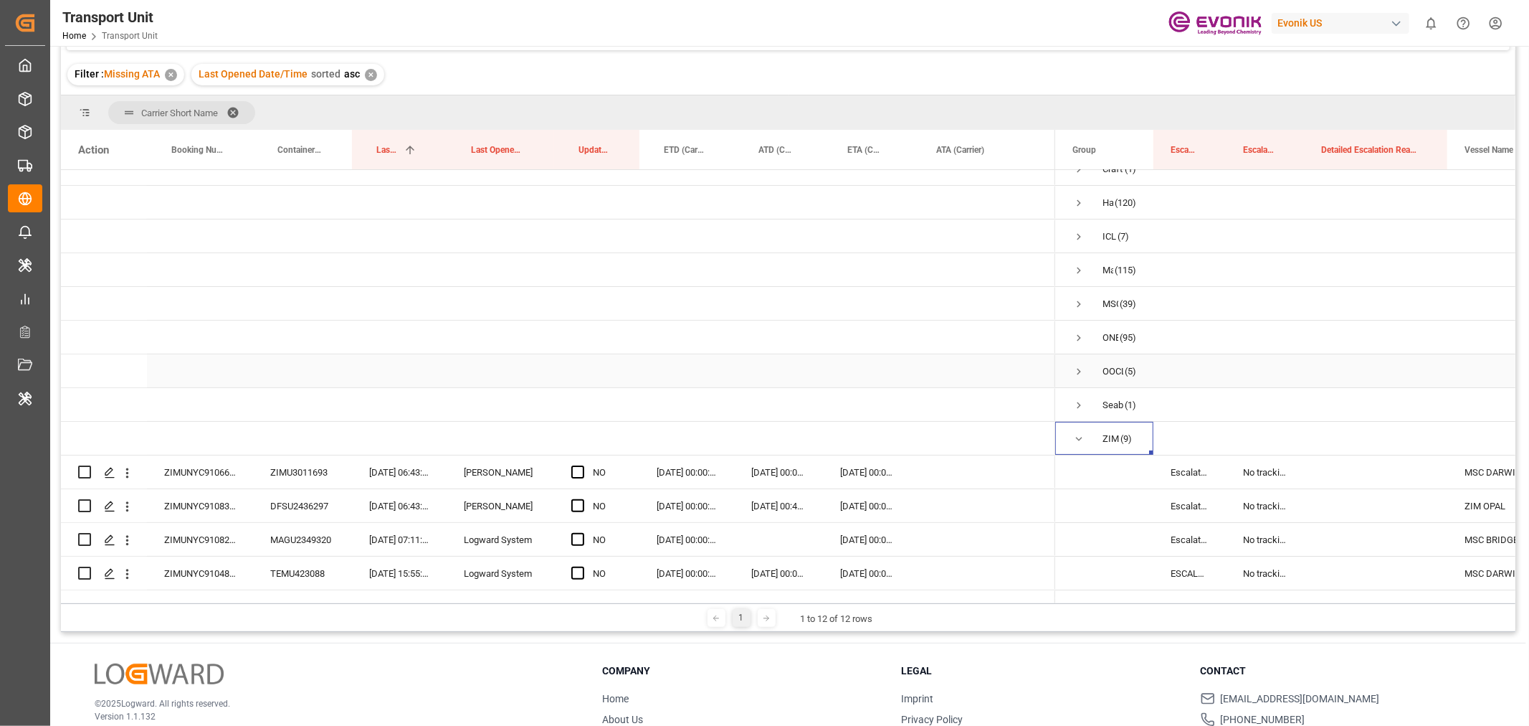
scroll to position [283, 0]
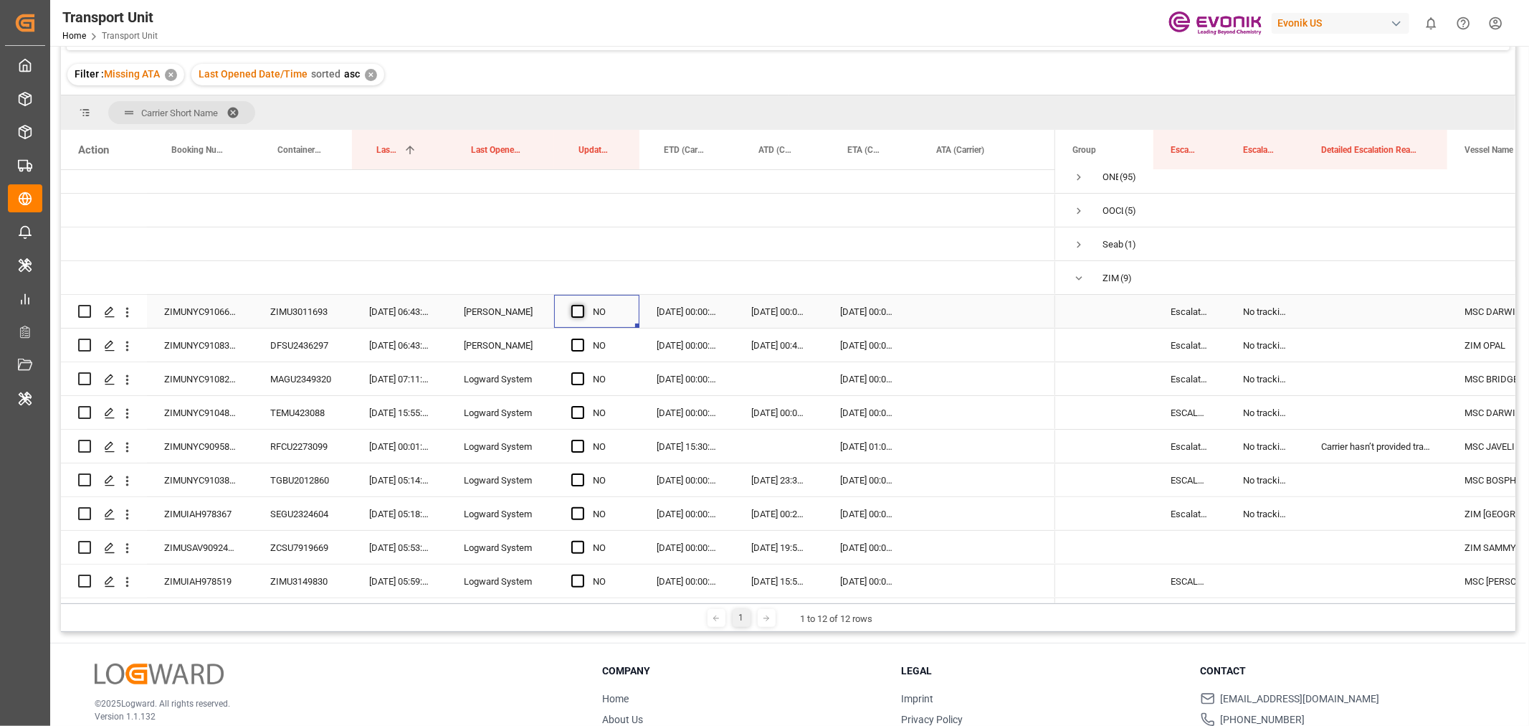
click at [579, 307] on span "Press SPACE to select this row." at bounding box center [577, 311] width 13 height 13
click at [582, 305] on input "Press SPACE to select this row." at bounding box center [582, 305] width 0 height 0
drag, startPoint x: 635, startPoint y: 318, endPoint x: 650, endPoint y: 516, distance: 198.5
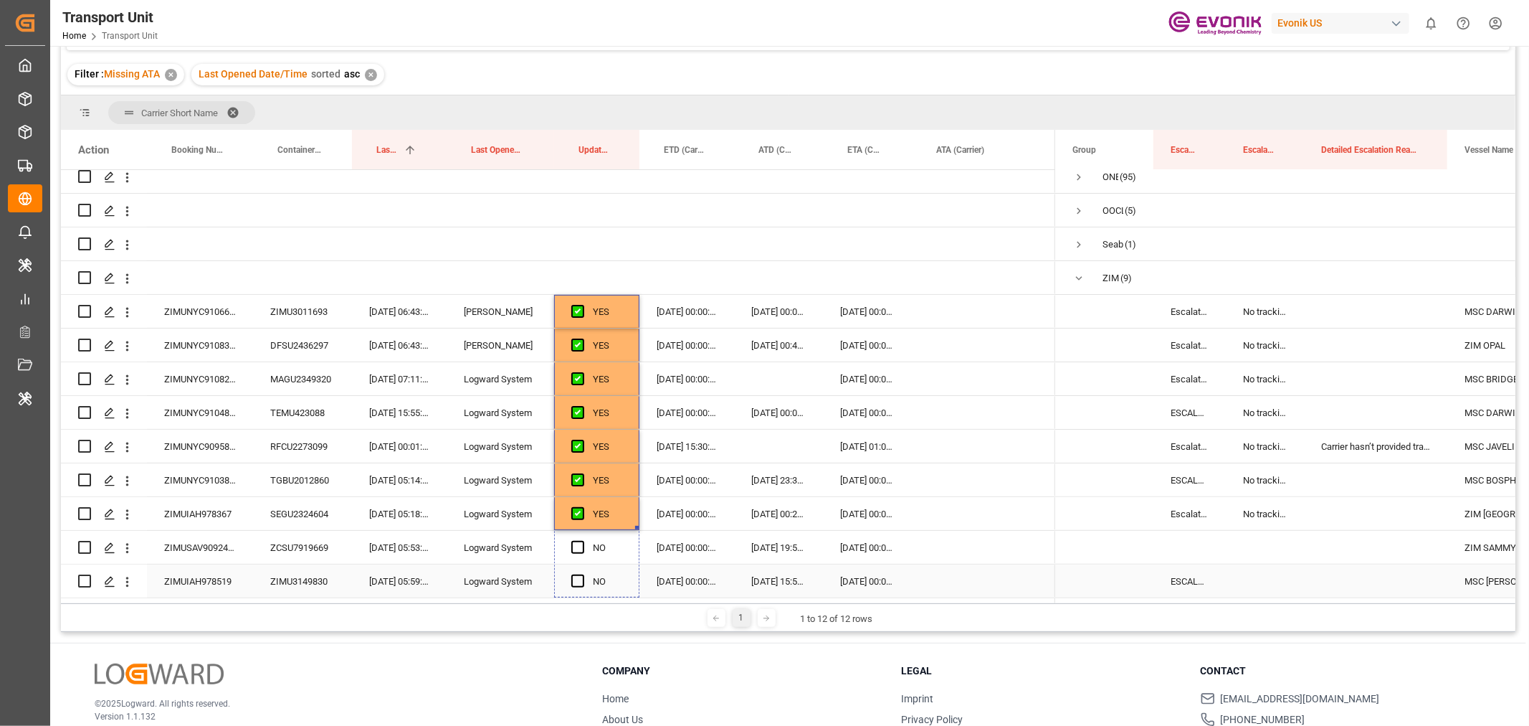
drag, startPoint x: 635, startPoint y: 522, endPoint x: 640, endPoint y: 579, distance: 57.6
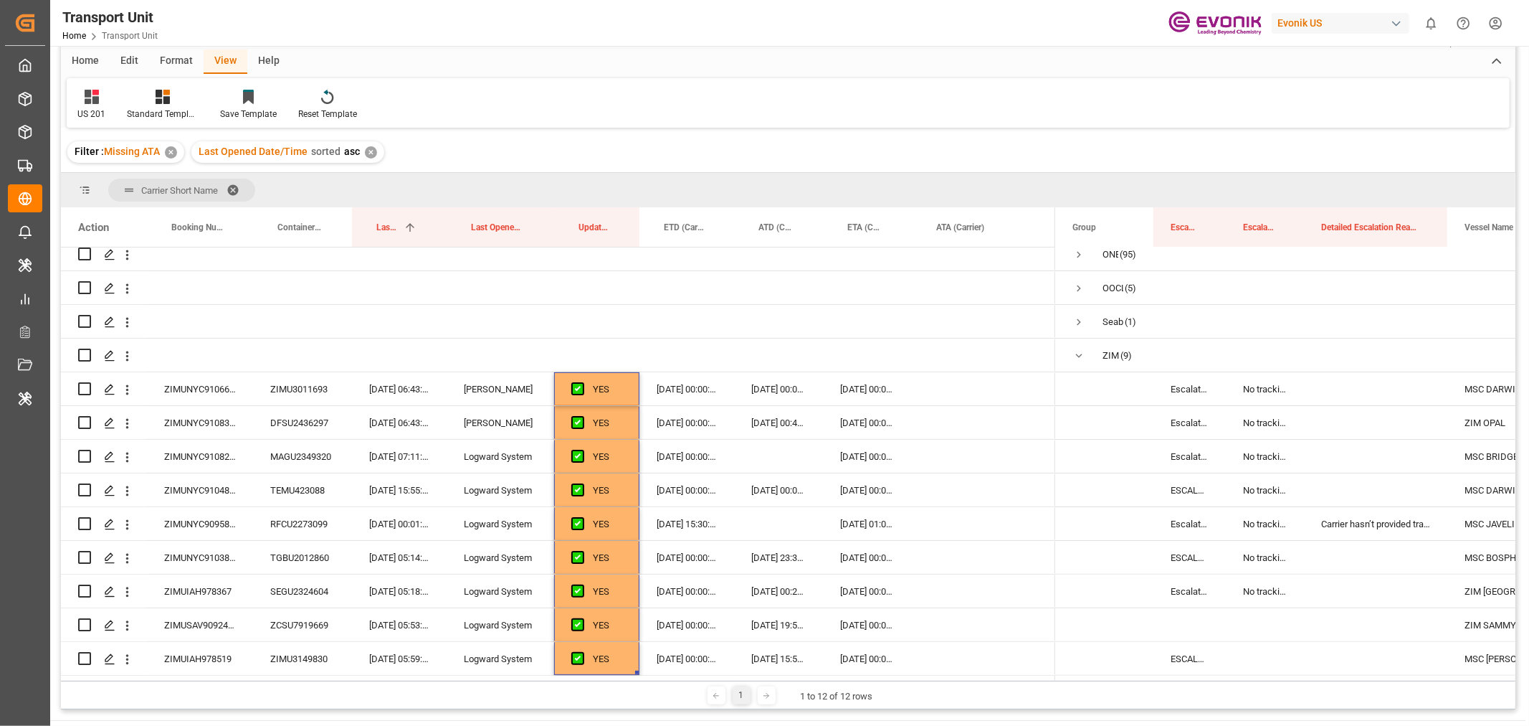
scroll to position [0, 0]
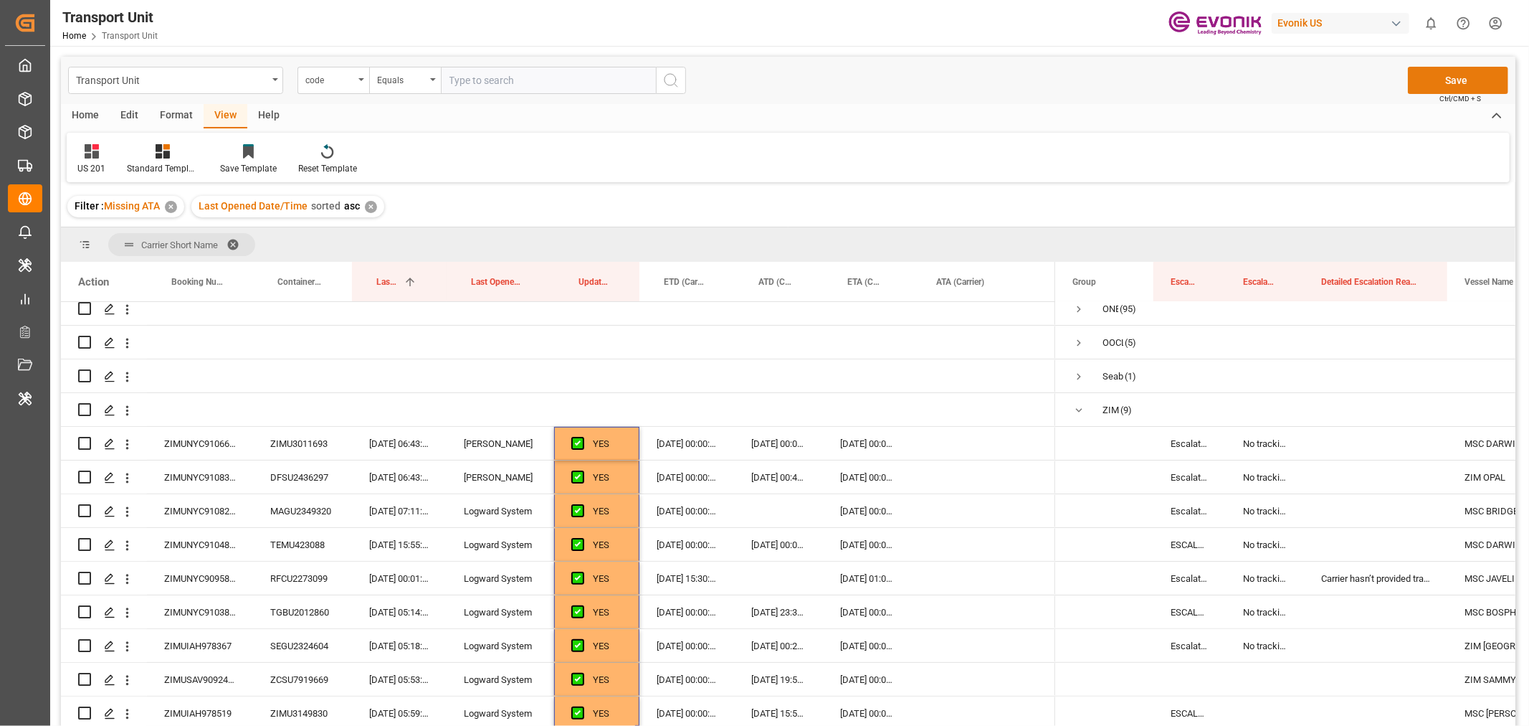
click at [1466, 76] on button "Save" at bounding box center [1458, 80] width 100 height 27
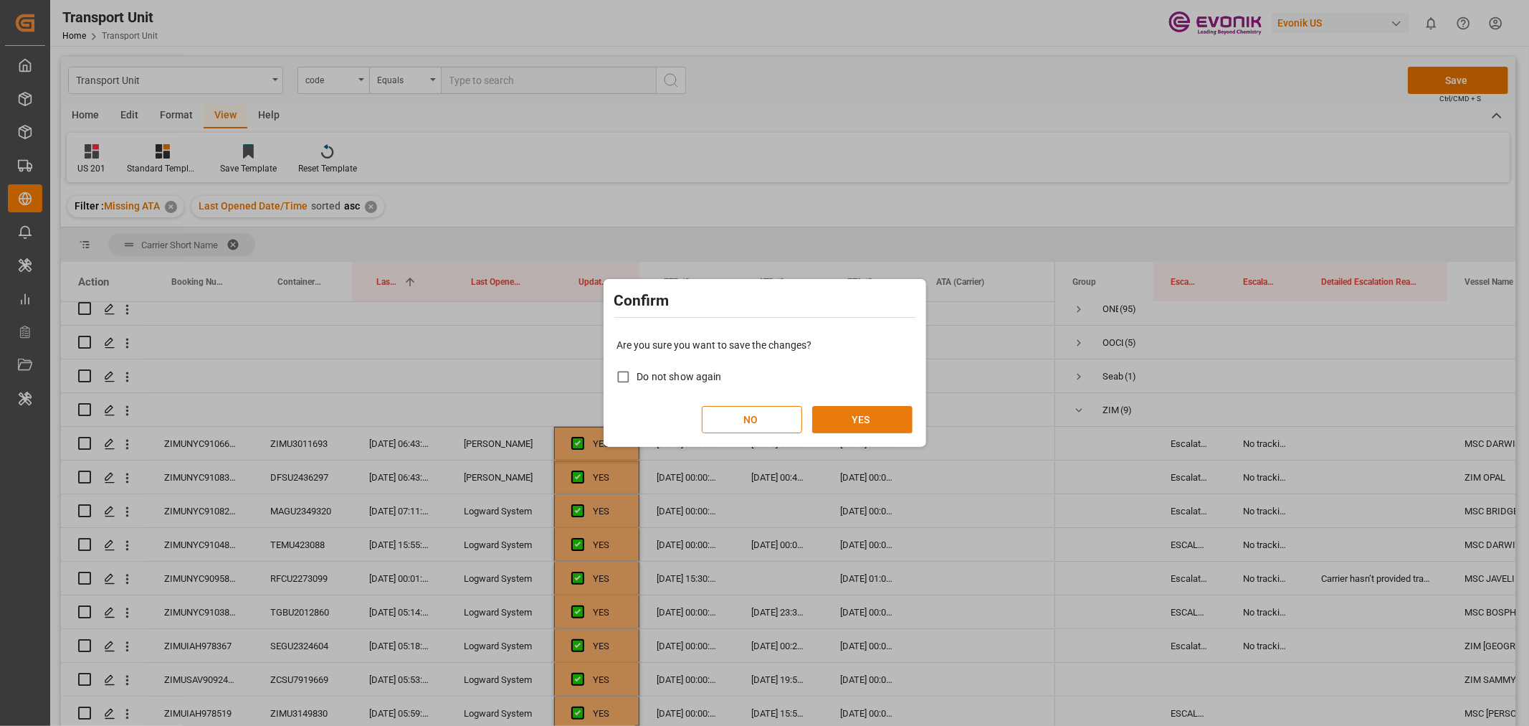
click at [854, 421] on button "YES" at bounding box center [862, 419] width 100 height 27
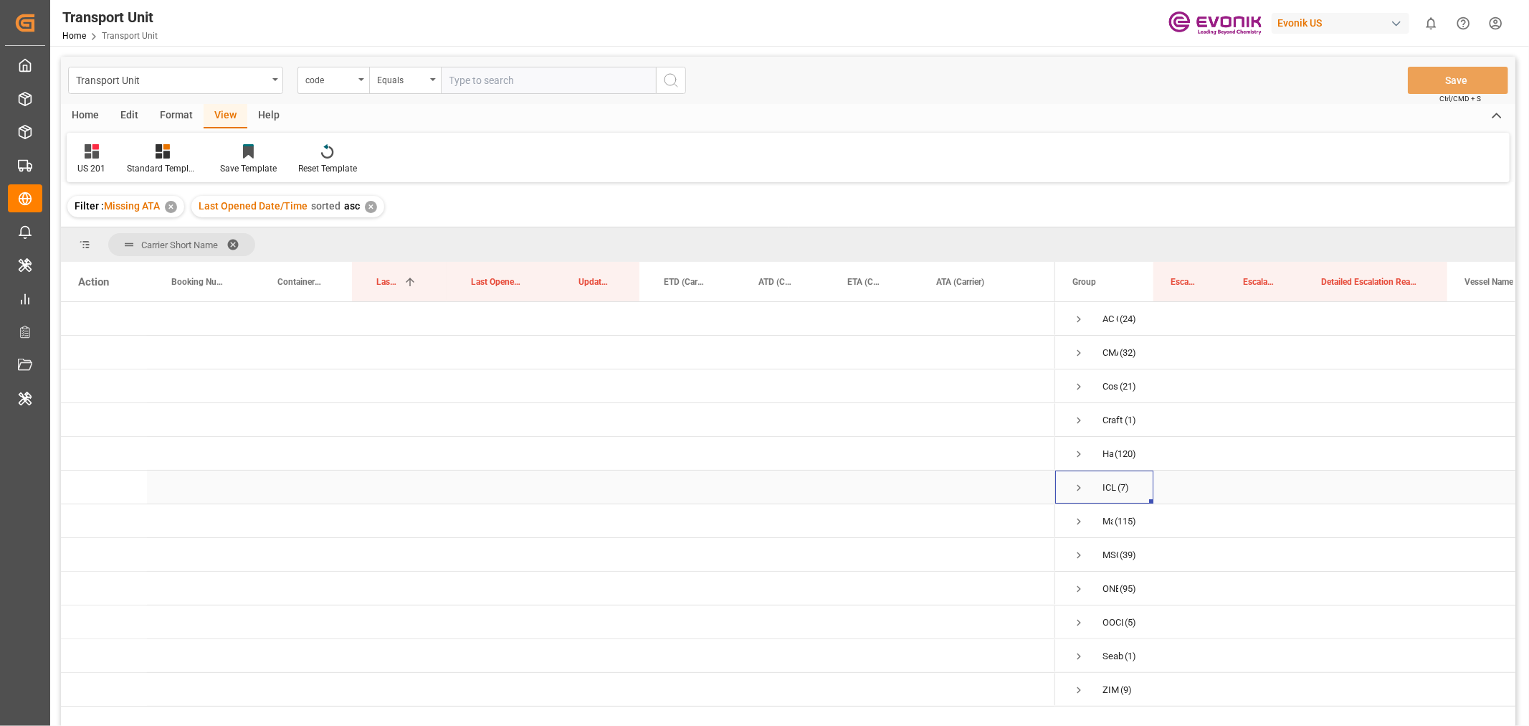
click at [1081, 489] on span "Press SPACE to select this row." at bounding box center [1079, 487] width 13 height 13
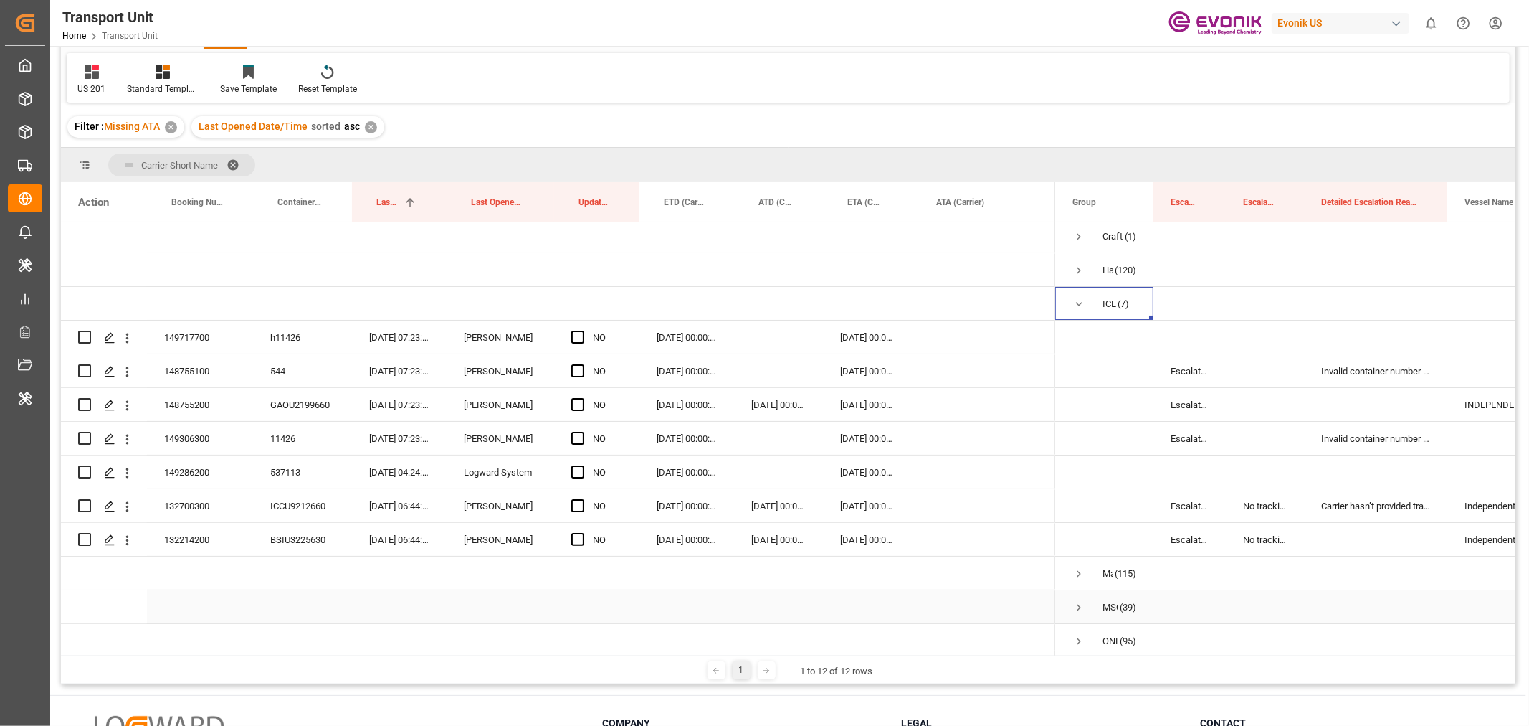
scroll to position [80, 0]
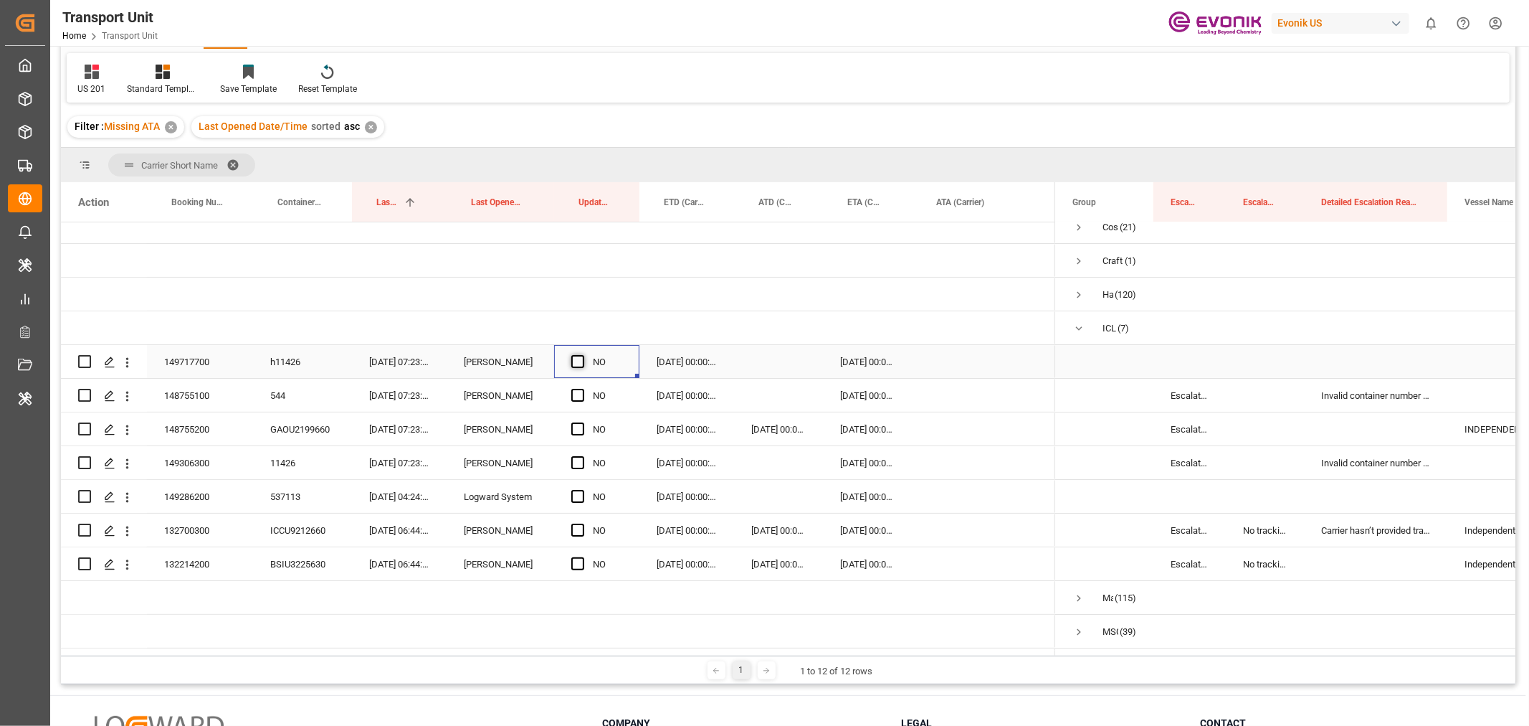
click at [574, 360] on span "Press SPACE to select this row." at bounding box center [577, 361] width 13 height 13
click at [582, 355] on input "Press SPACE to select this row." at bounding box center [582, 355] width 0 height 0
drag, startPoint x: 638, startPoint y: 375, endPoint x: 641, endPoint y: 420, distance: 45.3
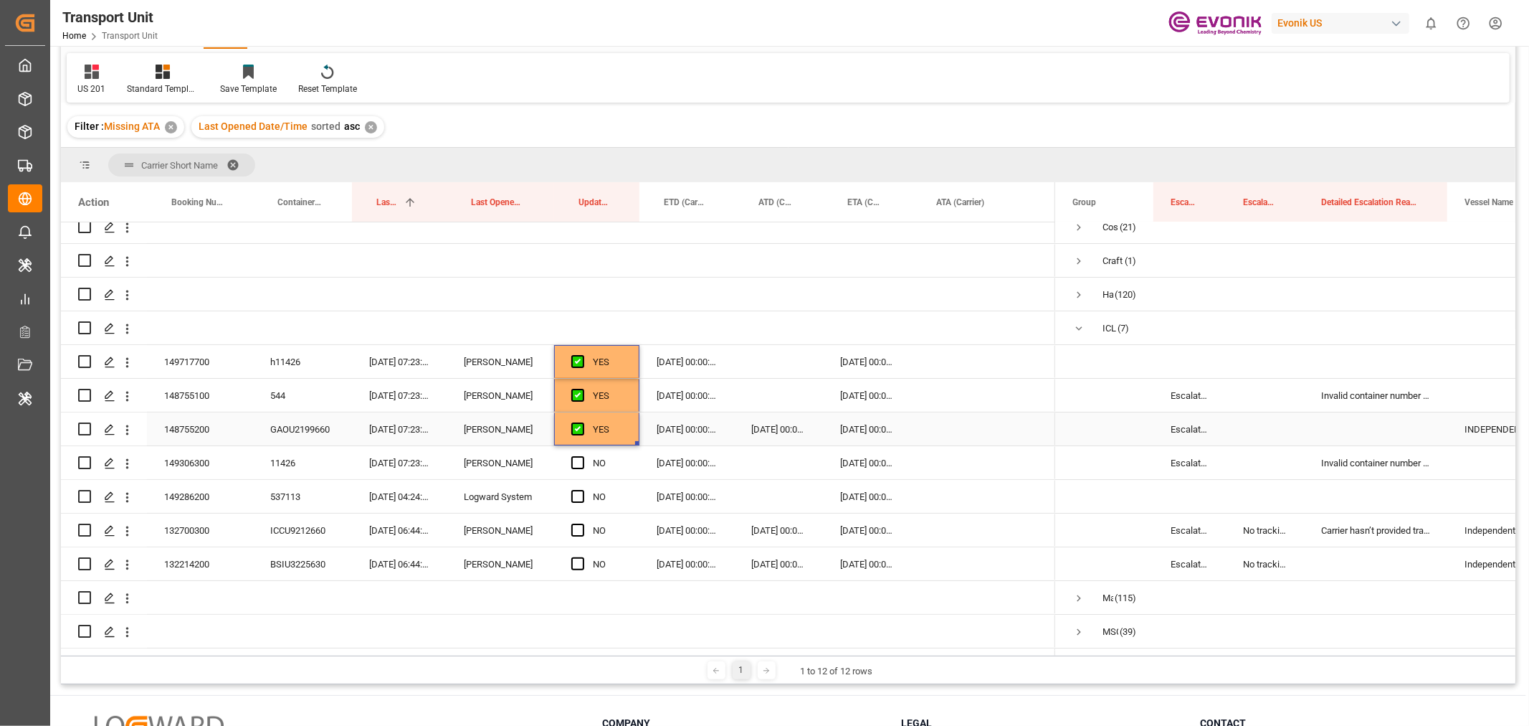
click at [191, 437] on div "148755200" at bounding box center [200, 428] width 106 height 33
click at [201, 397] on div "148755100" at bounding box center [200, 395] width 106 height 33
click at [124, 402] on icon "open menu" at bounding box center [127, 396] width 15 height 15
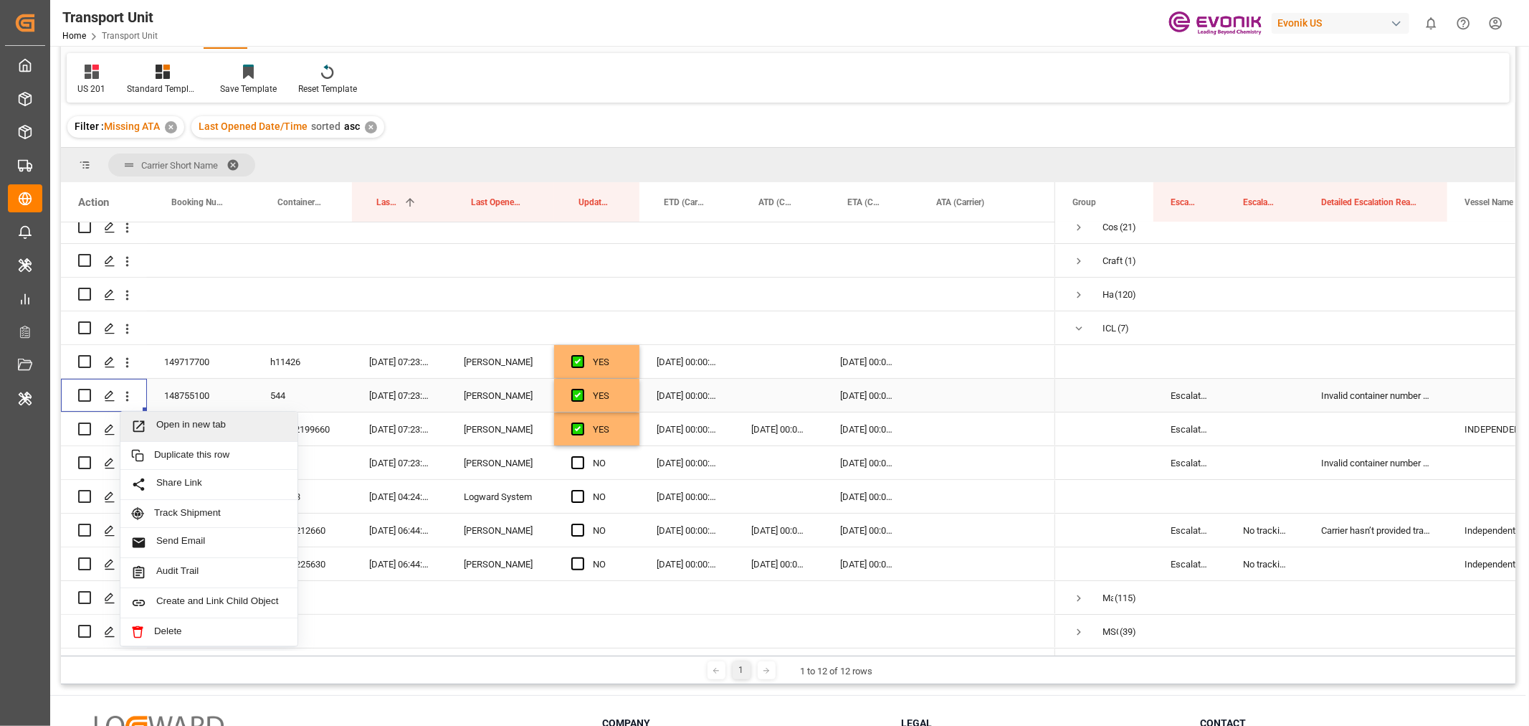
click at [199, 432] on span "Open in new tab" at bounding box center [221, 426] width 130 height 15
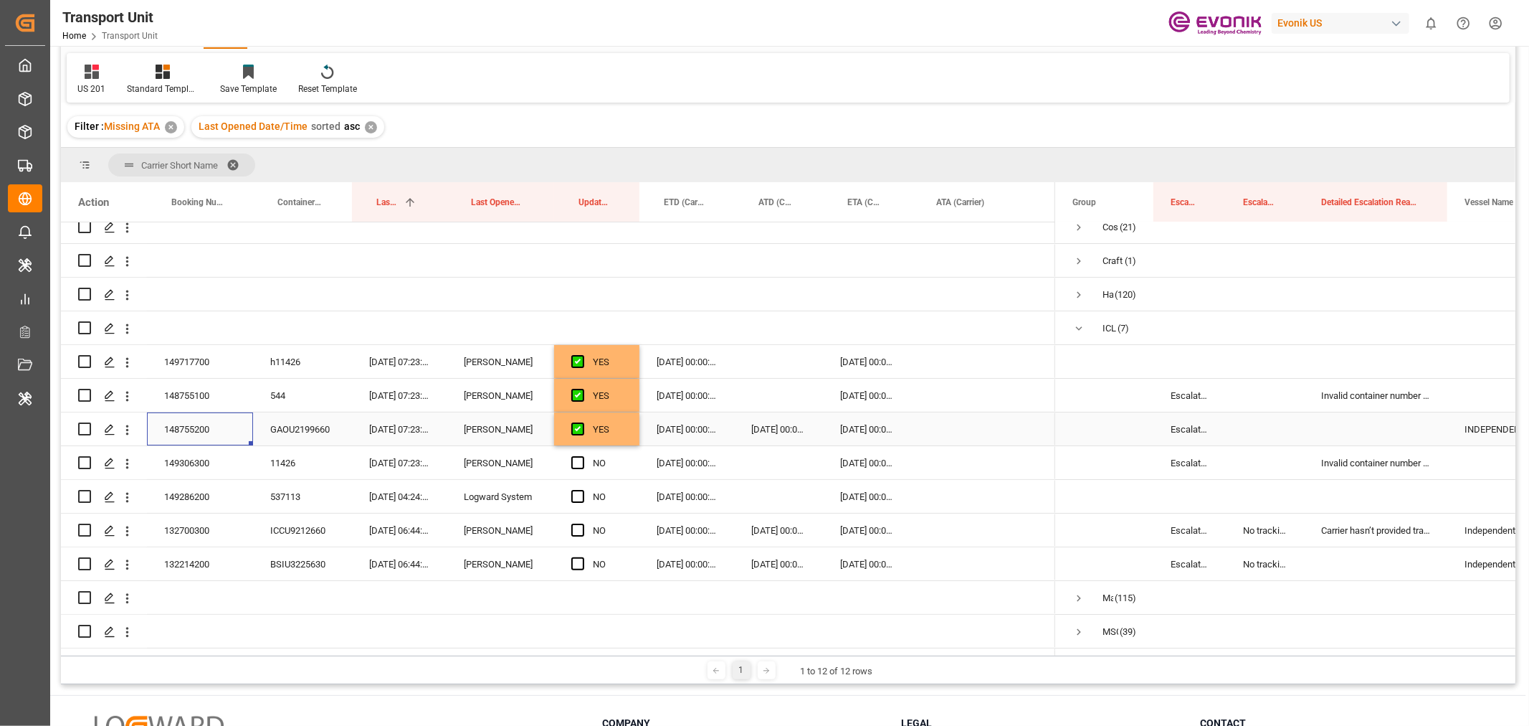
click at [183, 429] on div "148755200" at bounding box center [200, 428] width 106 height 33
click at [125, 430] on icon "open menu" at bounding box center [127, 429] width 15 height 15
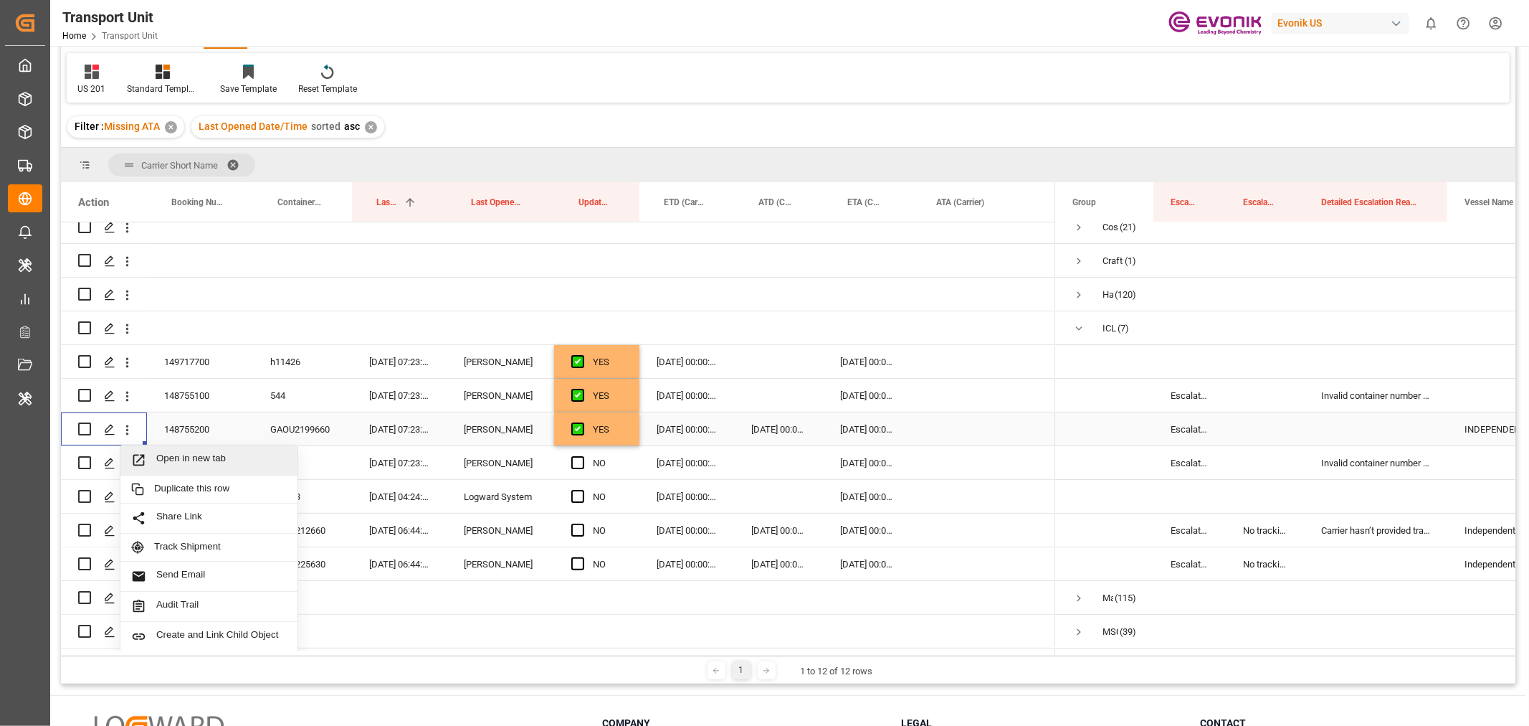
click at [202, 450] on div "Open in new tab" at bounding box center [208, 460] width 177 height 30
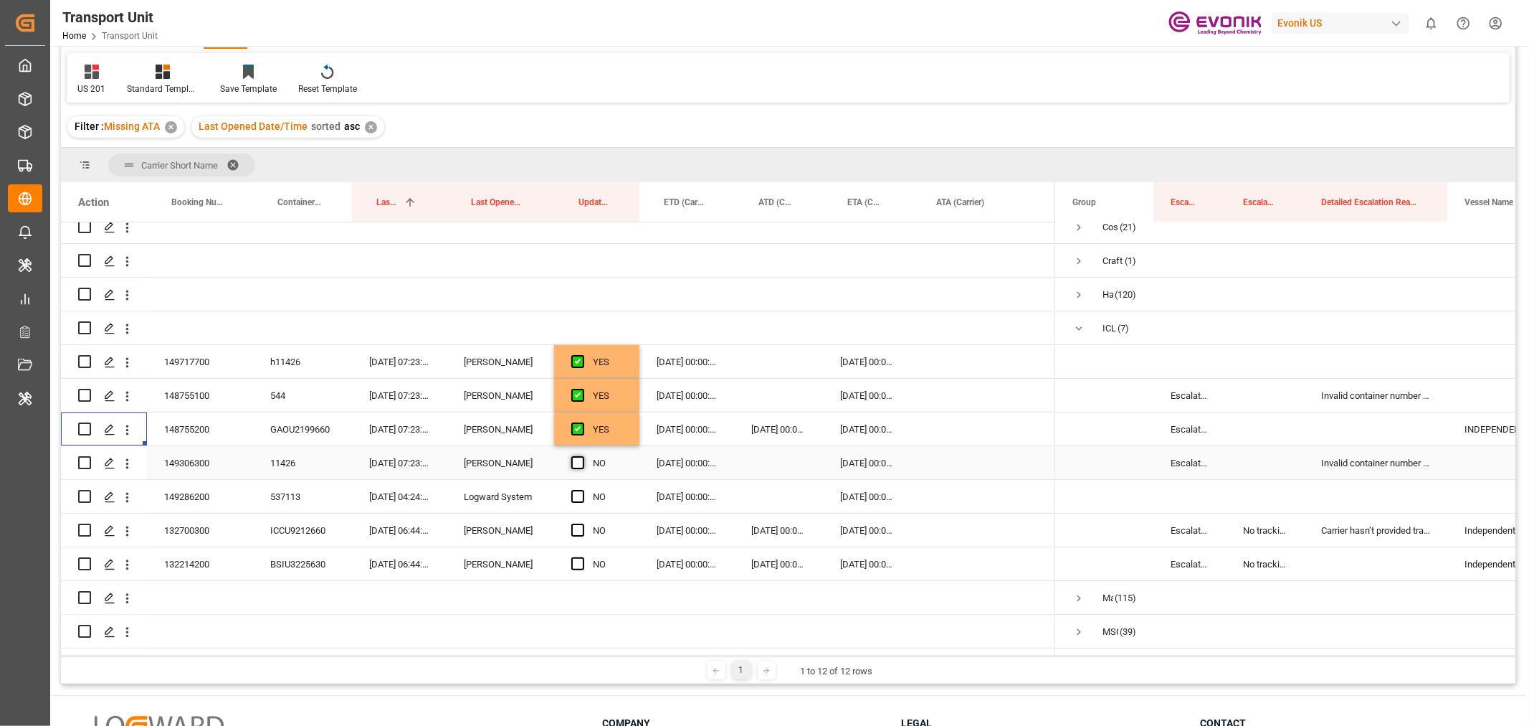
click at [582, 463] on span "Press SPACE to select this row." at bounding box center [577, 462] width 13 height 13
click at [582, 456] on input "Press SPACE to select this row." at bounding box center [582, 456] width 0 height 0
click at [217, 463] on div "149306300" at bounding box center [200, 462] width 106 height 33
click at [127, 462] on icon "open menu" at bounding box center [127, 463] width 3 height 10
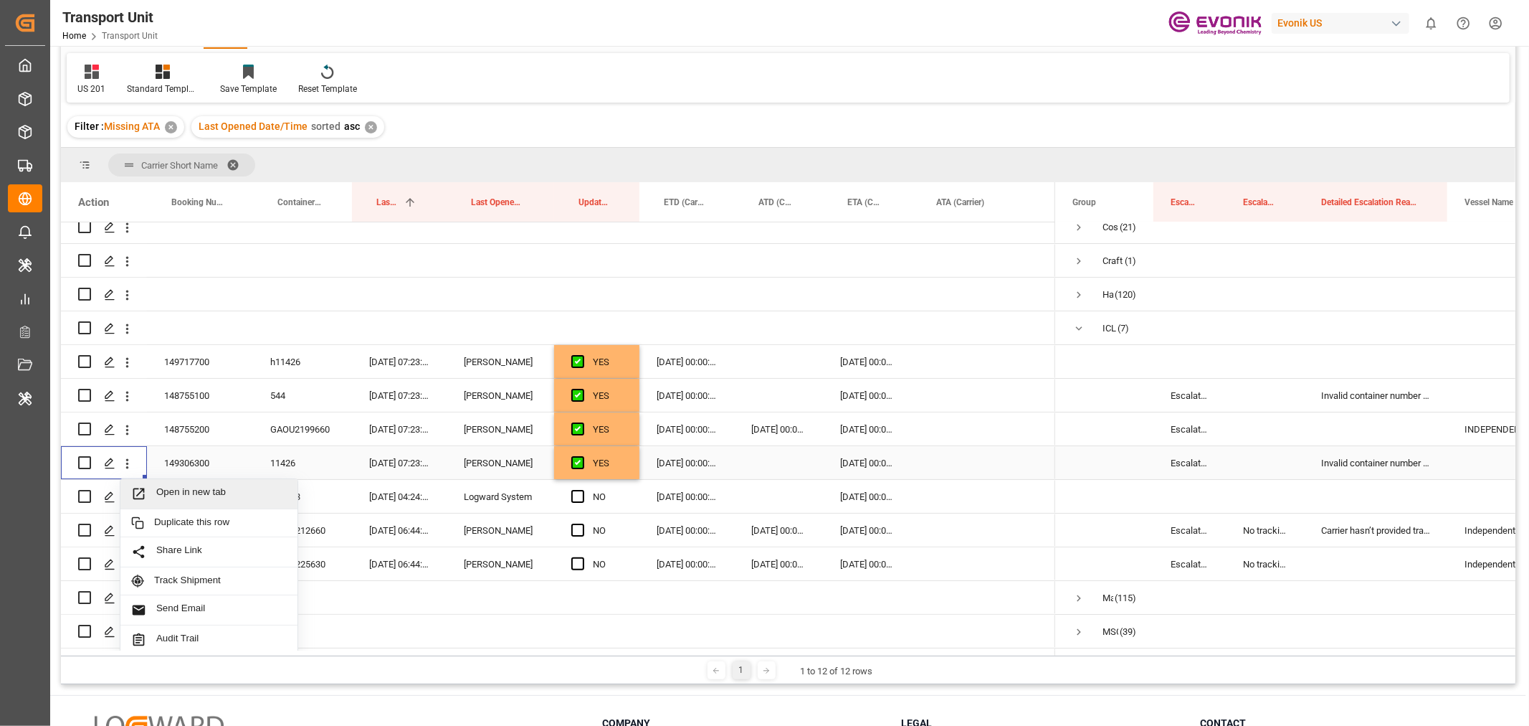
click at [198, 493] on span "Open in new tab" at bounding box center [221, 493] width 130 height 15
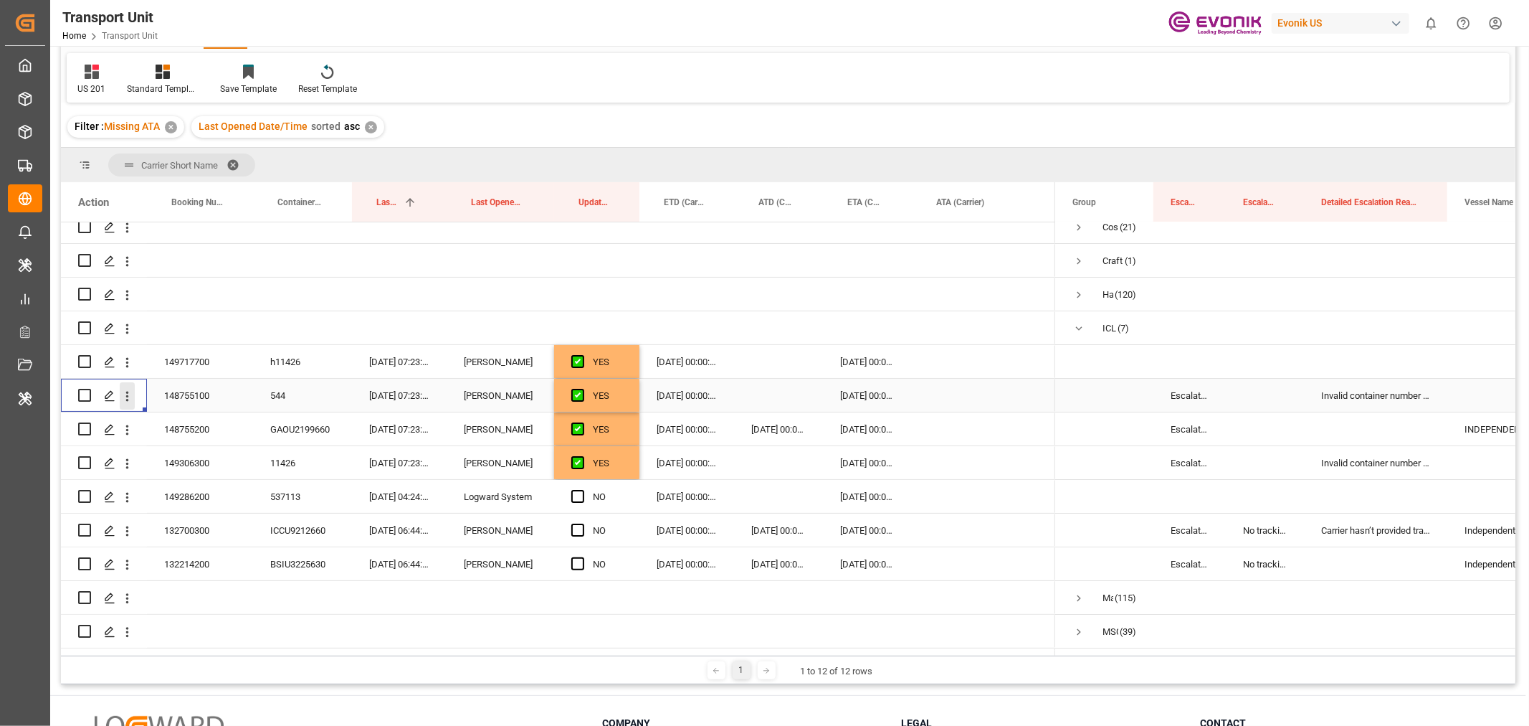
click at [132, 397] on icon "open menu" at bounding box center [127, 396] width 15 height 15
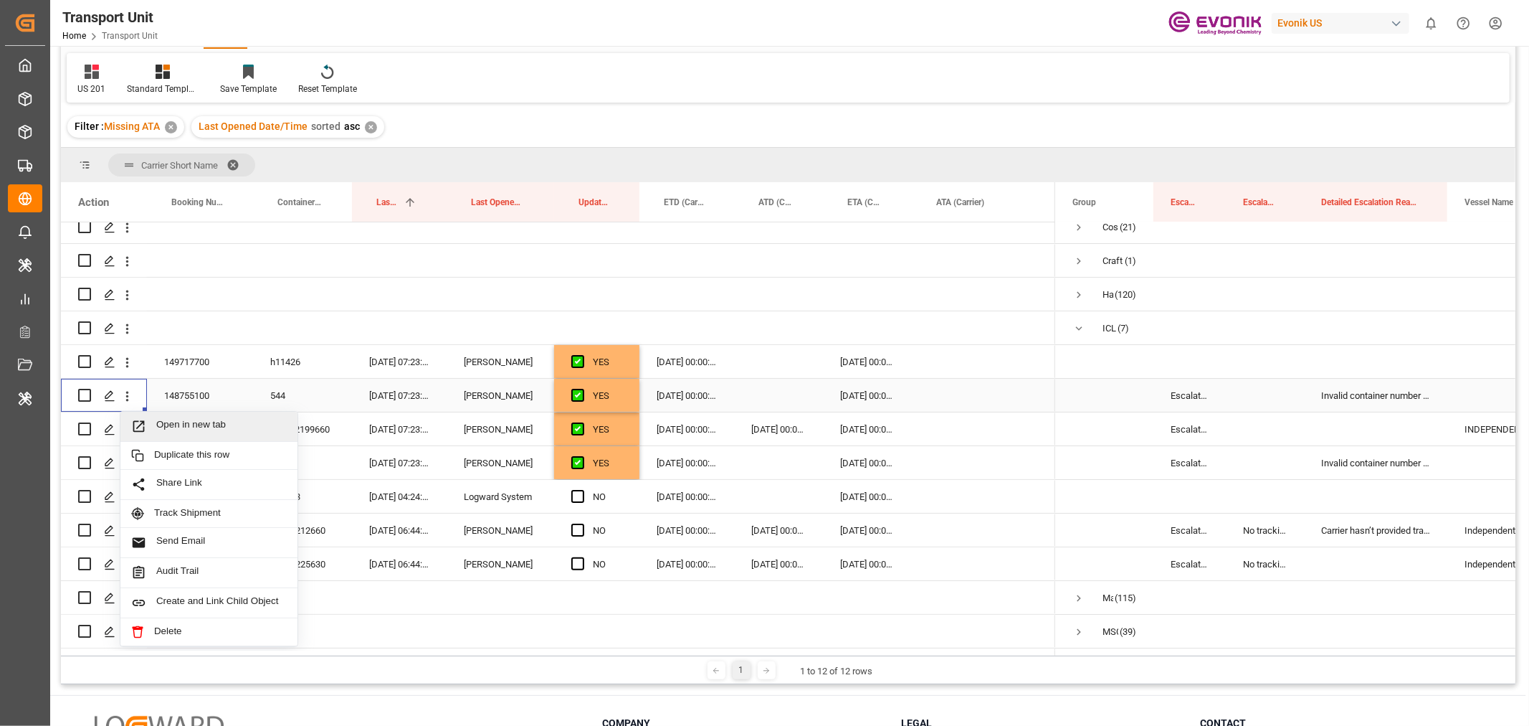
click at [203, 419] on span "Open in new tab" at bounding box center [221, 426] width 130 height 15
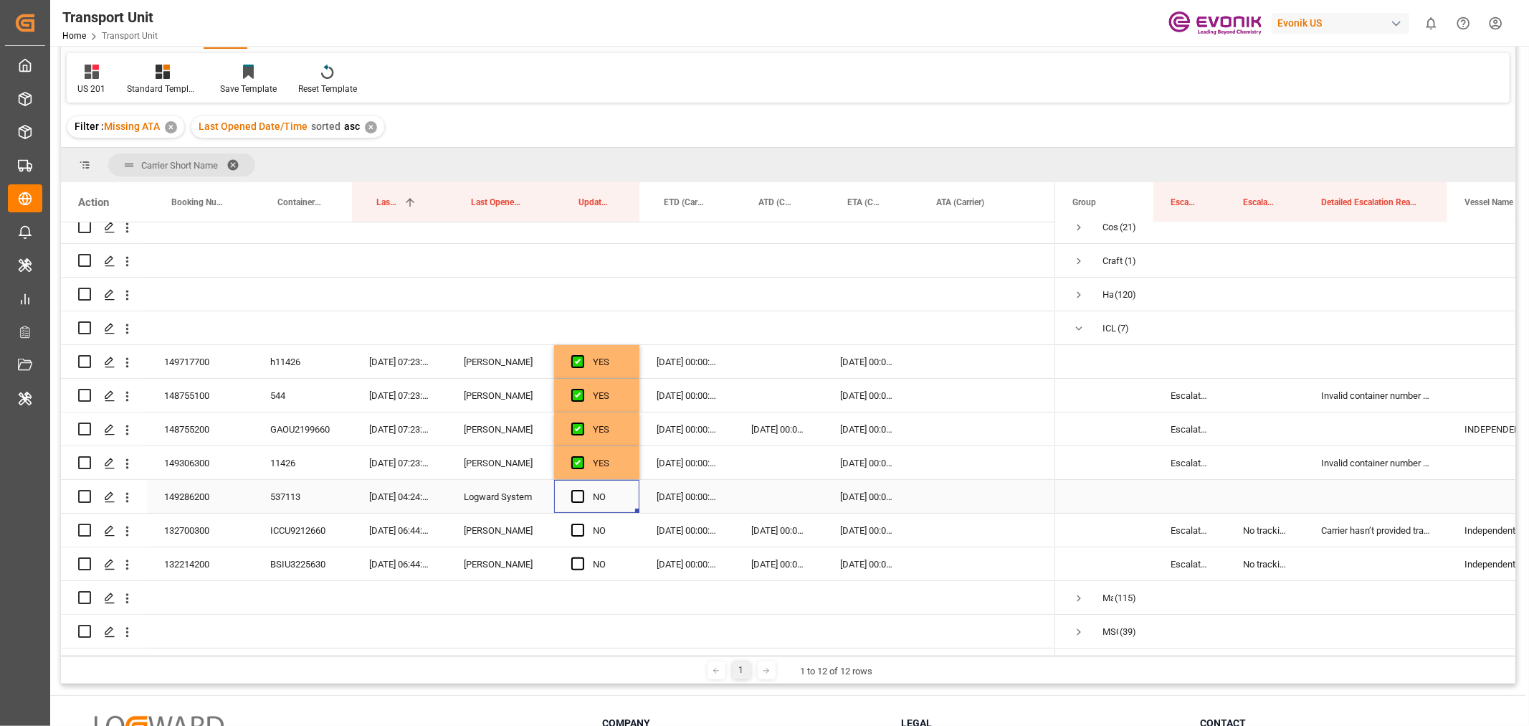
click at [588, 493] on div "Press SPACE to select this row." at bounding box center [582, 496] width 22 height 33
click at [578, 498] on span "Press SPACE to select this row." at bounding box center [577, 496] width 13 height 13
click at [582, 490] on input "Press SPACE to select this row." at bounding box center [582, 490] width 0 height 0
click at [578, 527] on span "Press SPACE to select this row." at bounding box center [577, 529] width 13 height 13
click at [582, 523] on input "Press SPACE to select this row." at bounding box center [582, 523] width 0 height 0
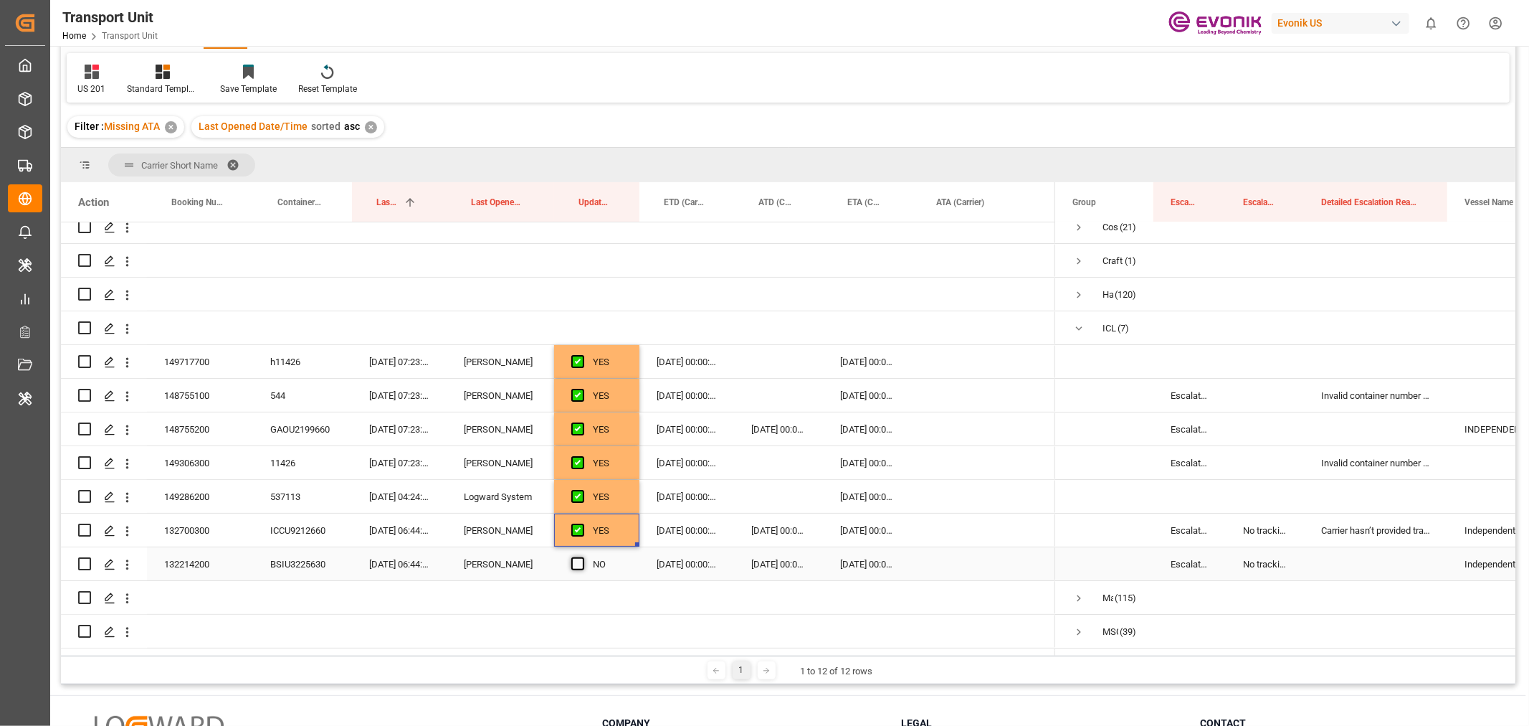
click at [574, 562] on span "Press SPACE to select this row." at bounding box center [577, 563] width 13 height 13
click at [582, 557] on input "Press SPACE to select this row." at bounding box center [582, 557] width 0 height 0
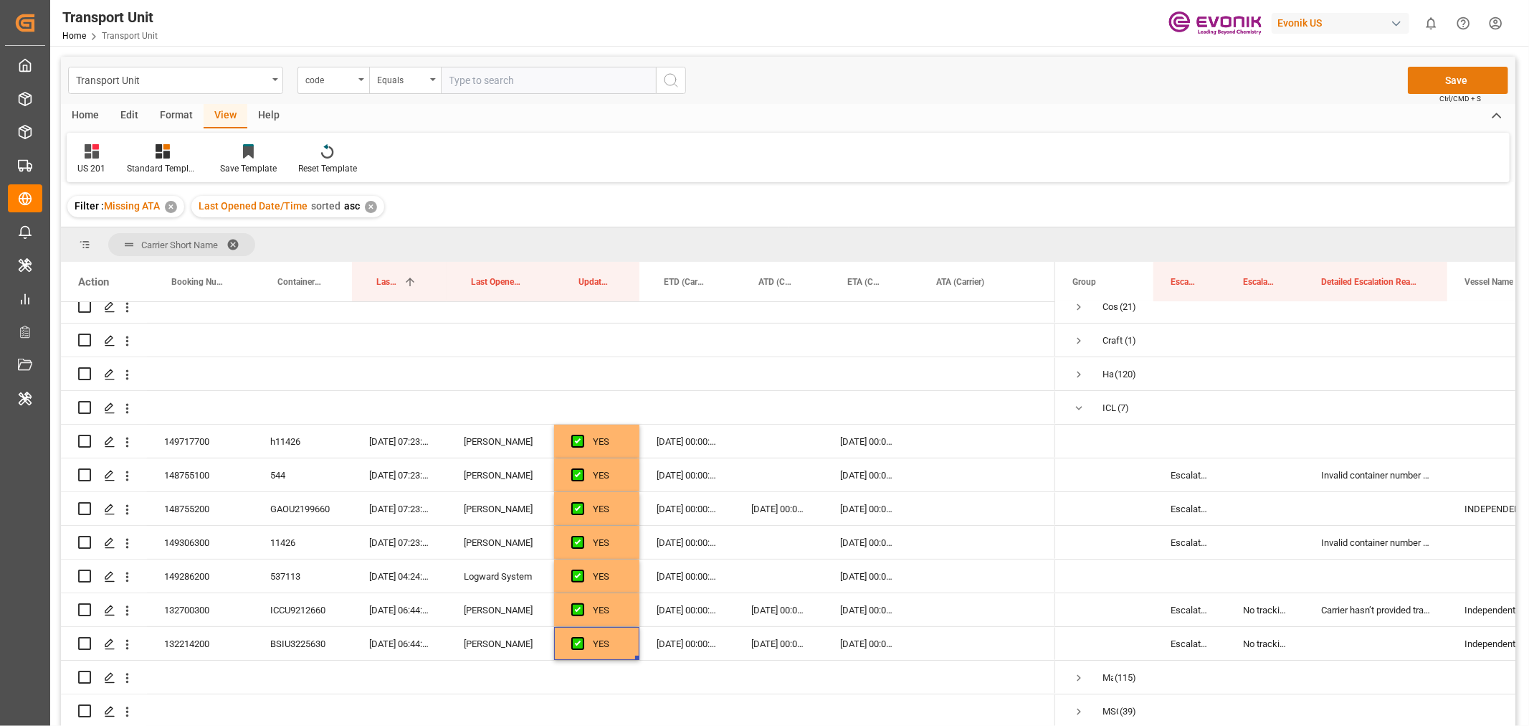
click at [1453, 82] on button "Save" at bounding box center [1458, 80] width 100 height 27
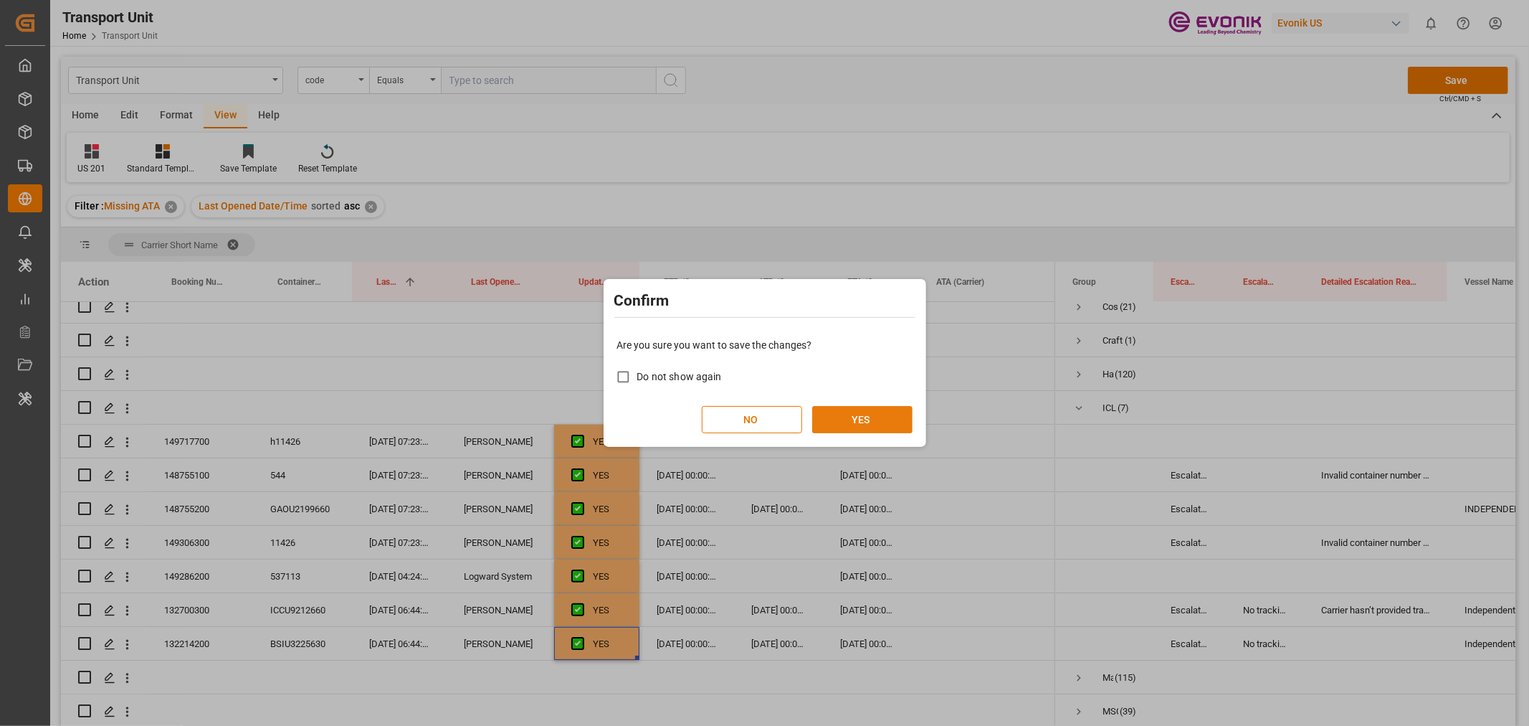
click at [853, 417] on button "YES" at bounding box center [862, 419] width 100 height 27
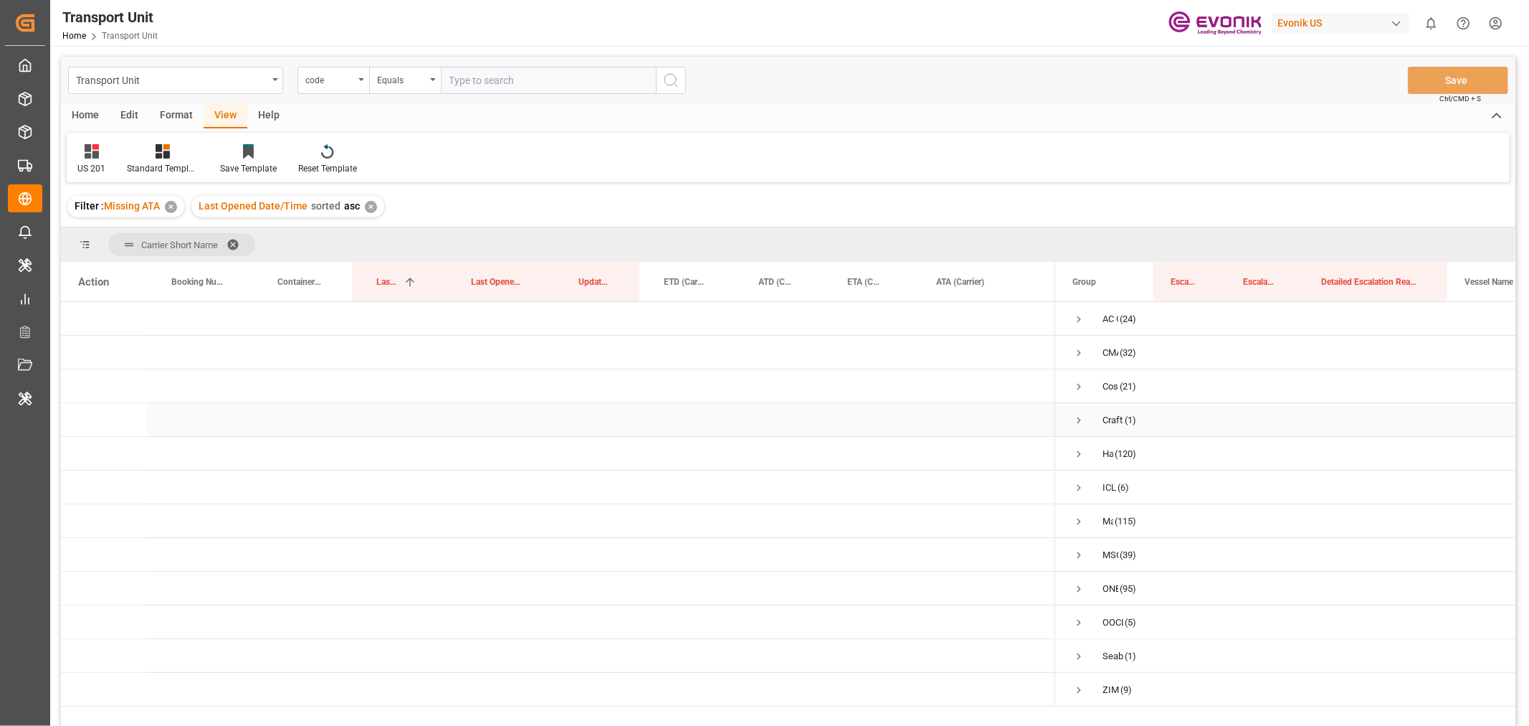
click at [1081, 423] on span "Press SPACE to select this row." at bounding box center [1079, 420] width 13 height 13
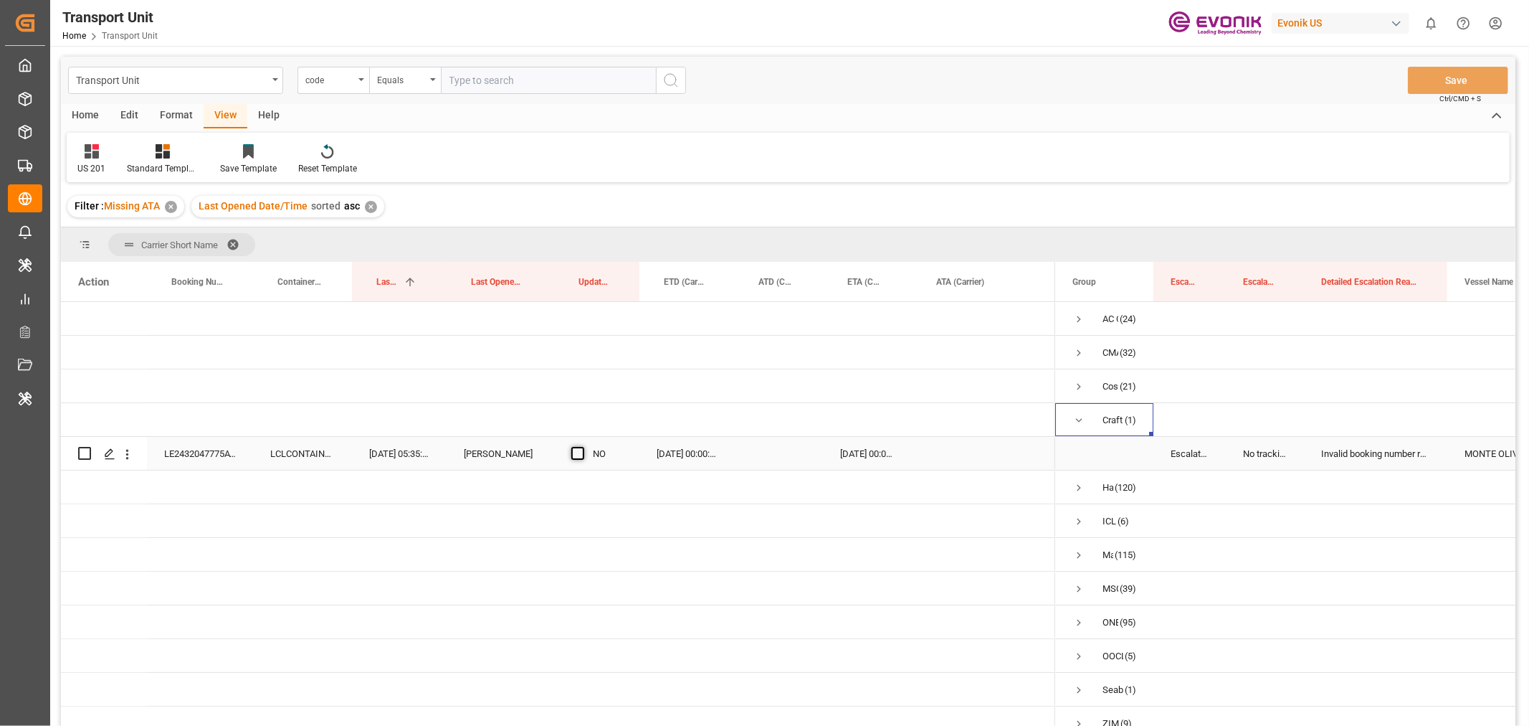
click at [572, 453] on span "Press SPACE to select this row." at bounding box center [577, 453] width 13 height 13
click at [582, 447] on input "Press SPACE to select this row." at bounding box center [582, 447] width 0 height 0
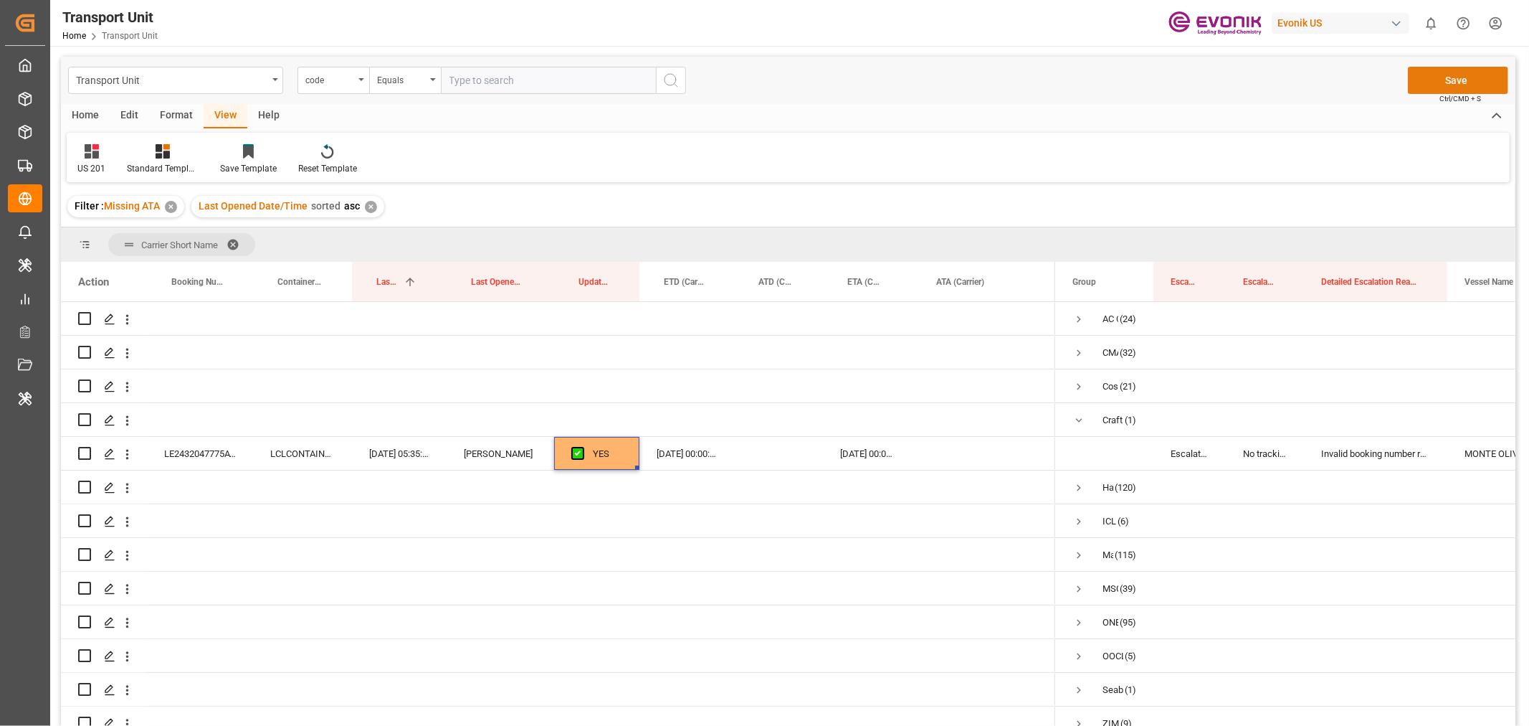
click at [1453, 90] on button "Save" at bounding box center [1458, 80] width 100 height 27
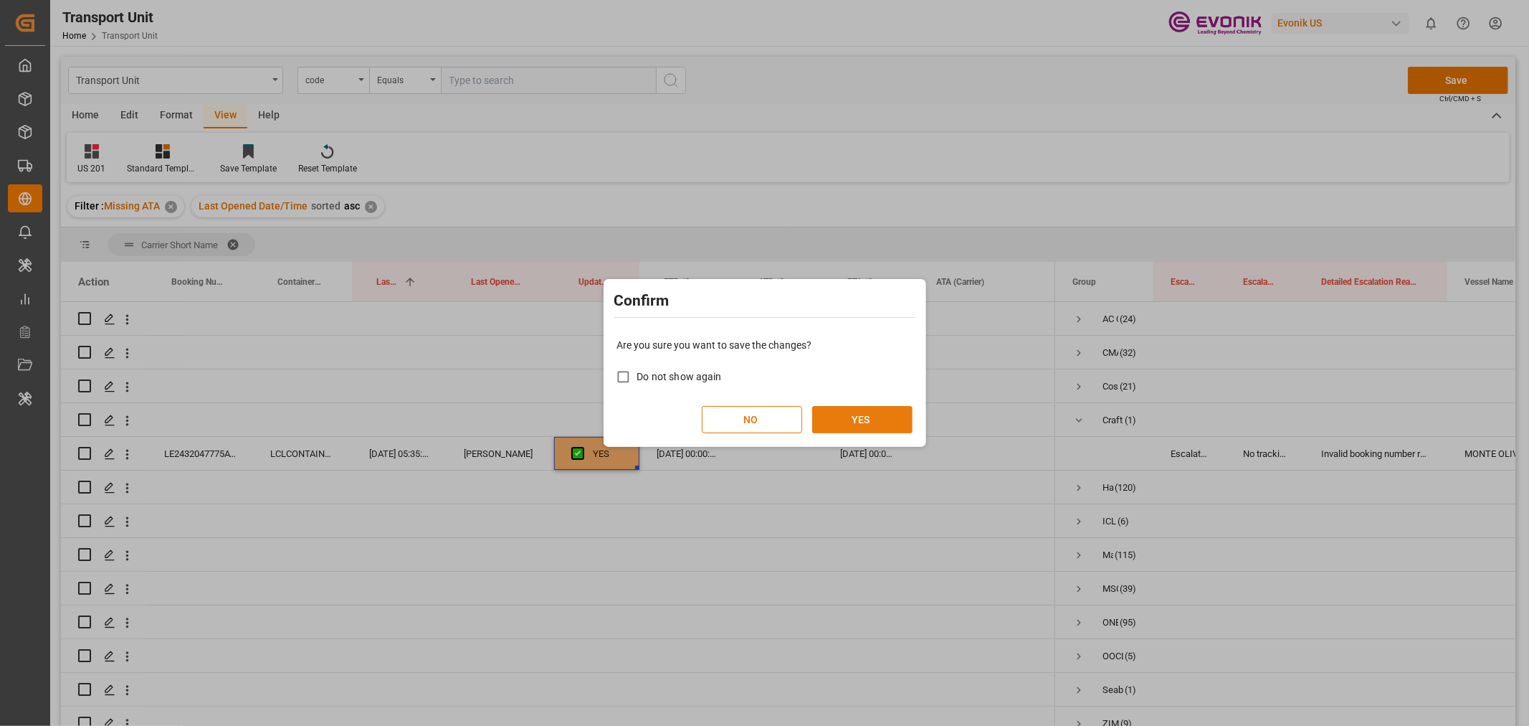
click at [848, 424] on button "YES" at bounding box center [862, 419] width 100 height 27
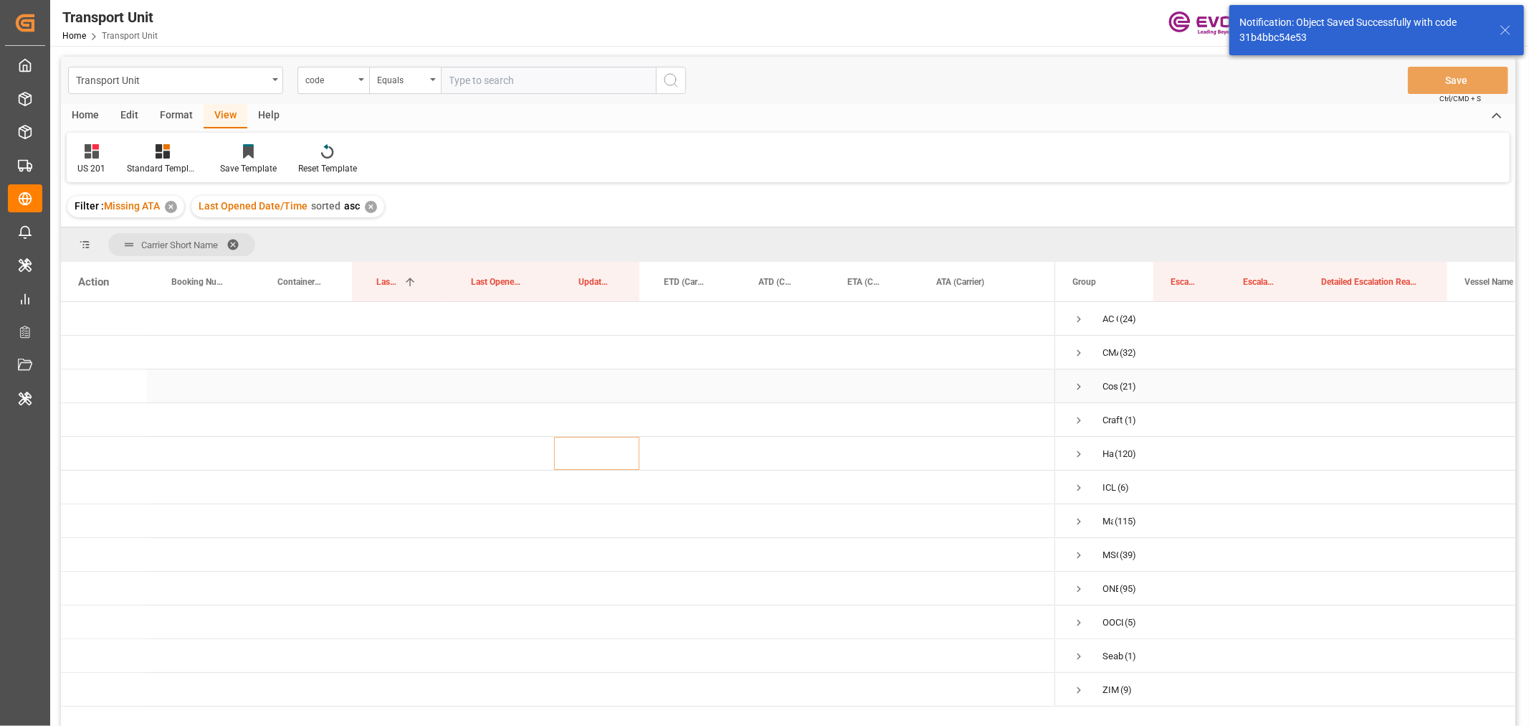
click at [1081, 385] on span "Press SPACE to select this row." at bounding box center [1079, 386] width 13 height 13
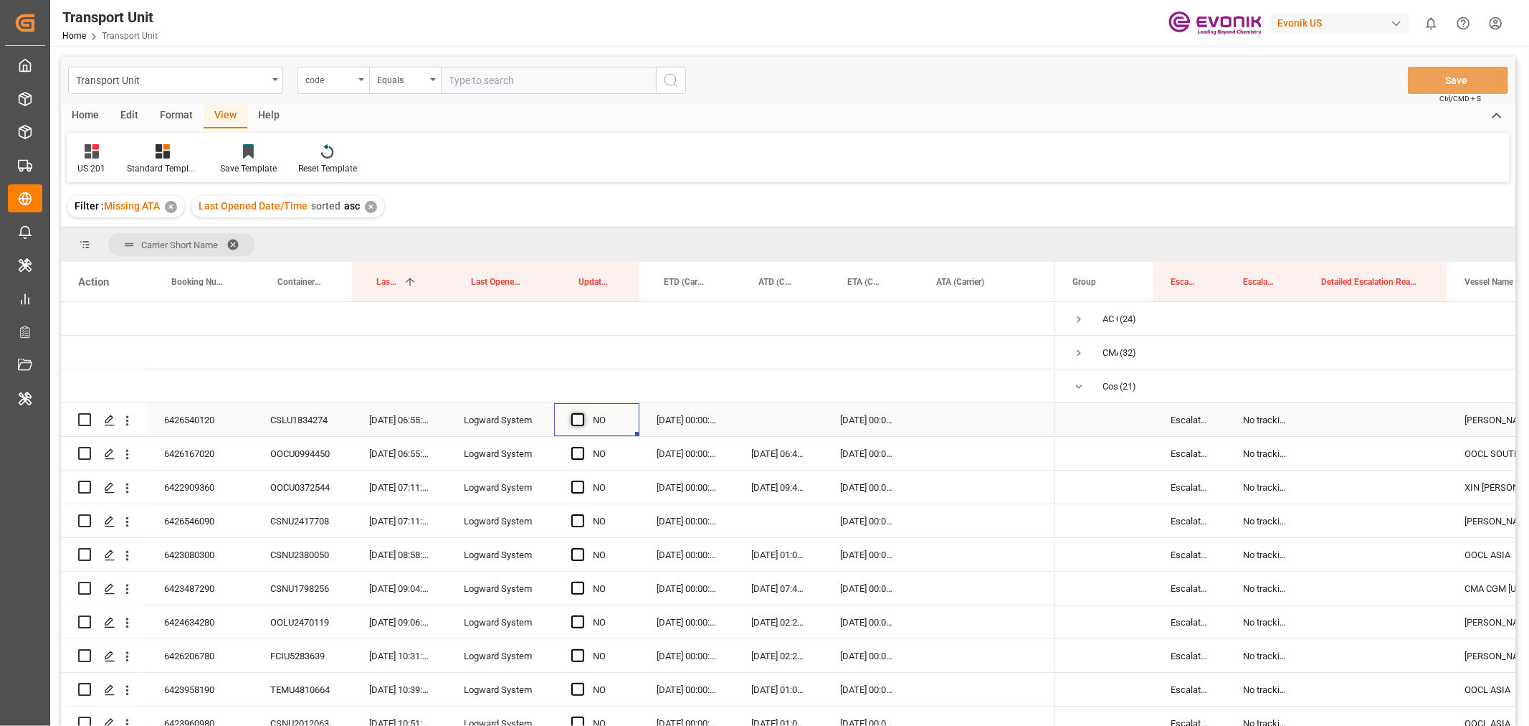
click at [574, 417] on span "Press SPACE to select this row." at bounding box center [577, 419] width 13 height 13
click at [582, 413] on input "Press SPACE to select this row." at bounding box center [582, 413] width 0 height 0
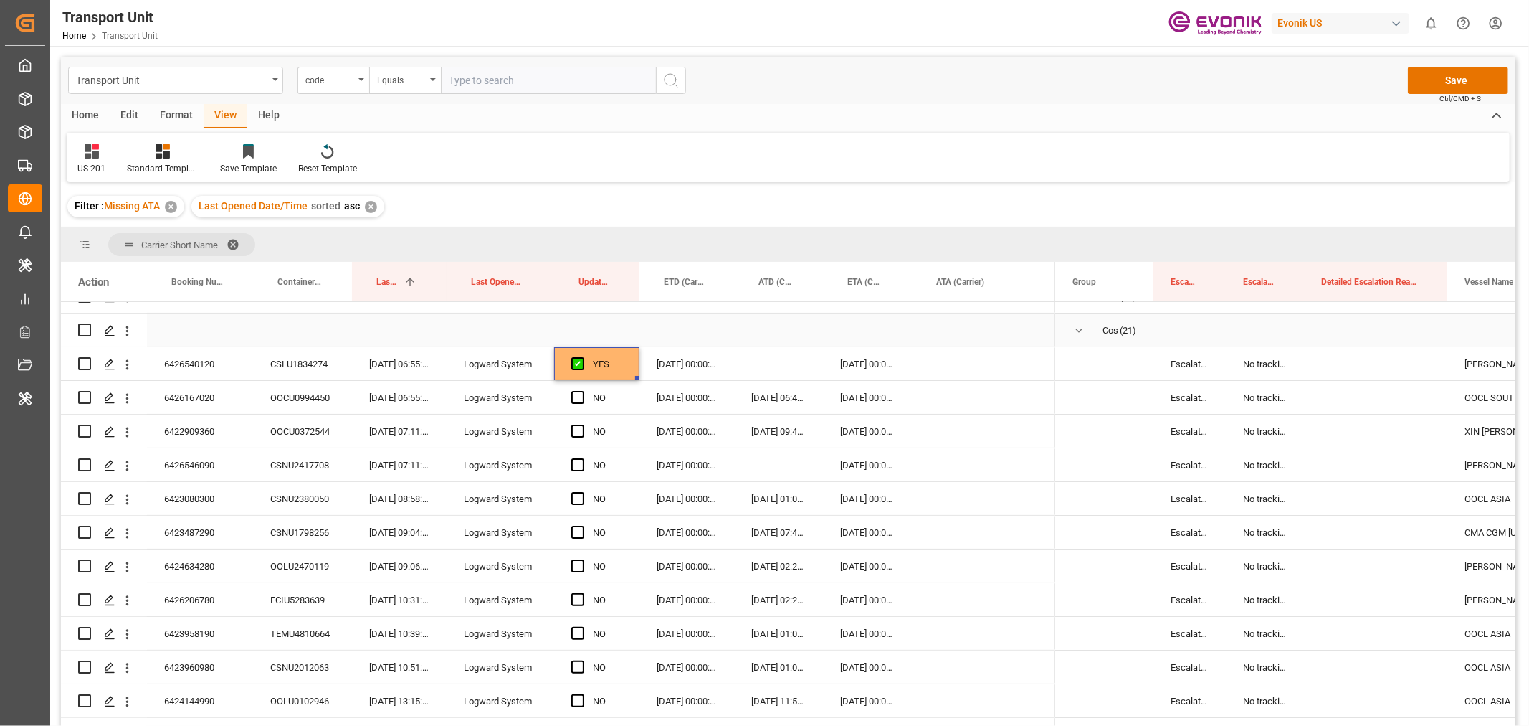
scroll to position [80, 0]
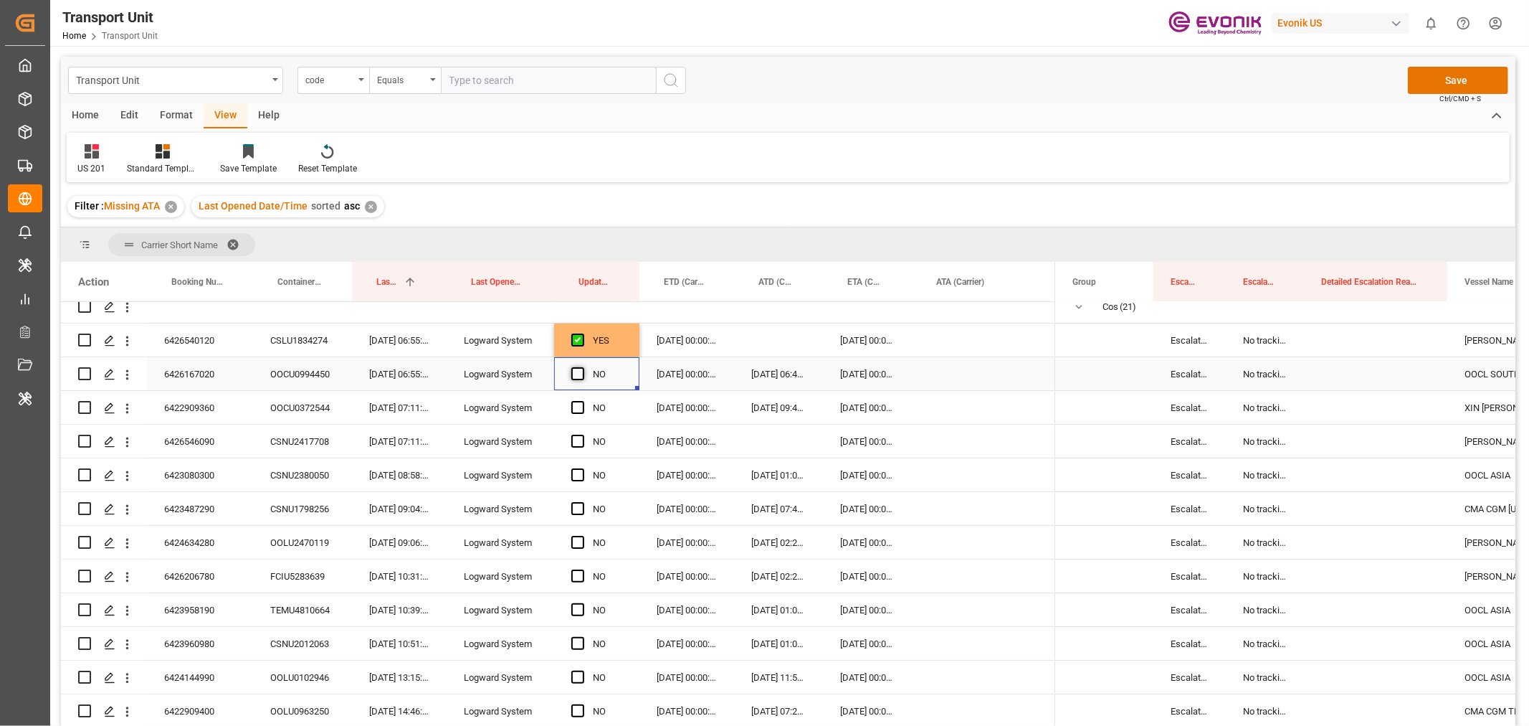
click at [582, 371] on span "Press SPACE to select this row." at bounding box center [577, 373] width 13 height 13
click at [582, 367] on input "Press SPACE to select this row." at bounding box center [582, 367] width 0 height 0
click at [185, 406] on div "6422909360" at bounding box center [200, 407] width 106 height 33
click at [575, 409] on span "Press SPACE to select this row." at bounding box center [577, 407] width 13 height 13
click at [582, 401] on input "Press SPACE to select this row." at bounding box center [582, 401] width 0 height 0
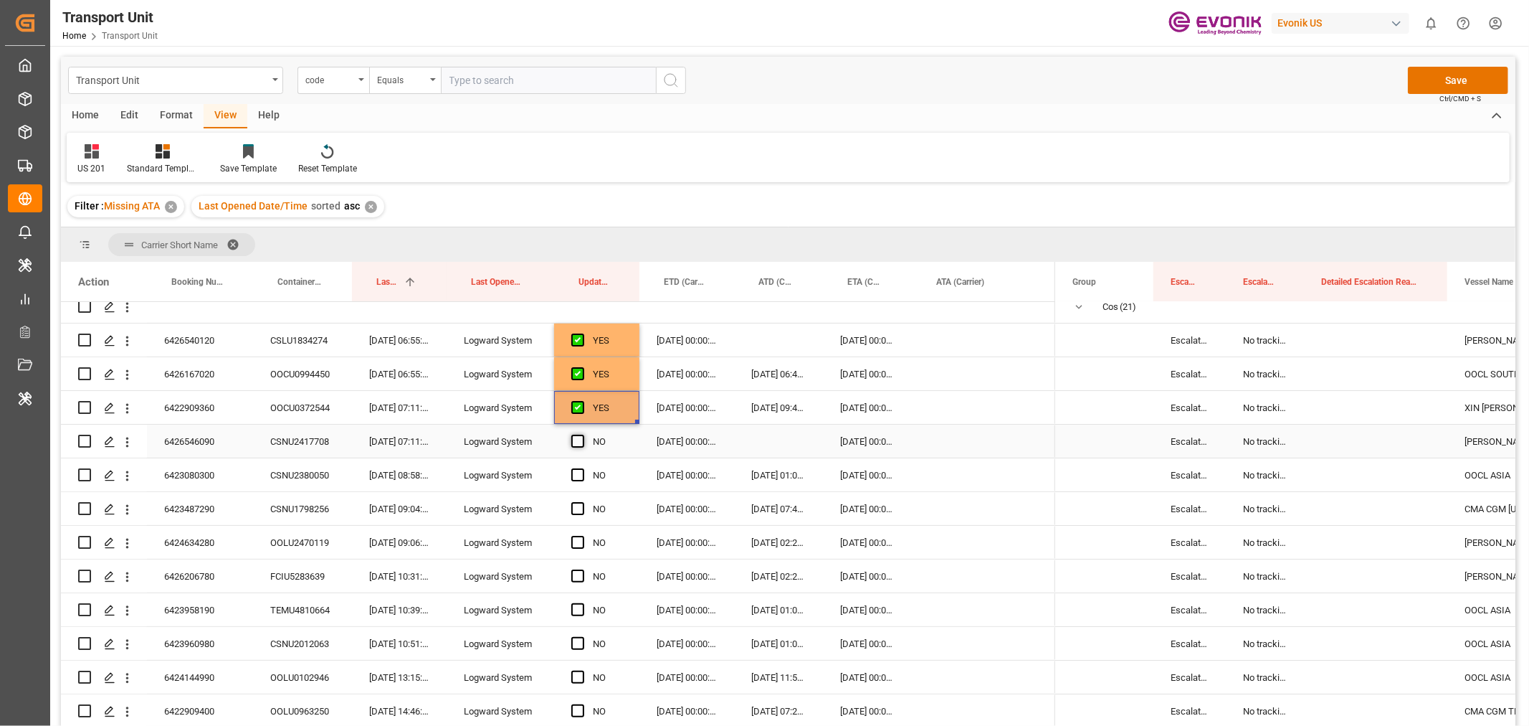
click at [577, 443] on span "Press SPACE to select this row." at bounding box center [577, 441] width 13 height 13
click at [582, 435] on input "Press SPACE to select this row." at bounding box center [582, 435] width 0 height 0
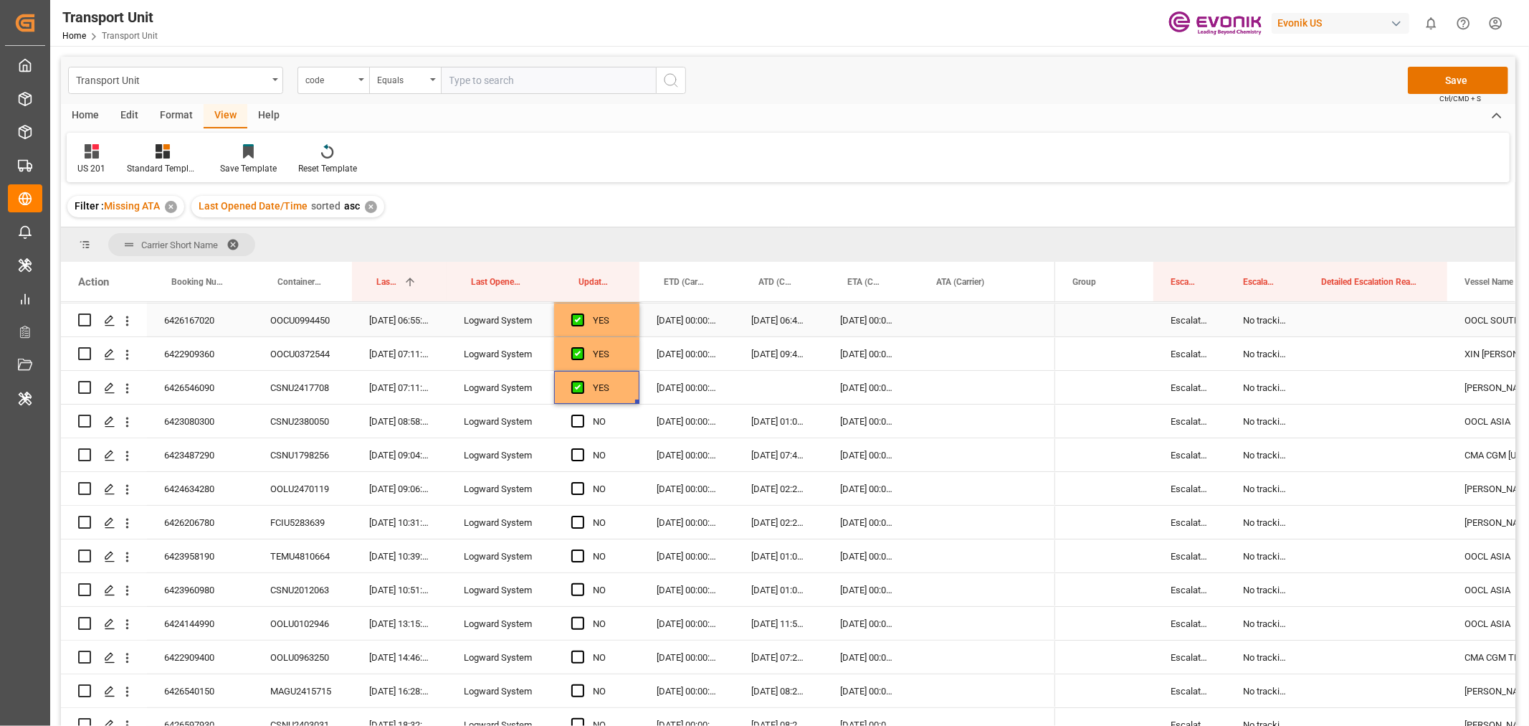
scroll to position [159, 0]
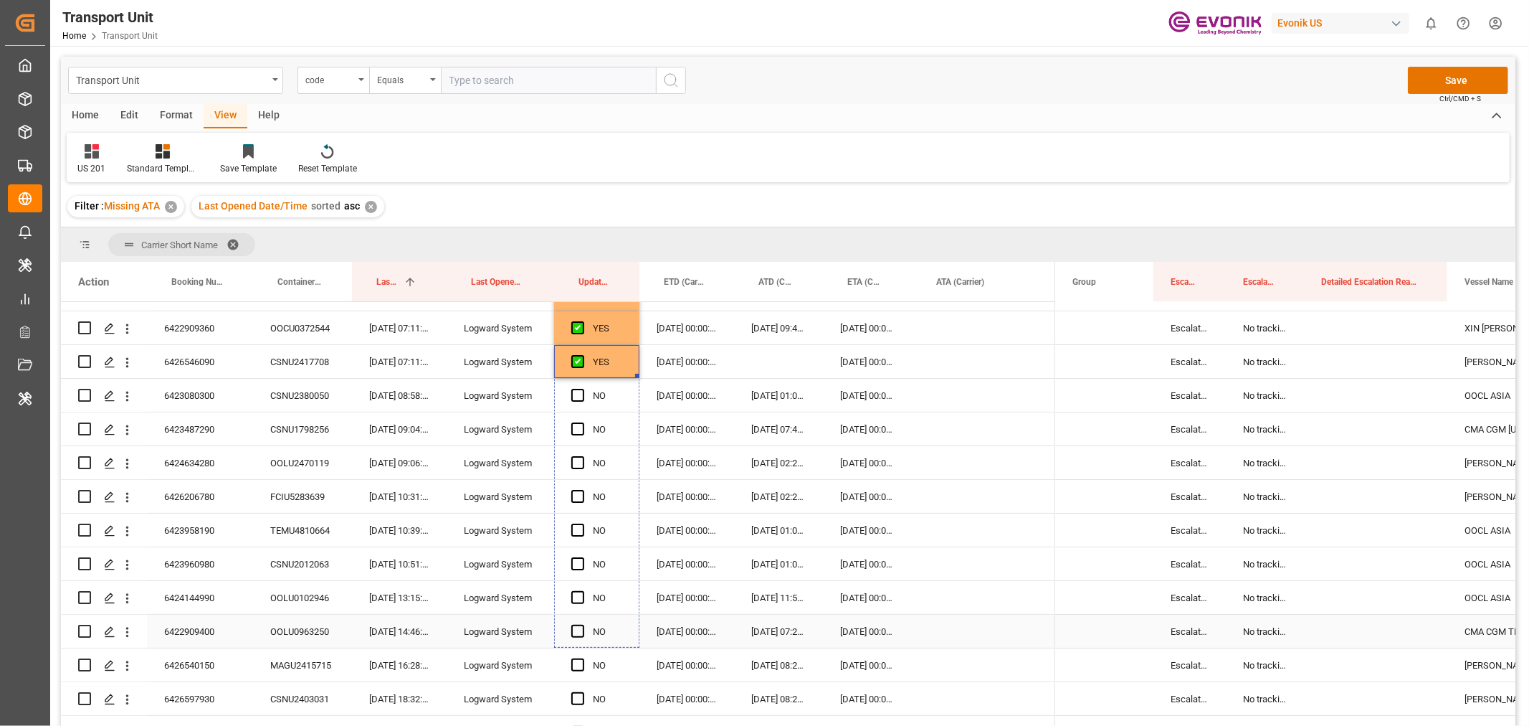
drag, startPoint x: 635, startPoint y: 374, endPoint x: 648, endPoint y: 637, distance: 262.7
drag, startPoint x: 636, startPoint y: 405, endPoint x: 650, endPoint y: 660, distance: 255.6
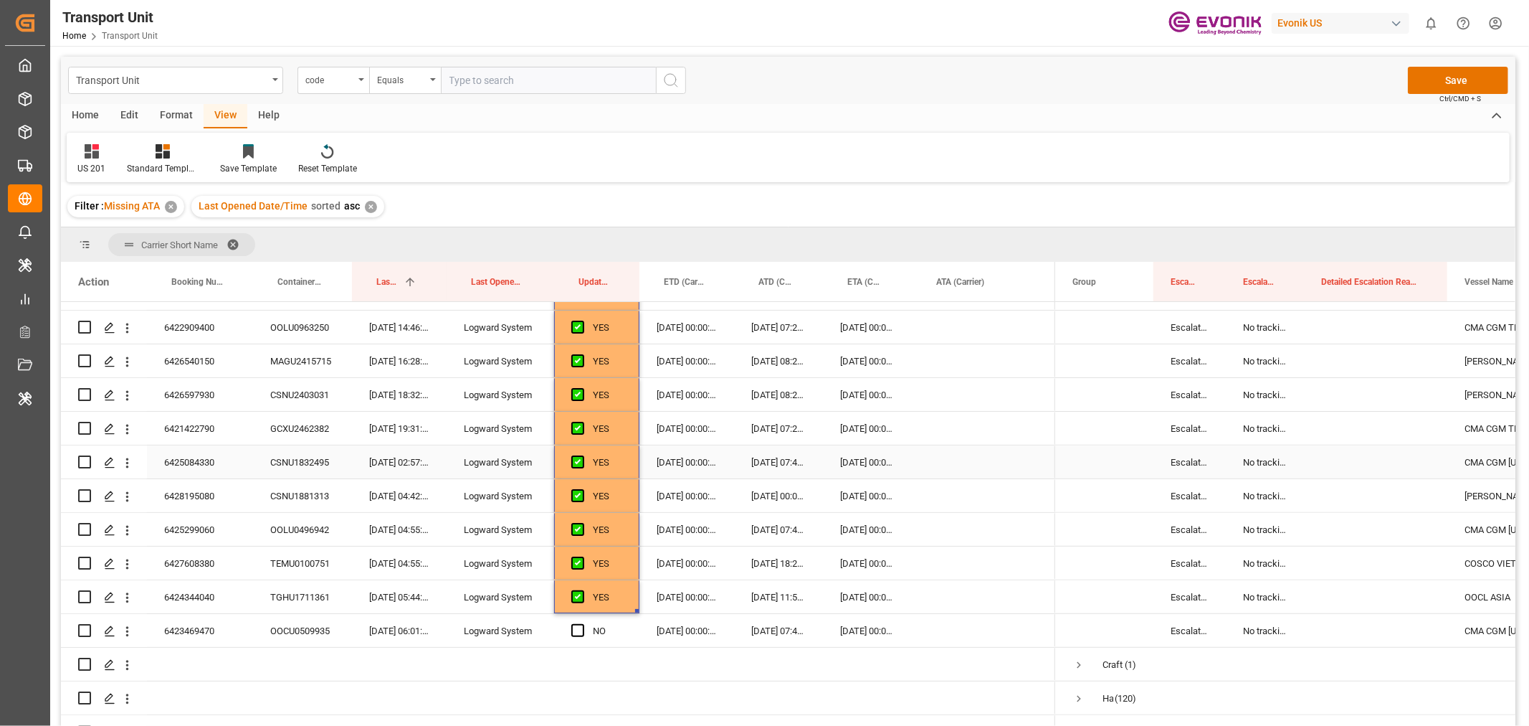
scroll to position [557, 0]
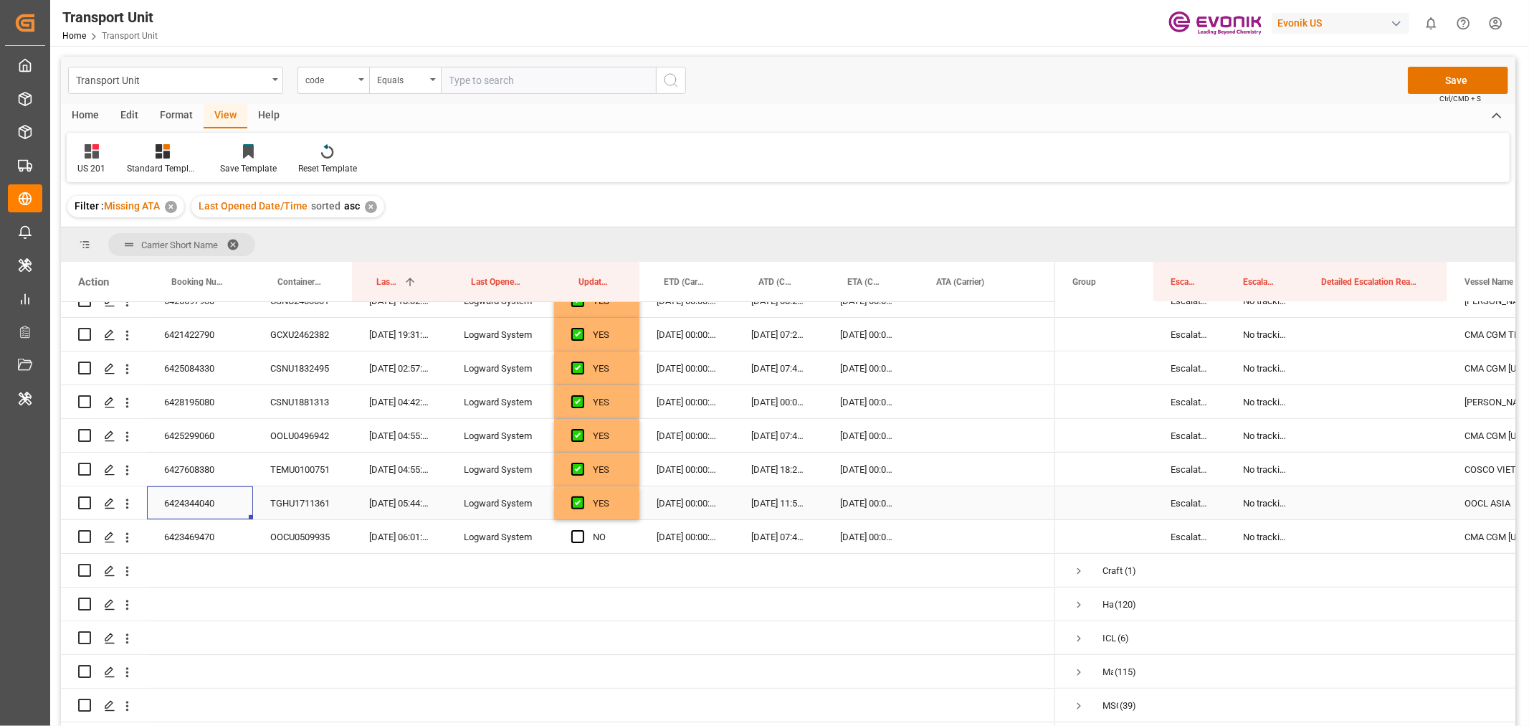
click at [222, 498] on div "6424344040" at bounding box center [200, 502] width 106 height 33
click at [576, 536] on span "Press SPACE to select this row." at bounding box center [577, 536] width 13 height 13
click at [582, 530] on input "Press SPACE to select this row." at bounding box center [582, 530] width 0 height 0
click at [1460, 74] on button "Save" at bounding box center [1458, 80] width 100 height 27
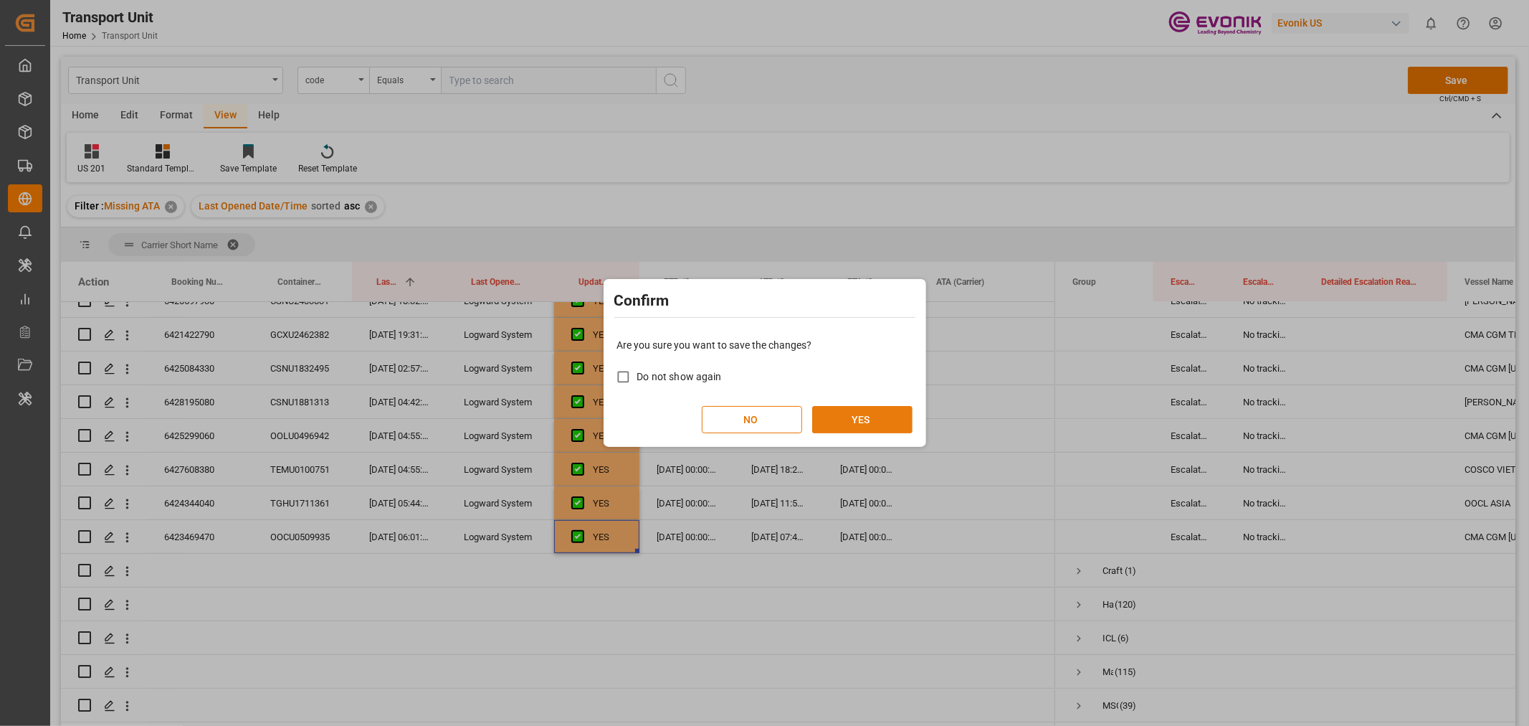
click at [852, 419] on button "YES" at bounding box center [862, 419] width 100 height 27
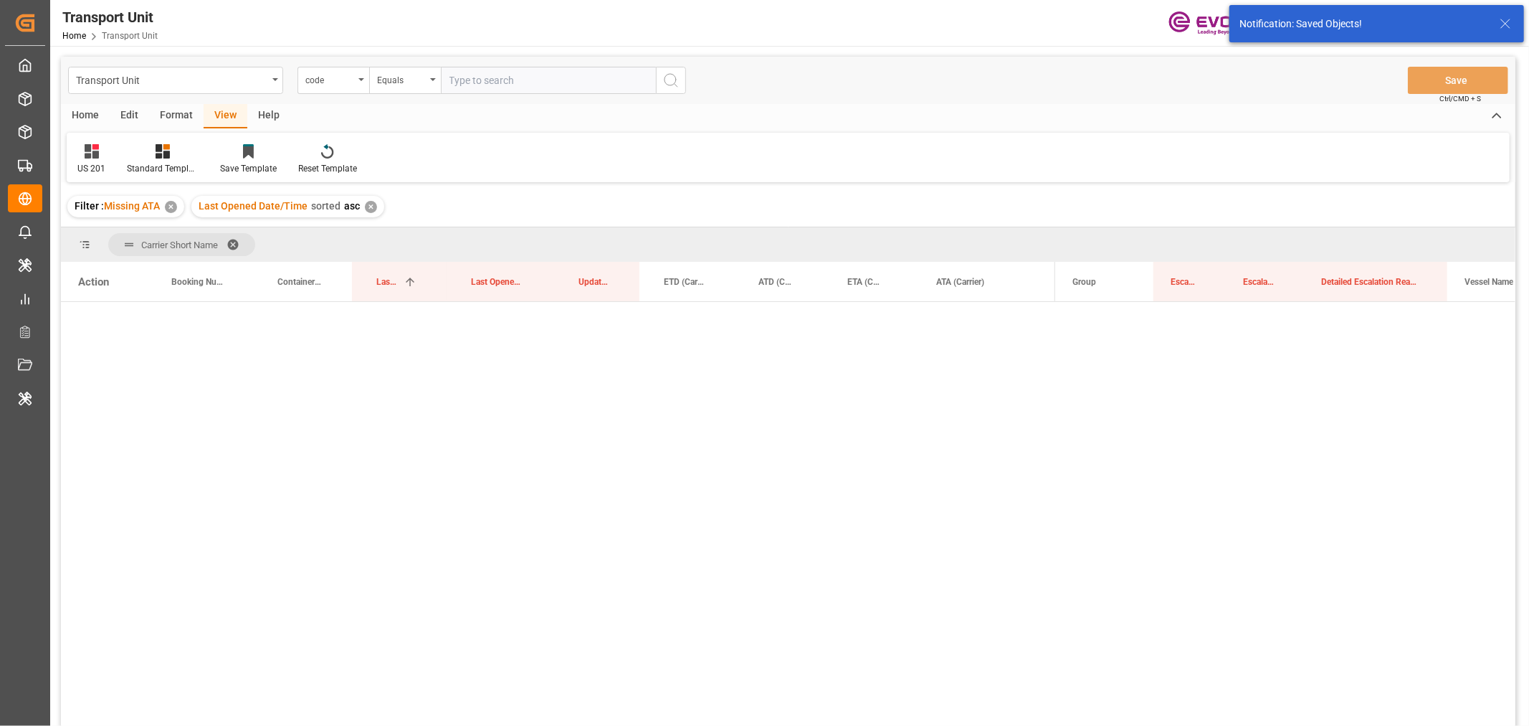
scroll to position [0, 0]
click at [1078, 353] on span "Press SPACE to select this row." at bounding box center [1079, 352] width 13 height 13
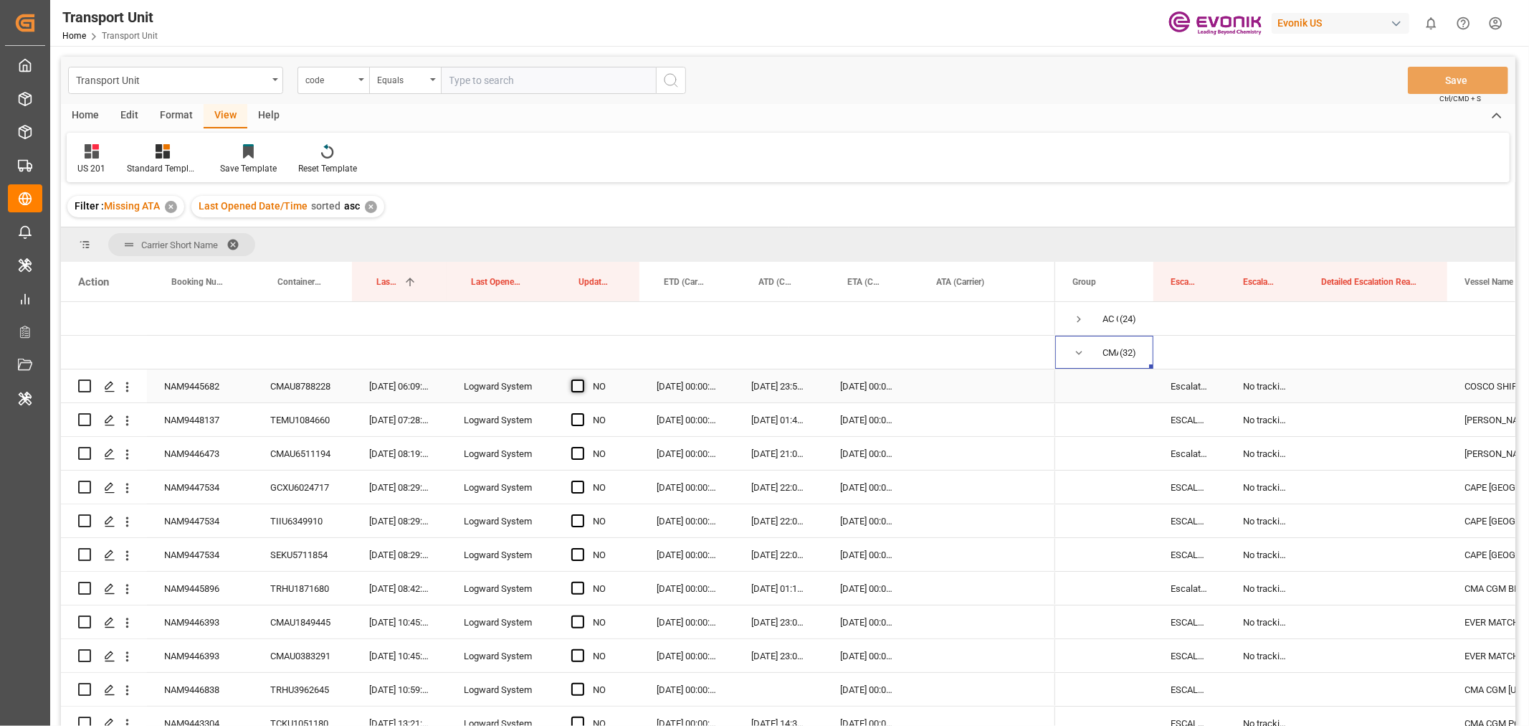
click at [576, 384] on span "Press SPACE to select this row." at bounding box center [577, 385] width 13 height 13
click at [582, 379] on input "Press SPACE to select this row." at bounding box center [582, 379] width 0 height 0
drag, startPoint x: 635, startPoint y: 398, endPoint x: 642, endPoint y: 629, distance: 231.0
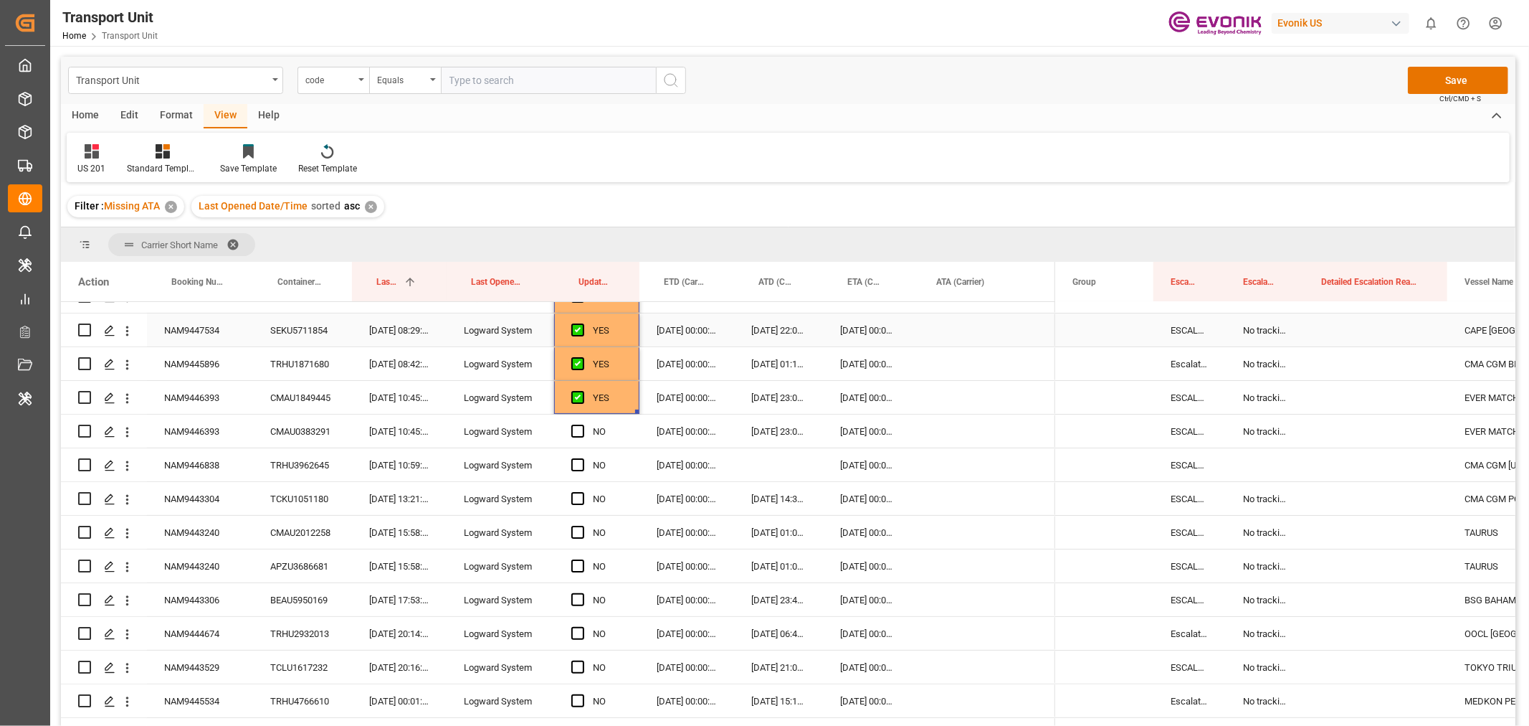
scroll to position [239, 0]
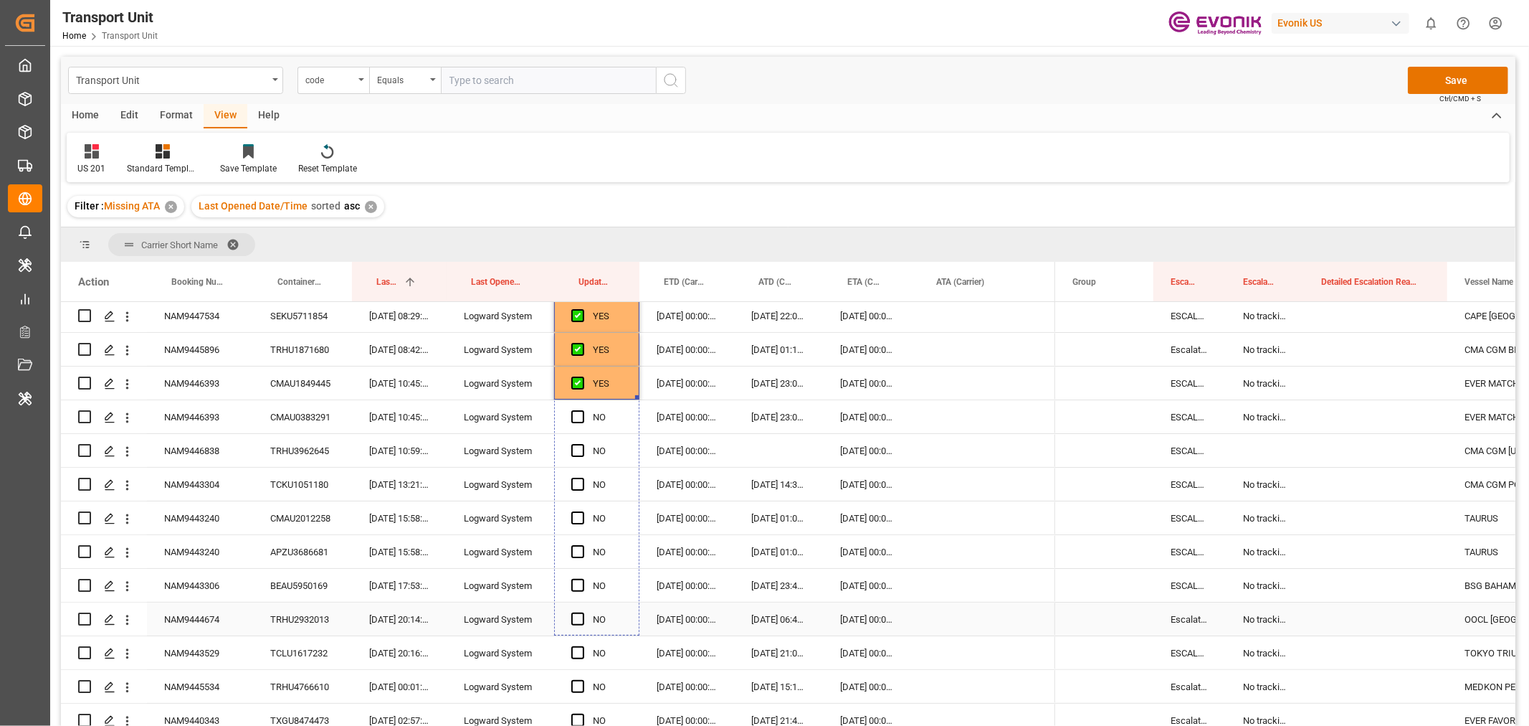
drag, startPoint x: 636, startPoint y: 394, endPoint x: 665, endPoint y: 589, distance: 197.1
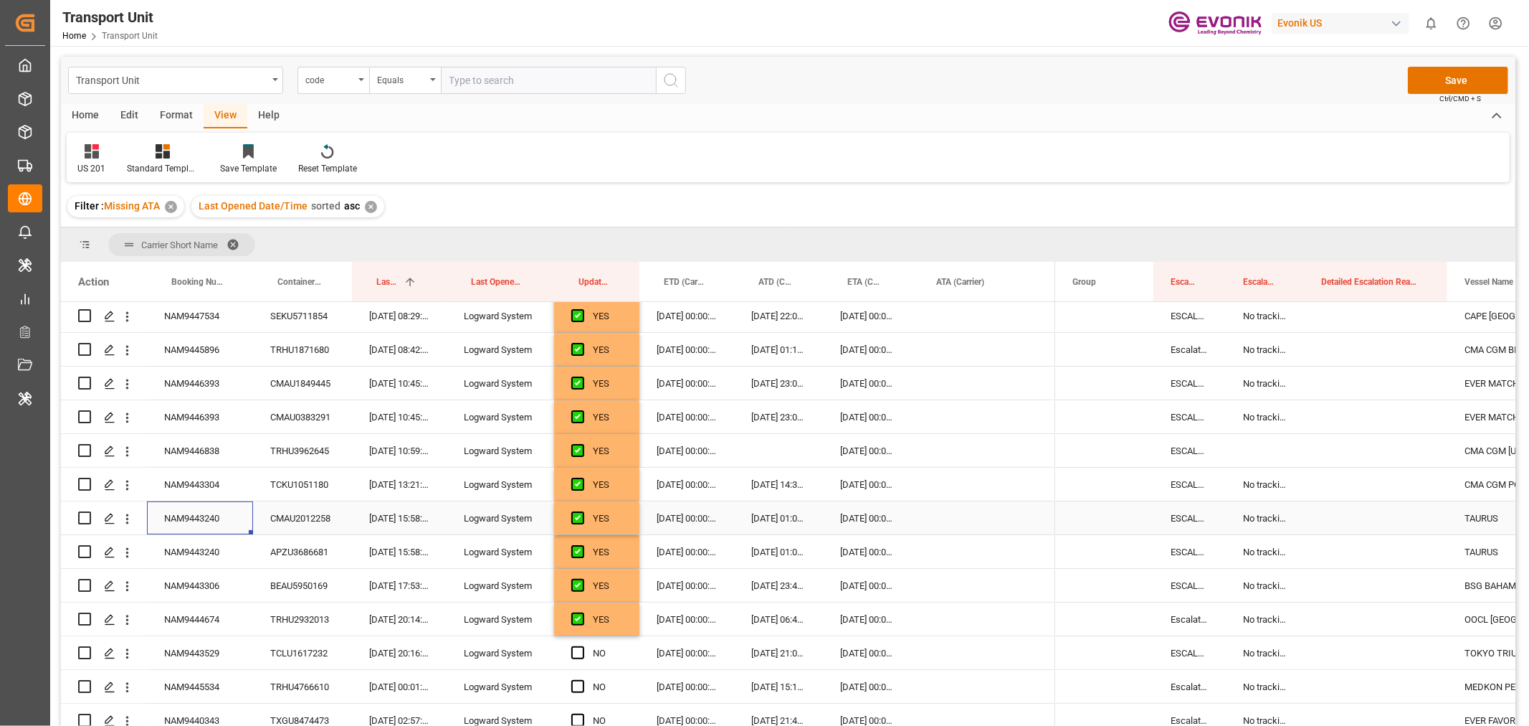
click at [212, 522] on div "NAM9443240" at bounding box center [200, 517] width 106 height 33
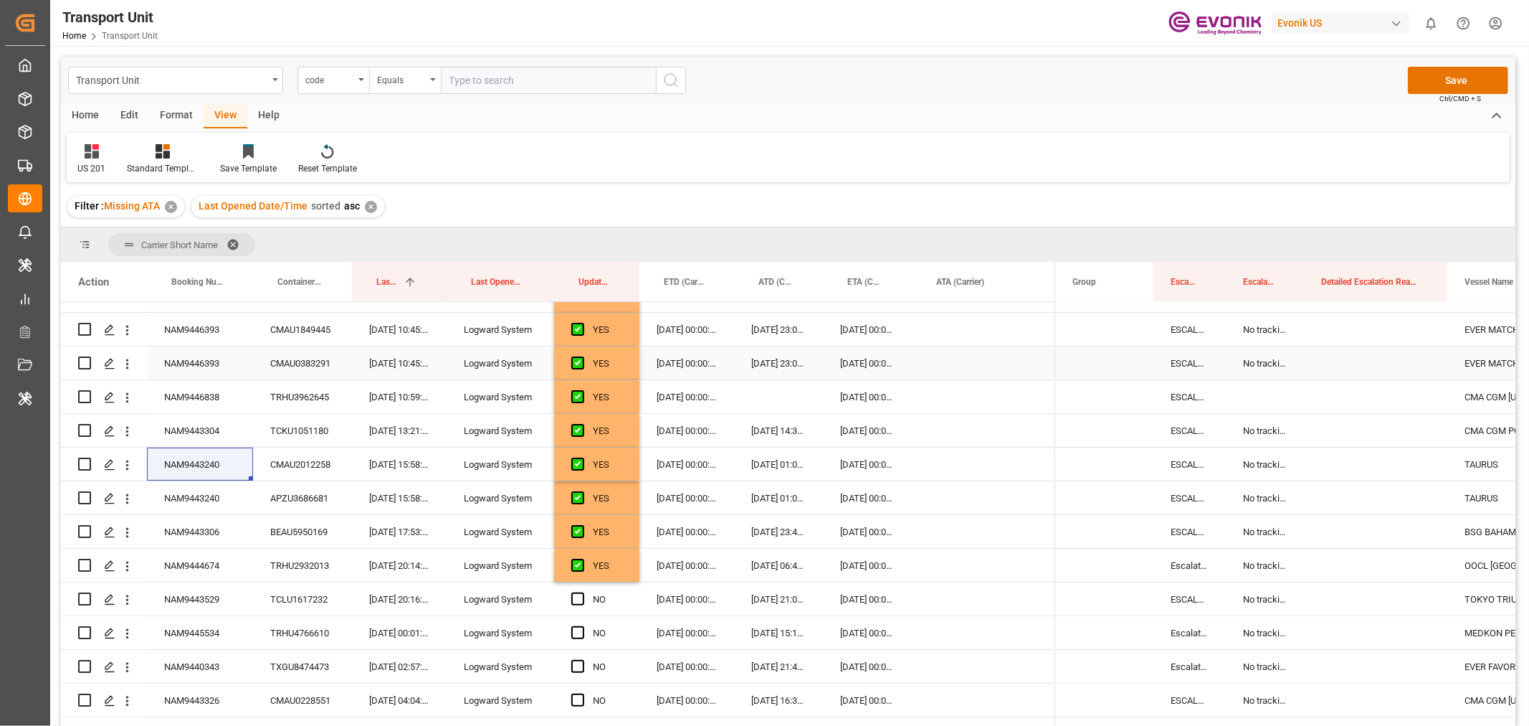
scroll to position [318, 0]
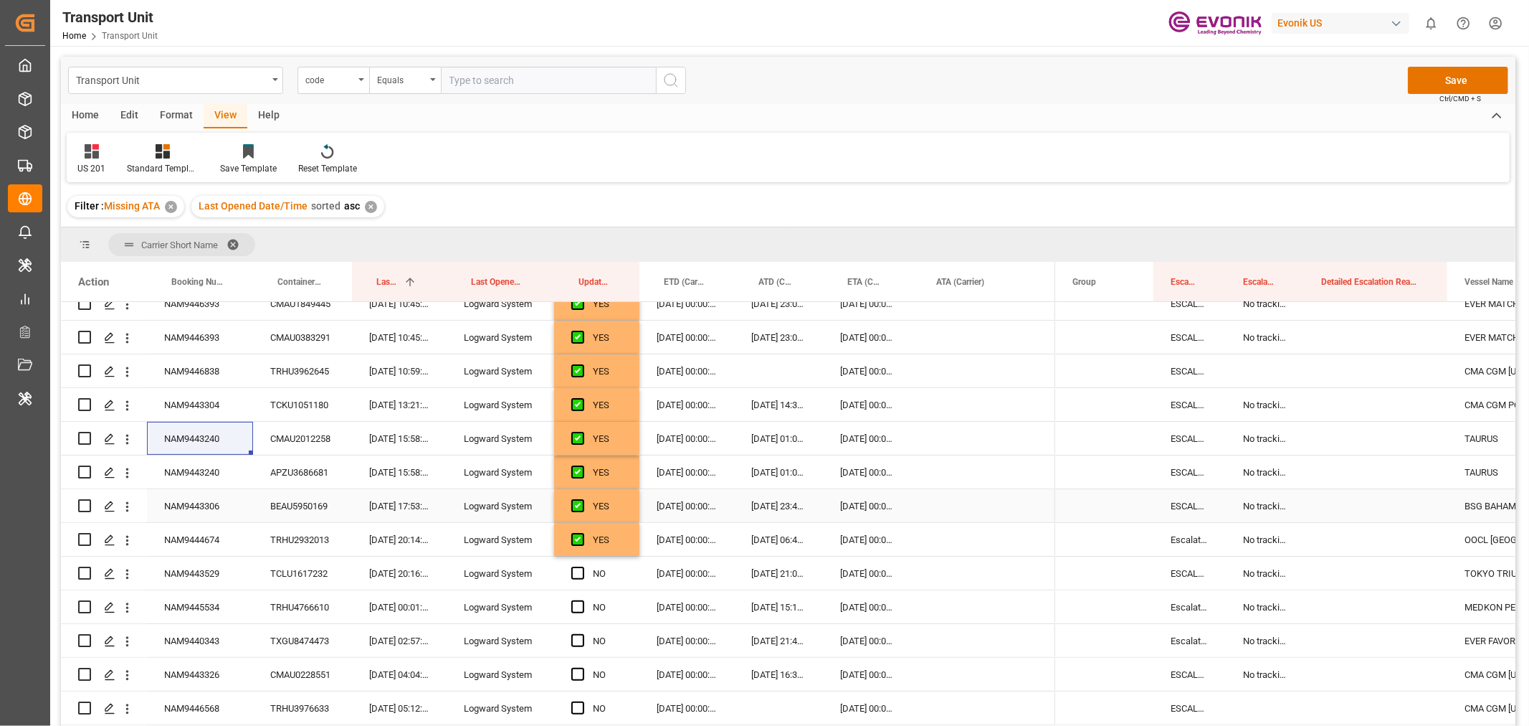
click at [222, 505] on div "NAM9443306" at bounding box center [200, 505] width 106 height 33
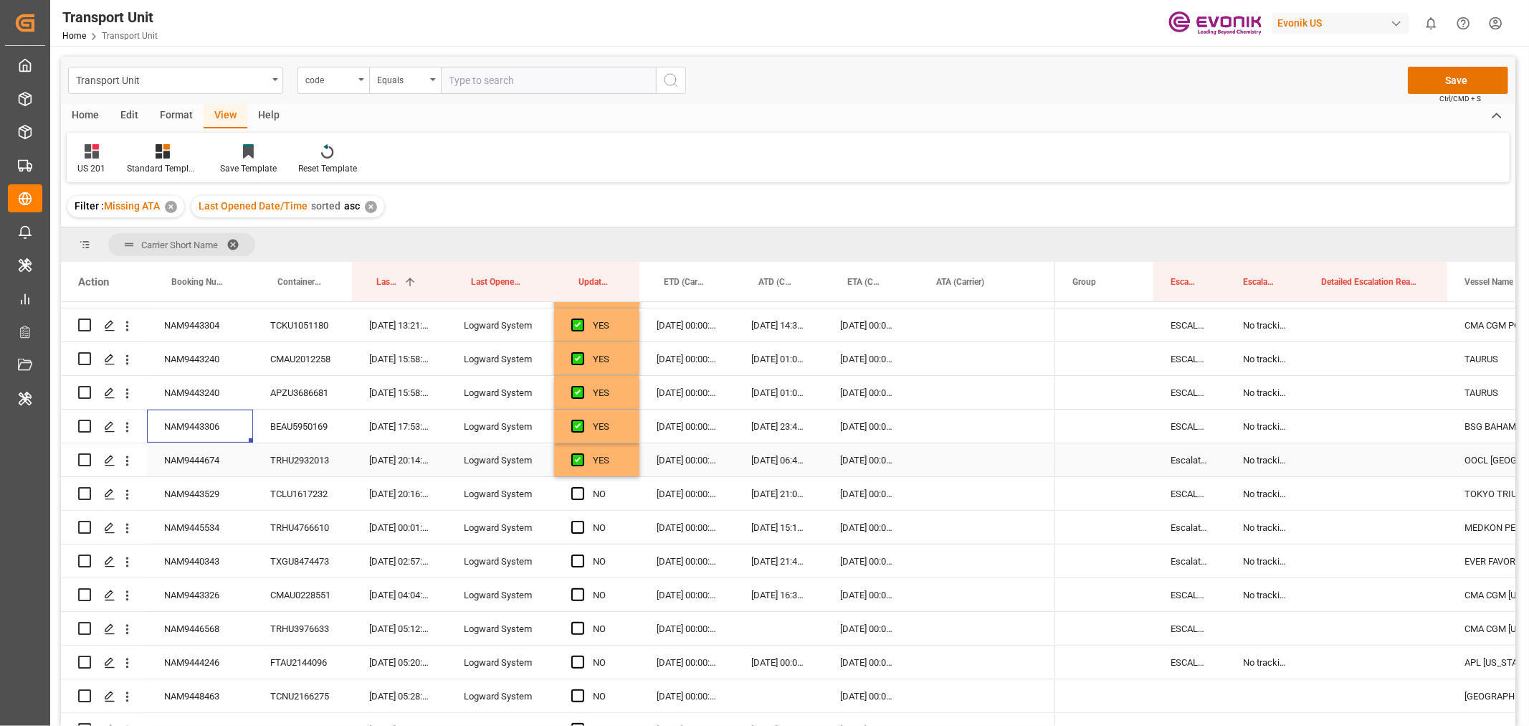
click at [618, 449] on div "YES" at bounding box center [607, 460] width 29 height 33
drag, startPoint x: 636, startPoint y: 473, endPoint x: 635, endPoint y: 607, distance: 133.4
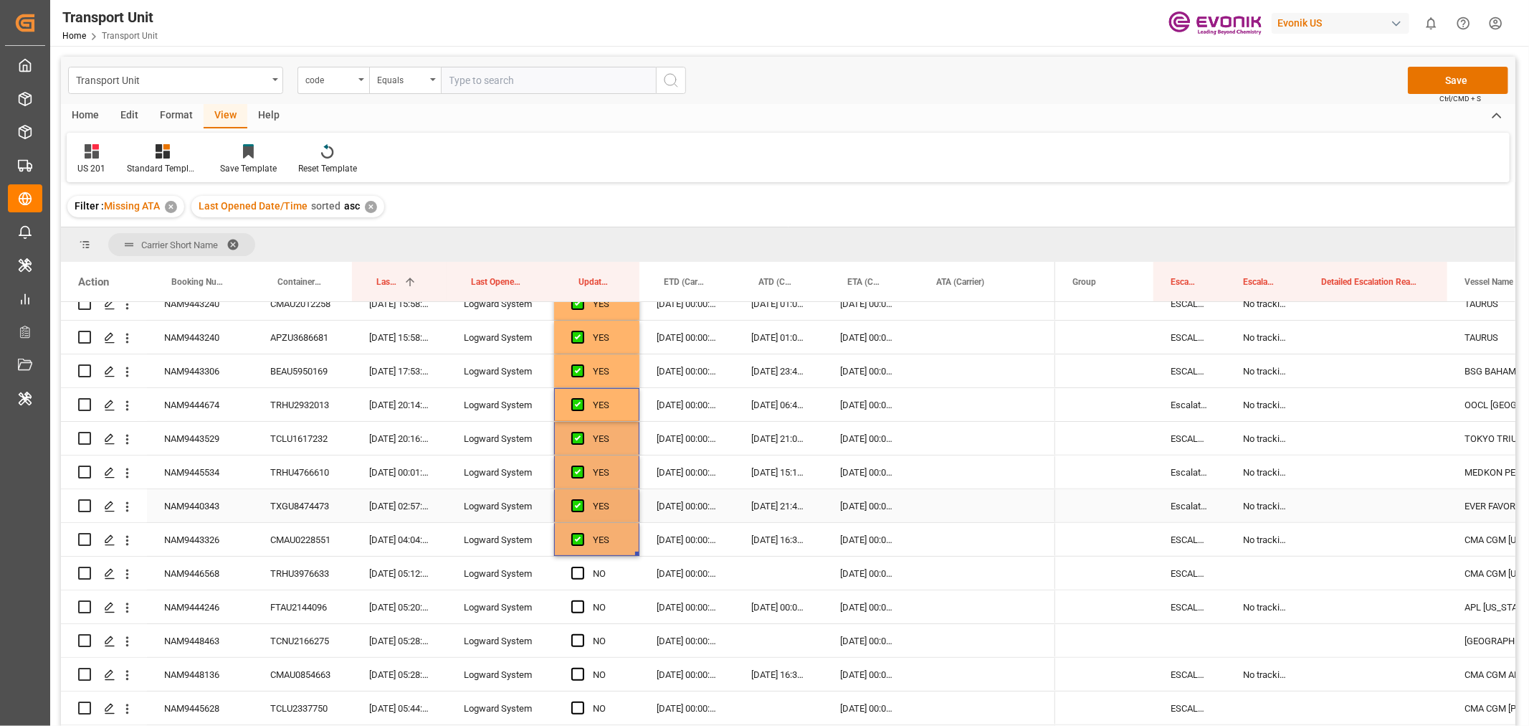
scroll to position [557, 0]
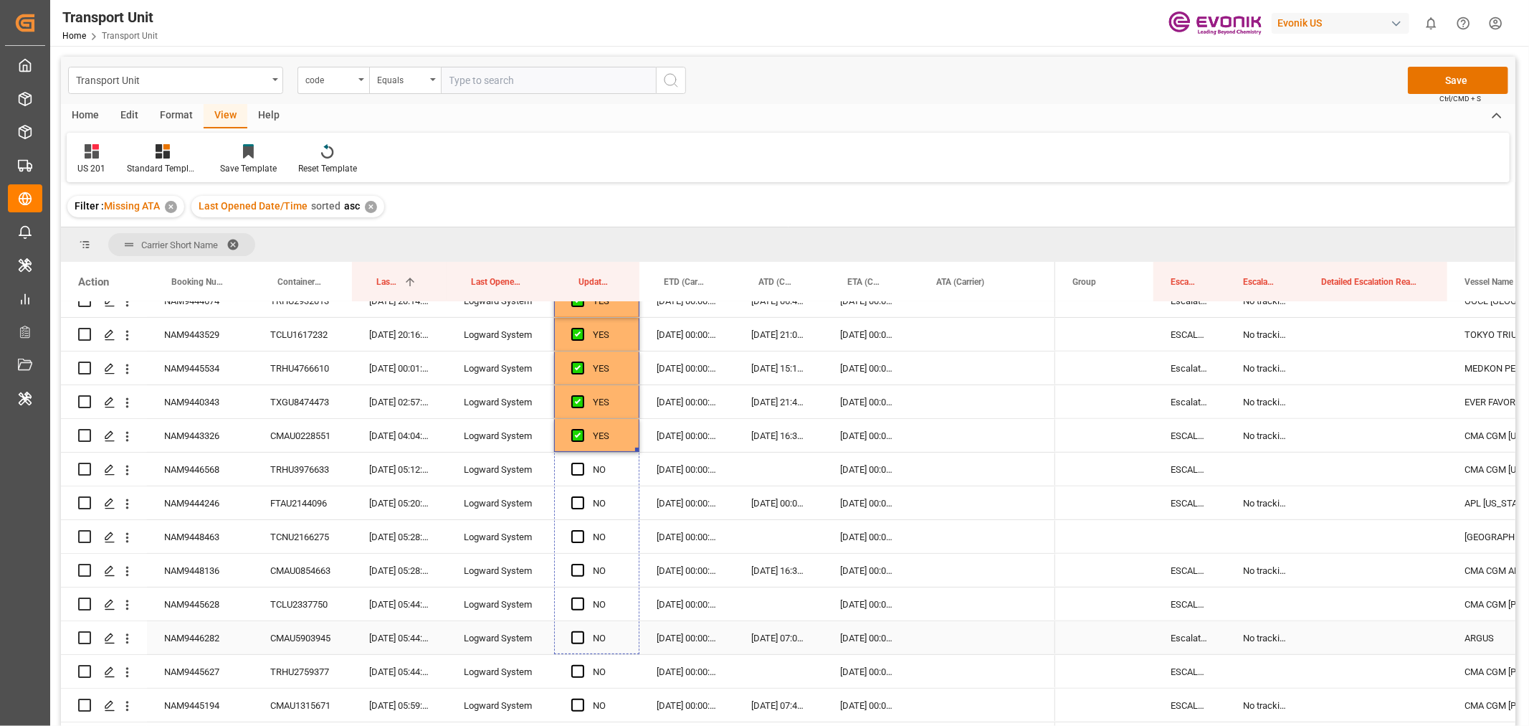
drag, startPoint x: 636, startPoint y: 449, endPoint x: 650, endPoint y: 632, distance: 183.3
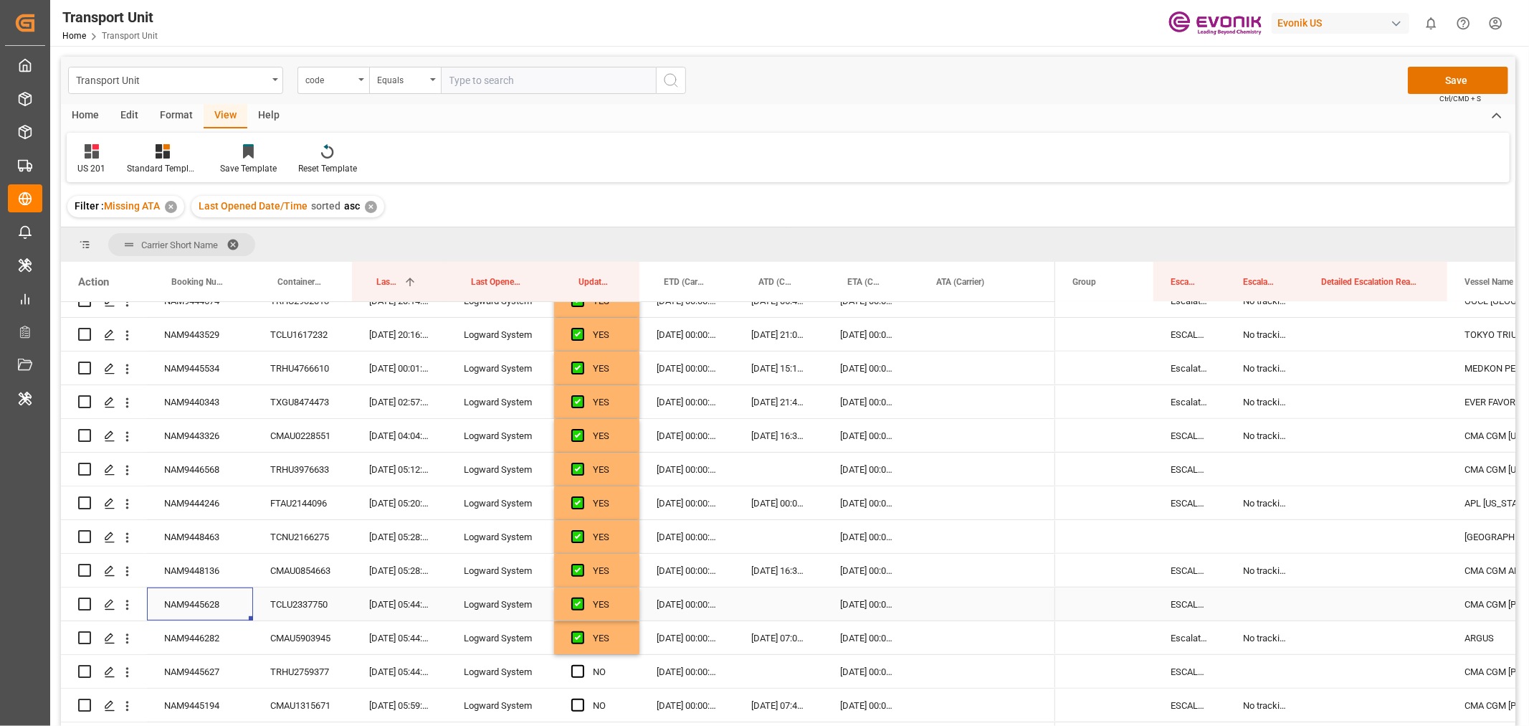
click at [179, 597] on div "NAM9445628" at bounding box center [200, 603] width 106 height 33
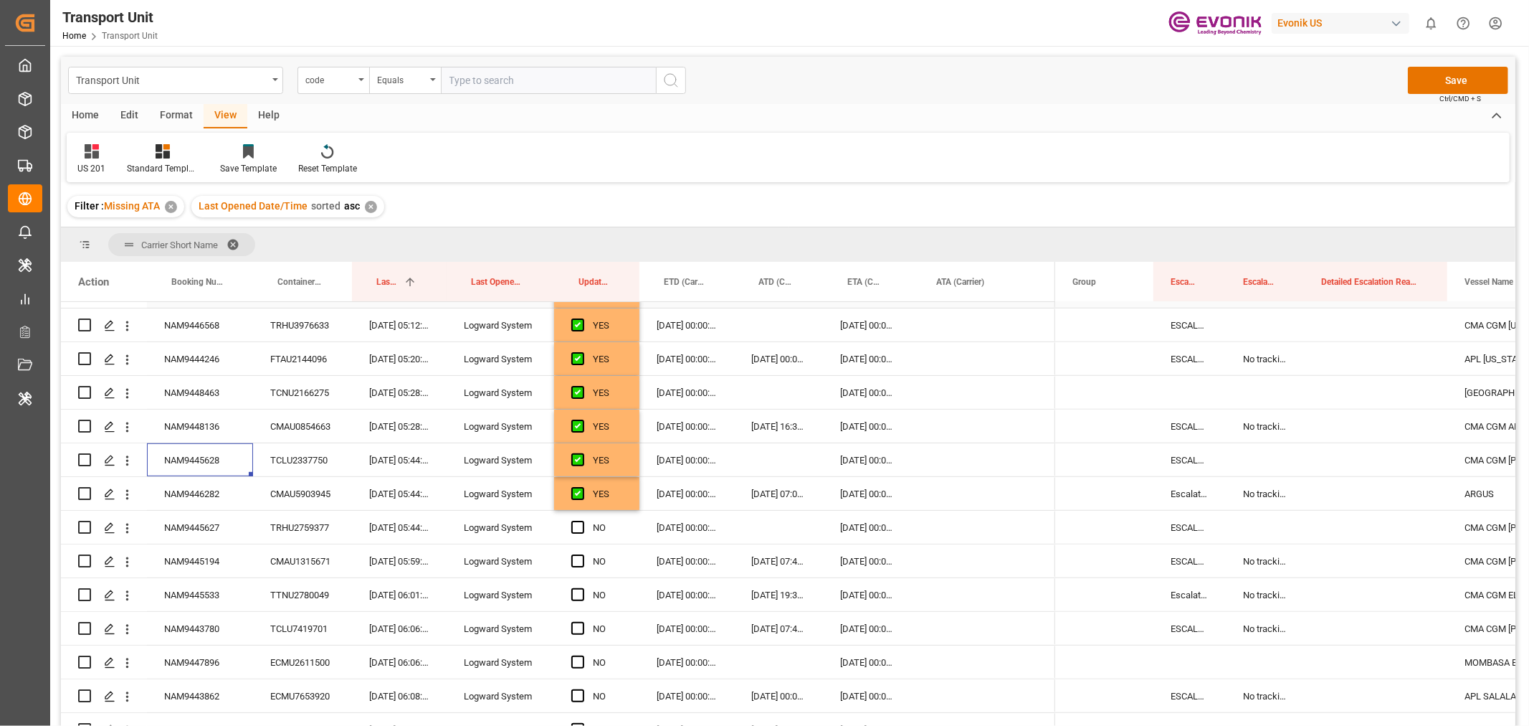
scroll to position [717, 0]
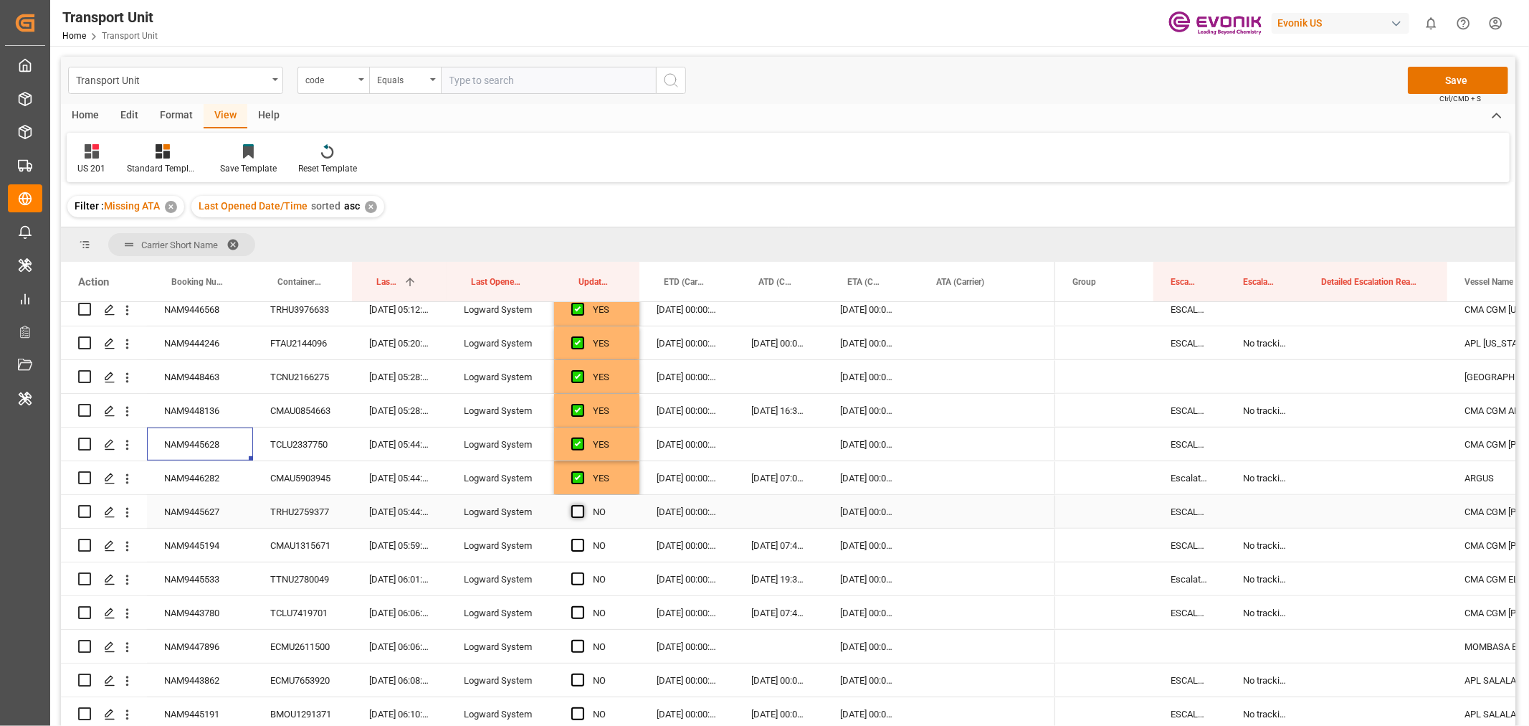
click at [577, 510] on span "Press SPACE to select this row." at bounding box center [577, 511] width 13 height 13
click at [582, 505] on input "Press SPACE to select this row." at bounding box center [582, 505] width 0 height 0
click at [203, 517] on div "NAM9445627" at bounding box center [200, 511] width 106 height 33
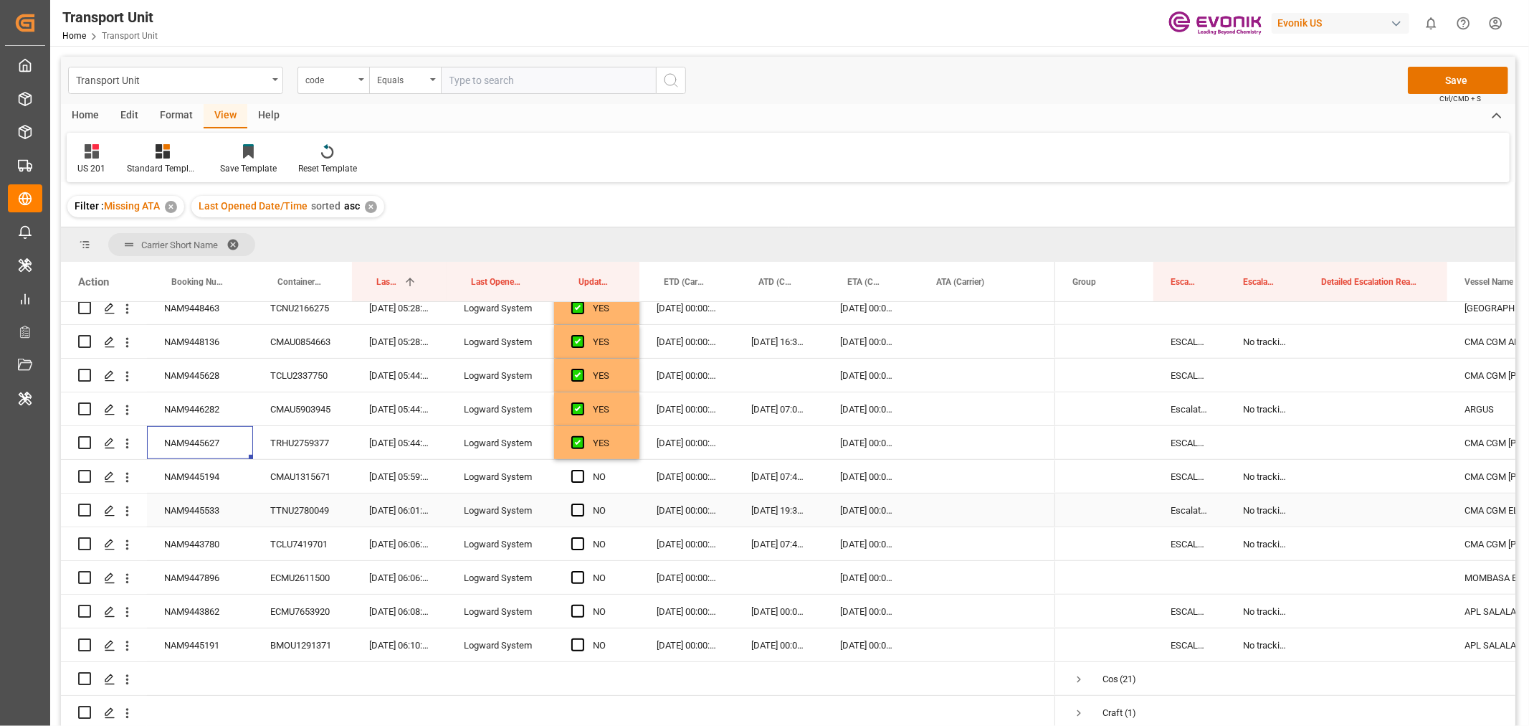
scroll to position [876, 0]
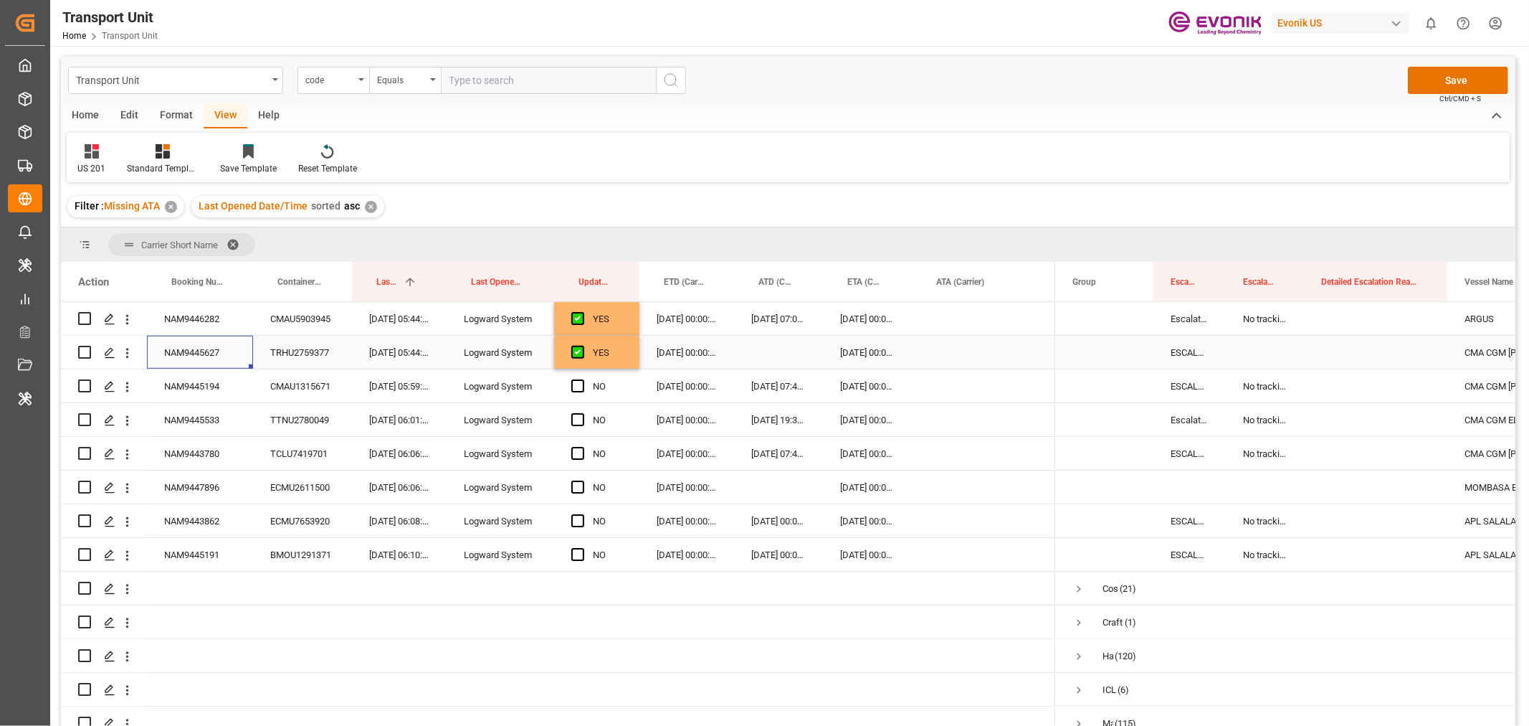
click at [631, 356] on div "YES" at bounding box center [596, 352] width 85 height 33
drag, startPoint x: 637, startPoint y: 367, endPoint x: 628, endPoint y: 548, distance: 180.9
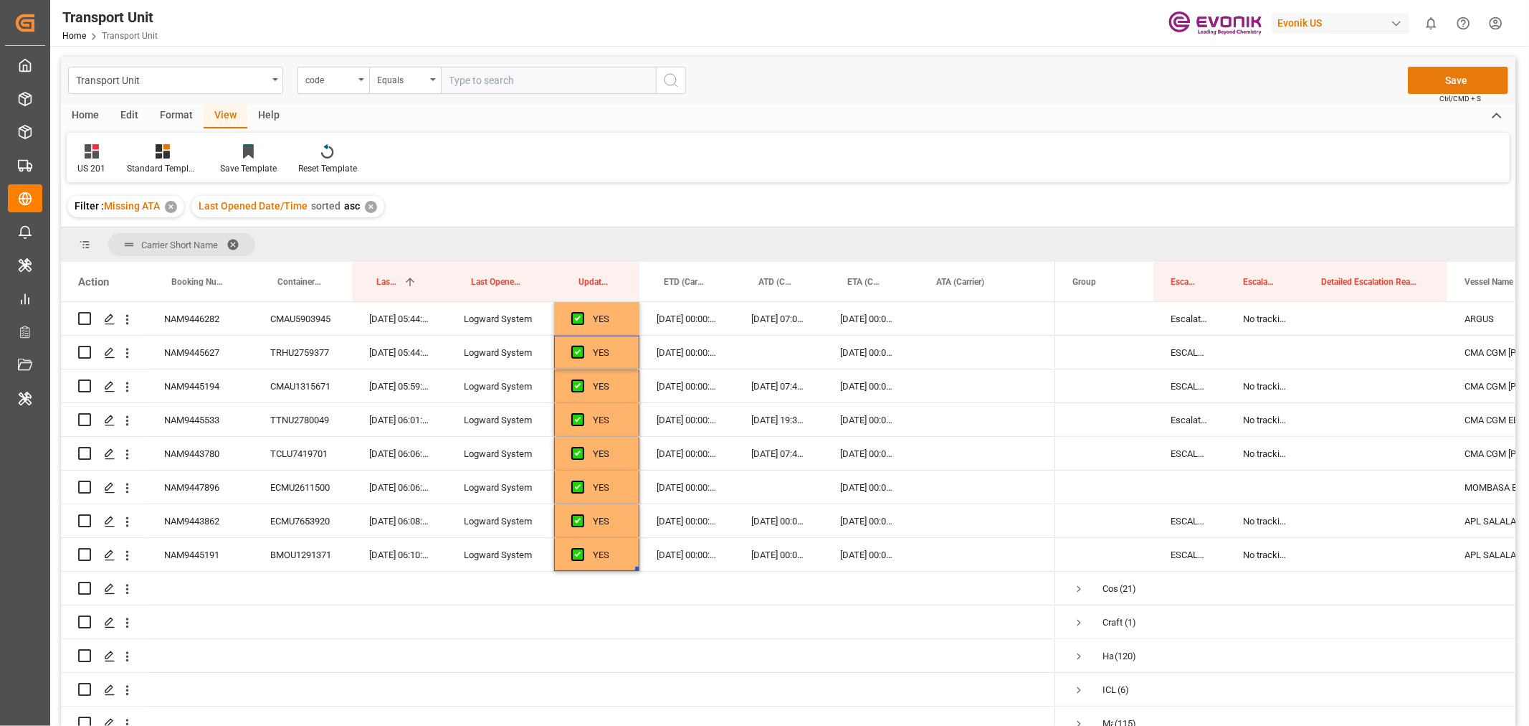
click at [1461, 77] on button "Save" at bounding box center [1458, 80] width 100 height 27
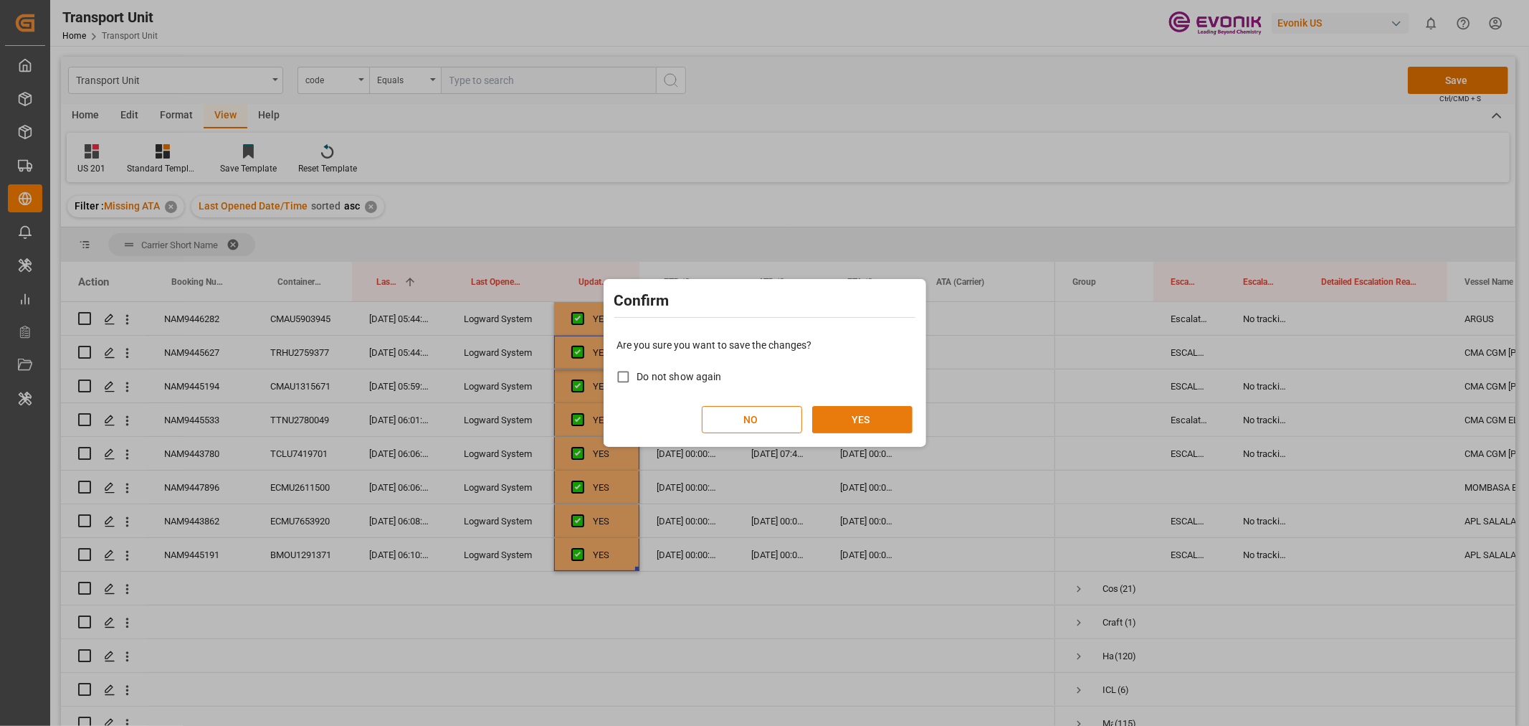
click at [839, 420] on button "YES" at bounding box center [862, 419] width 100 height 27
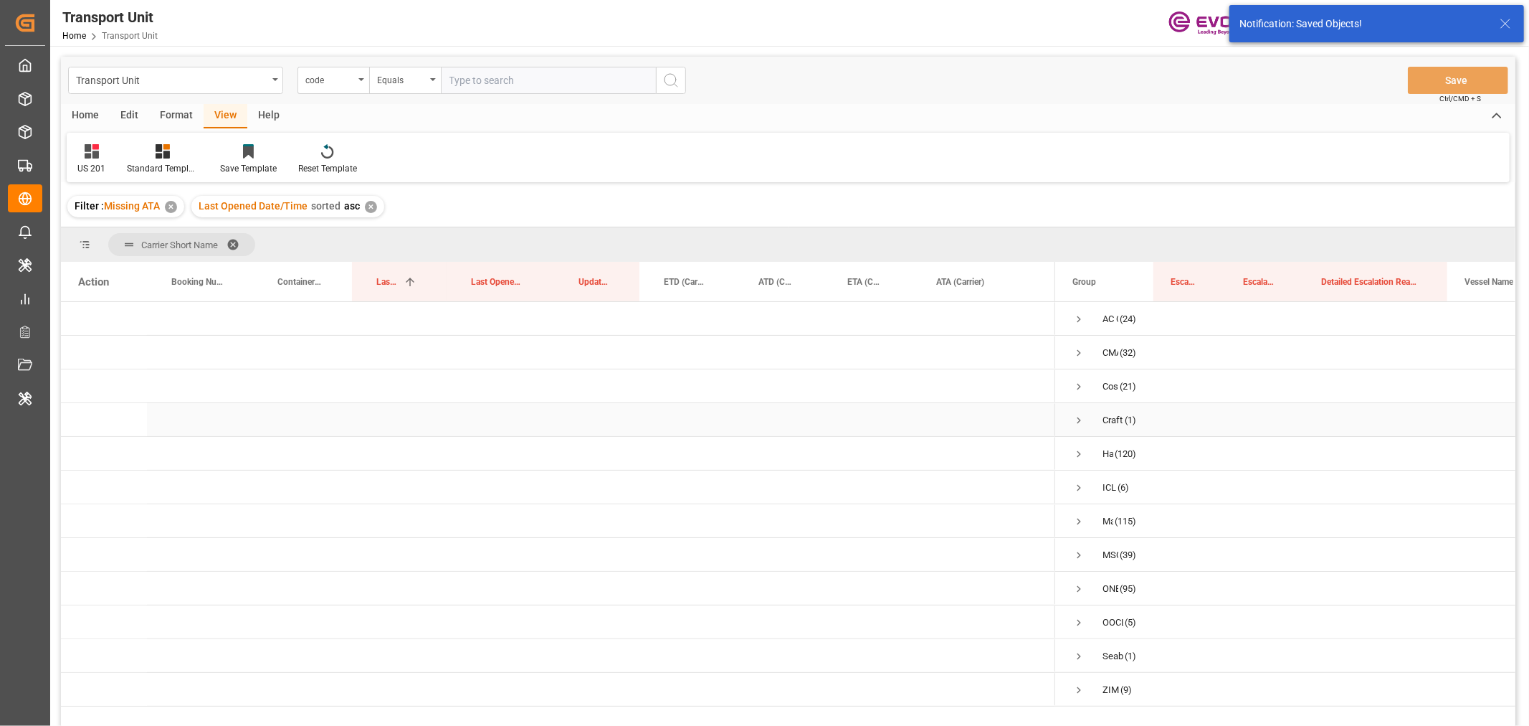
scroll to position [0, 0]
click at [1078, 318] on span "Press SPACE to select this row." at bounding box center [1079, 319] width 13 height 13
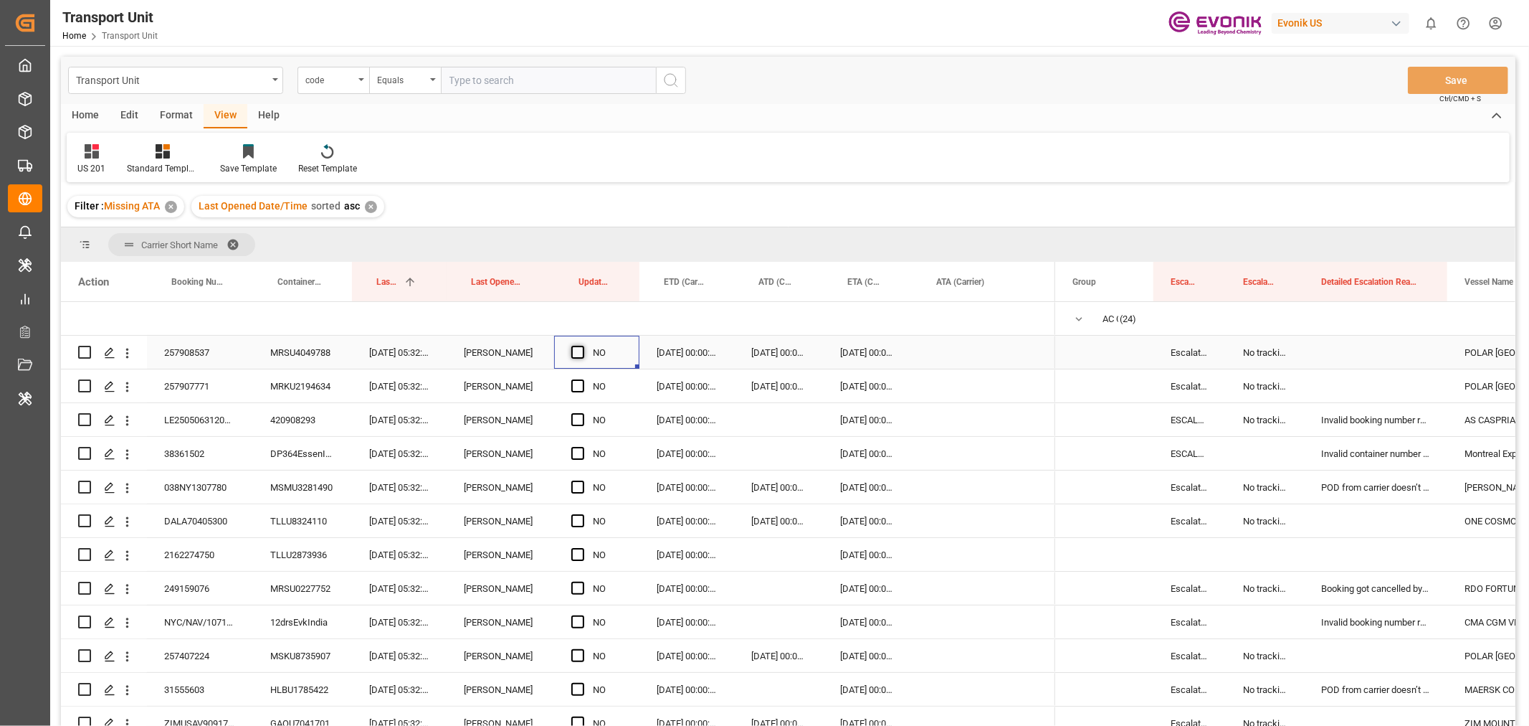
click at [582, 353] on span "Press SPACE to select this row." at bounding box center [577, 352] width 13 height 13
click at [582, 346] on input "Press SPACE to select this row." at bounding box center [582, 346] width 0 height 0
drag, startPoint x: 636, startPoint y: 367, endPoint x: 655, endPoint y: 598, distance: 231.6
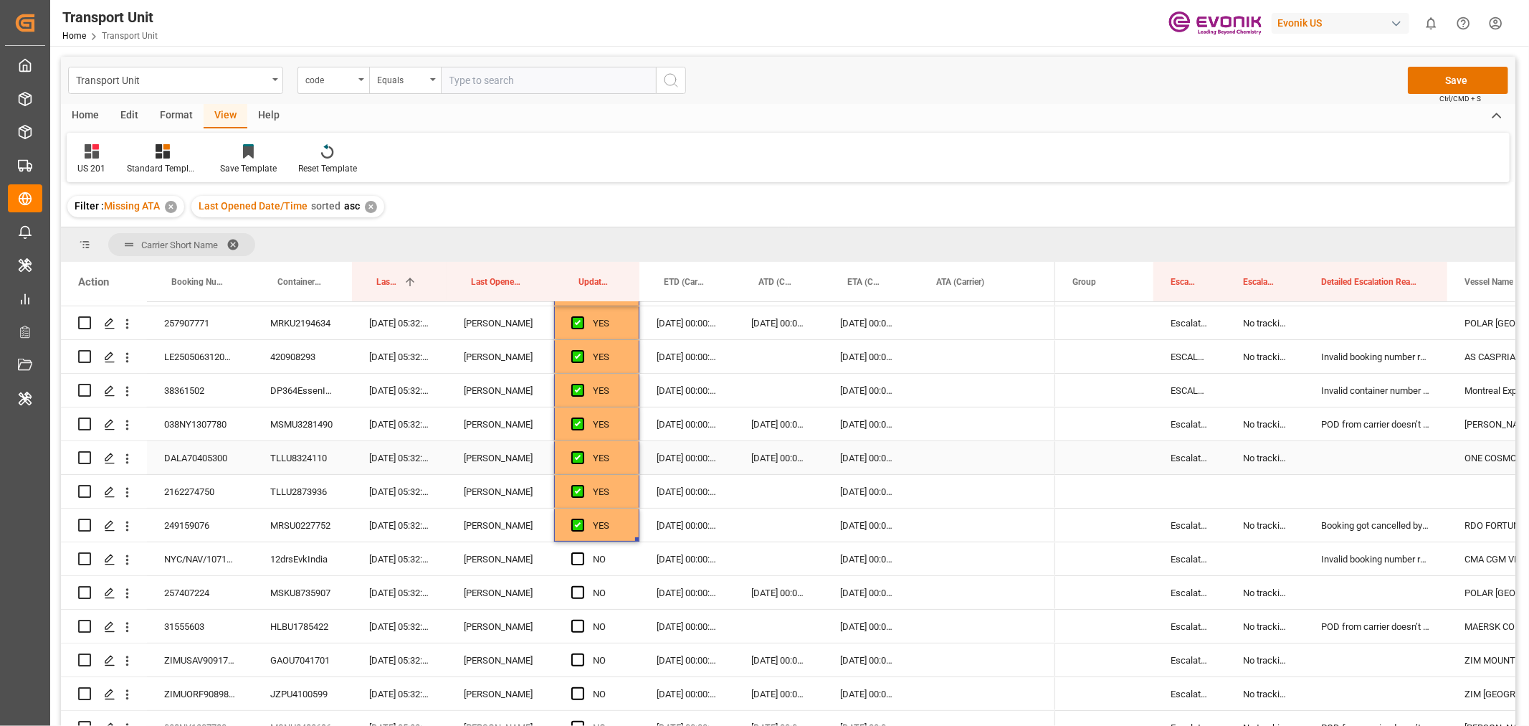
scroll to position [239, 0]
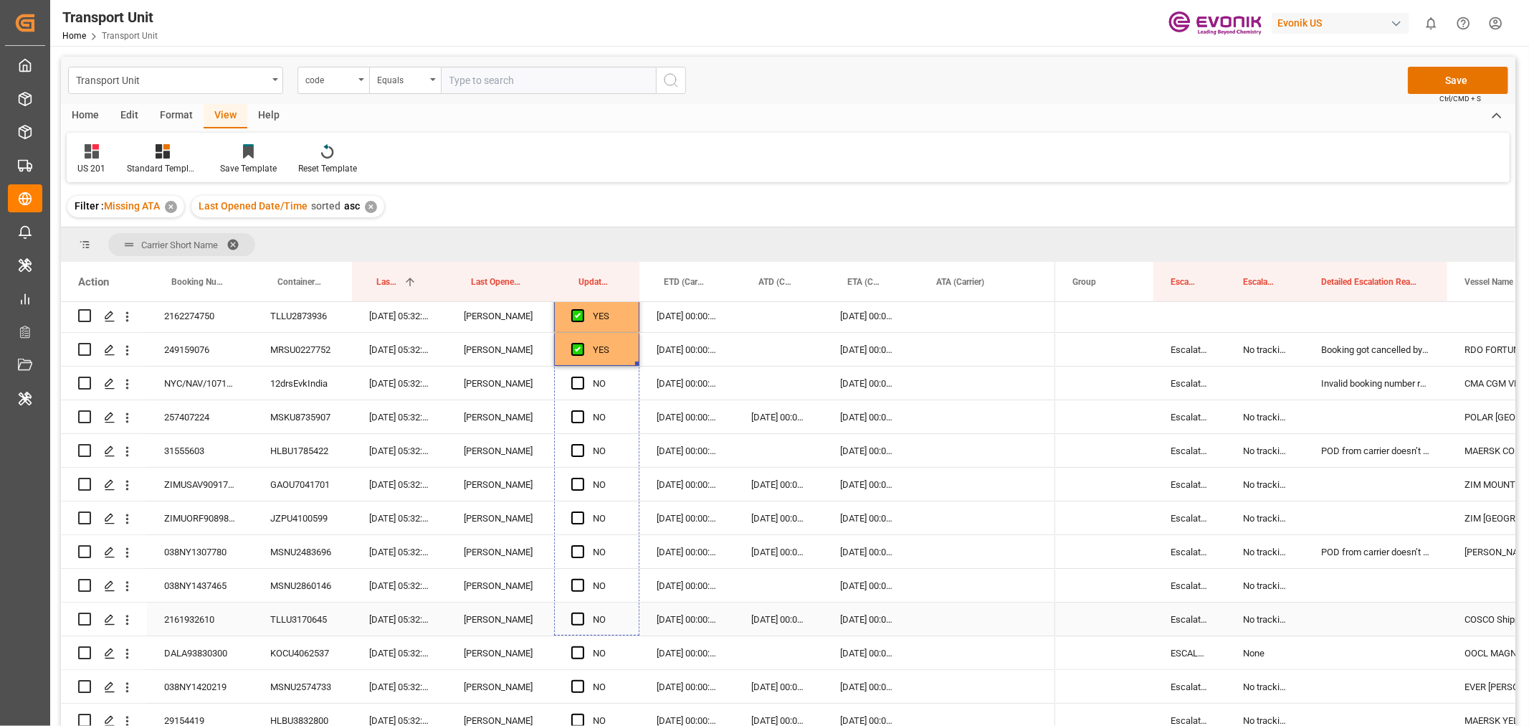
drag, startPoint x: 637, startPoint y: 364, endPoint x: 661, endPoint y: 614, distance: 252.1
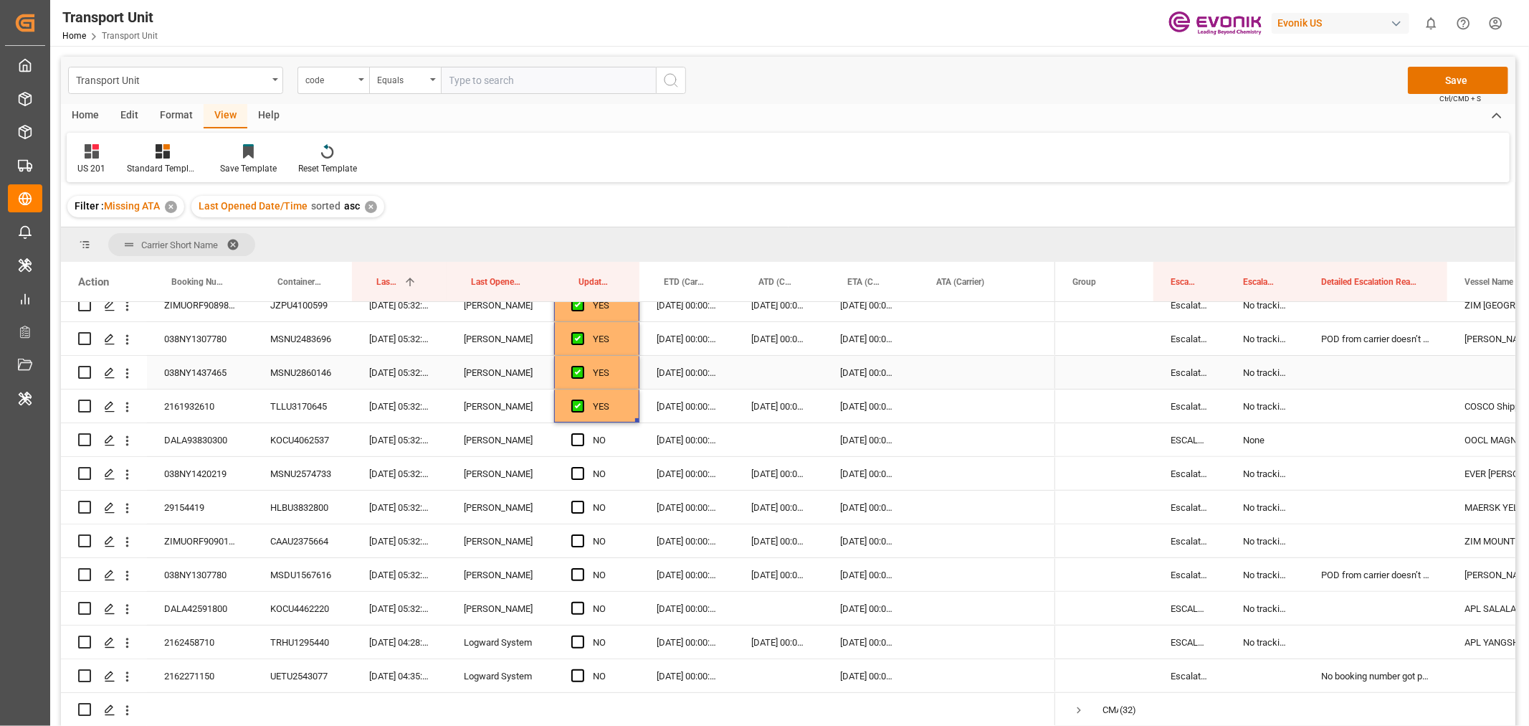
scroll to position [478, 0]
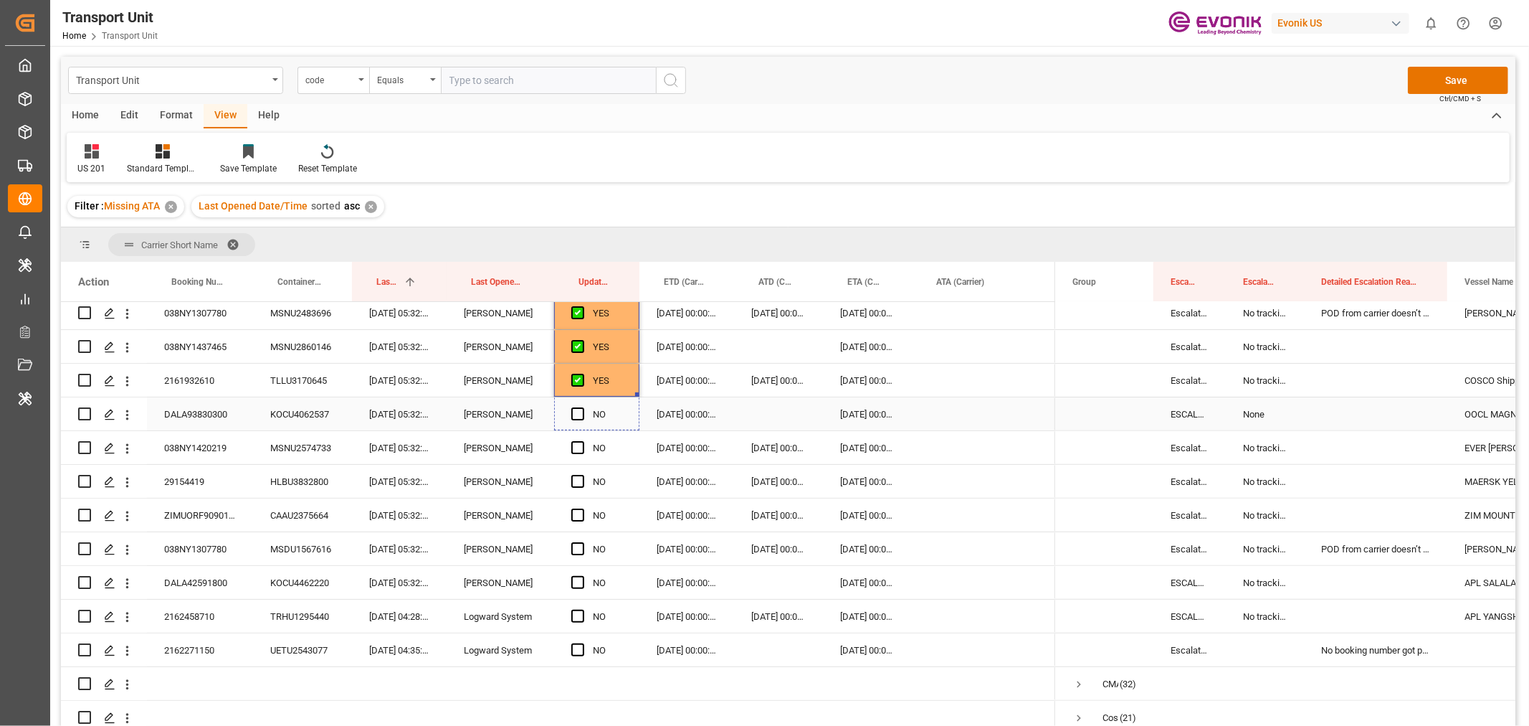
drag, startPoint x: 635, startPoint y: 393, endPoint x: 638, endPoint y: 420, distance: 27.4
click at [194, 453] on div "038NY1420219" at bounding box center [200, 447] width 106 height 33
click at [579, 447] on span "Press SPACE to select this row." at bounding box center [577, 447] width 13 height 13
click at [582, 441] on input "Press SPACE to select this row." at bounding box center [582, 441] width 0 height 0
click at [575, 484] on span "Press SPACE to select this row." at bounding box center [577, 481] width 13 height 13
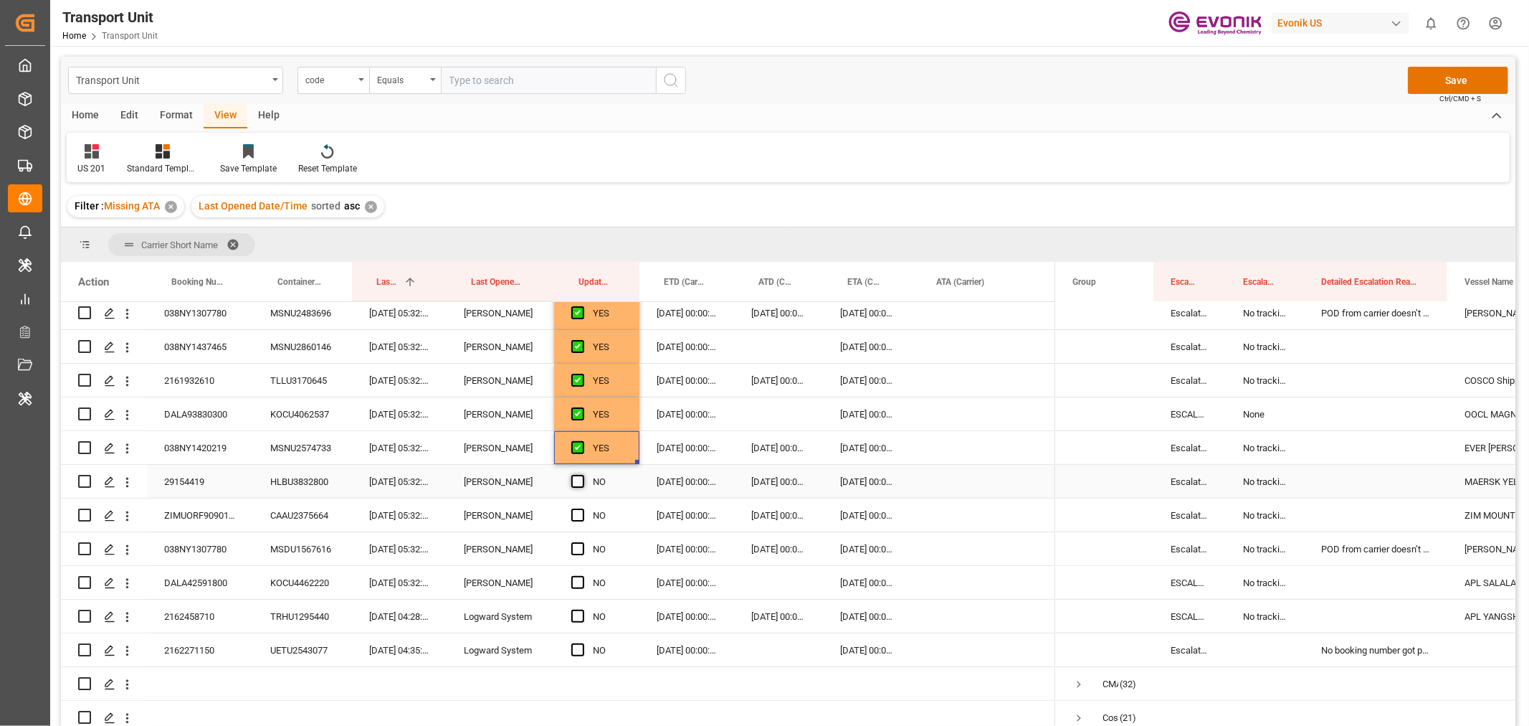
click at [582, 475] on input "Press SPACE to select this row." at bounding box center [582, 475] width 0 height 0
drag, startPoint x: 635, startPoint y: 495, endPoint x: 637, endPoint y: 581, distance: 85.3
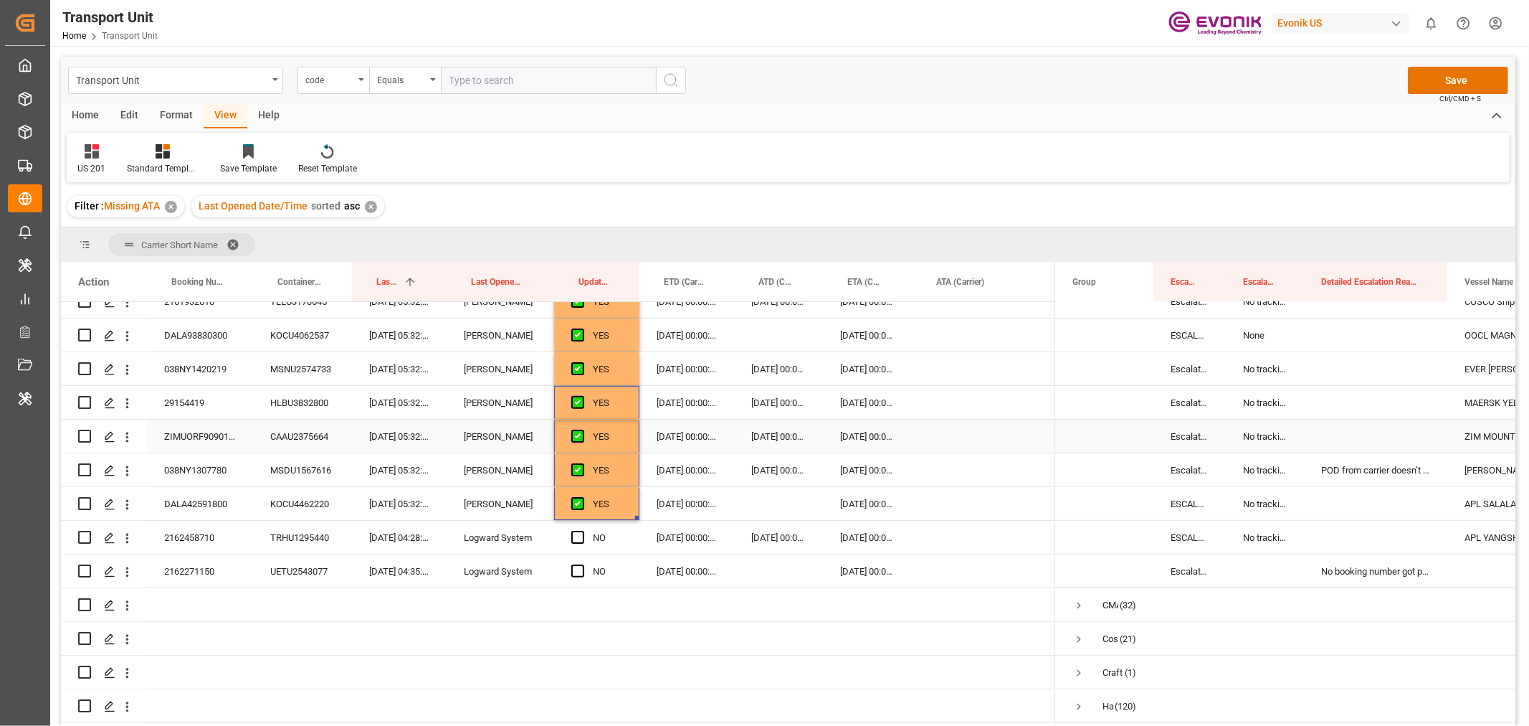
scroll to position [557, 0]
click at [581, 536] on span "Press SPACE to select this row." at bounding box center [577, 536] width 13 height 13
click at [582, 530] on input "Press SPACE to select this row." at bounding box center [582, 530] width 0 height 0
click at [576, 569] on span "Press SPACE to select this row." at bounding box center [577, 570] width 13 height 13
click at [582, 564] on input "Press SPACE to select this row." at bounding box center [582, 564] width 0 height 0
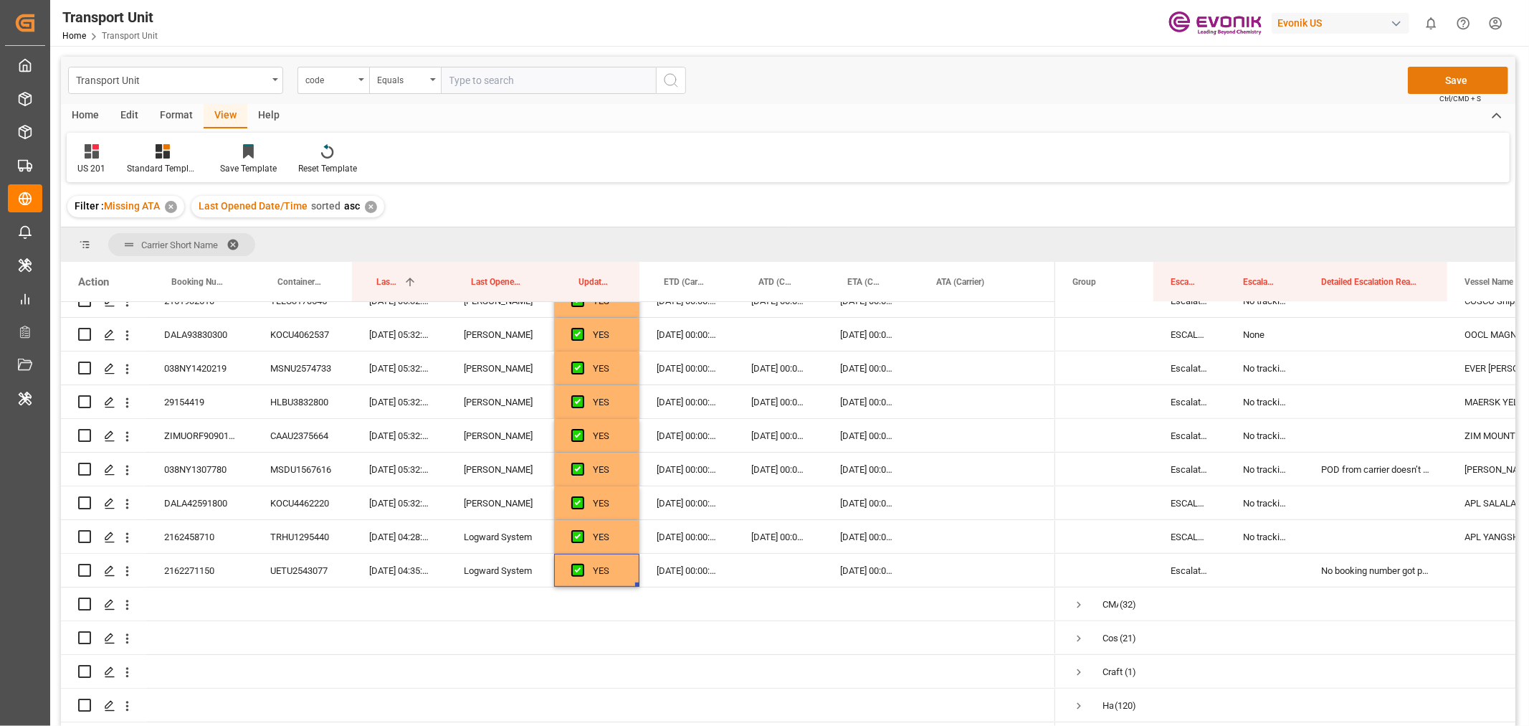
click at [1459, 80] on button "Save" at bounding box center [1458, 80] width 100 height 27
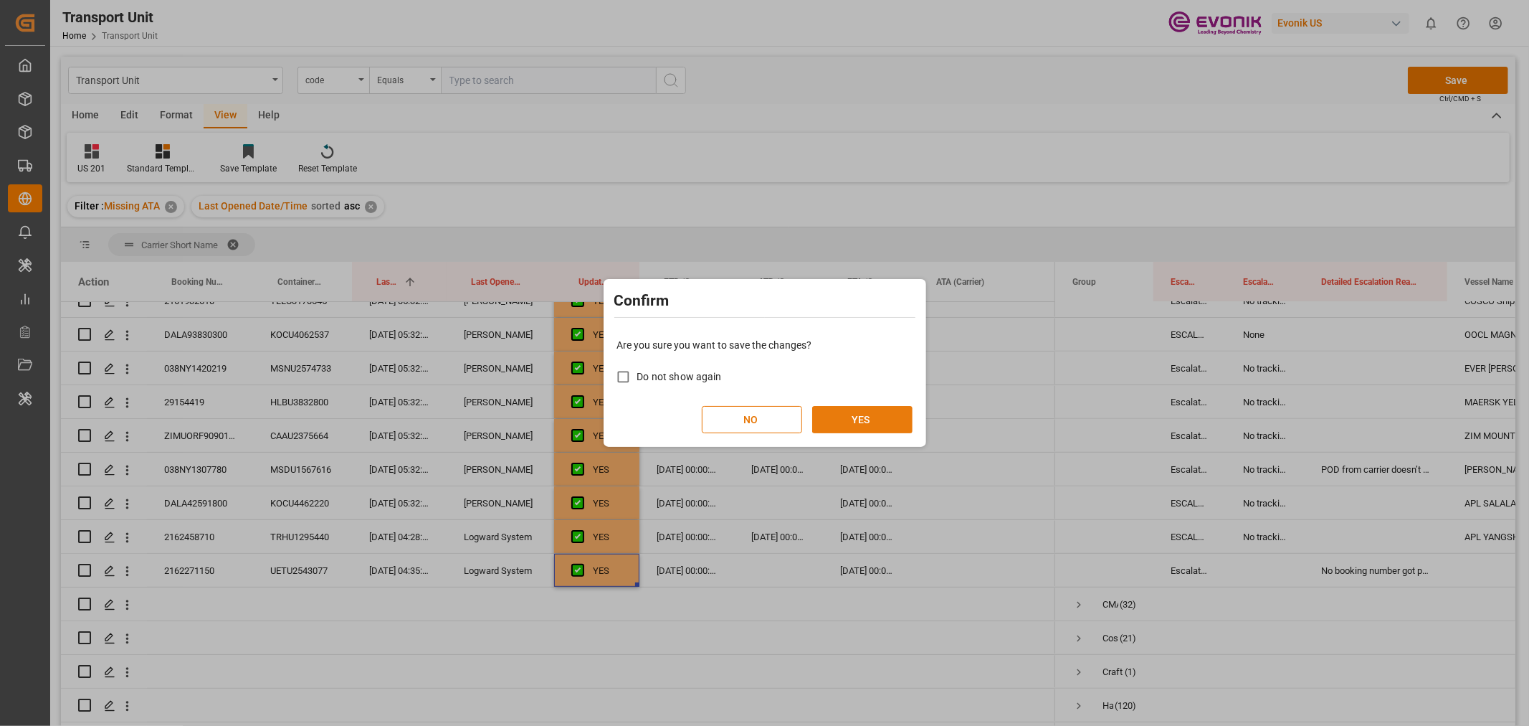
click at [857, 419] on button "YES" at bounding box center [862, 419] width 100 height 27
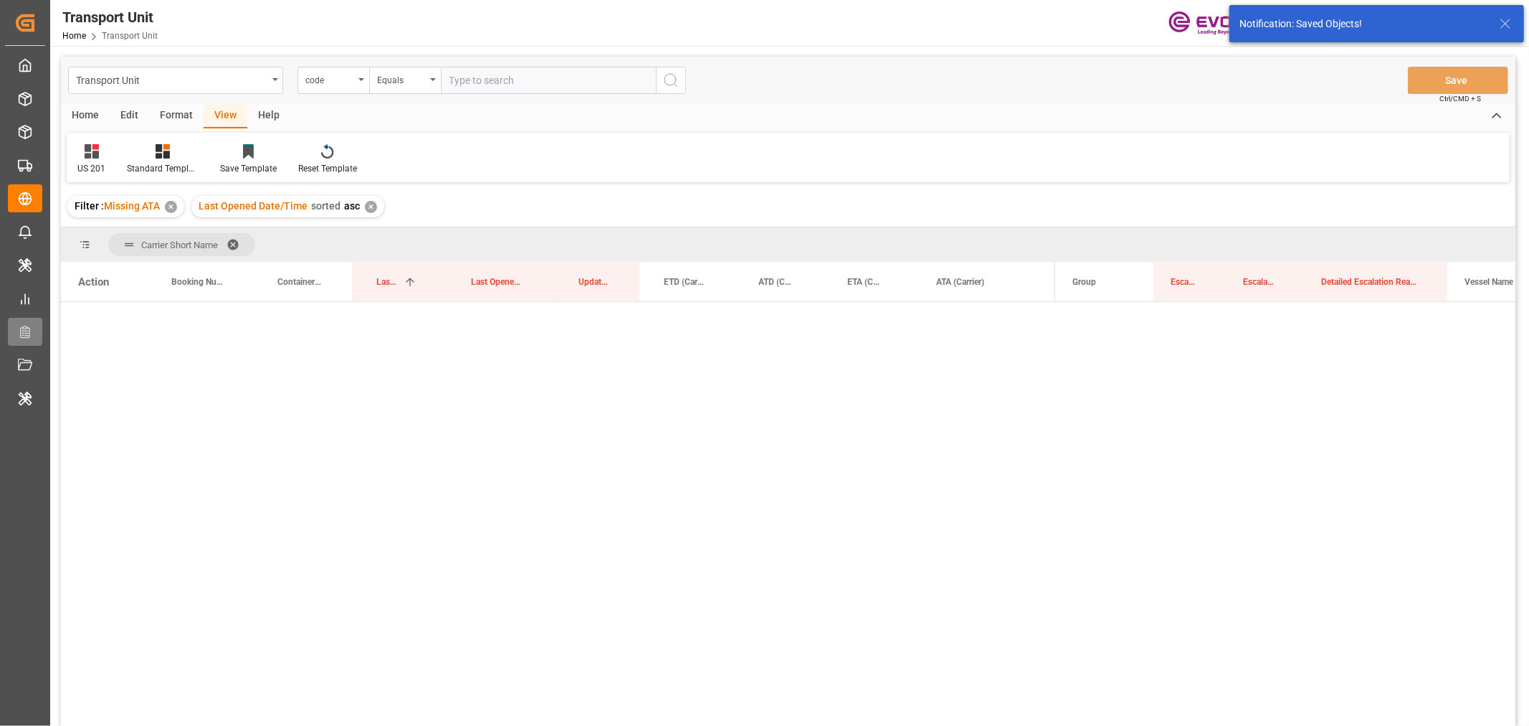
scroll to position [0, 0]
click at [239, 241] on span at bounding box center [238, 244] width 23 height 13
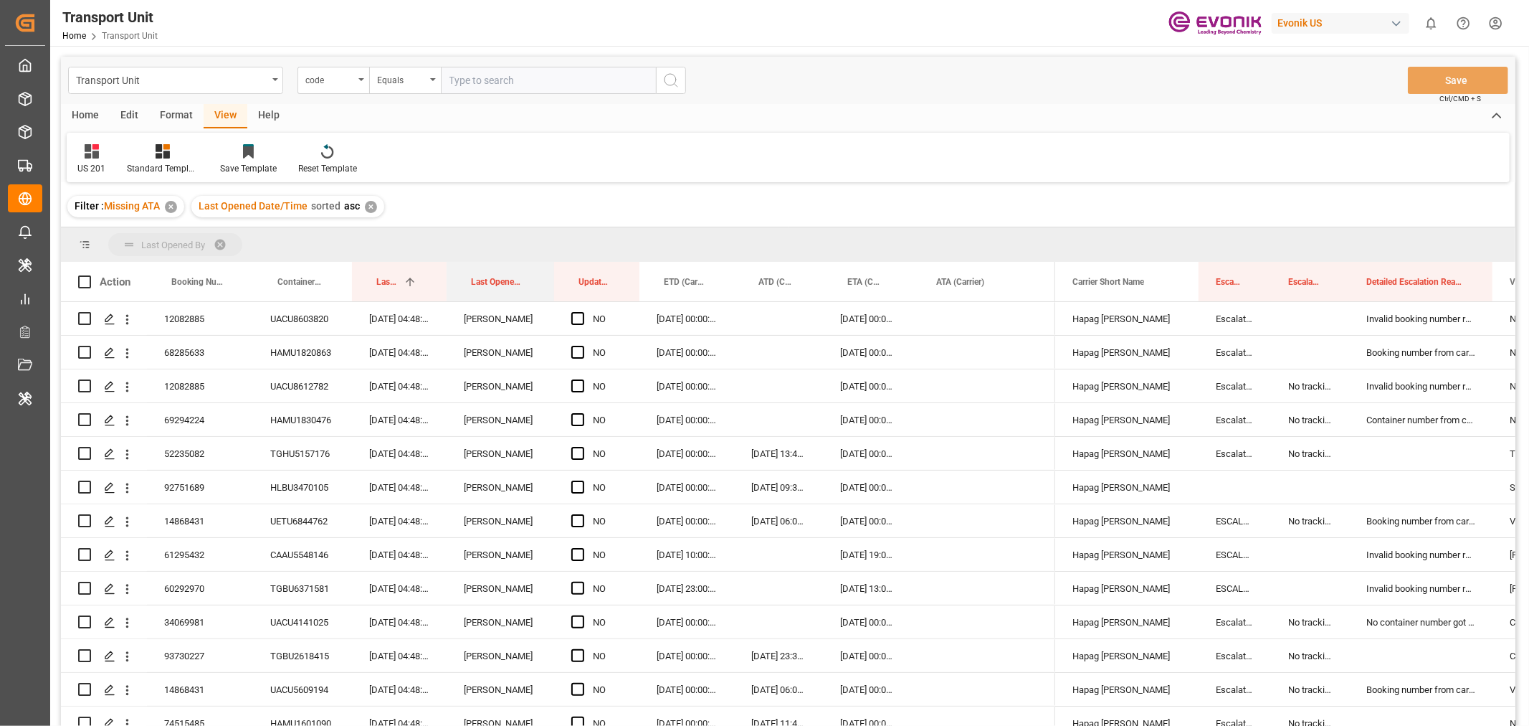
drag, startPoint x: 483, startPoint y: 285, endPoint x: 495, endPoint y: 253, distance: 33.8
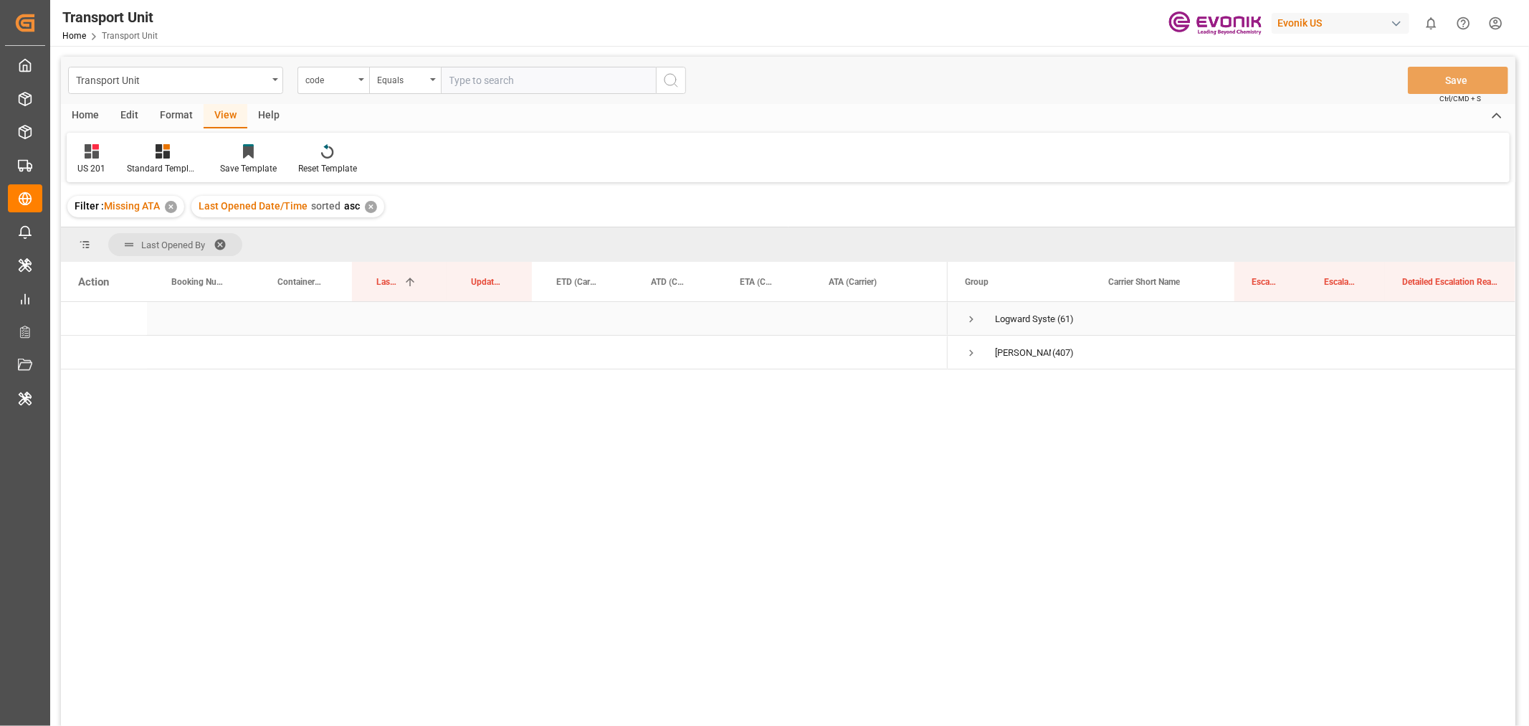
click at [972, 315] on span "Press SPACE to select this row." at bounding box center [971, 319] width 13 height 13
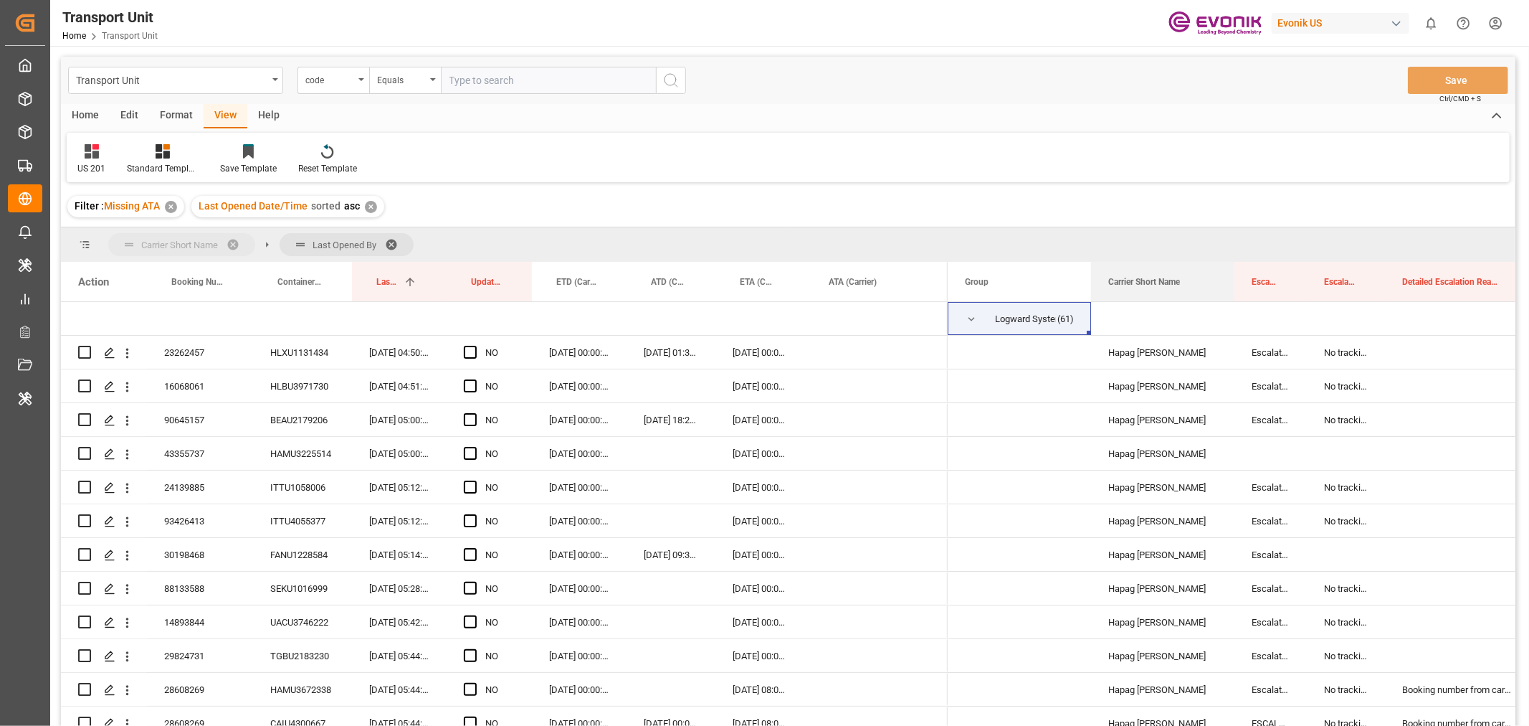
drag, startPoint x: 1134, startPoint y: 276, endPoint x: 1135, endPoint y: 239, distance: 37.3
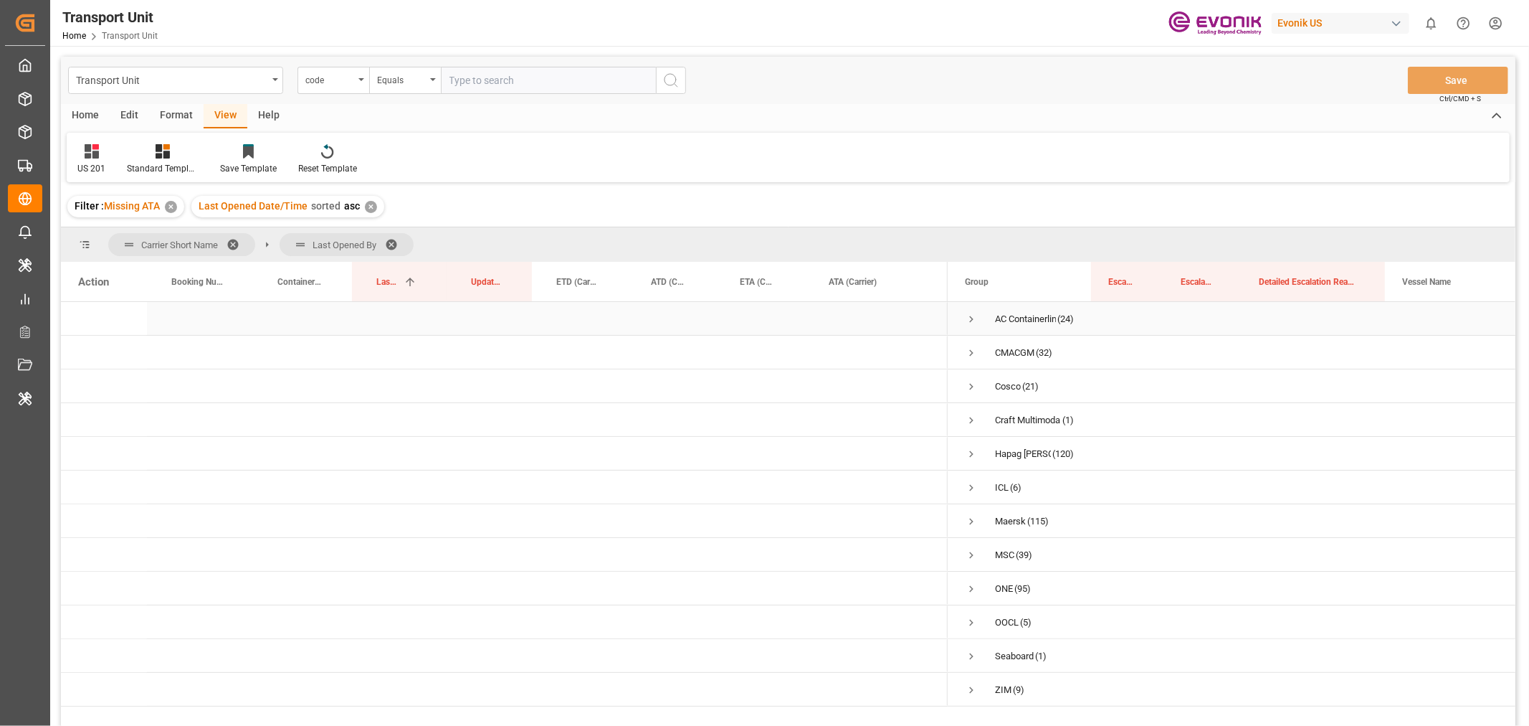
click at [970, 321] on span "Press SPACE to select this row." at bounding box center [971, 319] width 13 height 13
click at [971, 355] on span "Press SPACE to select this row." at bounding box center [971, 352] width 13 height 13
click at [1005, 381] on span "Press SPACE to select this row." at bounding box center [1001, 386] width 13 height 13
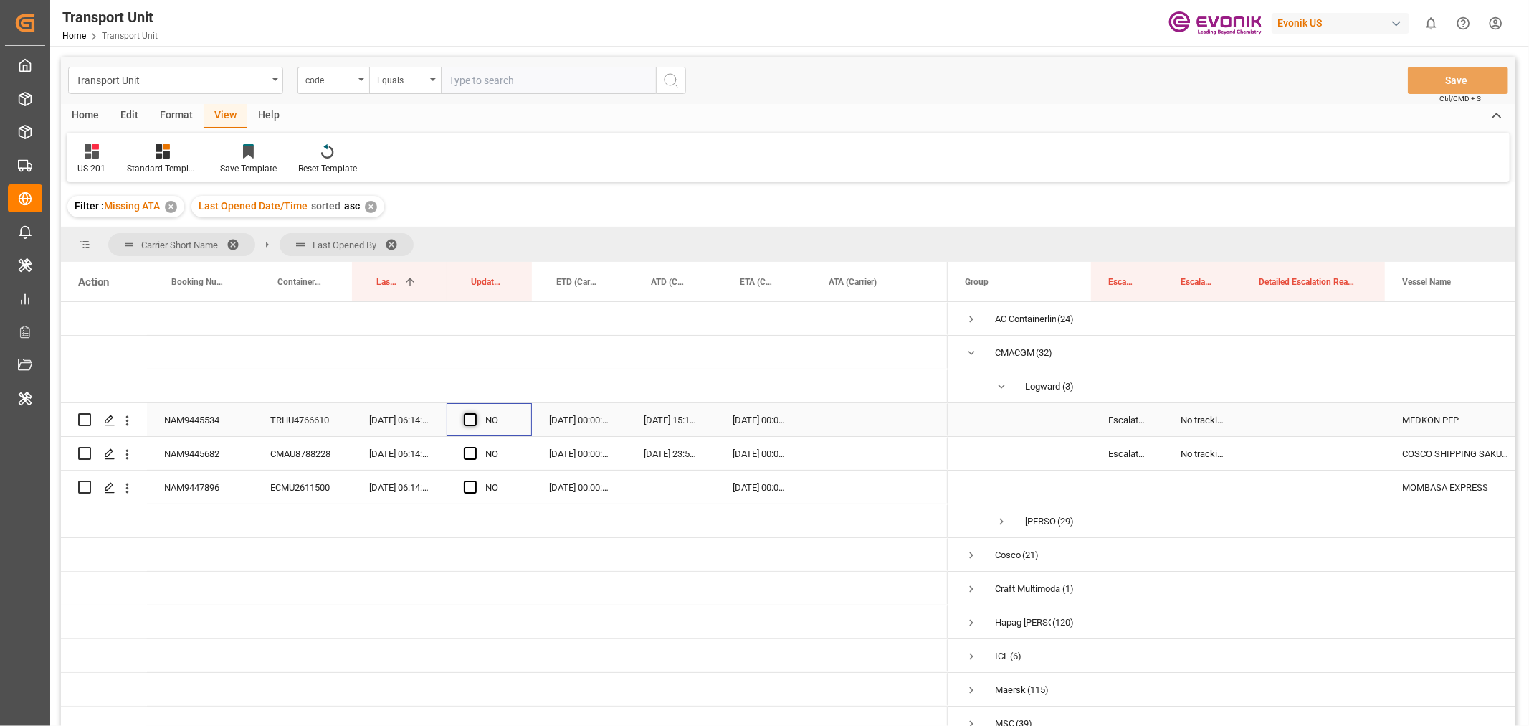
click at [469, 419] on span "Press SPACE to select this row." at bounding box center [470, 419] width 13 height 13
click at [475, 413] on input "Press SPACE to select this row." at bounding box center [475, 413] width 0 height 0
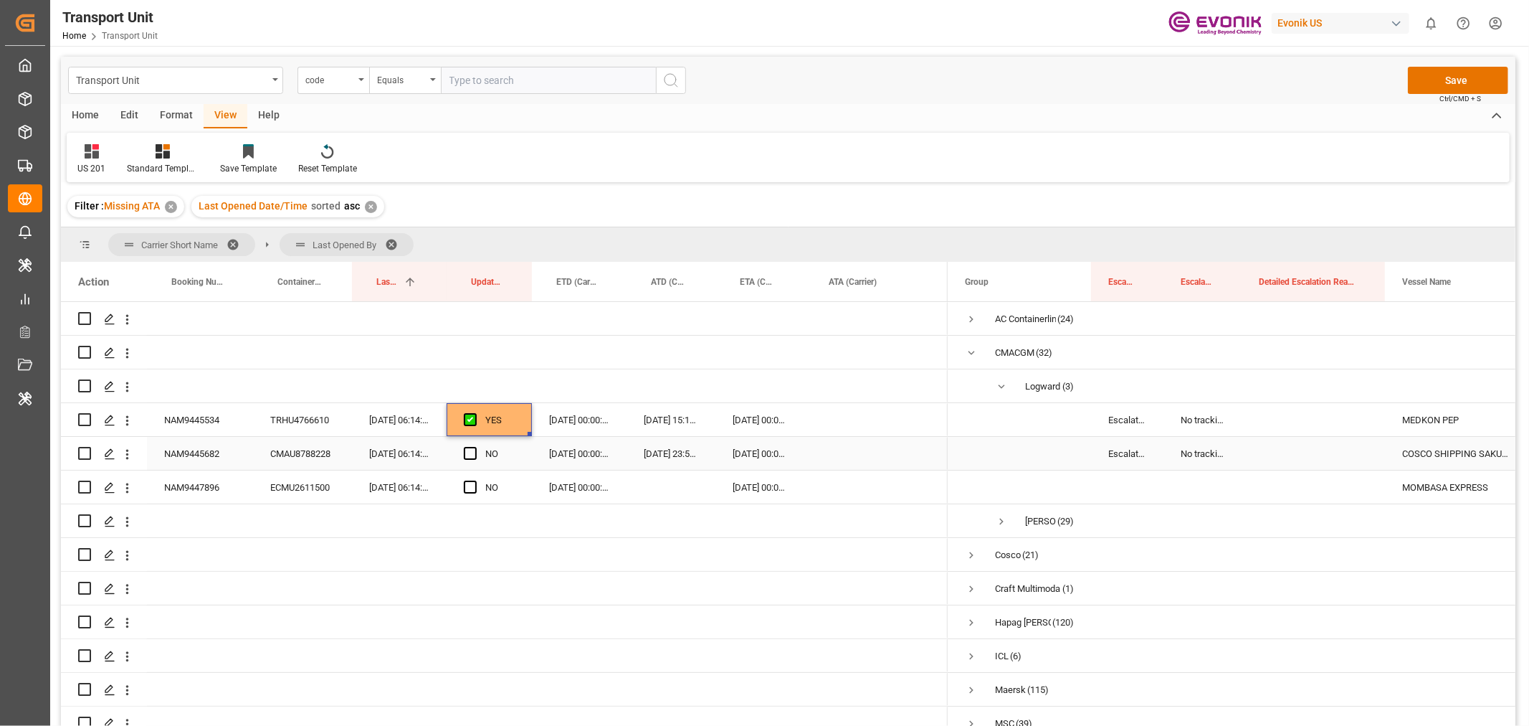
click at [475, 460] on div "Press SPACE to select this row." at bounding box center [475, 453] width 22 height 33
click at [472, 453] on span "Press SPACE to select this row." at bounding box center [470, 453] width 13 height 13
click at [475, 447] on input "Press SPACE to select this row." at bounding box center [475, 447] width 0 height 0
click at [470, 489] on span "Press SPACE to select this row." at bounding box center [470, 486] width 13 height 13
click at [475, 480] on input "Press SPACE to select this row." at bounding box center [475, 480] width 0 height 0
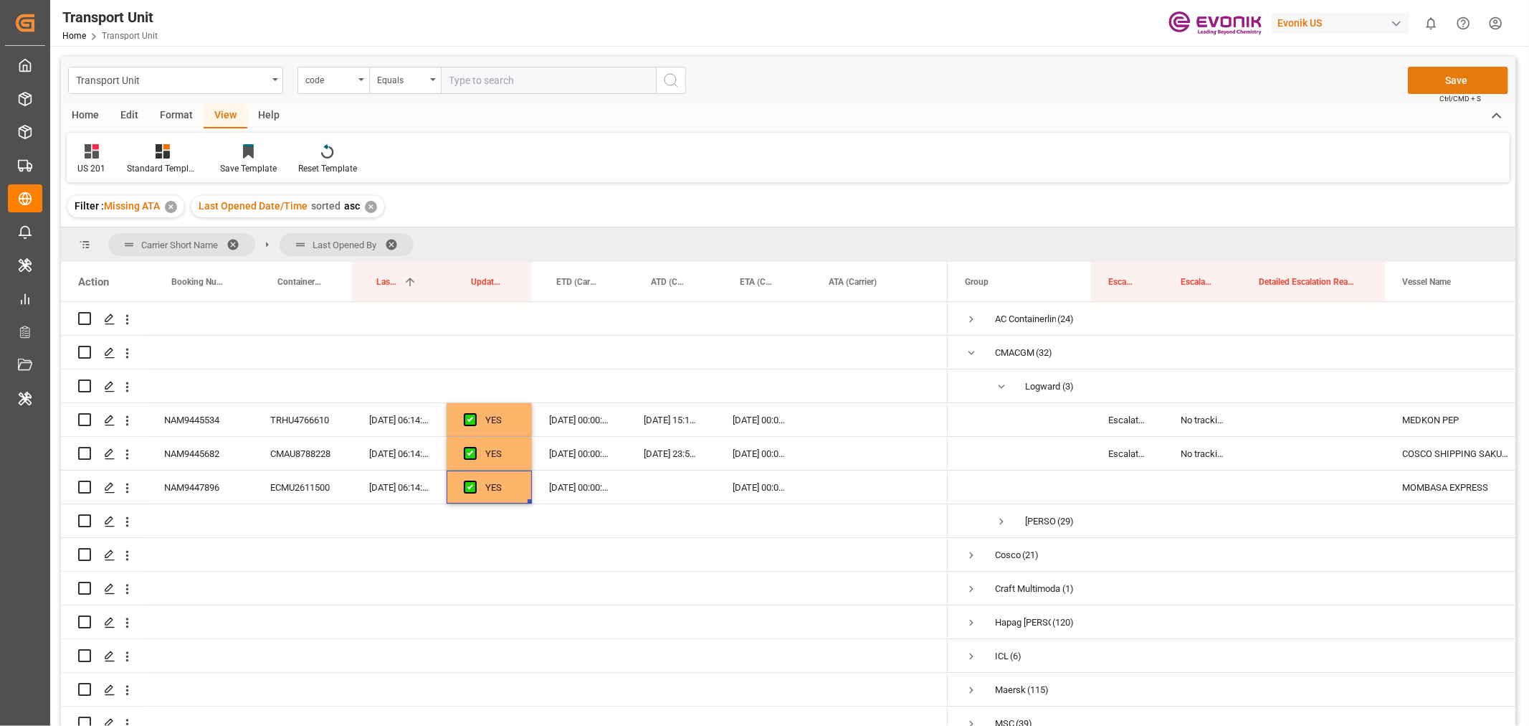
click at [1447, 79] on button "Save" at bounding box center [1458, 80] width 100 height 27
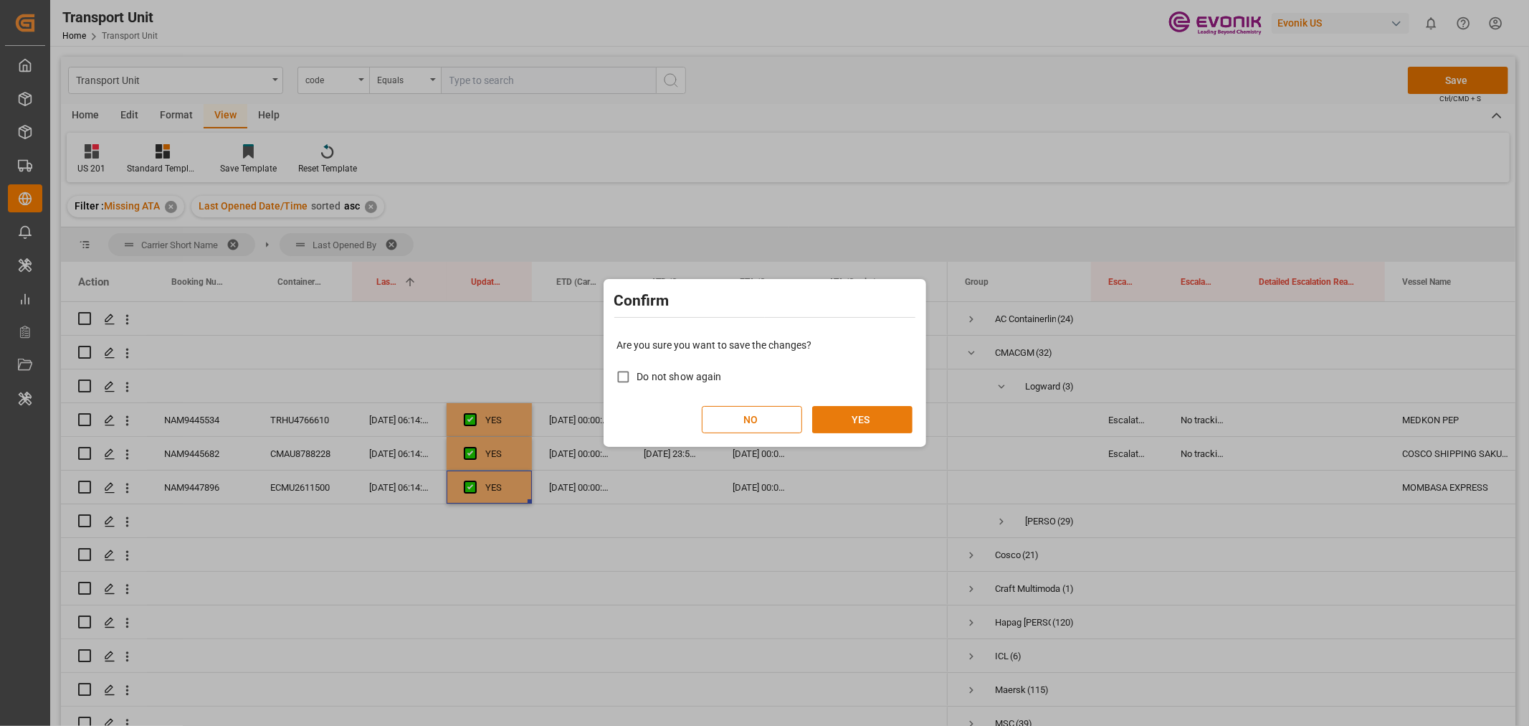
click at [865, 417] on button "YES" at bounding box center [862, 419] width 100 height 27
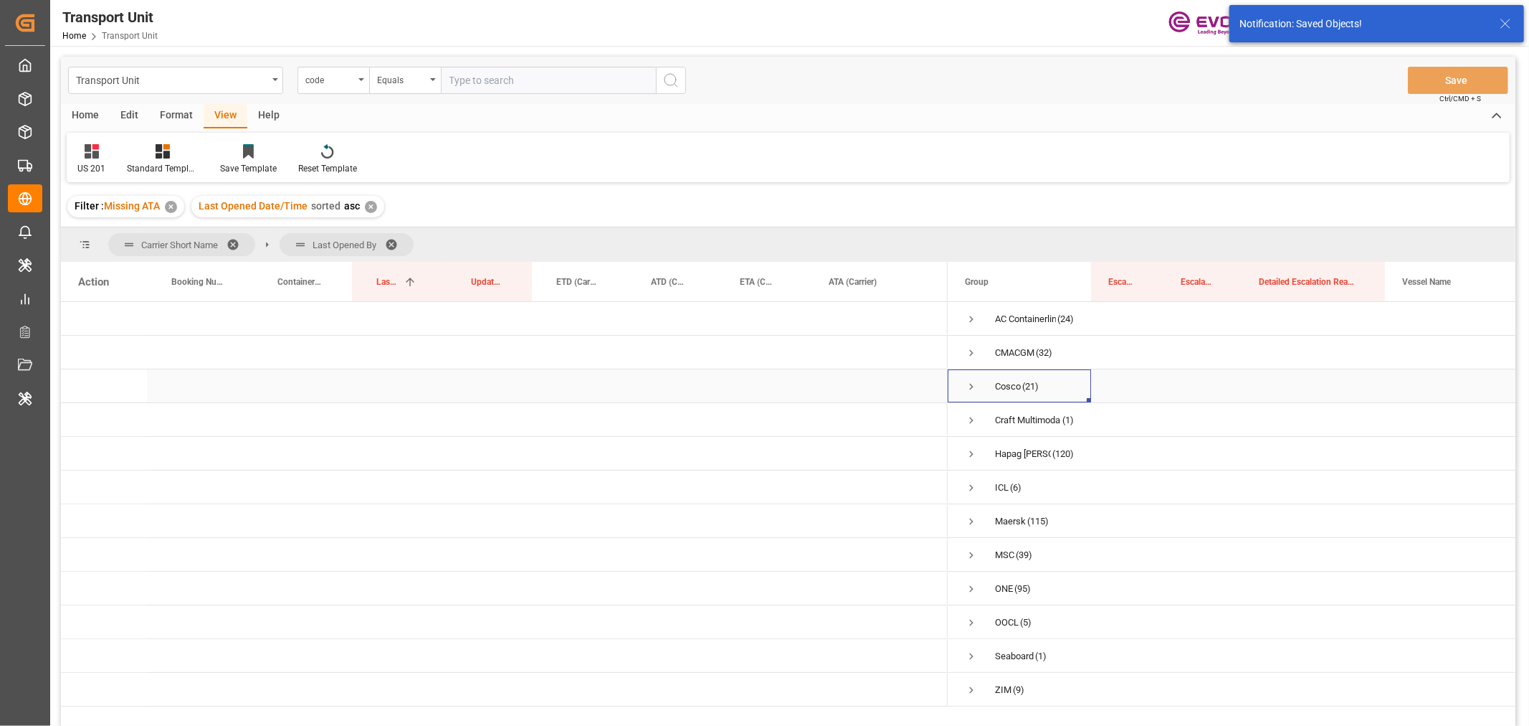
click at [971, 384] on span "Press SPACE to select this row." at bounding box center [971, 386] width 13 height 13
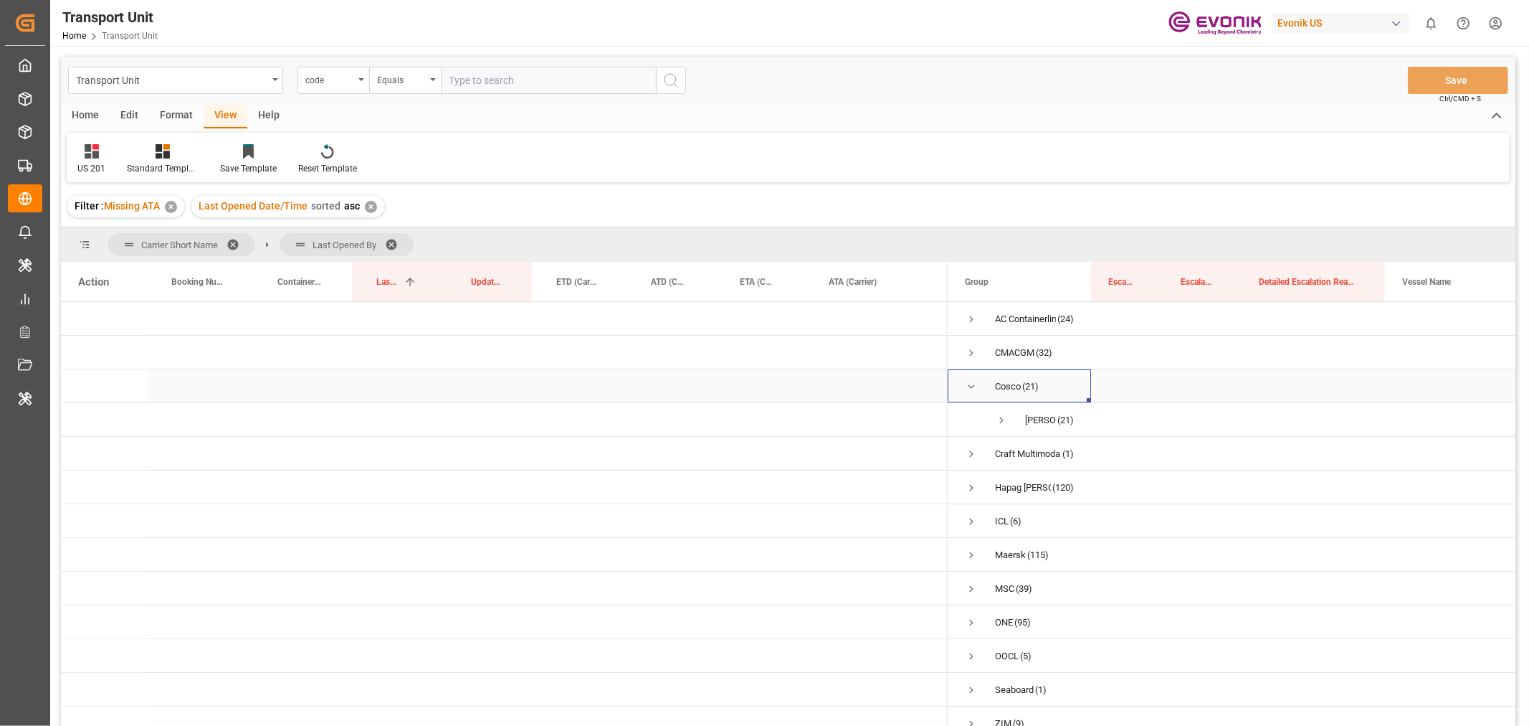
click at [967, 383] on span "Press SPACE to select this row." at bounding box center [971, 386] width 13 height 13
click at [969, 423] on span "Press SPACE to select this row." at bounding box center [971, 420] width 13 height 13
click at [972, 450] on span "Press SPACE to select this row." at bounding box center [971, 453] width 13 height 13
click at [1005, 483] on span "Press SPACE to select this row." at bounding box center [1001, 487] width 13 height 13
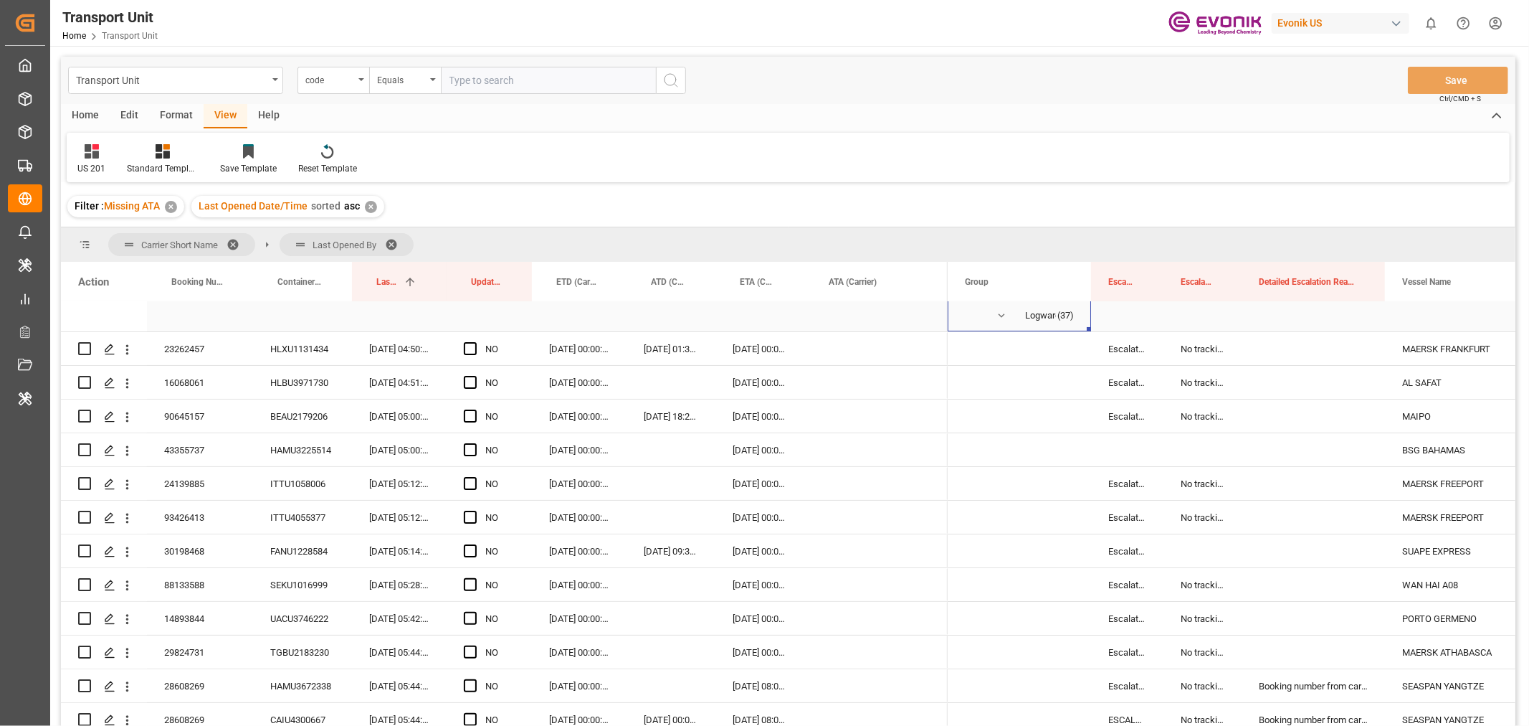
scroll to position [80, 0]
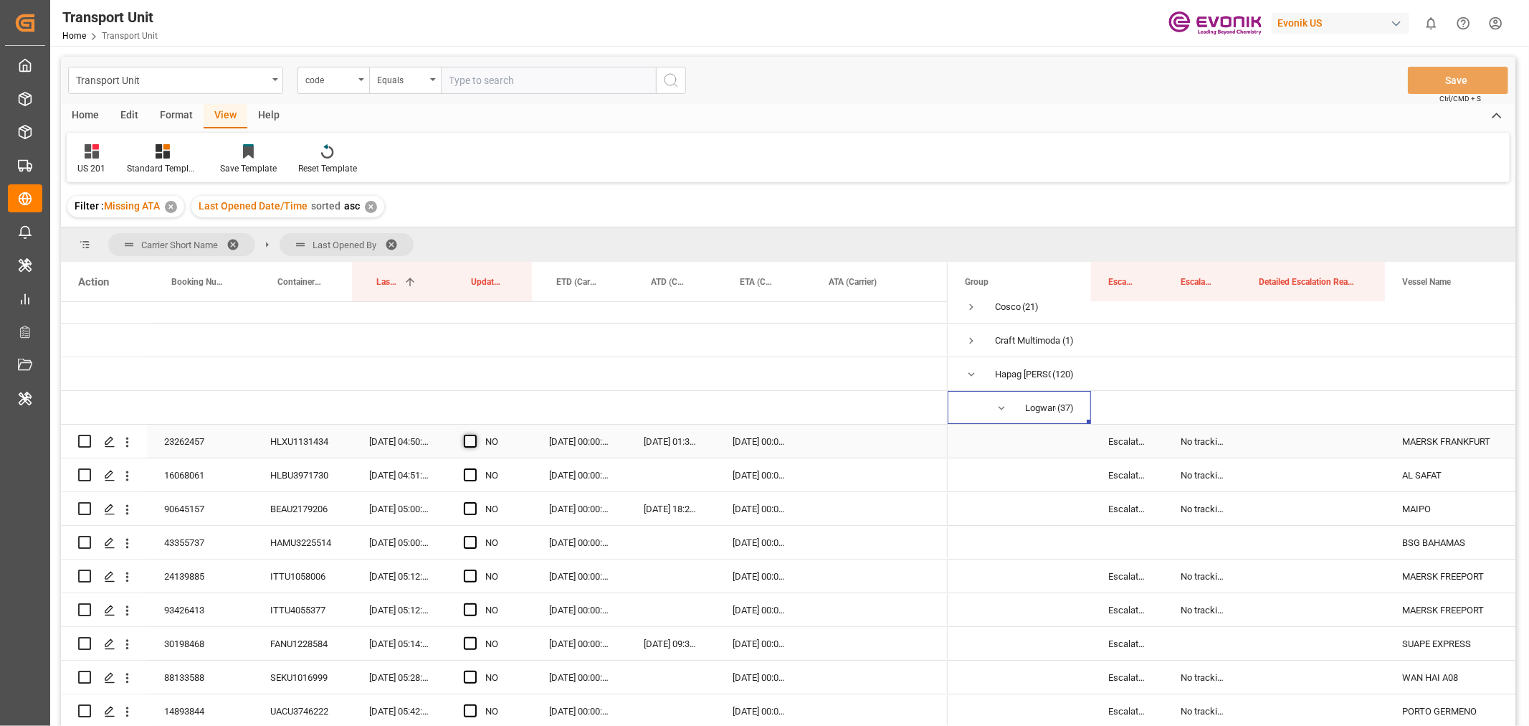
click at [469, 445] on span "Press SPACE to select this row." at bounding box center [470, 441] width 13 height 13
click at [475, 435] on input "Press SPACE to select this row." at bounding box center [475, 435] width 0 height 0
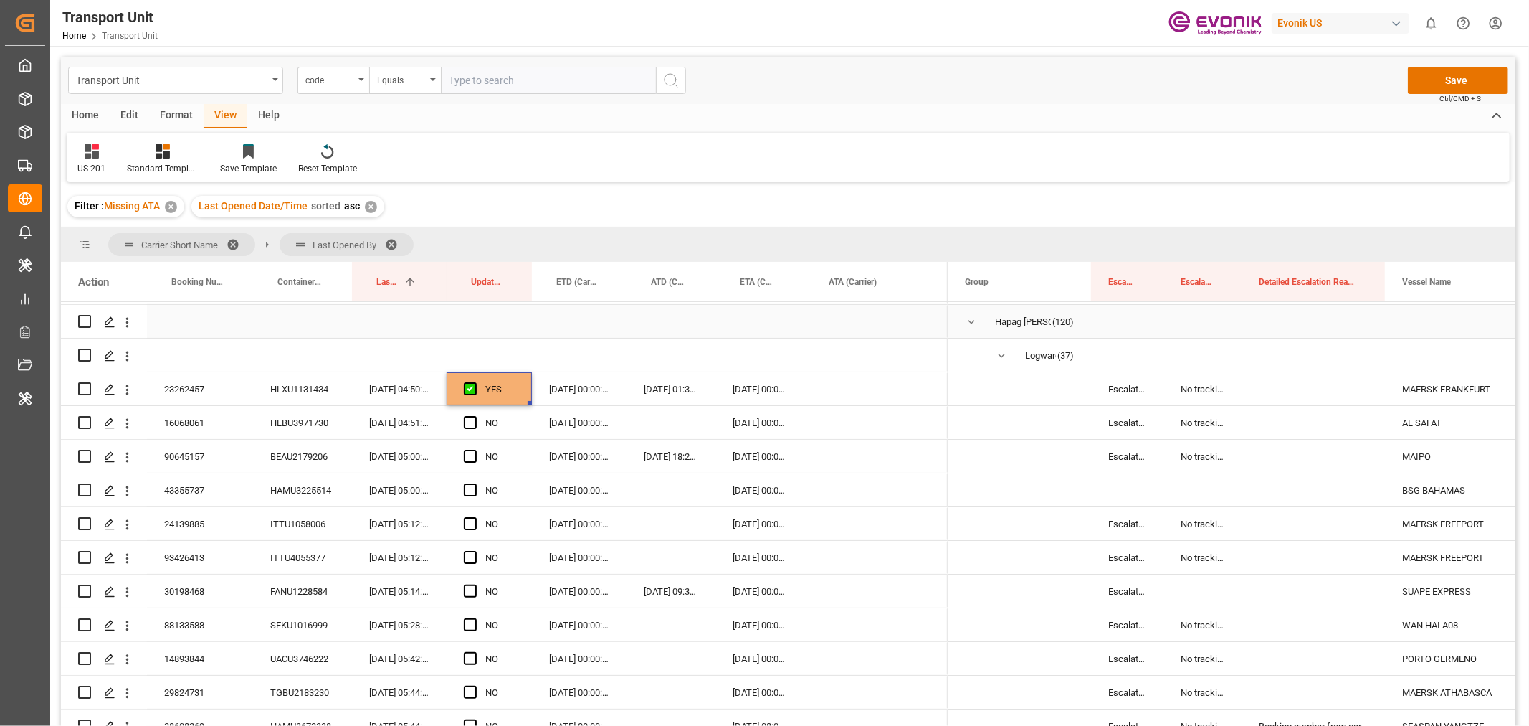
scroll to position [159, 0]
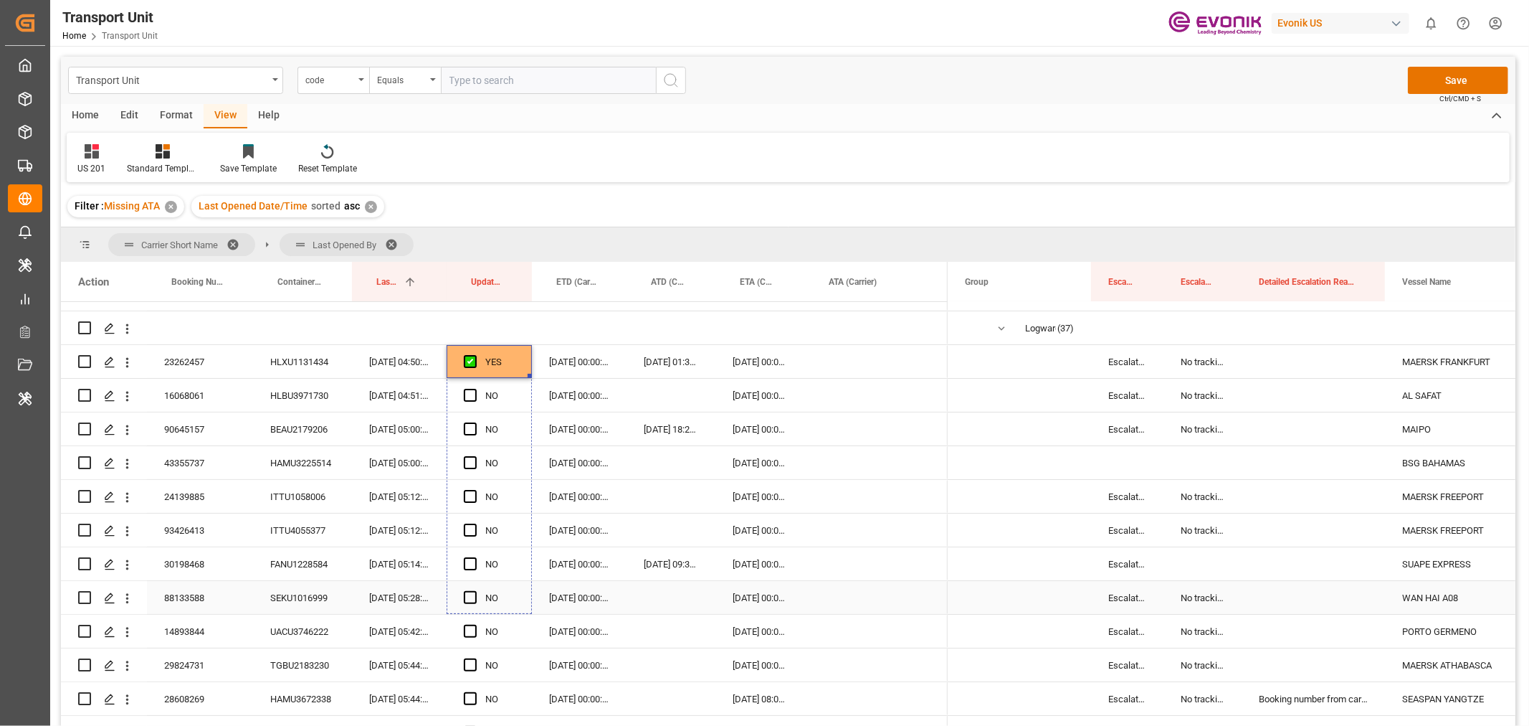
drag, startPoint x: 528, startPoint y: 375, endPoint x: 534, endPoint y: 604, distance: 228.8
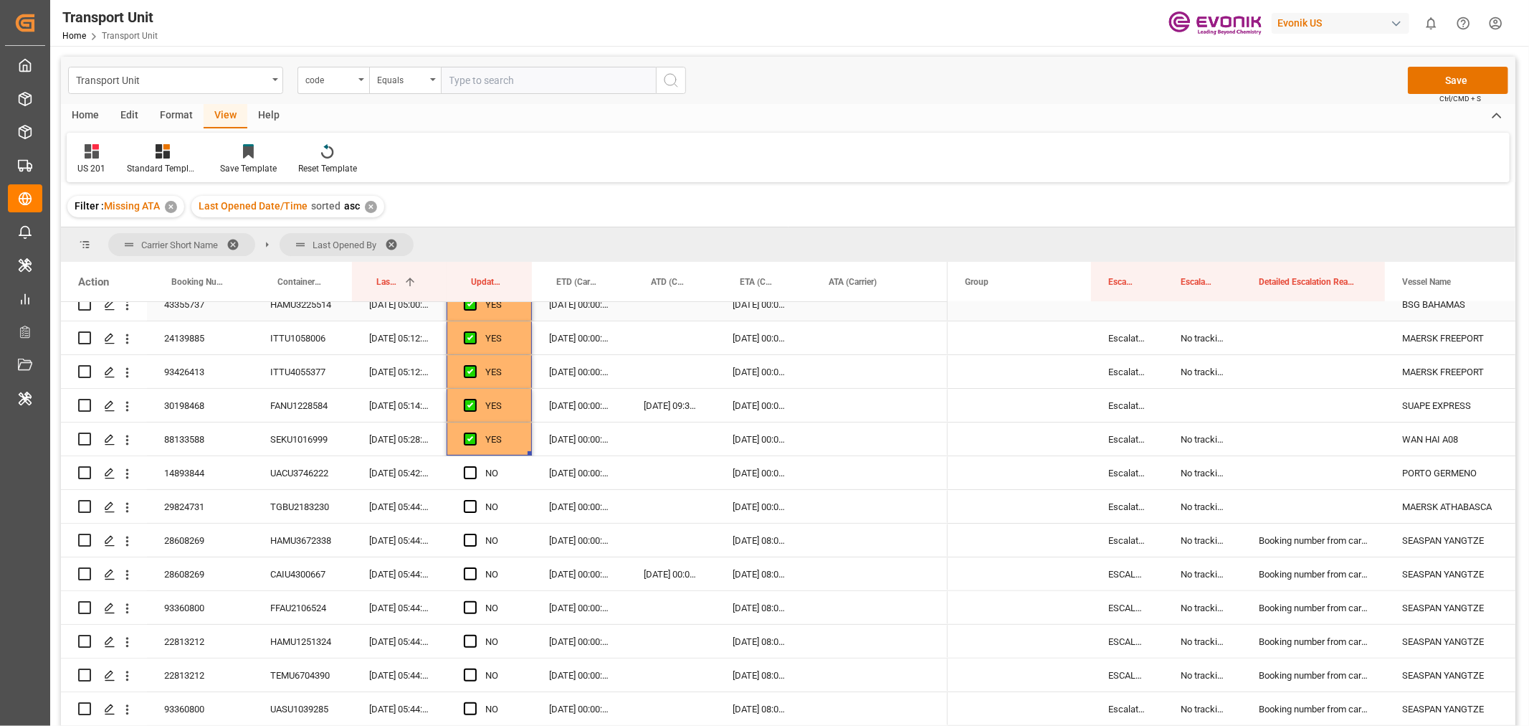
scroll to position [318, 0]
click at [181, 447] on div "88133588" at bounding box center [200, 438] width 106 height 33
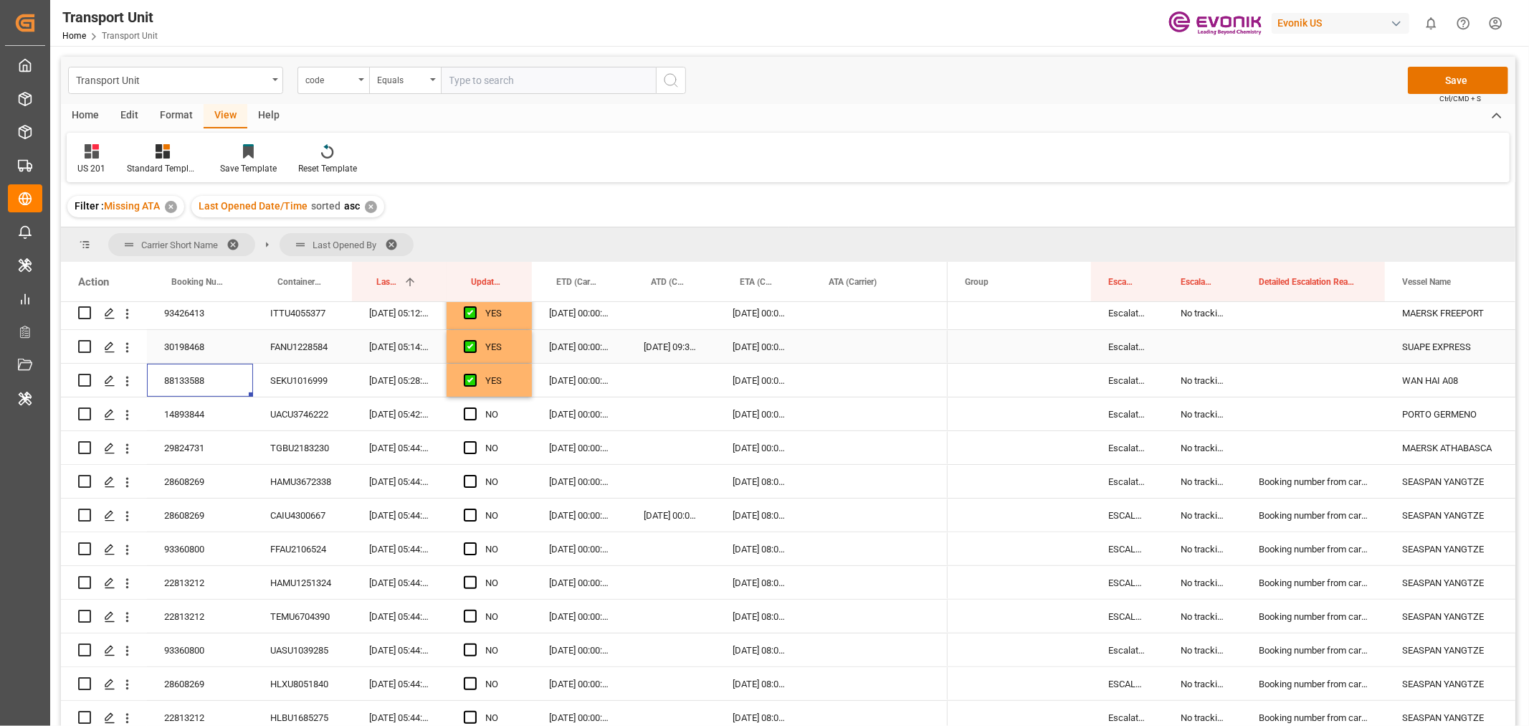
scroll to position [398, 0]
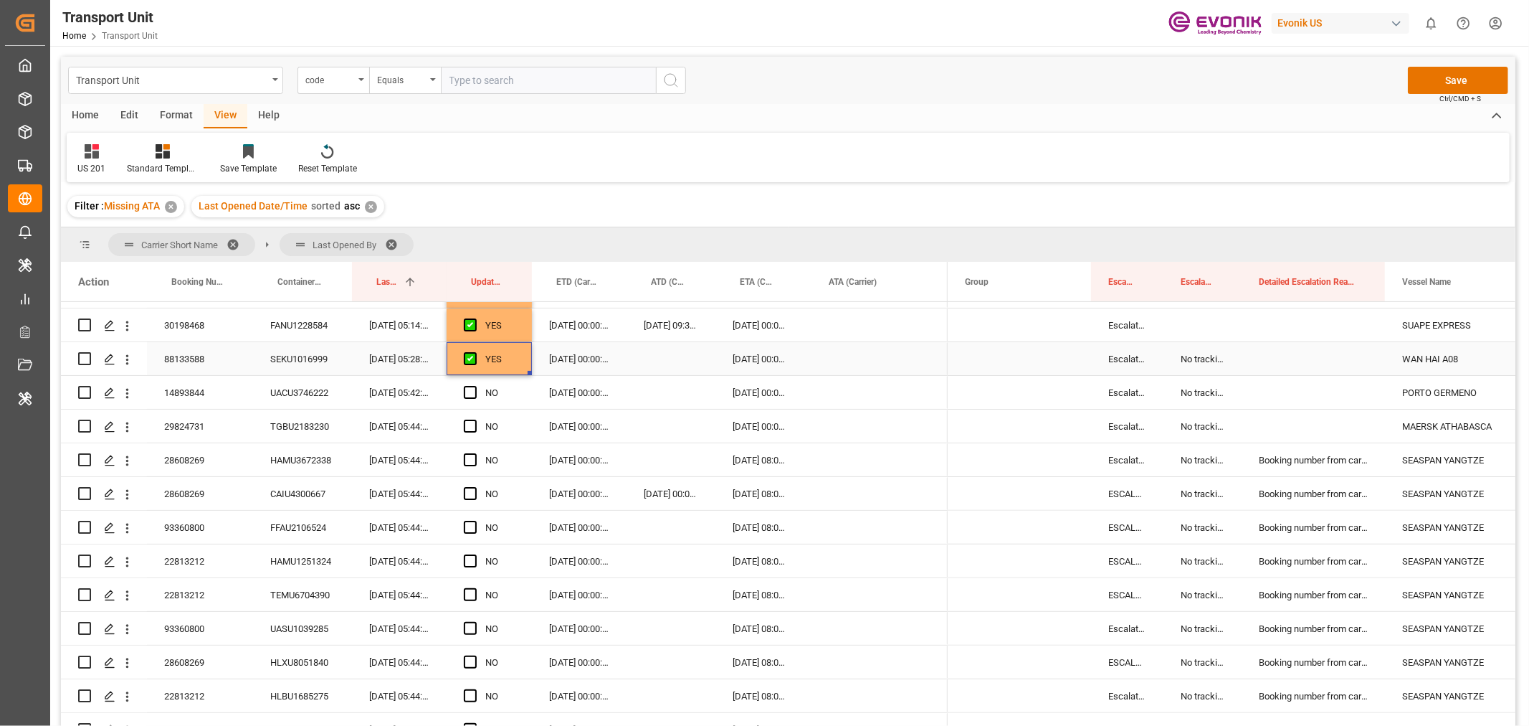
click at [505, 352] on div "YES" at bounding box center [499, 359] width 29 height 33
drag, startPoint x: 527, startPoint y: 371, endPoint x: 547, endPoint y: 615, distance: 245.3
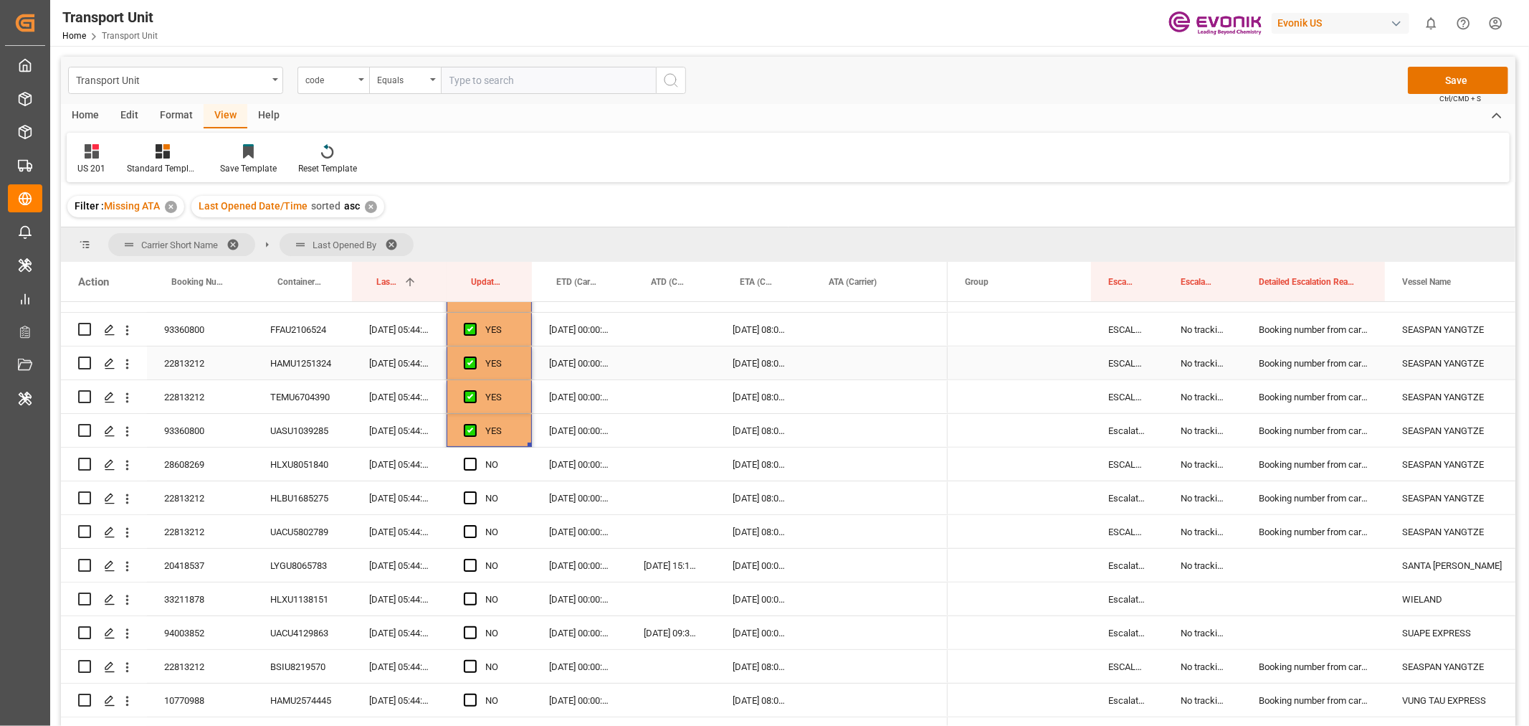
scroll to position [637, 0]
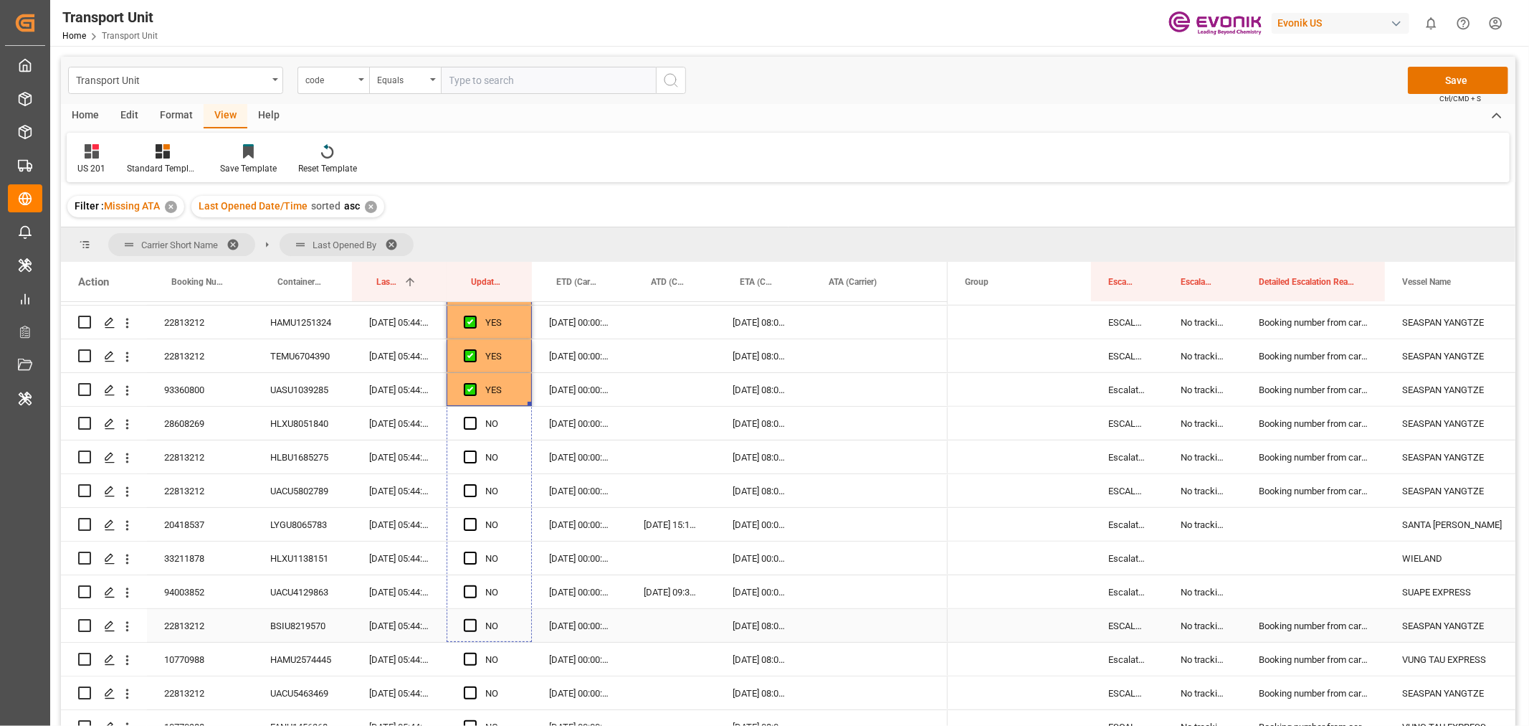
drag, startPoint x: 529, startPoint y: 402, endPoint x: 545, endPoint y: 634, distance: 232.8
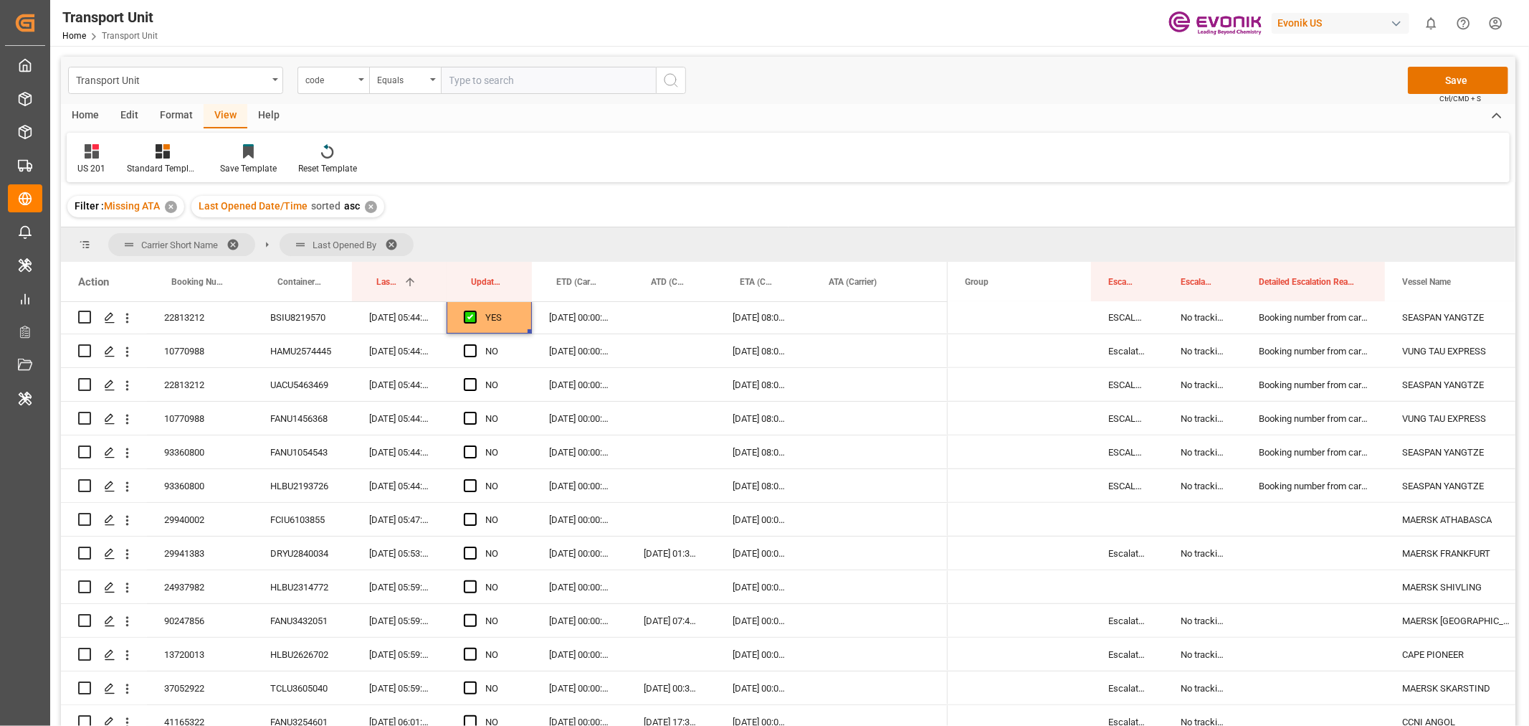
scroll to position [956, 0]
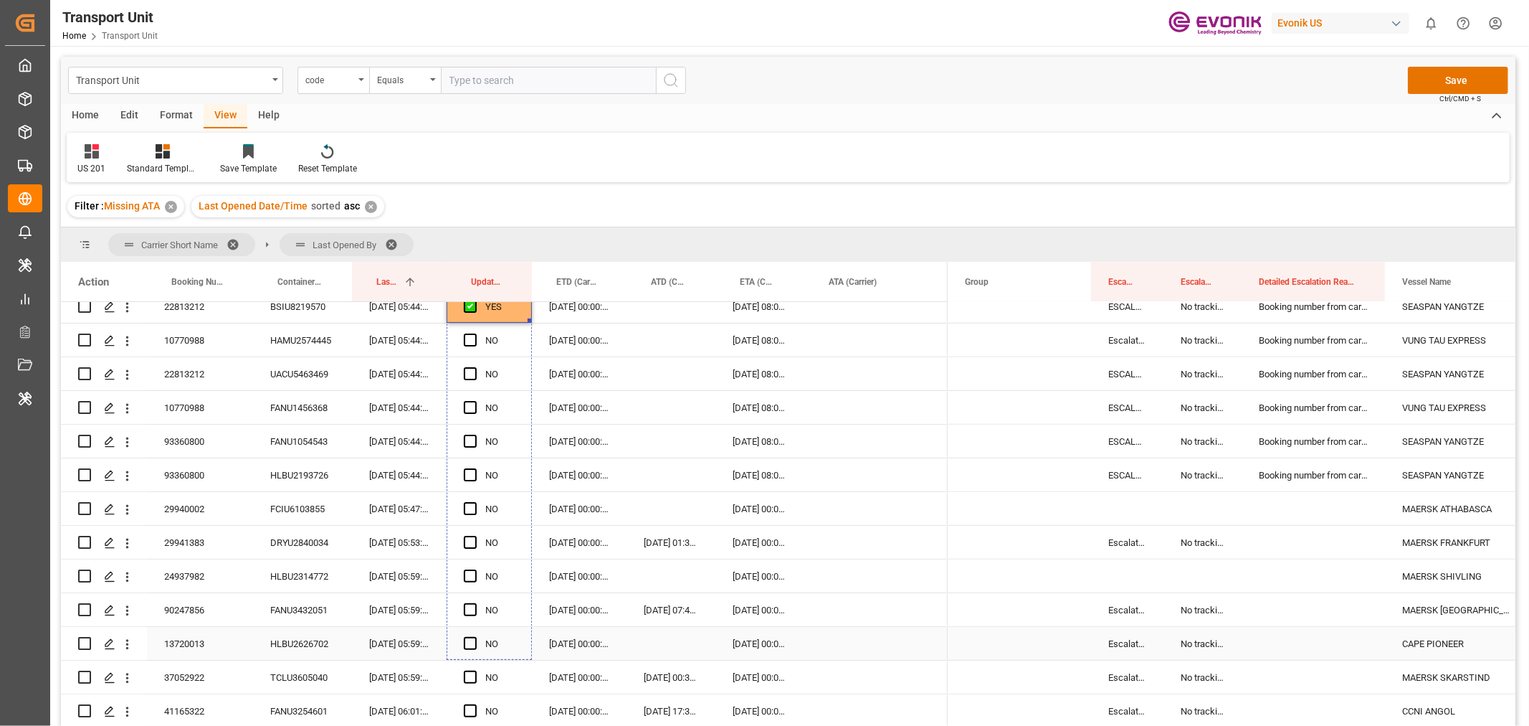
drag, startPoint x: 528, startPoint y: 320, endPoint x: 525, endPoint y: 656, distance: 336.3
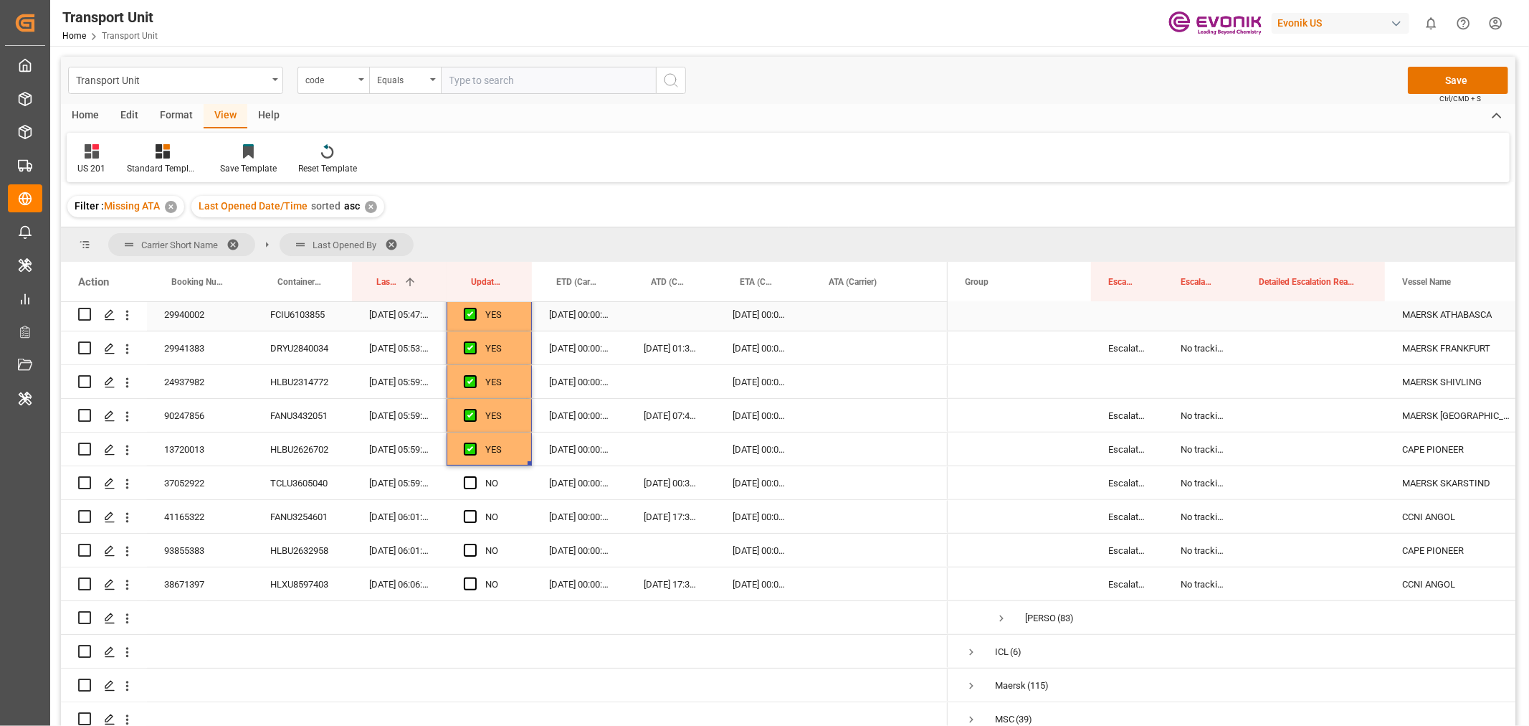
scroll to position [1195, 0]
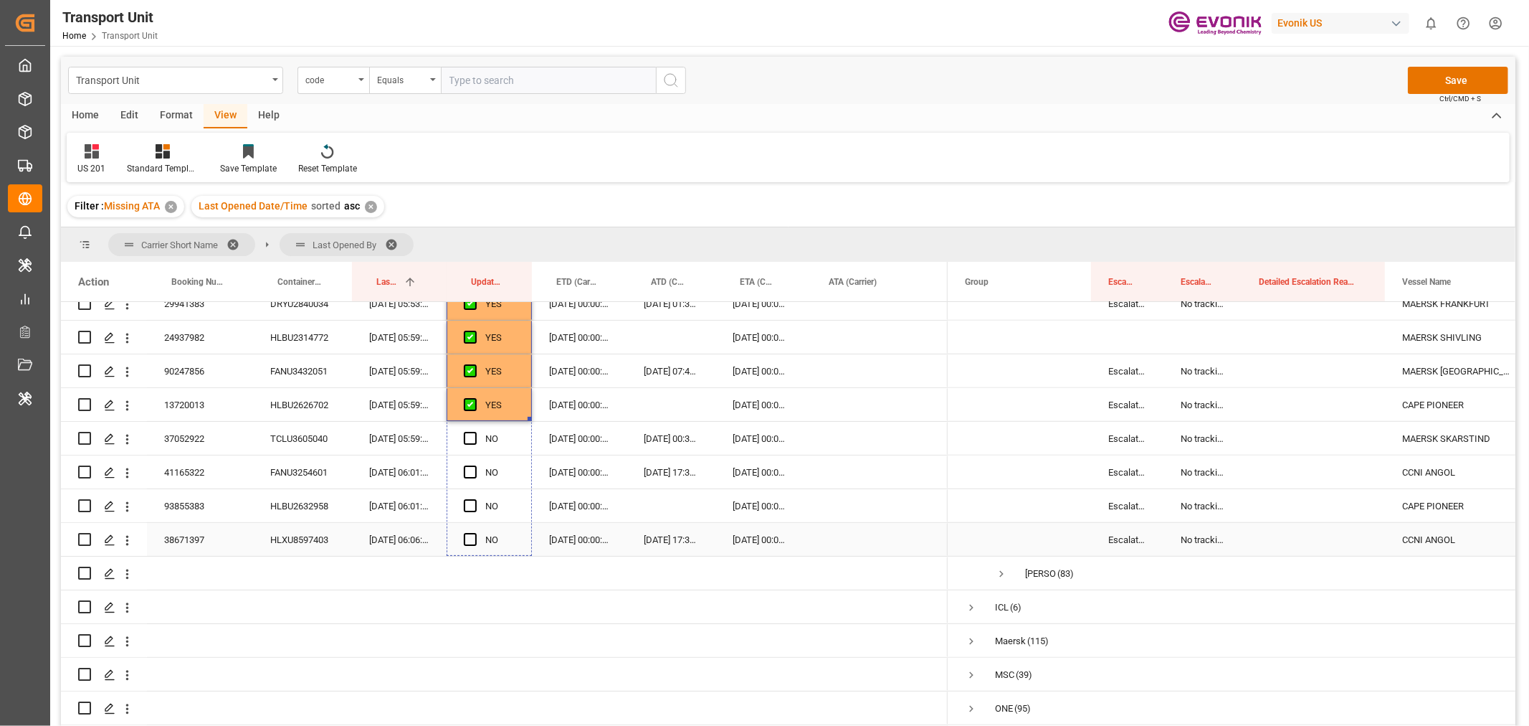
drag, startPoint x: 529, startPoint y: 417, endPoint x: 538, endPoint y: 531, distance: 115.0
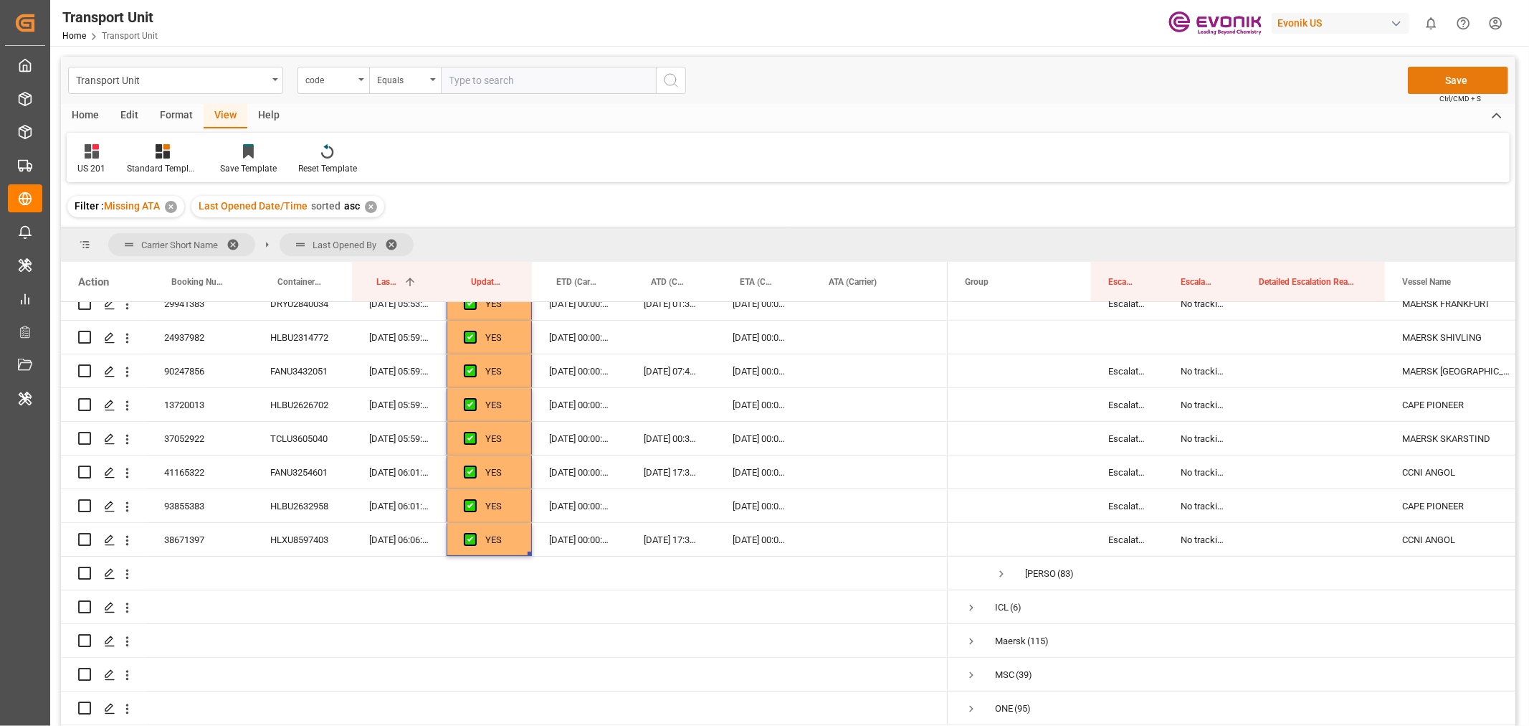
click at [1458, 70] on button "Save" at bounding box center [1458, 80] width 100 height 27
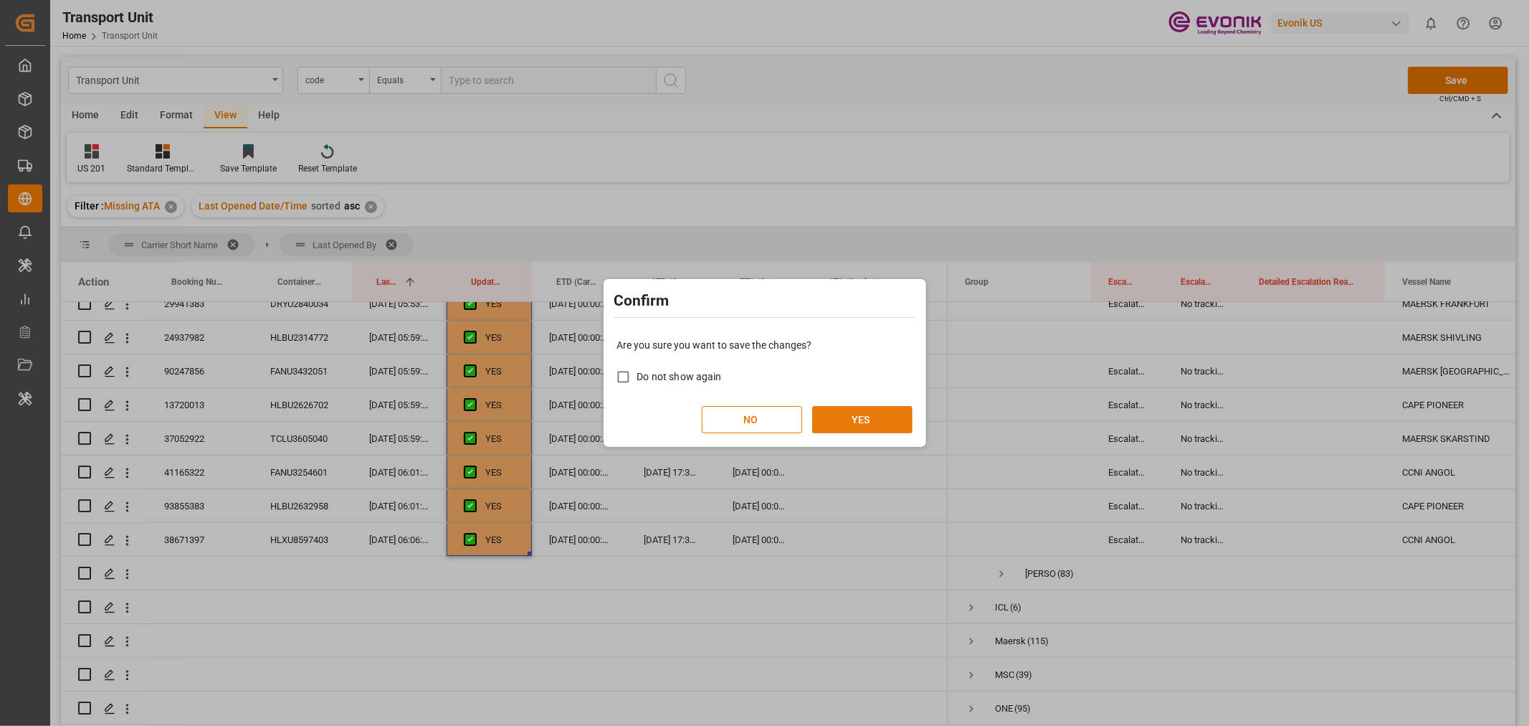
click at [835, 414] on button "YES" at bounding box center [862, 419] width 100 height 27
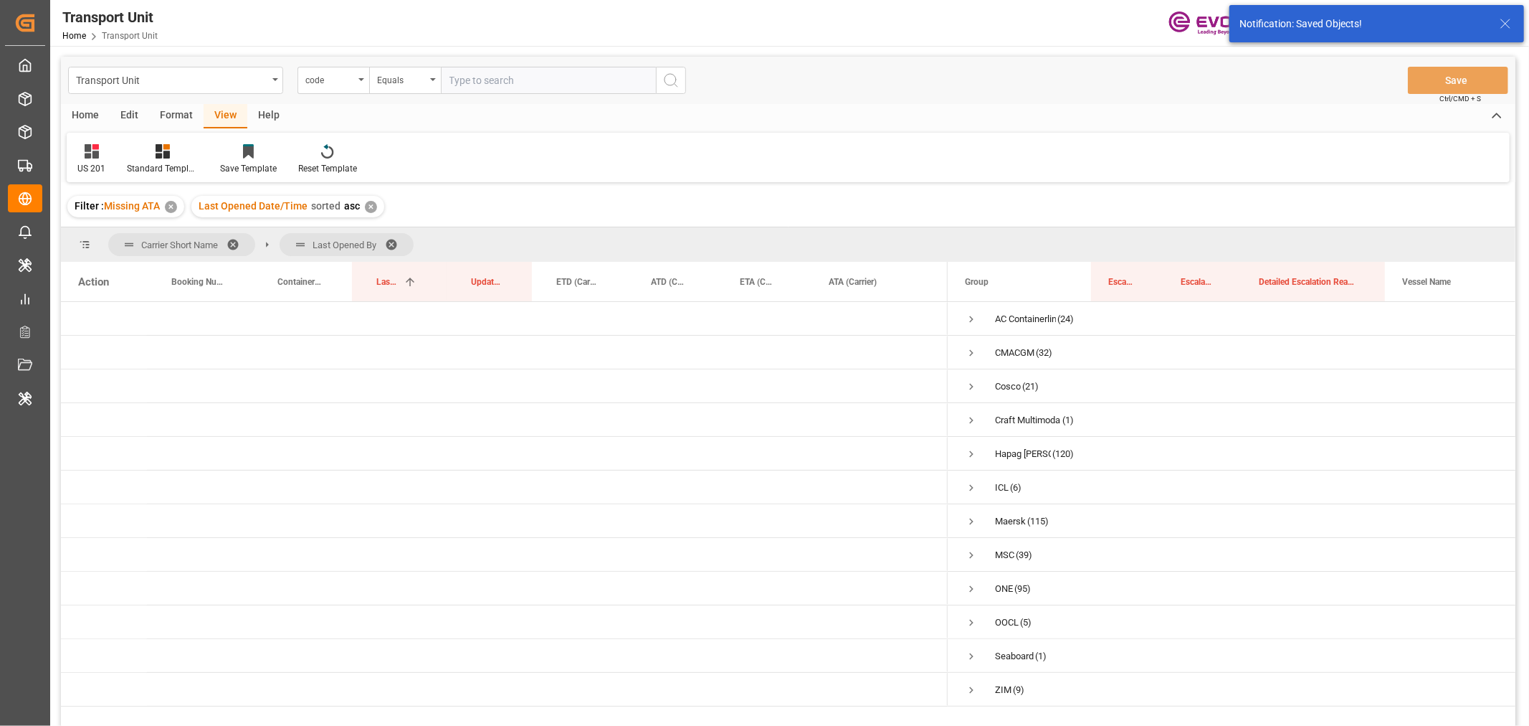
scroll to position [0, 0]
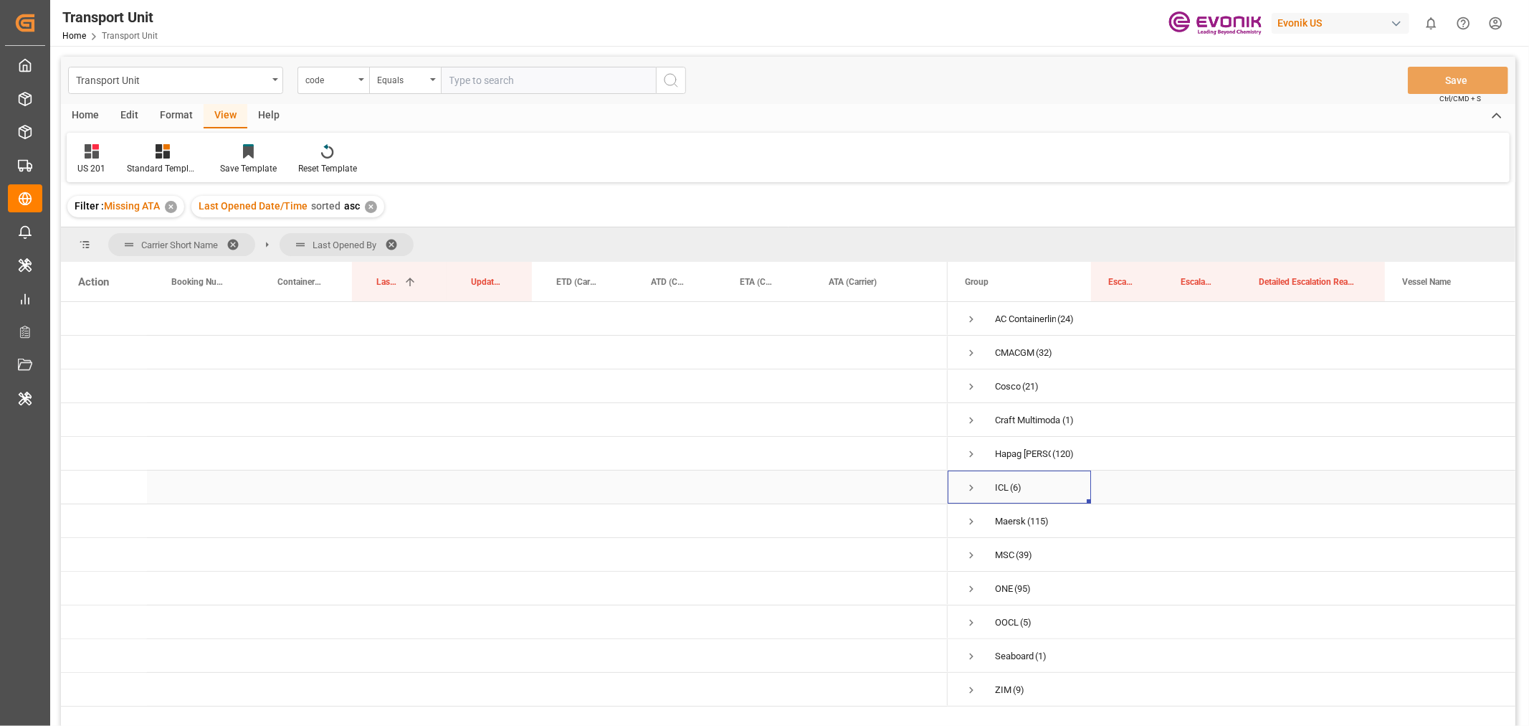
click at [976, 486] on span "Press SPACE to select this row." at bounding box center [971, 487] width 13 height 13
click at [974, 483] on span "Press SPACE to select this row." at bounding box center [971, 487] width 13 height 13
click at [974, 518] on span "Press SPACE to select this row." at bounding box center [971, 521] width 13 height 13
click at [997, 509] on span "Press SPACE to select this row." at bounding box center [1001, 511] width 13 height 13
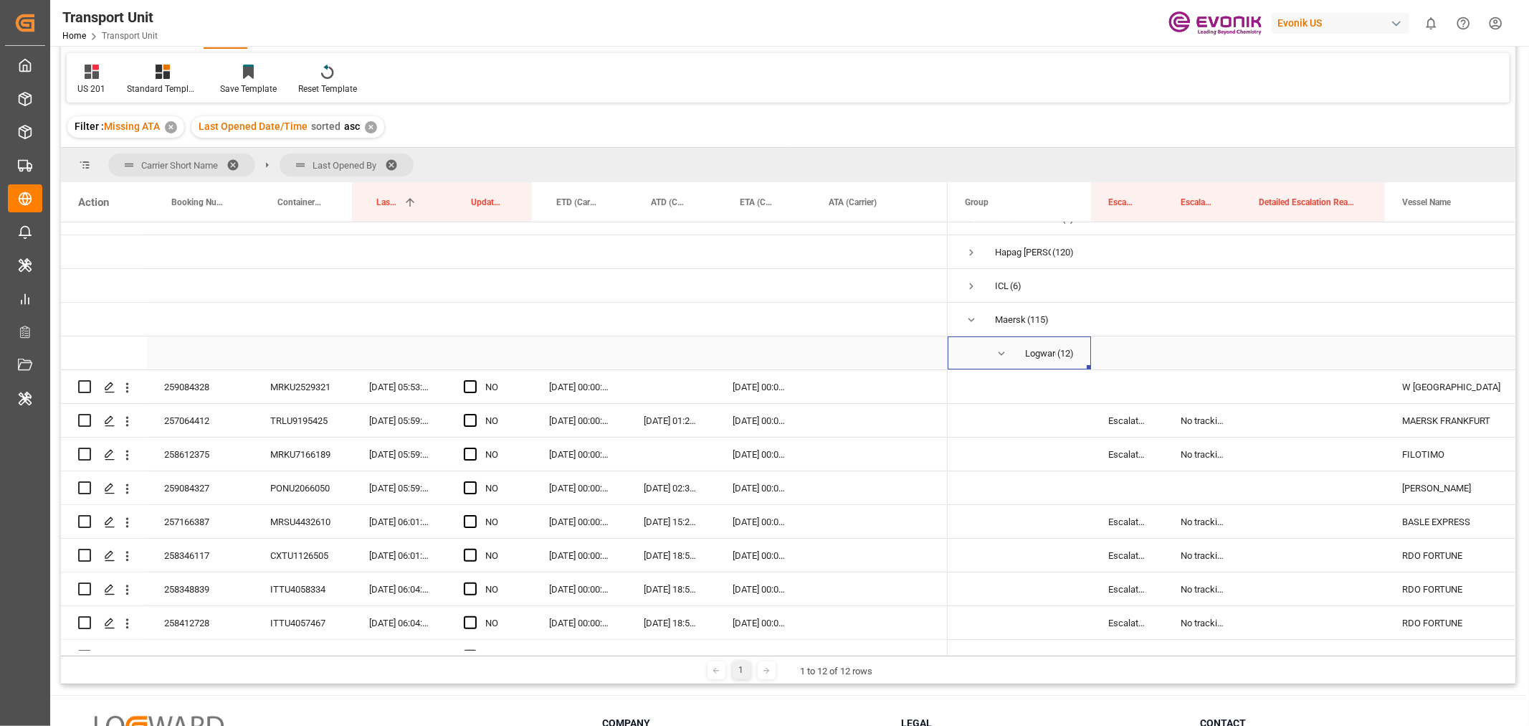
scroll to position [207, 0]
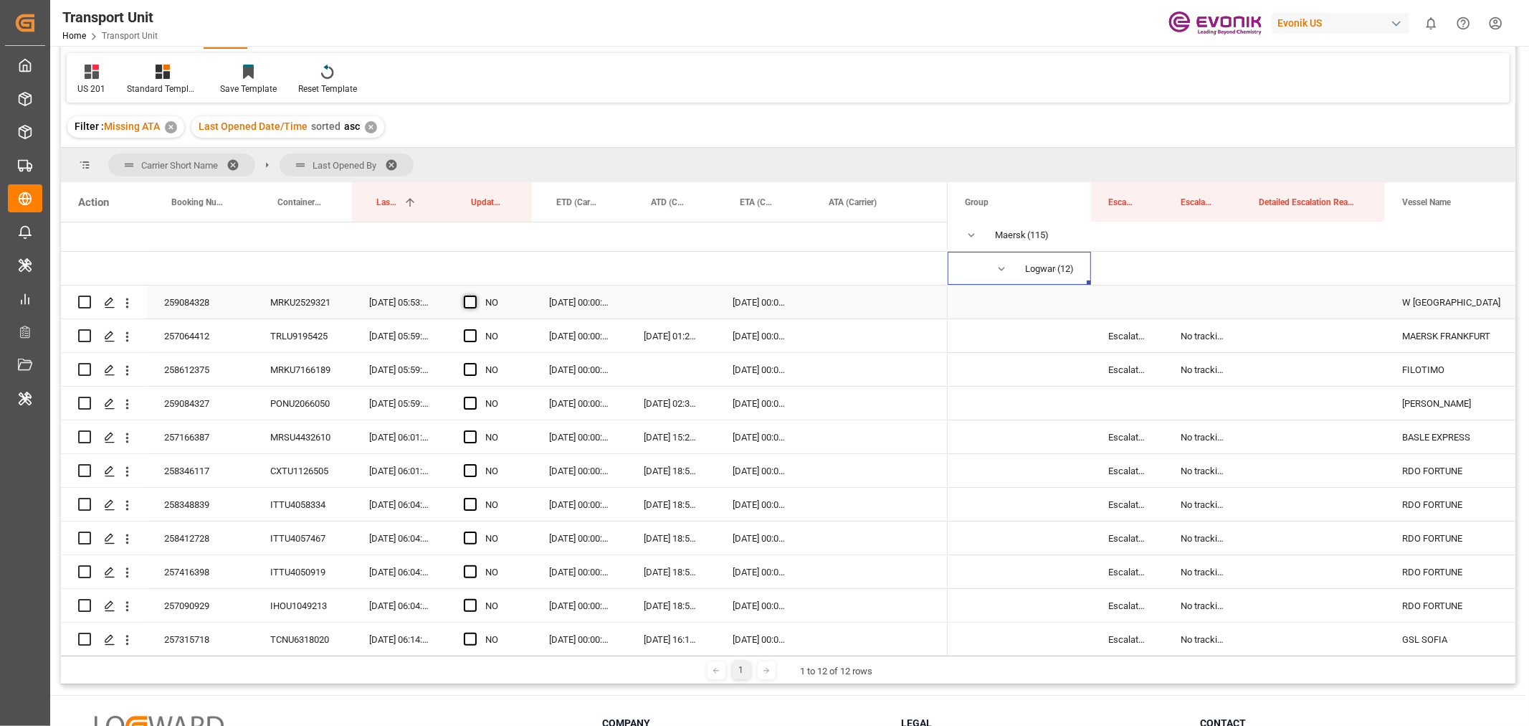
click at [467, 303] on span "Press SPACE to select this row." at bounding box center [470, 301] width 13 height 13
click at [475, 295] on input "Press SPACE to select this row." at bounding box center [475, 295] width 0 height 0
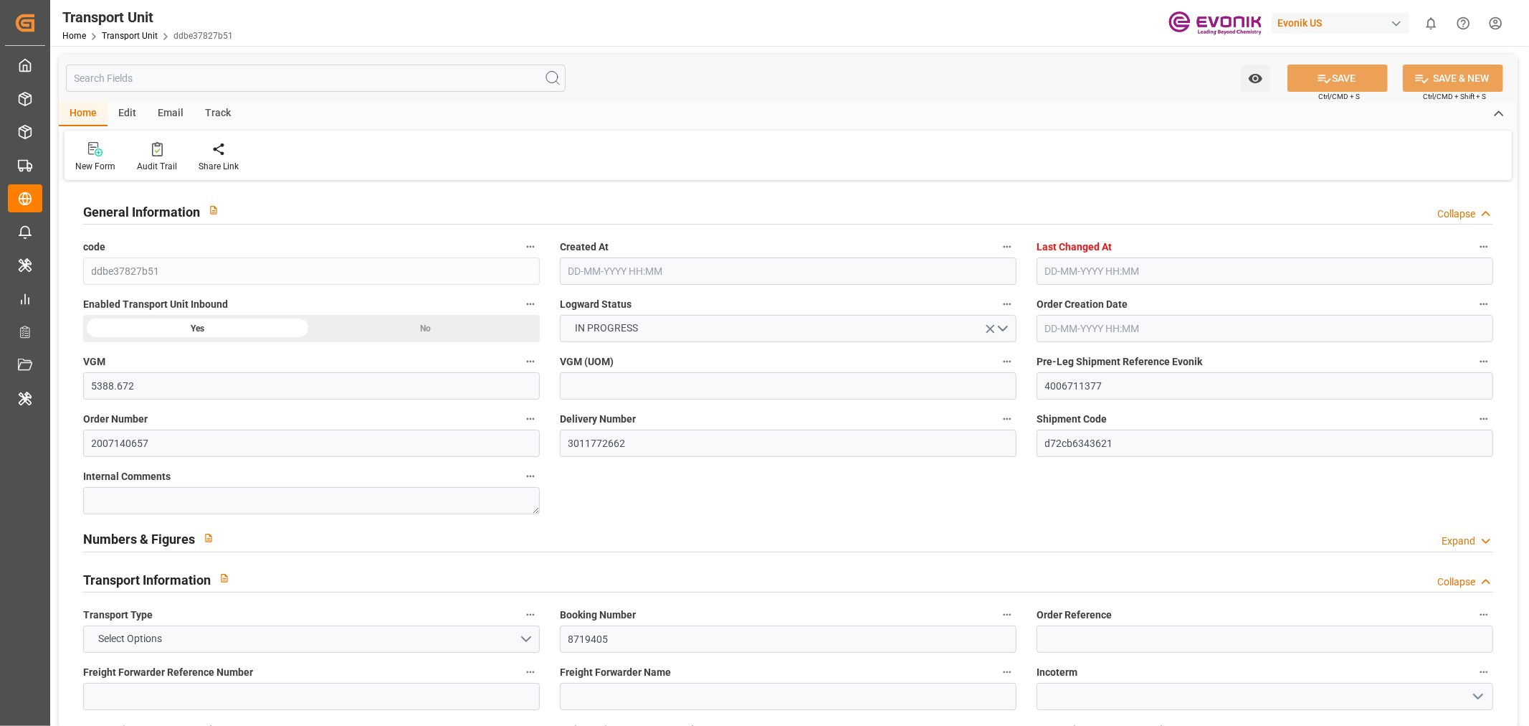
type input "5388.672"
type input "Seaboard"
type input "Seaboard Marine Ltd"
type input "USEWR"
type input "GTSTC"
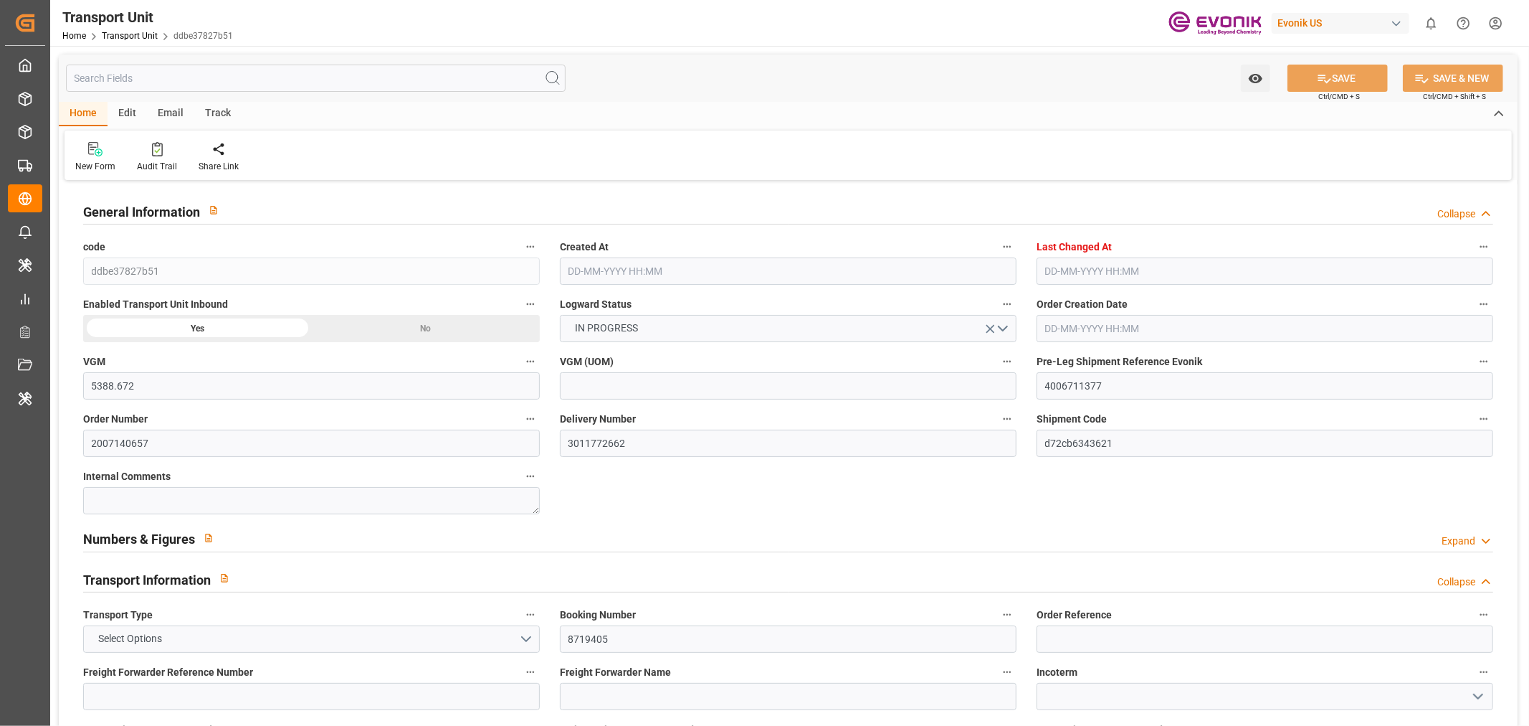
type input "9477294"
type input "5772.672"
type input "20-08-2025 03:56"
type input "23-09-2025 06:42"
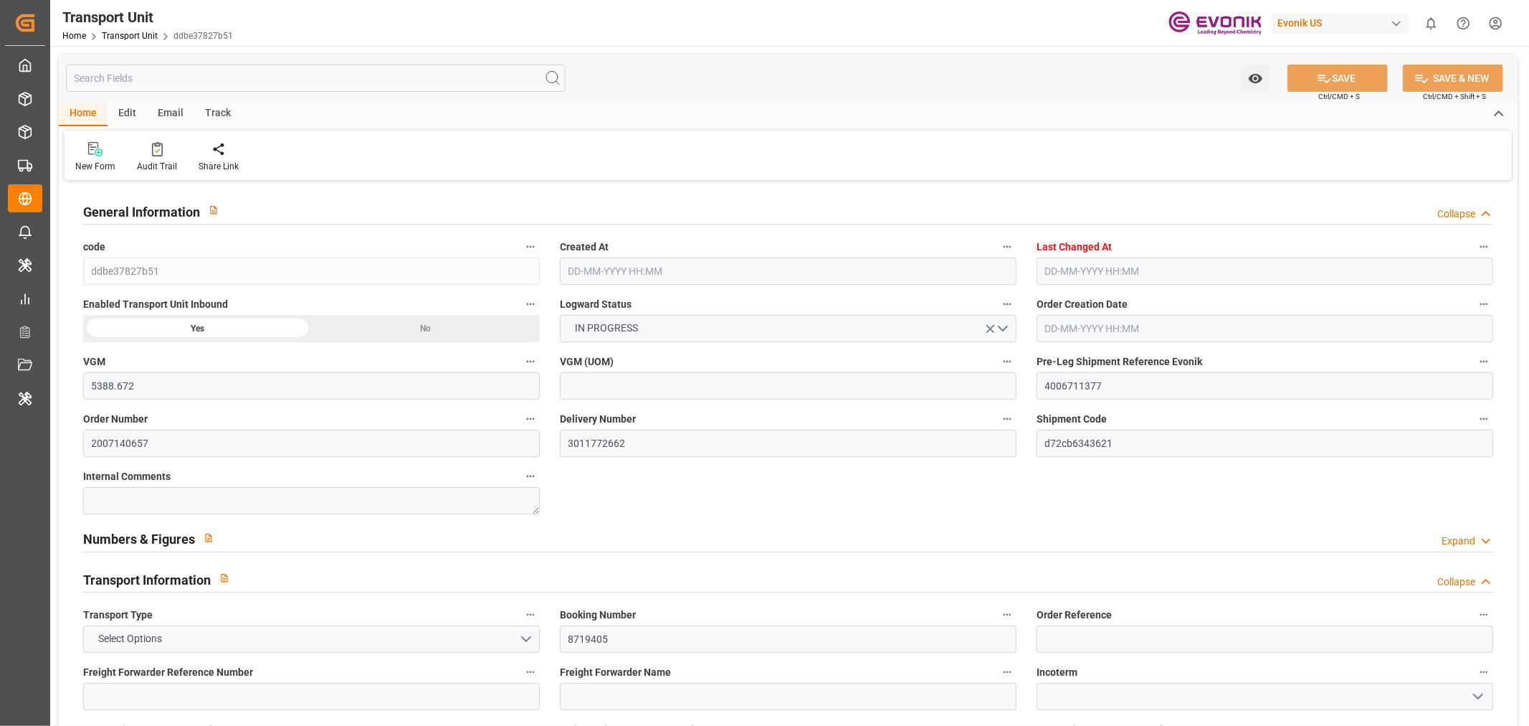
type input "08-10-2025"
type input "04-09-2025 00:00"
type input "07-09-2025 00:00"
type input "04-09-2025 00:00"
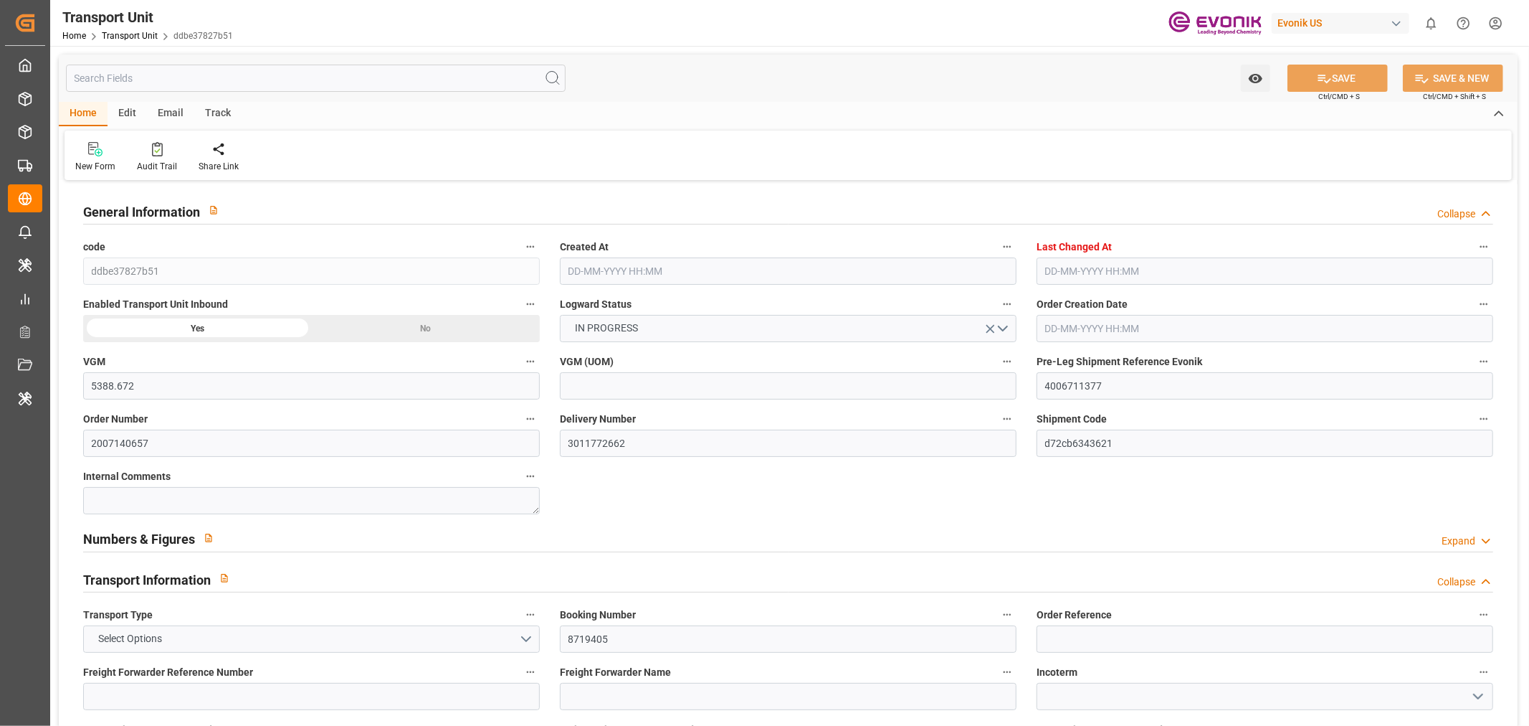
type input "28-09-2025 00:00"
type input "14-09-2025 00:00"
type input "02-09-2025 00:00"
type input "04-09-2025"
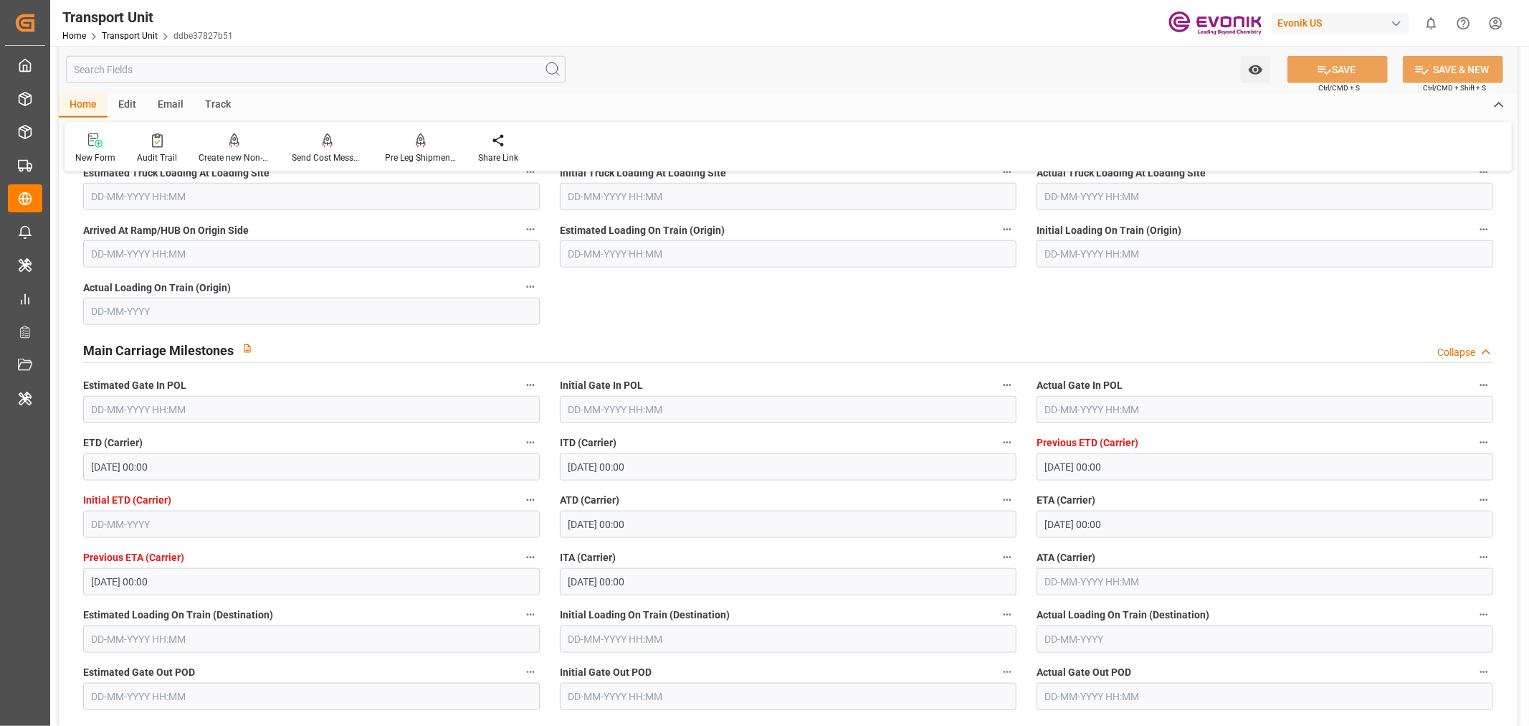
scroll to position [637, 0]
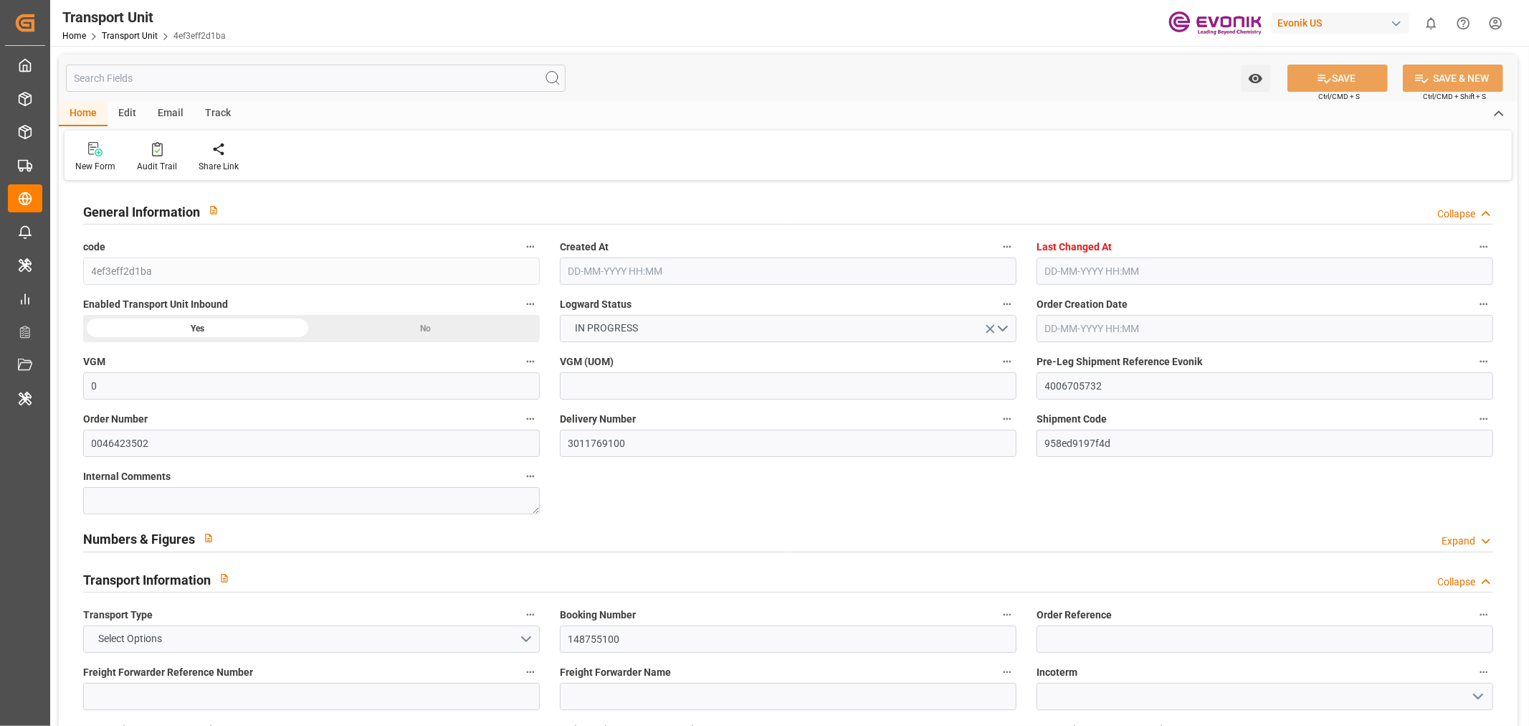
type input "0"
type input "ICL"
type input "Independent Container Line Limited"
type input "USCHT"
type input "BEANR"
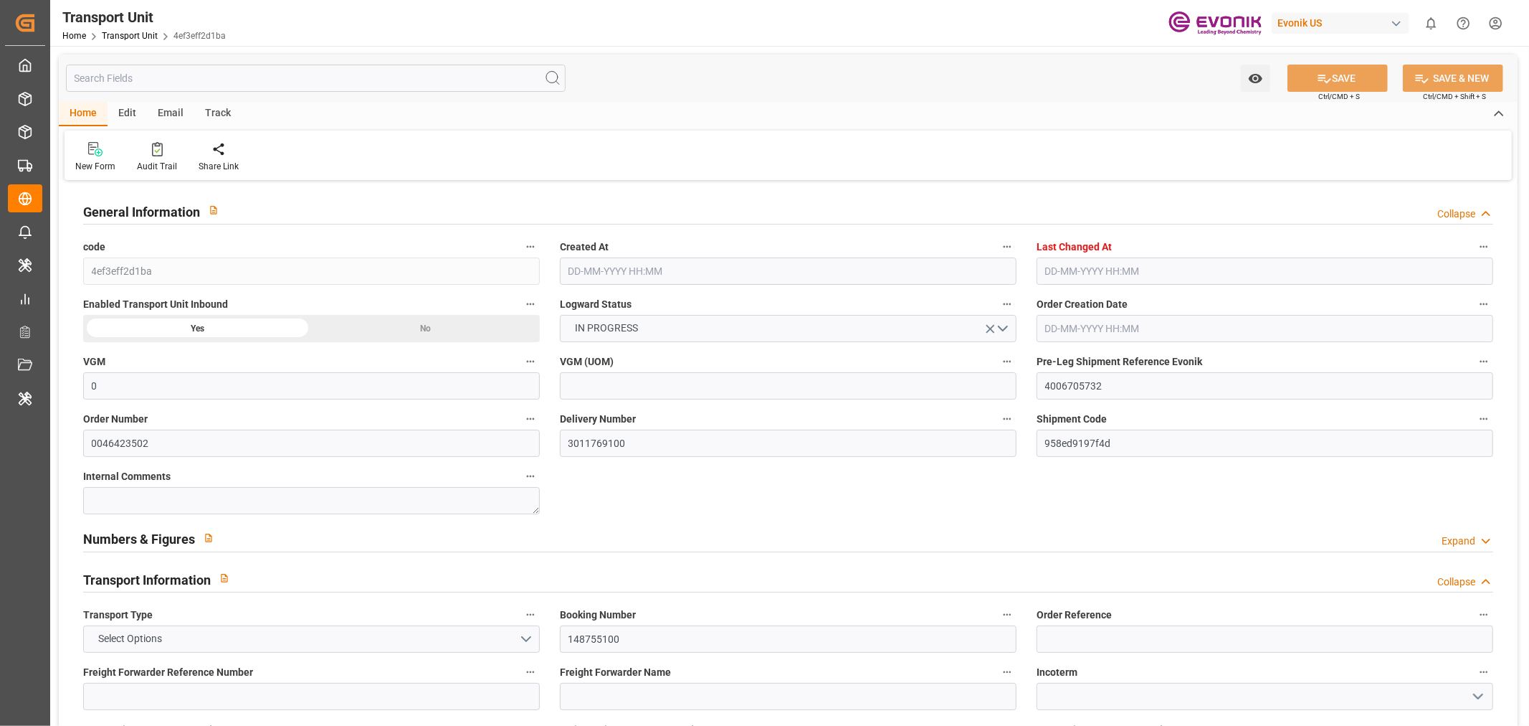
type input "16253.6"
type input "[DATE] 03:08"
type input "[DATE] 07:23"
type input "[DATE]"
type input "[DATE] 00:00"
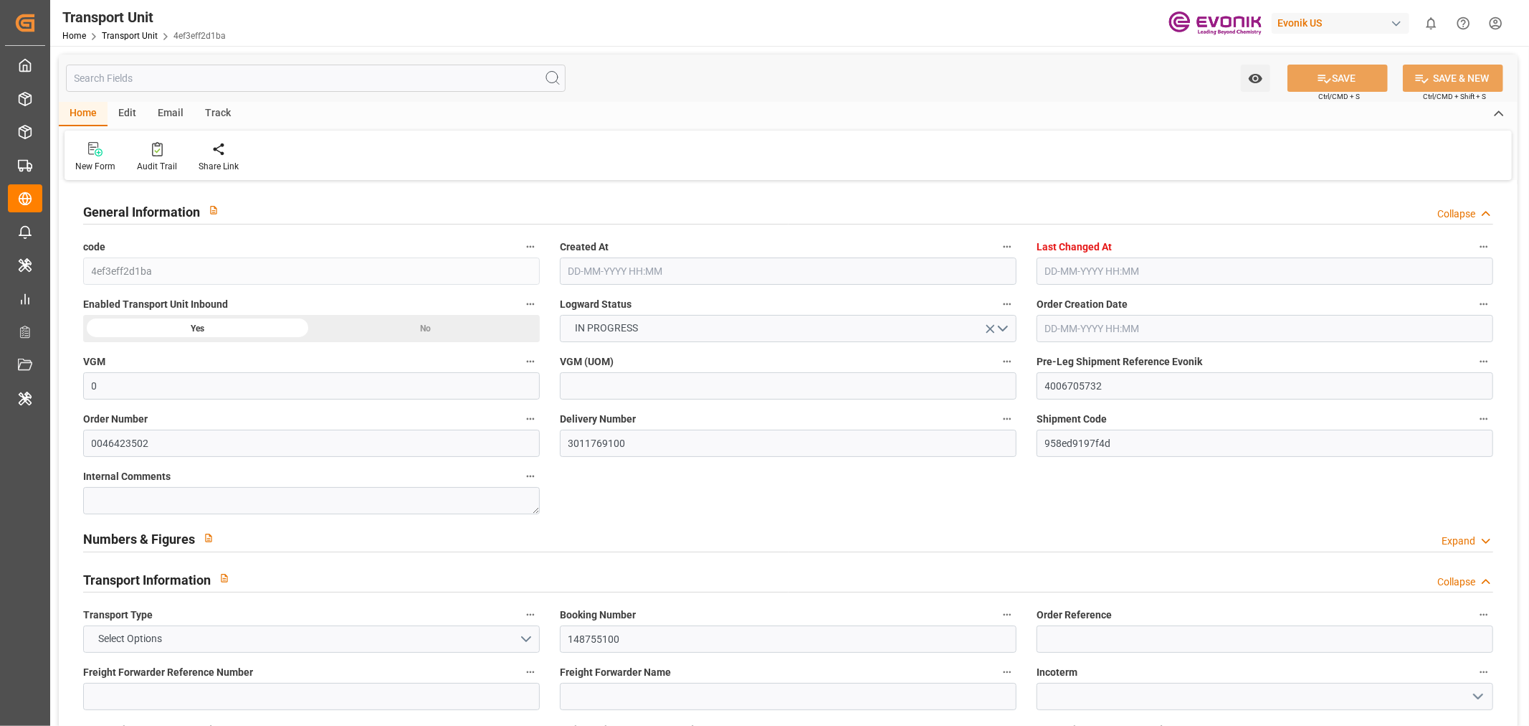
type input "[DATE] 00:00"
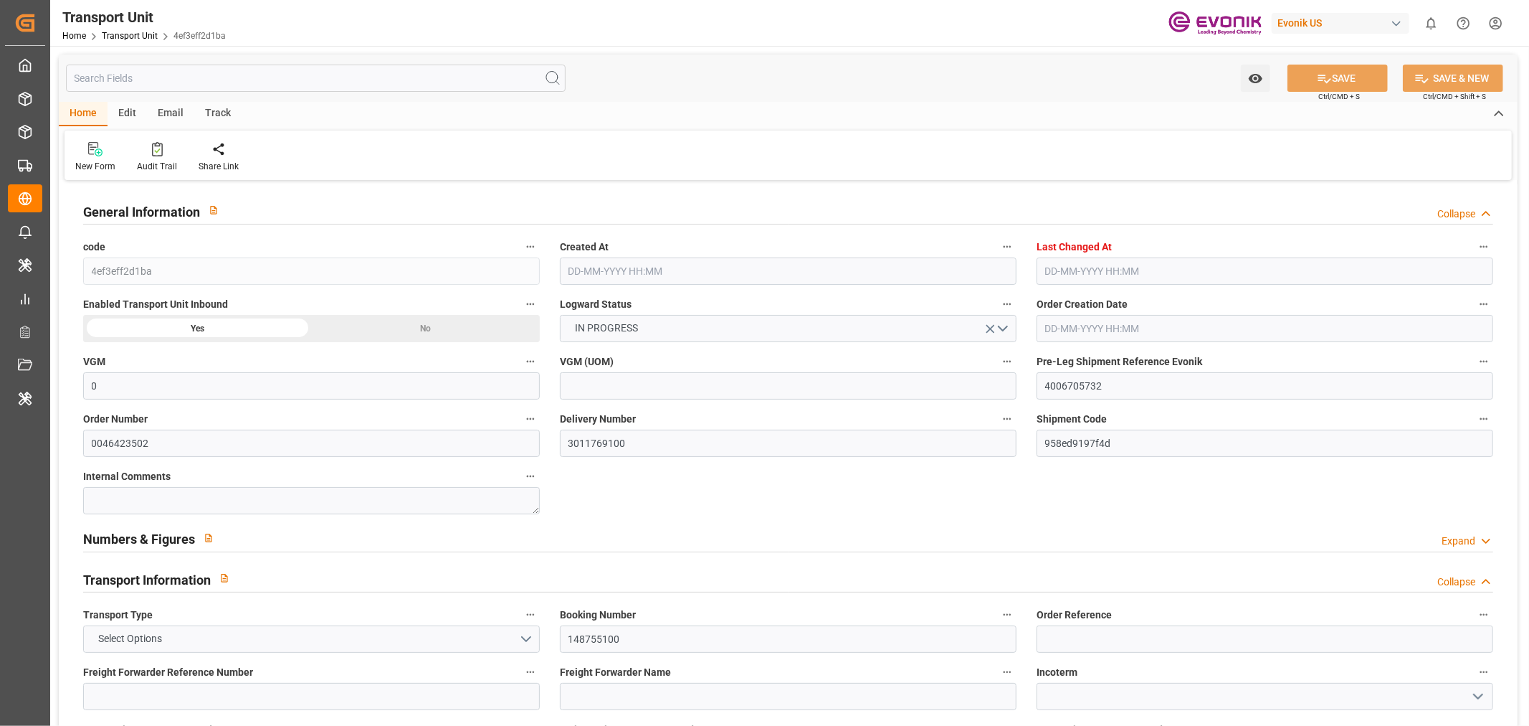
type input "[DATE] 14:00"
type input "[DATE]"
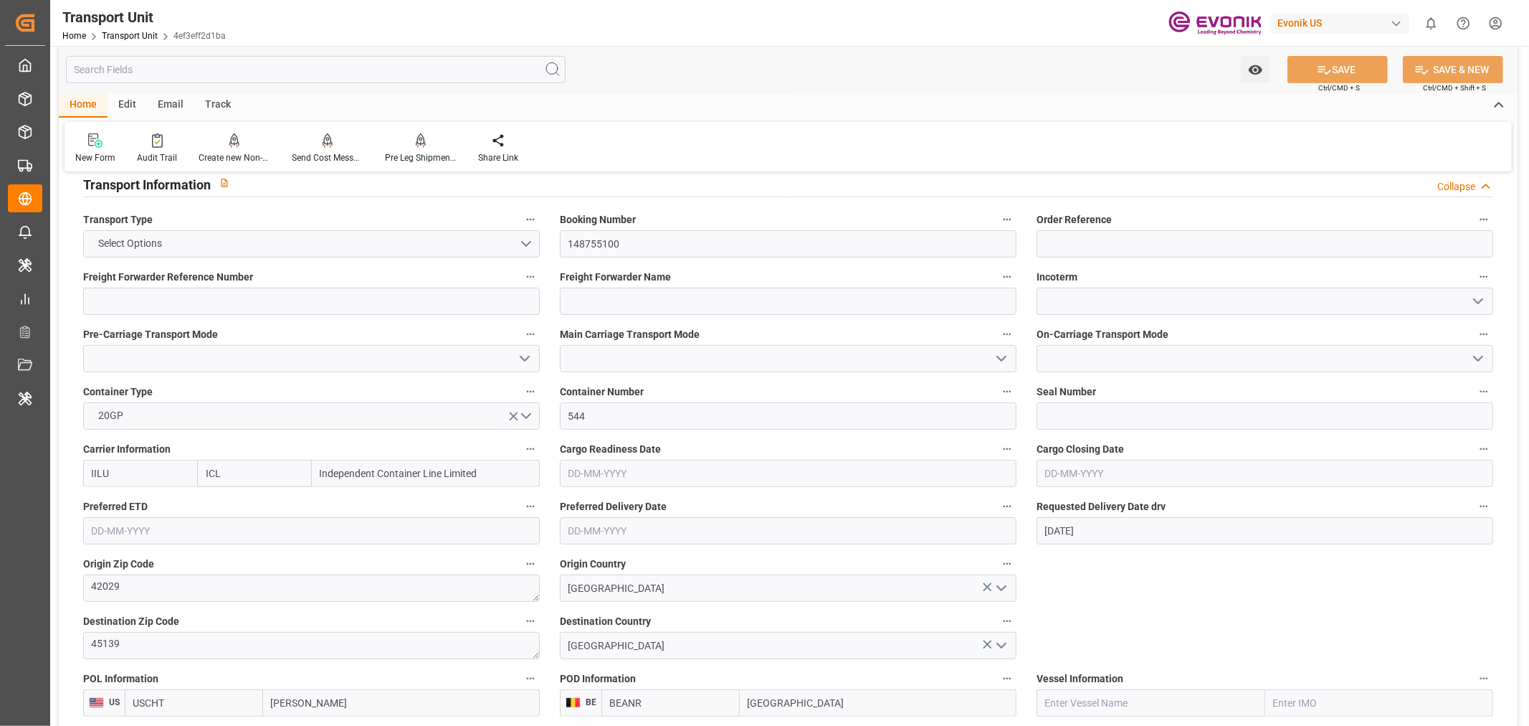
scroll to position [398, 0]
click at [583, 419] on input "544" at bounding box center [788, 412] width 457 height 27
paste input "SEGU3873975"
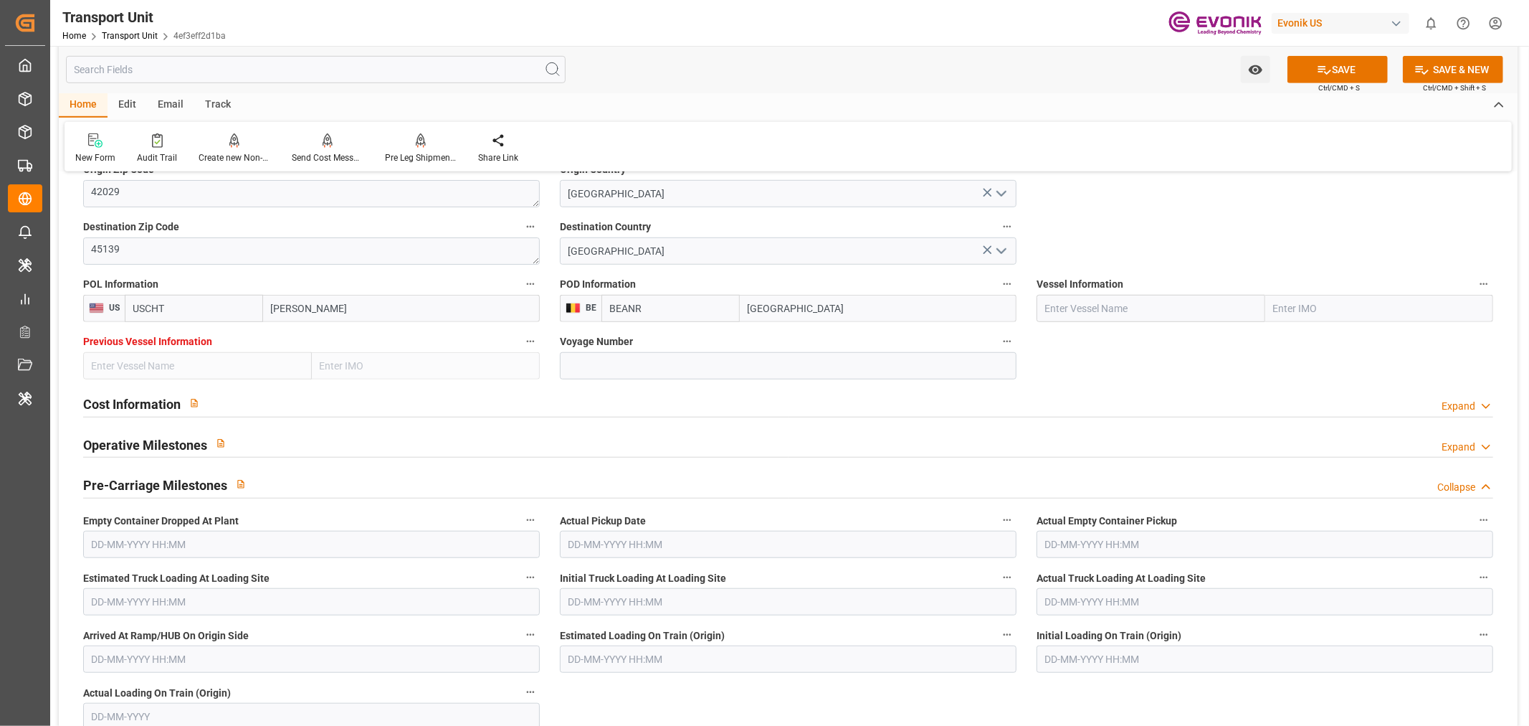
scroll to position [797, 0]
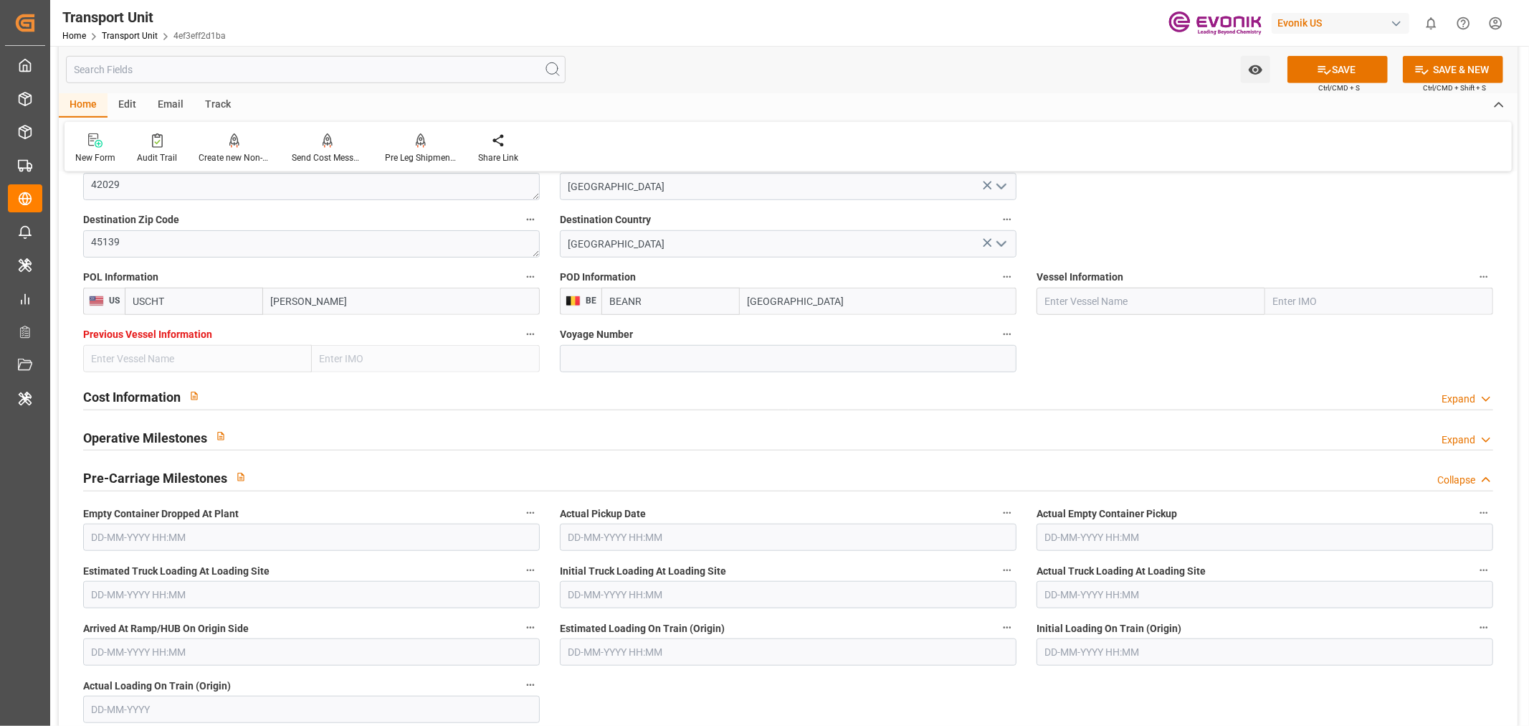
type input "SEGU3873975"
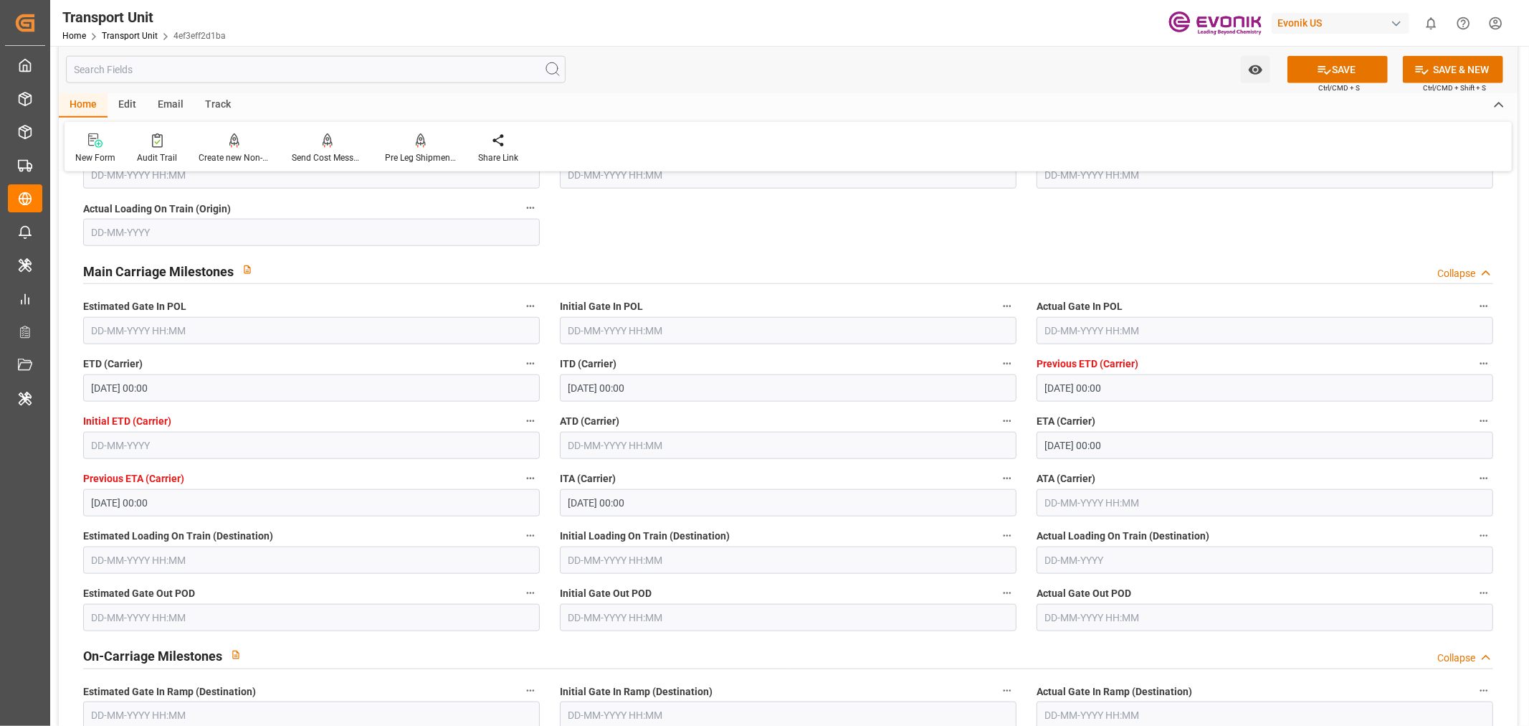
scroll to position [1274, 0]
click at [1092, 331] on input "text" at bounding box center [1265, 329] width 457 height 27
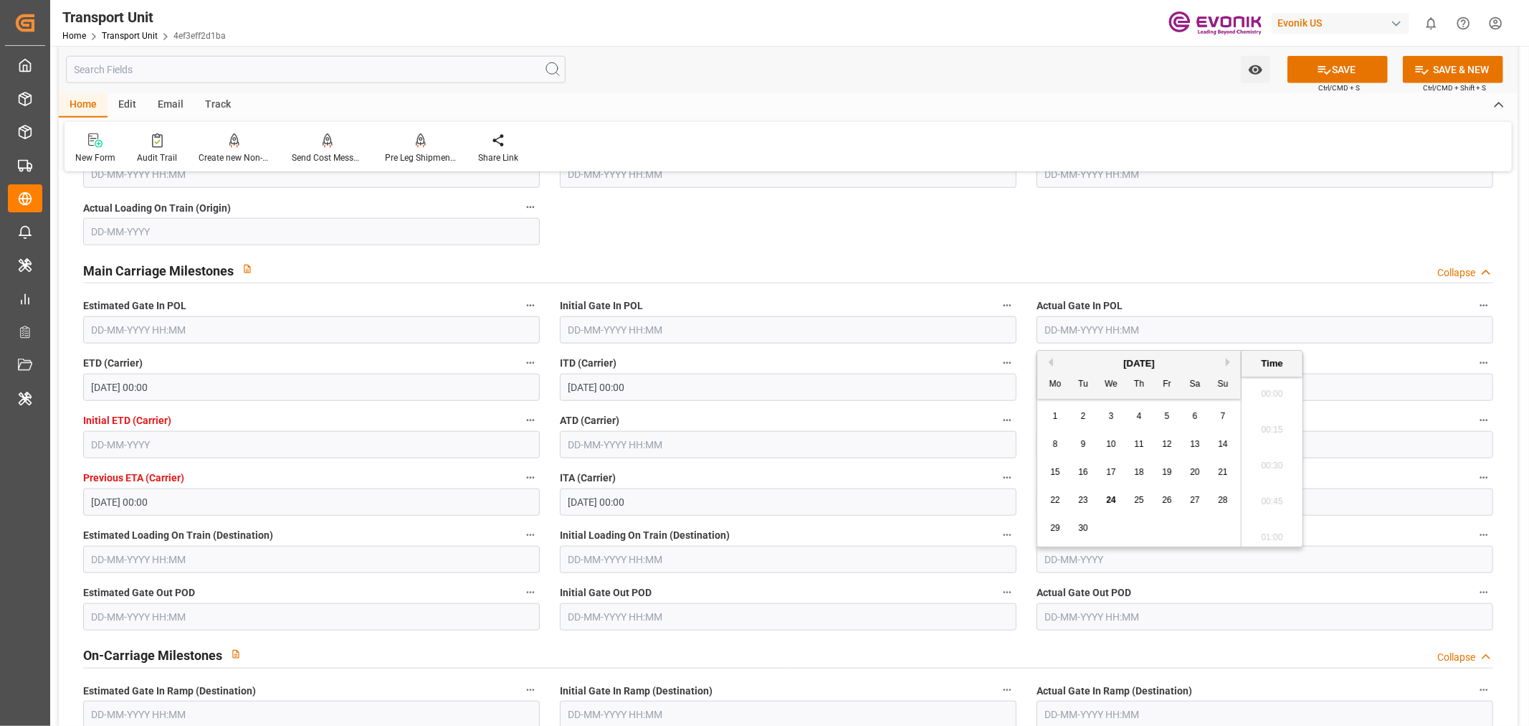
scroll to position [1582, 0]
click at [1081, 446] on span "9" at bounding box center [1083, 444] width 5 height 10
type input "09-09-2025 00:00"
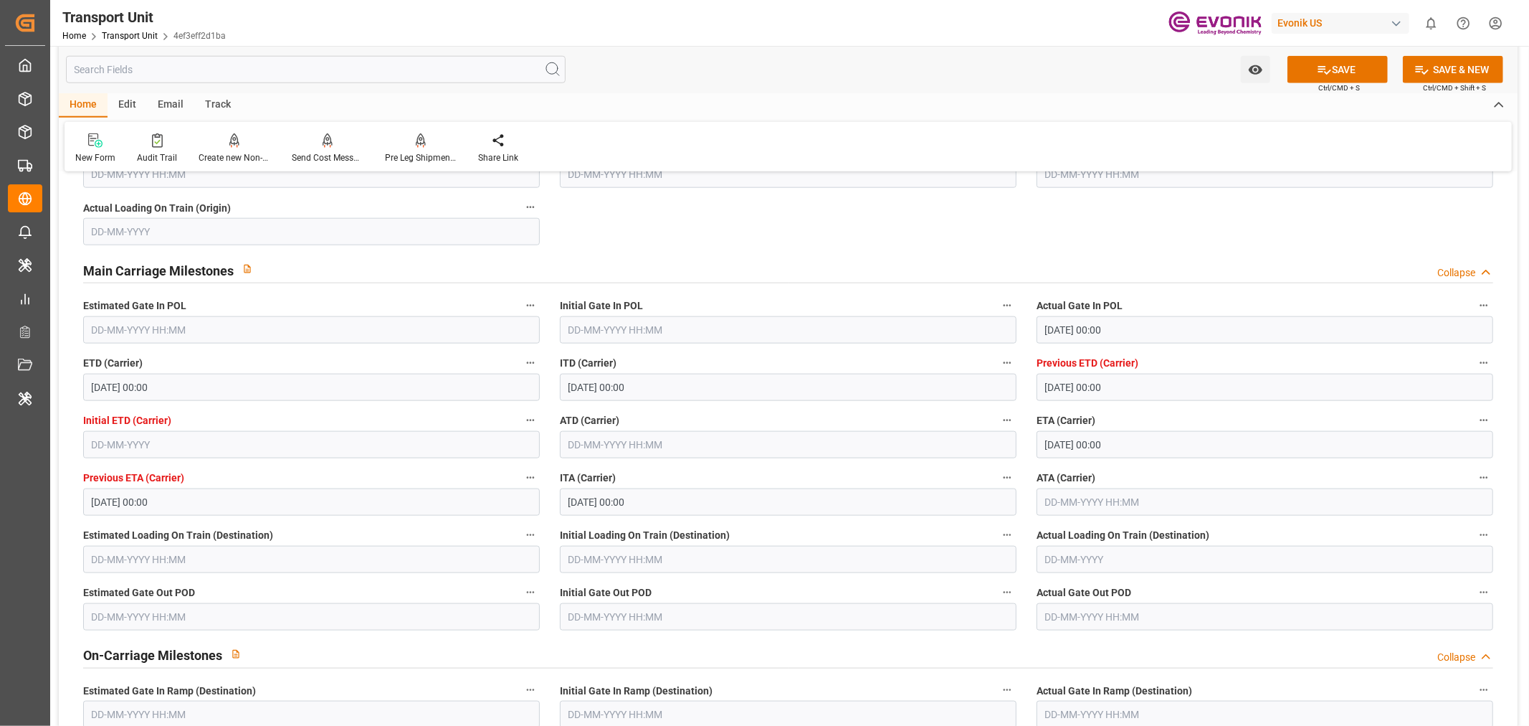
click at [903, 349] on div "ITD (Carrier) 17-09-2025 00:00" at bounding box center [788, 376] width 477 height 57
click at [605, 455] on input "text" at bounding box center [788, 444] width 457 height 27
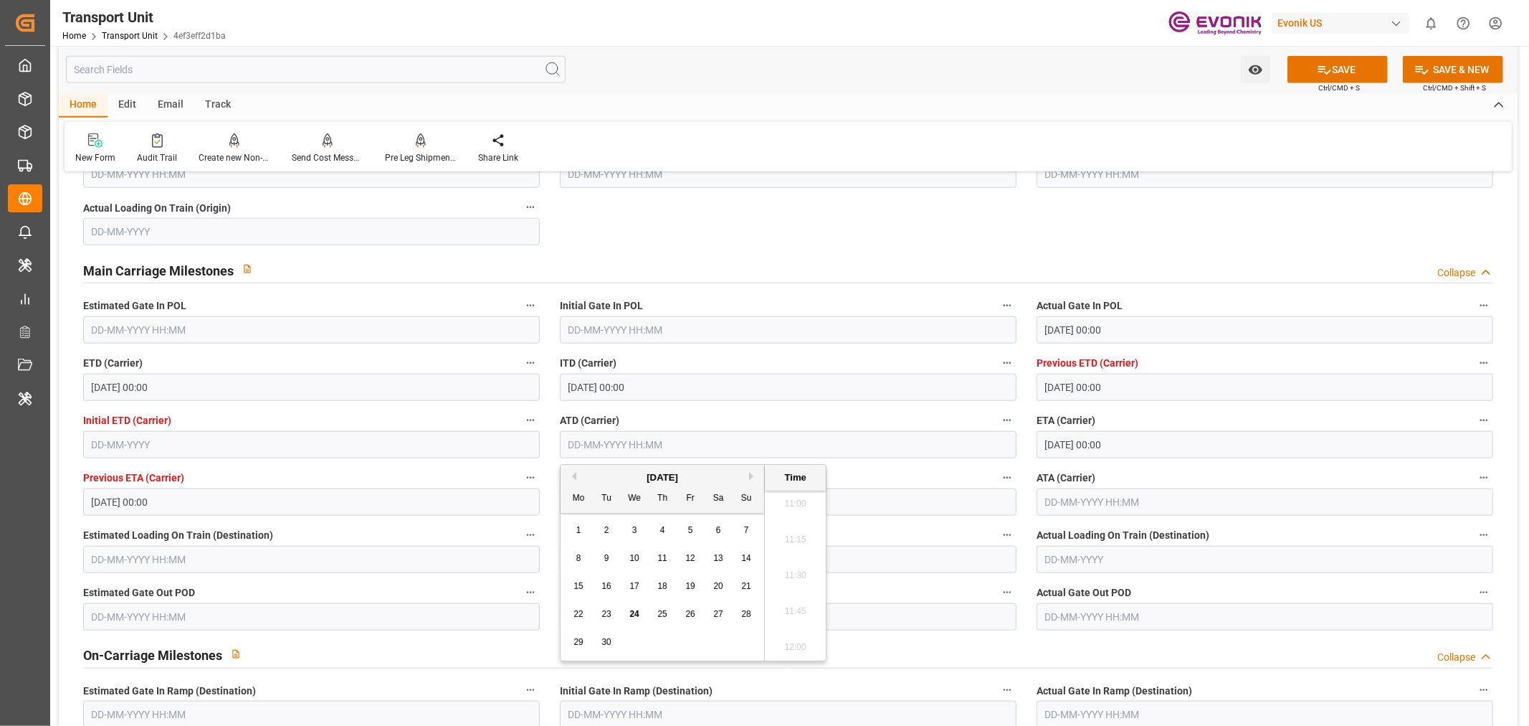
click at [637, 589] on span "17" at bounding box center [634, 586] width 9 height 10
type input "17-09-2025 00:00"
click at [1355, 72] on button "SAVE" at bounding box center [1338, 69] width 100 height 27
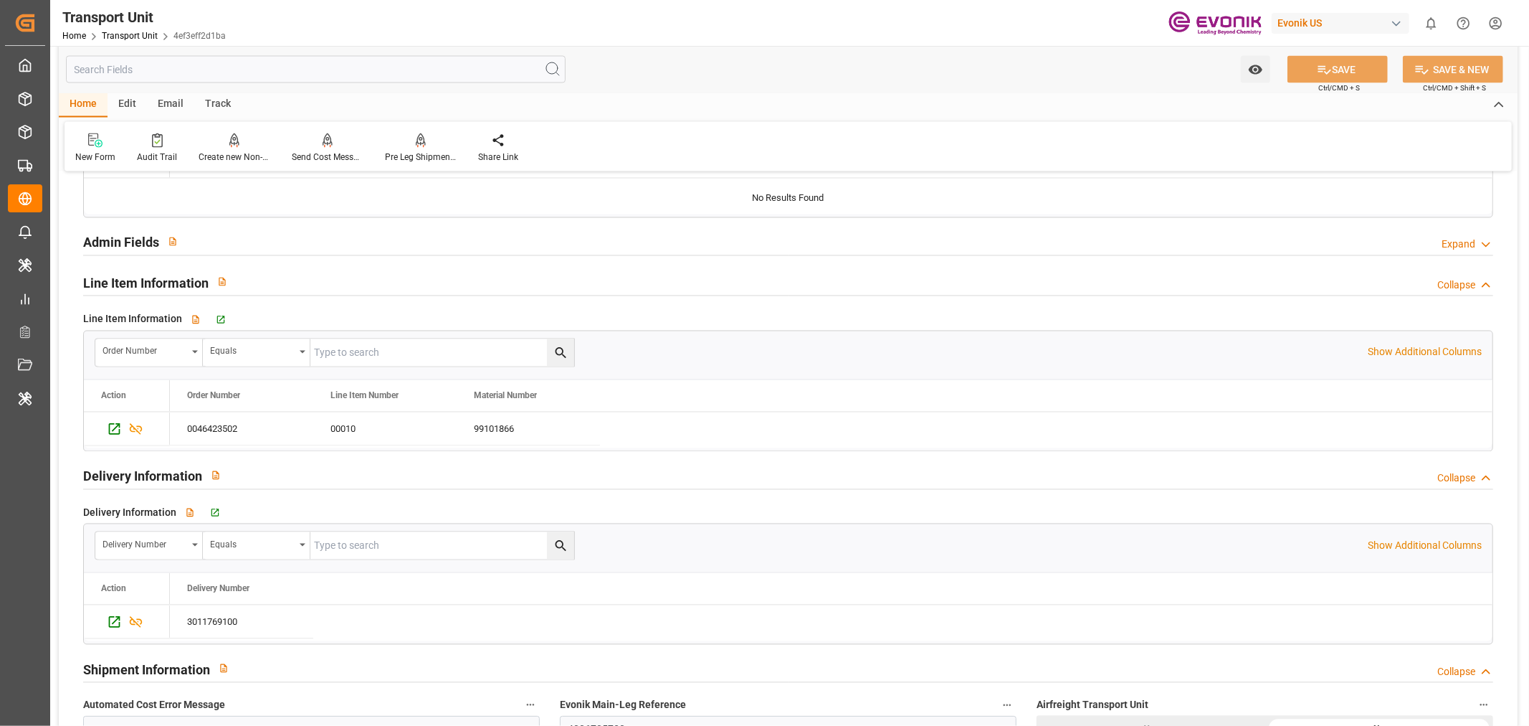
scroll to position [1912, 0]
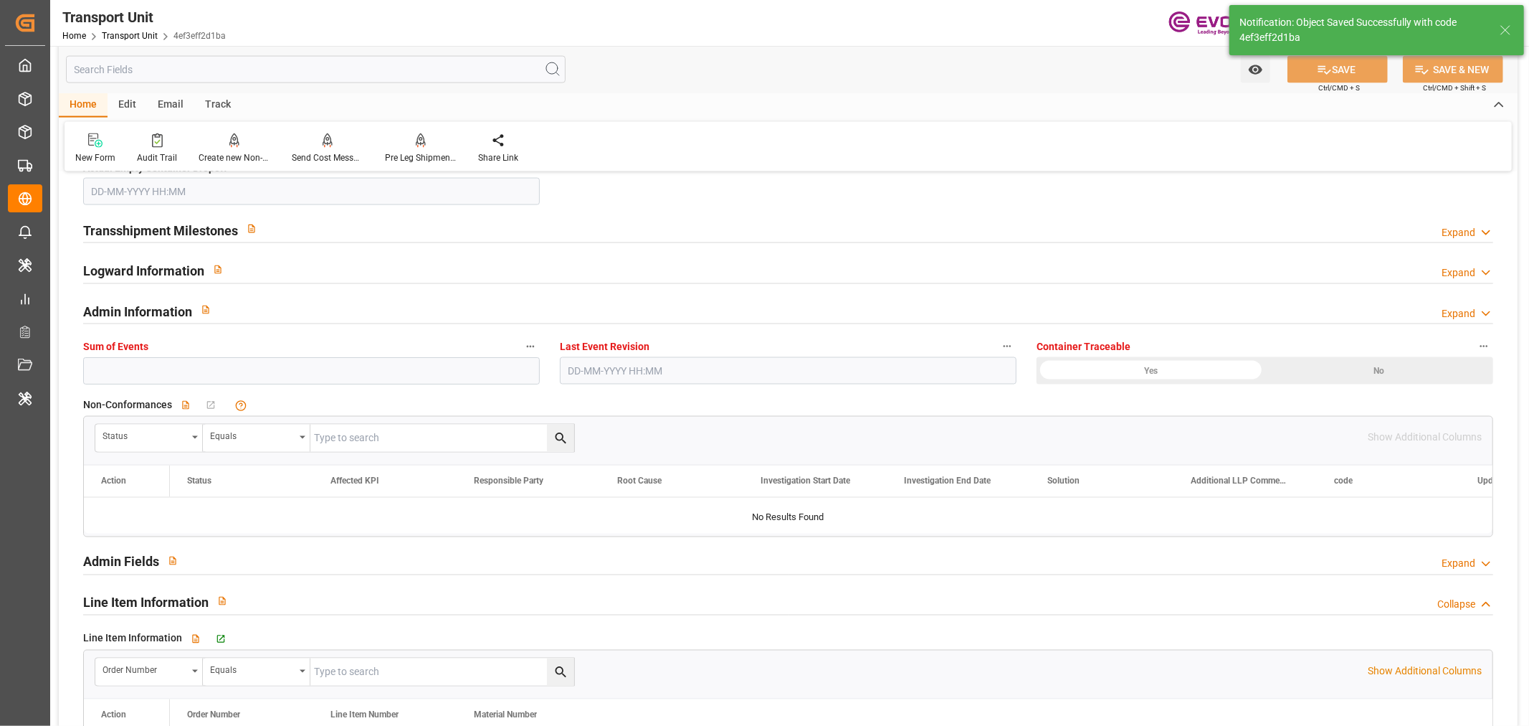
type input "24-09-2025 06:04"
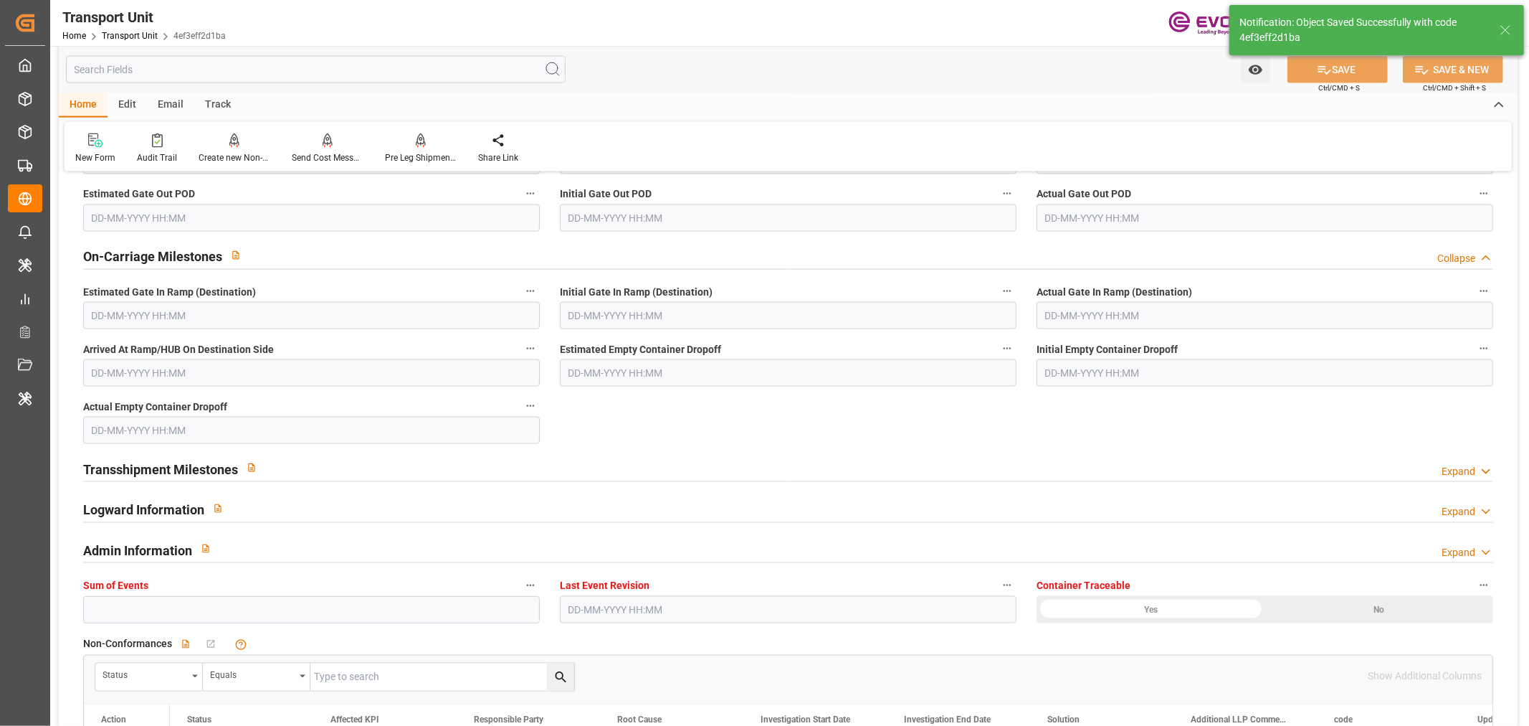
click at [341, 516] on div "Logward Information Expand" at bounding box center [788, 508] width 1410 height 27
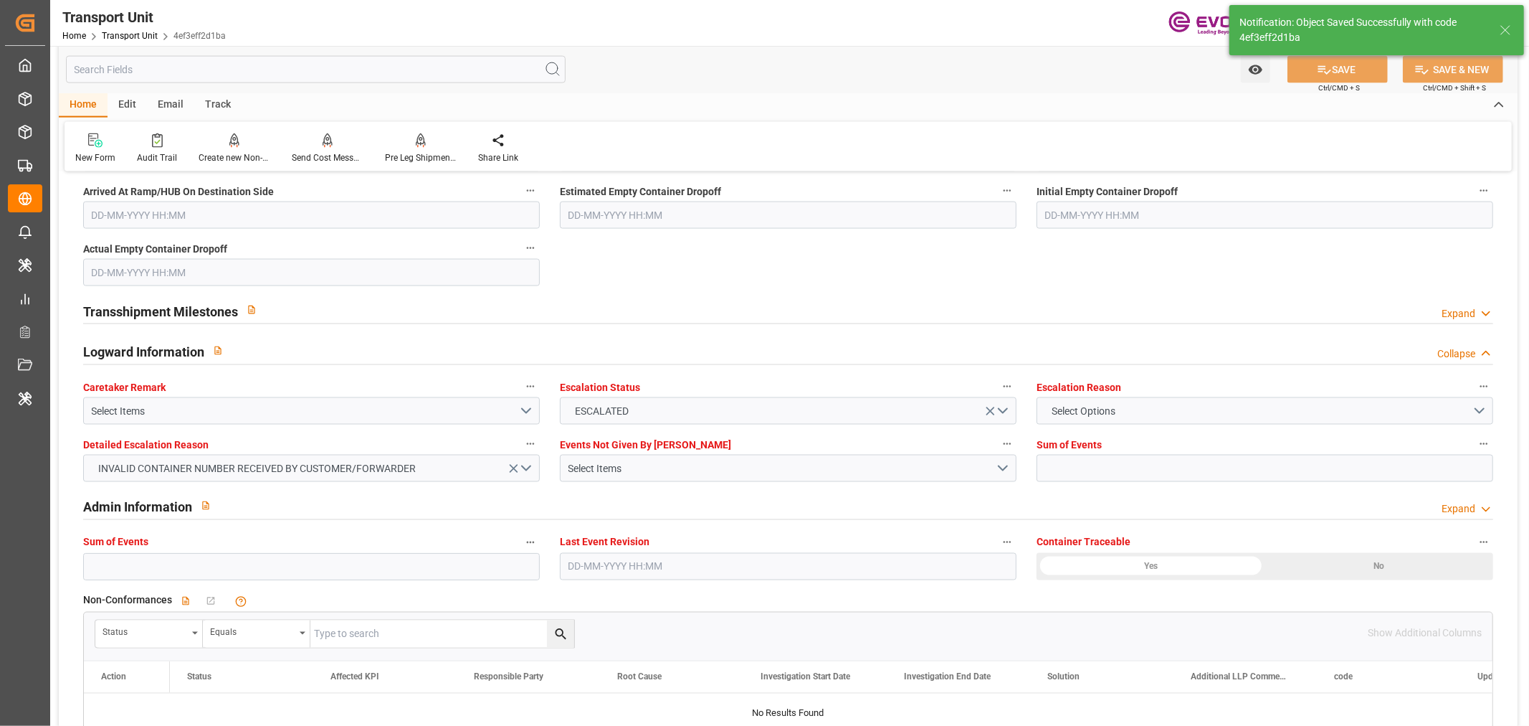
scroll to position [1832, 0]
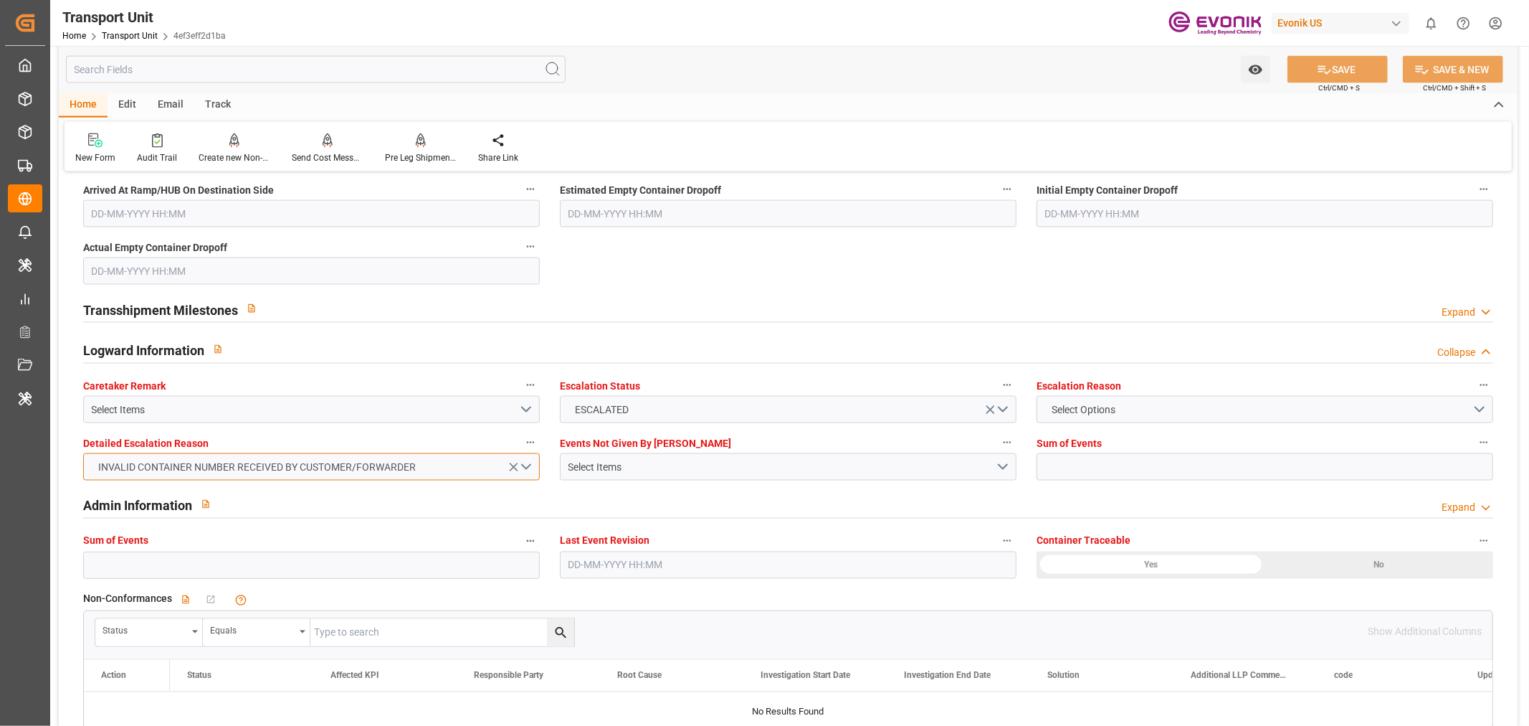
click at [522, 470] on button "INVALID CONTAINER NUMBER RECEIVED BY CUSTOMER/FORWARDER" at bounding box center [311, 466] width 457 height 27
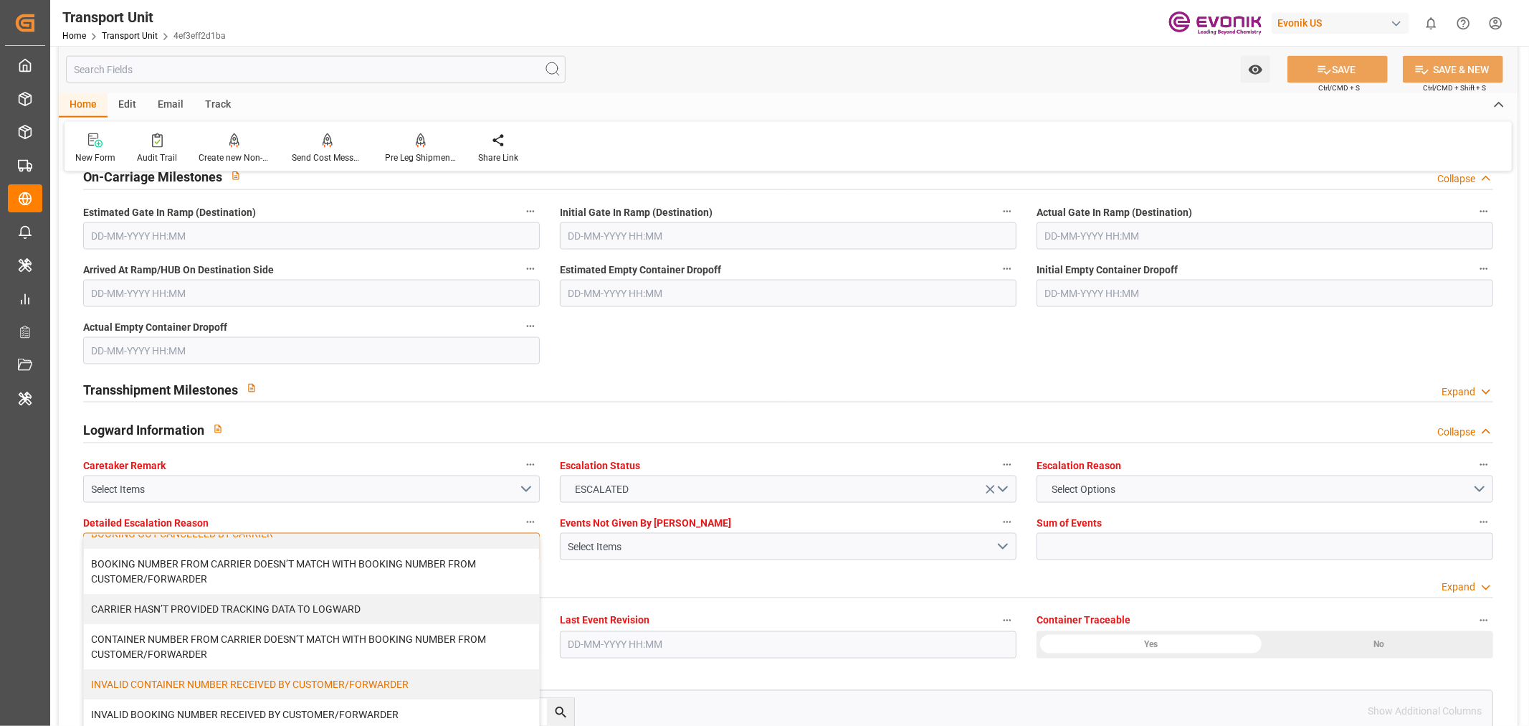
scroll to position [0, 0]
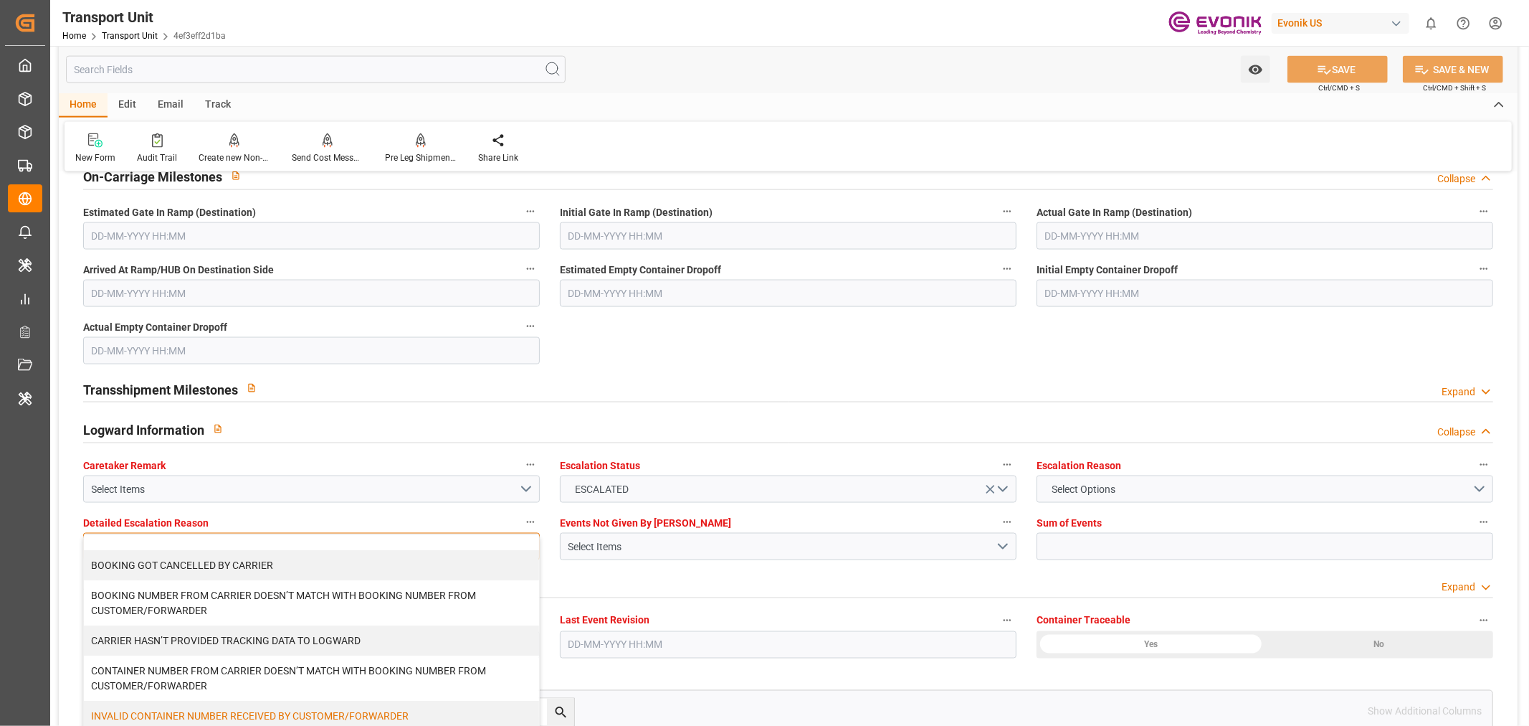
click at [170, 541] on div at bounding box center [311, 542] width 455 height 15
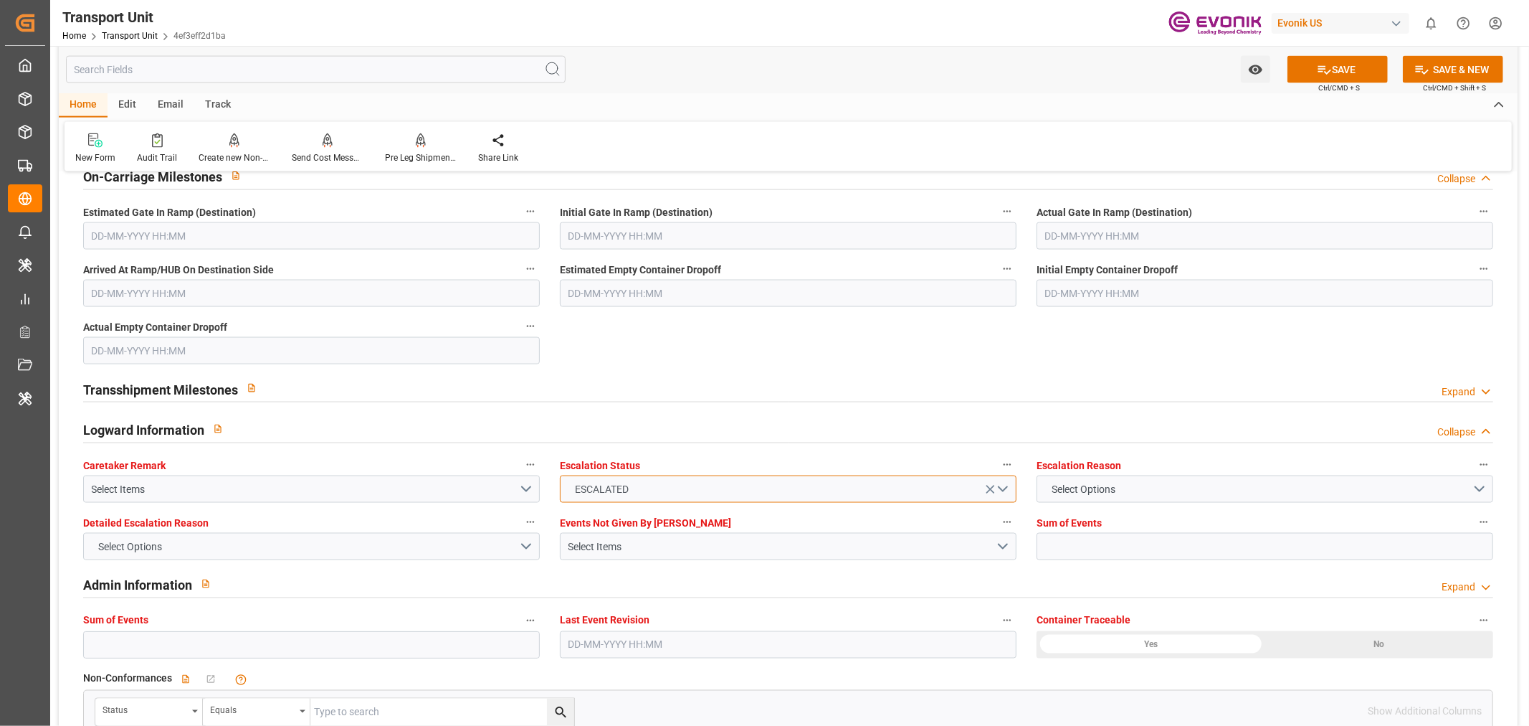
click at [699, 484] on button "ESCALATED" at bounding box center [788, 488] width 457 height 27
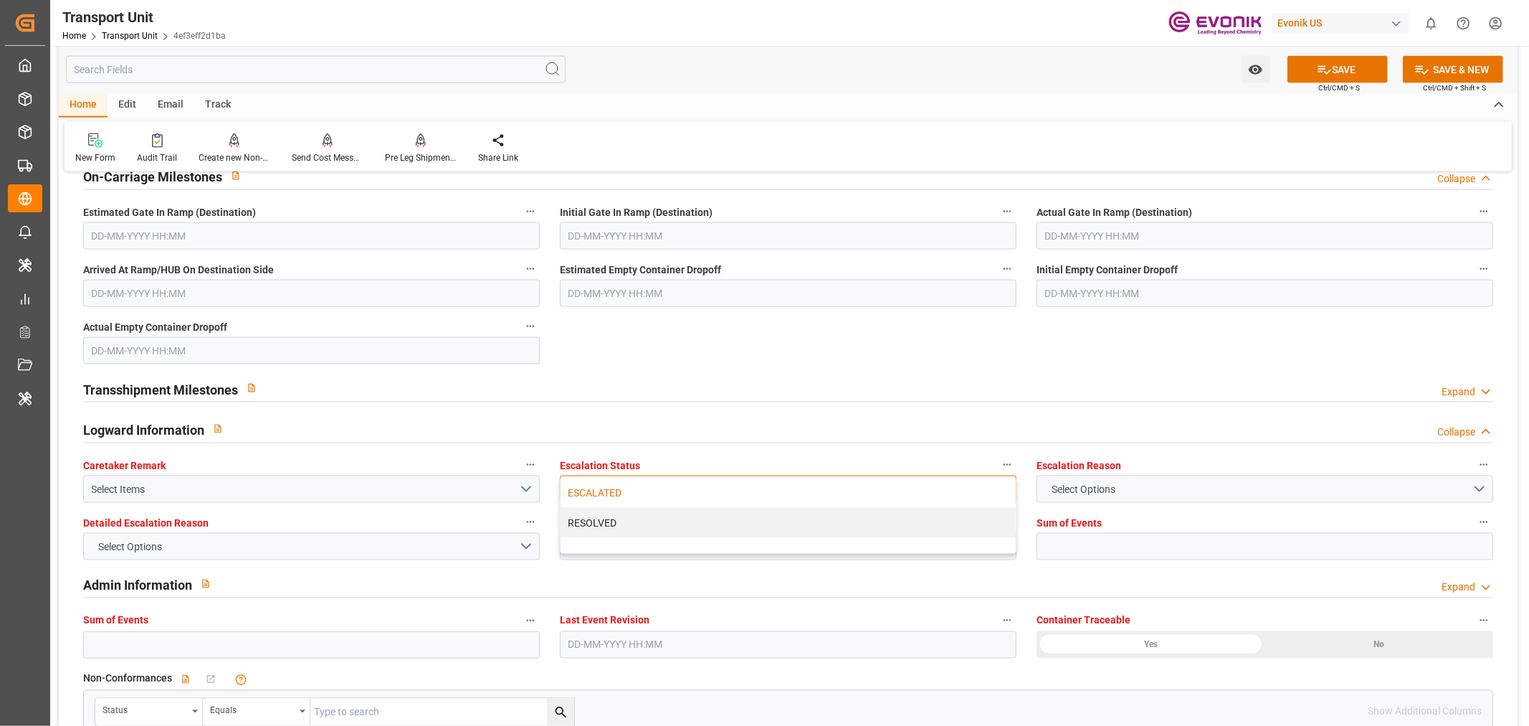
click at [629, 541] on div at bounding box center [788, 545] width 455 height 15
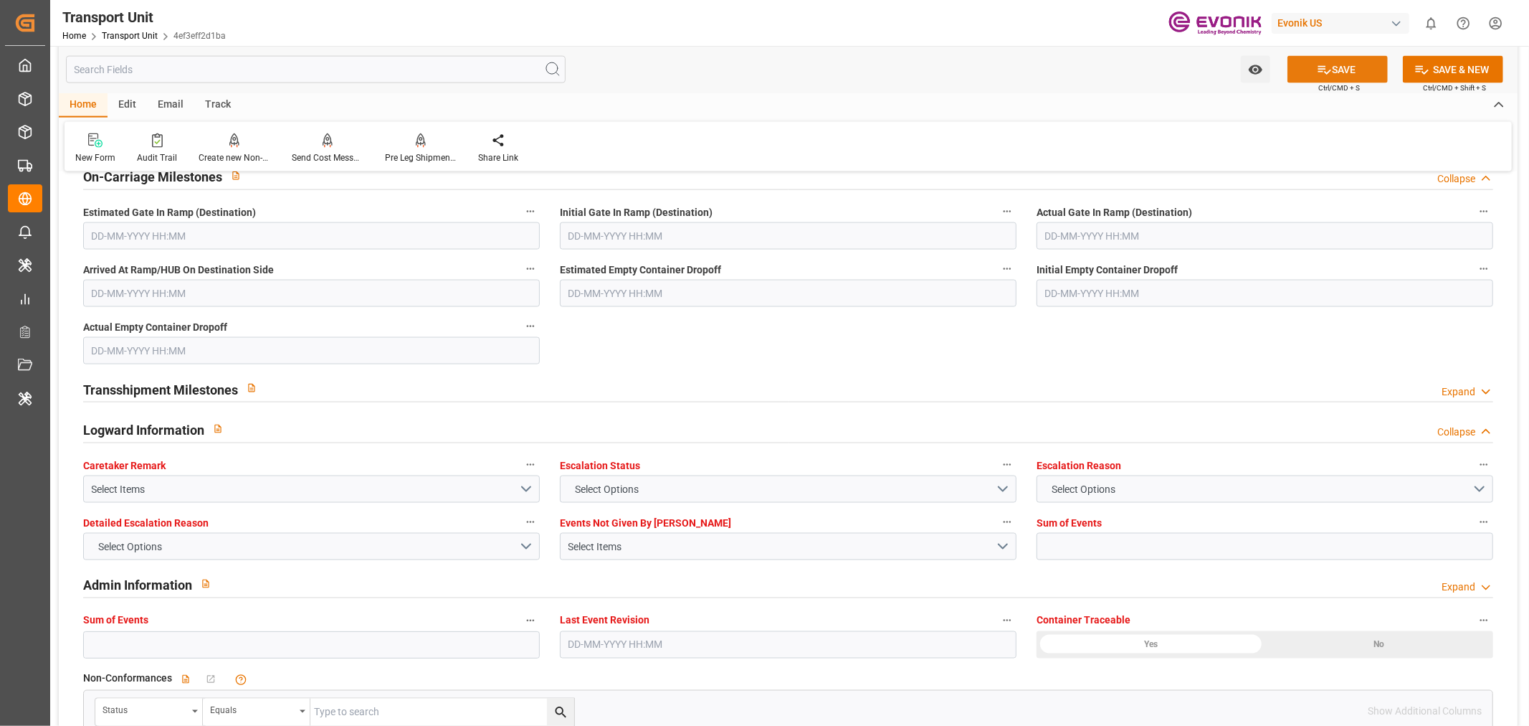
click at [1341, 65] on button "SAVE" at bounding box center [1338, 69] width 100 height 27
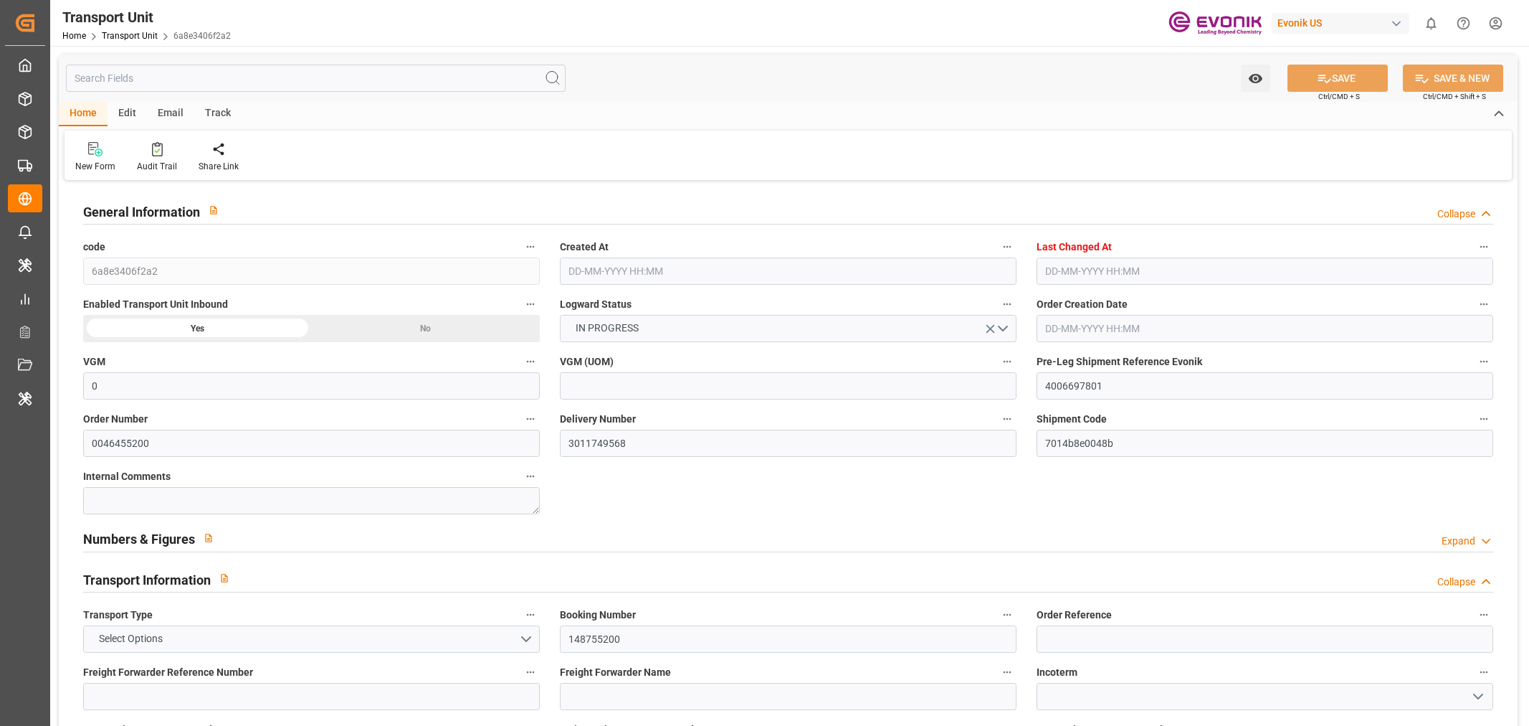
type input "0"
type input "ICL"
type input "Independent Container Line Limited"
type input "USCHT"
type input "BEANR"
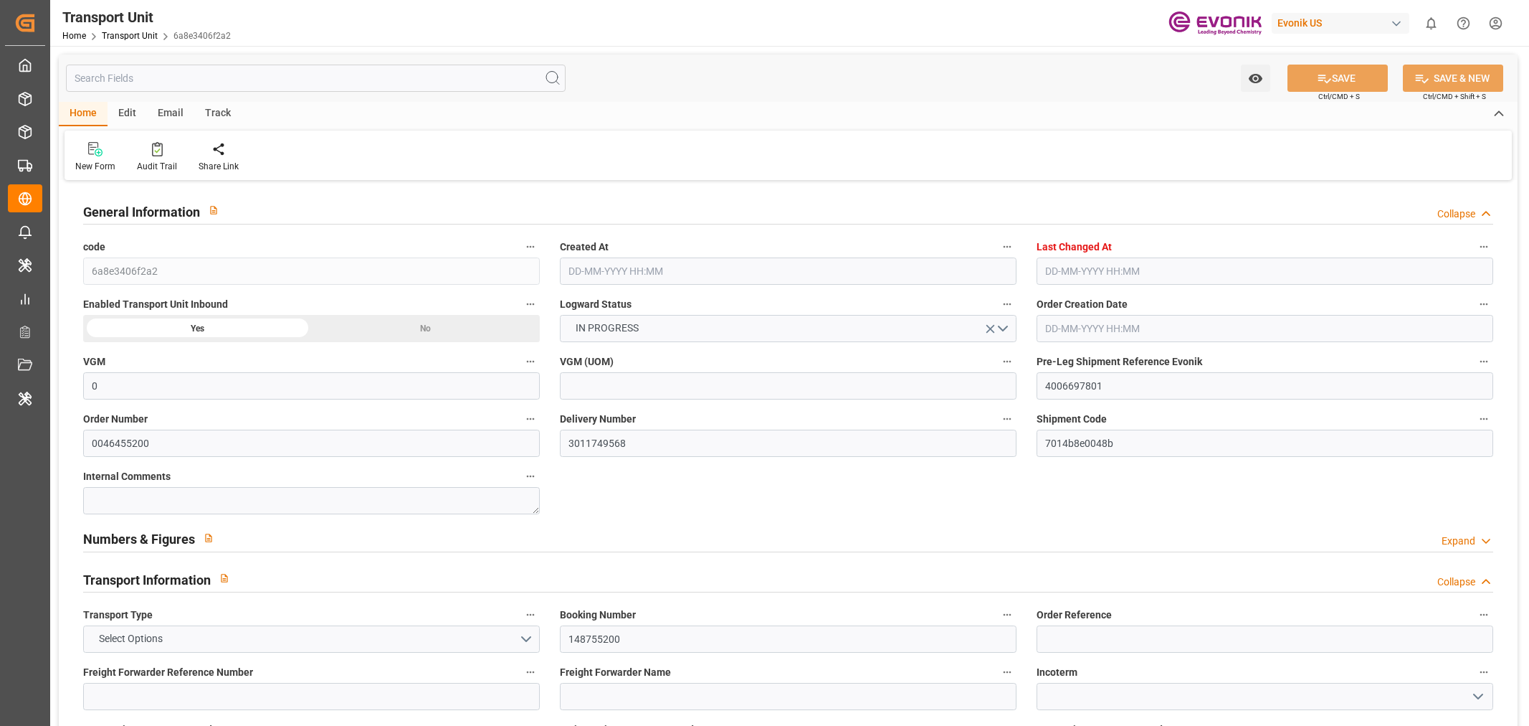
type input "9334375"
type input "16880"
type input "[DATE] 03:15"
type input "[DATE] 07:23"
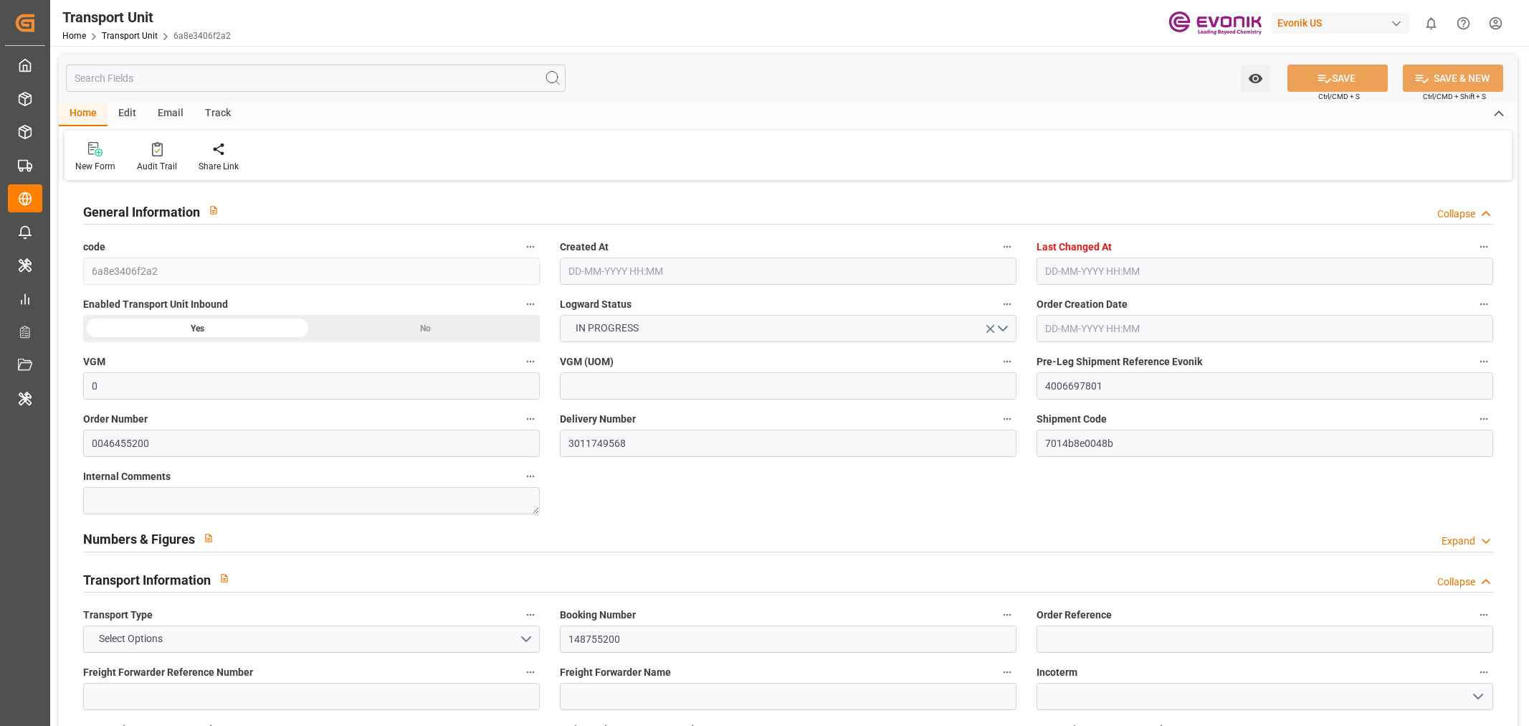
type input "[DATE]"
type input "[DATE] 00:00"
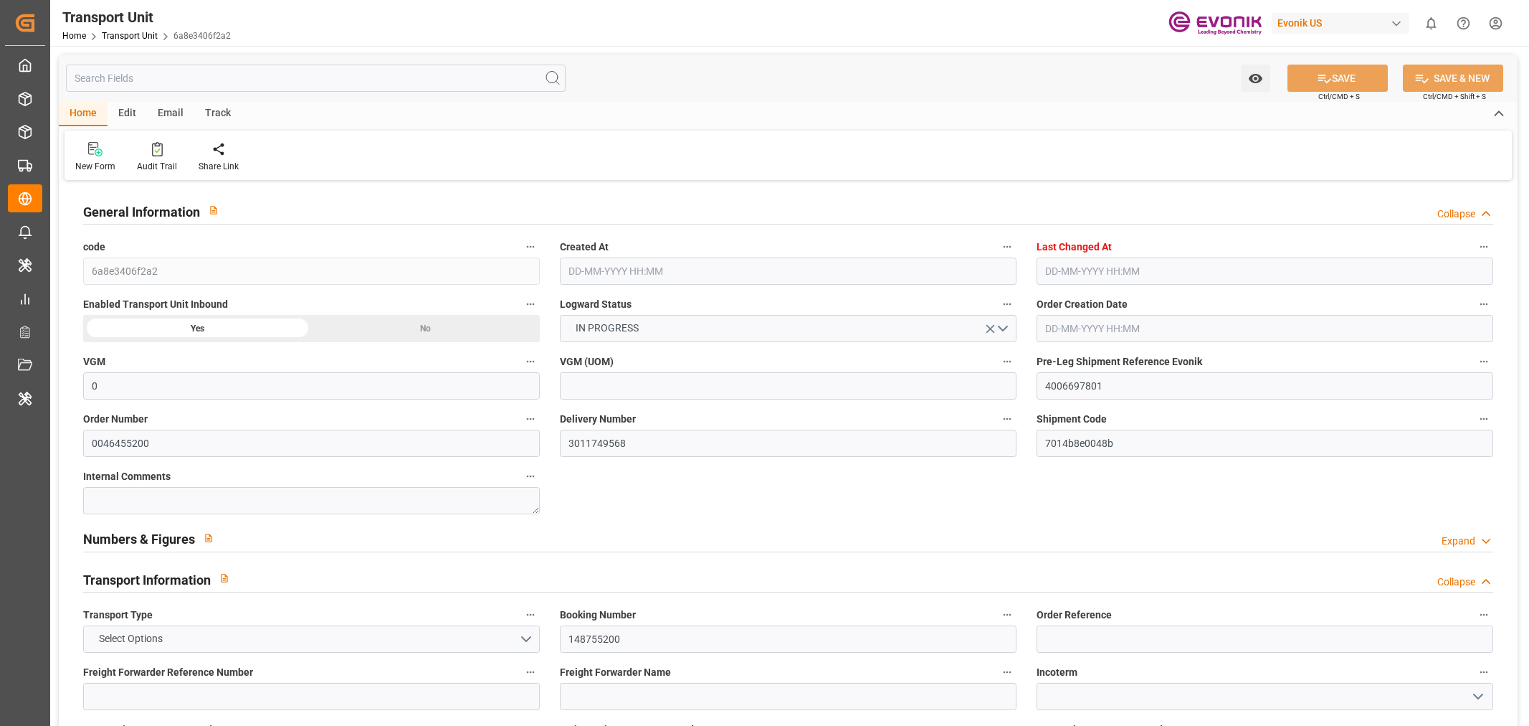
type input "[DATE] 00:00"
type input "[DATE] 14:00"
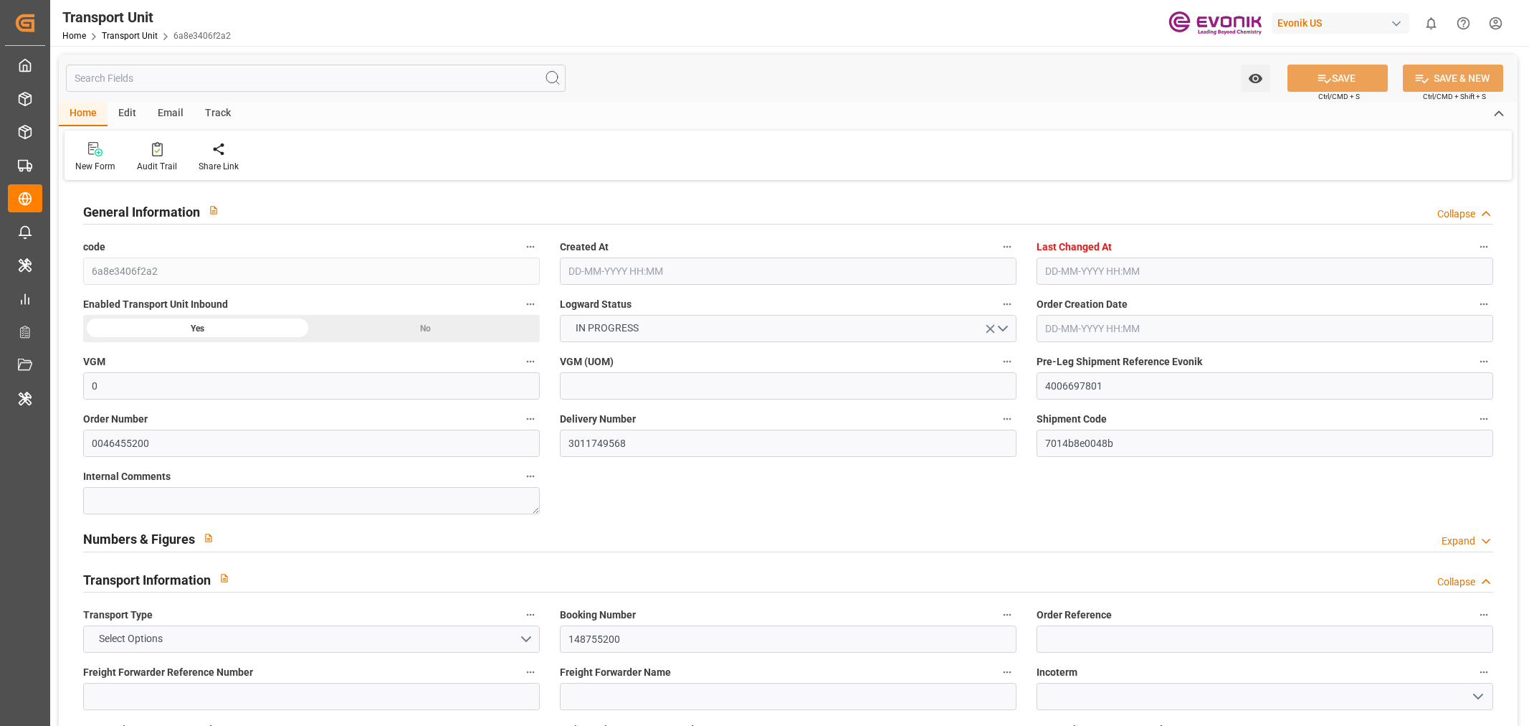
type input "[DATE]"
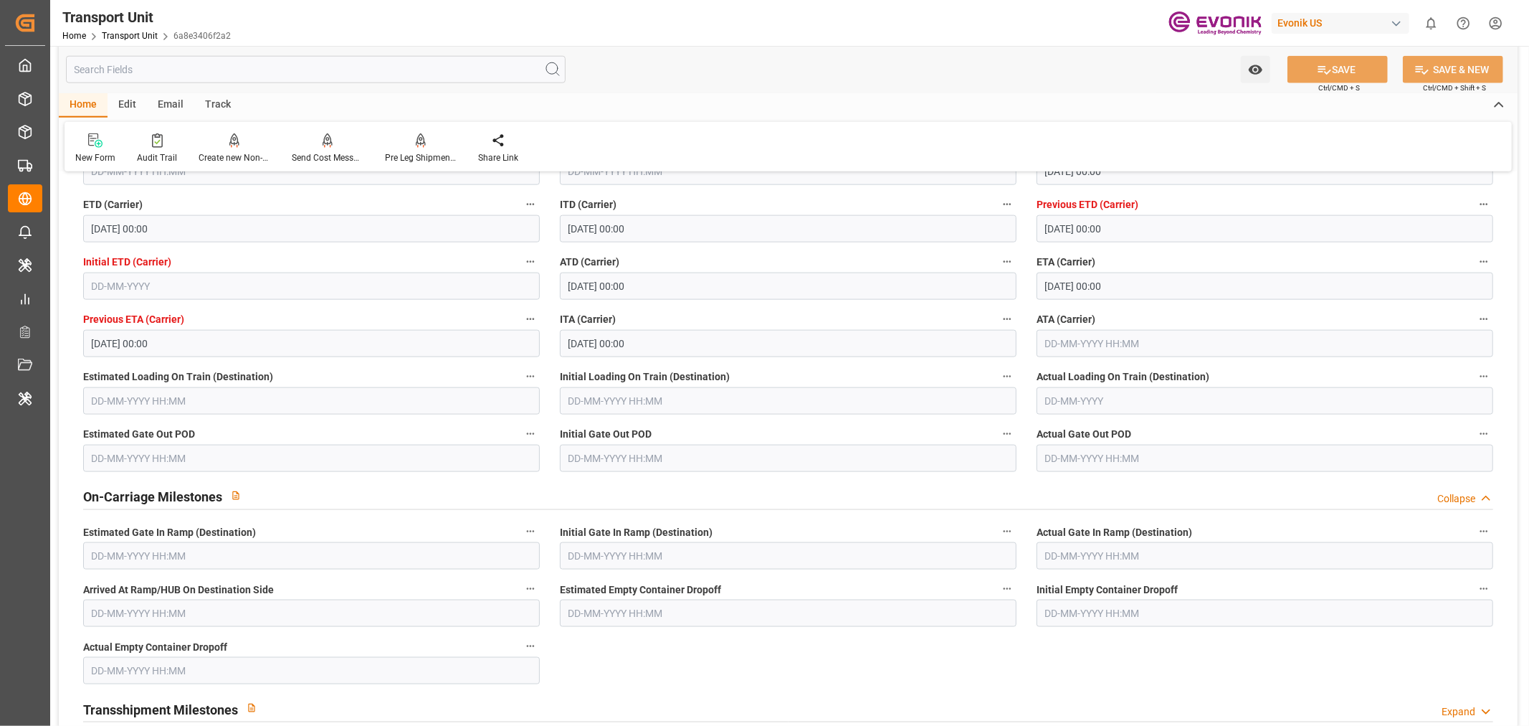
scroll to position [1434, 0]
click at [1048, 340] on input "text" at bounding box center [1265, 341] width 457 height 27
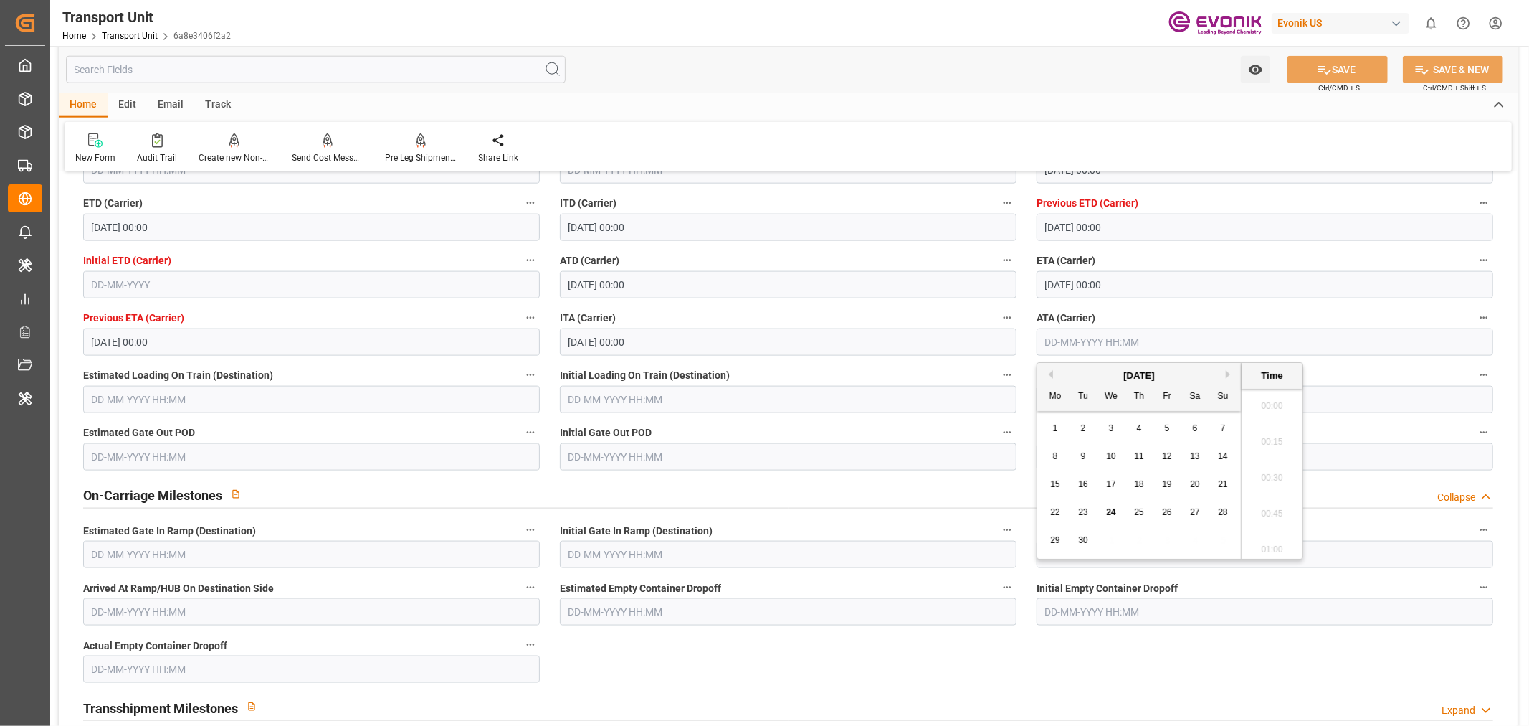
scroll to position [1582, 0]
click at [1083, 513] on span "23" at bounding box center [1082, 512] width 9 height 10
type input "[DATE] 00:00"
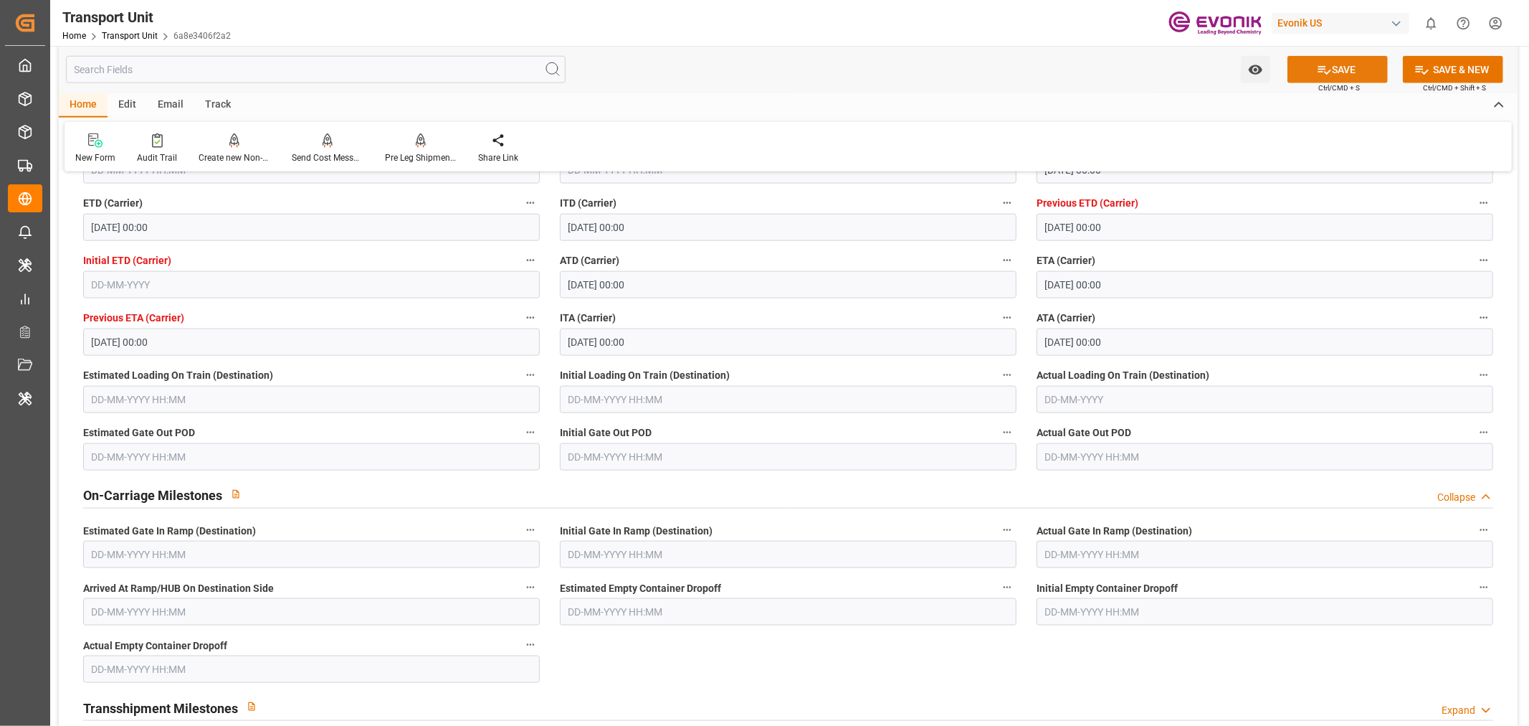
click at [1339, 57] on button "SAVE" at bounding box center [1338, 69] width 100 height 27
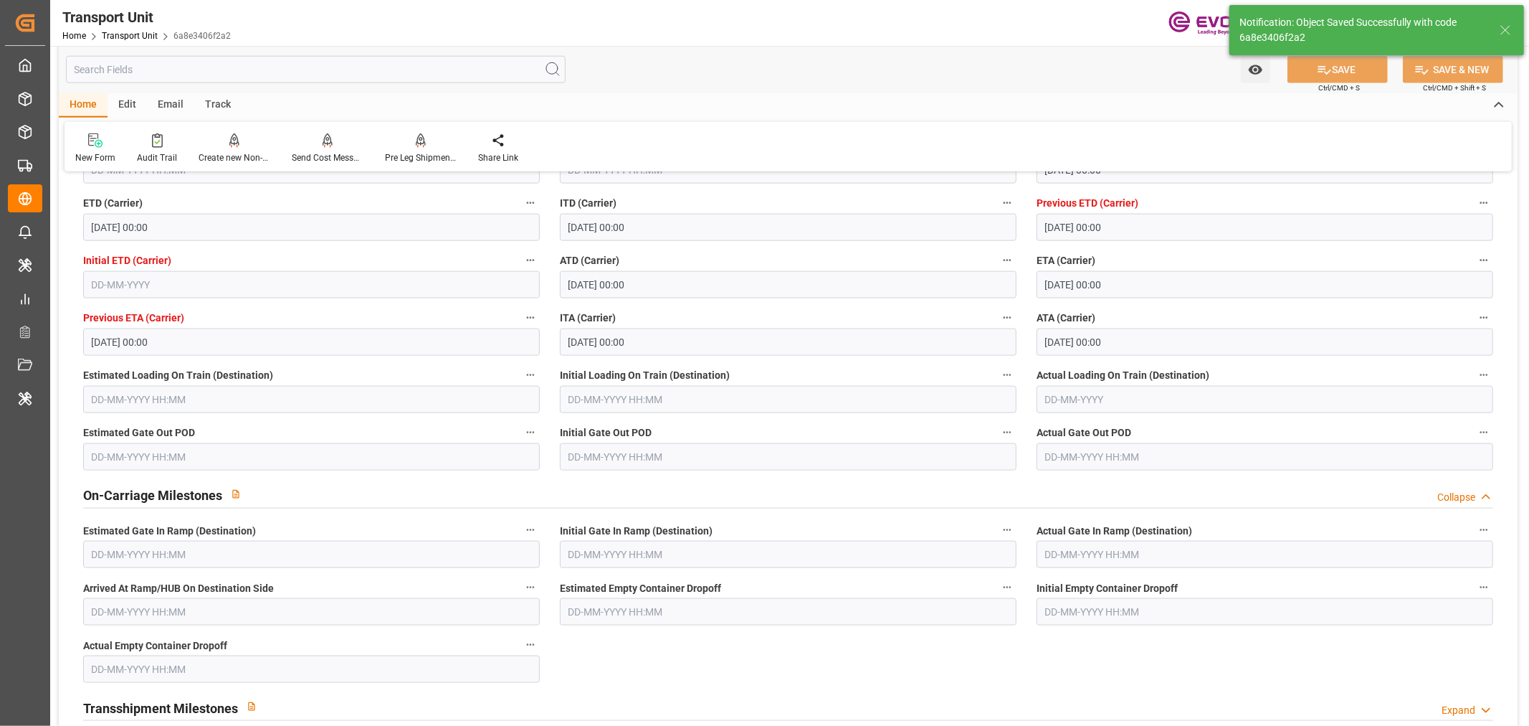
type input "24-09-2025 06:05"
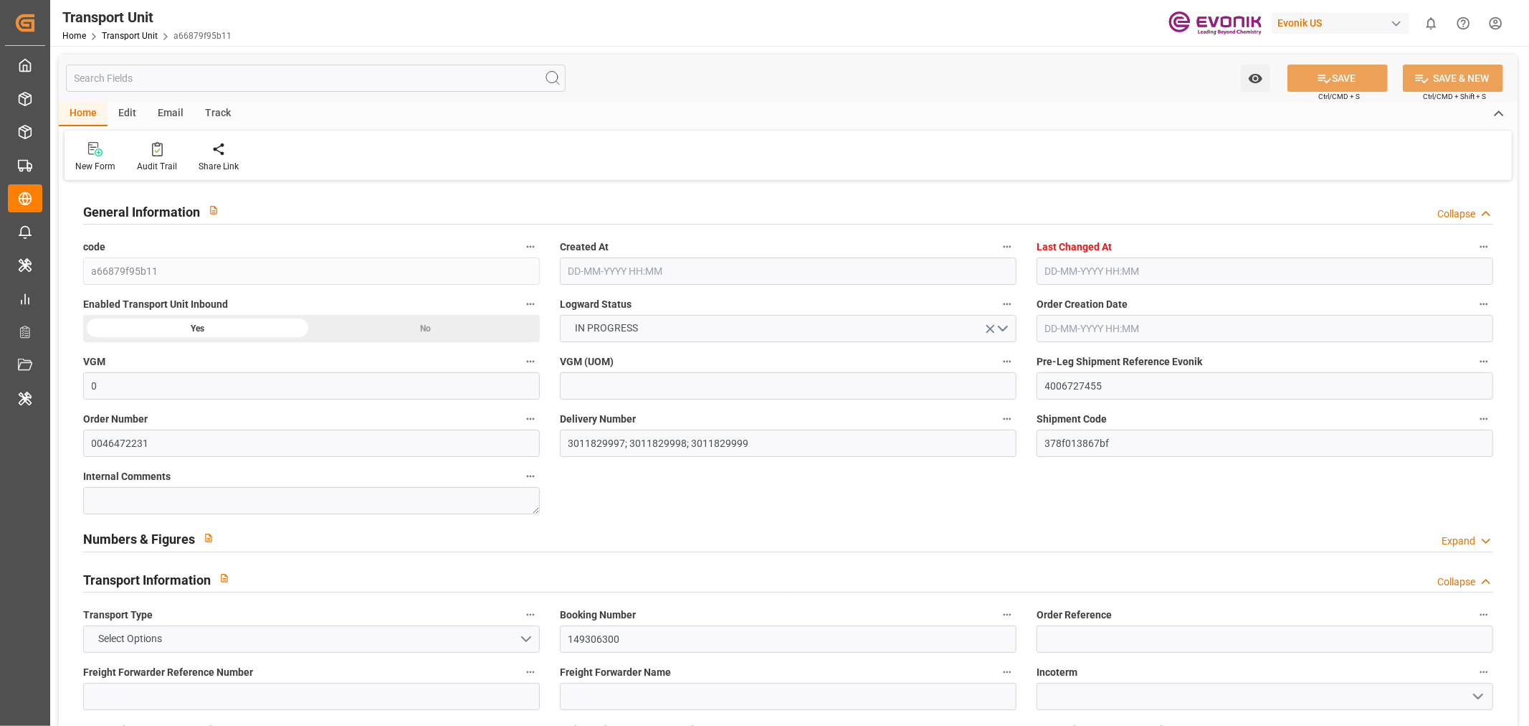
type input "0"
type input "ICL"
type input "Independent Container Line Limited"
type input "USCHT"
type input "BEANR"
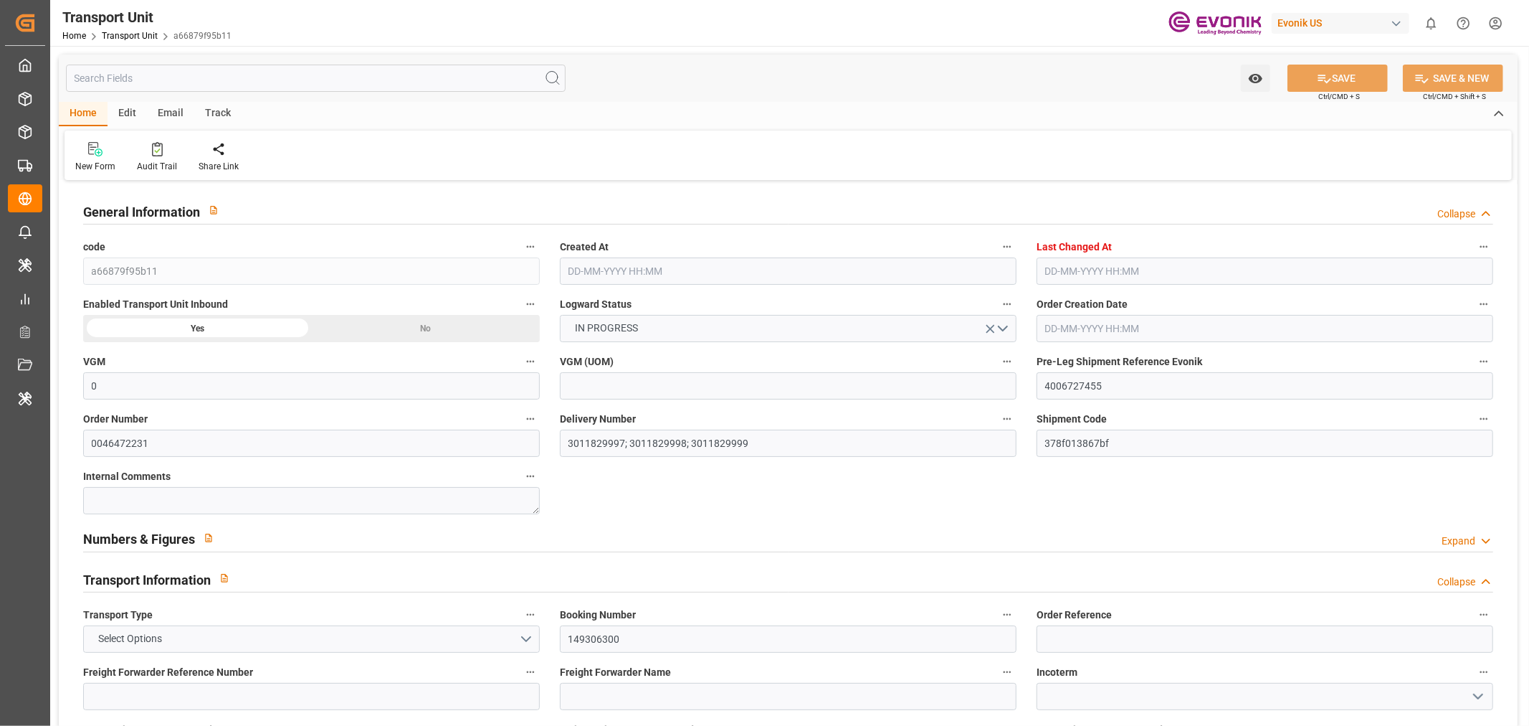
type input "15091.2"
type input "[DATE] 06:35"
type input "[DATE] 07:23"
type input "[DATE]"
type input "[DATE] 00:00"
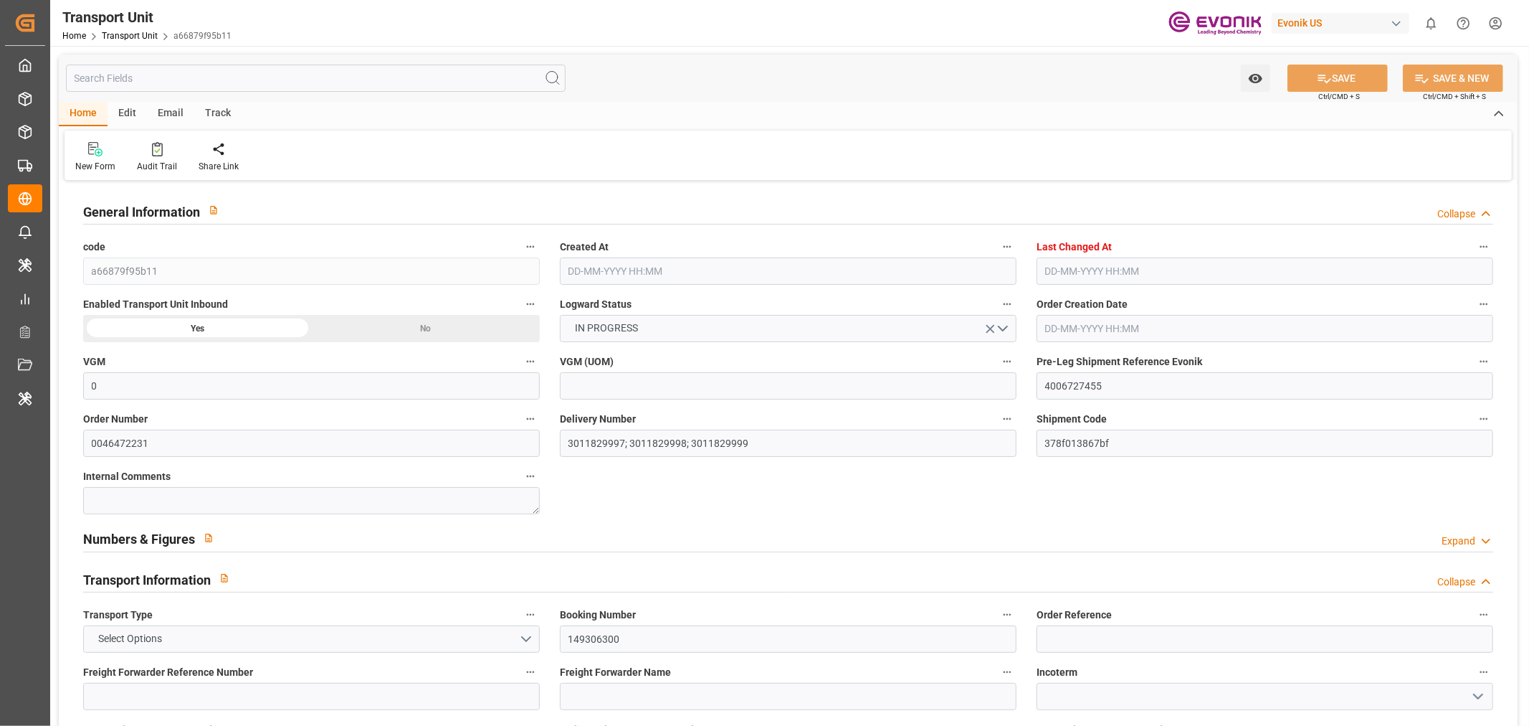
type input "[DATE] 00:00"
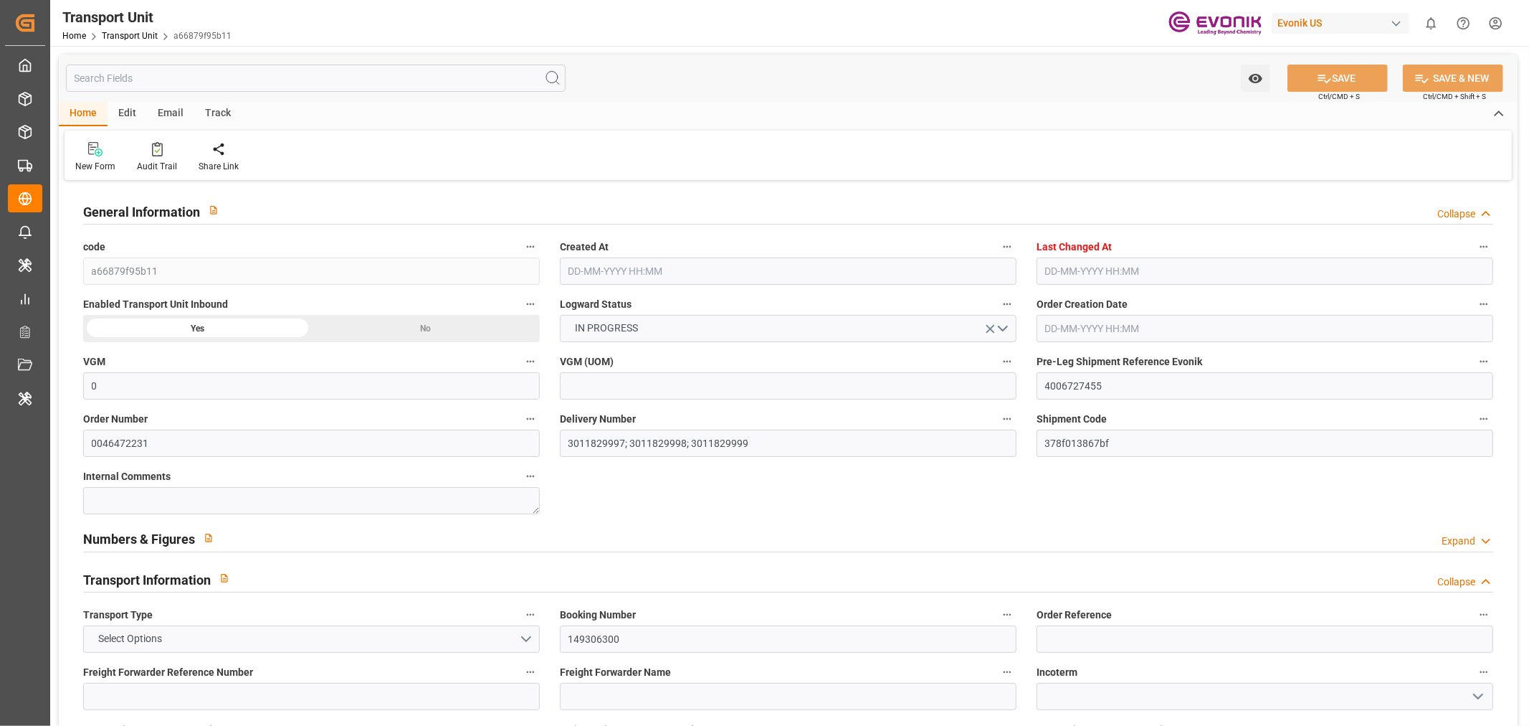
type input "[DATE] 00:00"
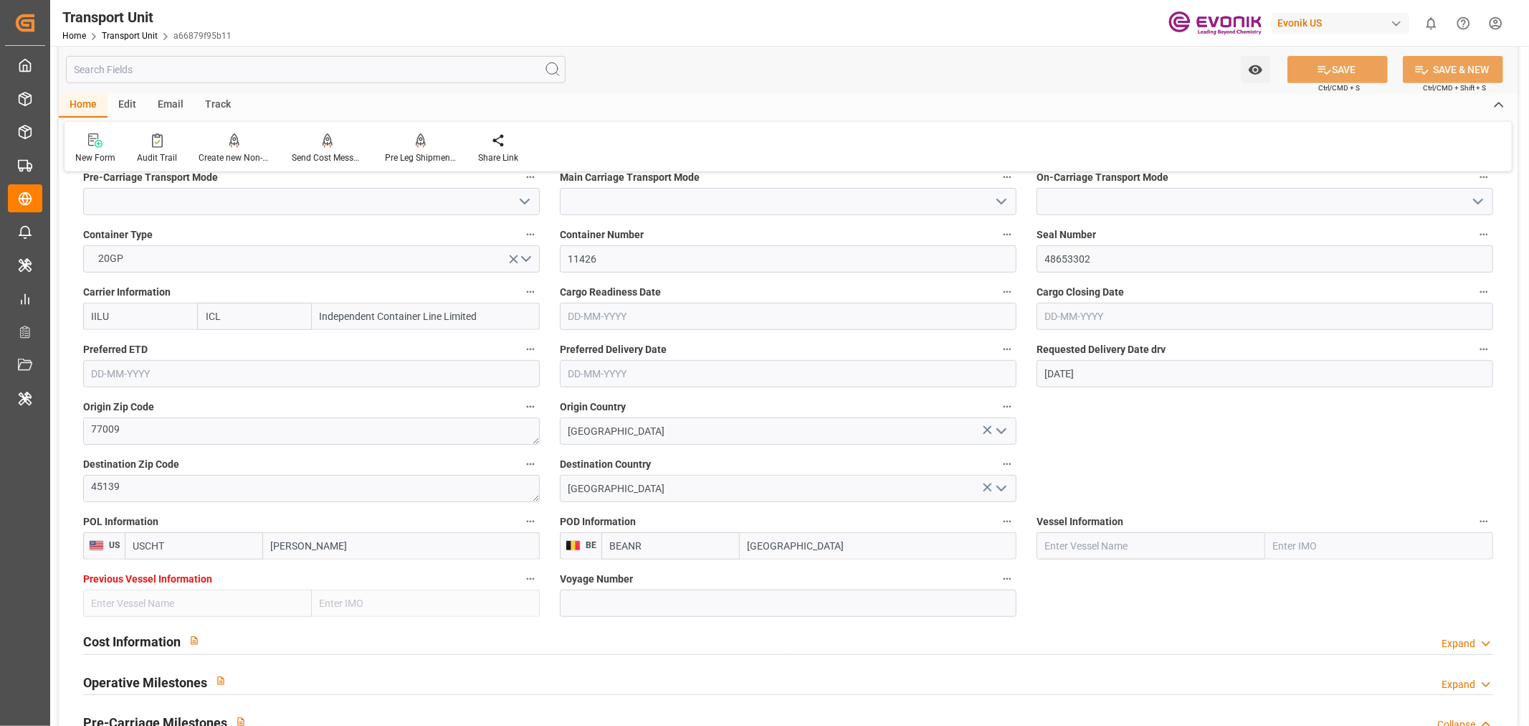
scroll to position [398, 0]
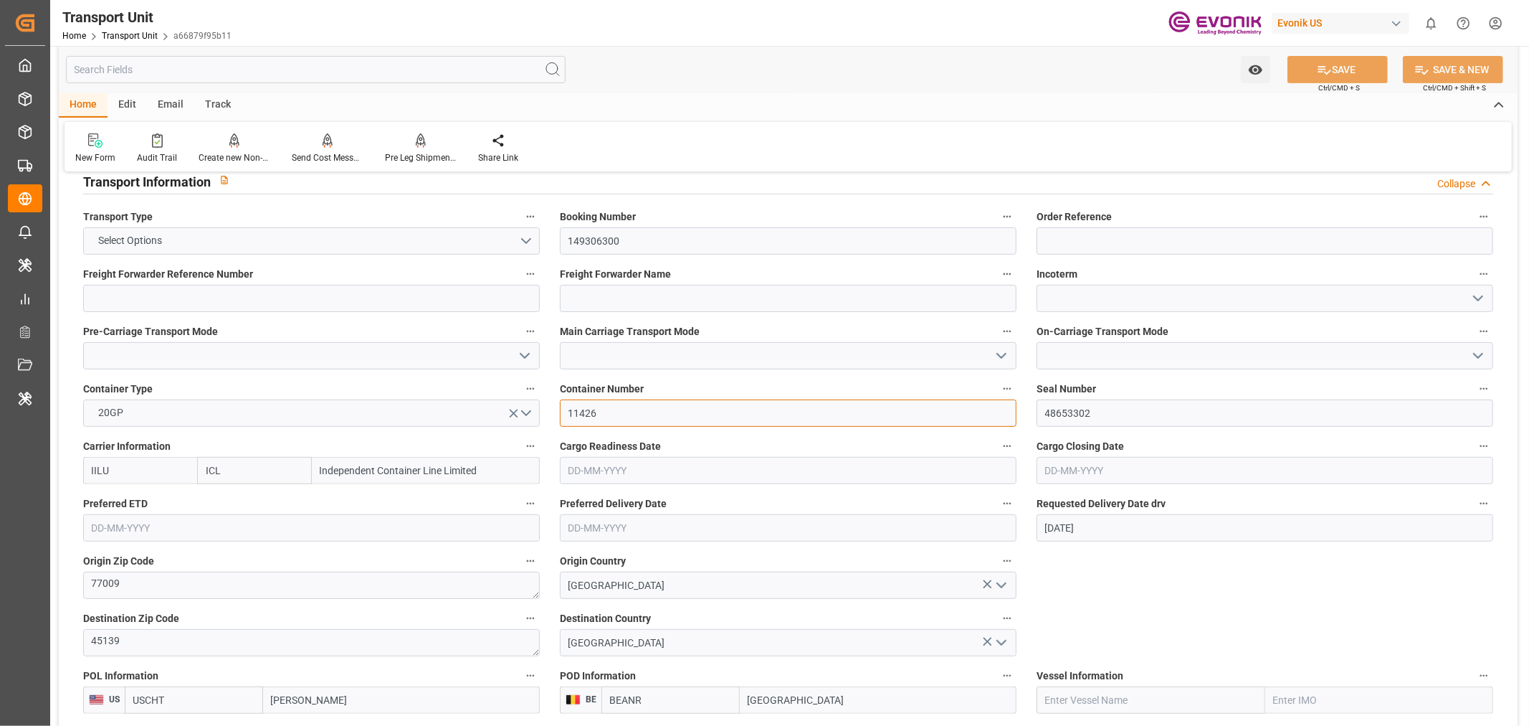
click at [638, 417] on input "11426" at bounding box center [788, 412] width 457 height 27
paste input "GAOU2200539"
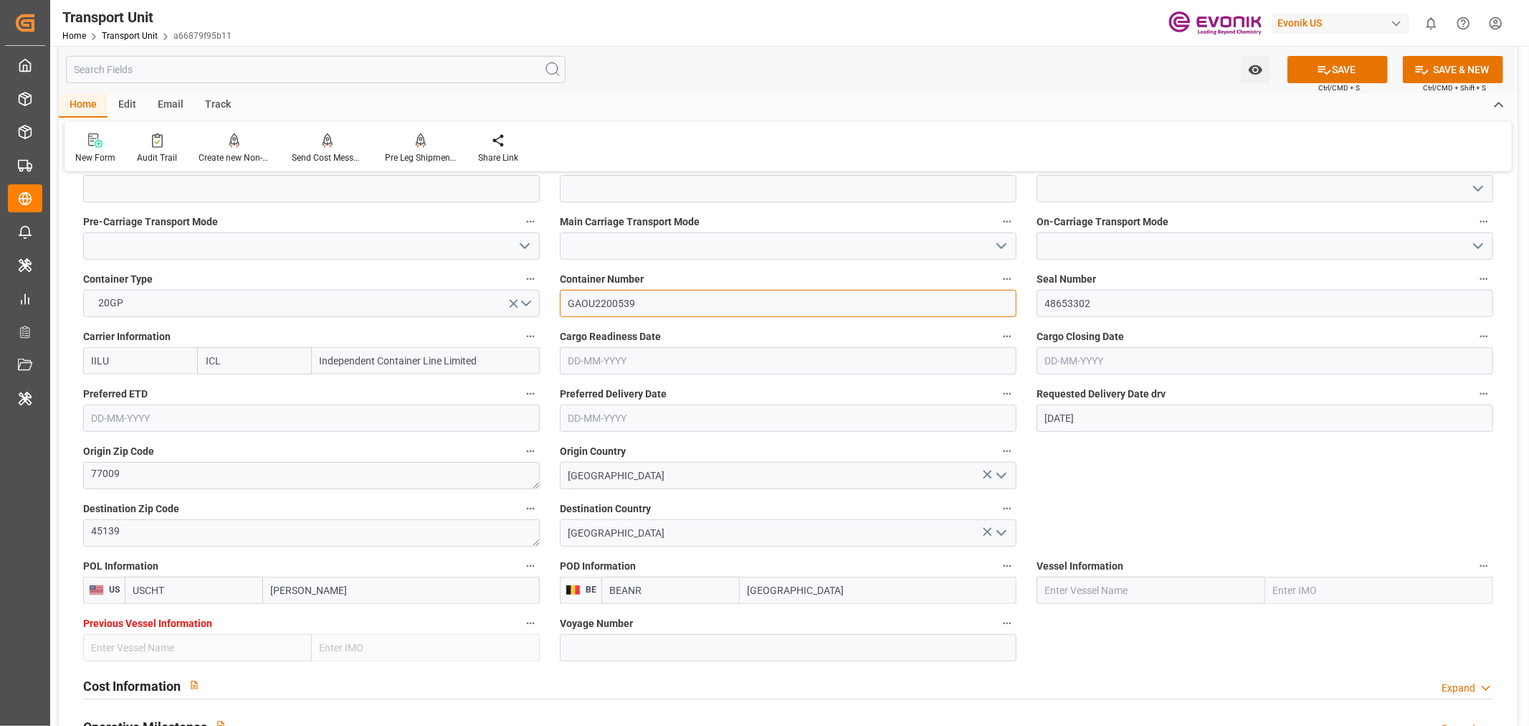
scroll to position [717, 0]
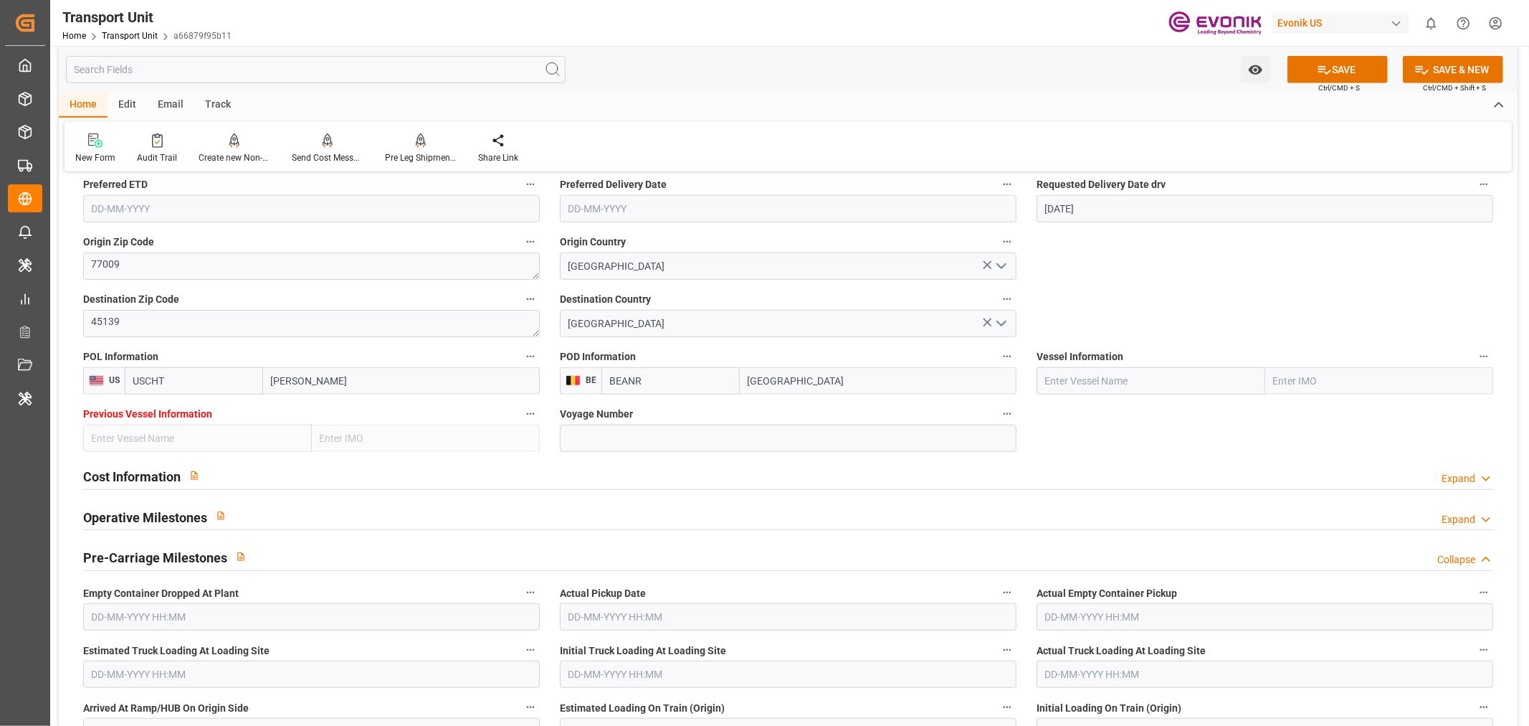
type input "GAOU2200539"
click at [1061, 370] on input "text" at bounding box center [1151, 380] width 229 height 27
paste input "Independent Quest"
click at [1164, 423] on div "INDEPENDENT QUEST - 9246700" at bounding box center [1119, 413] width 162 height 32
type input "INDEPENDENT QUEST"
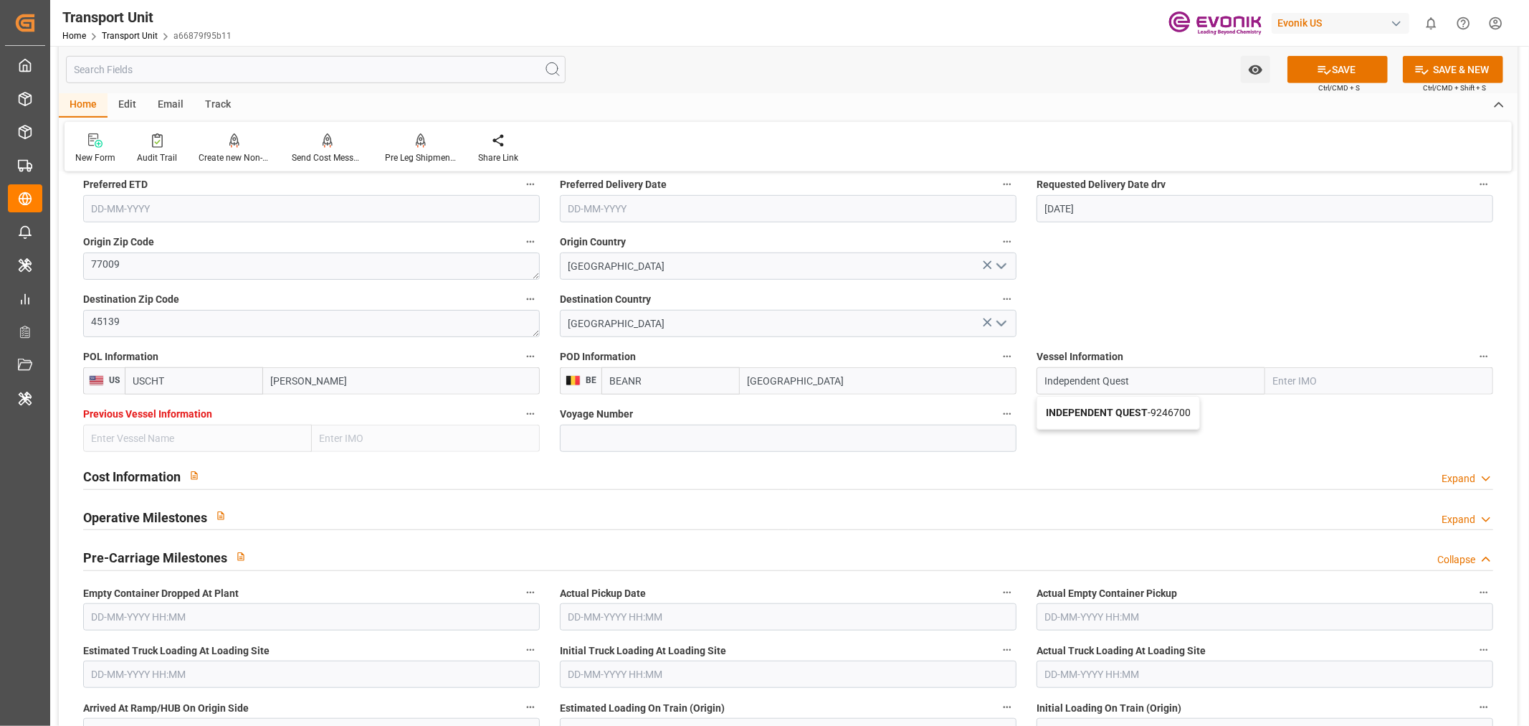
type input "9246700"
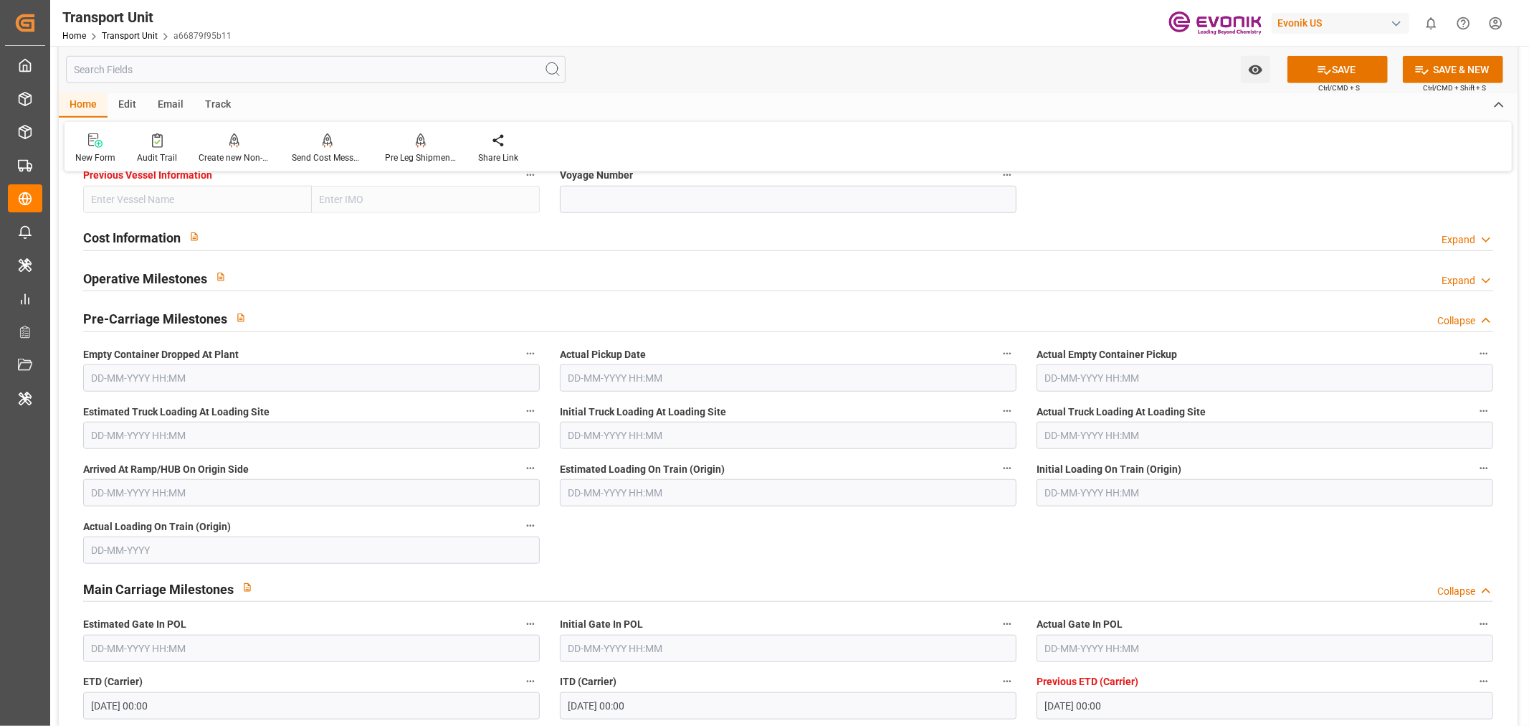
scroll to position [1115, 0]
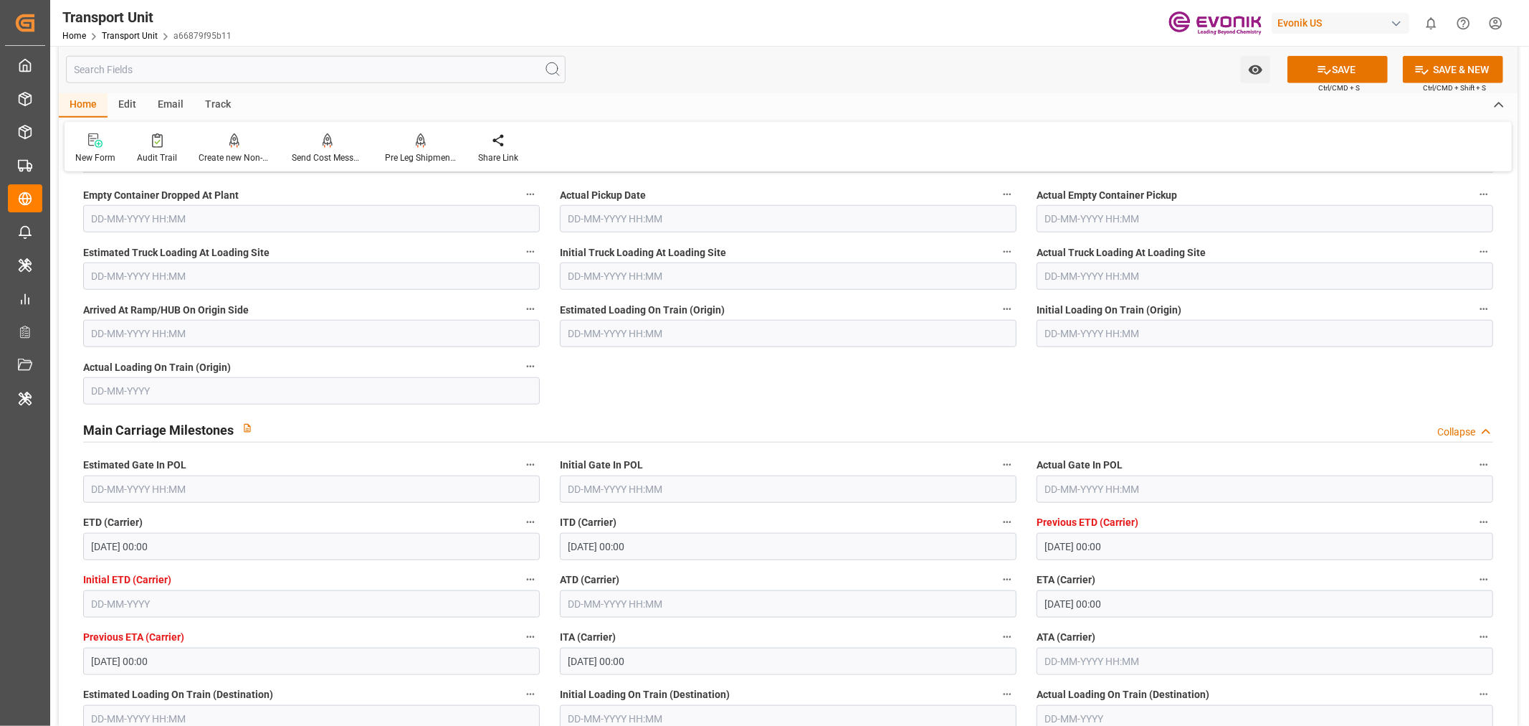
type input "INDEPENDENT QUEST"
click at [1083, 488] on input "text" at bounding box center [1265, 488] width 457 height 27
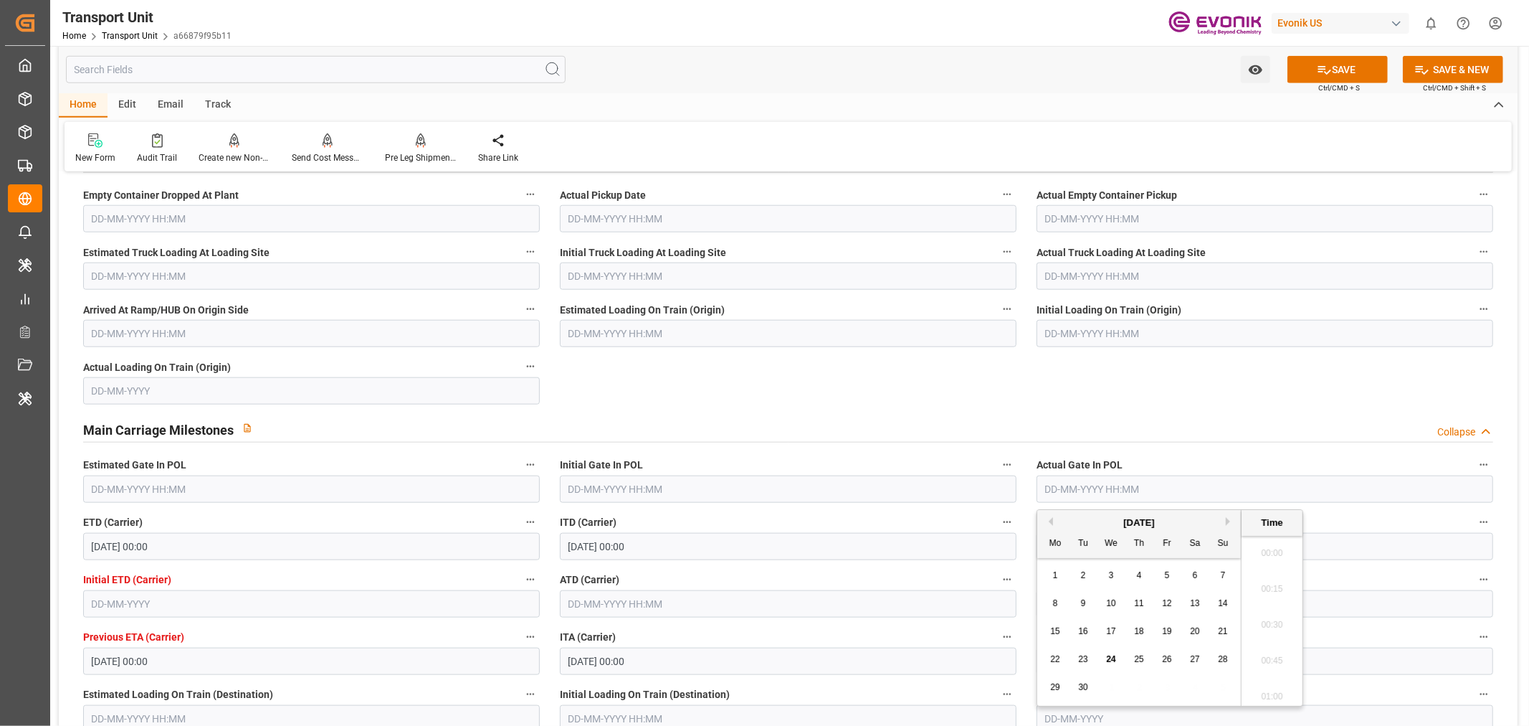
scroll to position [1582, 0]
click at [1135, 632] on span "18" at bounding box center [1138, 631] width 9 height 10
type input "18-09-2025 00:00"
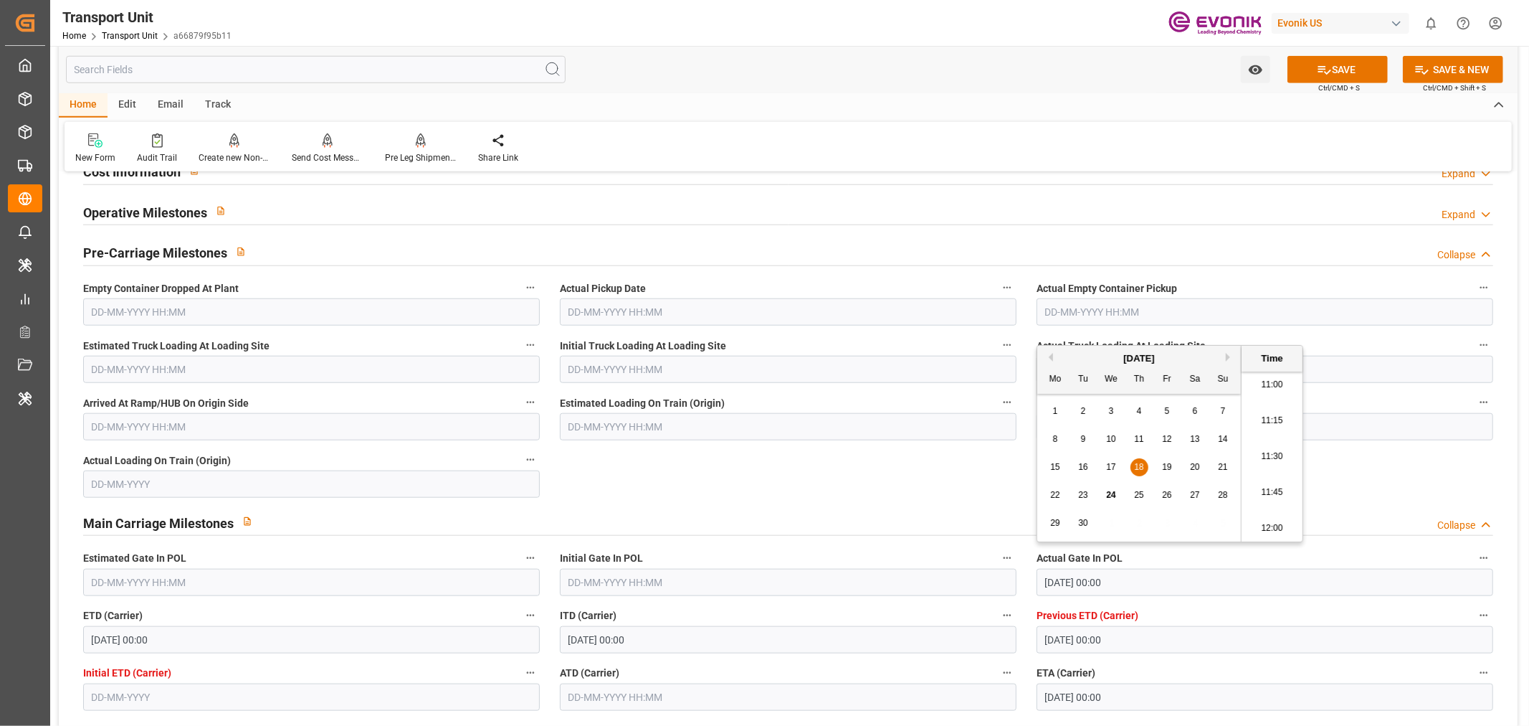
scroll to position [1035, 0]
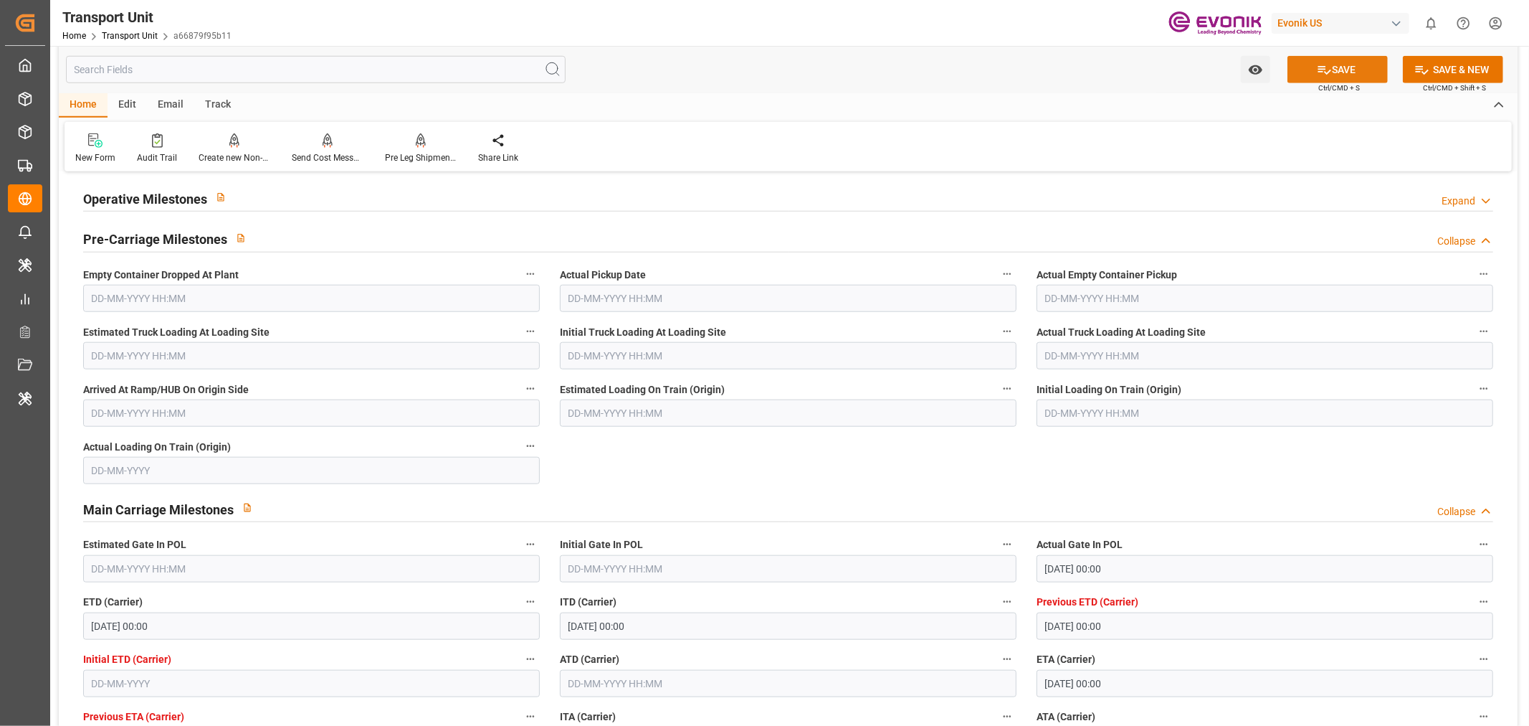
click at [1353, 73] on button "SAVE" at bounding box center [1338, 69] width 100 height 27
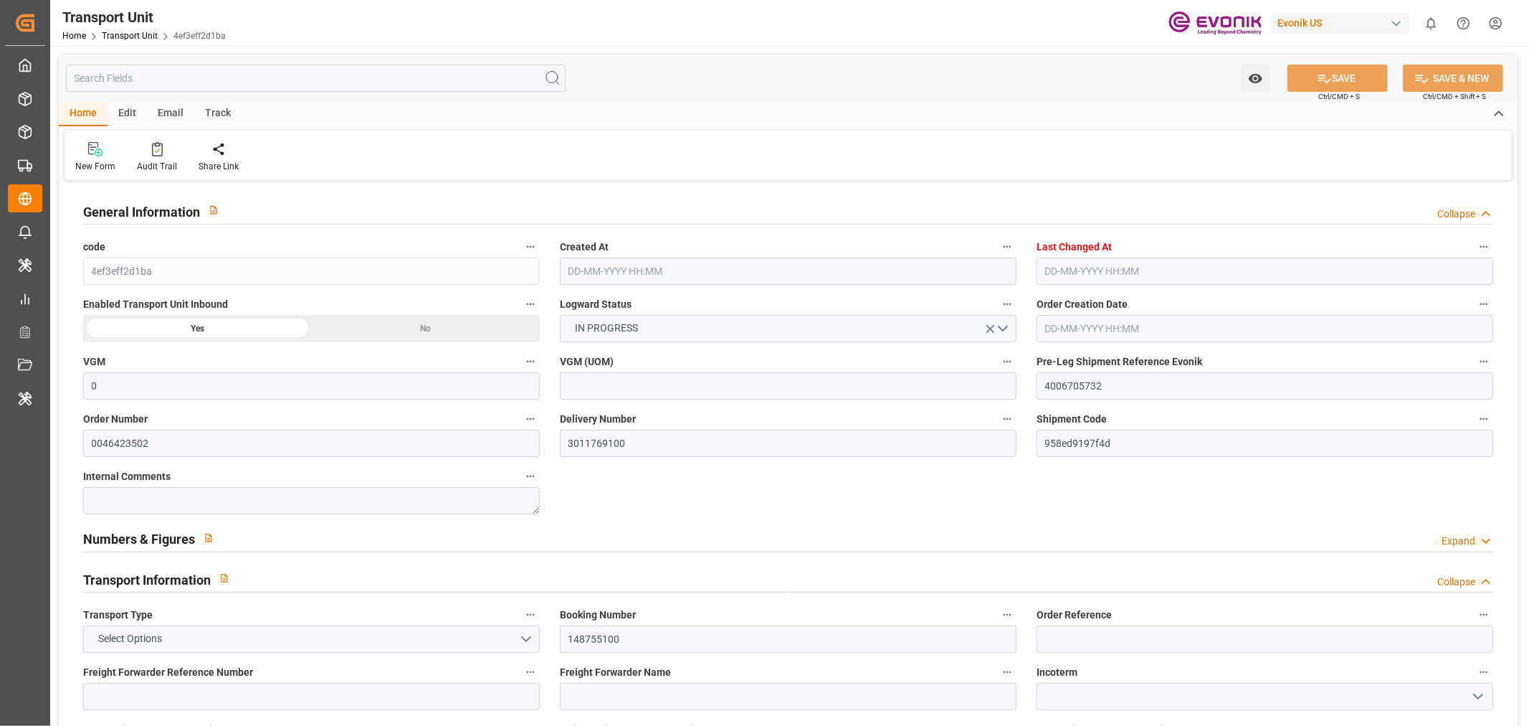
type input "0"
type input "ICL"
type input "Independent Container Line Limited"
type input "USCHT"
type input "BEANR"
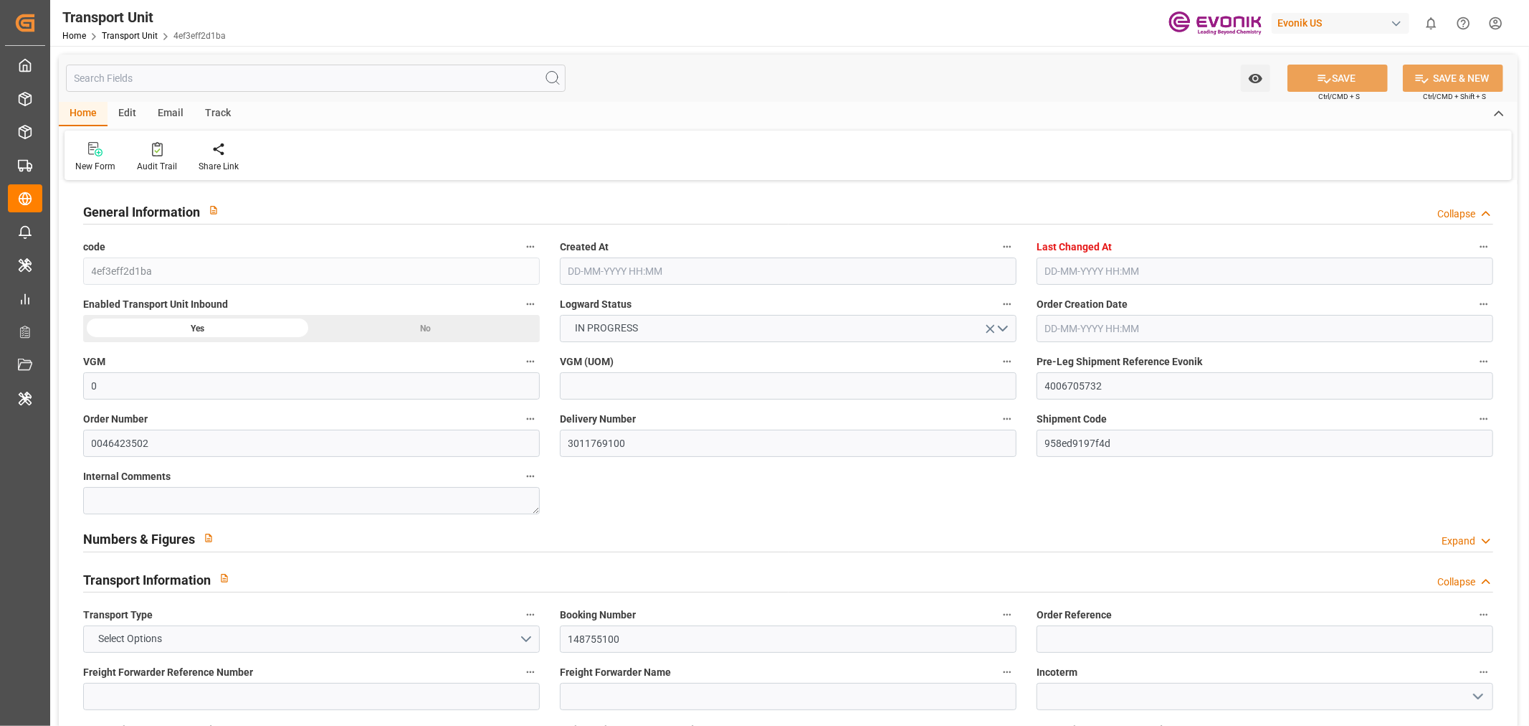
type input "16253.6"
type input "[DATE] 03:08"
type input "24-09-2025 06:04"
type input "30-09-2025"
type input "09-09-2025 00:00"
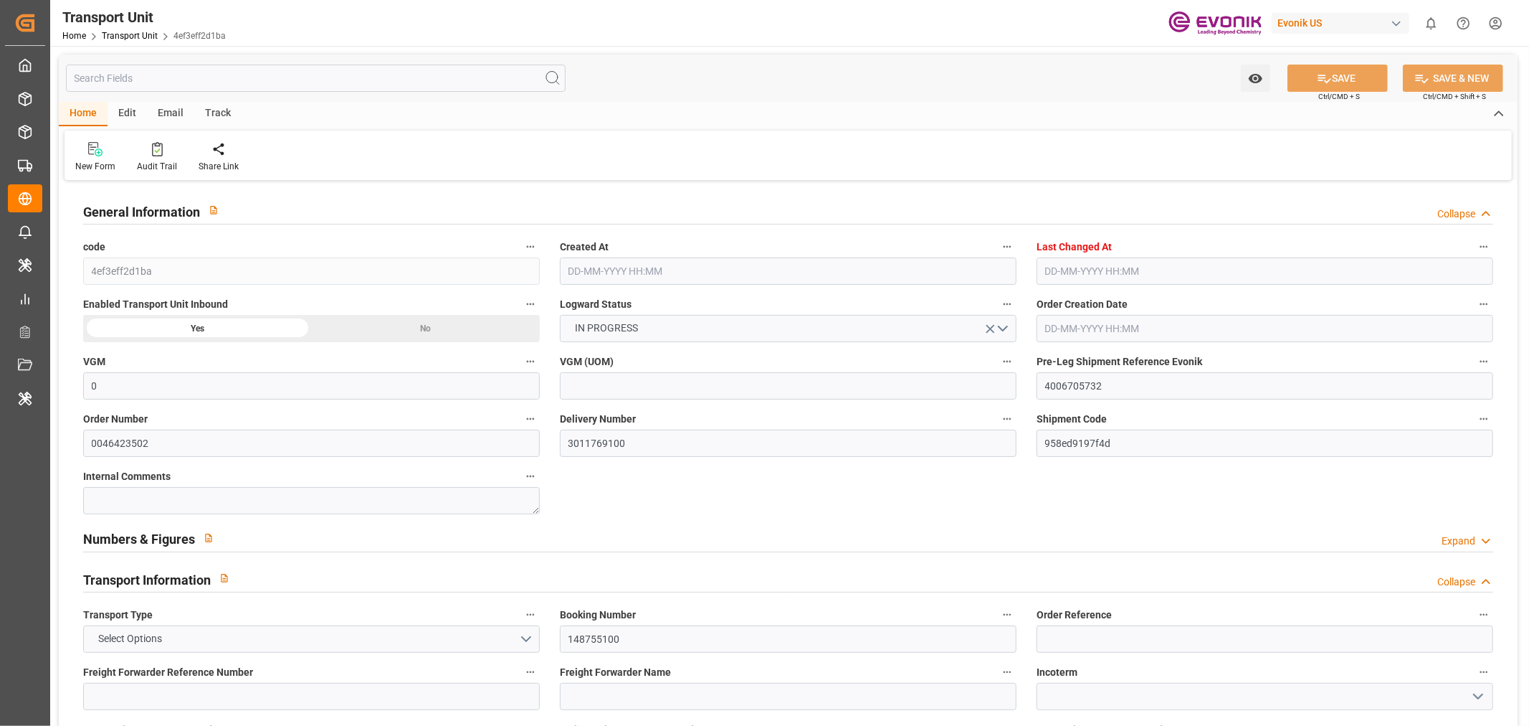
type input "17-09-2025 00:00"
type input "30-09-2025 00:00"
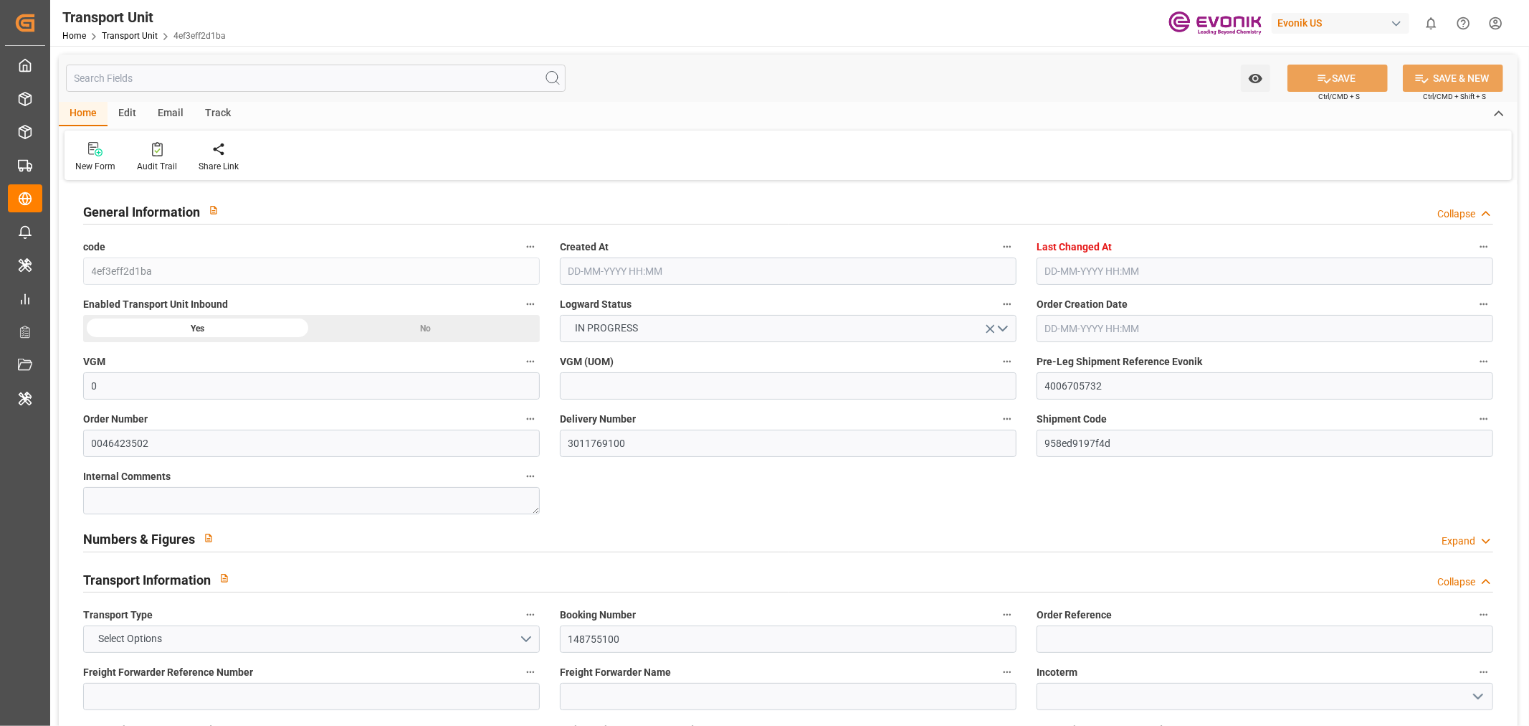
type input "30-09-2025 00:00"
type input "15-09-2025 14:00"
type input "17-09-2025"
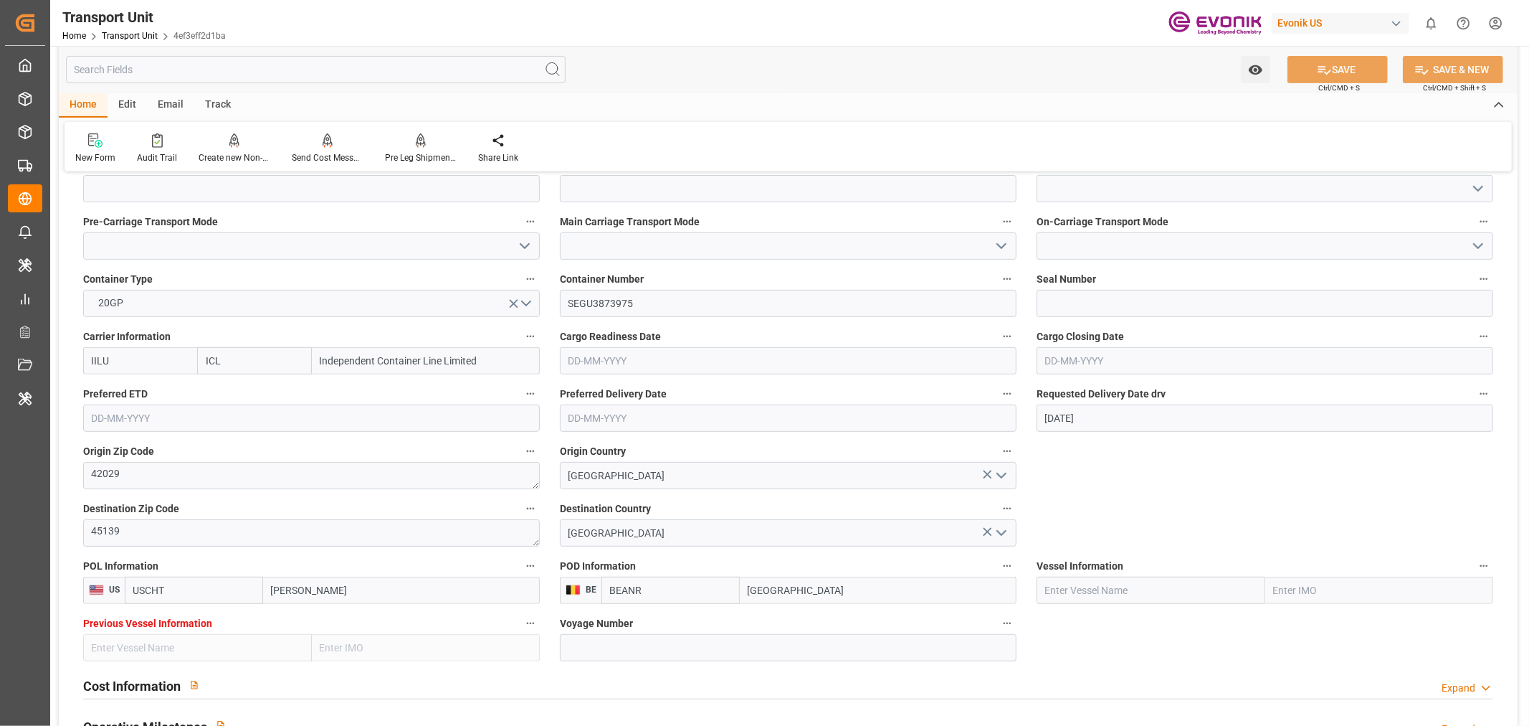
scroll to position [159, 0]
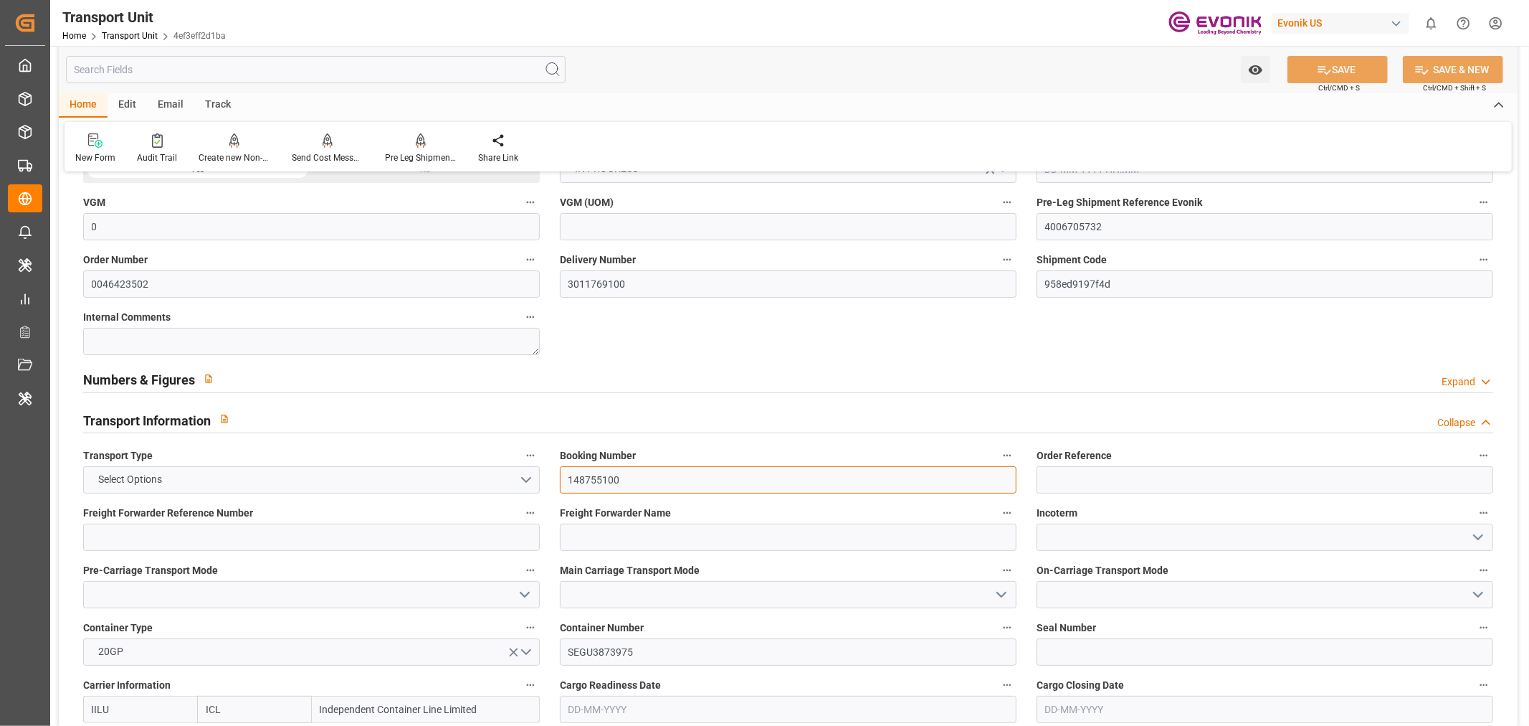
click at [608, 474] on input "148755100" at bounding box center [788, 479] width 457 height 27
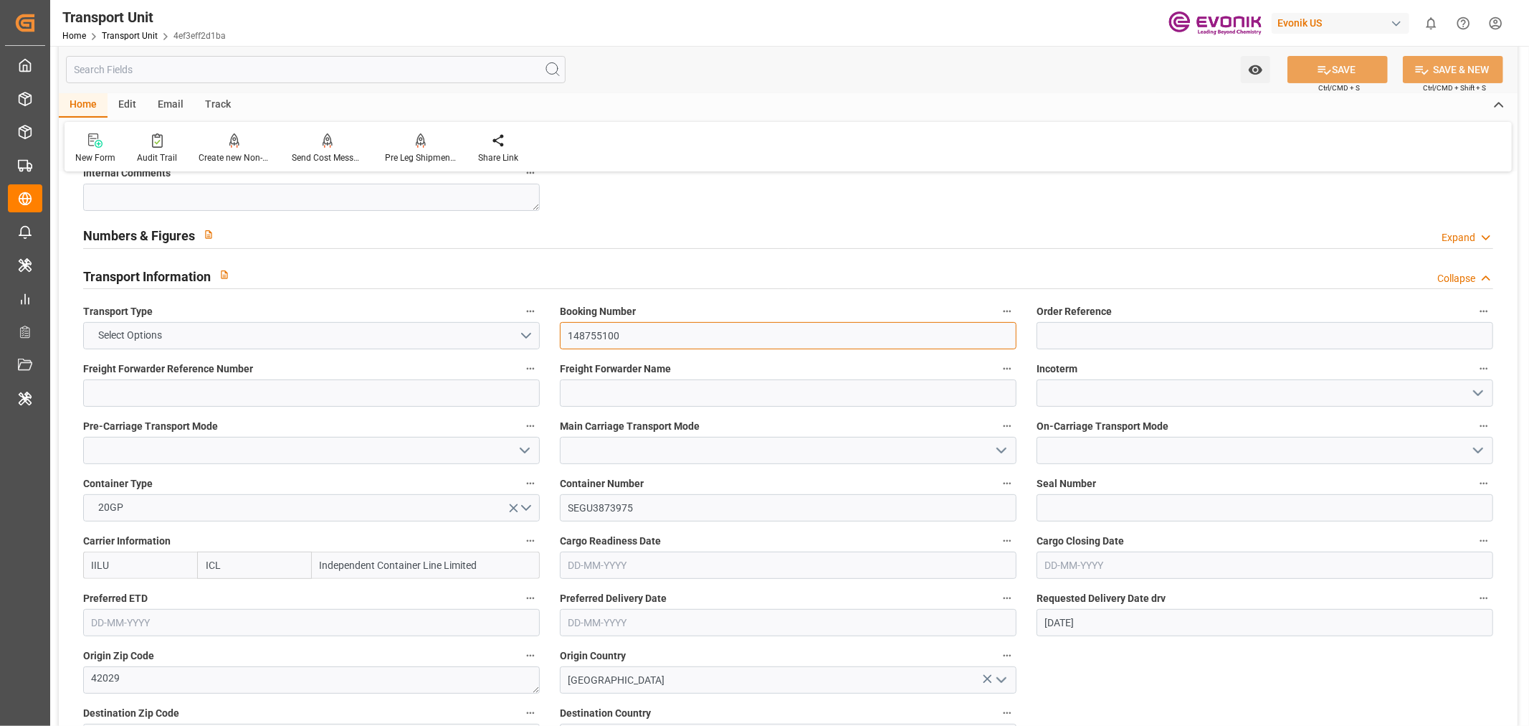
scroll to position [557, 0]
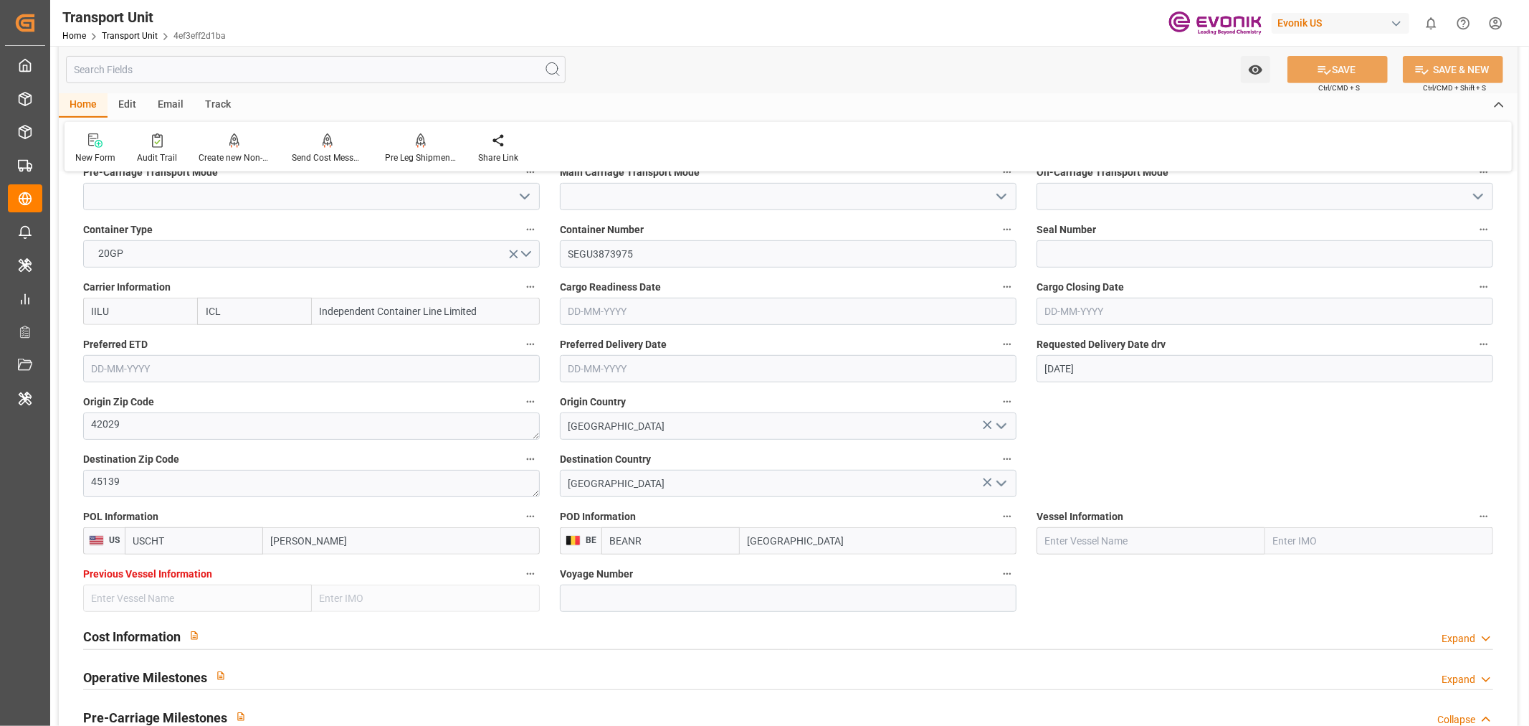
click at [1091, 548] on input "text" at bounding box center [1151, 540] width 229 height 27
paste input "Independent Future"
click at [1151, 575] on b "INDEPENDENT FUTURE" at bounding box center [1099, 571] width 107 height 11
type input "INDEPENDENT FUTURE"
type input "9246712"
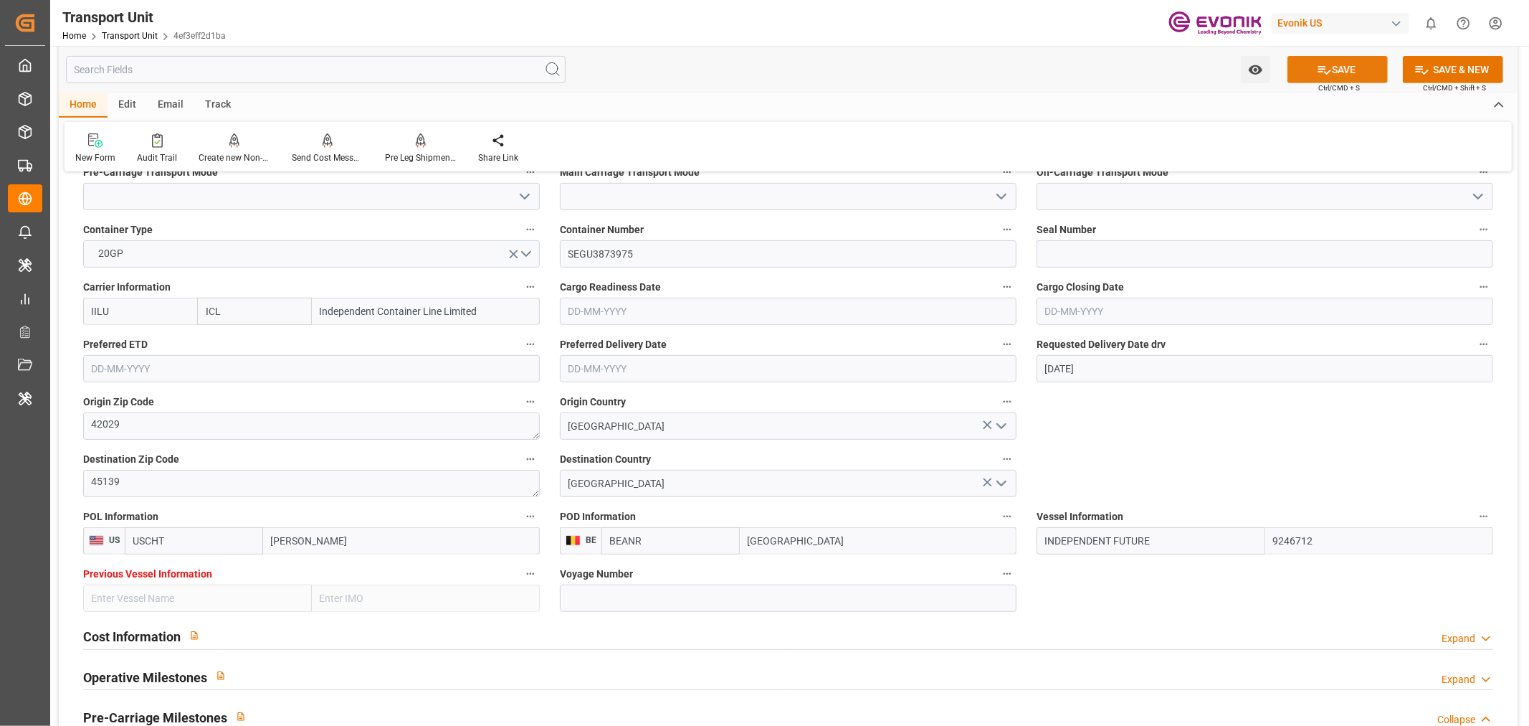
type input "INDEPENDENT FUTURE"
click at [1350, 60] on button "SAVE" at bounding box center [1338, 69] width 100 height 27
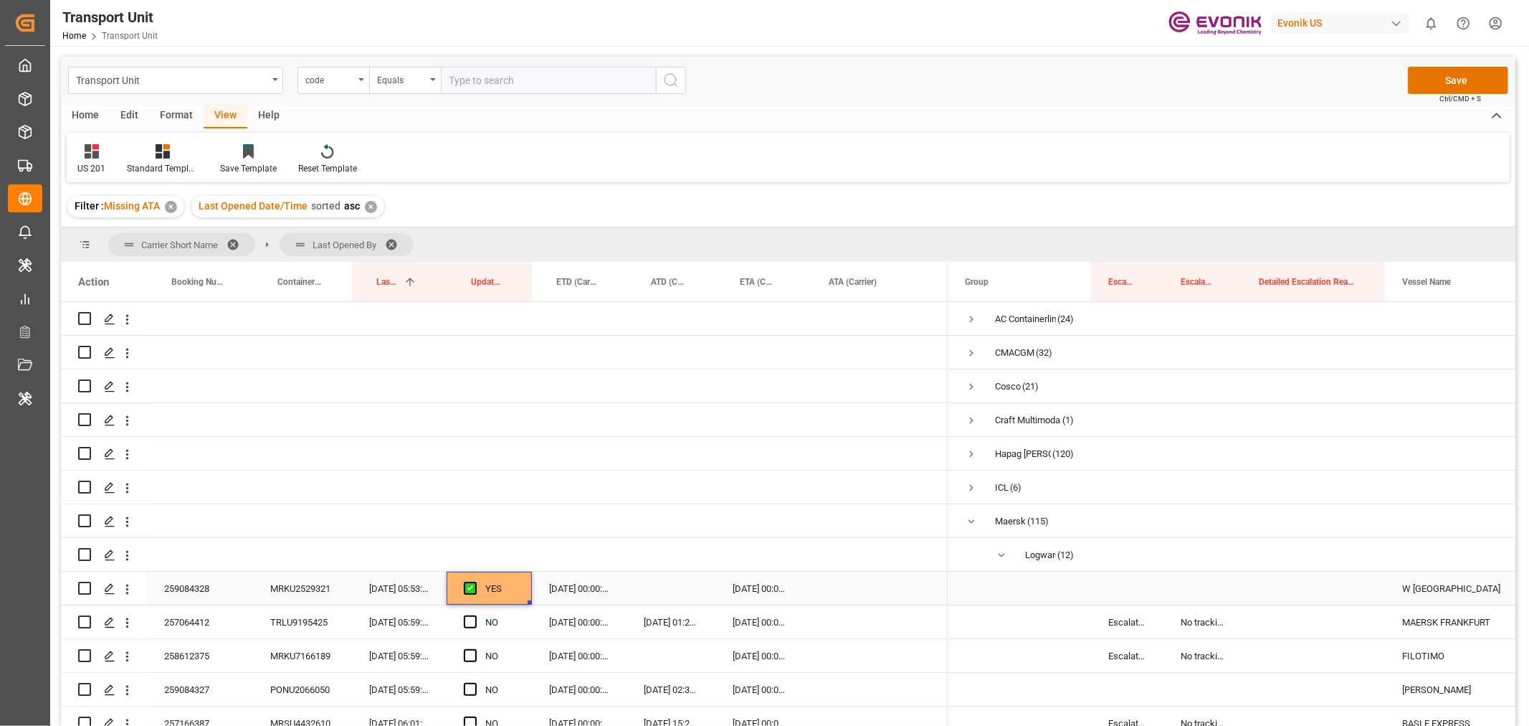
scroll to position [207, 0]
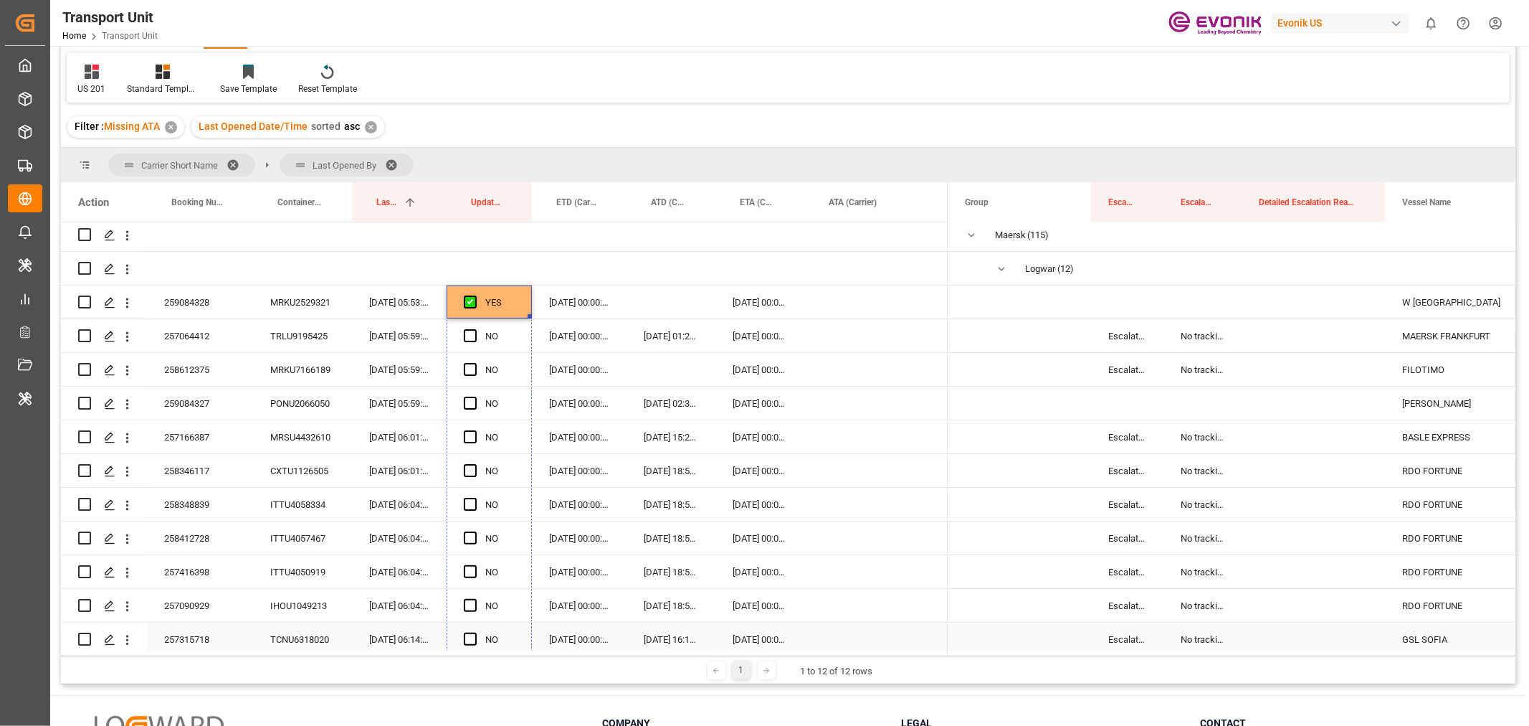
drag, startPoint x: 528, startPoint y: 314, endPoint x: 549, endPoint y: 590, distance: 276.8
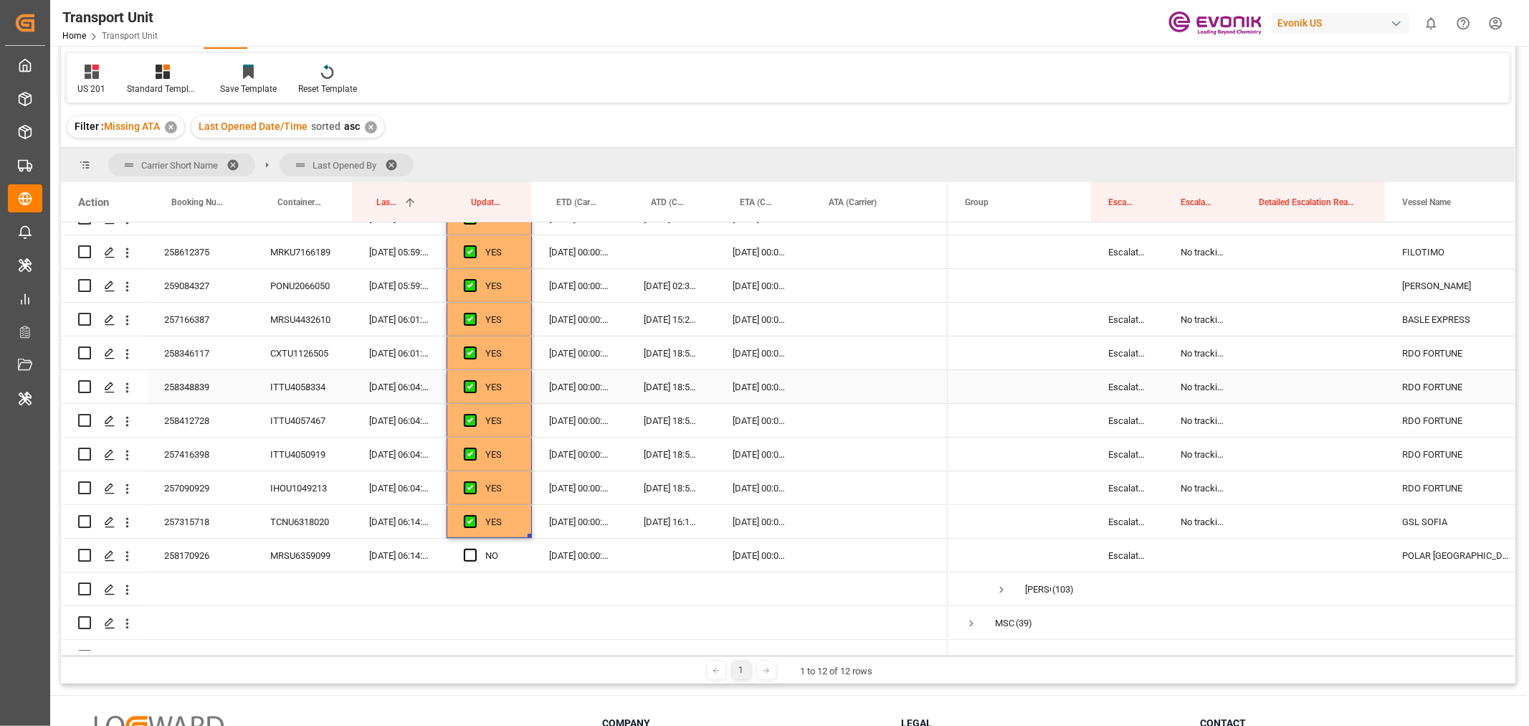
scroll to position [395, 0]
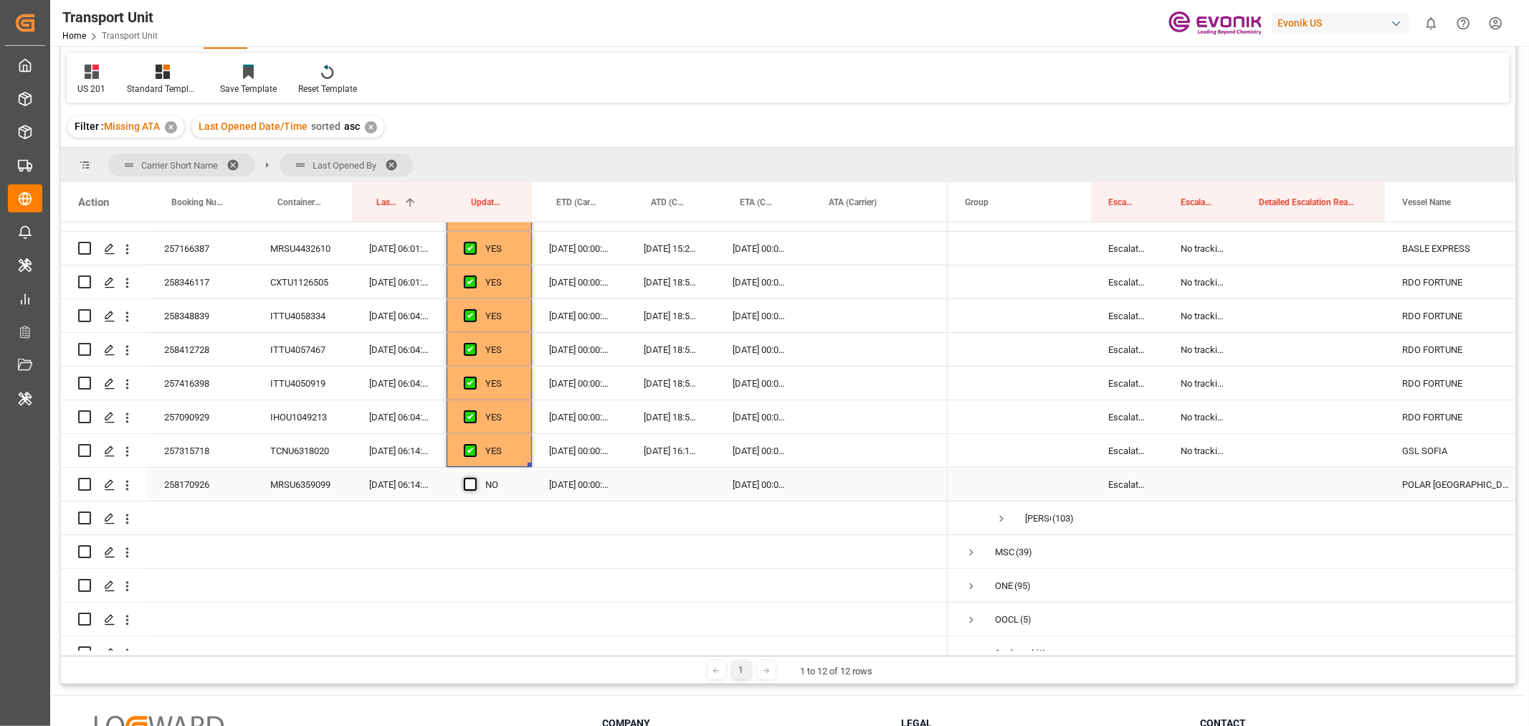
click at [470, 483] on span "Press SPACE to select this row." at bounding box center [470, 484] width 13 height 13
click at [475, 478] on input "Press SPACE to select this row." at bounding box center [475, 478] width 0 height 0
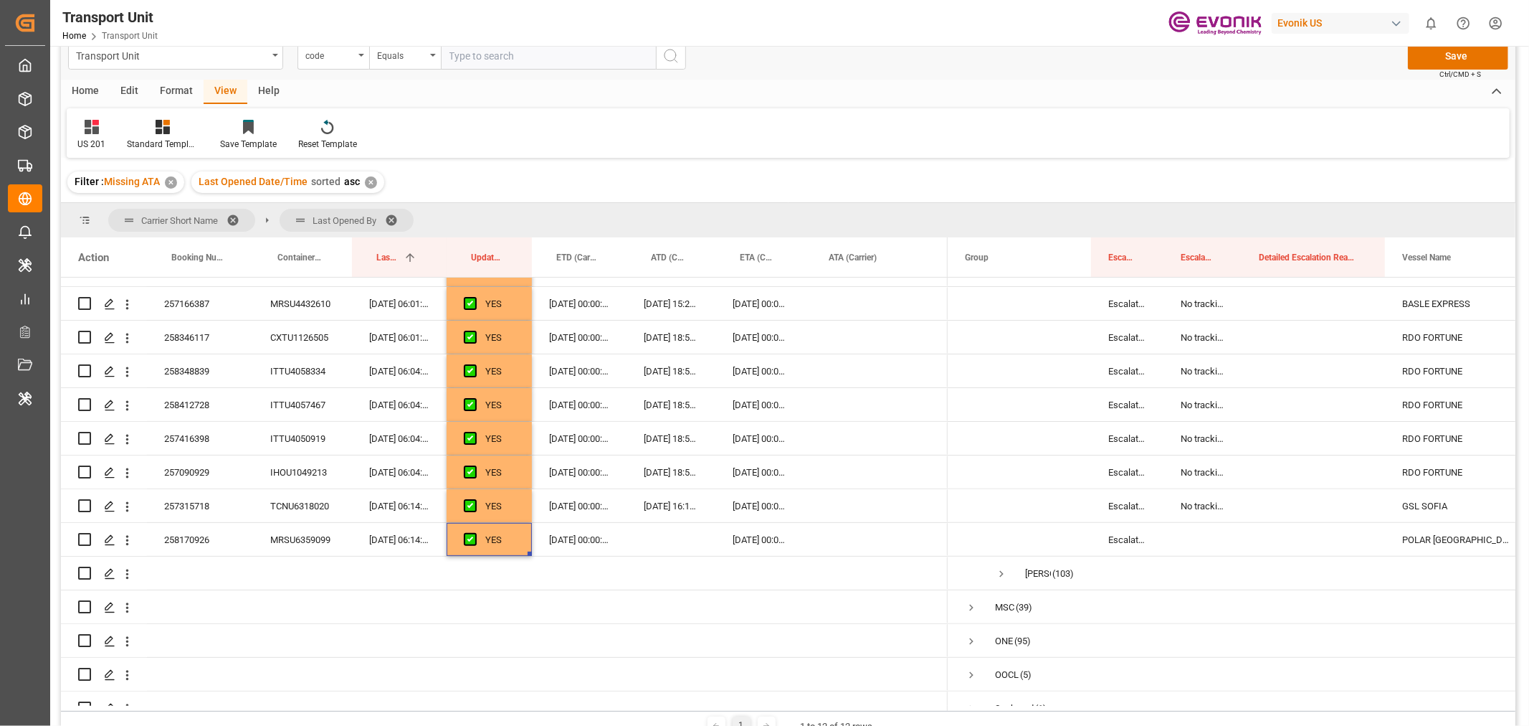
scroll to position [0, 0]
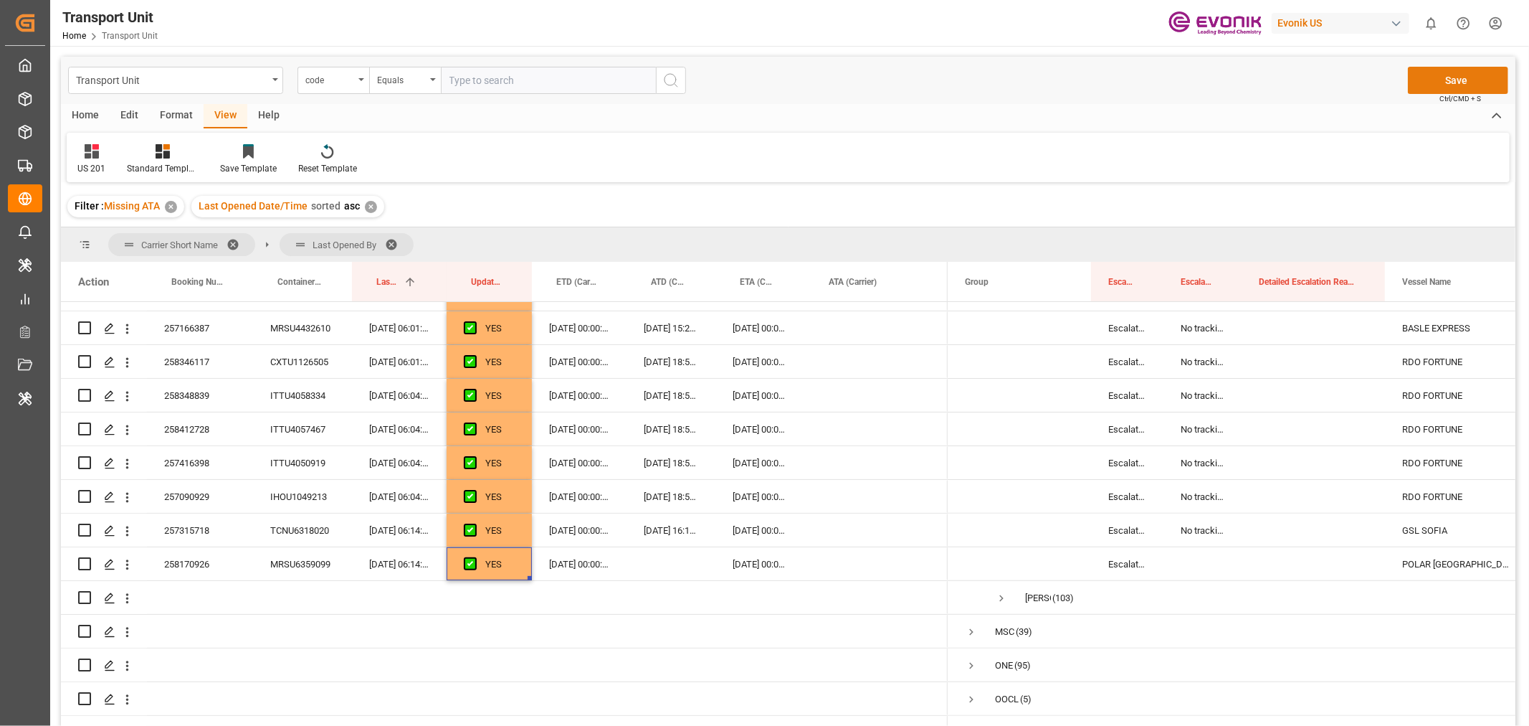
click at [1460, 77] on button "Save" at bounding box center [1458, 80] width 100 height 27
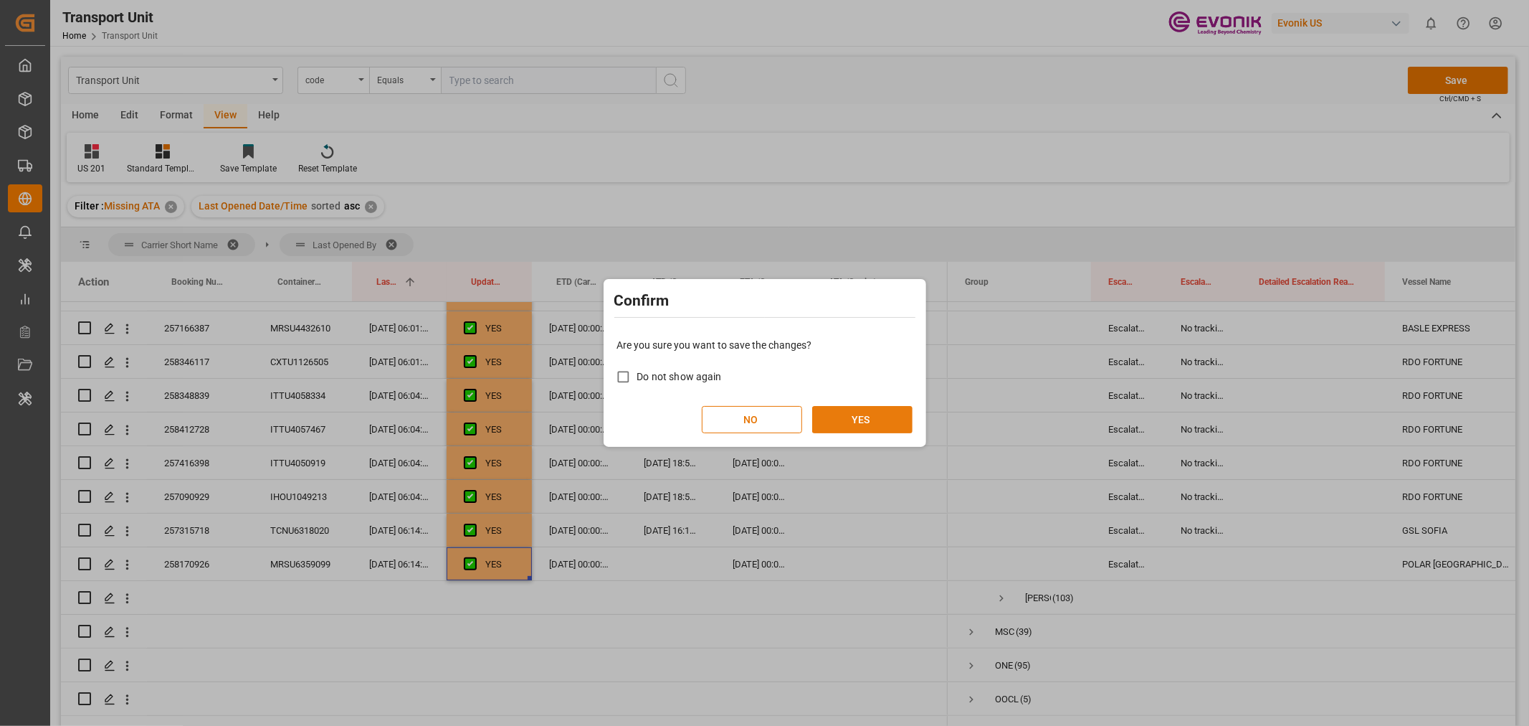
click at [865, 418] on button "YES" at bounding box center [862, 419] width 100 height 27
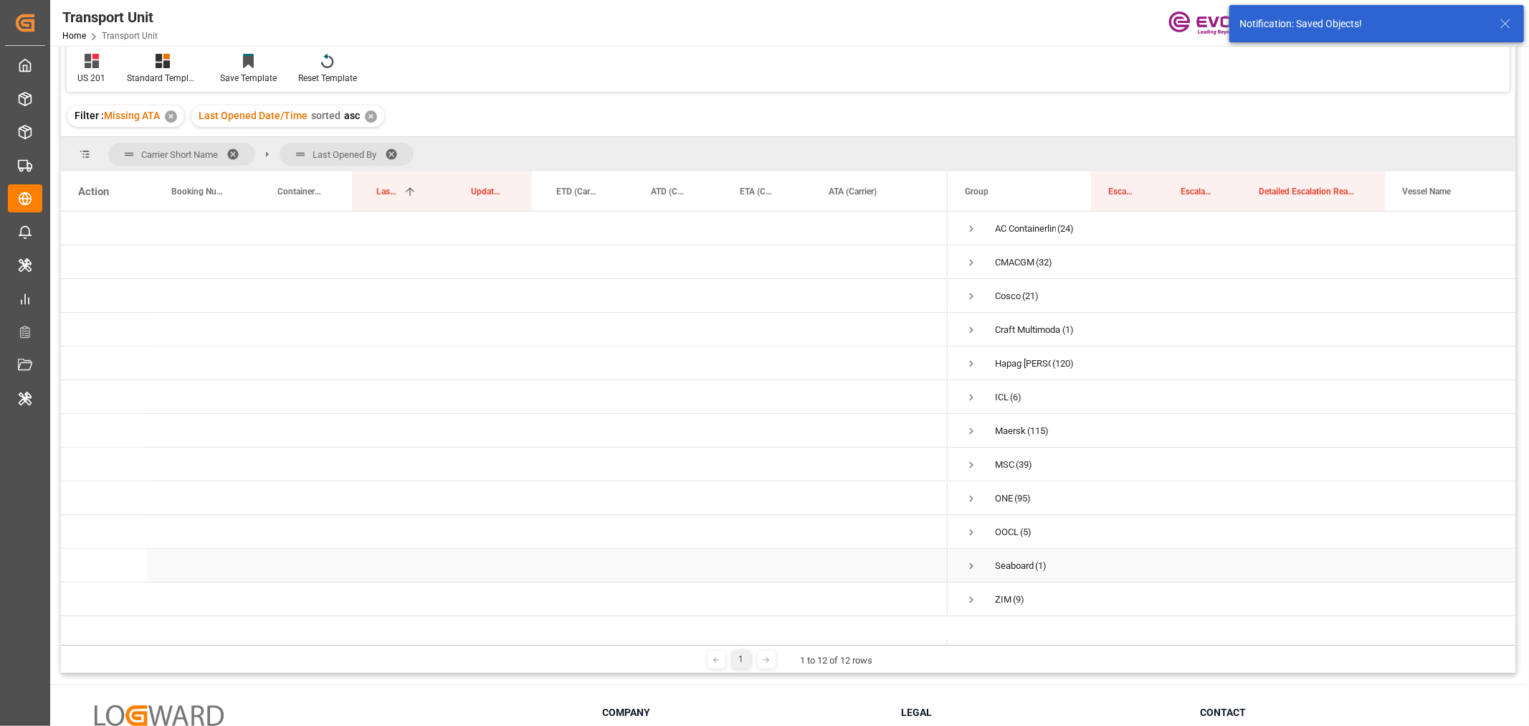
scroll to position [159, 0]
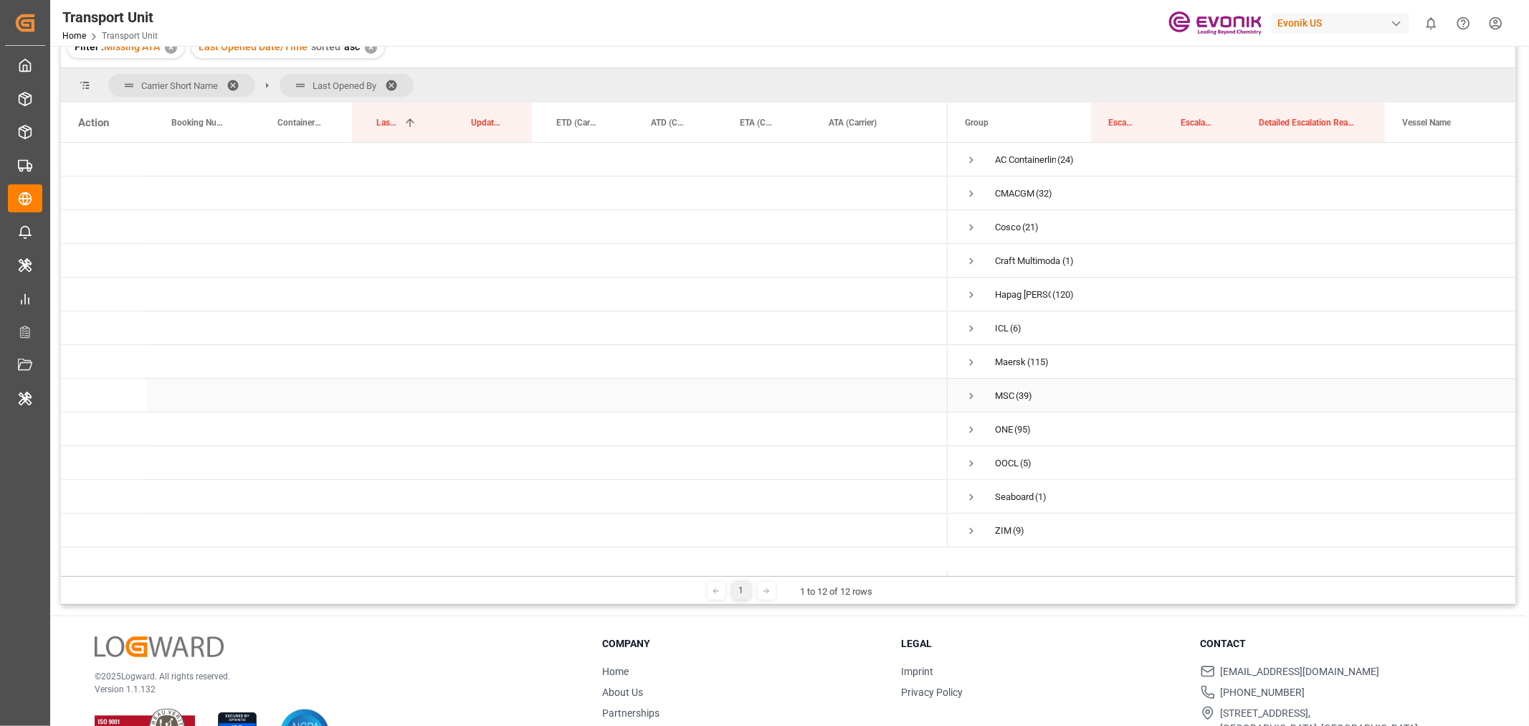
click at [973, 393] on span "Press SPACE to select this row." at bounding box center [971, 395] width 13 height 13
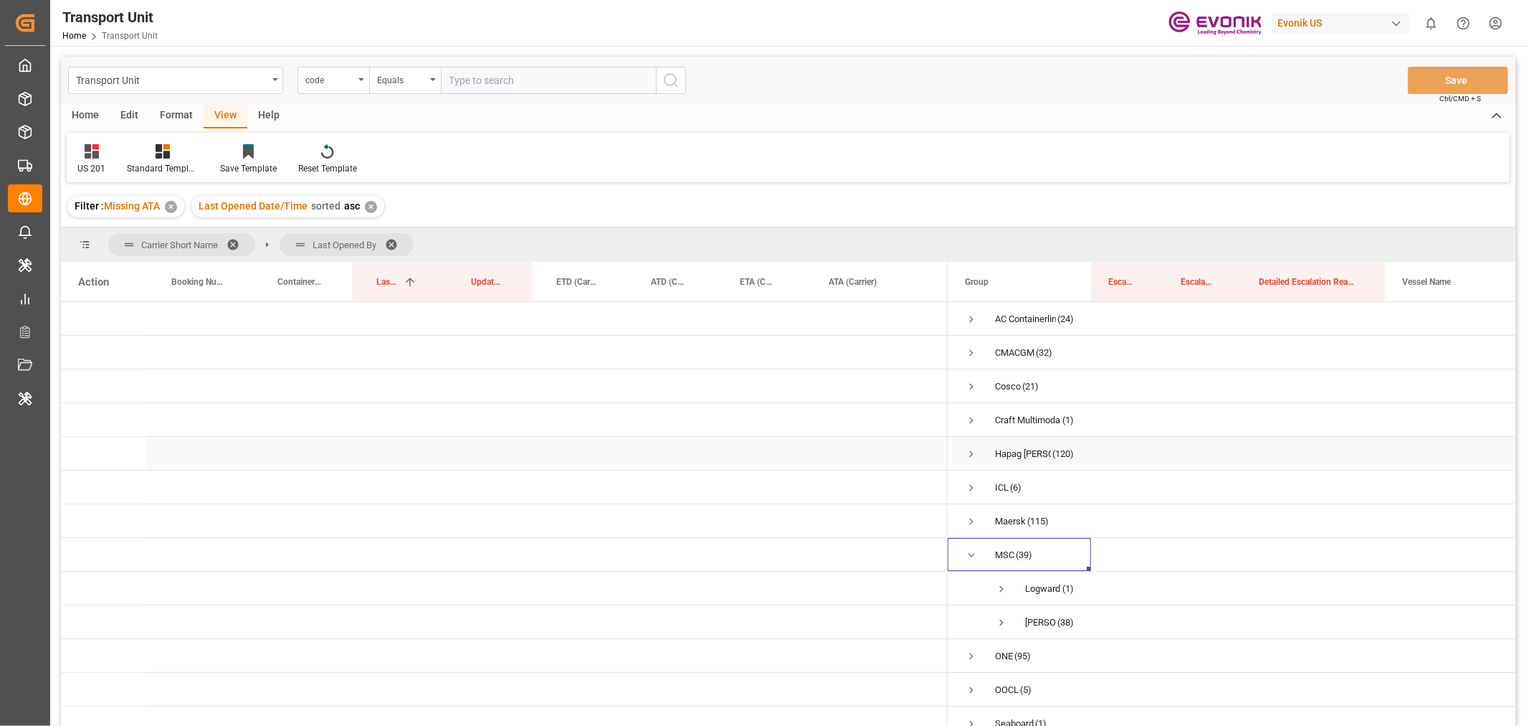
scroll to position [47, 0]
click at [1000, 540] on span "Press SPACE to select this row." at bounding box center [1001, 544] width 13 height 13
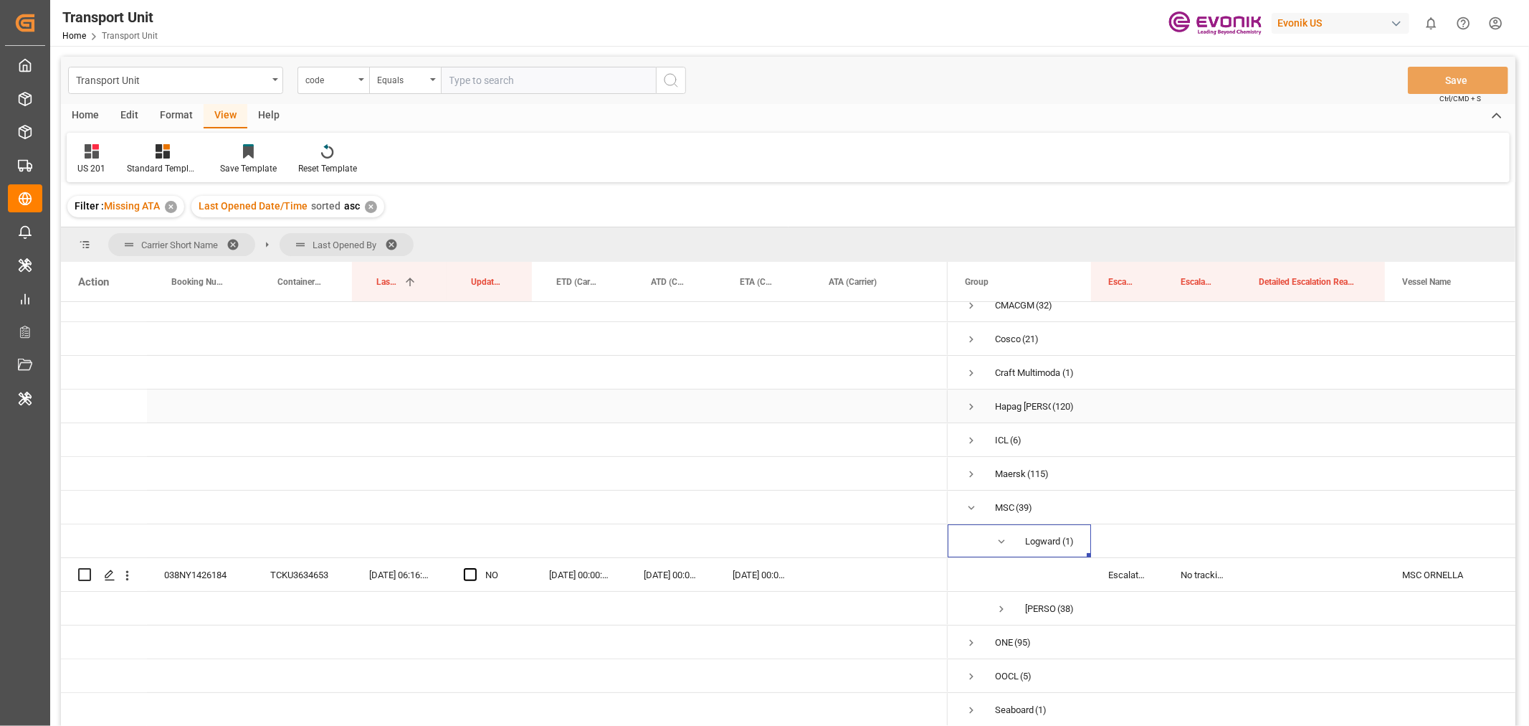
scroll to position [82, 0]
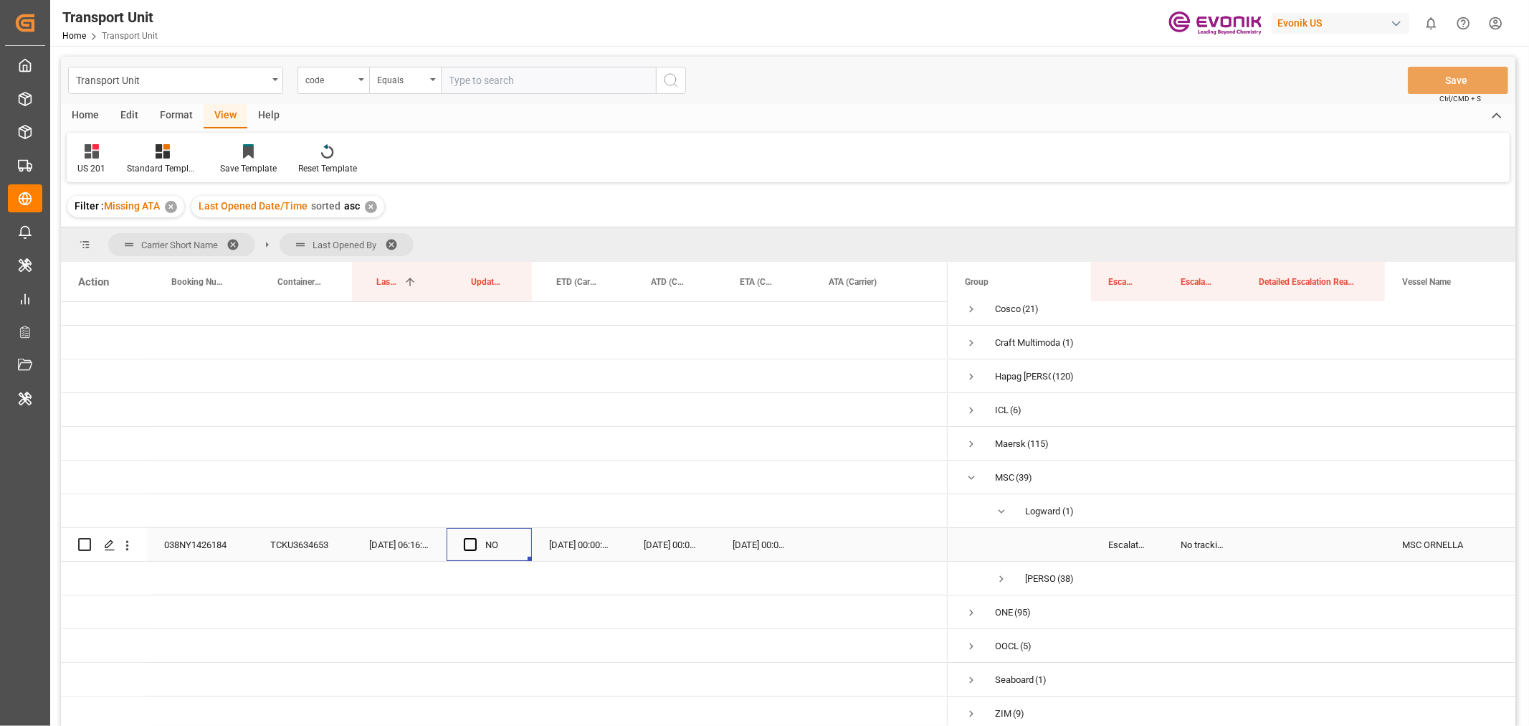
click at [478, 536] on div "Press SPACE to select this row." at bounding box center [475, 544] width 22 height 33
click at [466, 542] on span "Press SPACE to select this row." at bounding box center [470, 544] width 13 height 13
click at [475, 538] on input "Press SPACE to select this row." at bounding box center [475, 538] width 0 height 0
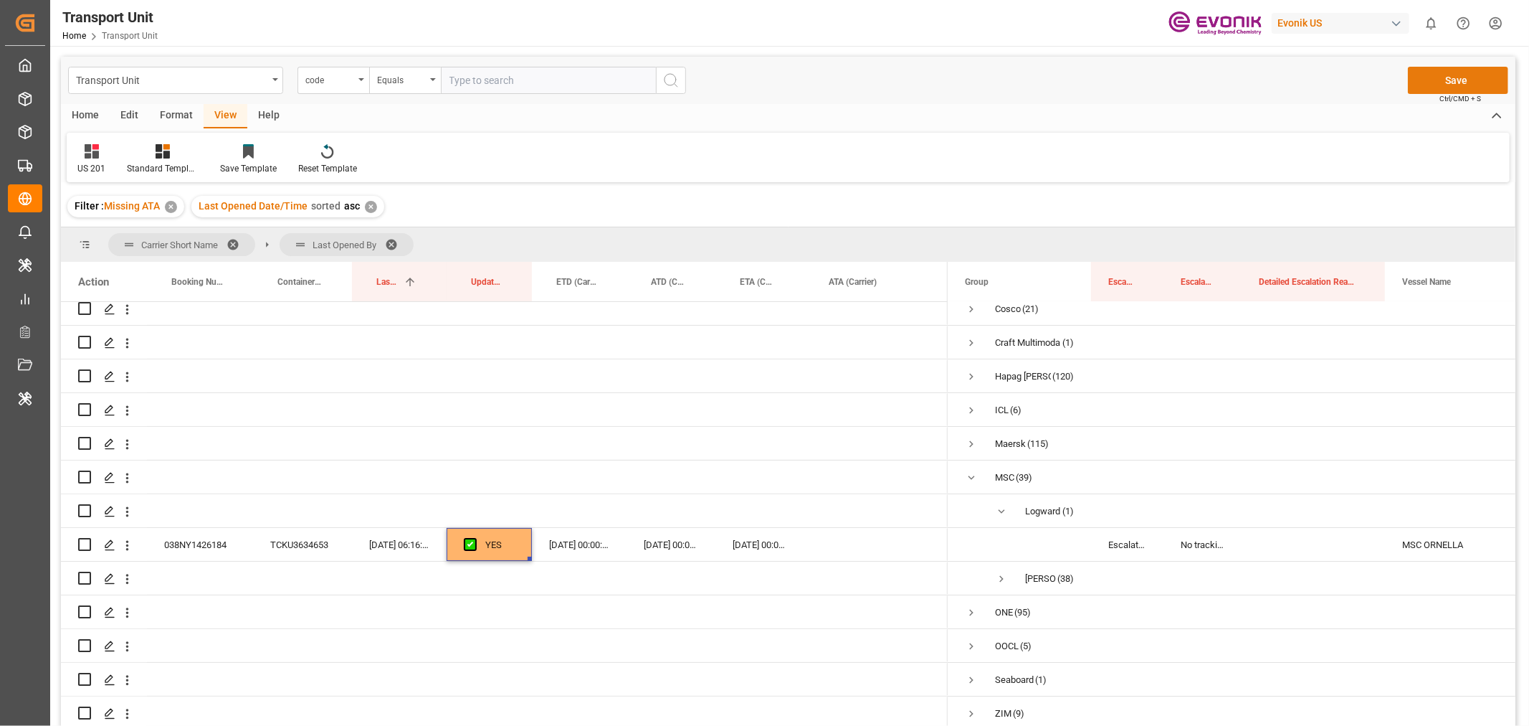
click at [1456, 75] on button "Save" at bounding box center [1458, 80] width 100 height 27
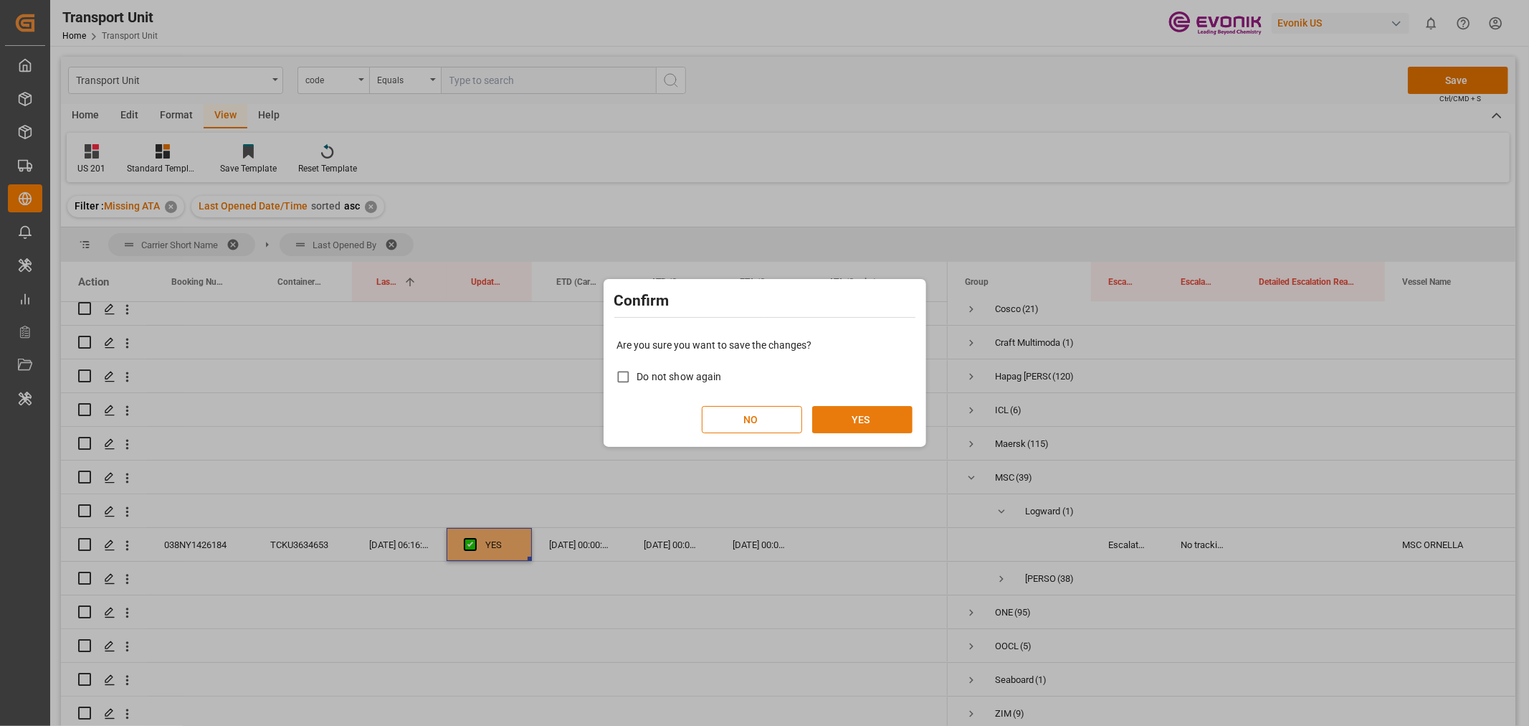
click at [870, 432] on button "YES" at bounding box center [862, 419] width 100 height 27
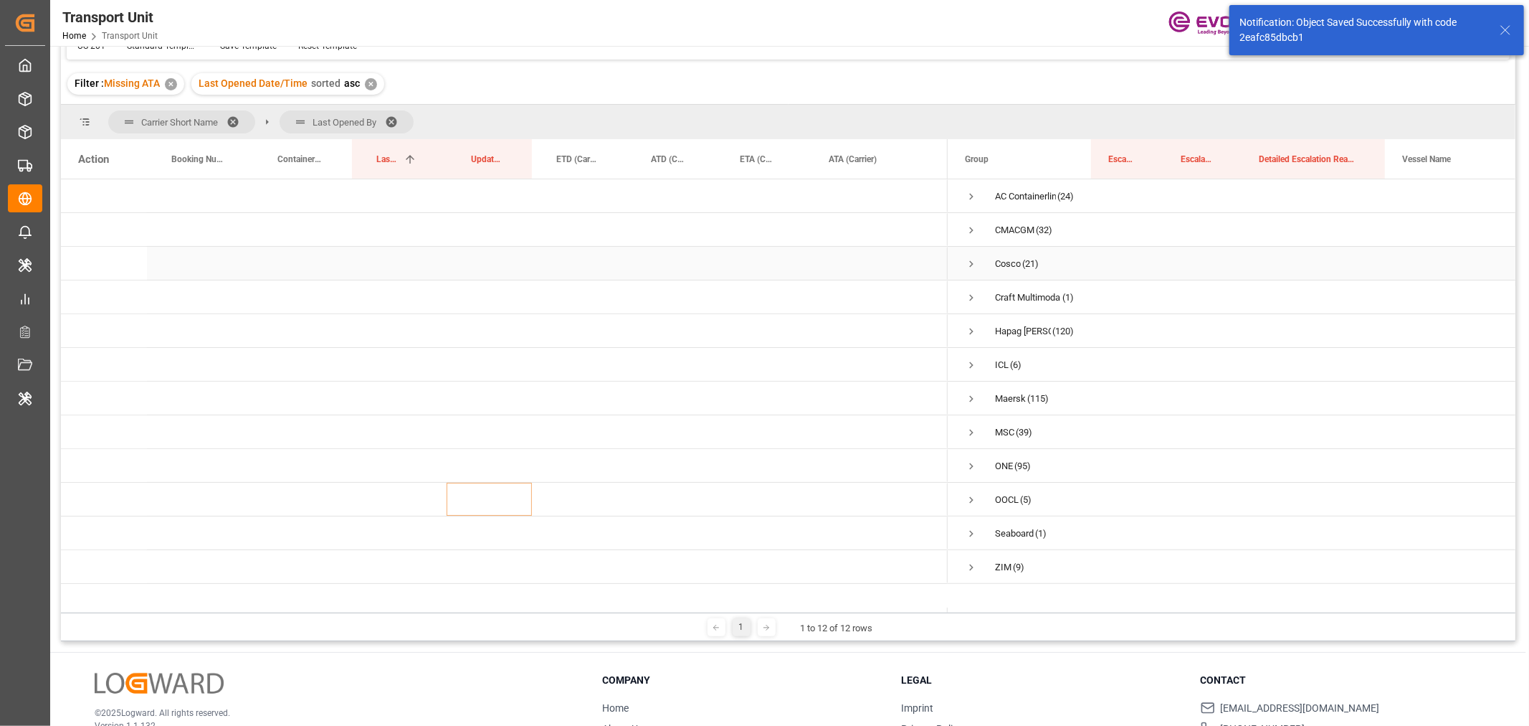
scroll to position [212, 0]
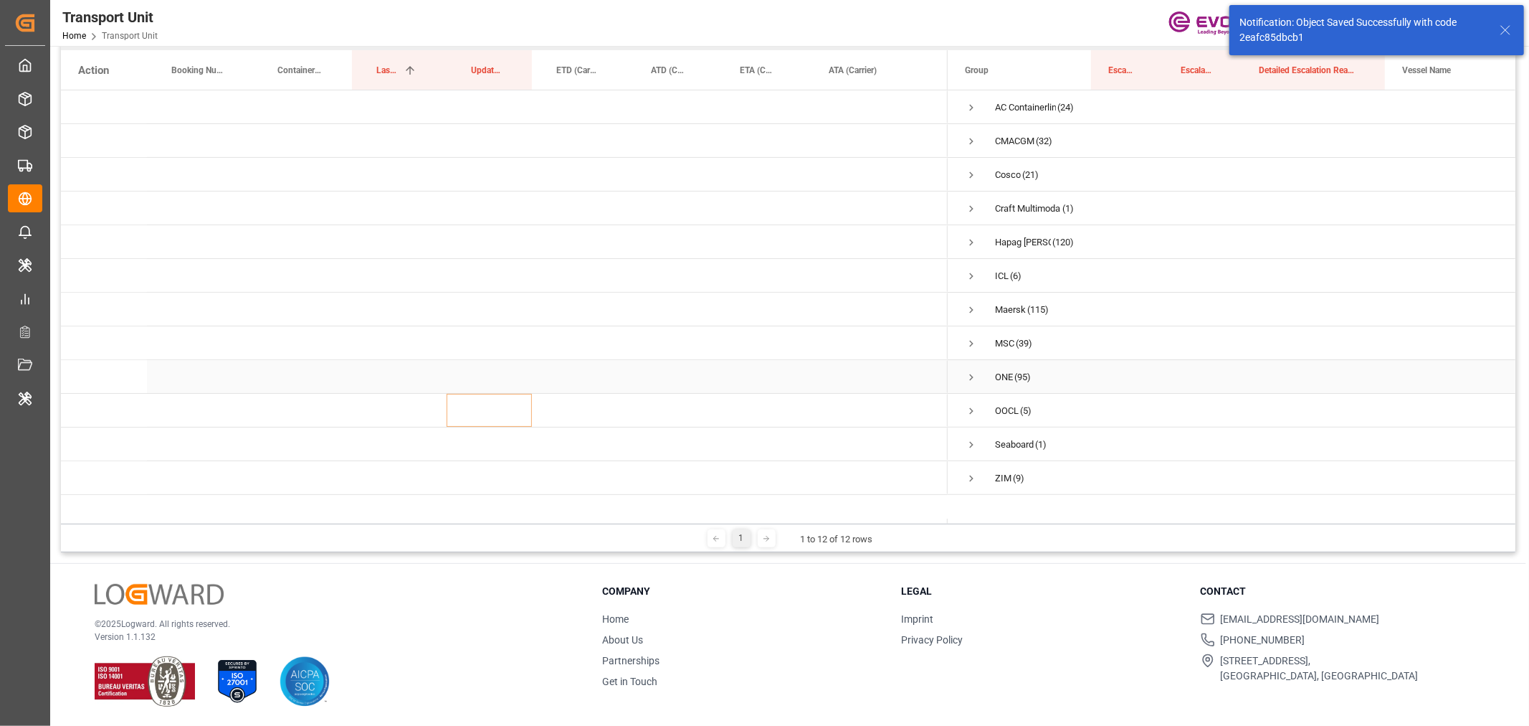
click at [976, 375] on span "Press SPACE to select this row." at bounding box center [971, 377] width 13 height 13
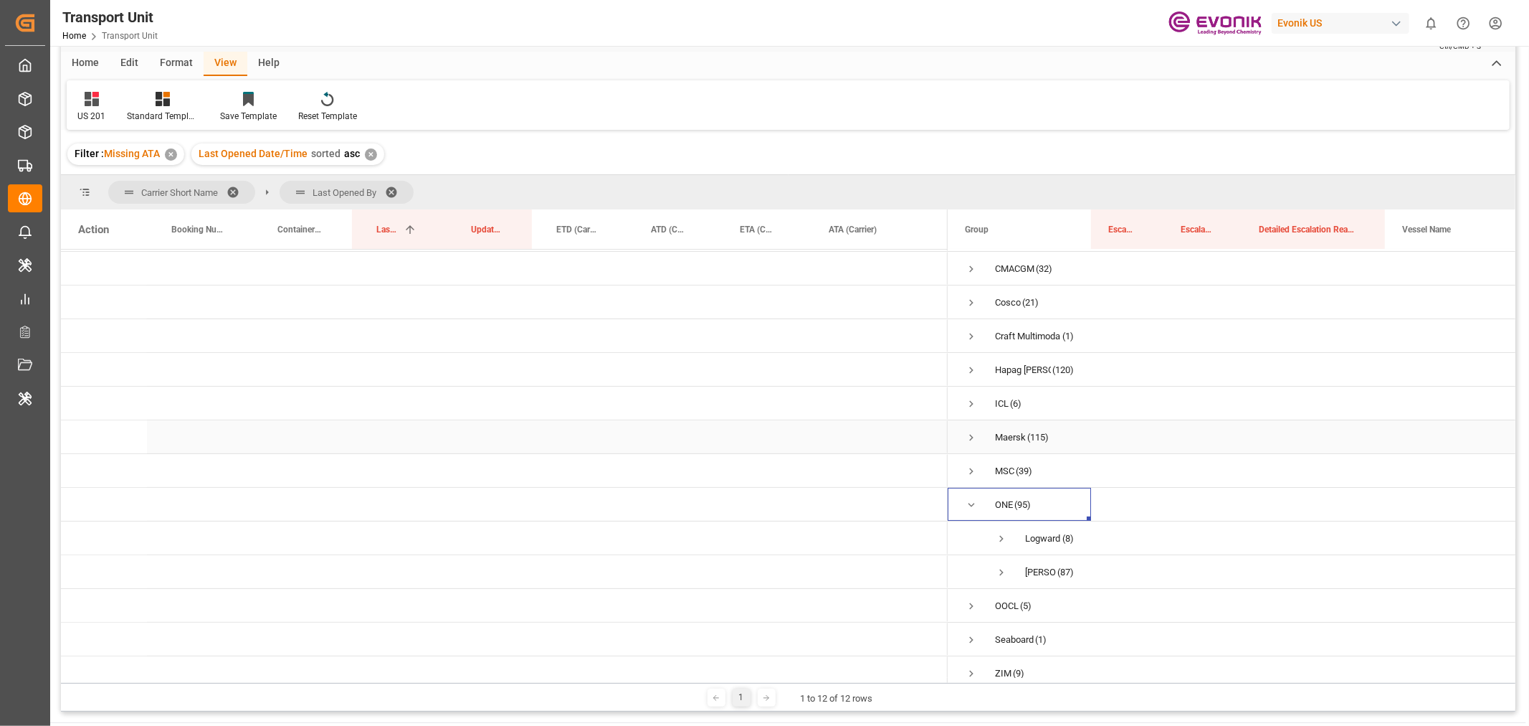
scroll to position [47, 0]
click at [1001, 525] on span "Press SPACE to select this row." at bounding box center [1001, 526] width 13 height 13
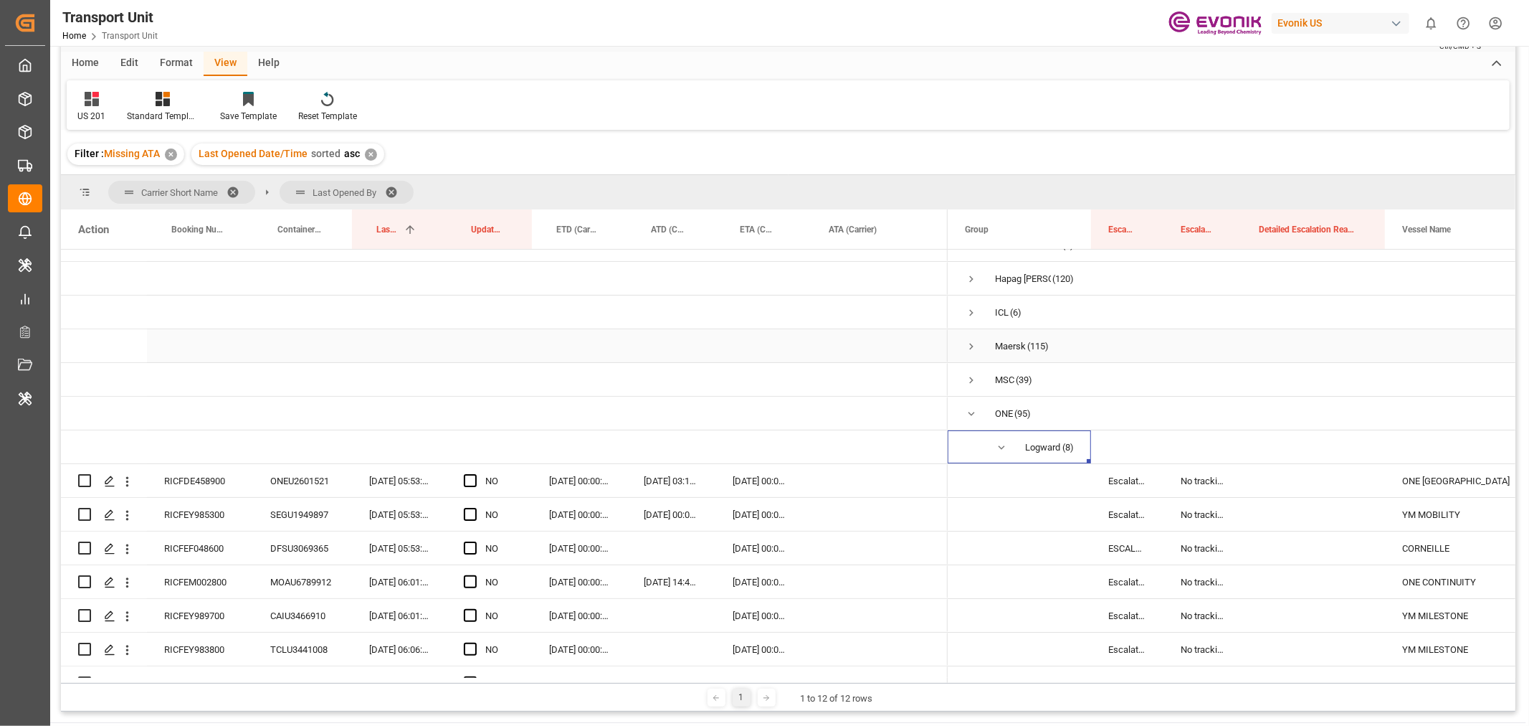
scroll to position [287, 0]
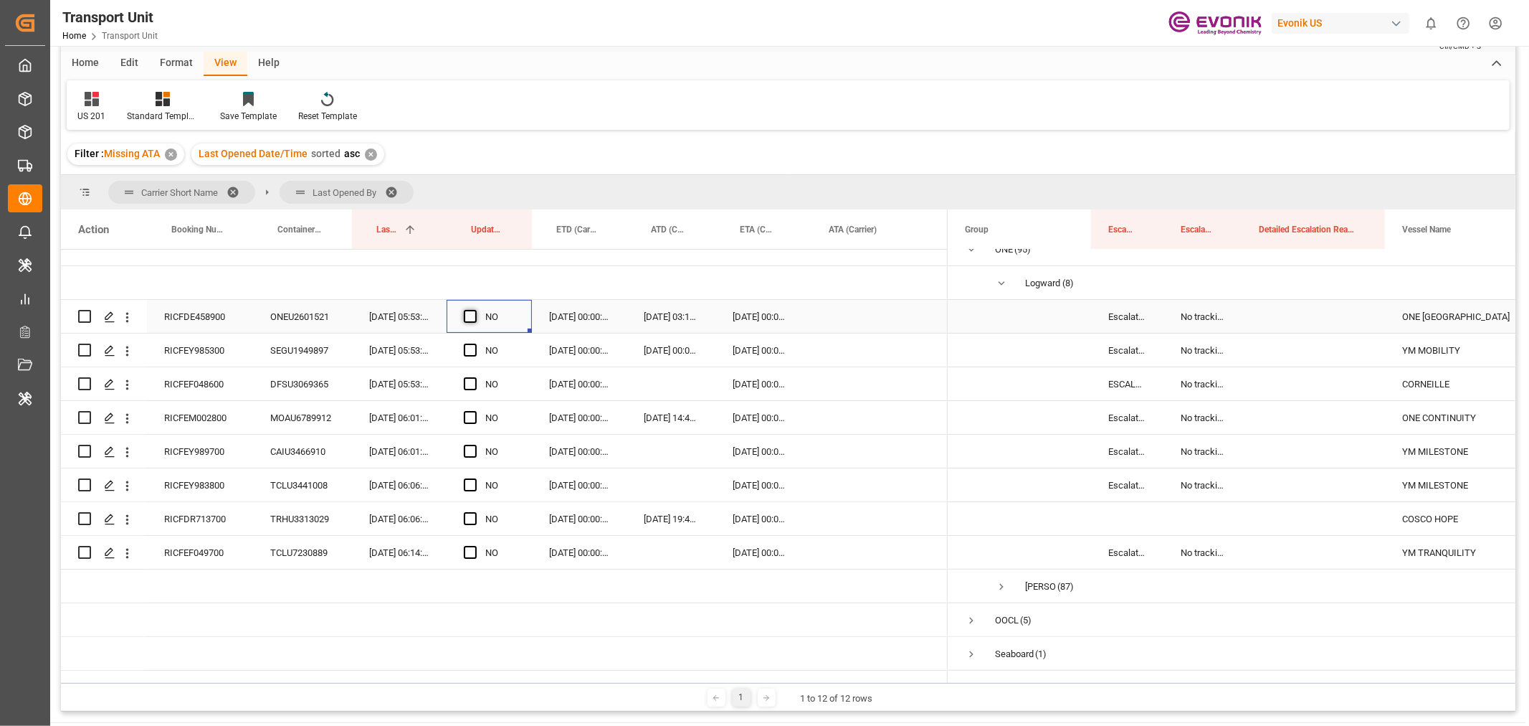
click at [467, 319] on span "Press SPACE to select this row." at bounding box center [470, 316] width 13 height 13
click at [475, 310] on input "Press SPACE to select this row." at bounding box center [475, 310] width 0 height 0
drag, startPoint x: 528, startPoint y: 330, endPoint x: 545, endPoint y: 550, distance: 220.8
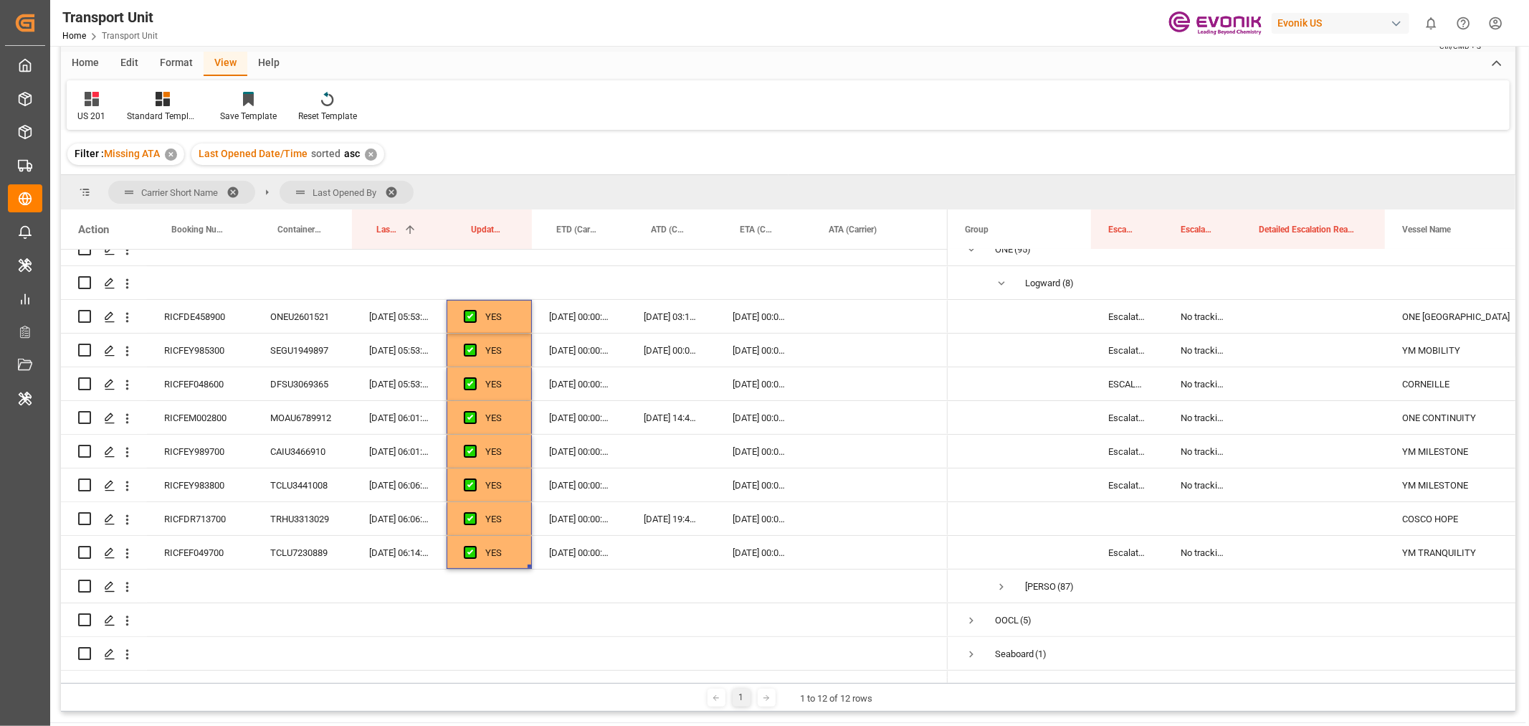
scroll to position [0, 0]
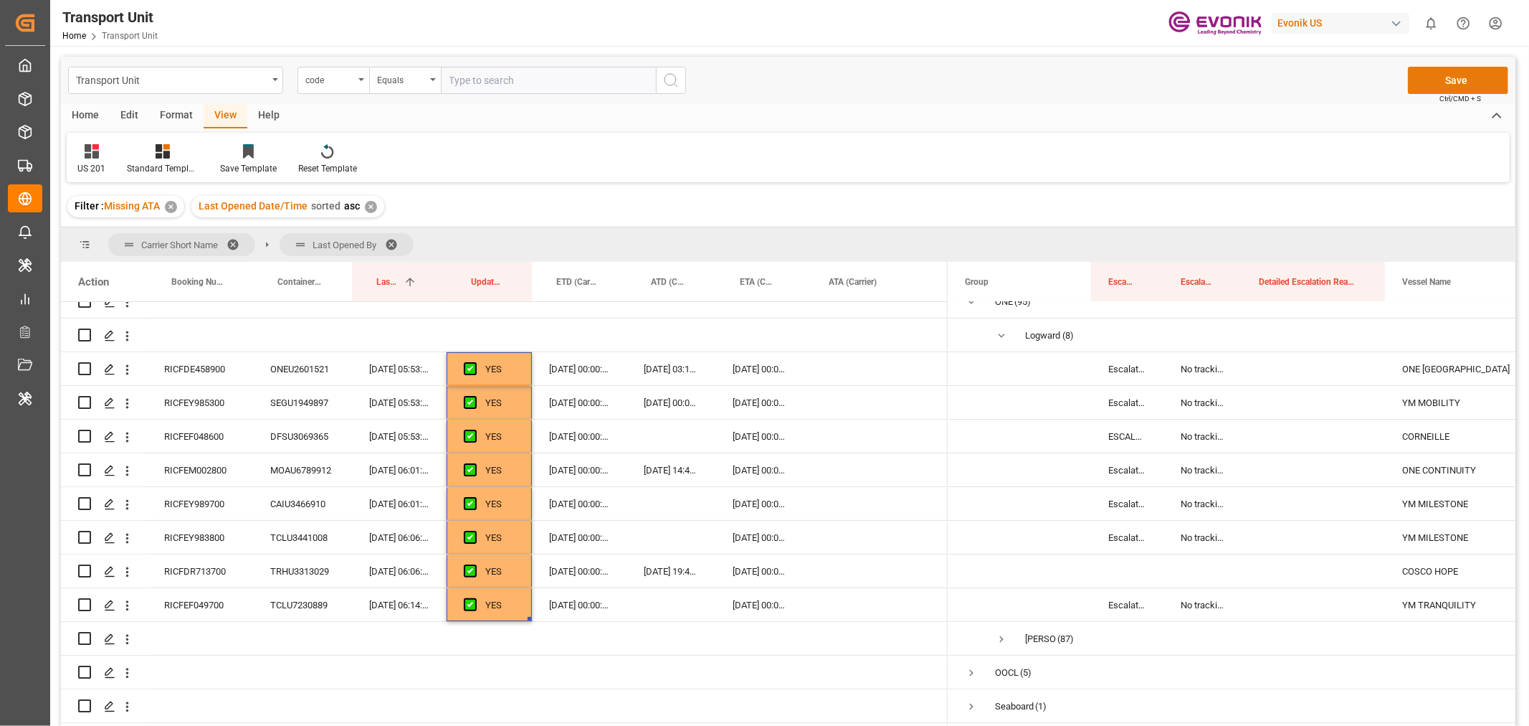
click at [1456, 79] on button "Save" at bounding box center [1458, 80] width 100 height 27
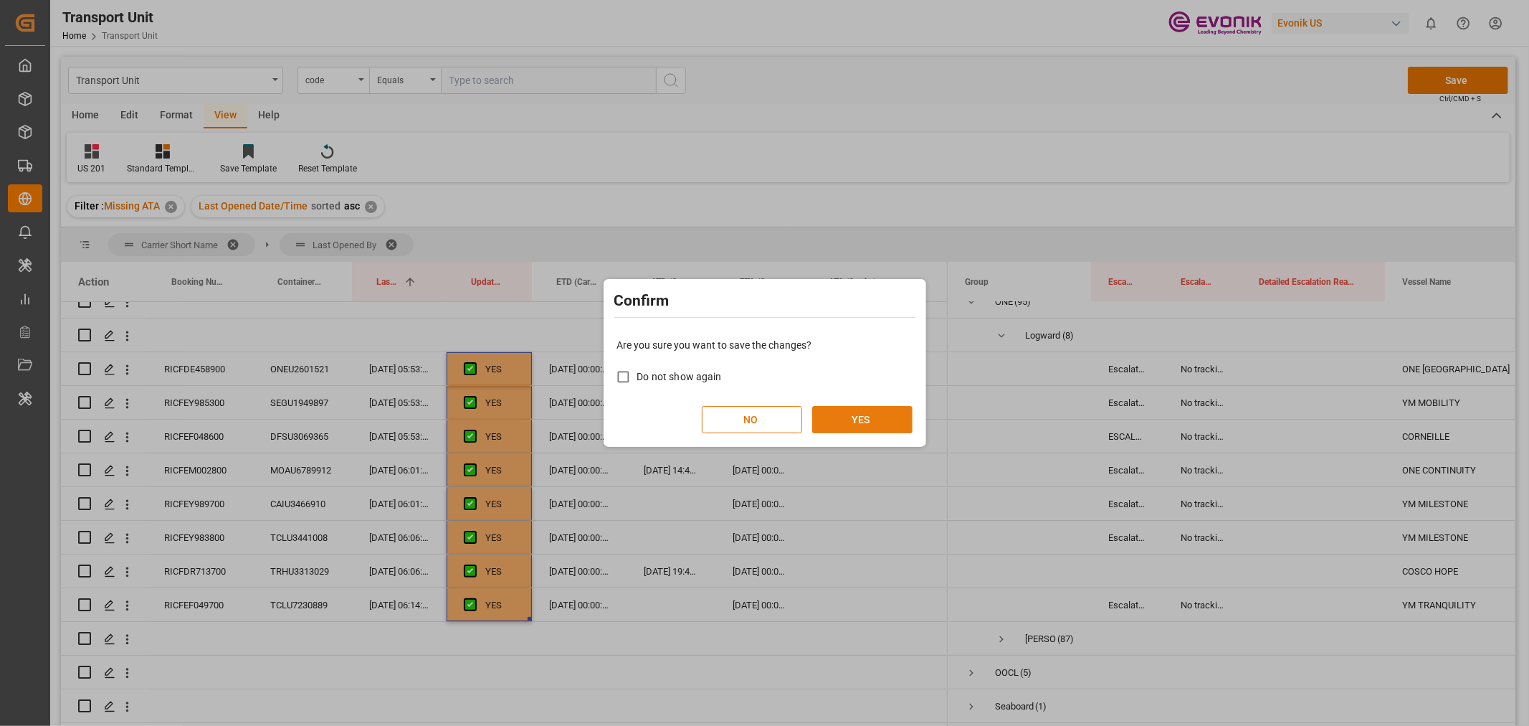
click at [855, 424] on button "YES" at bounding box center [862, 419] width 100 height 27
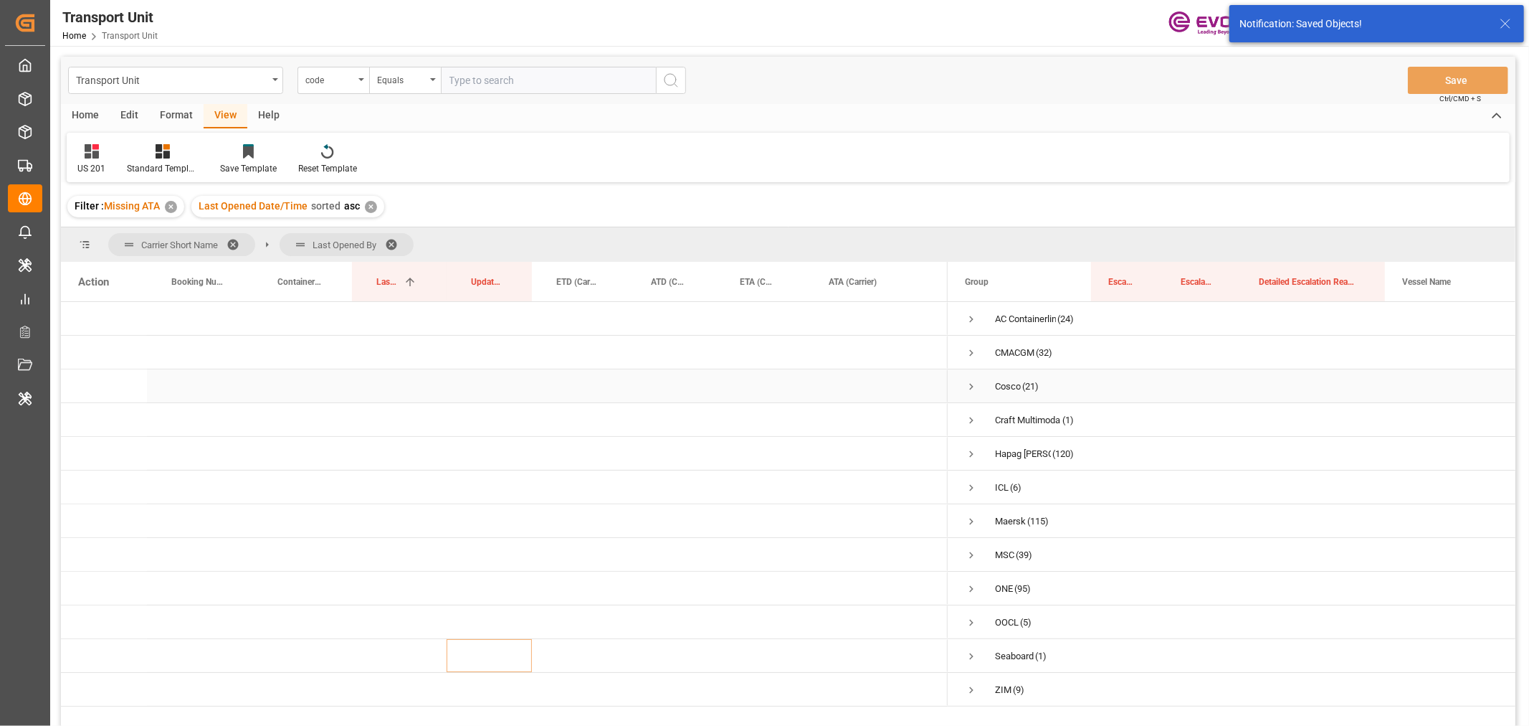
scroll to position [212, 0]
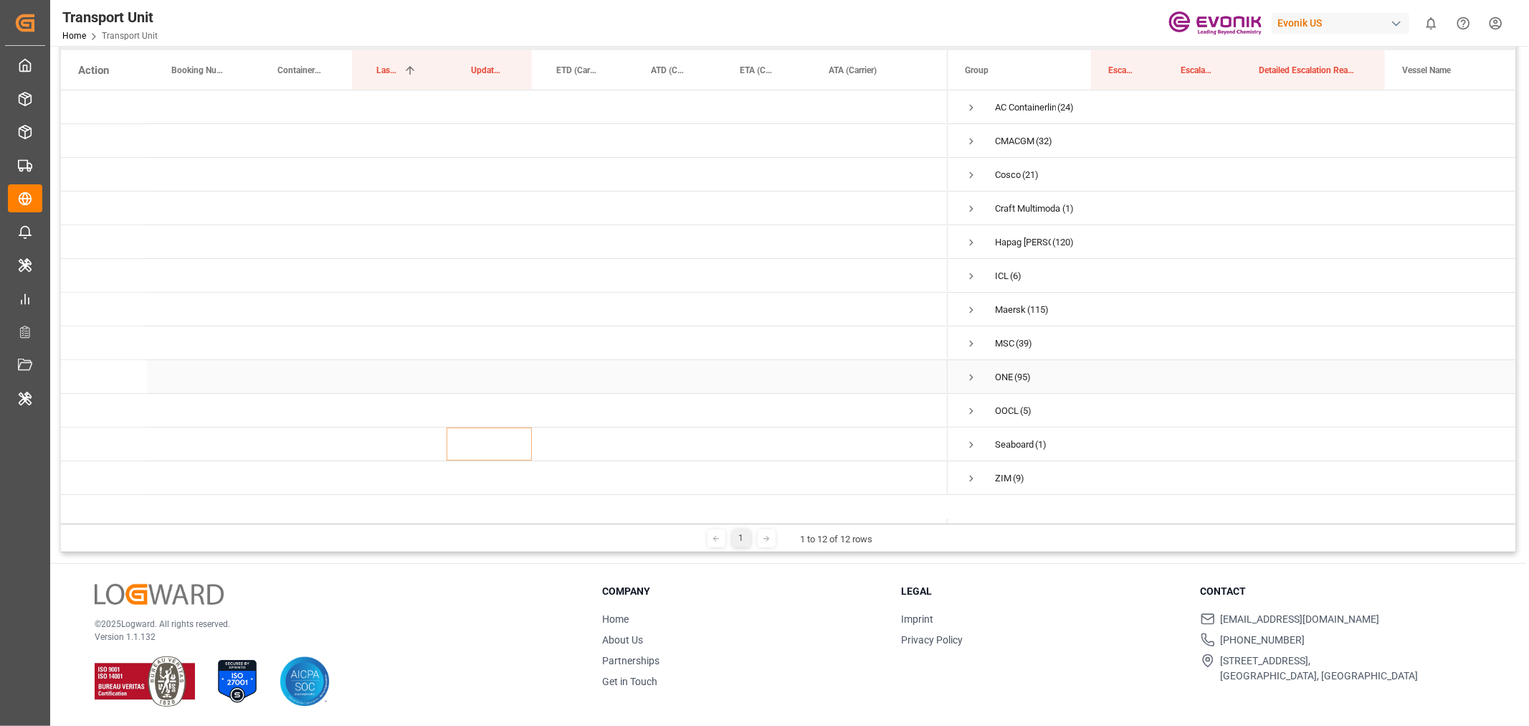
click at [971, 378] on span "Press SPACE to select this row." at bounding box center [971, 377] width 13 height 13
click at [975, 374] on span "Press SPACE to select this row." at bounding box center [971, 377] width 13 height 13
click at [969, 343] on span "Press SPACE to select this row." at bounding box center [971, 343] width 13 height 13
click at [971, 411] on span "Press SPACE to select this row." at bounding box center [971, 410] width 13 height 13
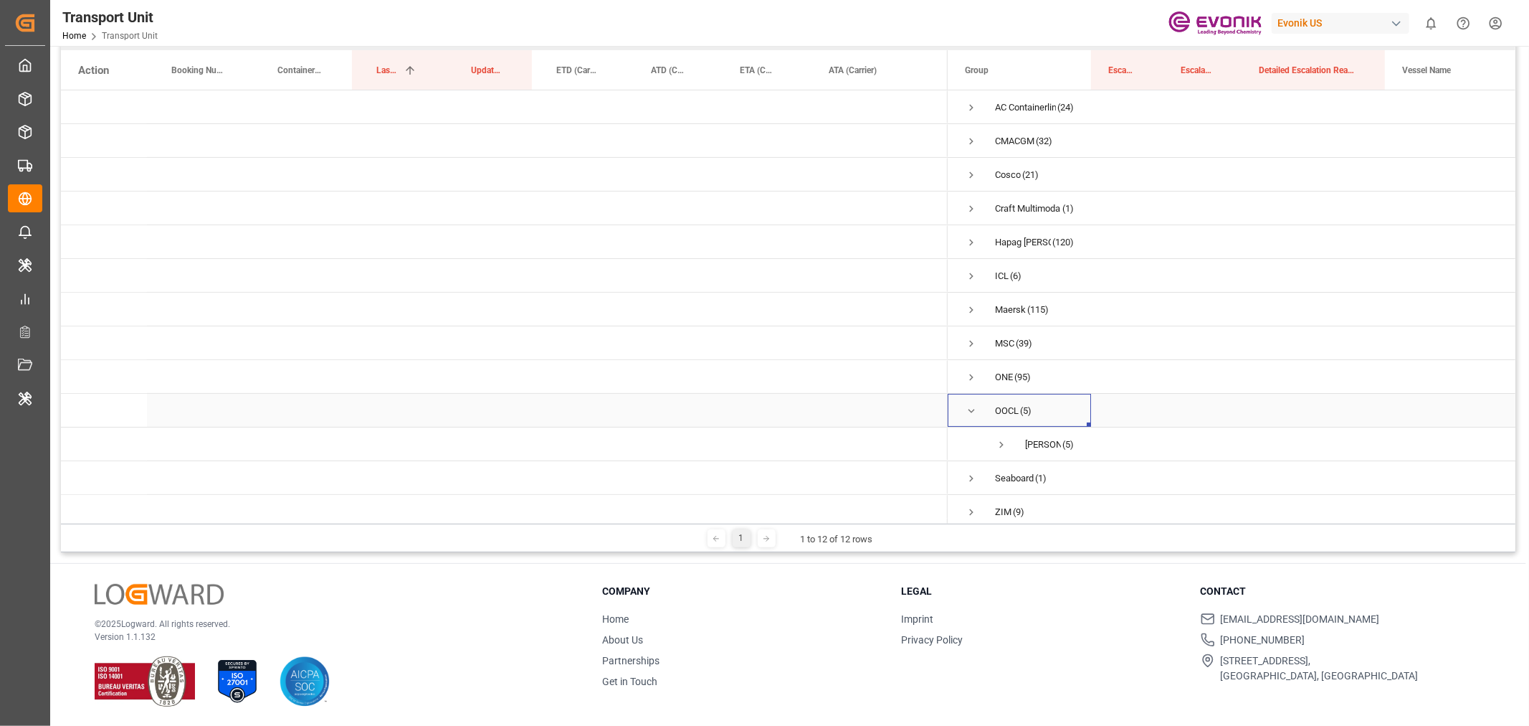
click at [971, 409] on span "Press SPACE to select this row." at bounding box center [971, 410] width 13 height 13
click at [973, 448] on span "Press SPACE to select this row." at bounding box center [971, 444] width 13 height 13
click at [968, 483] on span "Press SPACE to select this row." at bounding box center [971, 478] width 13 height 13
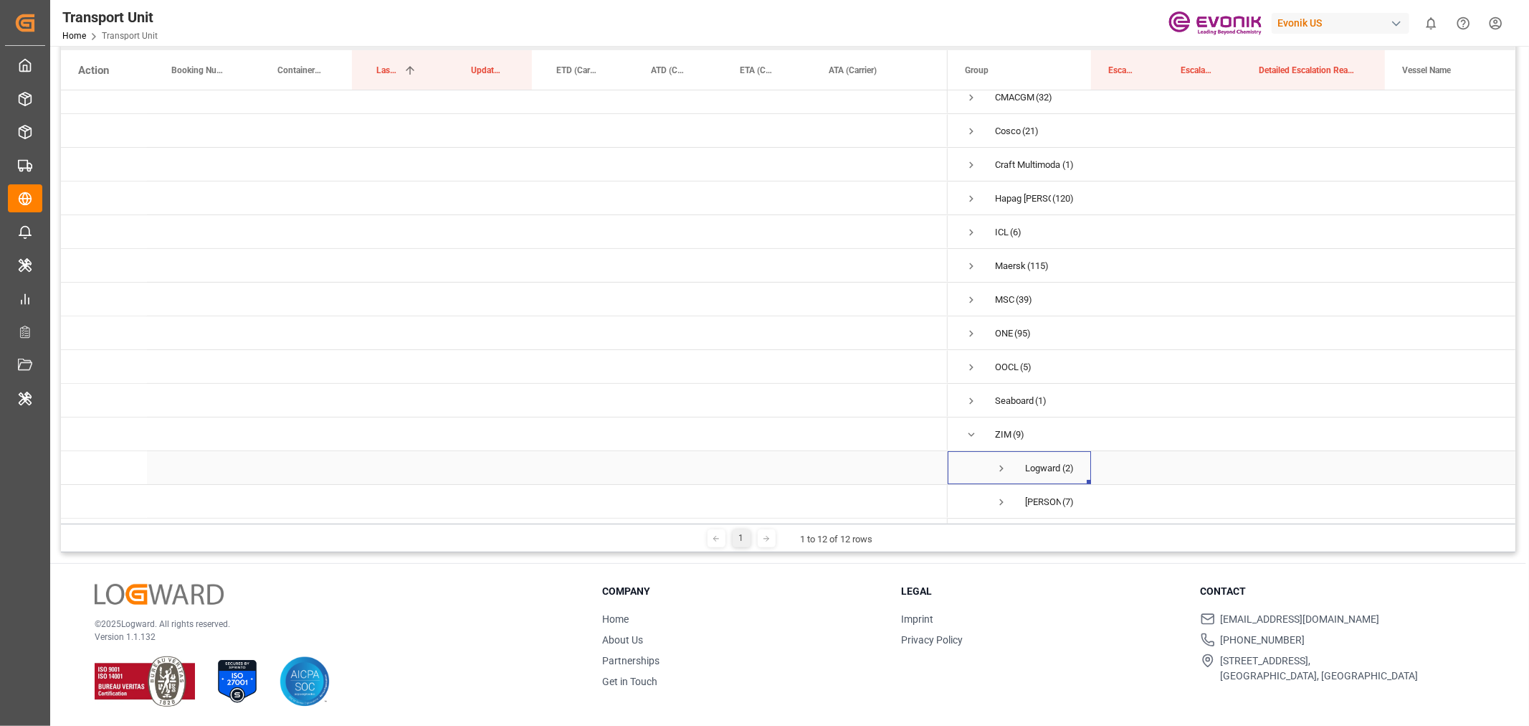
click at [1000, 462] on span "Press SPACE to select this row." at bounding box center [1001, 468] width 13 height 13
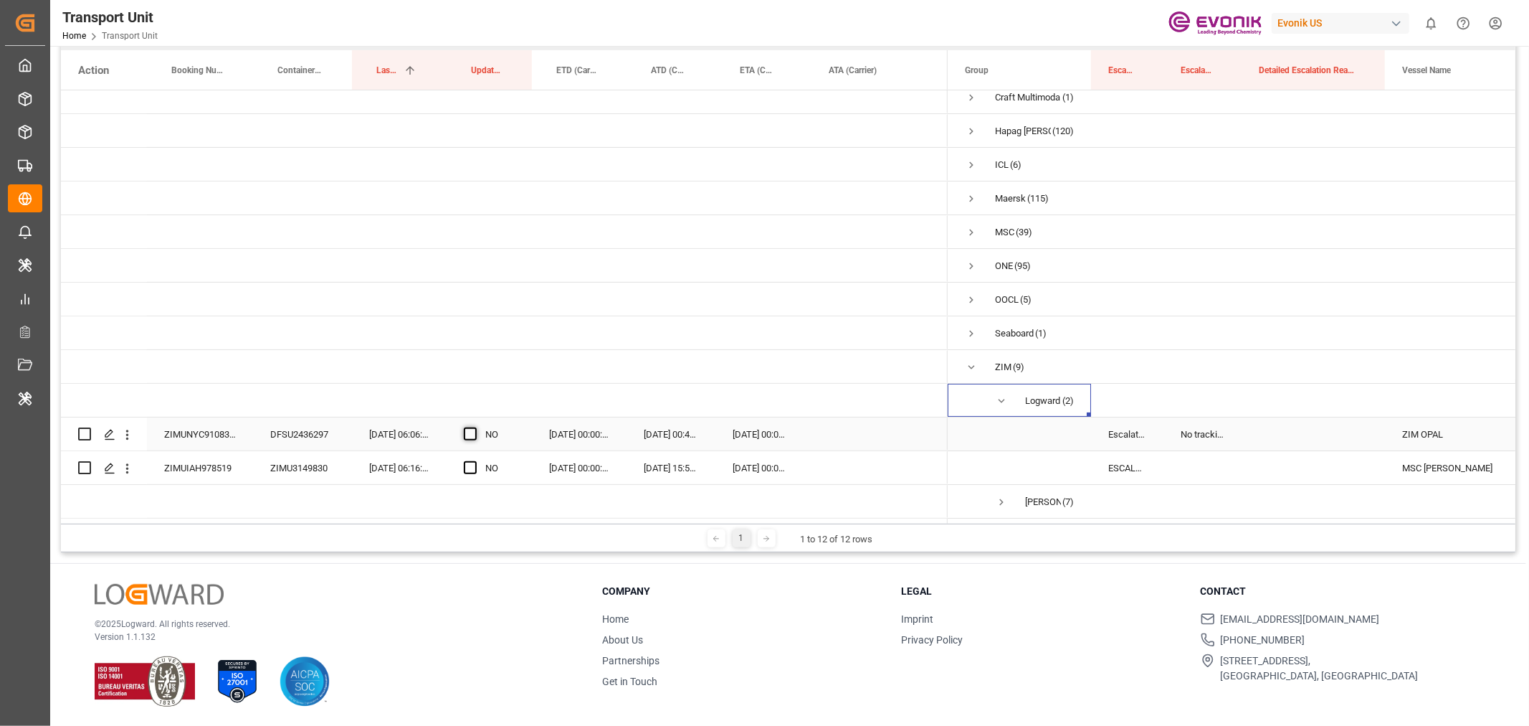
click at [474, 429] on span "Press SPACE to select this row." at bounding box center [470, 433] width 13 height 13
click at [475, 427] on input "Press SPACE to select this row." at bounding box center [475, 427] width 0 height 0
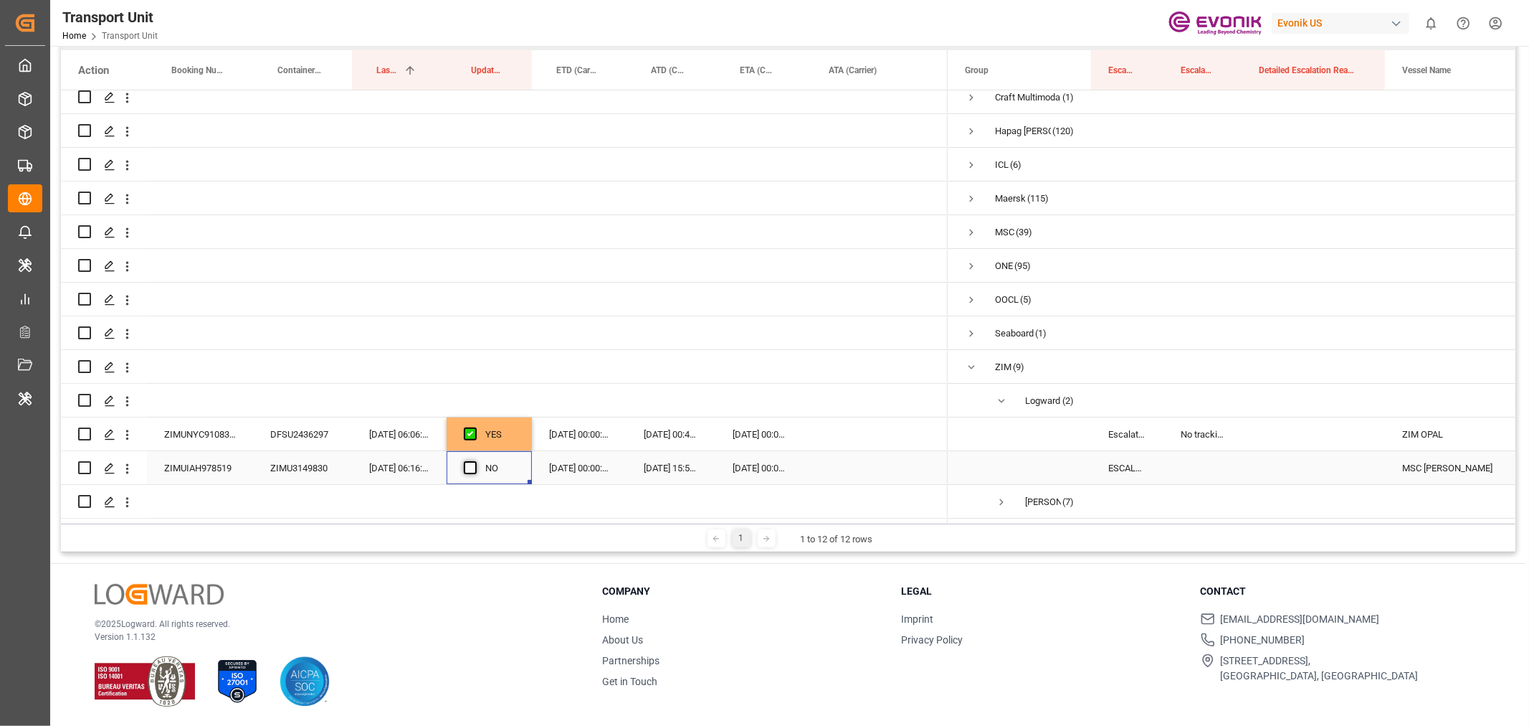
click at [476, 461] on span "Press SPACE to select this row." at bounding box center [470, 467] width 13 height 13
click at [475, 461] on input "Press SPACE to select this row." at bounding box center [475, 461] width 0 height 0
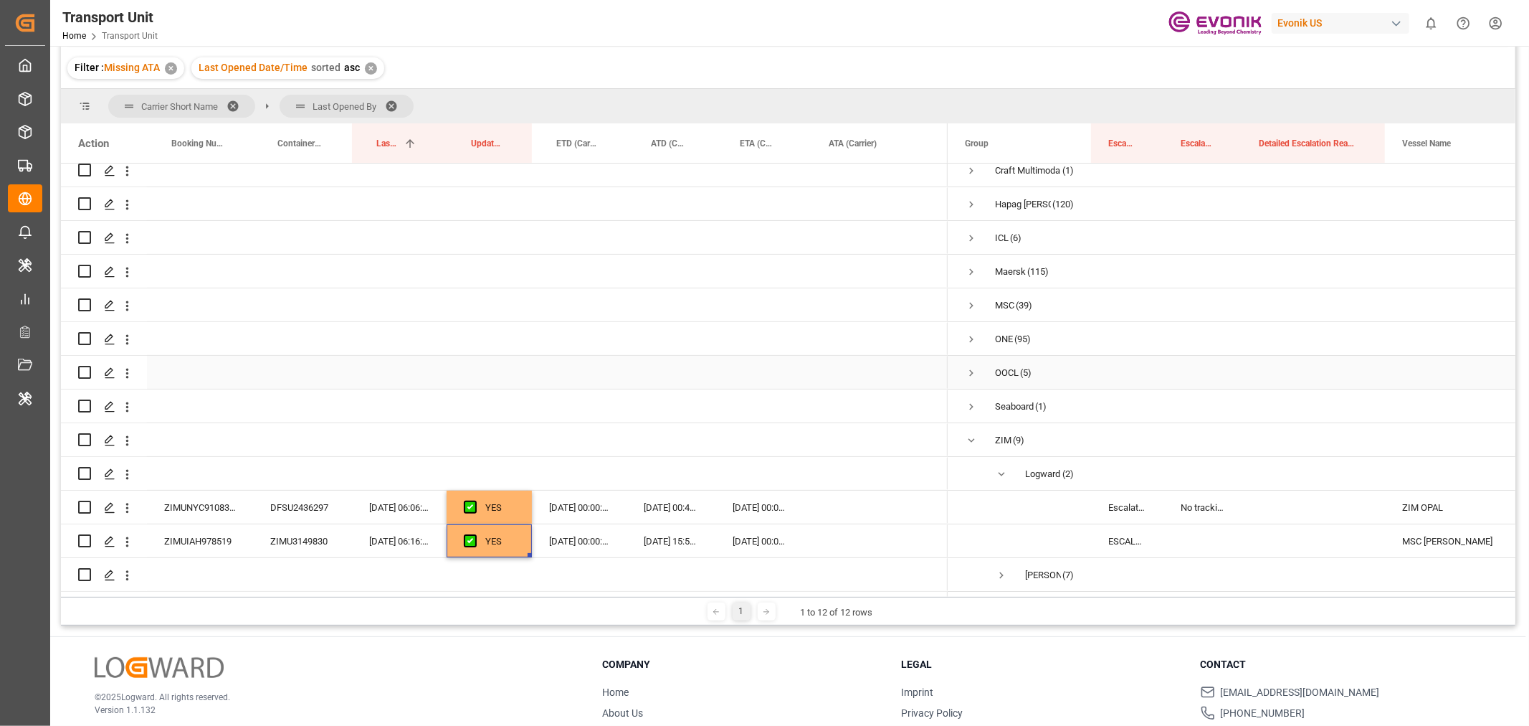
scroll to position [0, 0]
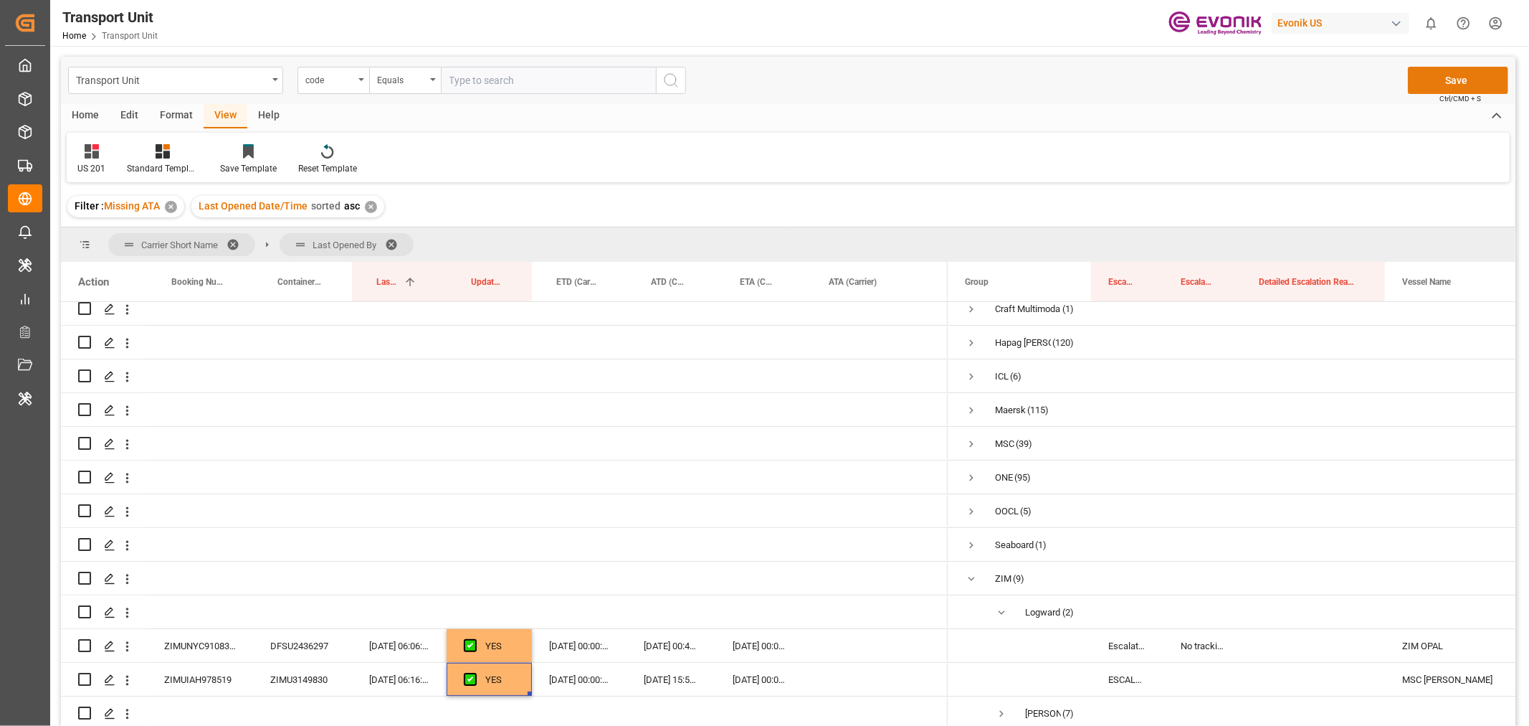
click at [1461, 79] on button "Save" at bounding box center [1458, 80] width 100 height 27
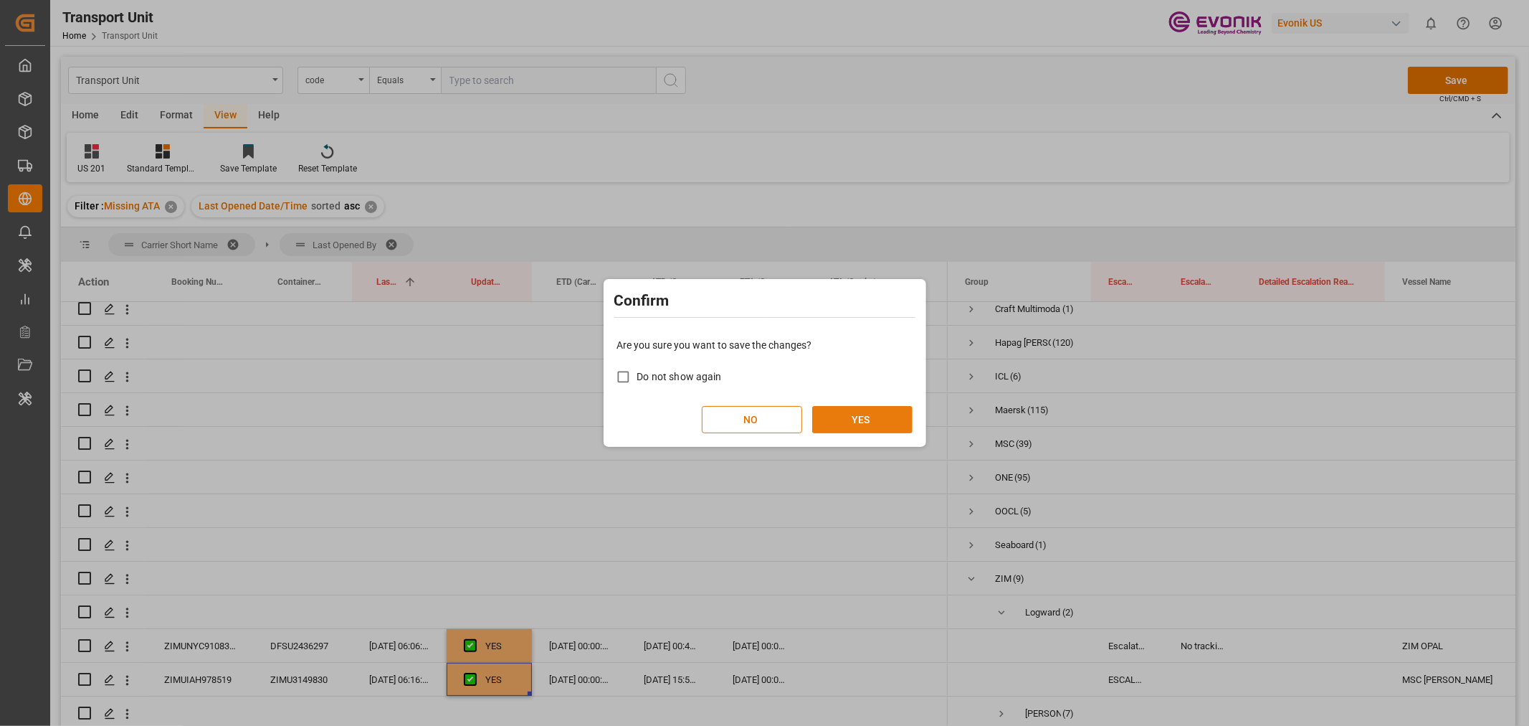
click at [888, 416] on button "YES" at bounding box center [862, 419] width 100 height 27
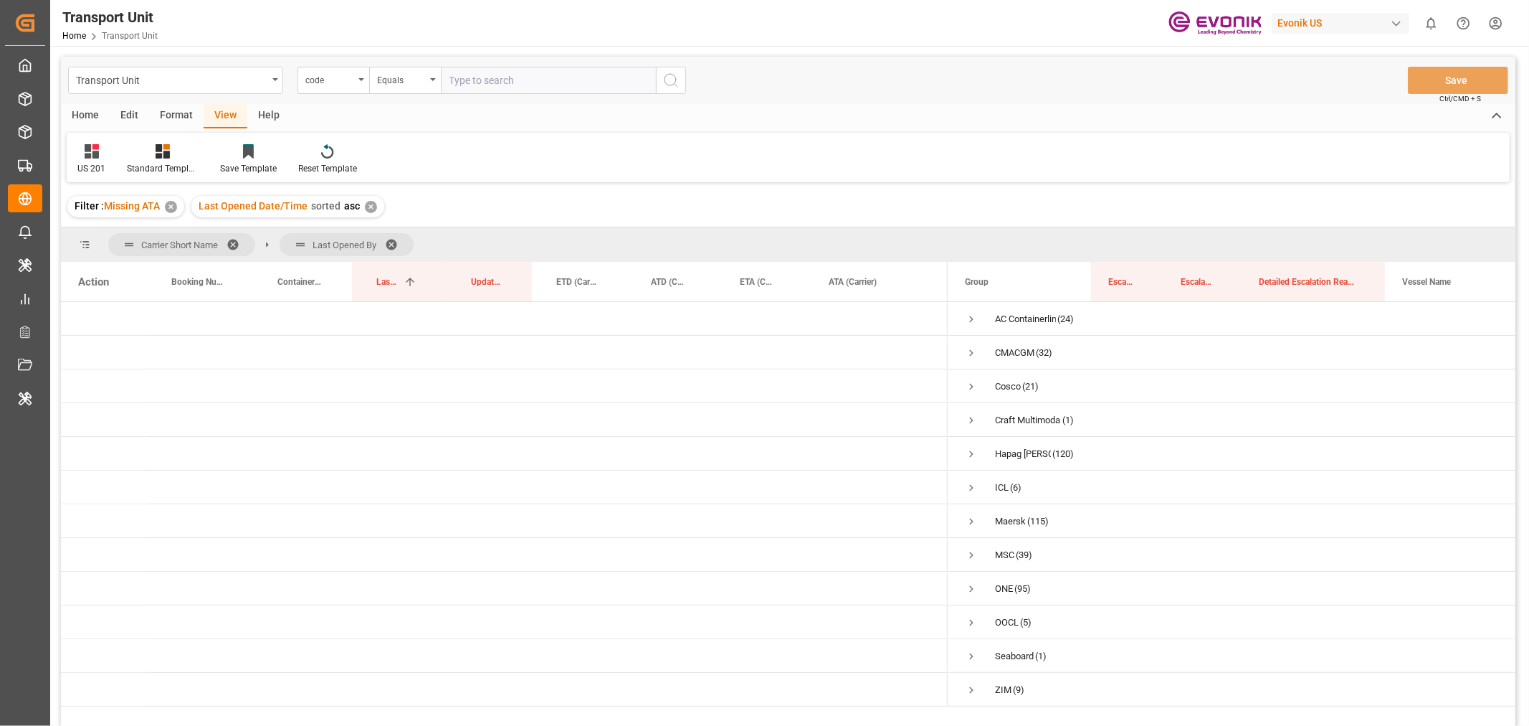
click at [235, 242] on span at bounding box center [238, 244] width 23 height 13
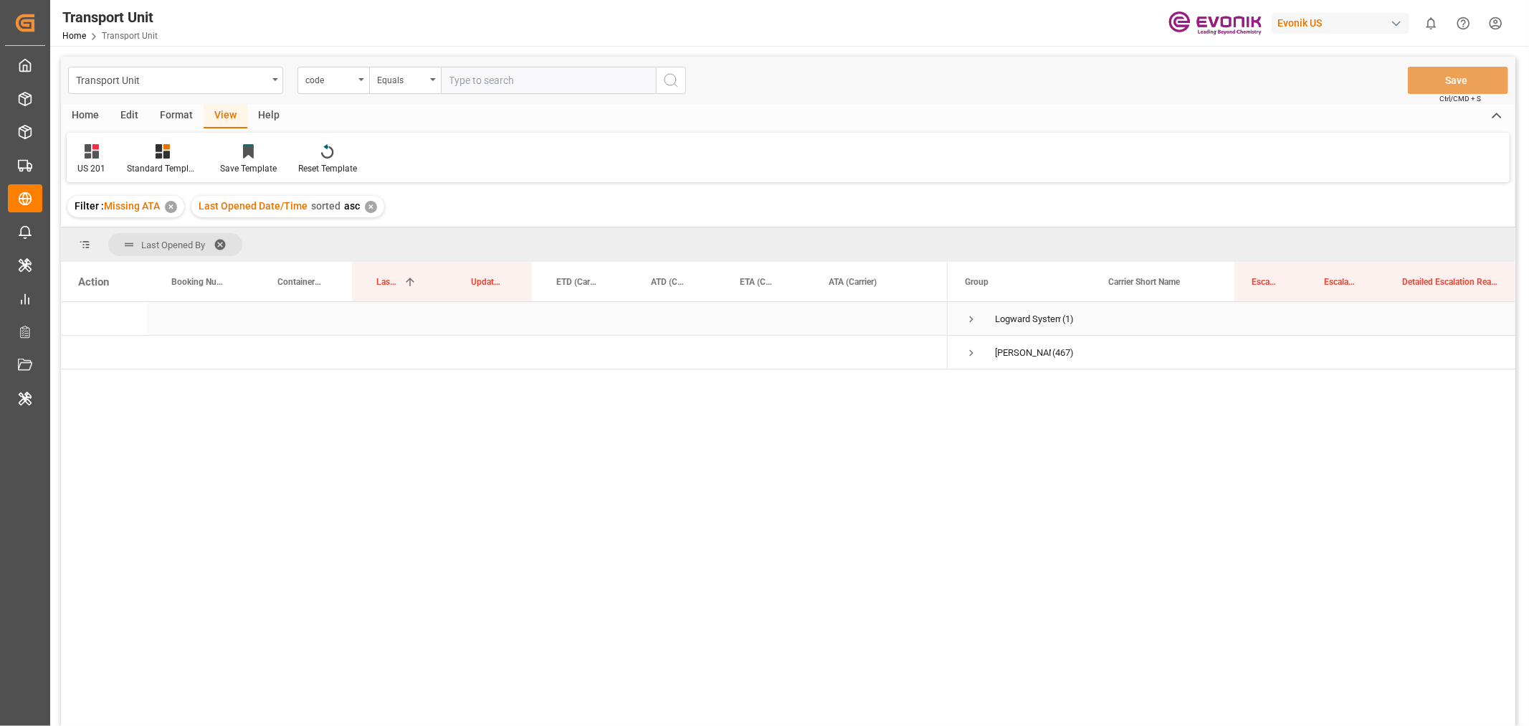
click at [966, 314] on span "Press SPACE to select this row." at bounding box center [971, 319] width 13 height 13
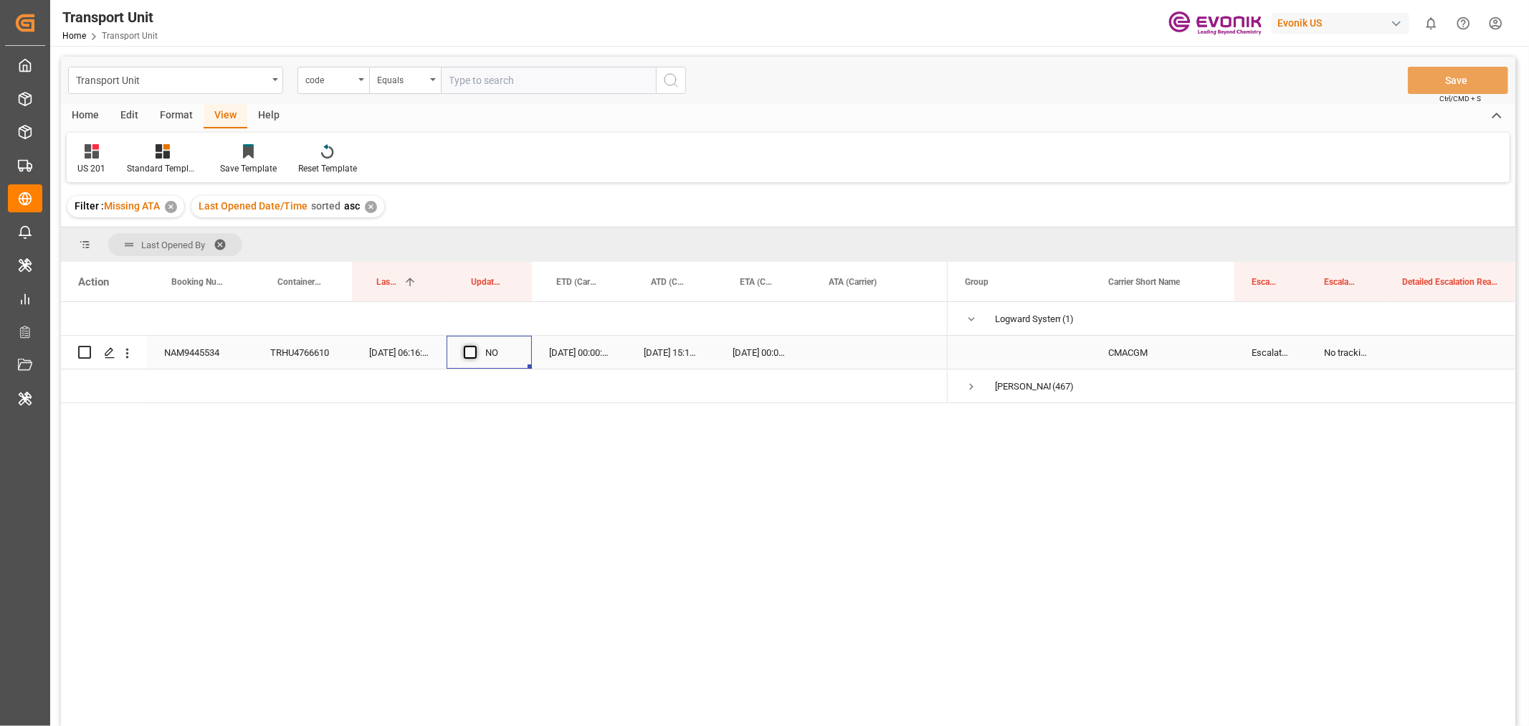
click at [475, 348] on span "Press SPACE to select this row." at bounding box center [470, 352] width 13 height 13
click at [475, 346] on input "Press SPACE to select this row." at bounding box center [475, 346] width 0 height 0
click at [1456, 73] on button "Save" at bounding box center [1458, 80] width 100 height 27
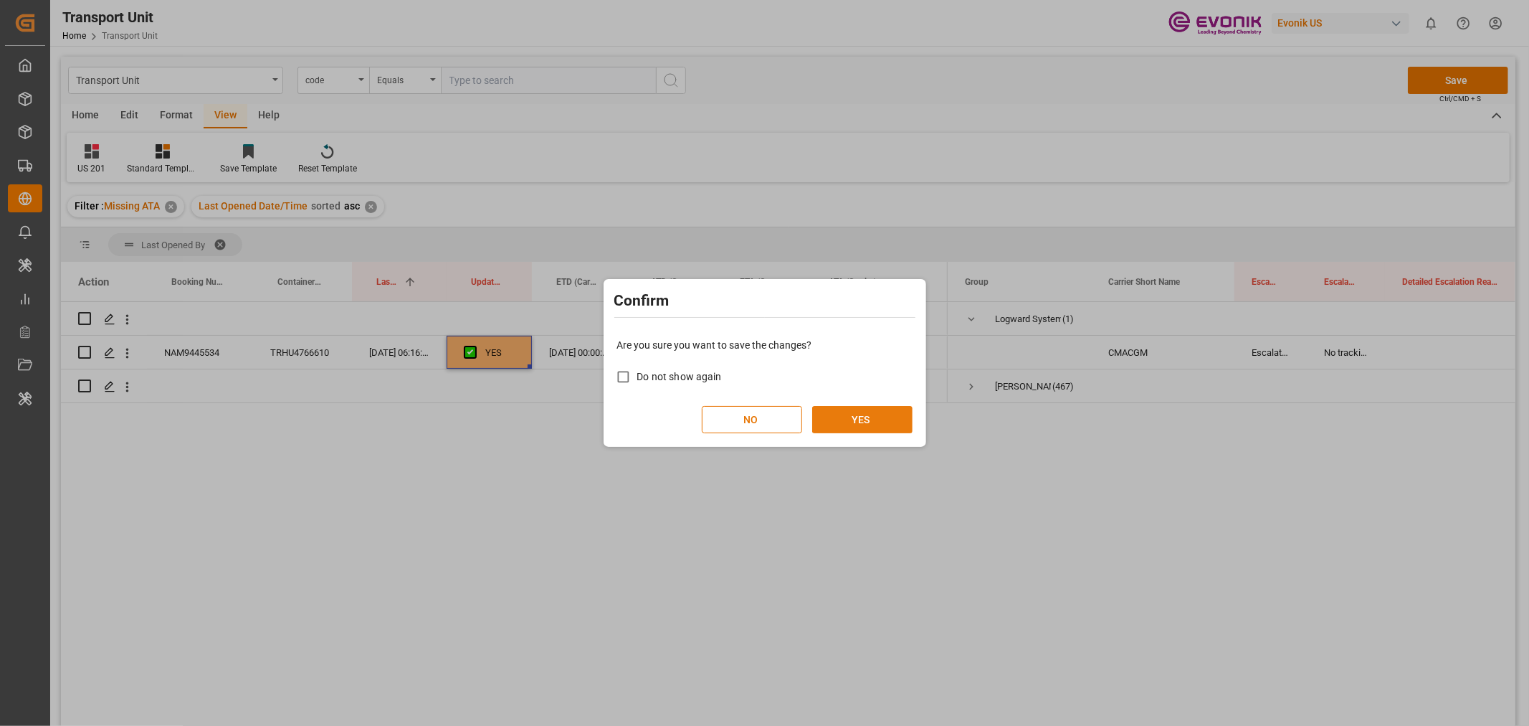
click at [860, 425] on button "YES" at bounding box center [862, 419] width 100 height 27
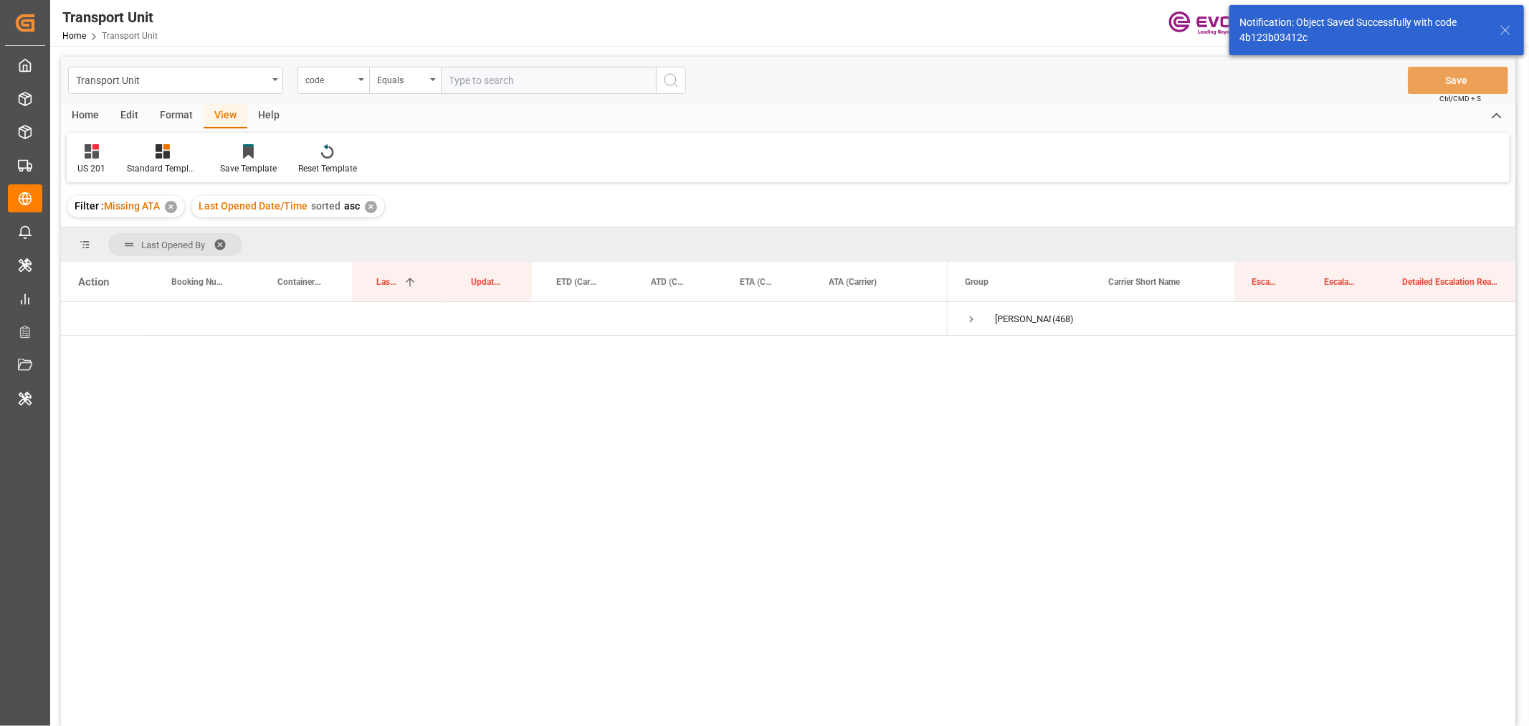
click at [221, 247] on span at bounding box center [225, 244] width 23 height 13
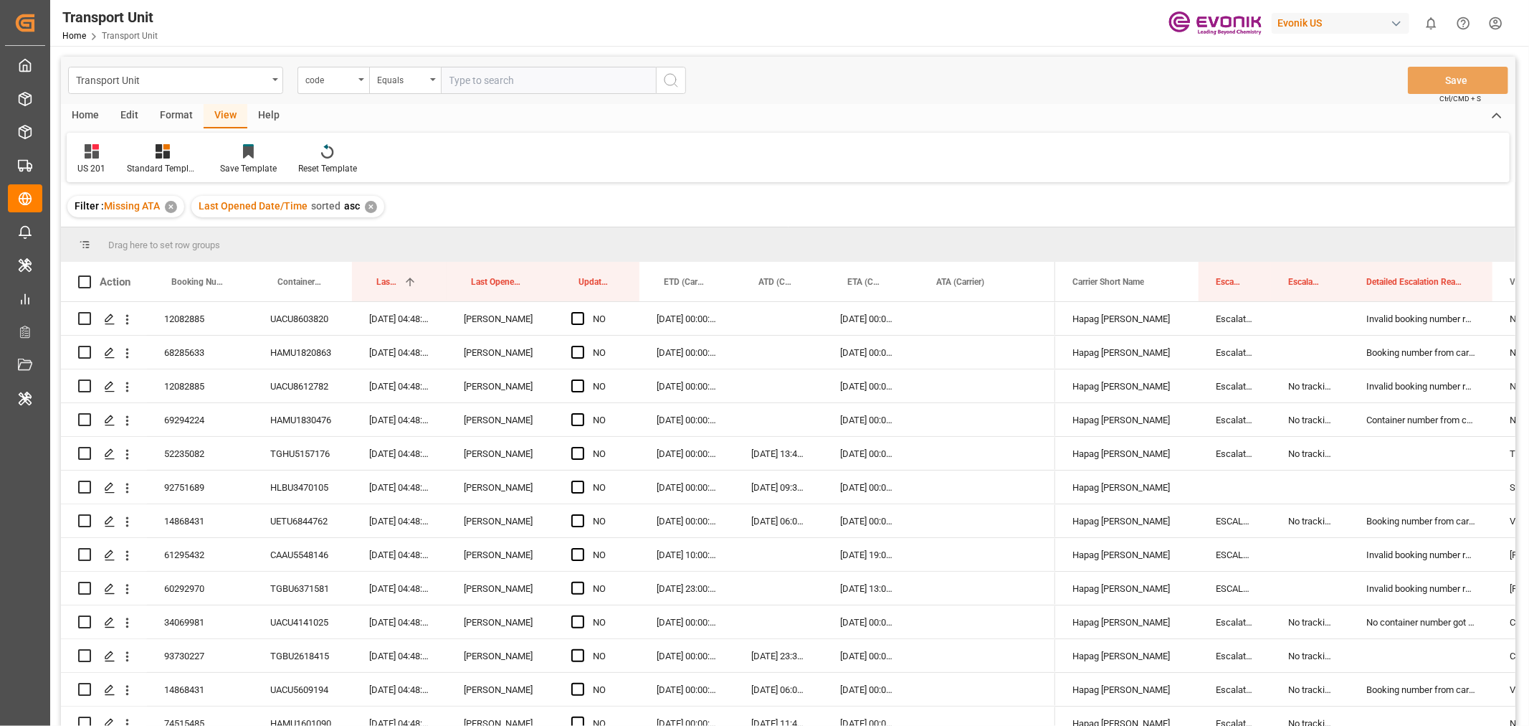
click at [174, 118] on div "Format" at bounding box center [176, 116] width 54 height 24
click at [110, 168] on div "Filter Rows" at bounding box center [98, 168] width 42 height 13
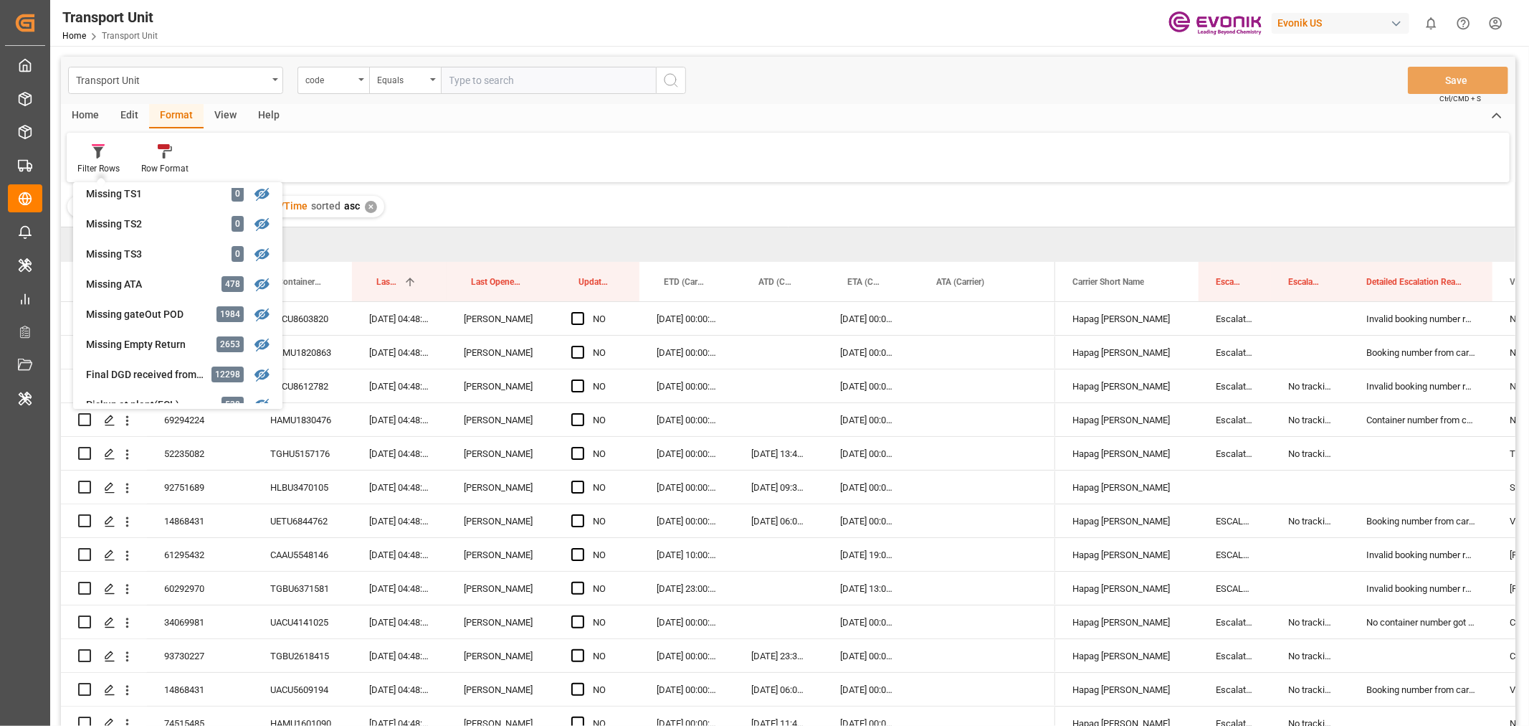
scroll to position [309, 0]
click at [1395, 19] on div "button" at bounding box center [1397, 23] width 14 height 14
